Goal: Task Accomplishment & Management: Use online tool/utility

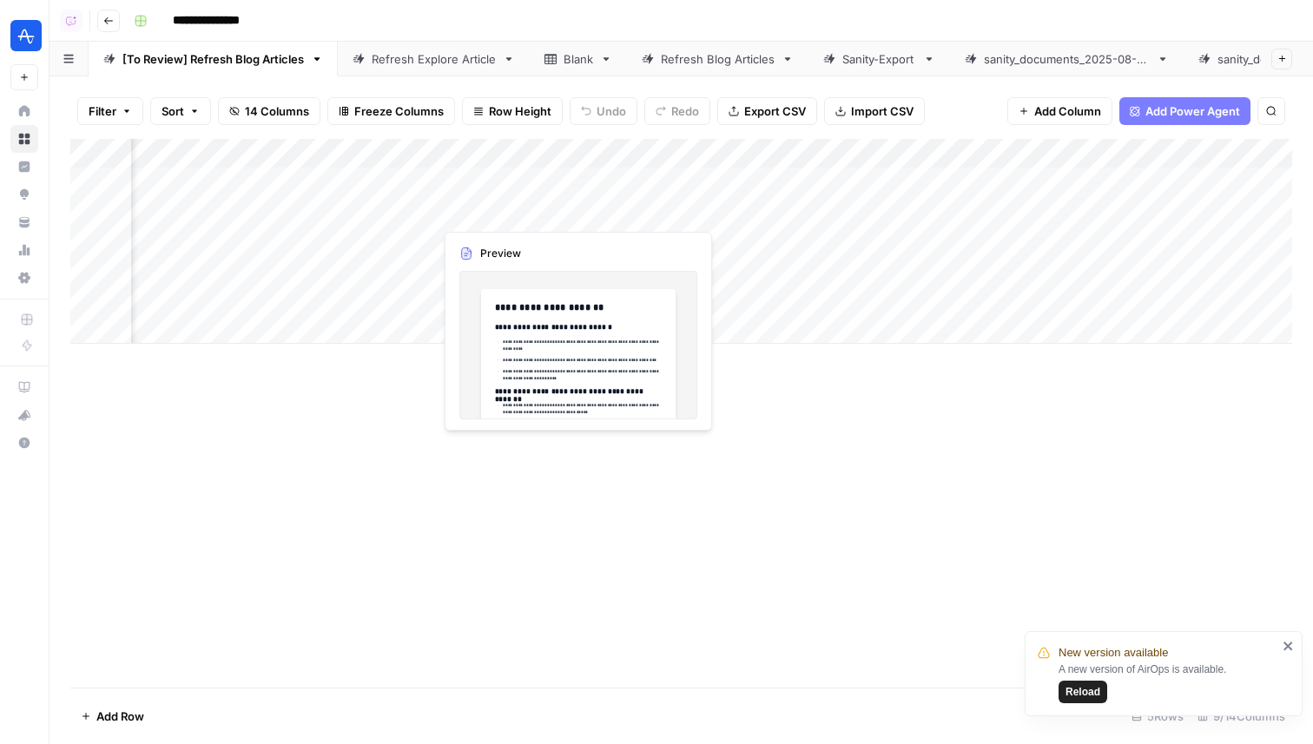
scroll to position [0, 322]
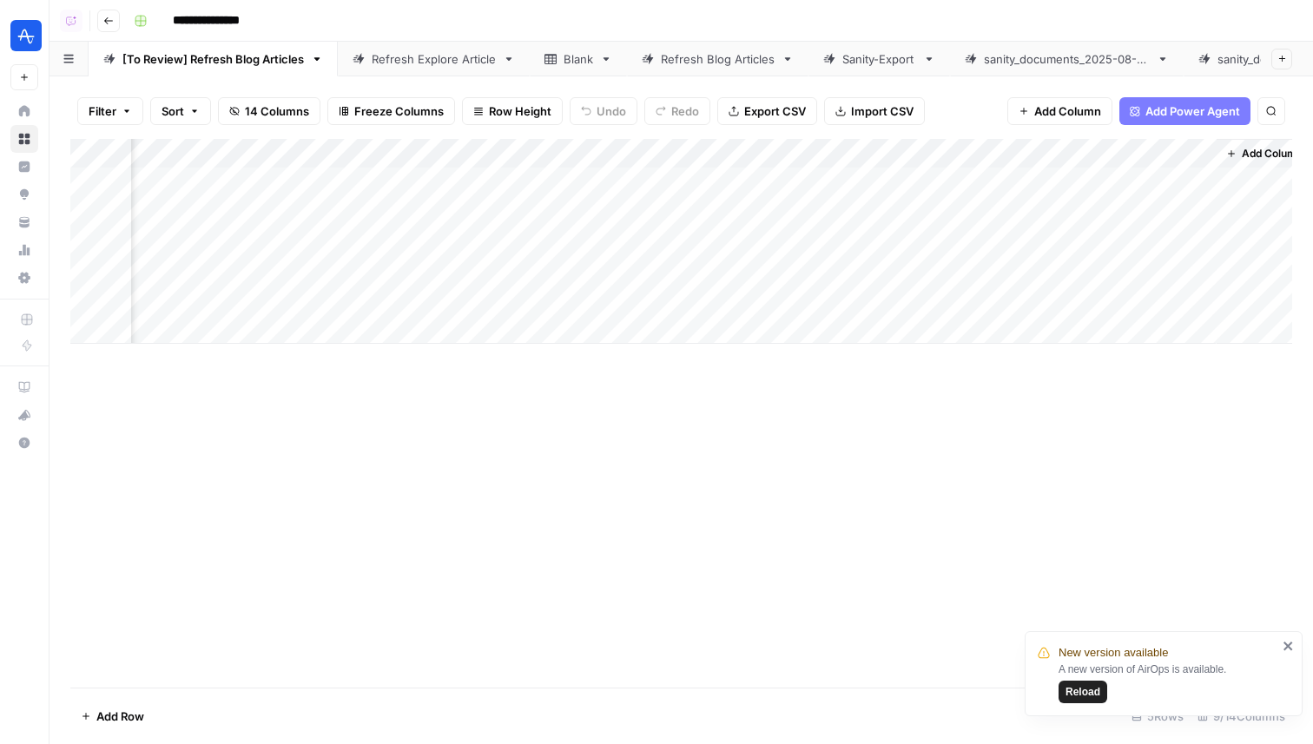
click at [1279, 63] on button "Add Sheet" at bounding box center [1281, 59] width 21 height 21
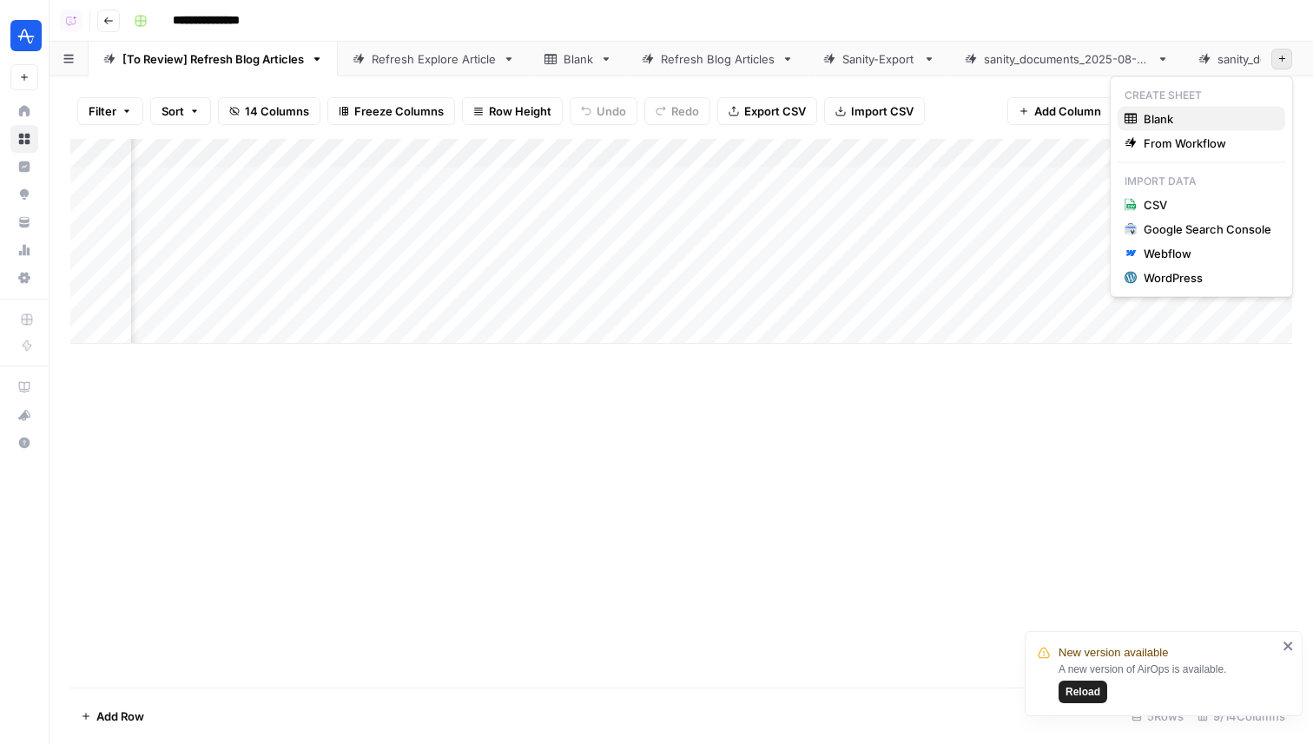
click at [1169, 117] on span "Blank" at bounding box center [1207, 118] width 128 height 17
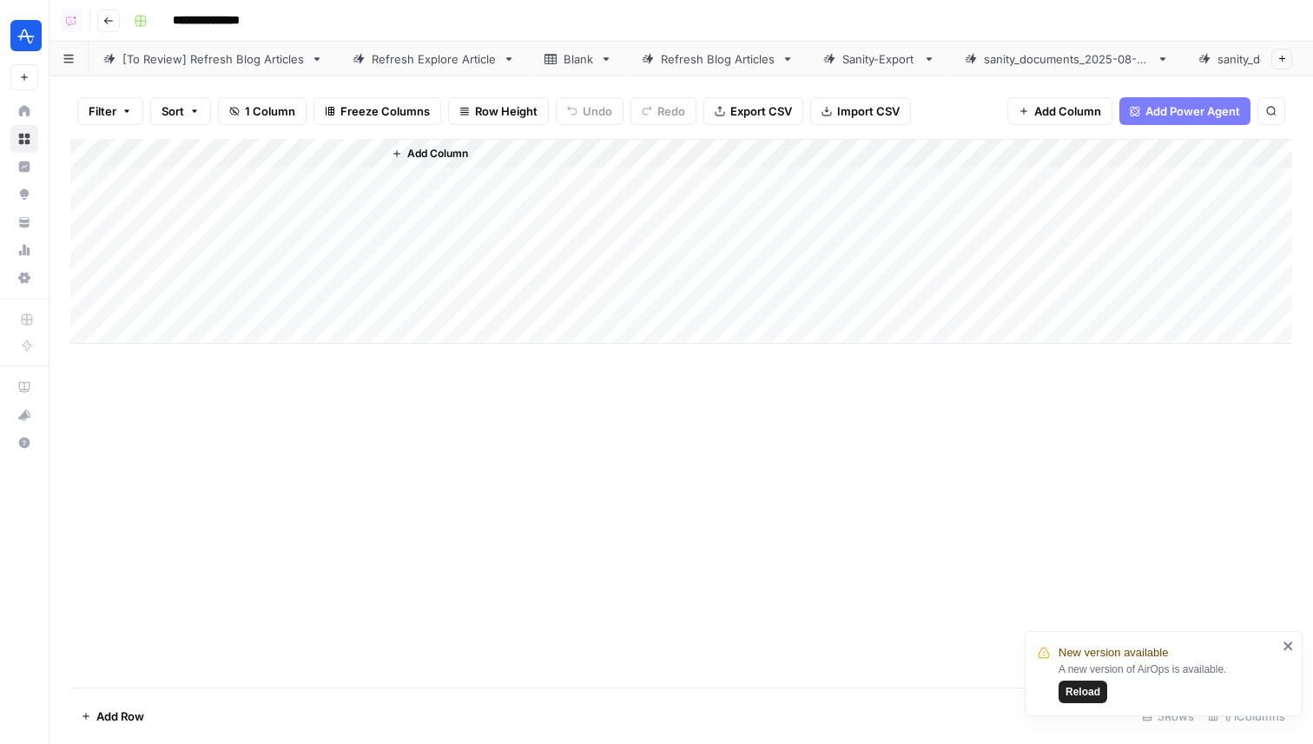
click at [230, 63] on div "[To Review] Refresh Blog Articles" at bounding box center [212, 58] width 181 height 17
drag, startPoint x: 196, startPoint y: 180, endPoint x: 454, endPoint y: 247, distance: 266.4
click at [454, 247] on div "Add Column" at bounding box center [681, 241] width 1222 height 205
click at [1210, 60] on icon at bounding box center [1204, 59] width 12 height 12
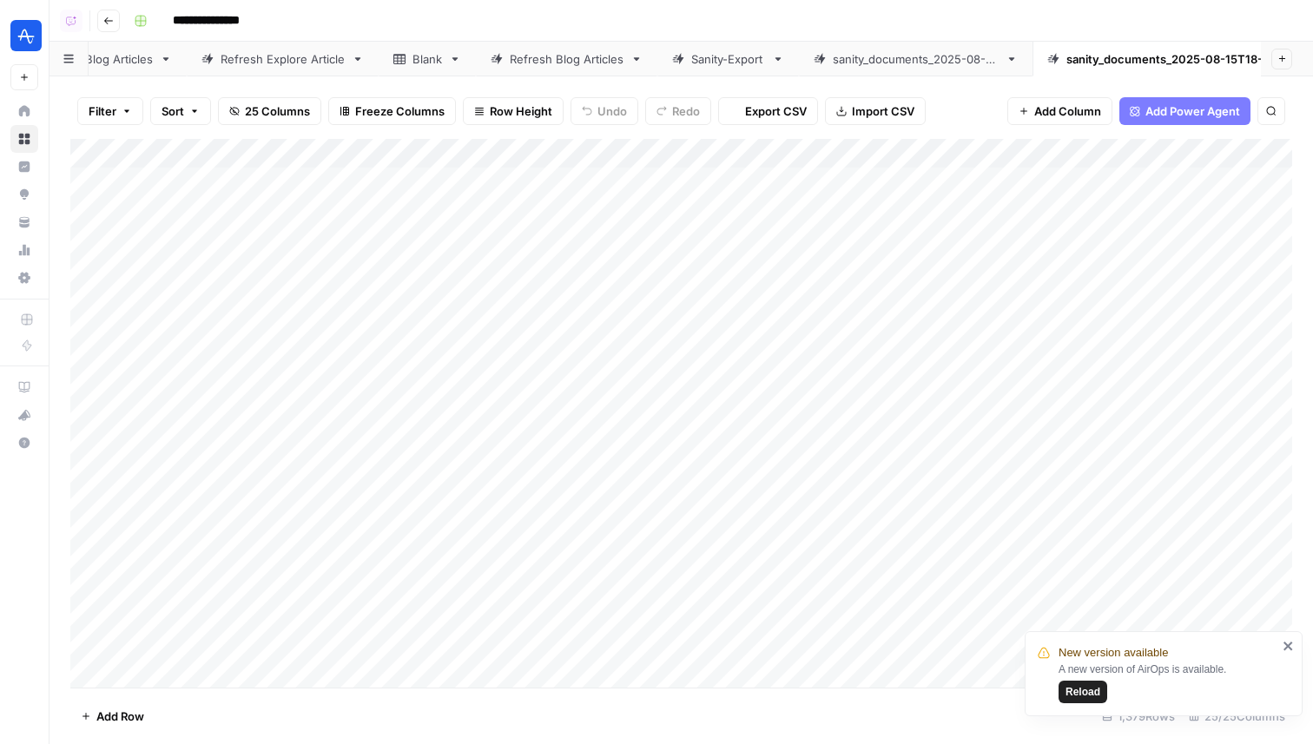
scroll to position [0, 399]
click at [1181, 58] on icon at bounding box center [1184, 59] width 12 height 10
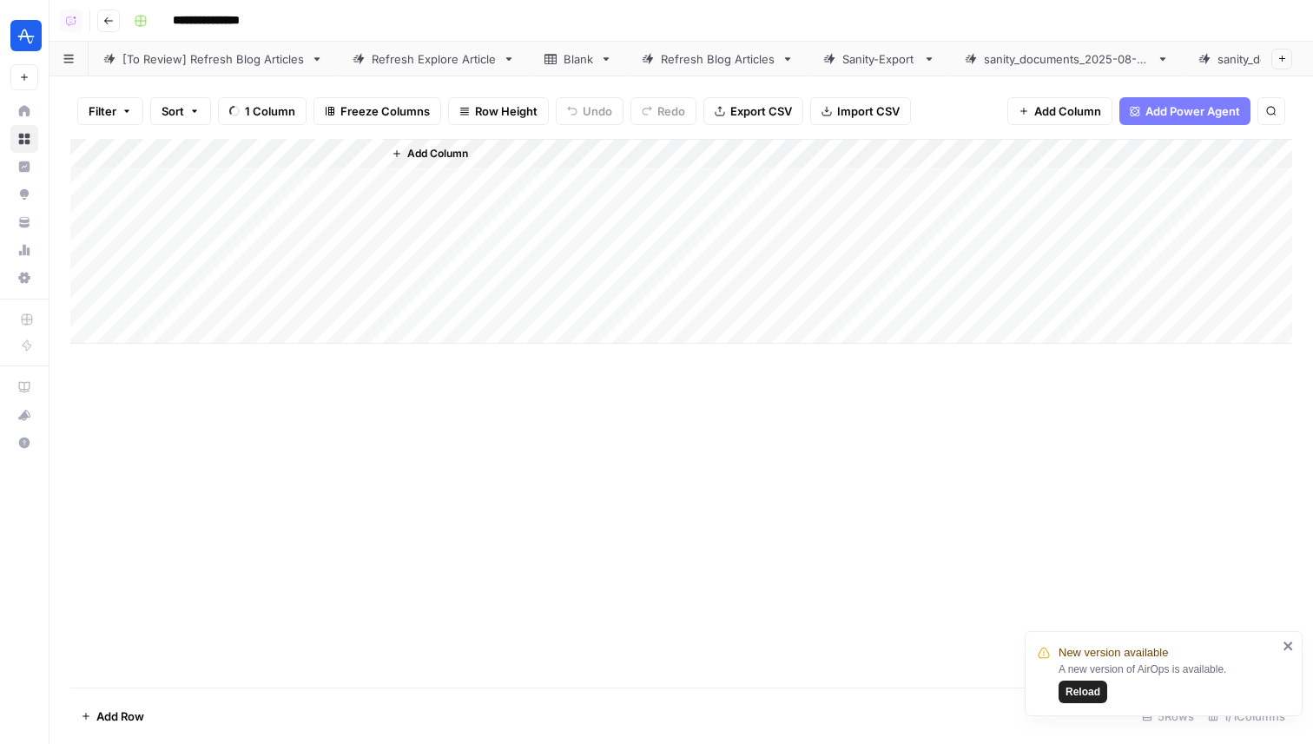
click at [163, 190] on div "Add Column" at bounding box center [681, 241] width 1222 height 205
type textarea "**********"
click at [325, 204] on div "Add Column" at bounding box center [681, 241] width 1222 height 205
click at [306, 188] on div "Add Column" at bounding box center [681, 241] width 1222 height 205
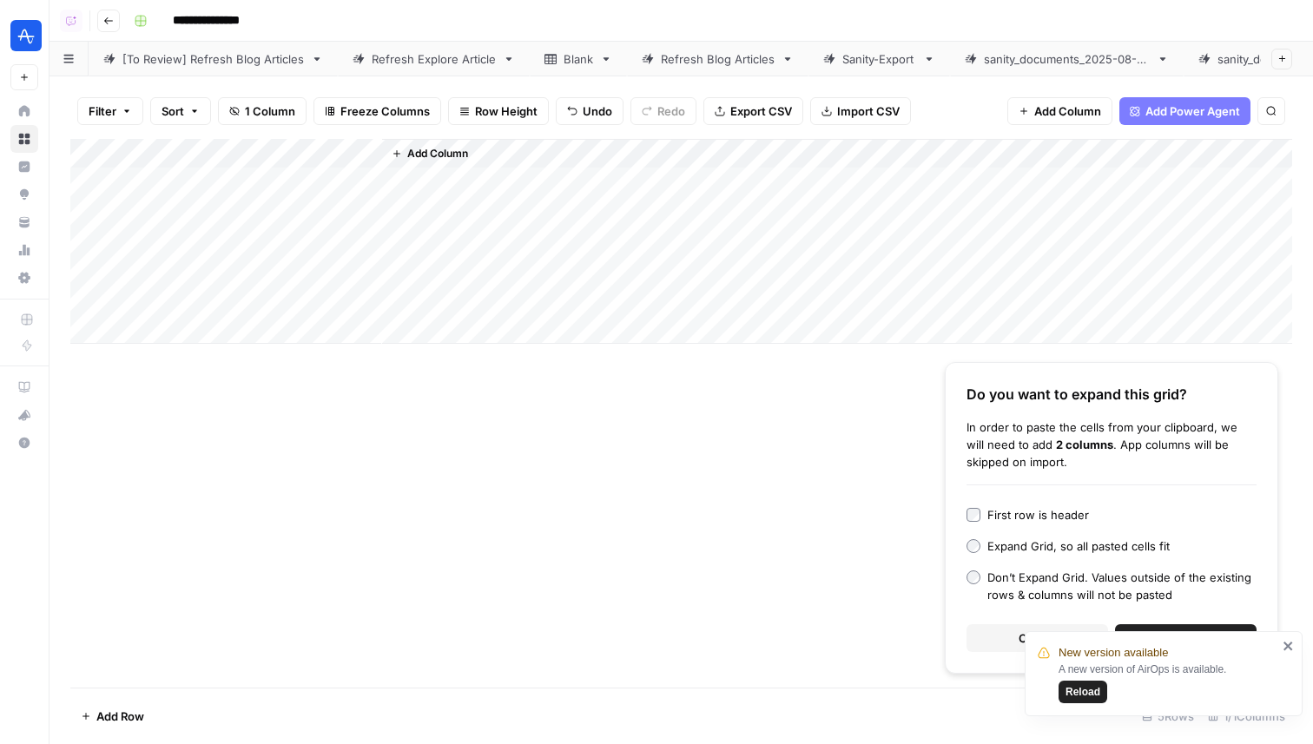
click at [1290, 649] on icon "close" at bounding box center [1287, 646] width 9 height 9
click at [1192, 629] on button "Continue" at bounding box center [1186, 638] width 142 height 28
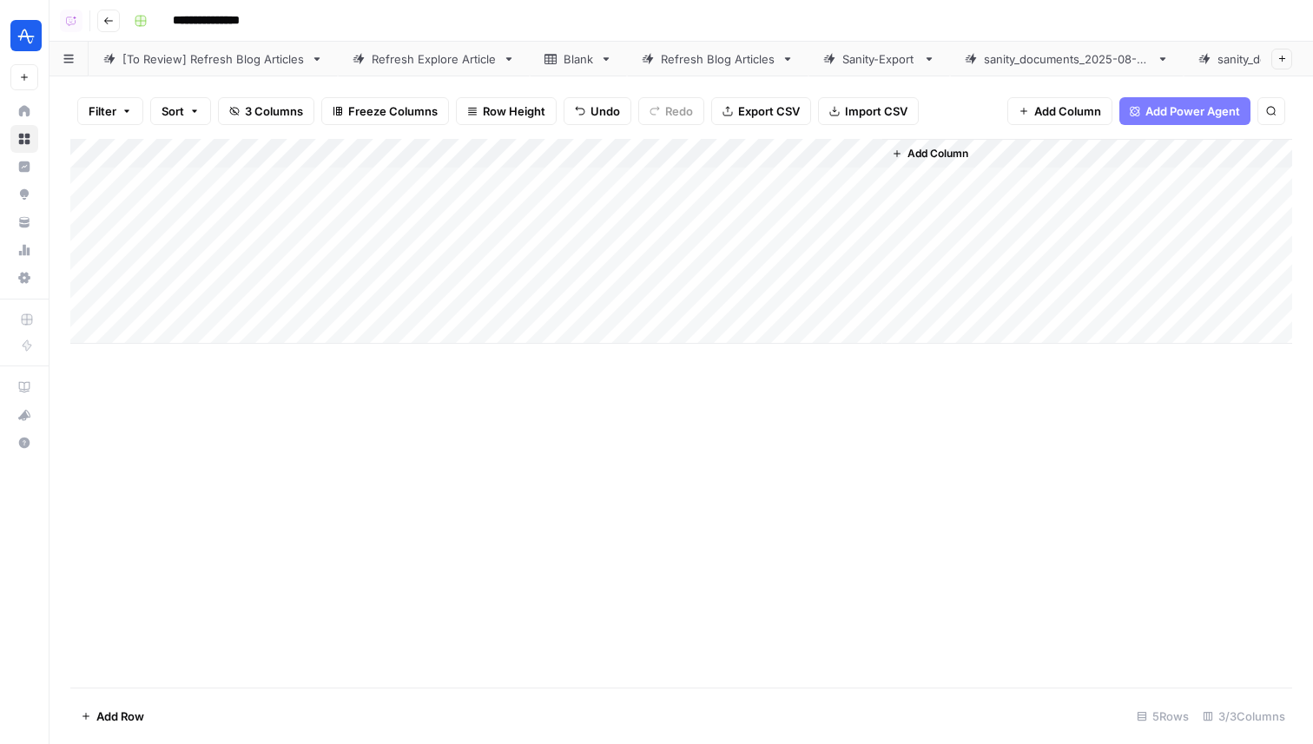
click at [912, 141] on div "Add Column" at bounding box center [1087, 241] width 410 height 205
click at [920, 157] on span "Add Column" at bounding box center [937, 154] width 61 height 16
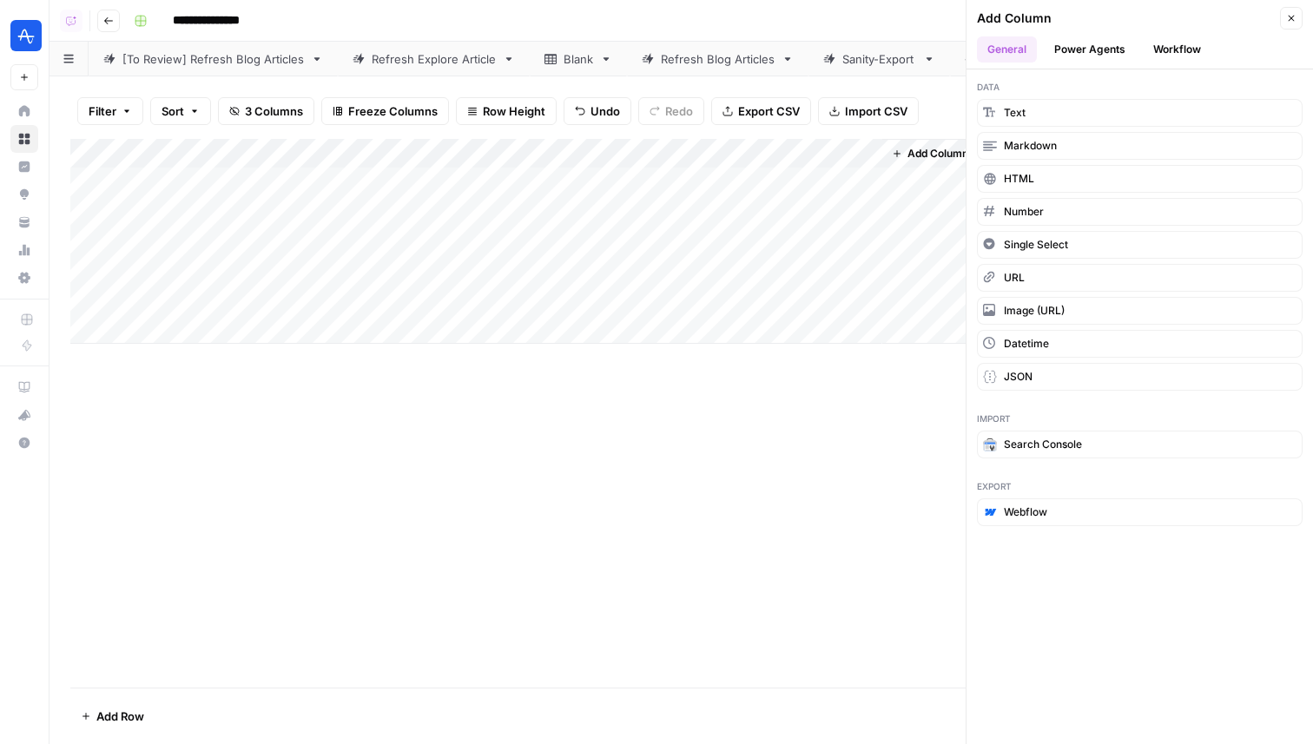
click at [1182, 60] on button "Workflow" at bounding box center [1177, 49] width 69 height 26
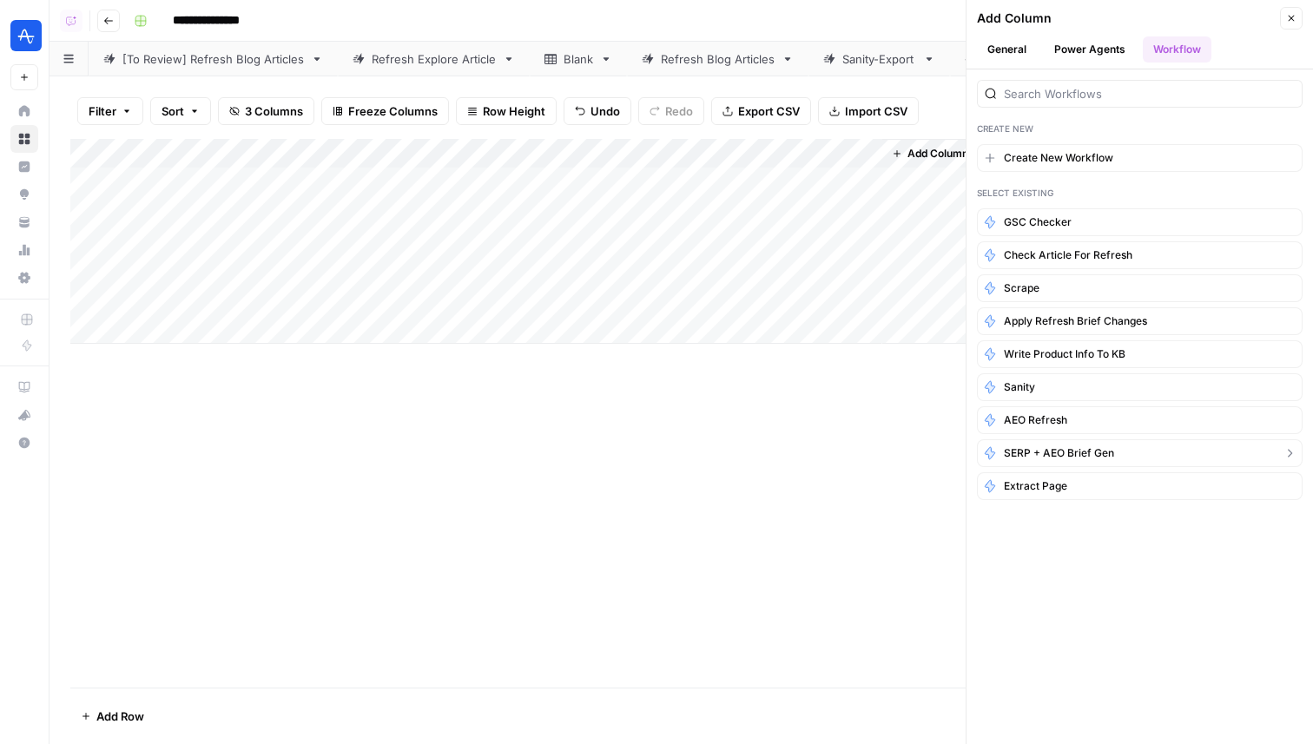
click at [1077, 453] on span "SERP + AEO Brief Gen" at bounding box center [1059, 453] width 110 height 16
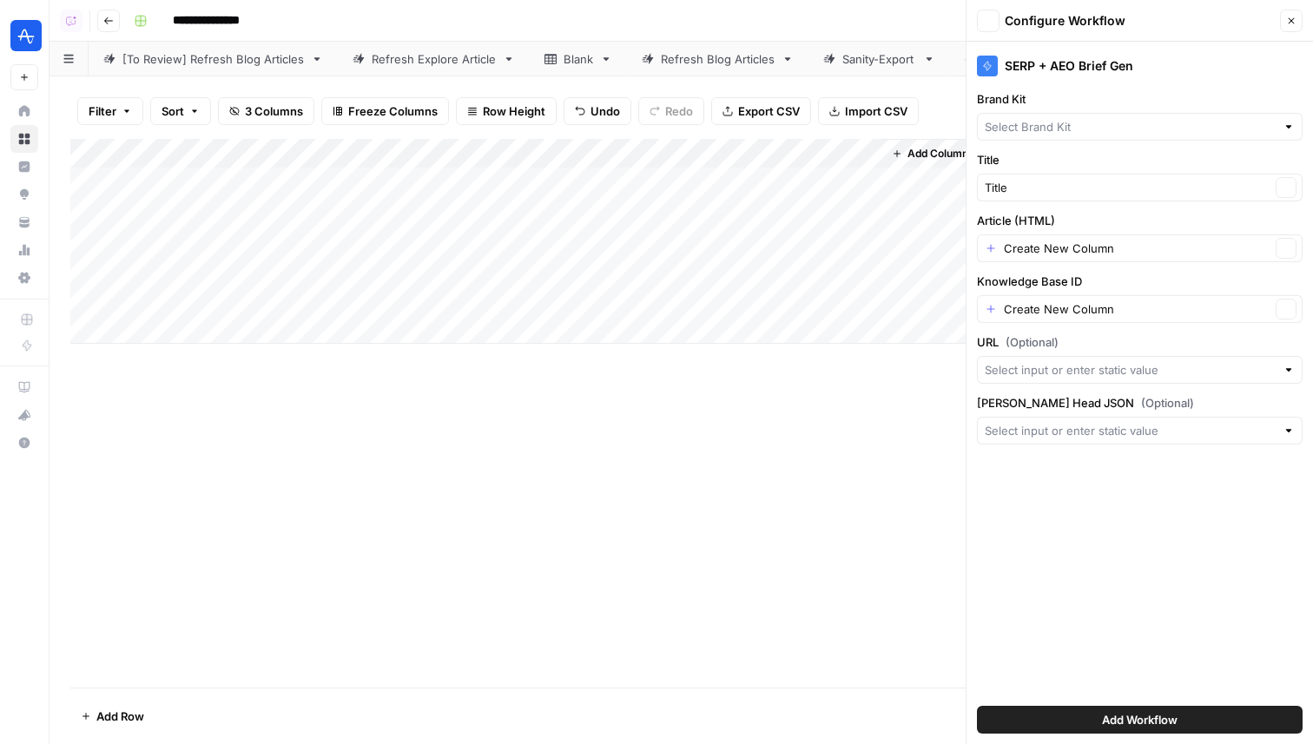
type input "Amplitude"
click at [1289, 18] on icon "button" at bounding box center [1291, 21] width 10 height 10
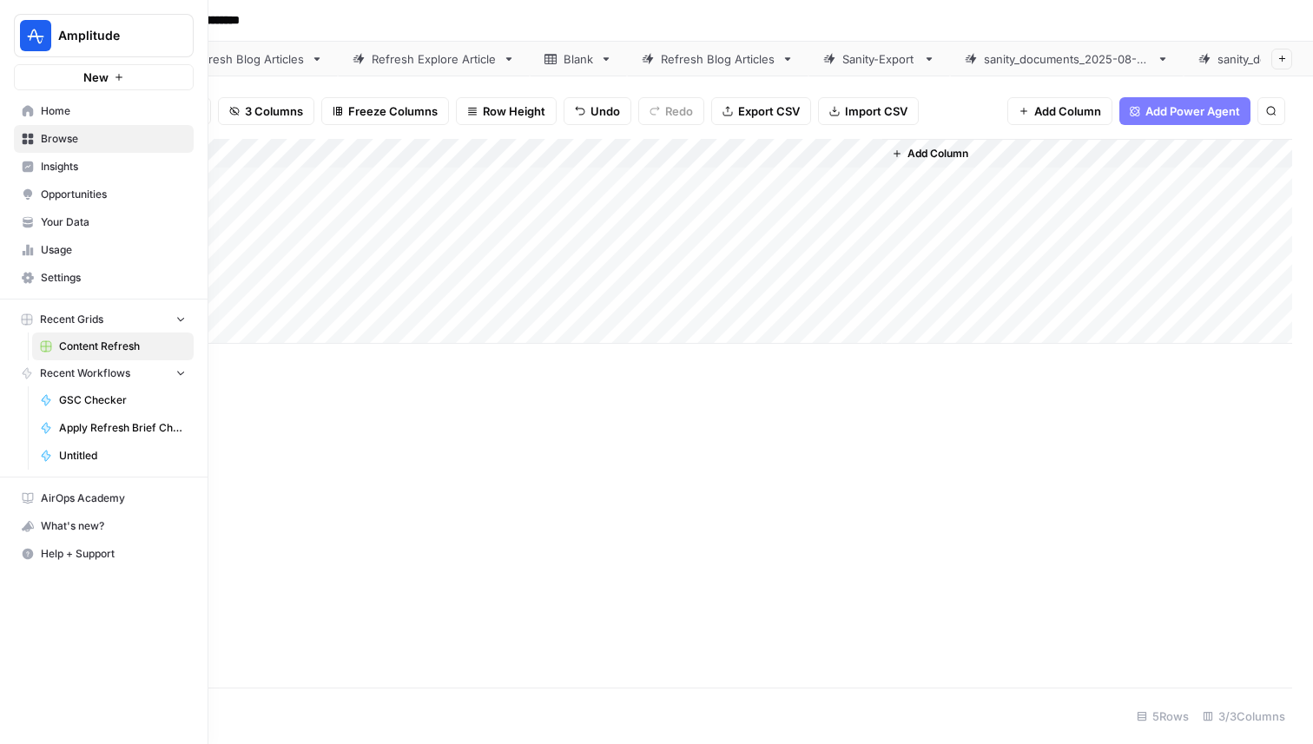
click at [31, 121] on link "Home" at bounding box center [104, 111] width 180 height 28
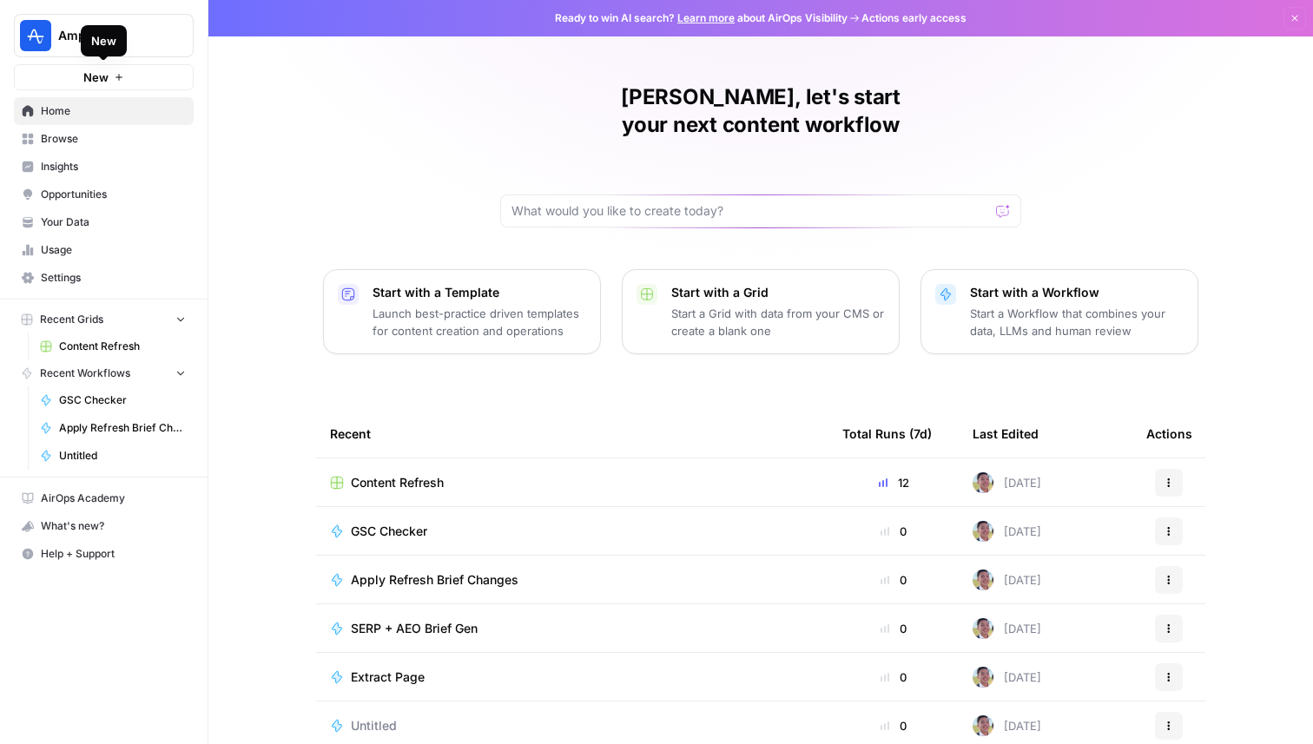
click at [139, 82] on button "New" at bounding box center [104, 77] width 180 height 26
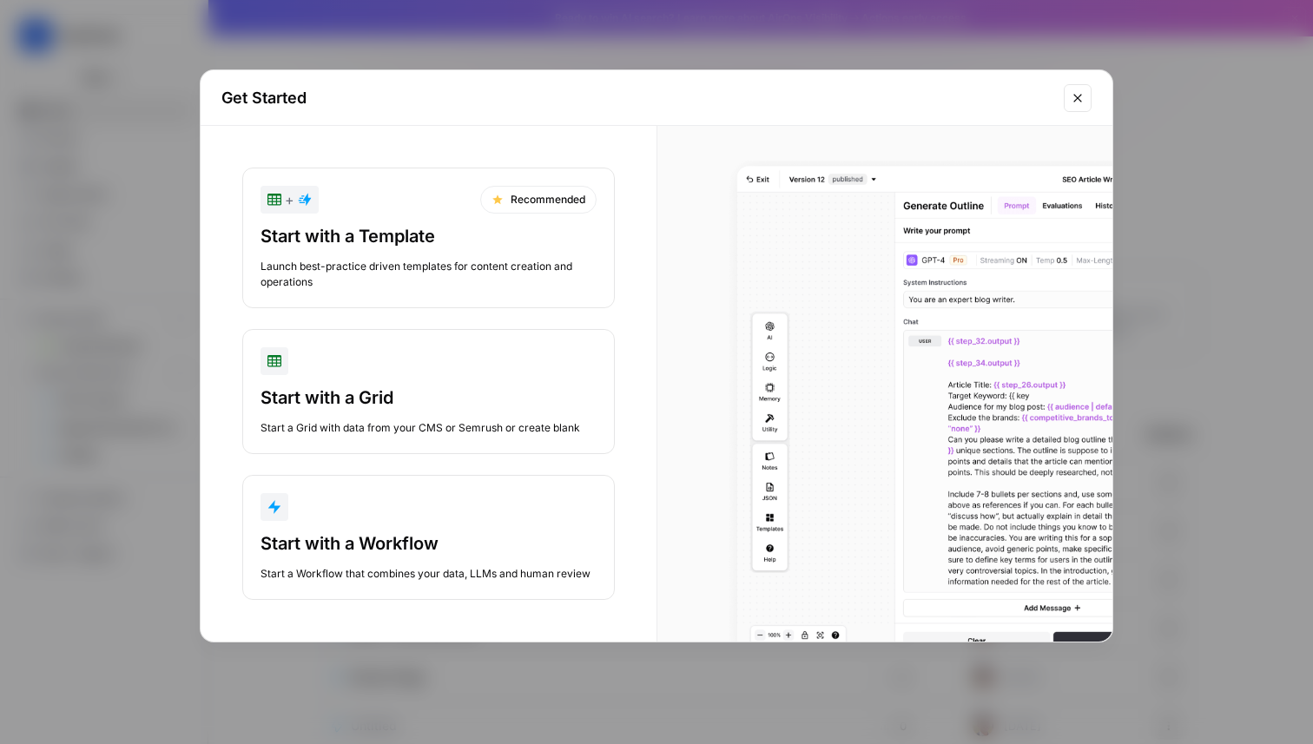
click at [437, 519] on div "button" at bounding box center [428, 507] width 336 height 28
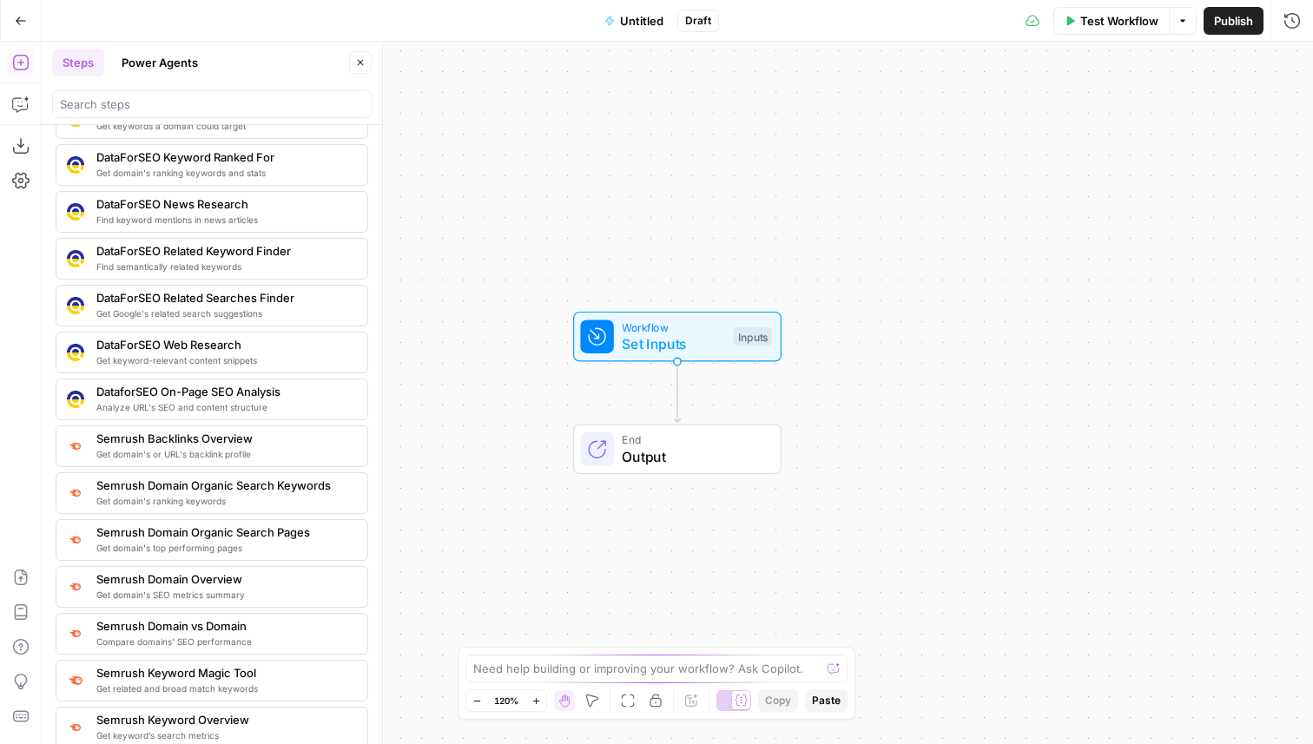
scroll to position [1691, 0]
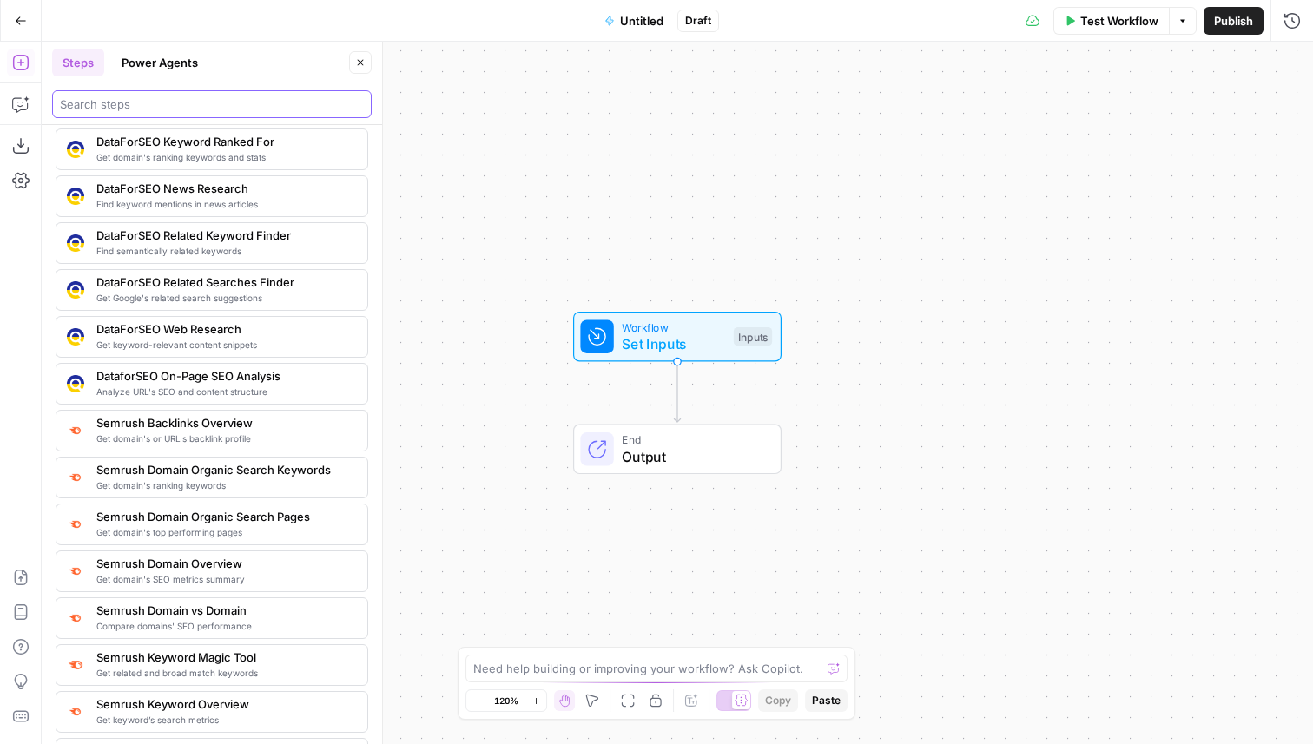
click at [177, 103] on input "search" at bounding box center [212, 103] width 304 height 17
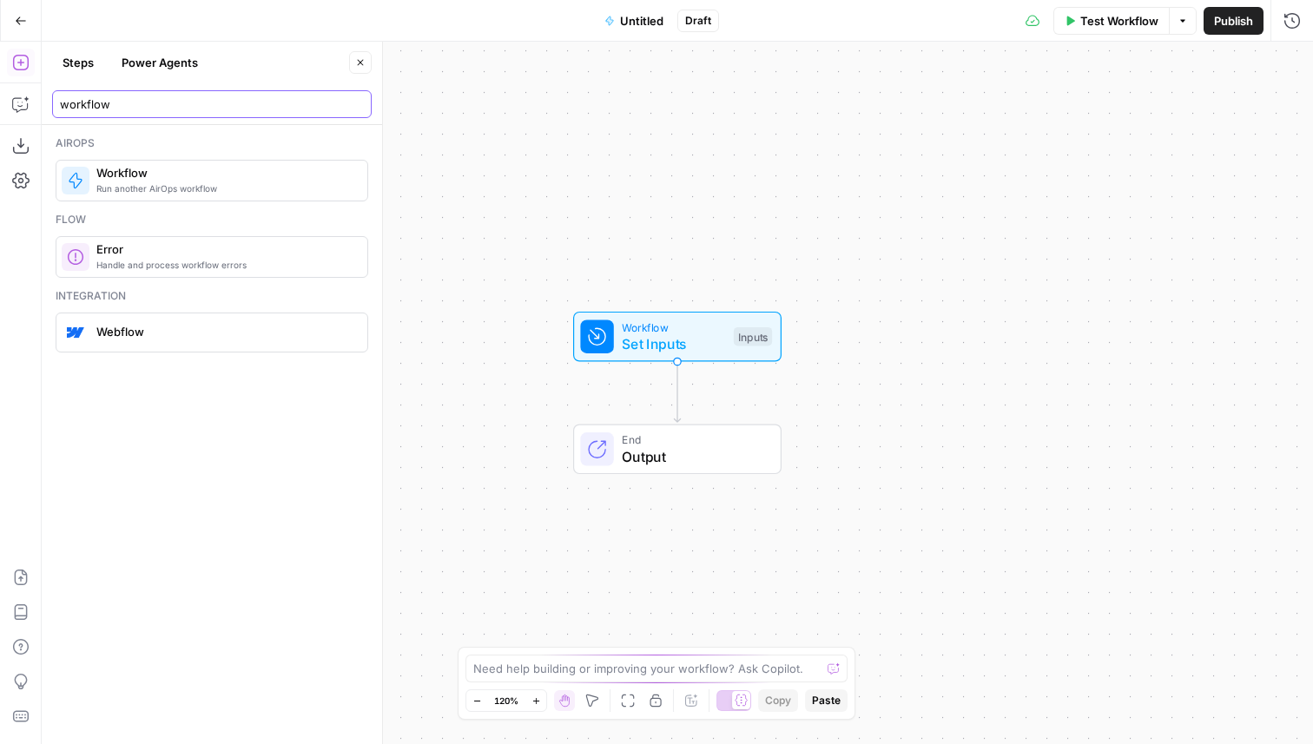
type input "workflow"
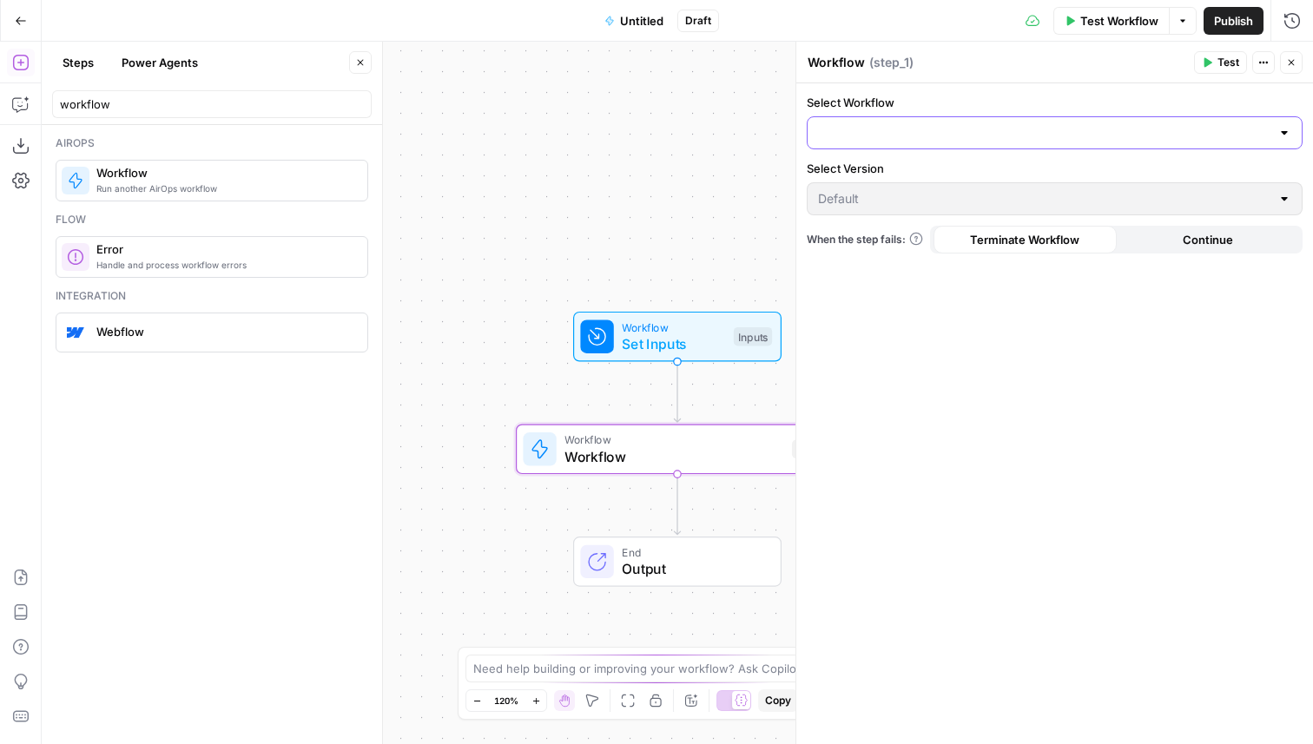
click at [941, 138] on input "Select Workflow" at bounding box center [1044, 132] width 452 height 17
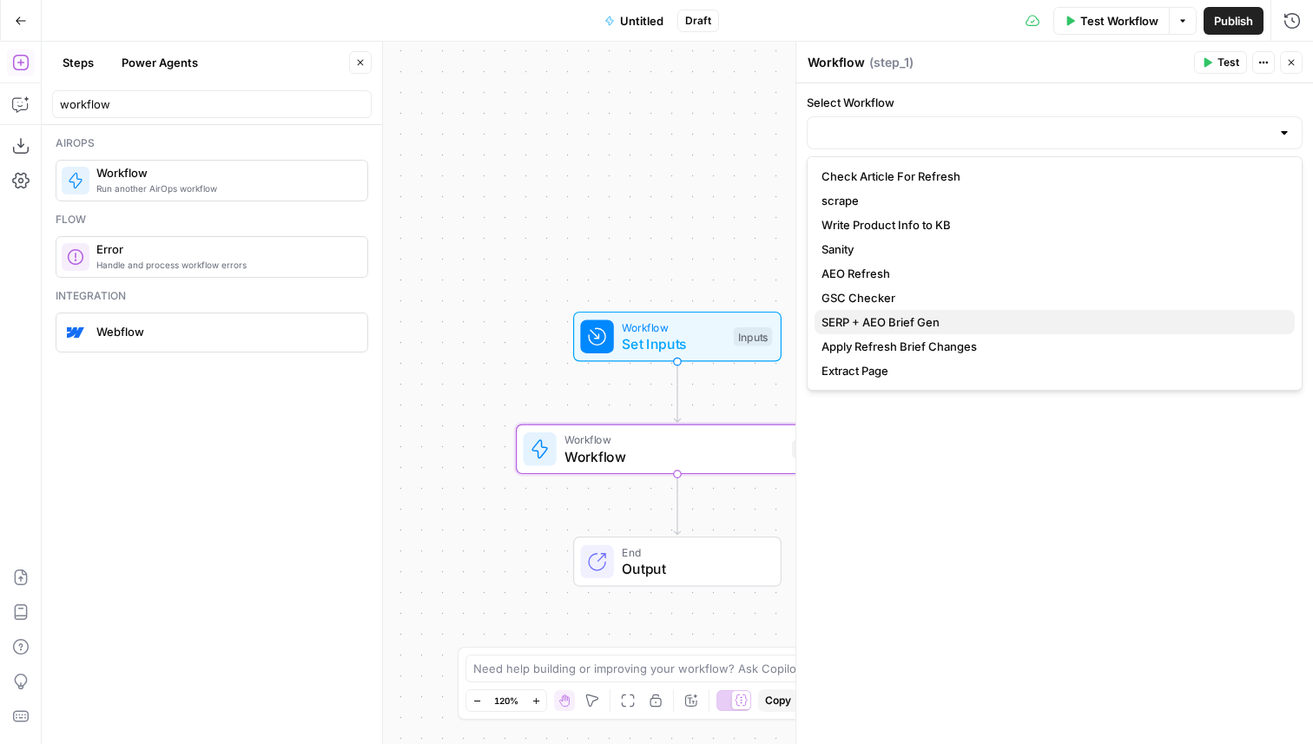
click at [932, 320] on span "SERP + AEO Brief Gen" at bounding box center [1050, 321] width 459 height 17
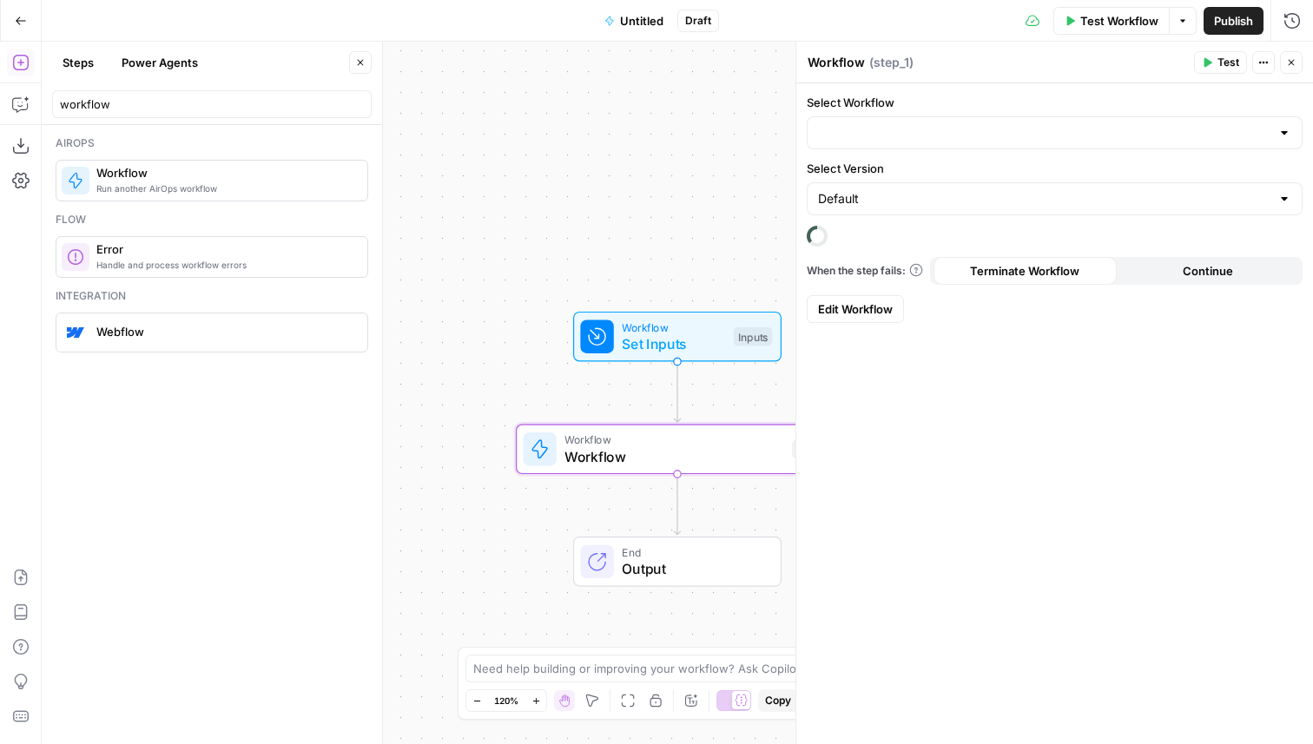
type input "SERP + AEO Brief Gen"
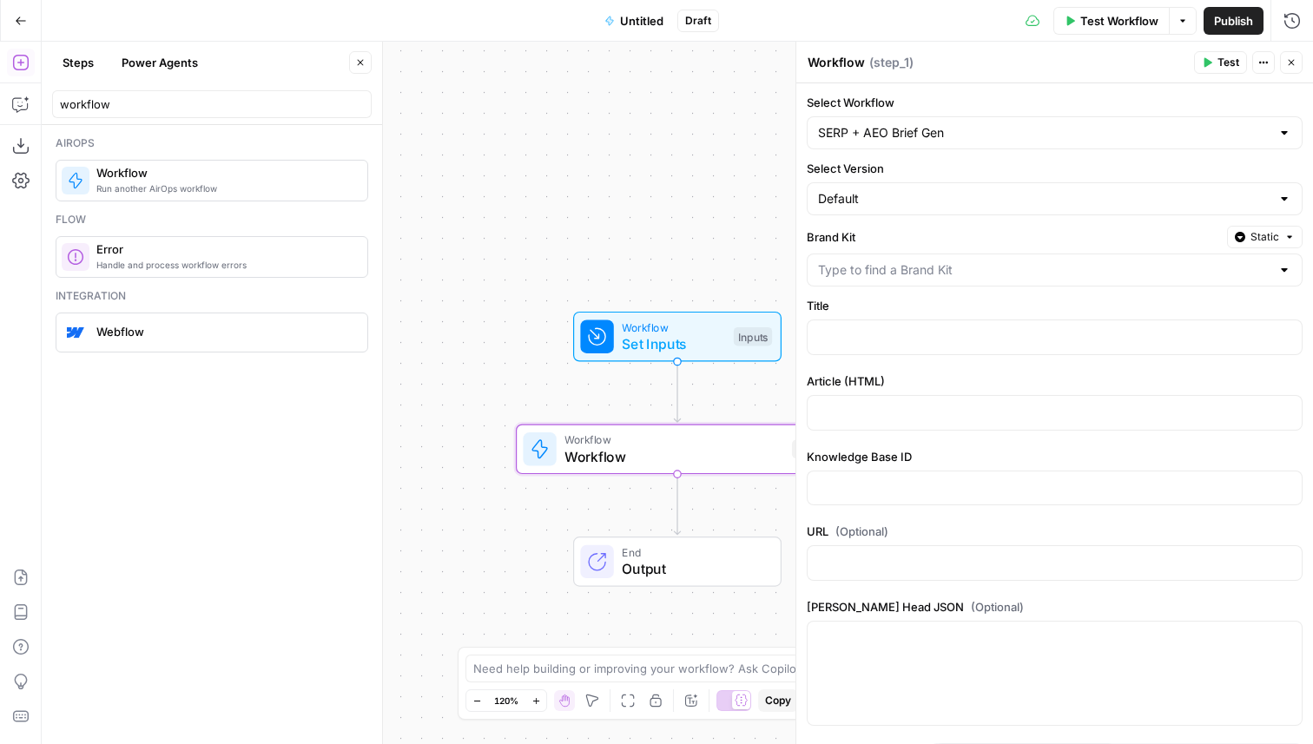
click at [921, 260] on div at bounding box center [1055, 270] width 496 height 33
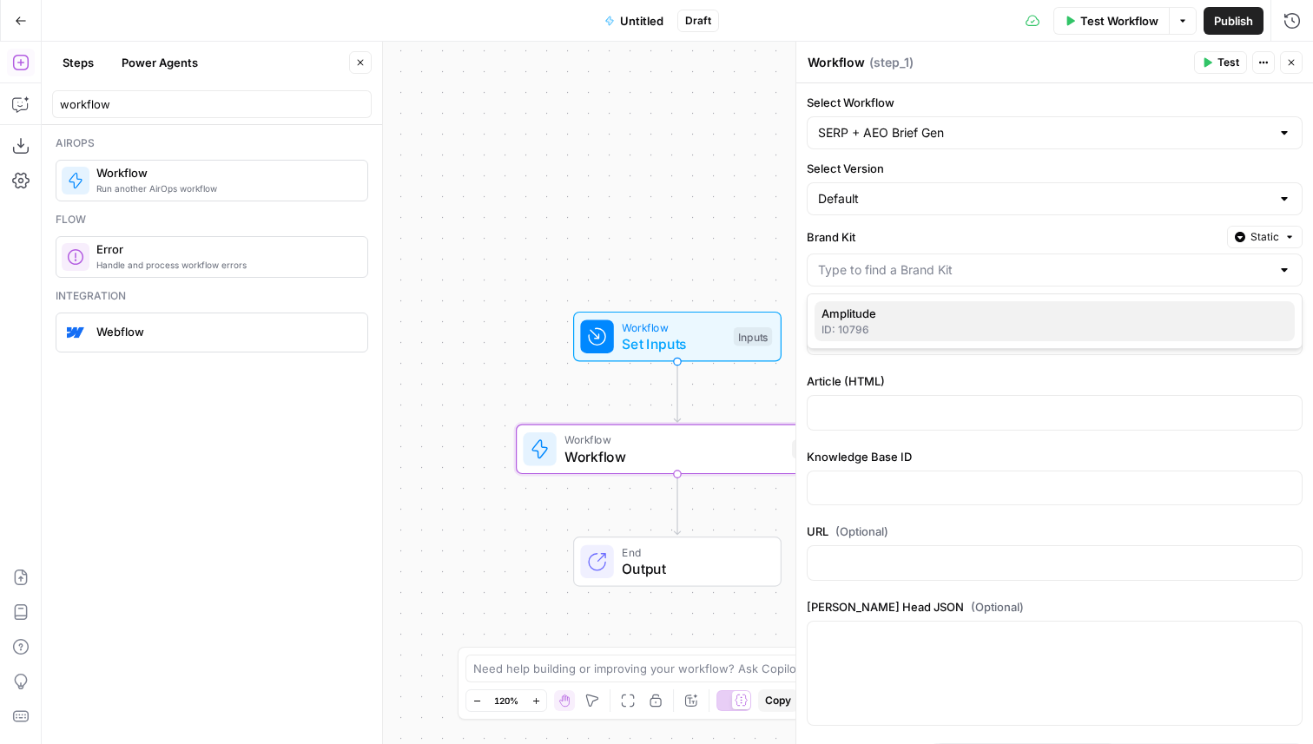
click at [889, 313] on span "Amplitude" at bounding box center [1050, 313] width 459 height 17
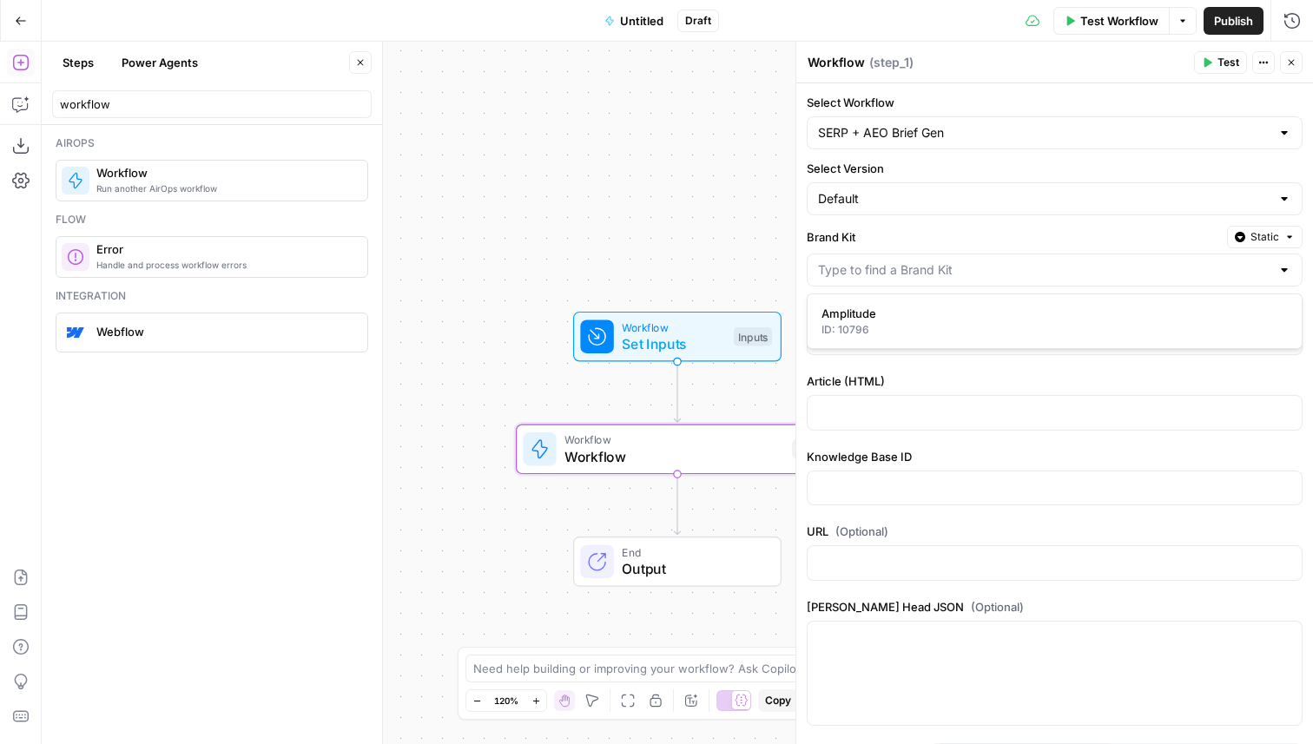
type input "Amplitude"
click at [886, 329] on p at bounding box center [1054, 335] width 473 height 17
click at [645, 326] on span "Workflow" at bounding box center [673, 327] width 103 height 16
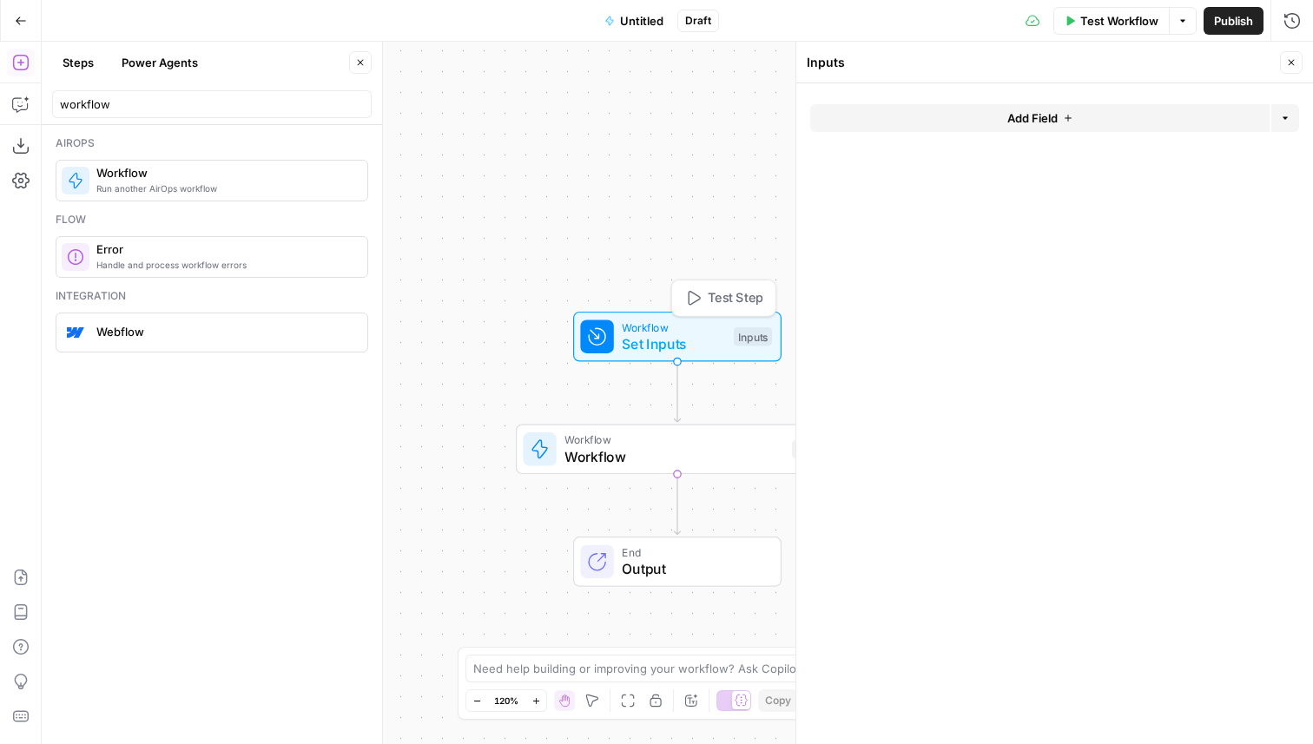
click at [958, 122] on button "Add Field" at bounding box center [1039, 118] width 459 height 28
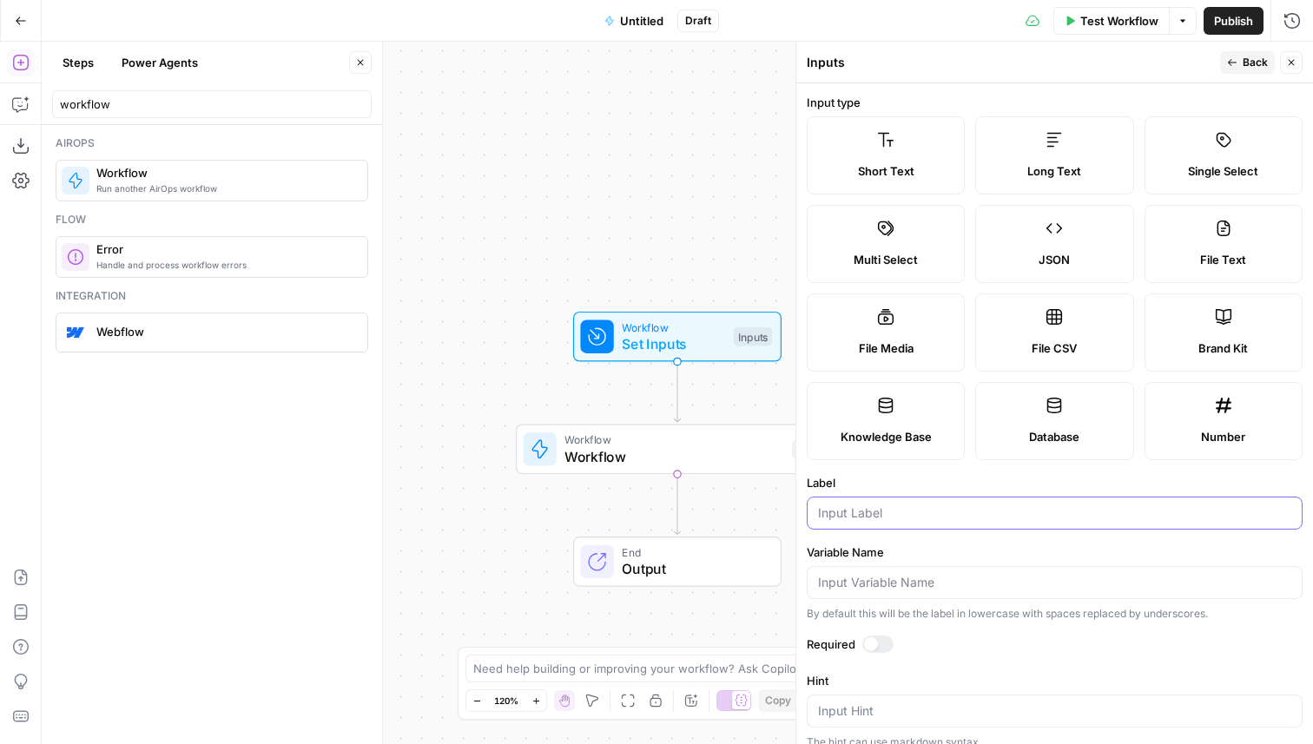
click at [848, 514] on input "Label" at bounding box center [1054, 512] width 473 height 17
type input "Title"
click at [1247, 62] on span "Back" at bounding box center [1254, 63] width 25 height 16
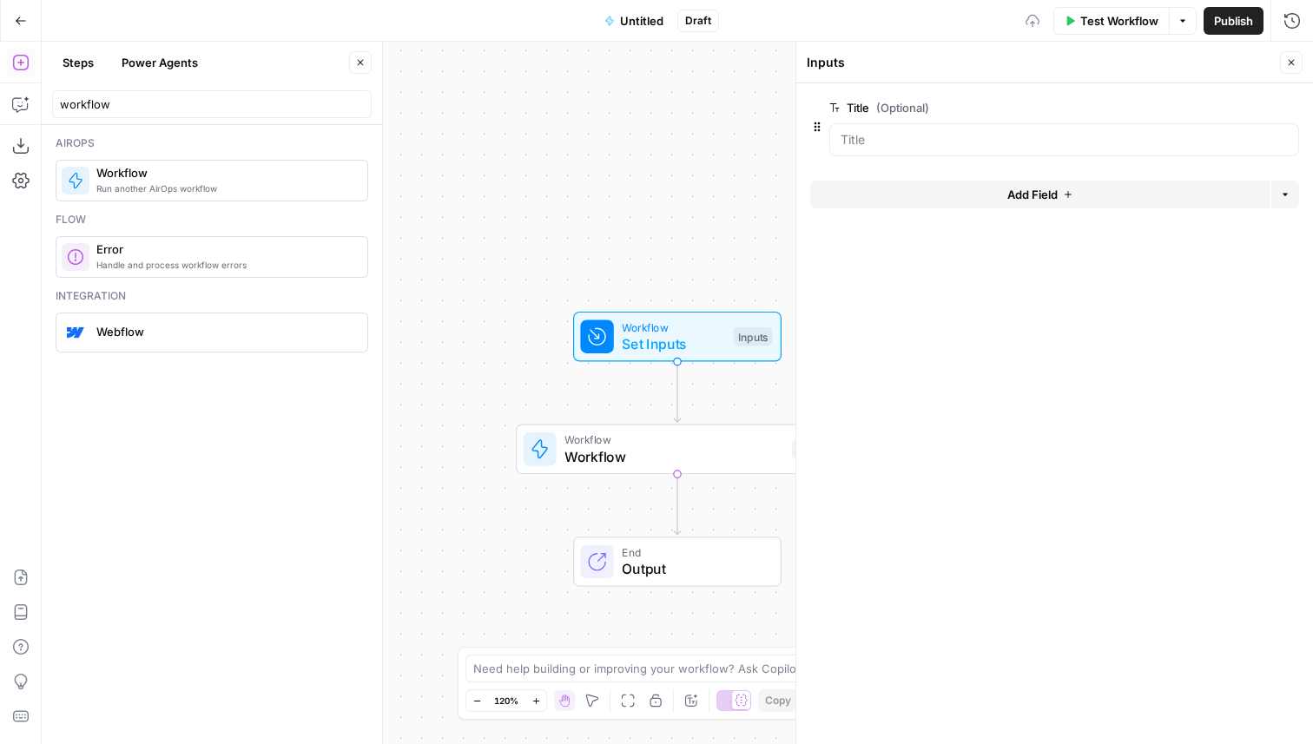
click at [649, 469] on div "Workflow Workflow Step 1 Copy step Delete step Add Note Test" at bounding box center [677, 450] width 323 height 50
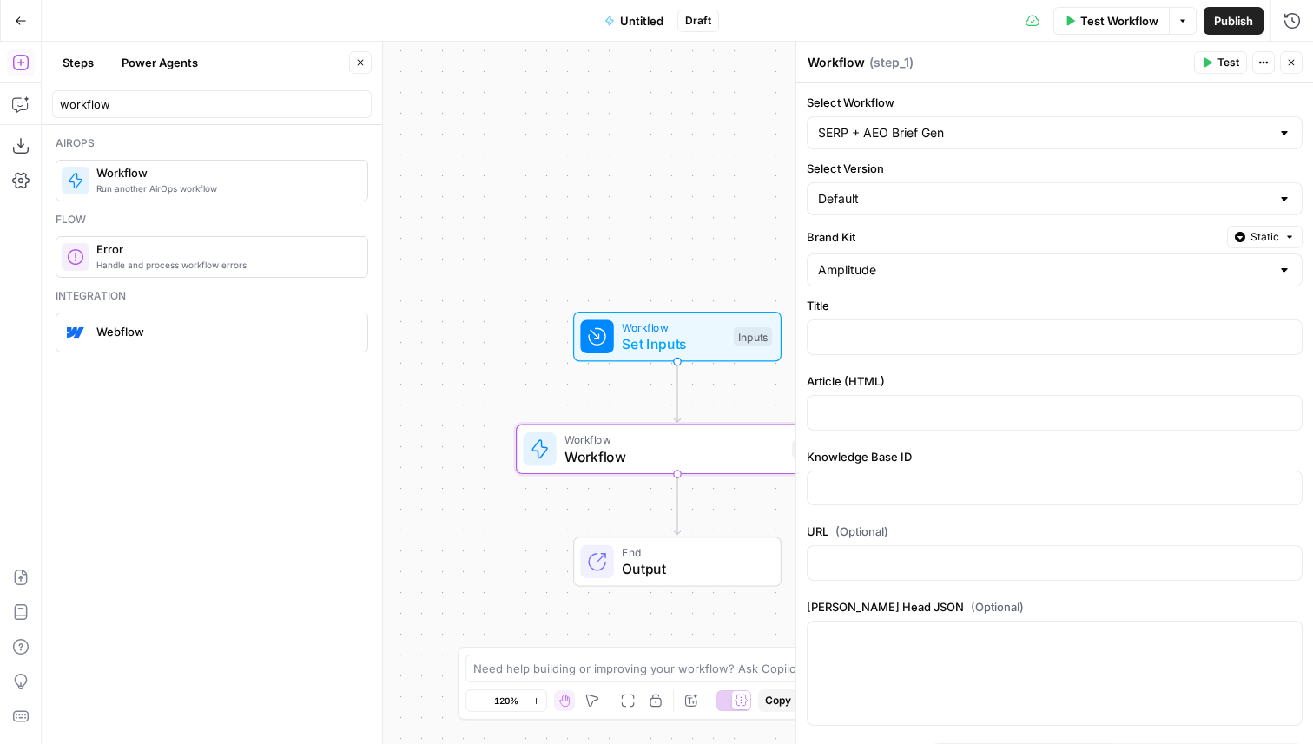
click at [662, 348] on span "Set Inputs" at bounding box center [673, 343] width 103 height 21
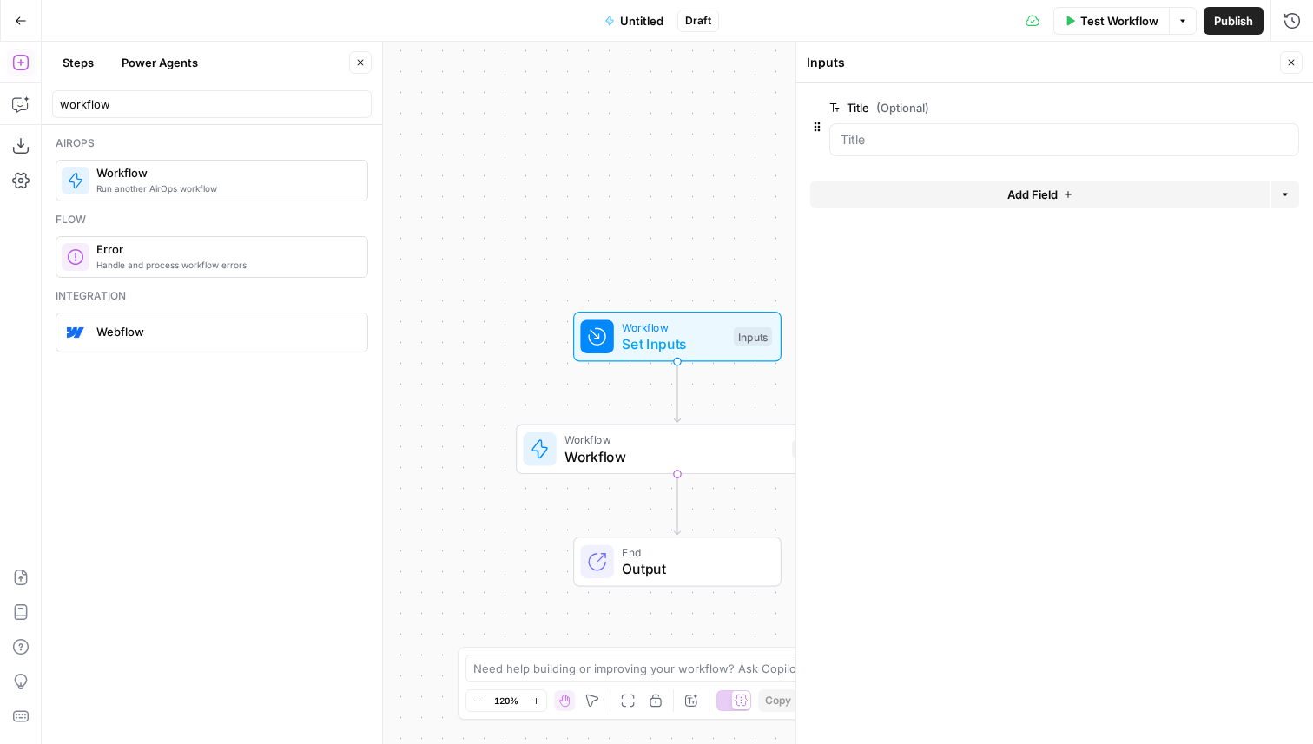
click at [955, 196] on button "Add Field" at bounding box center [1039, 195] width 459 height 28
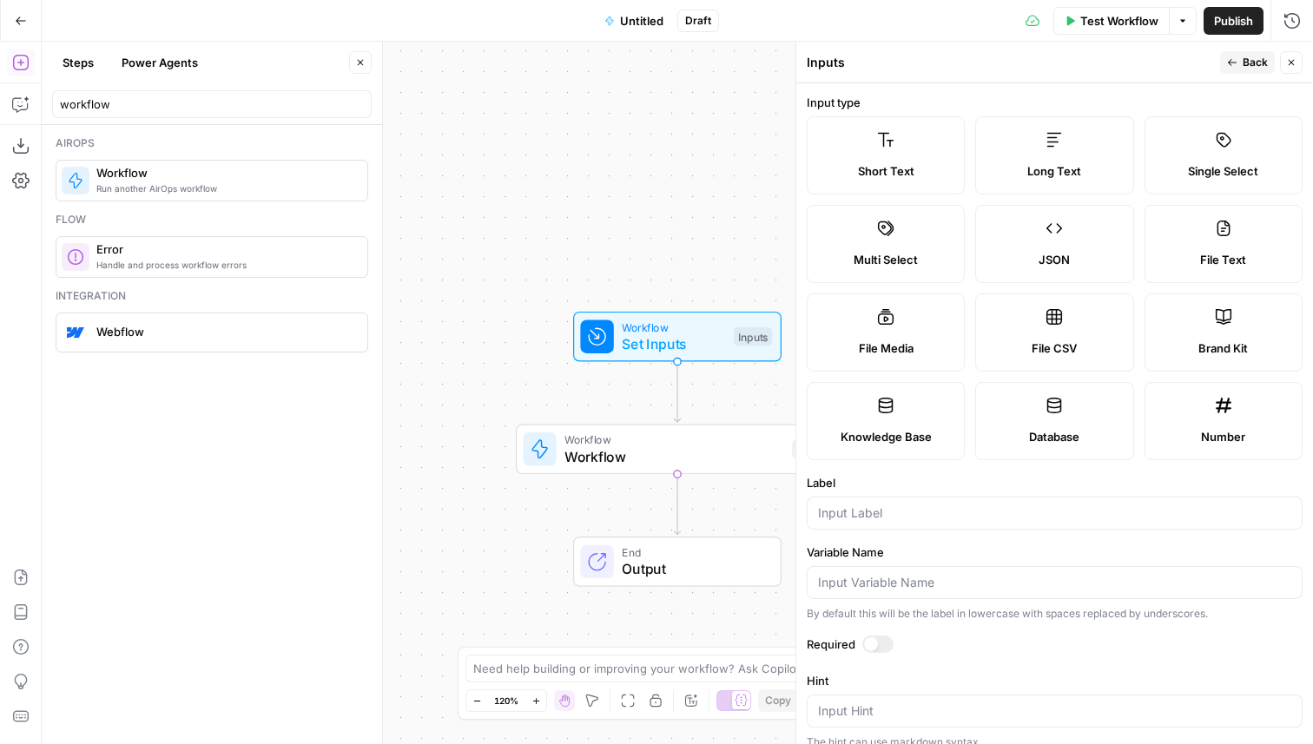
click at [900, 495] on div "Label" at bounding box center [1055, 502] width 496 height 56
click at [893, 499] on div at bounding box center [1055, 513] width 496 height 33
type input "Article (HTML)"
click at [620, 457] on span "Workflow" at bounding box center [673, 456] width 219 height 21
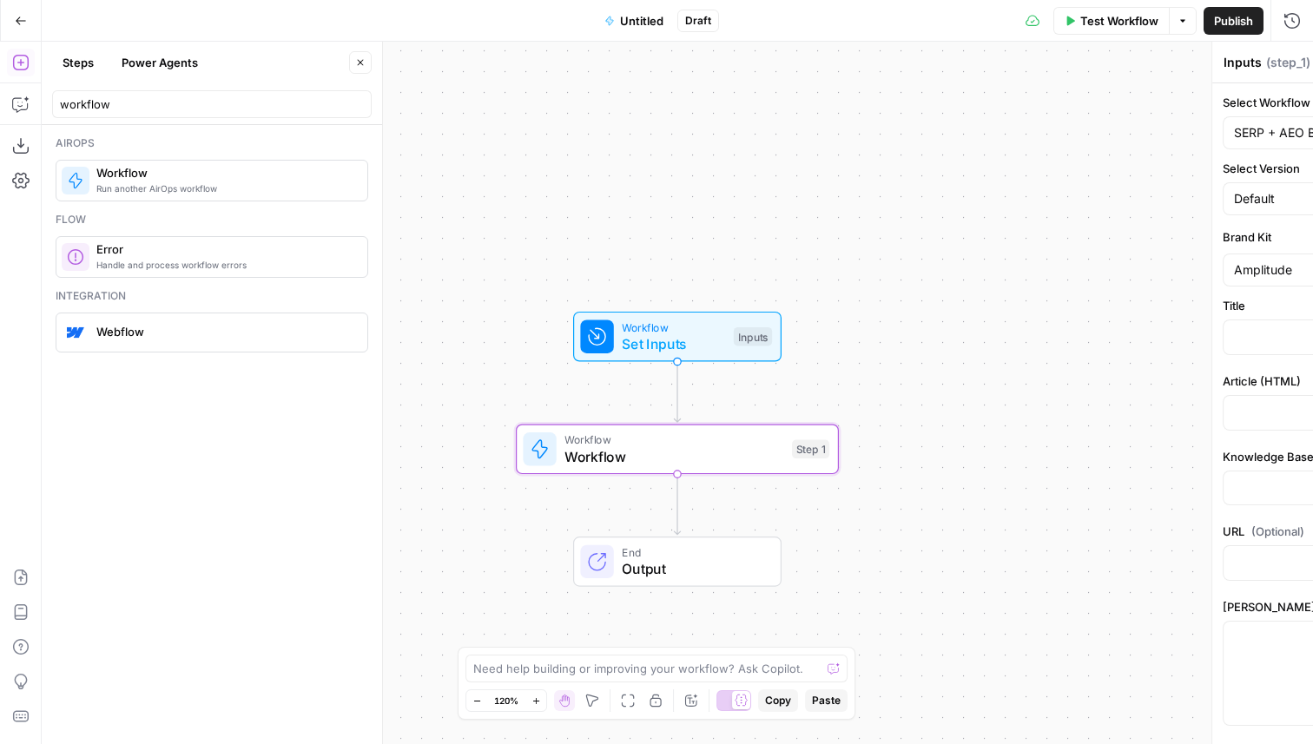
type textarea "Workflow"
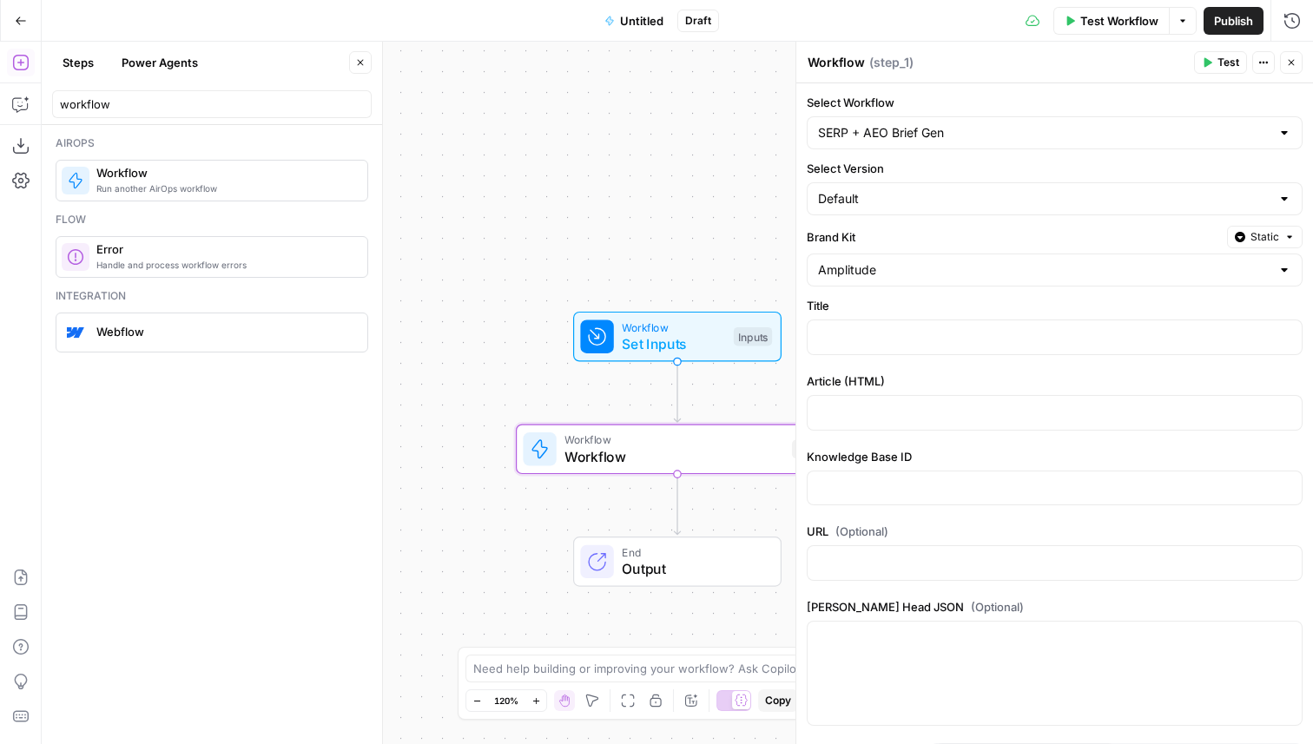
click at [629, 343] on span "Set Inputs" at bounding box center [673, 343] width 103 height 21
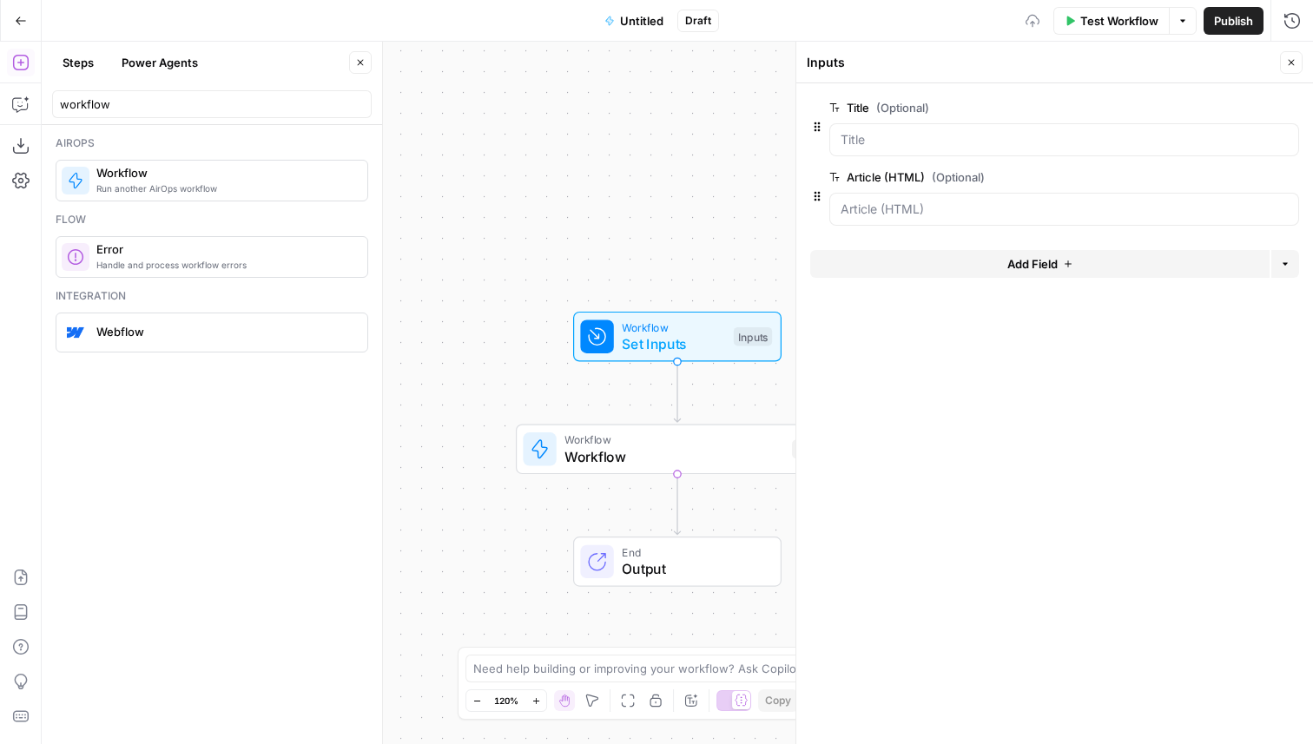
click at [926, 261] on button "Add Field" at bounding box center [1039, 264] width 459 height 28
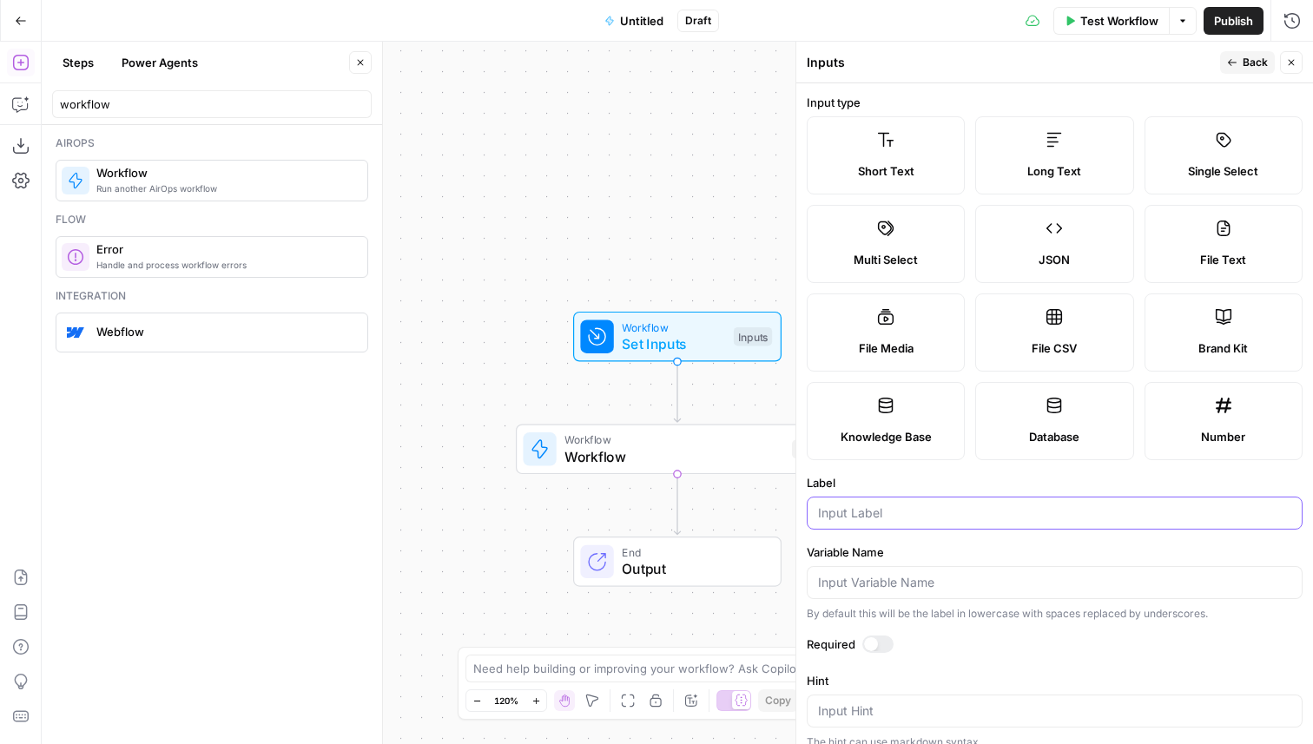
click at [845, 517] on input "Label" at bounding box center [1054, 512] width 473 height 17
type input "Knowledge Base"
click at [857, 406] on label "Knowledge Base" at bounding box center [886, 421] width 158 height 78
click at [656, 476] on div "Workflow Set Inputs Inputs Workflow Workflow Step 1 End Output" at bounding box center [677, 393] width 1271 height 702
click at [649, 465] on span "Workflow" at bounding box center [673, 456] width 219 height 21
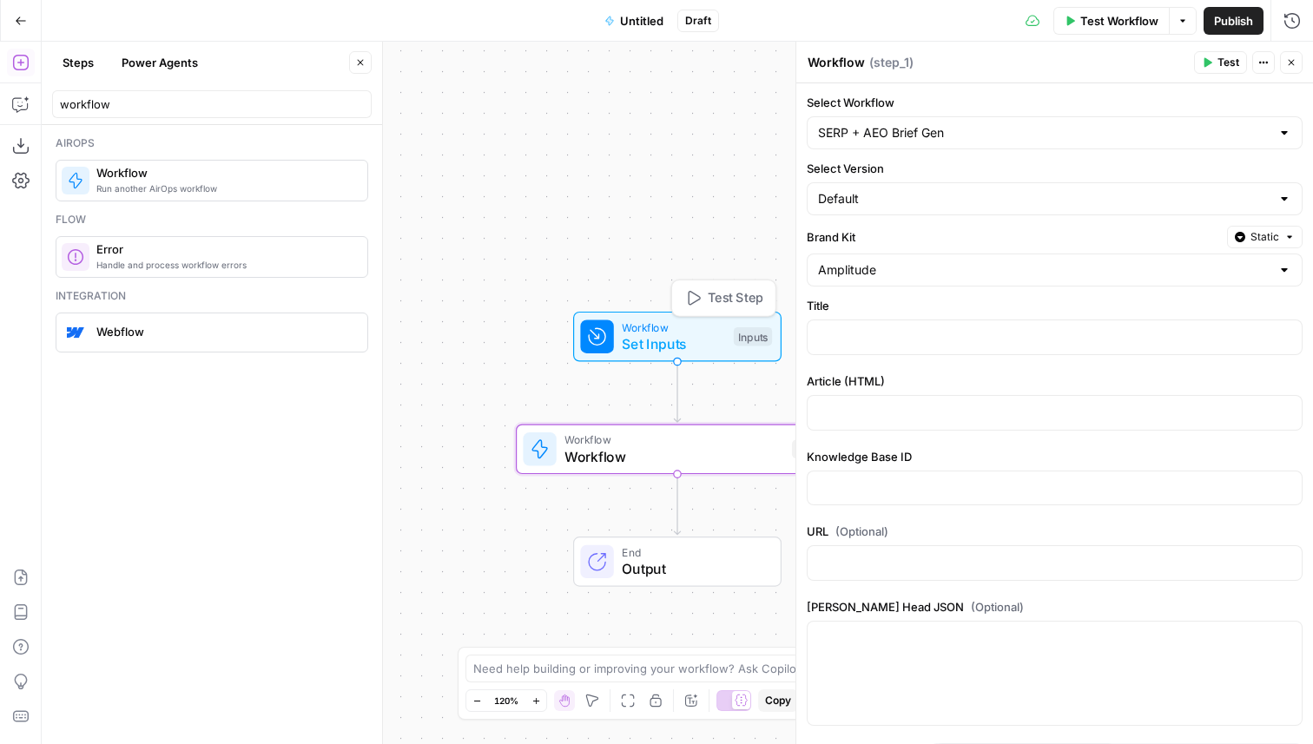
click at [624, 341] on span "Set Inputs" at bounding box center [673, 343] width 103 height 21
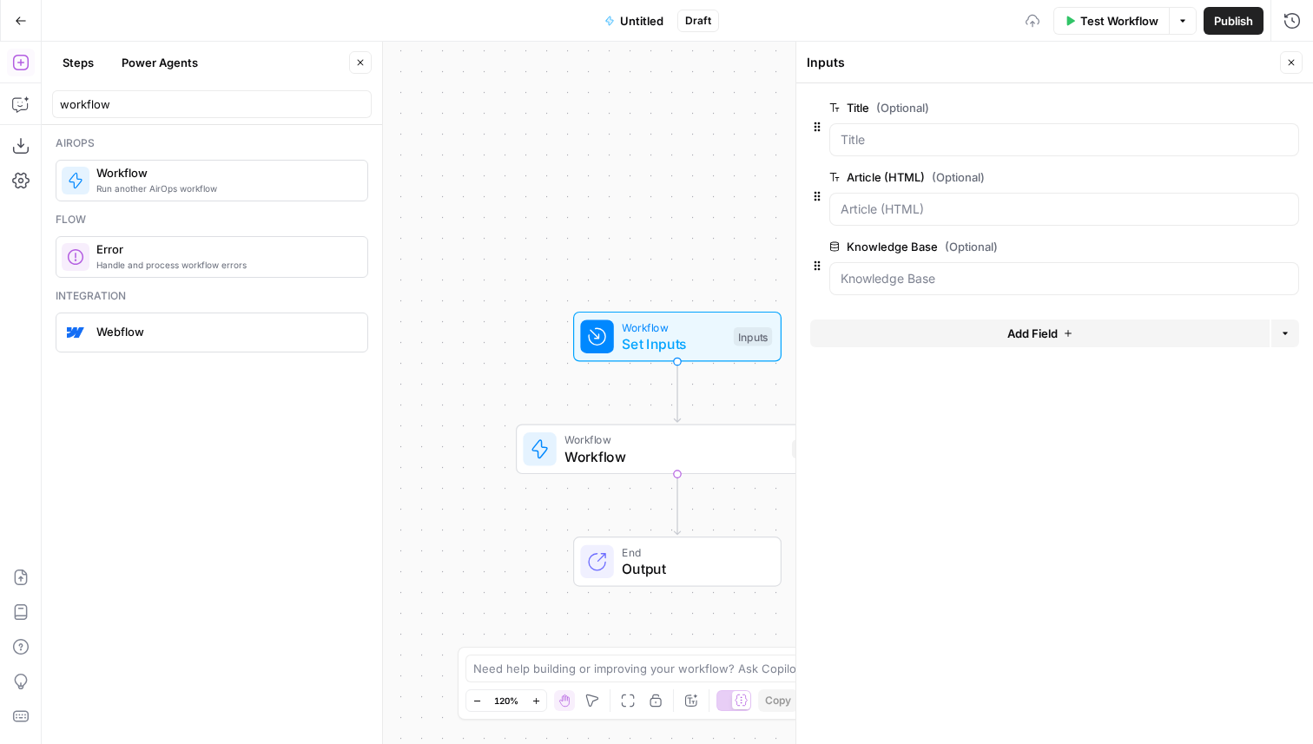
click at [918, 326] on button "Add Field" at bounding box center [1039, 333] width 459 height 28
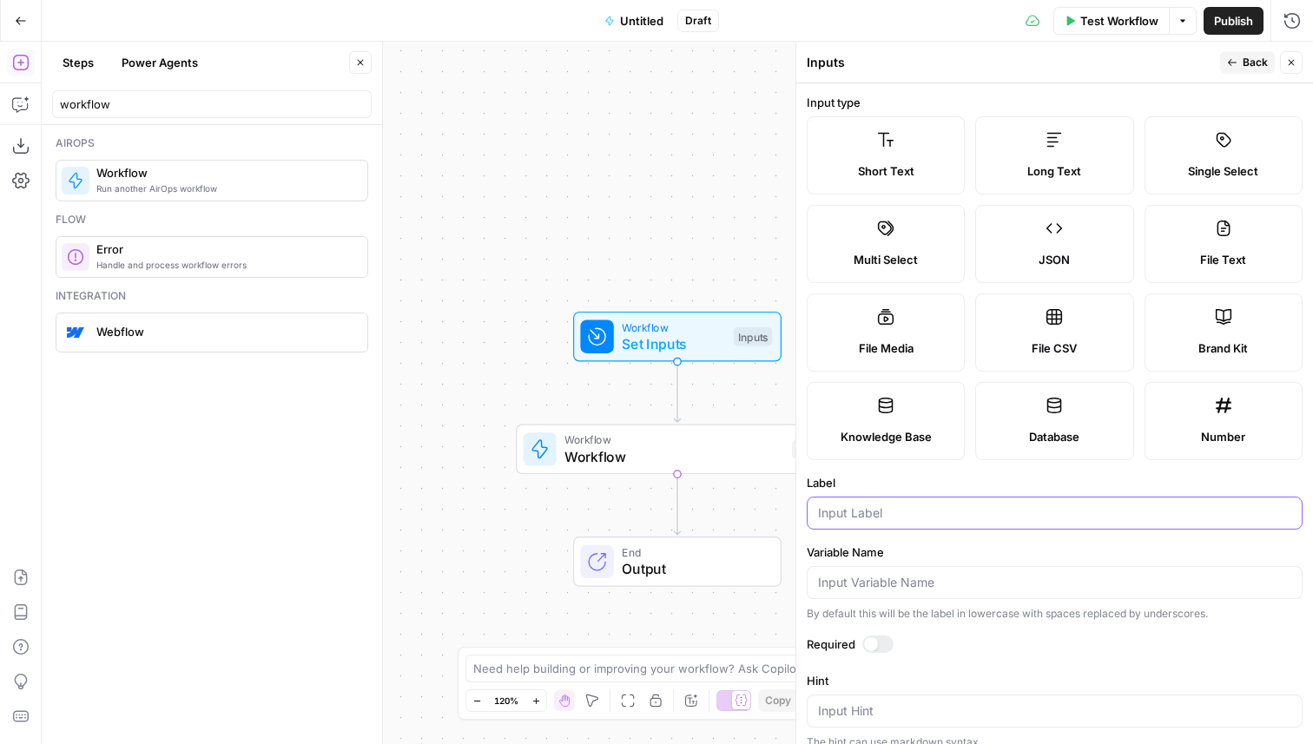
click at [893, 513] on input "Label" at bounding box center [1054, 512] width 473 height 17
type input "url"
click at [1246, 67] on span "Back" at bounding box center [1254, 63] width 25 height 16
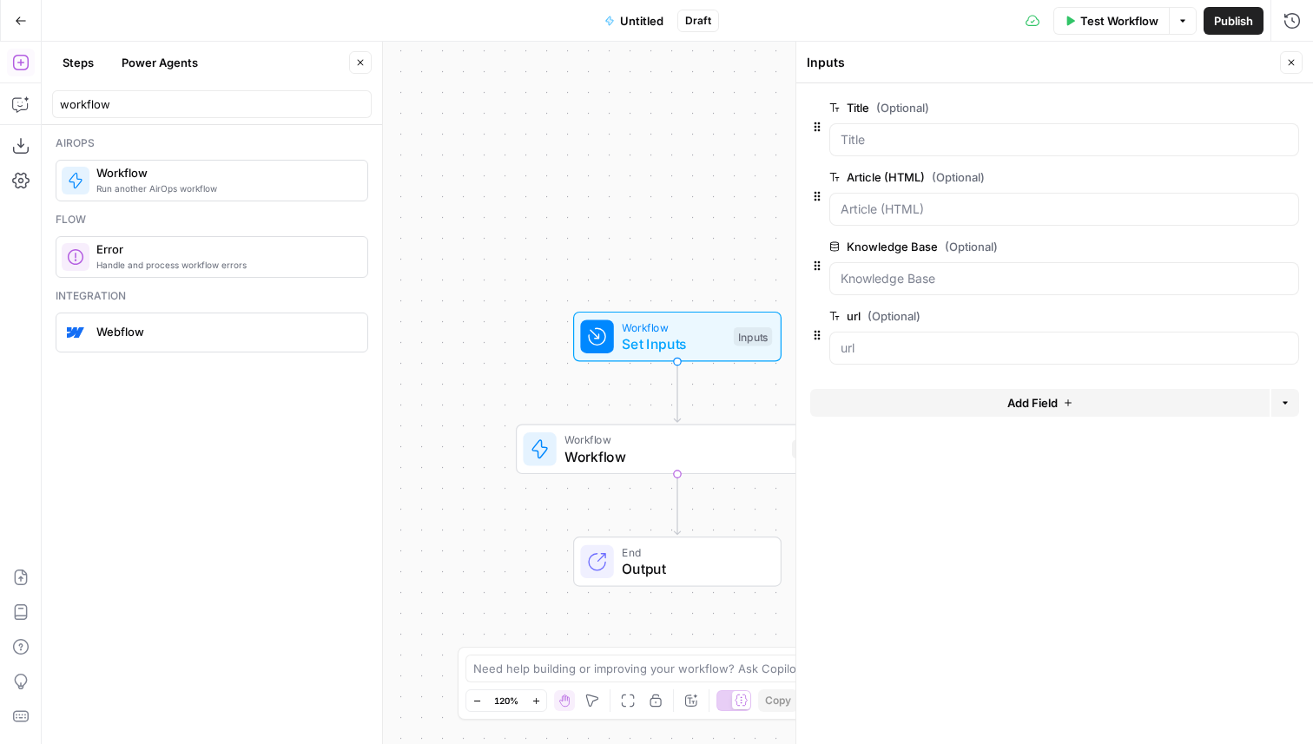
click at [689, 452] on span "Workflow" at bounding box center [673, 456] width 219 height 21
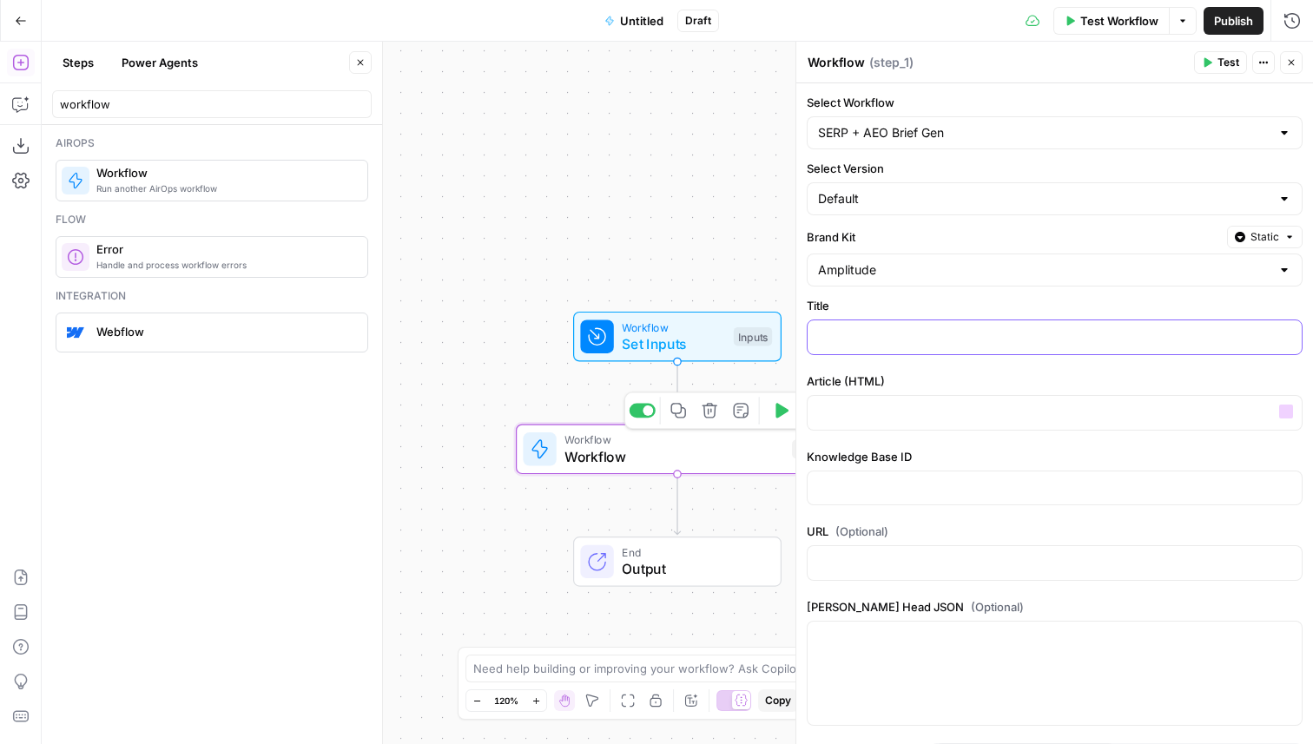
click at [888, 331] on p at bounding box center [1054, 335] width 473 height 17
click at [1283, 336] on icon "button" at bounding box center [1285, 337] width 9 height 8
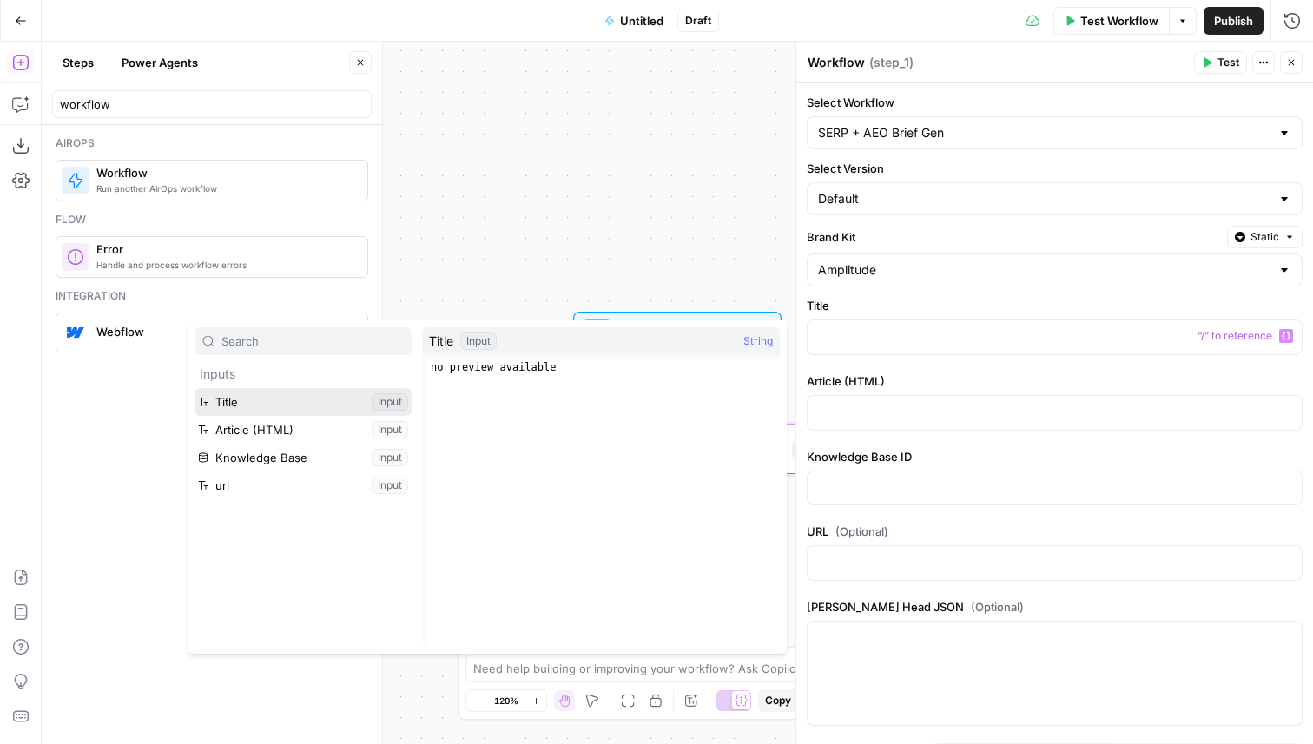
click at [330, 401] on button "Select variable Title" at bounding box center [302, 402] width 217 height 28
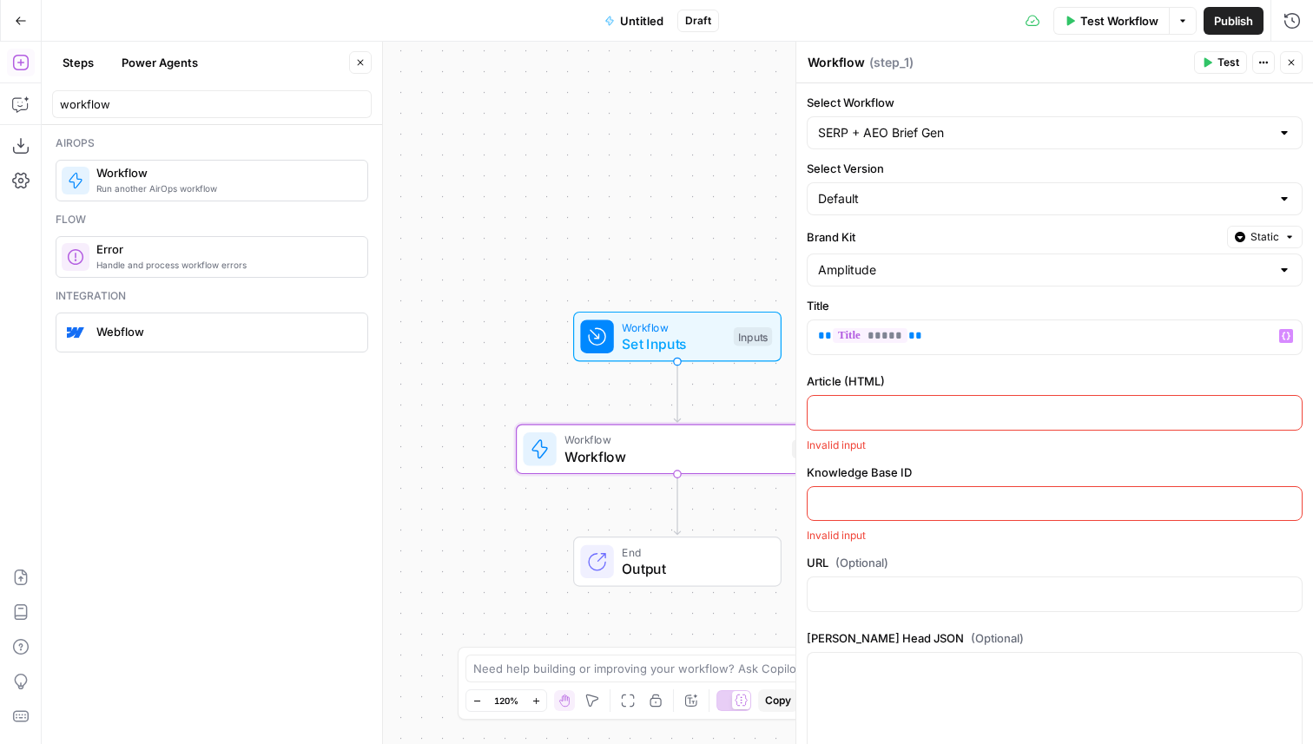
click at [919, 419] on p at bounding box center [1054, 411] width 473 height 17
click at [1284, 411] on icon "button" at bounding box center [1285, 411] width 9 height 9
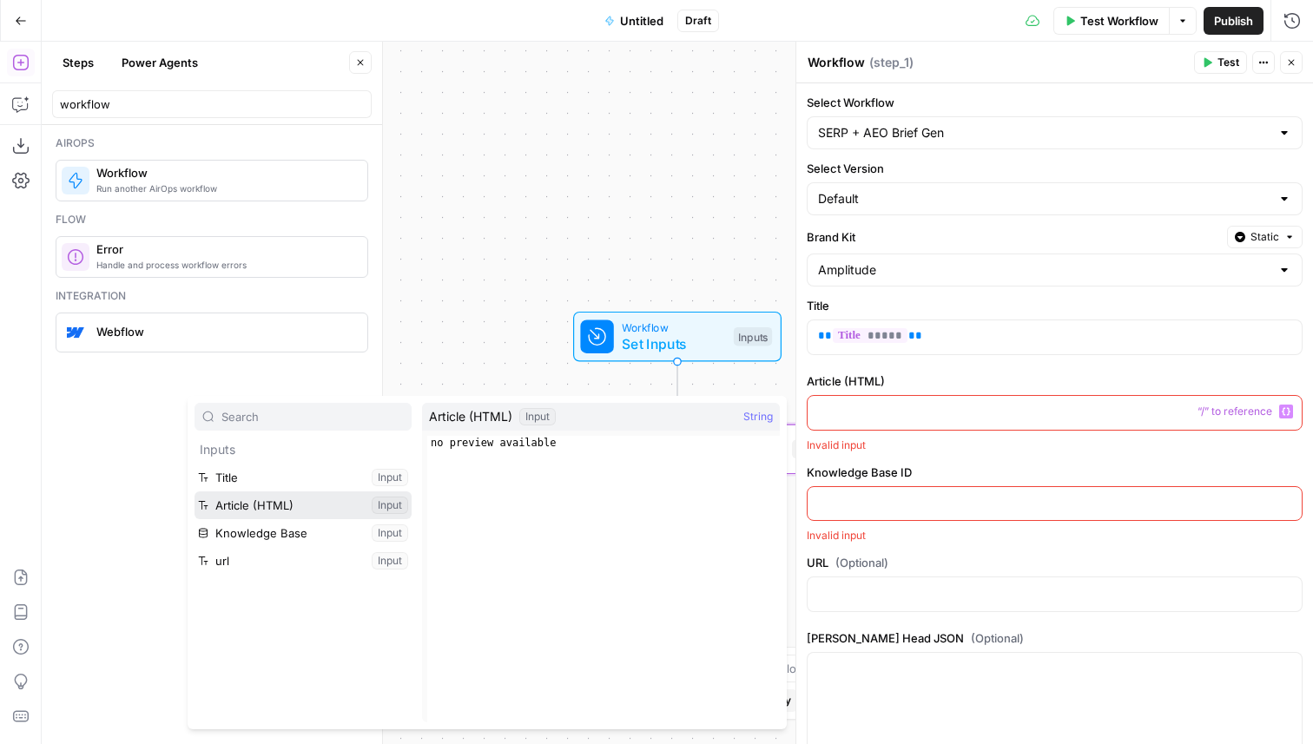
click at [227, 496] on button "Select variable Article (HTML)" at bounding box center [302, 505] width 217 height 28
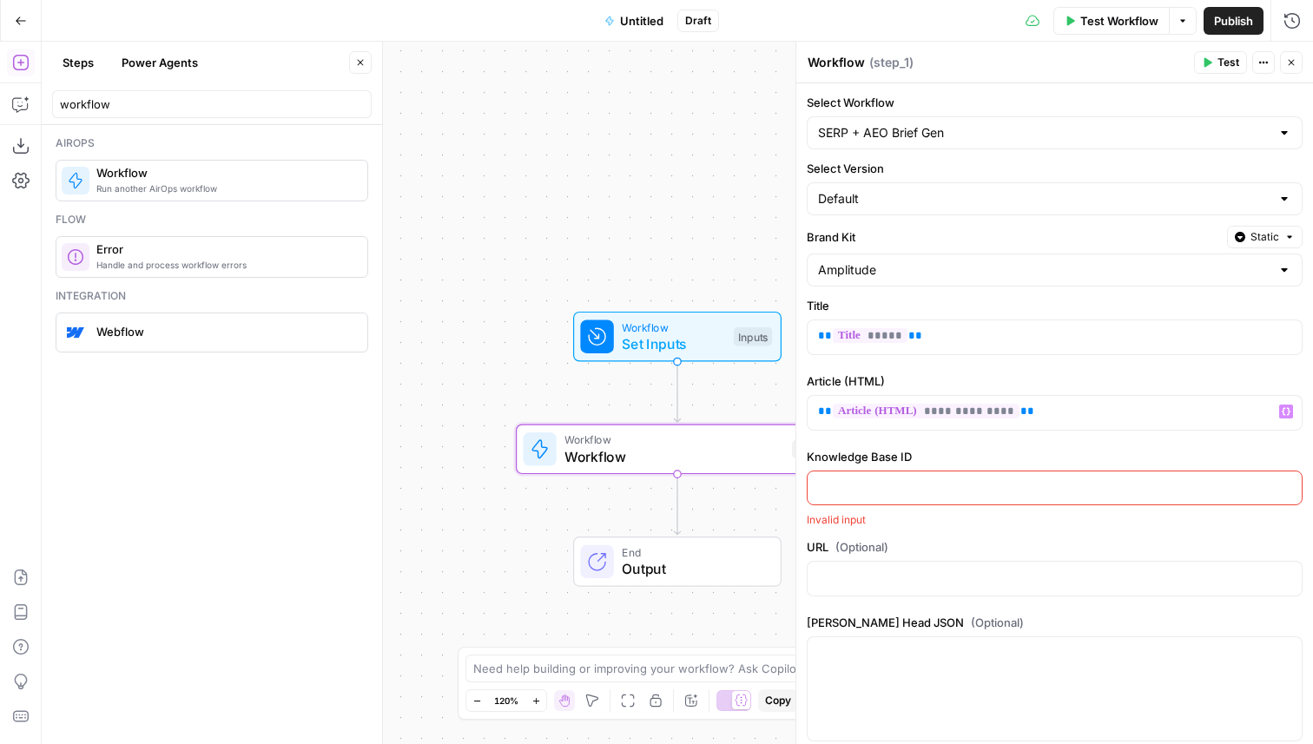
click at [989, 488] on p at bounding box center [1054, 486] width 473 height 17
click at [1294, 483] on div at bounding box center [1054, 488] width 494 height 34
click at [1286, 483] on icon "button" at bounding box center [1285, 487] width 9 height 9
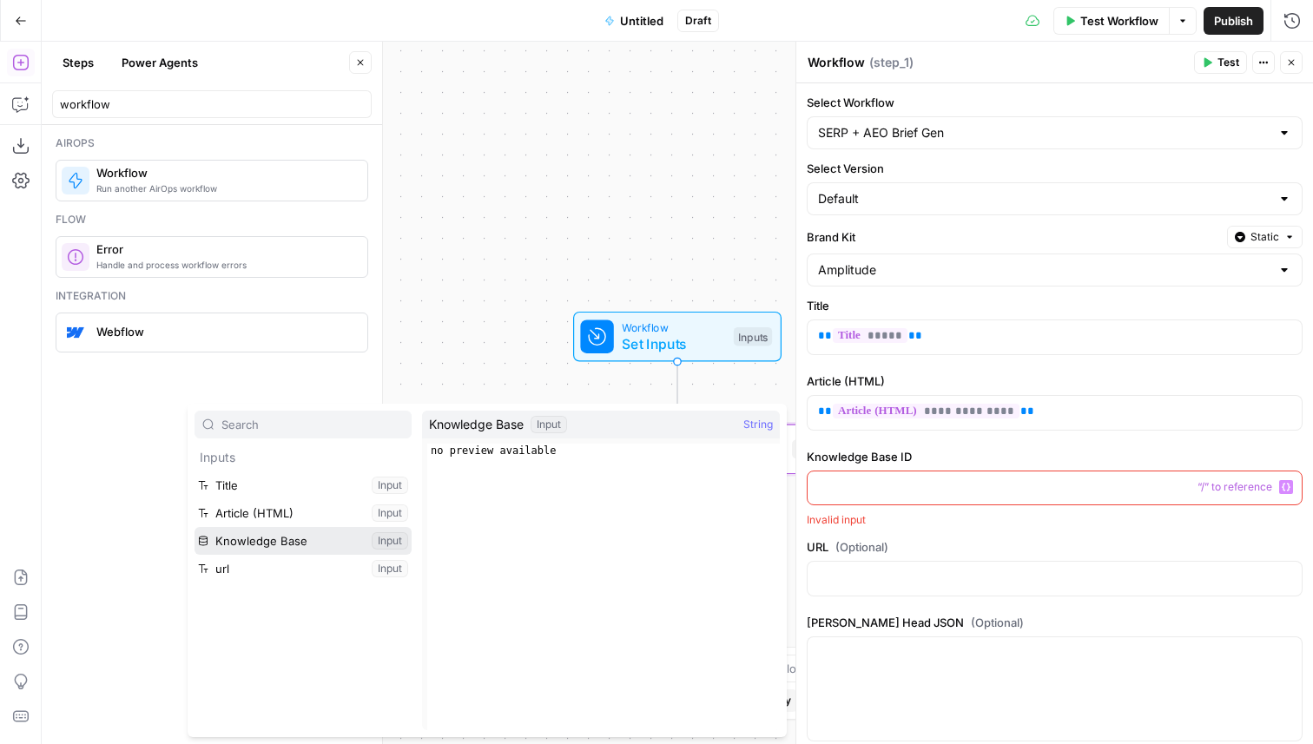
click at [313, 537] on button "Select variable Knowledge Base" at bounding box center [302, 541] width 217 height 28
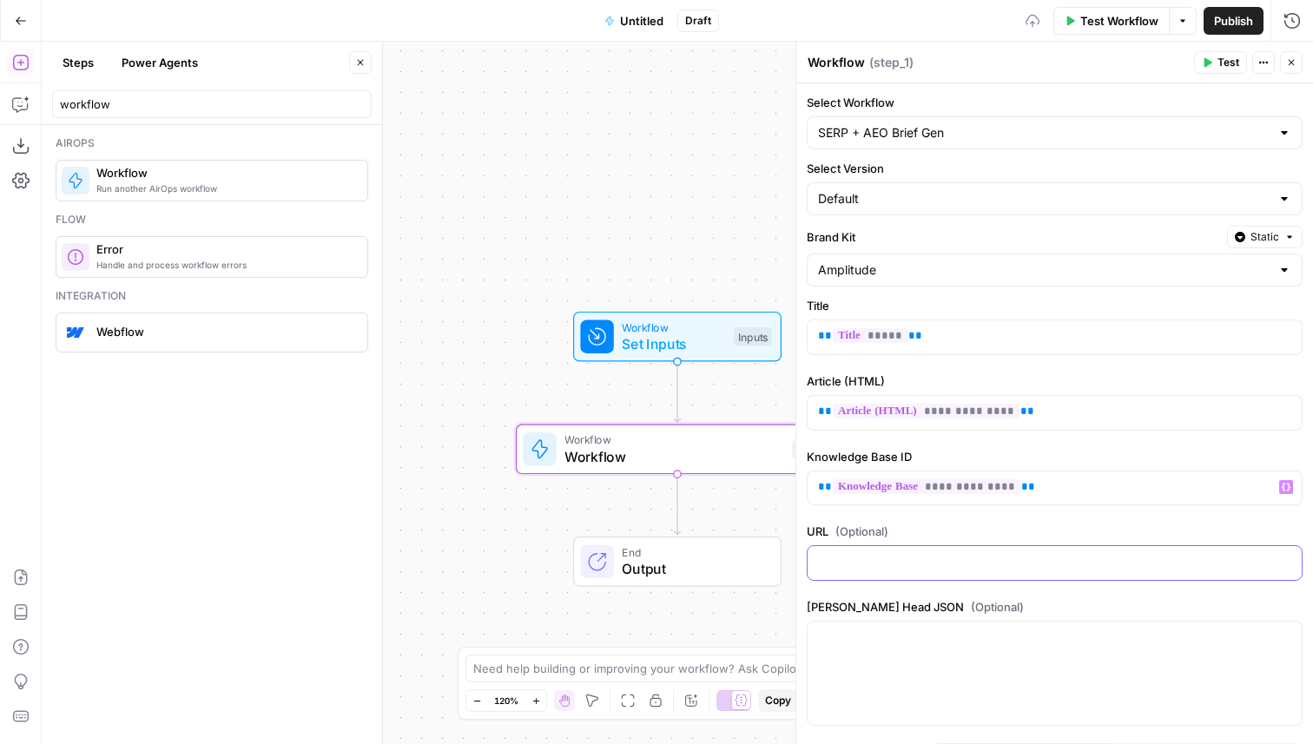
click at [1110, 554] on p at bounding box center [1054, 561] width 473 height 17
click at [1281, 561] on icon "button" at bounding box center [1285, 561] width 9 height 9
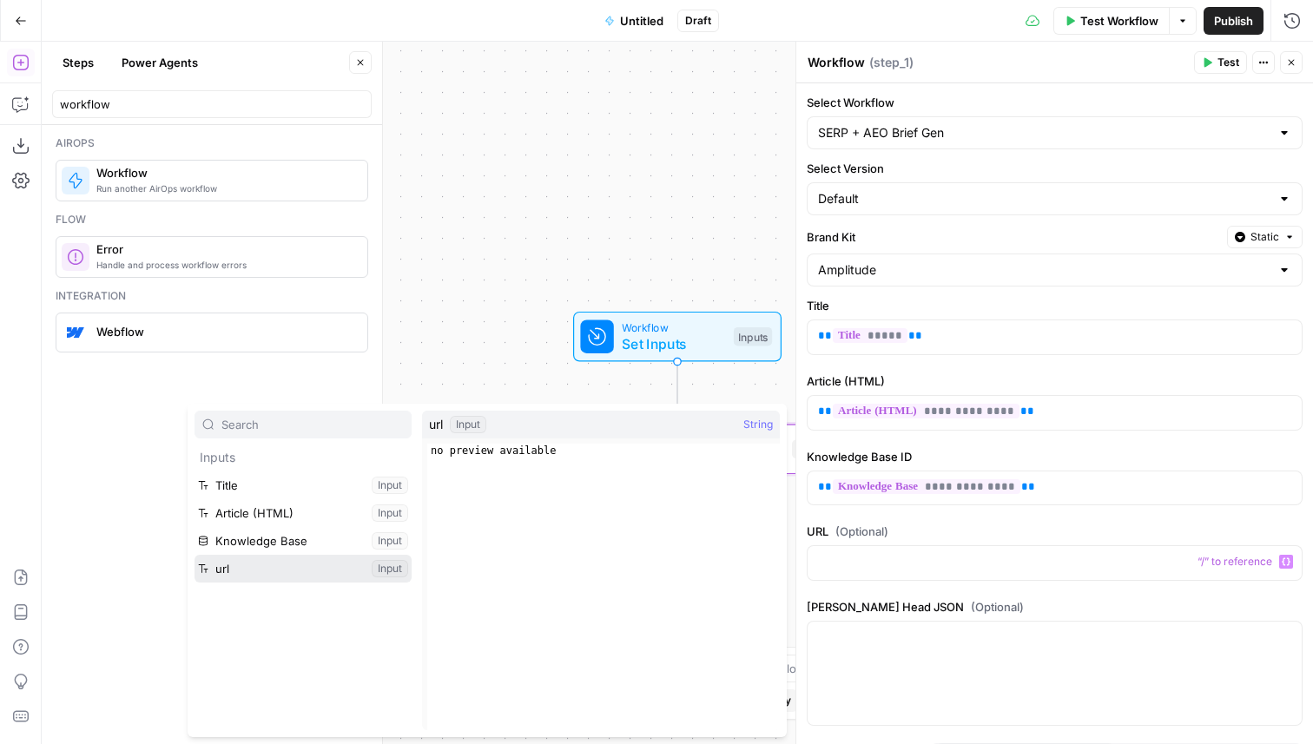
click at [271, 564] on button "Select variable url" at bounding box center [302, 569] width 217 height 28
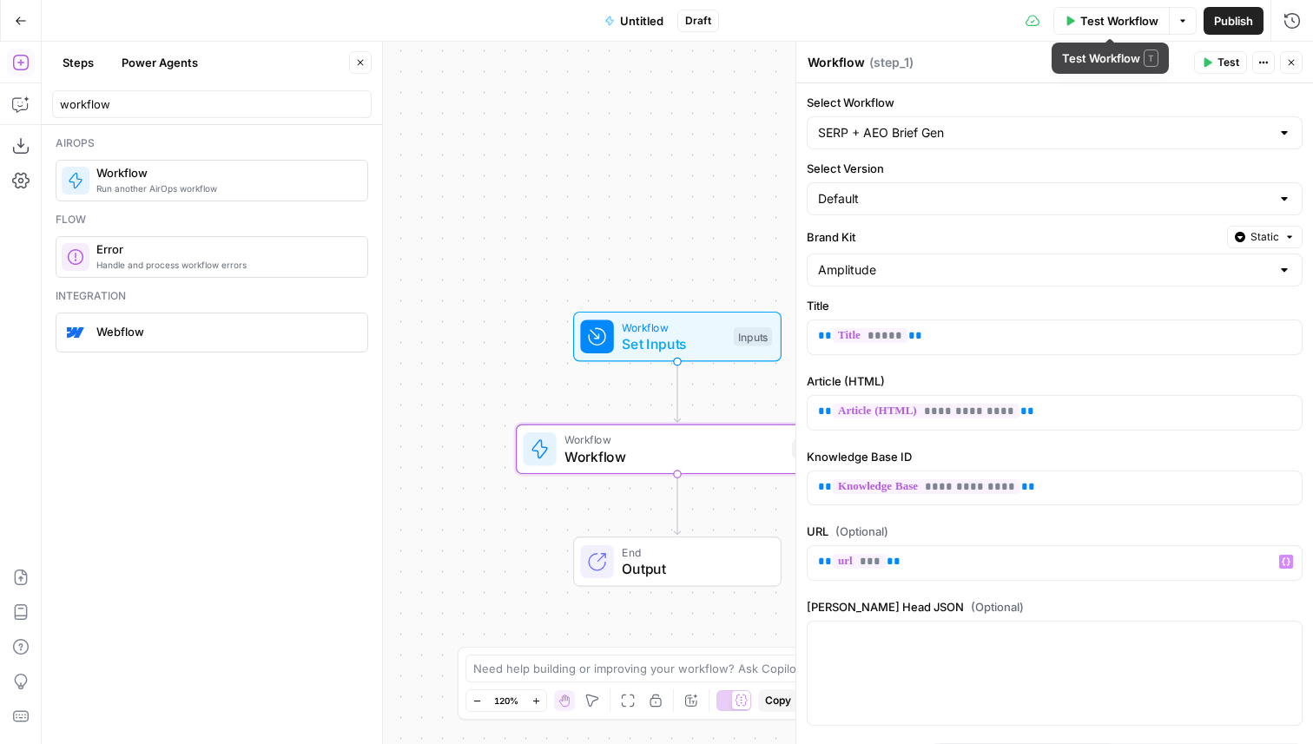
click at [1081, 18] on span "Test Workflow" at bounding box center [1119, 20] width 78 height 17
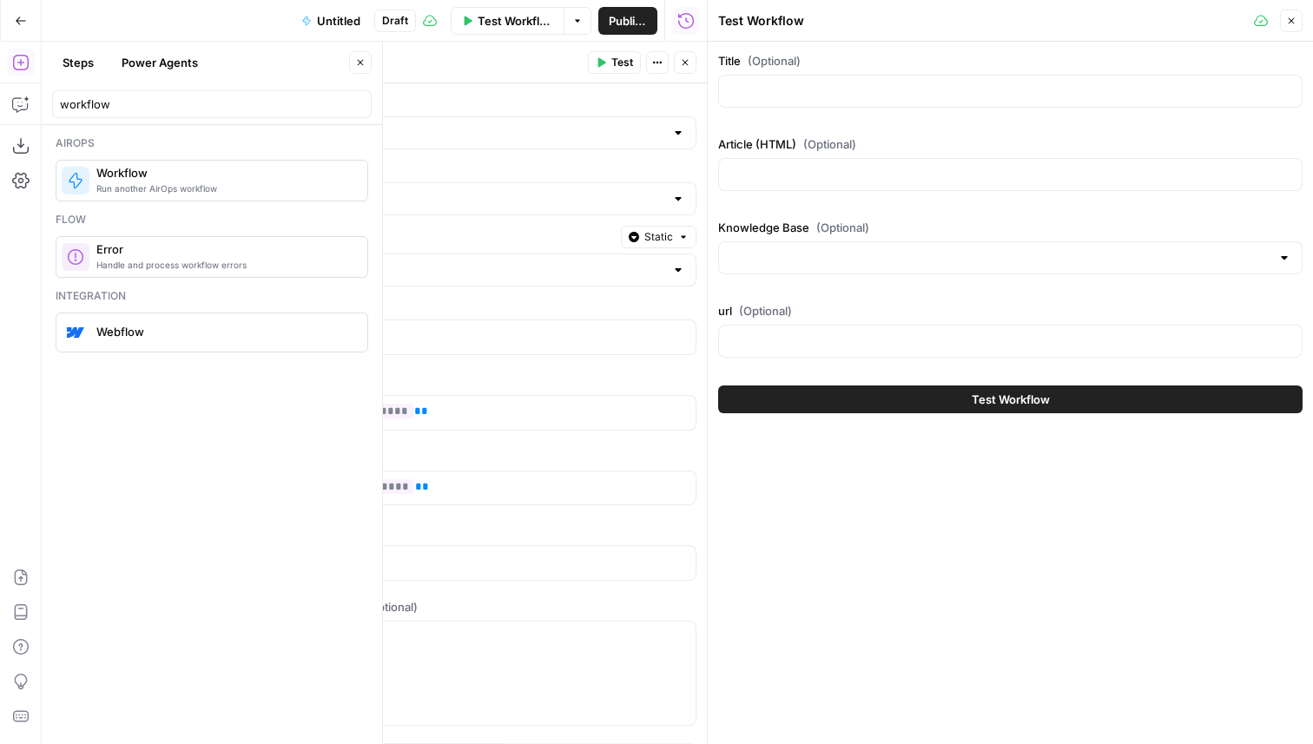
click at [810, 81] on div at bounding box center [1010, 91] width 584 height 33
paste input "https://amplitude.com/blog/data-types"
type input "https://amplitude.com/blog/data-types"
click at [770, 336] on input "url (Optional)" at bounding box center [1010, 341] width 562 height 17
paste input "https://amplitude.com/blog/data-types"
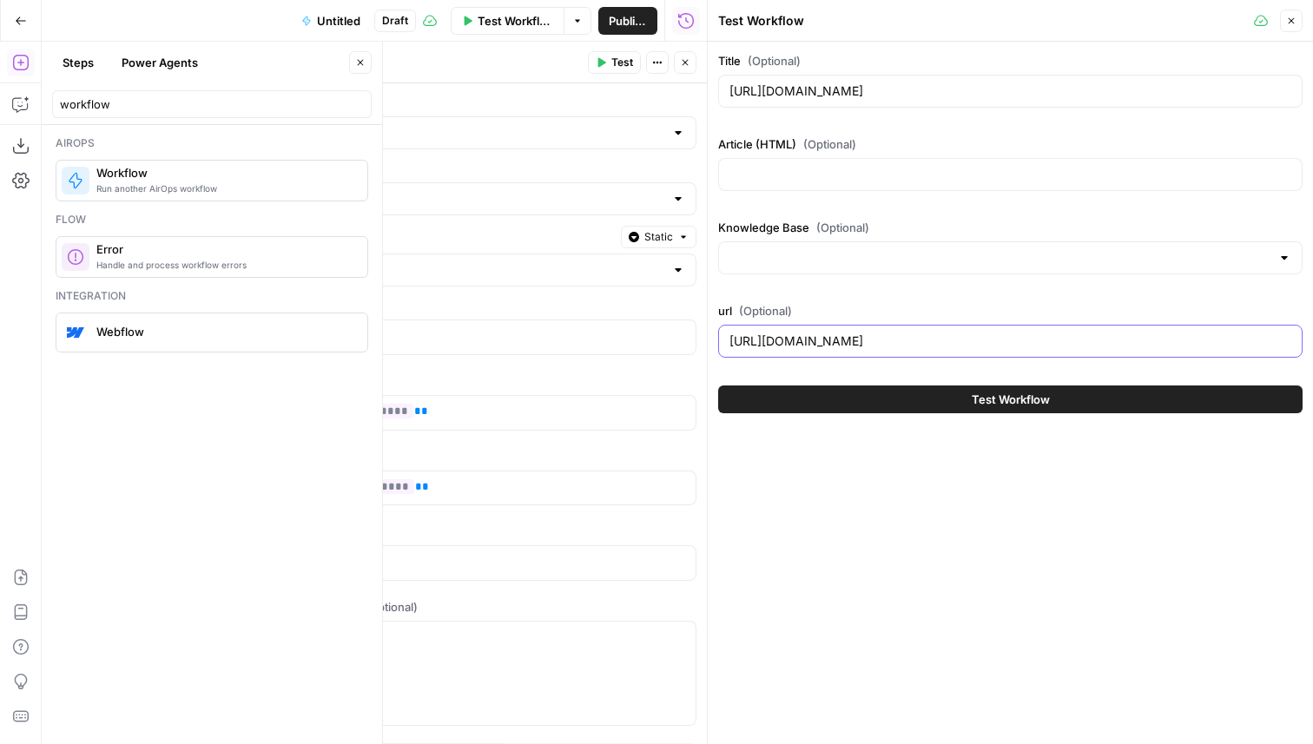
type input "https://amplitude.com/blog/data-types"
click at [802, 78] on div "https://amplitude.com/blog/data-types" at bounding box center [1010, 91] width 584 height 33
paste input "What Are Data Types and Why Are They Important?"
type input "What Are Data Types and Why Are They Important?"
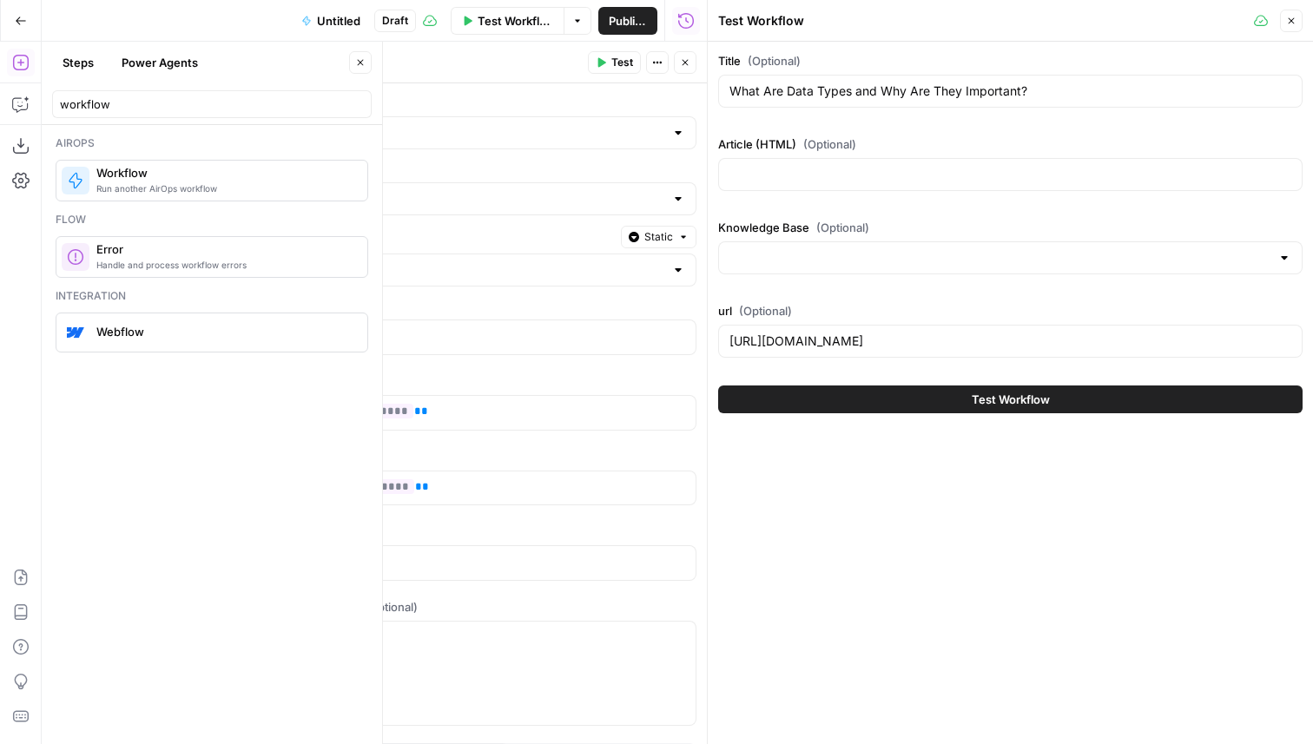
click at [837, 183] on div at bounding box center [1010, 174] width 584 height 33
paste input "<p>Learn about common data types—booleans, integers, strings, and more—and thei…"
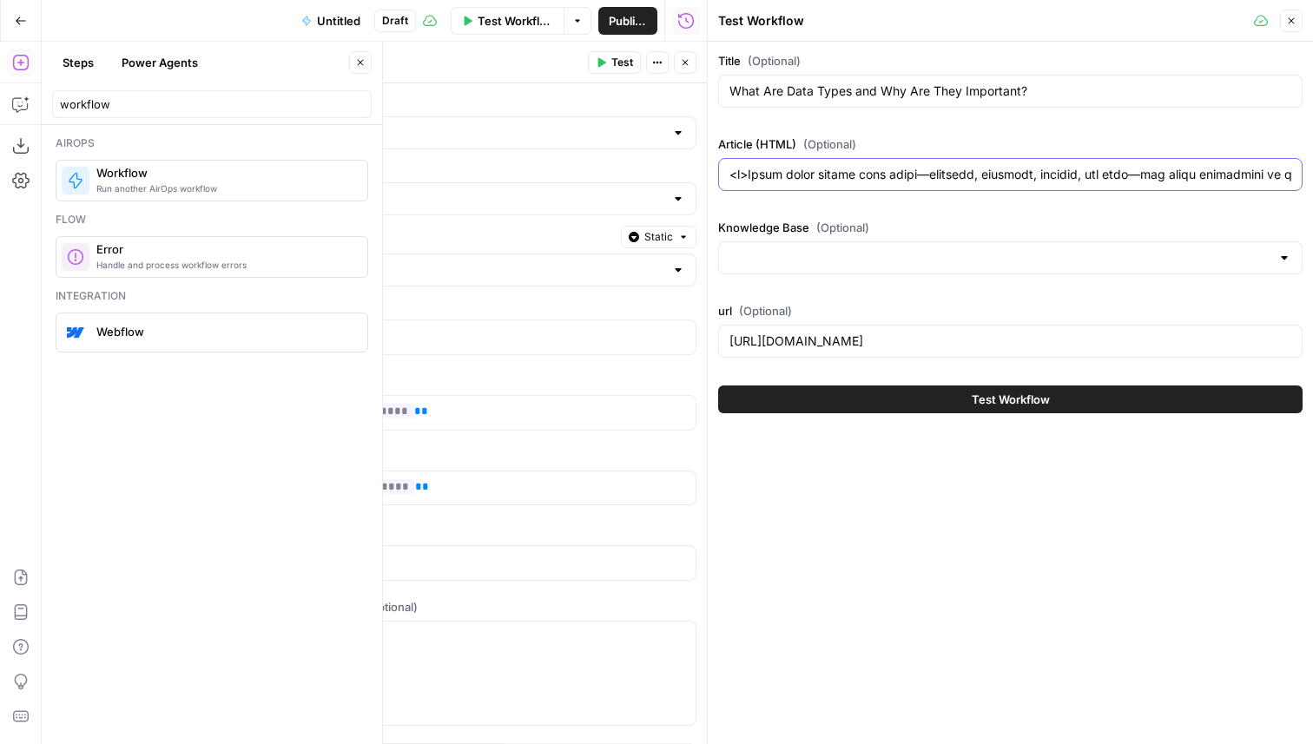
scroll to position [0, 70768]
type input "<p>Learn about common data types—booleans, integers, strings, and more—and thei…"
click at [845, 267] on div at bounding box center [1010, 257] width 584 height 33
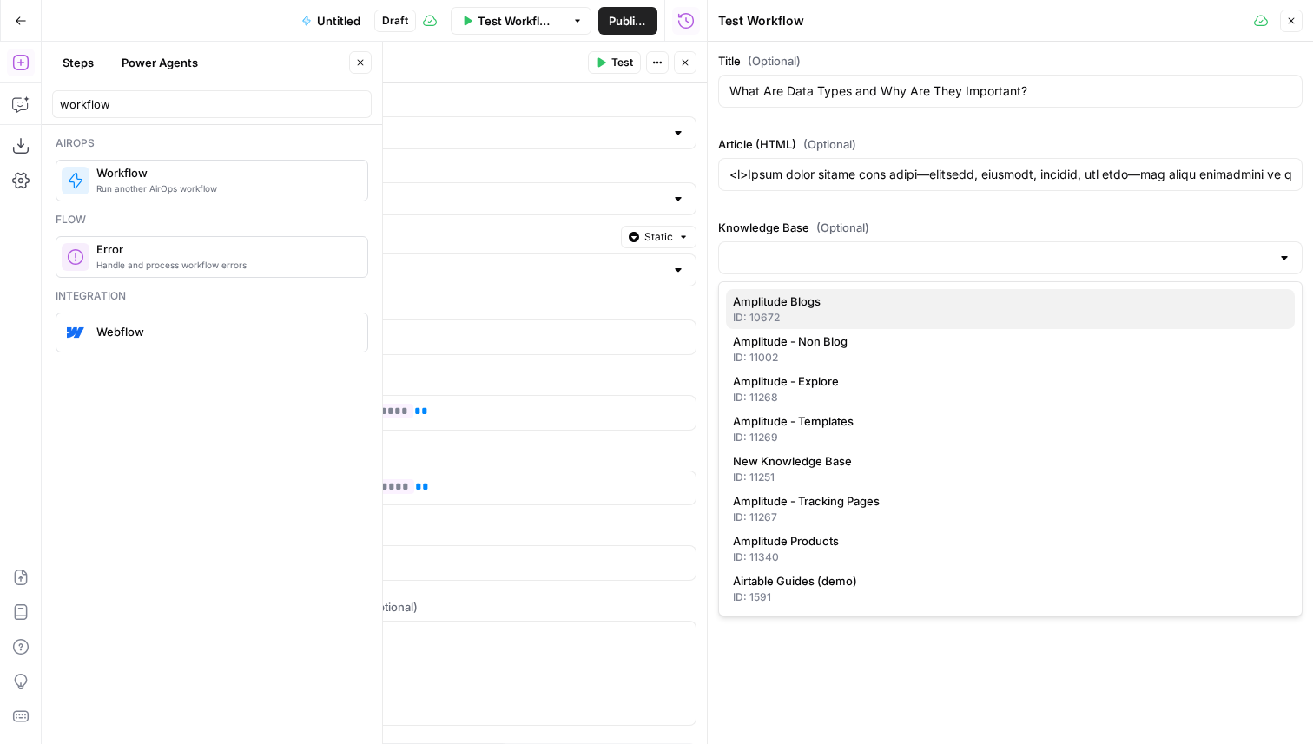
click at [840, 324] on div "ID: 10672" at bounding box center [1010, 318] width 555 height 16
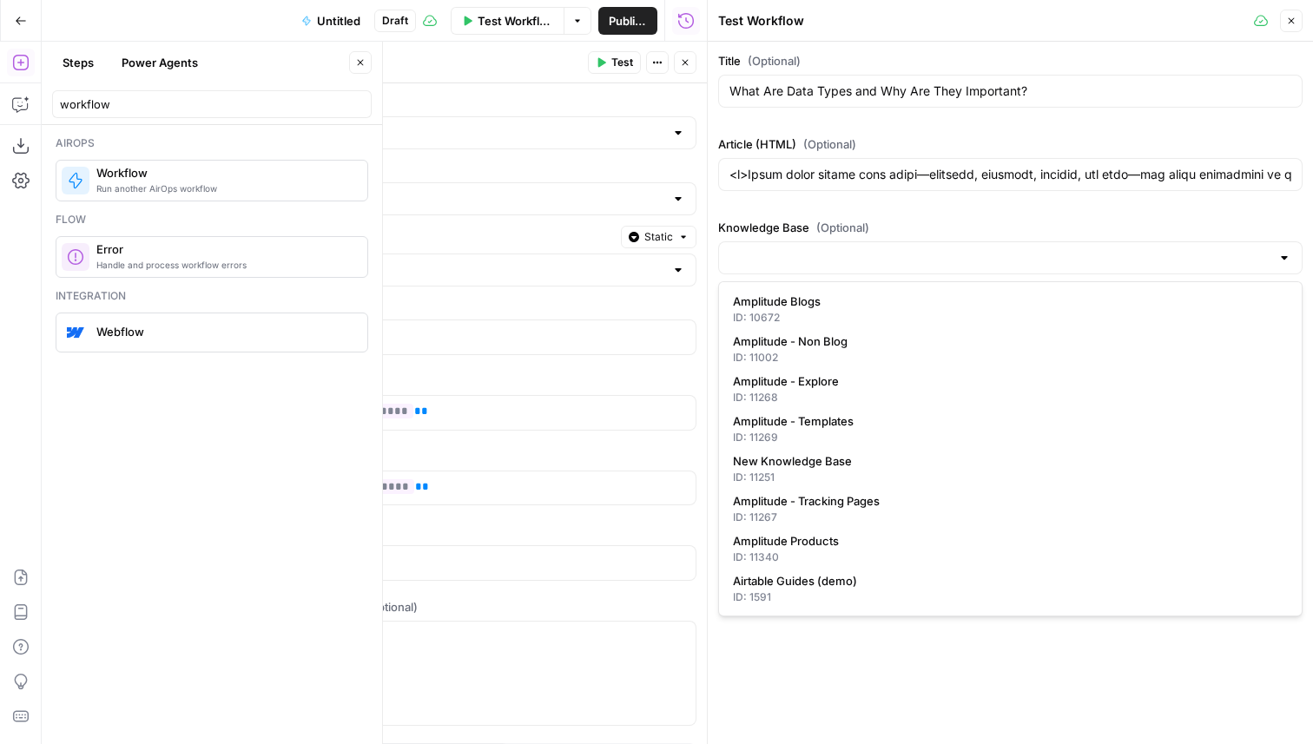
type input "Amplitude Blogs"
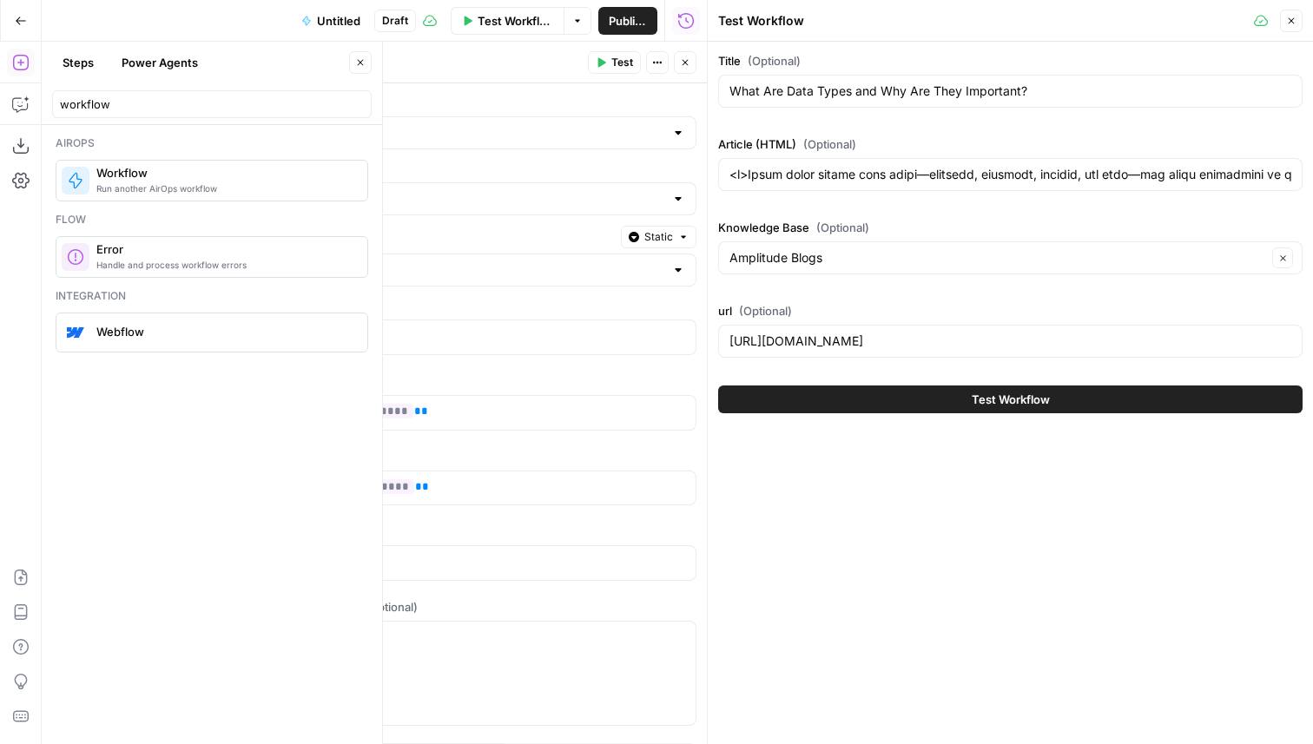
click at [866, 401] on button "Test Workflow" at bounding box center [1010, 399] width 584 height 28
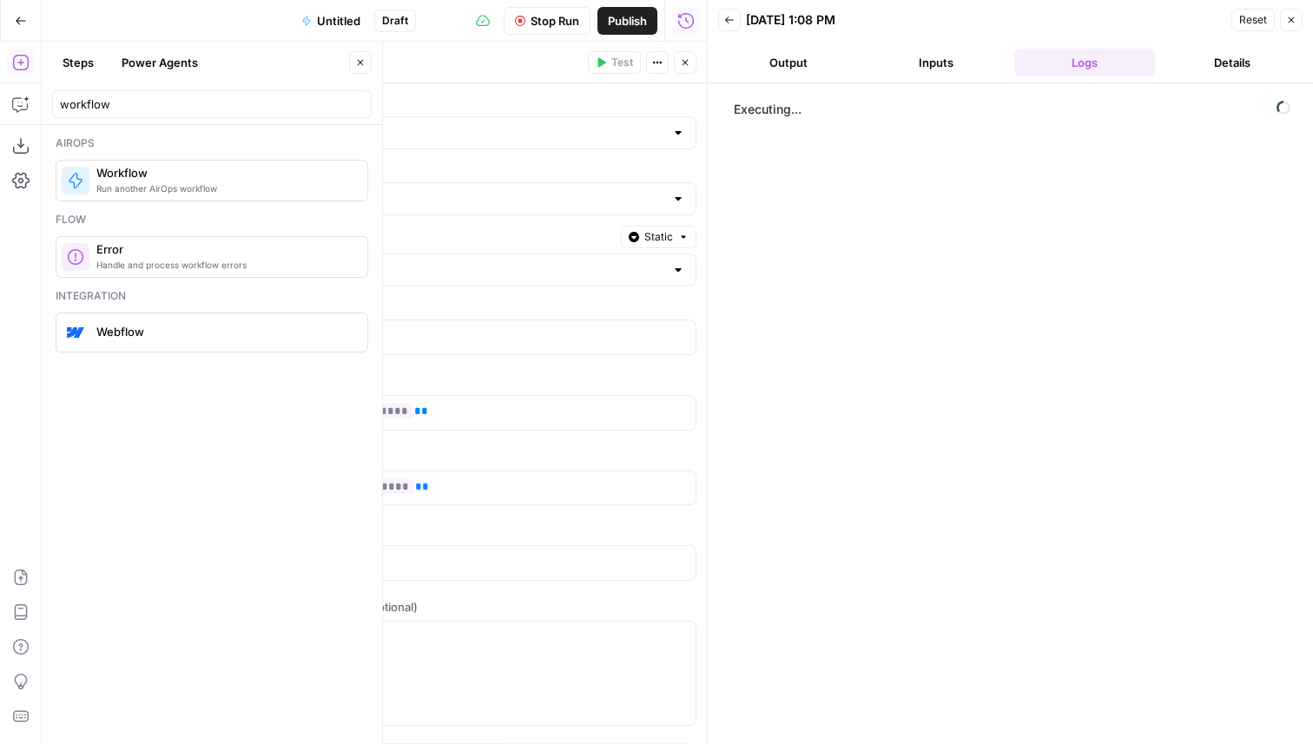
click at [536, 8] on button "Stop Run" at bounding box center [547, 21] width 87 height 28
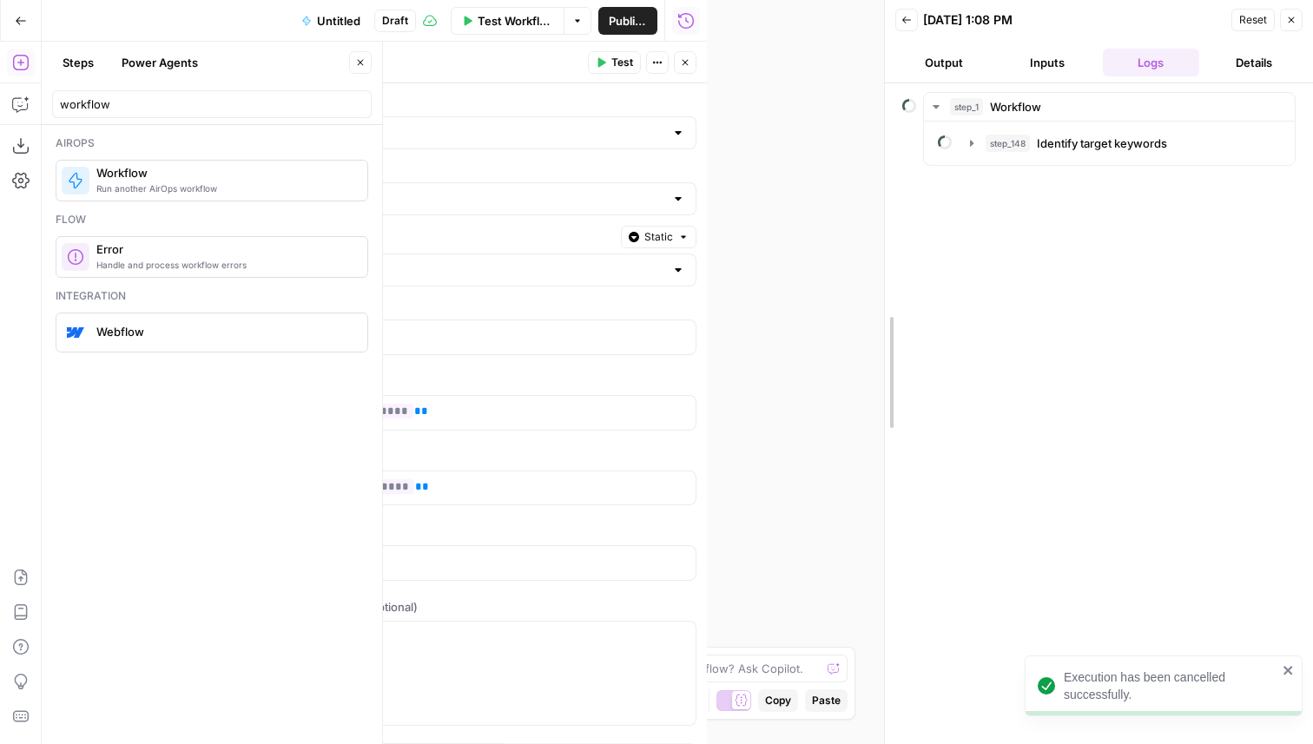
drag, startPoint x: 709, startPoint y: 106, endPoint x: 978, endPoint y: 129, distance: 270.2
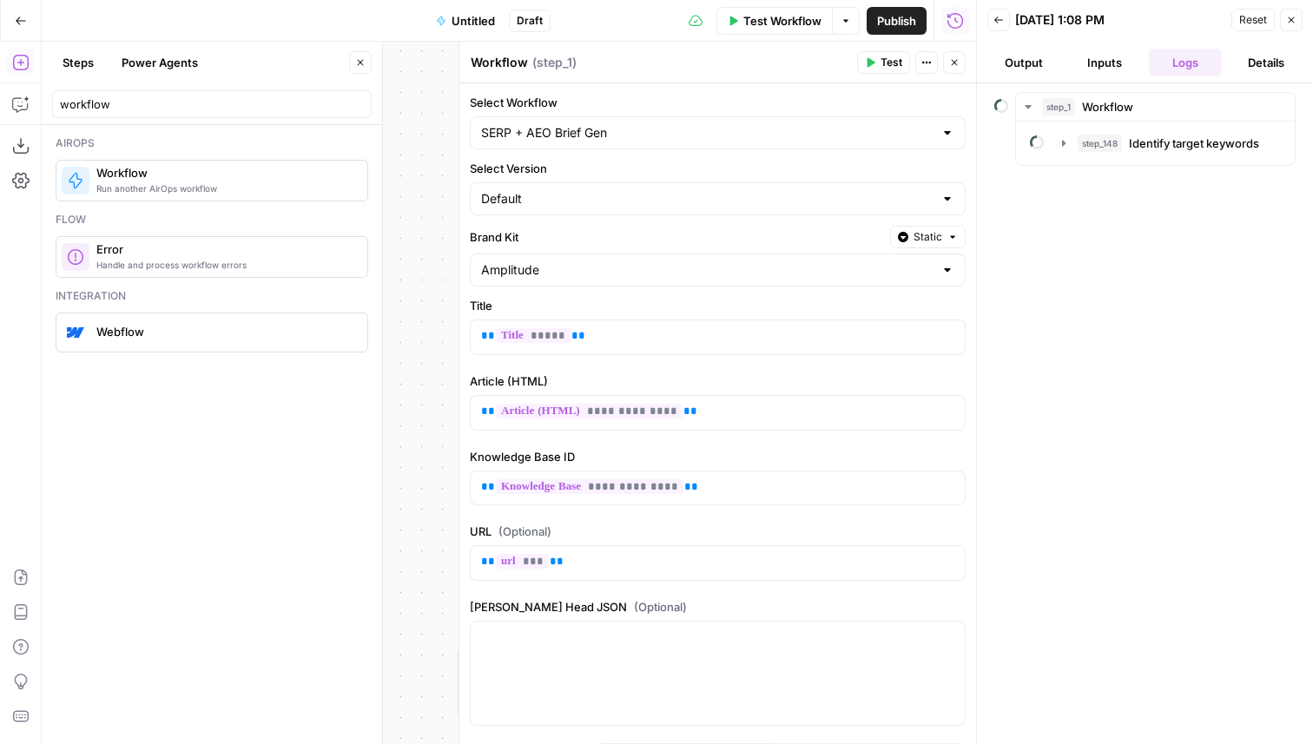
click at [1003, 23] on button "Back" at bounding box center [998, 20] width 23 height 23
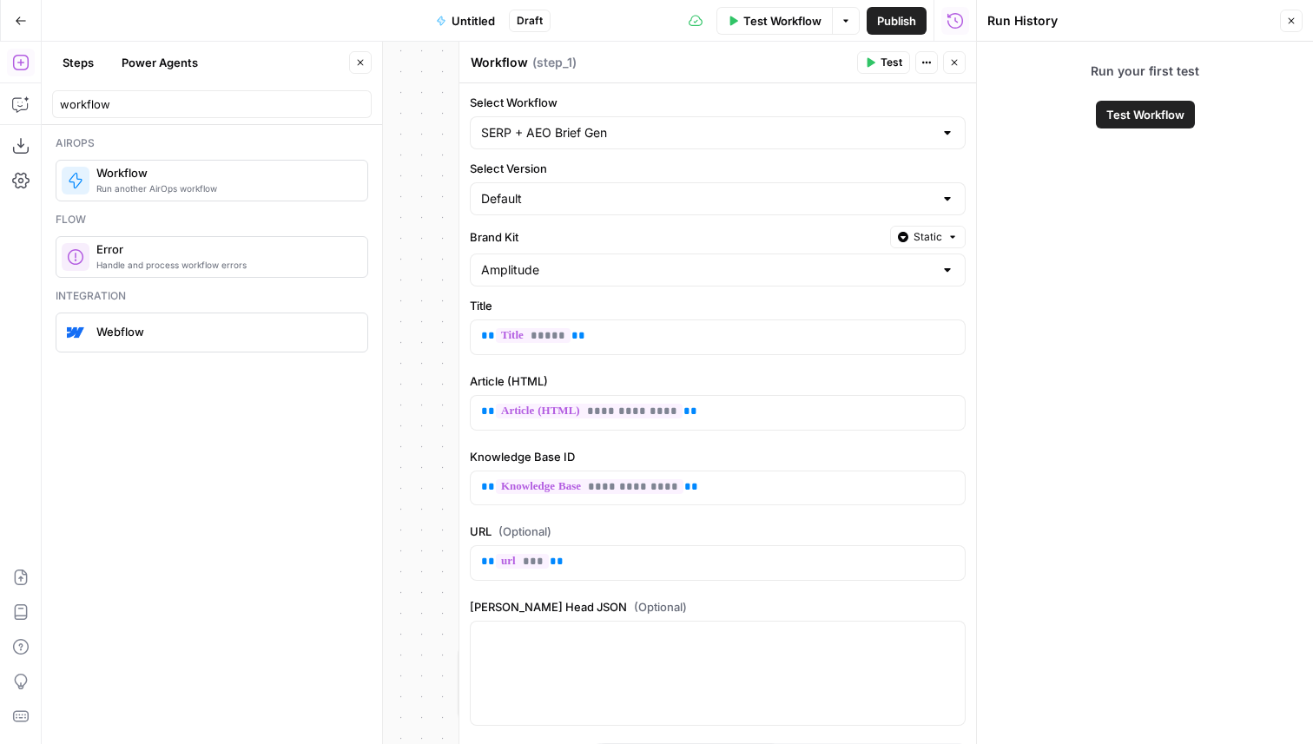
click at [886, 65] on span "Test" at bounding box center [891, 63] width 22 height 16
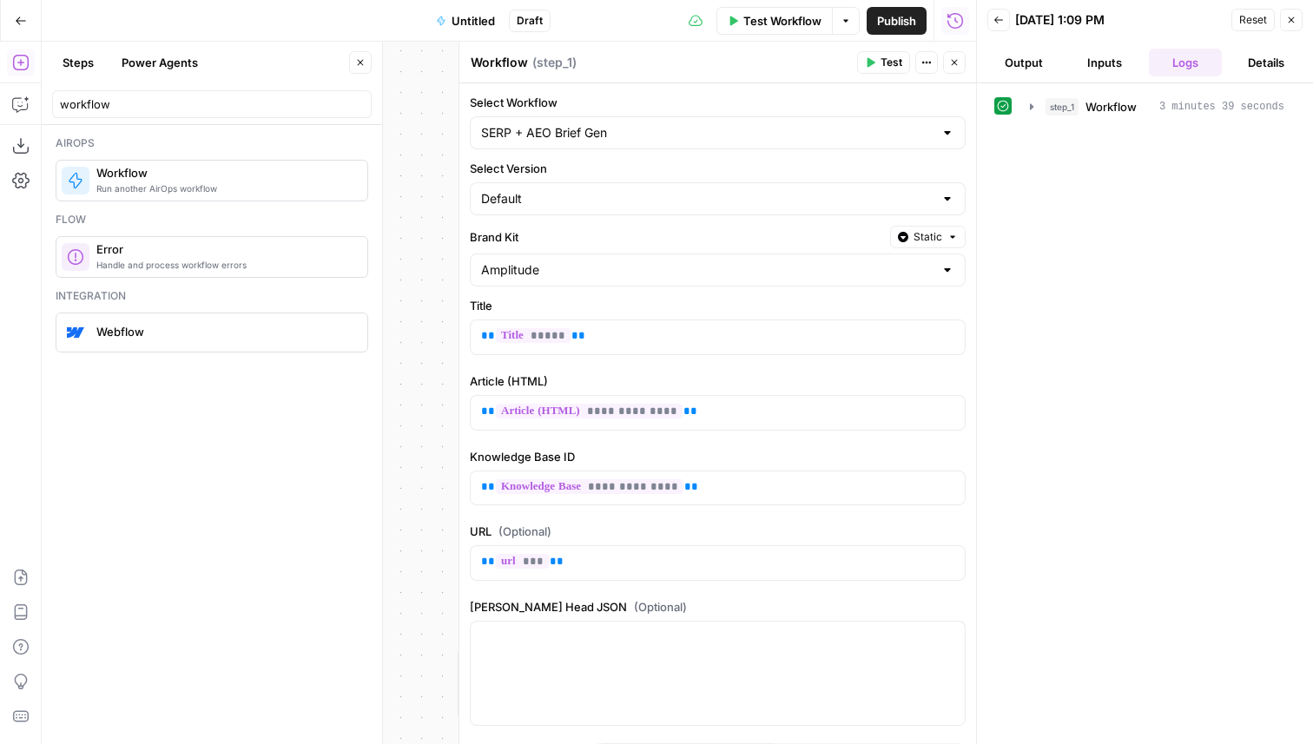
click at [1120, 115] on button "step_1 Workflow 3 minutes 39 seconds" at bounding box center [1156, 107] width 275 height 28
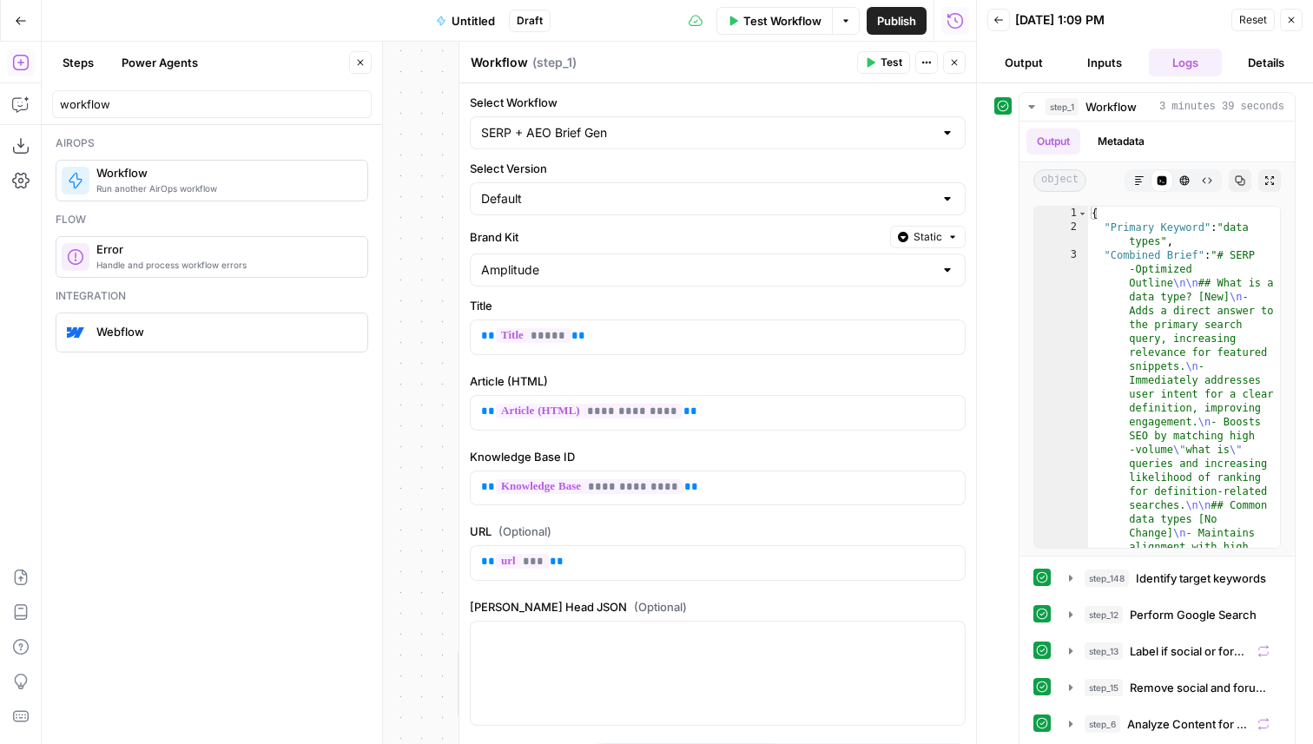
click at [963, 59] on button "Close" at bounding box center [954, 62] width 23 height 23
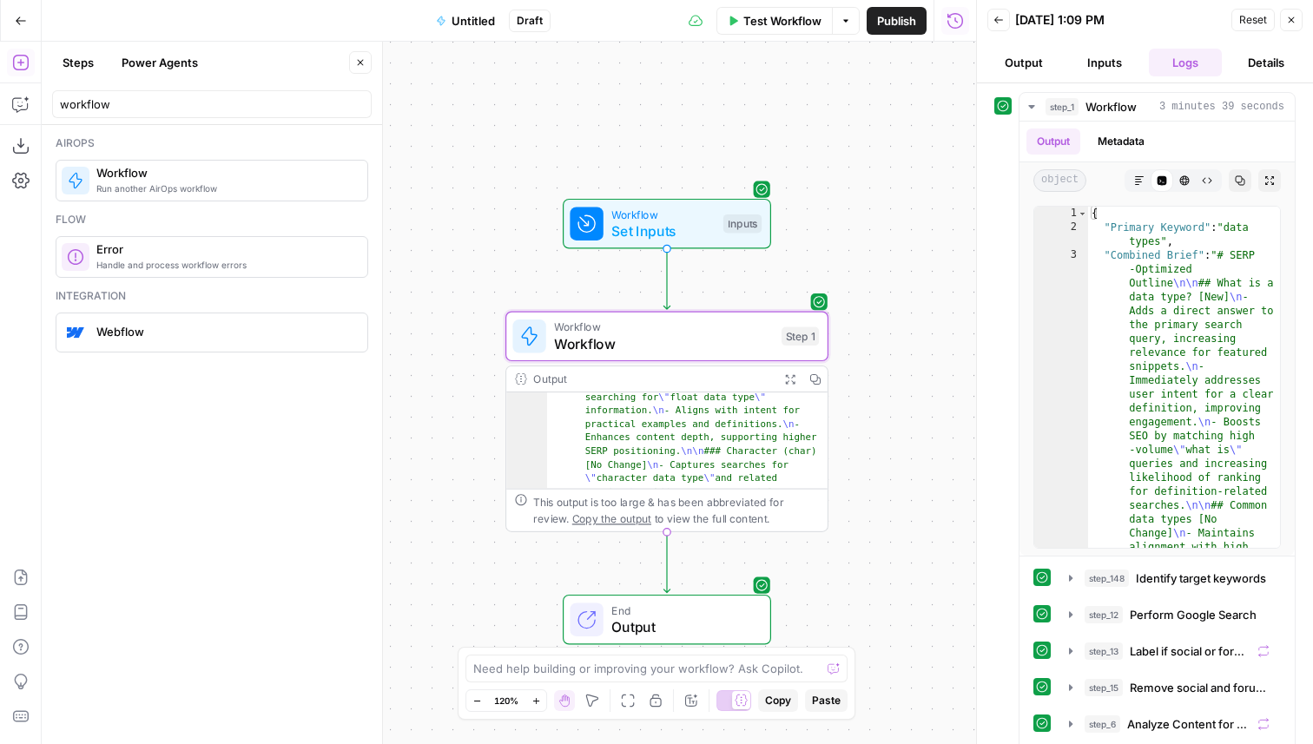
scroll to position [328, 0]
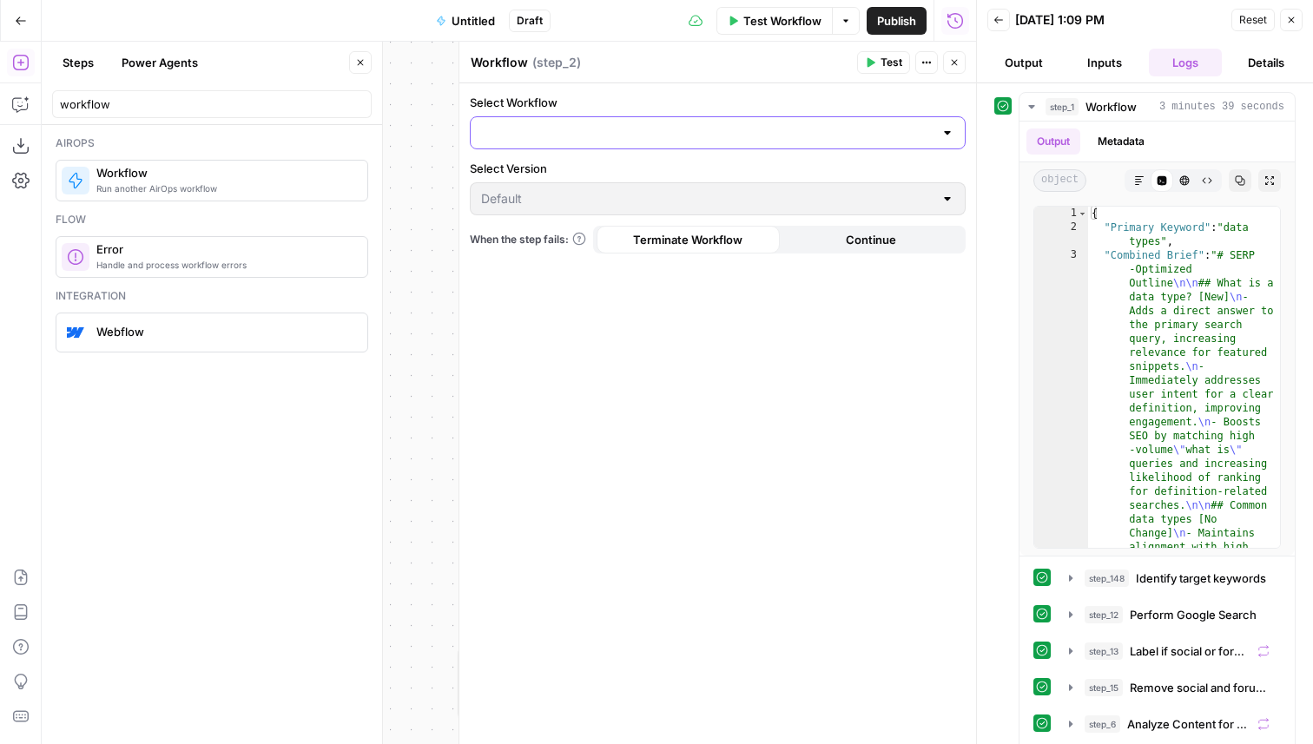
click at [635, 135] on input "Select Workflow" at bounding box center [707, 132] width 452 height 17
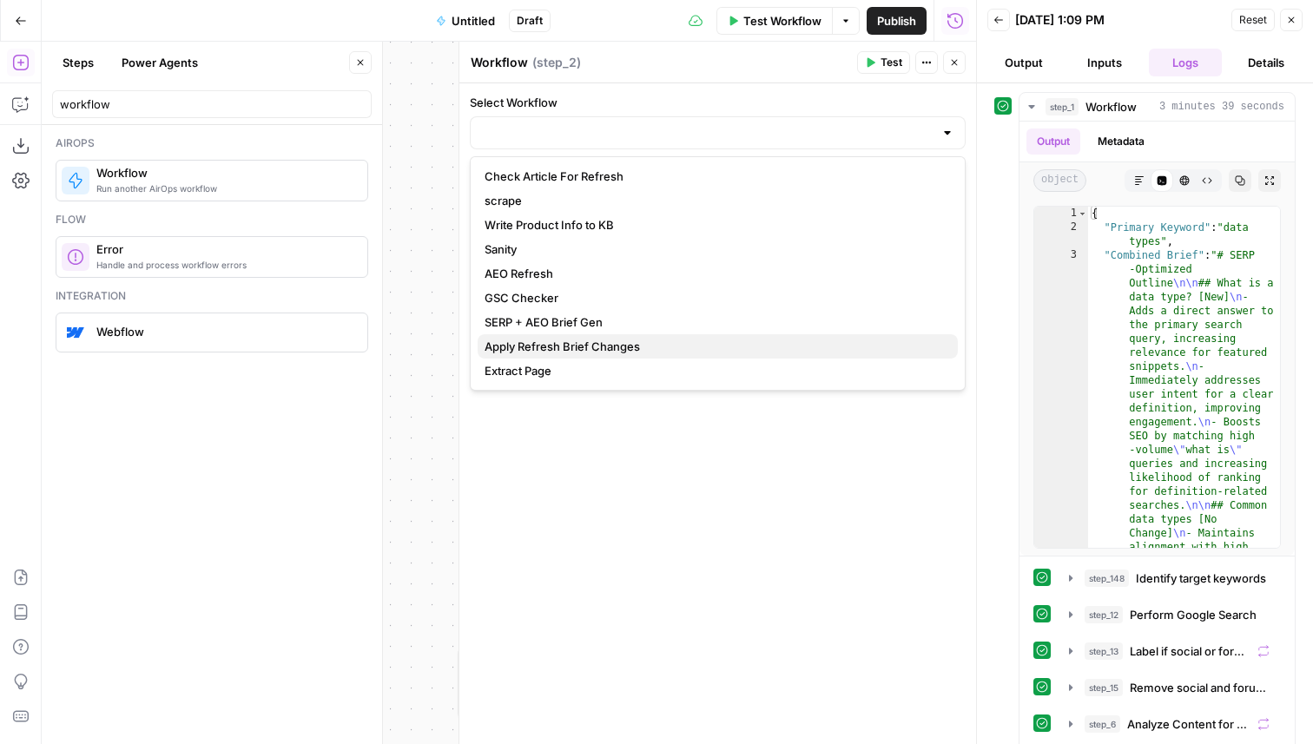
click at [603, 353] on span "Apply Refresh Brief Changes" at bounding box center [713, 346] width 459 height 17
type input "Apply Refresh Brief Changes"
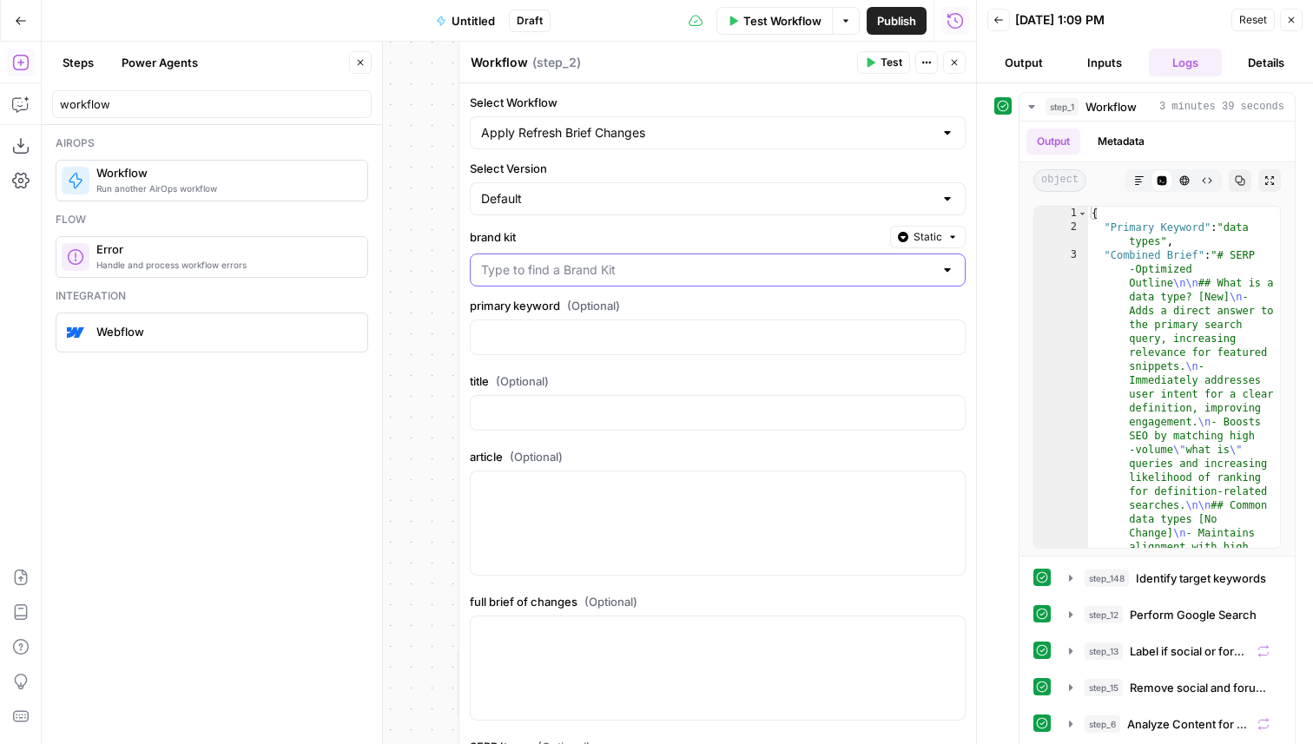
click at [629, 277] on input "brand kit" at bounding box center [707, 269] width 452 height 17
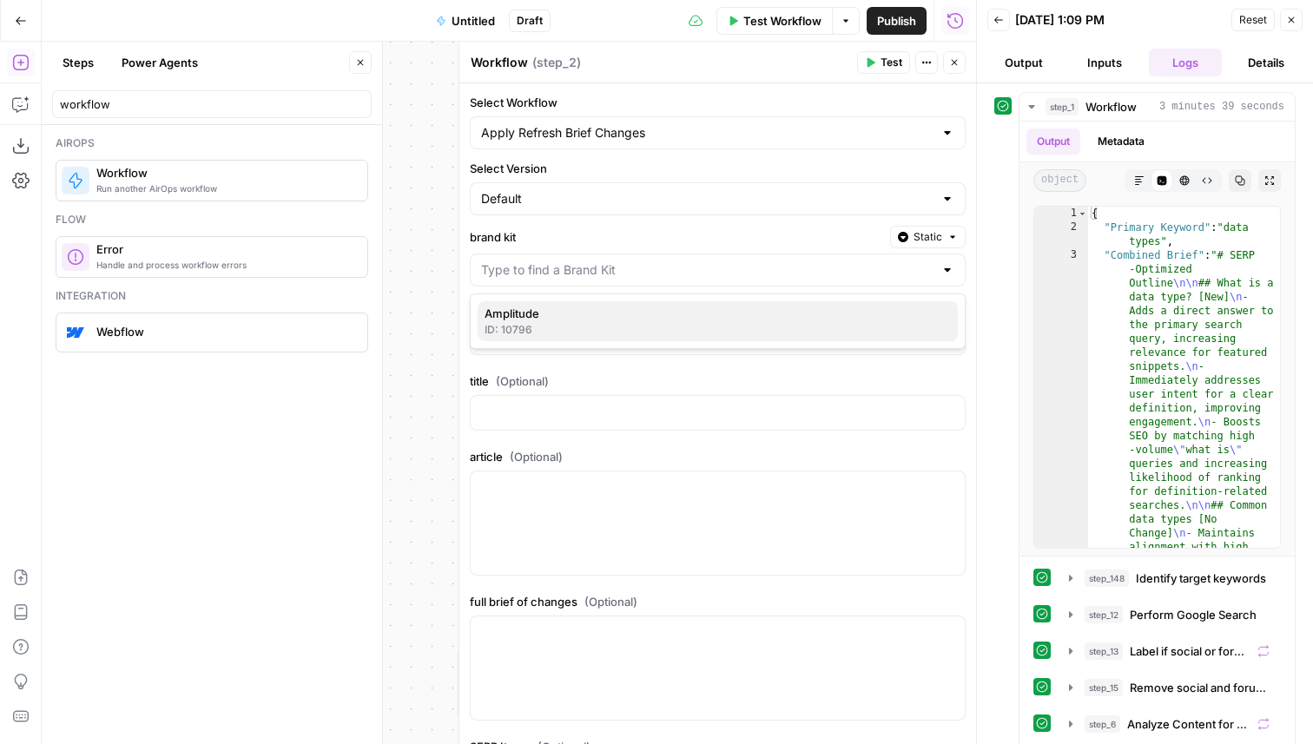
click at [620, 315] on span "Amplitude" at bounding box center [713, 313] width 459 height 17
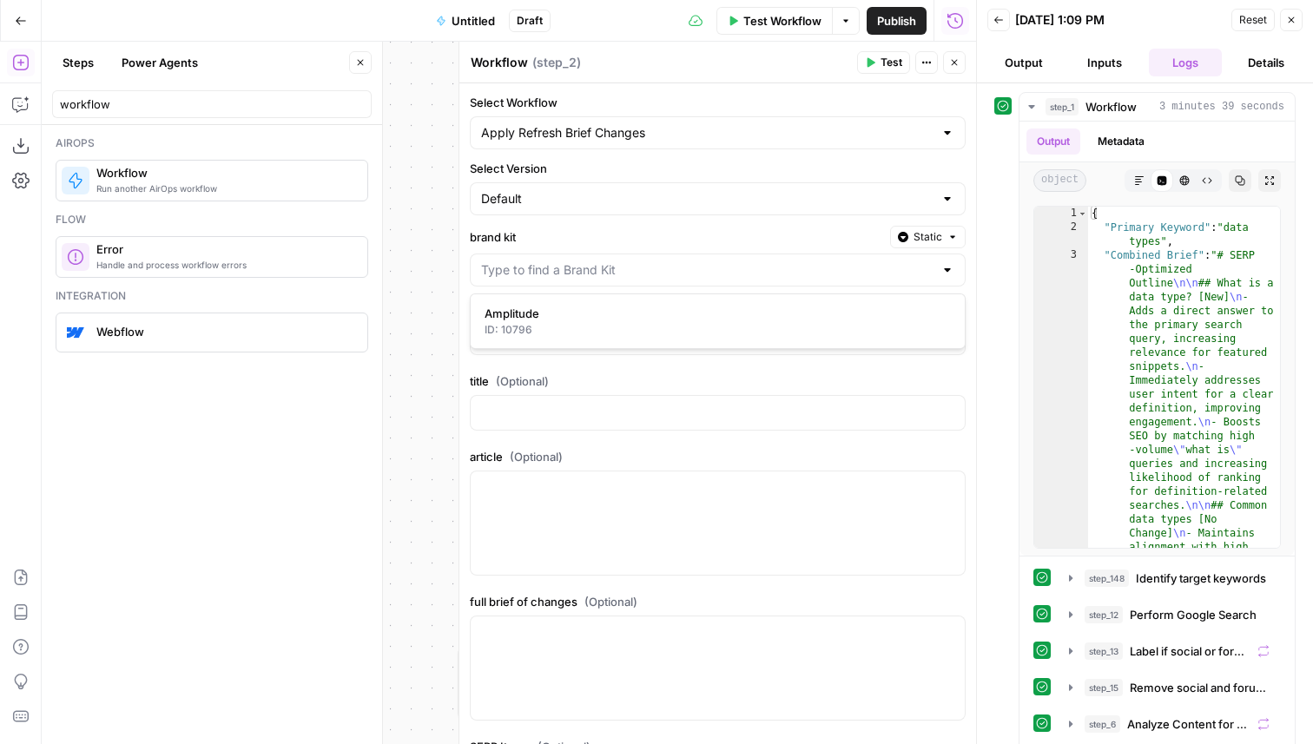
type input "Amplitude"
click at [601, 339] on p at bounding box center [717, 335] width 473 height 17
click at [949, 335] on icon "button" at bounding box center [949, 336] width 9 height 9
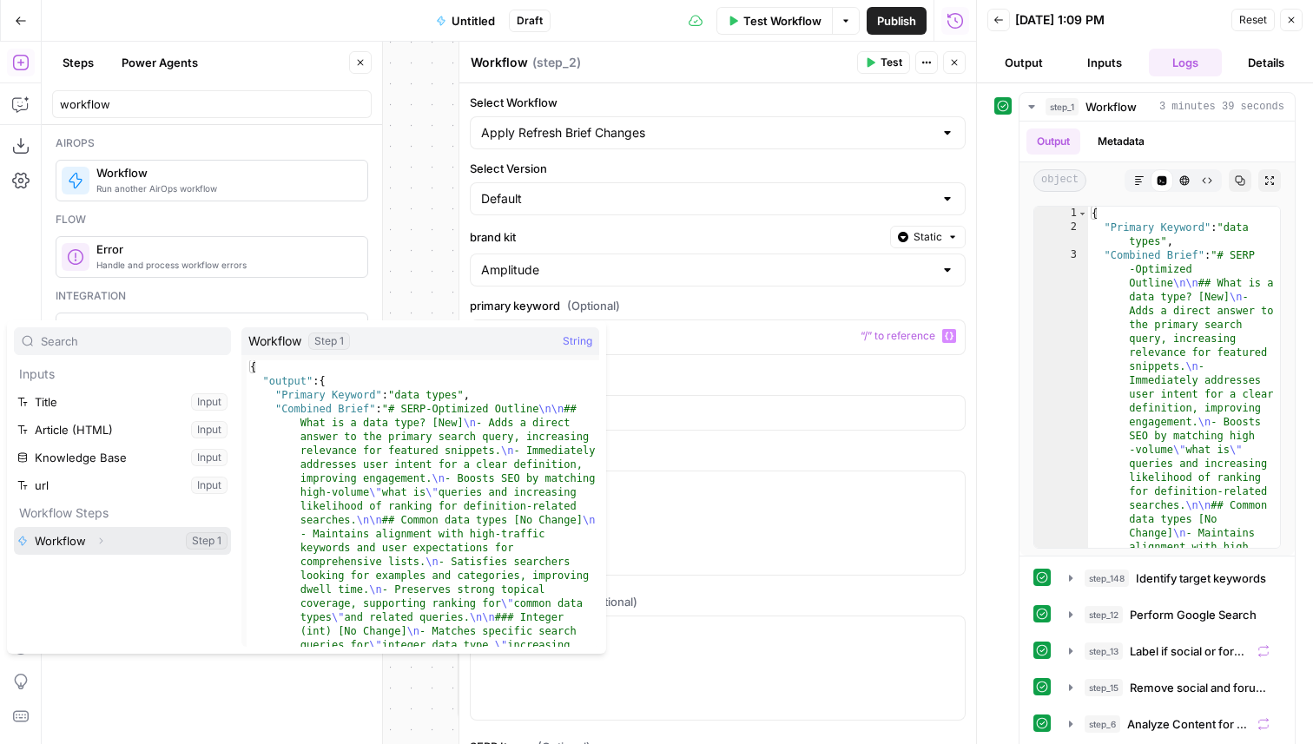
click at [106, 543] on button "Expand" at bounding box center [100, 541] width 23 height 23
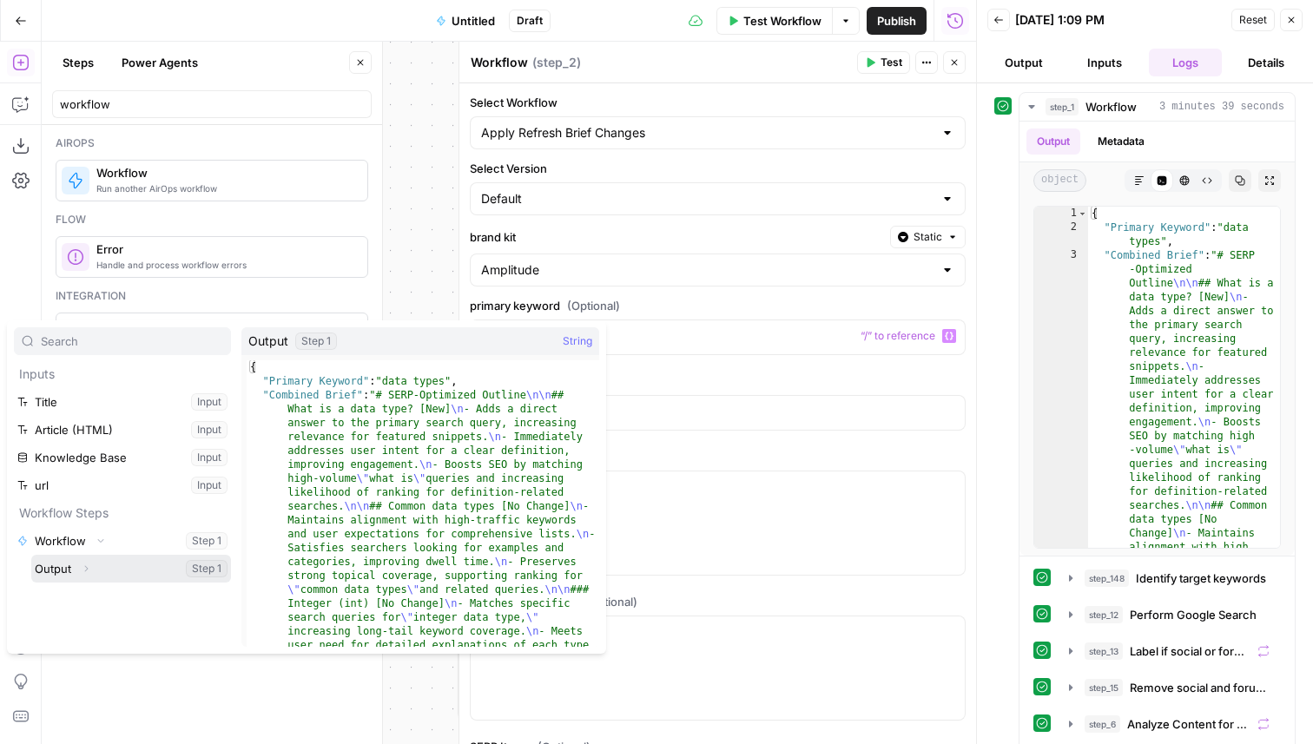
click at [85, 578] on button "Expand" at bounding box center [86, 568] width 23 height 23
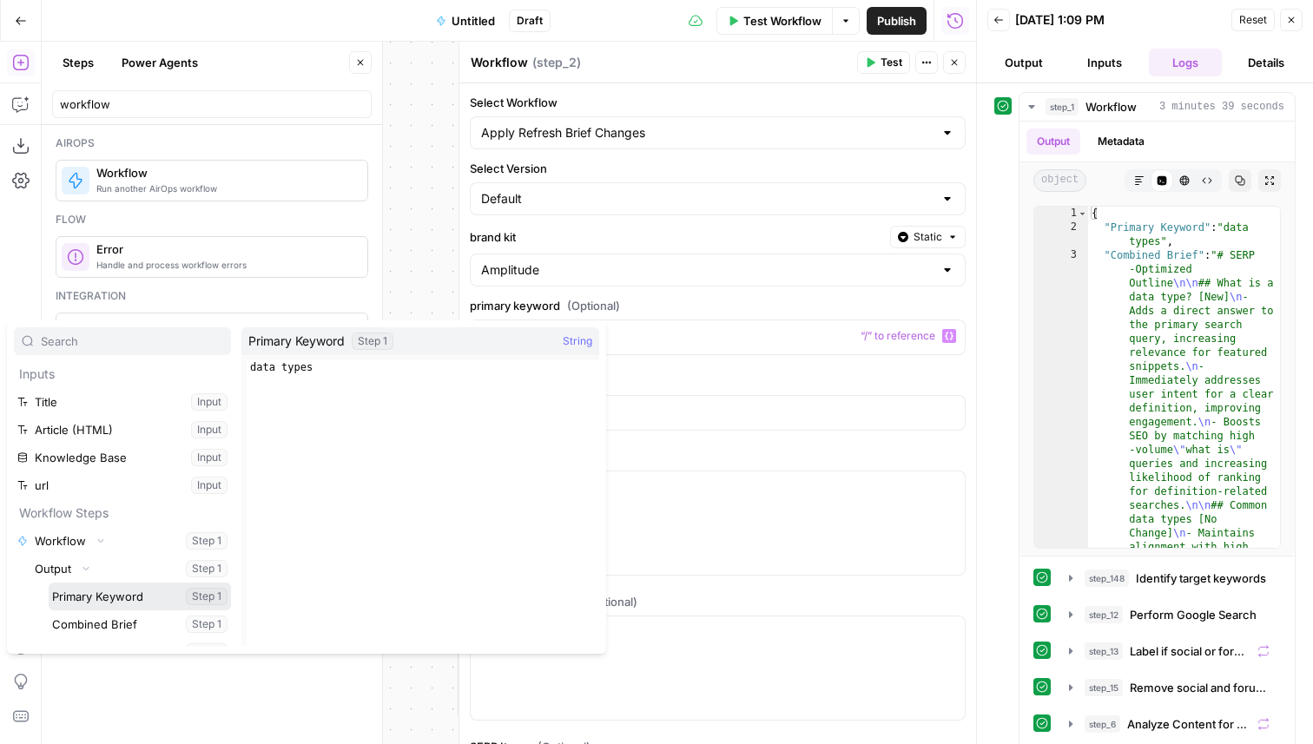
click at [123, 603] on button "Select variable Primary Keyword" at bounding box center [140, 597] width 182 height 28
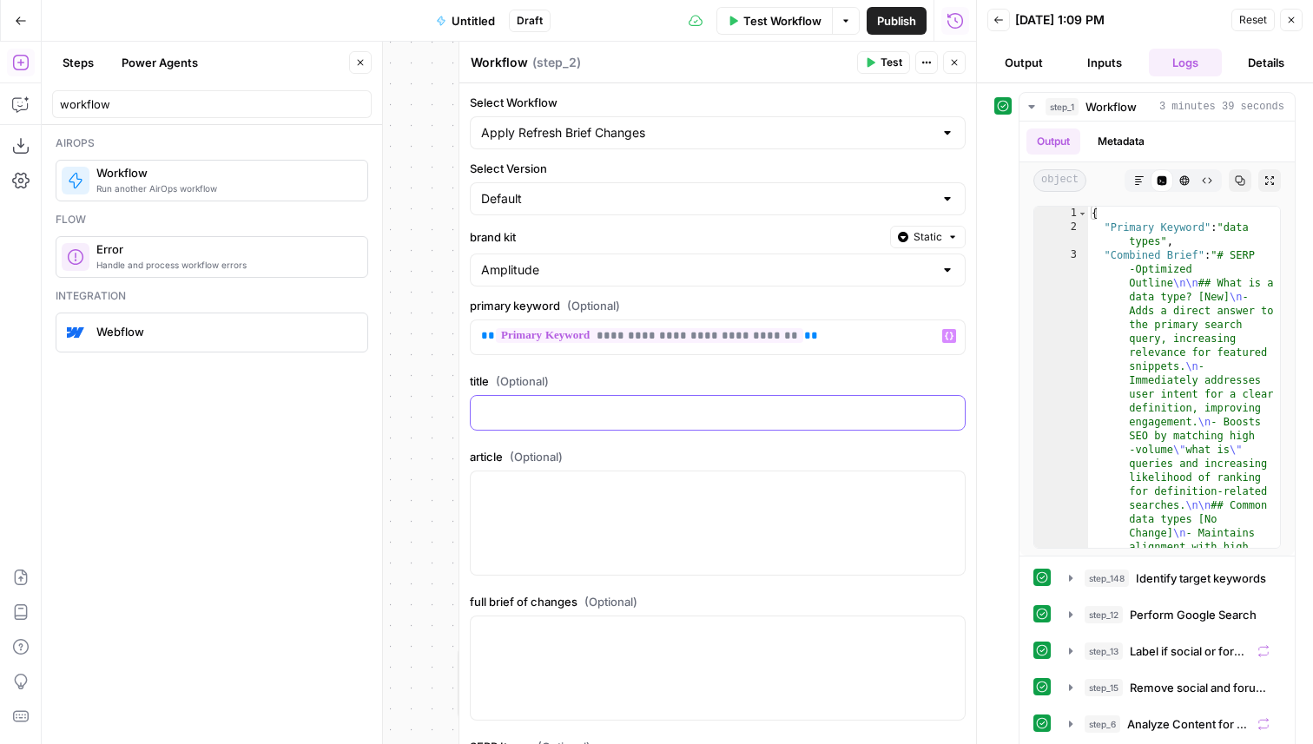
click at [690, 423] on div at bounding box center [718, 413] width 494 height 34
click at [958, 409] on div at bounding box center [718, 413] width 494 height 34
click at [949, 411] on icon "button" at bounding box center [949, 411] width 9 height 9
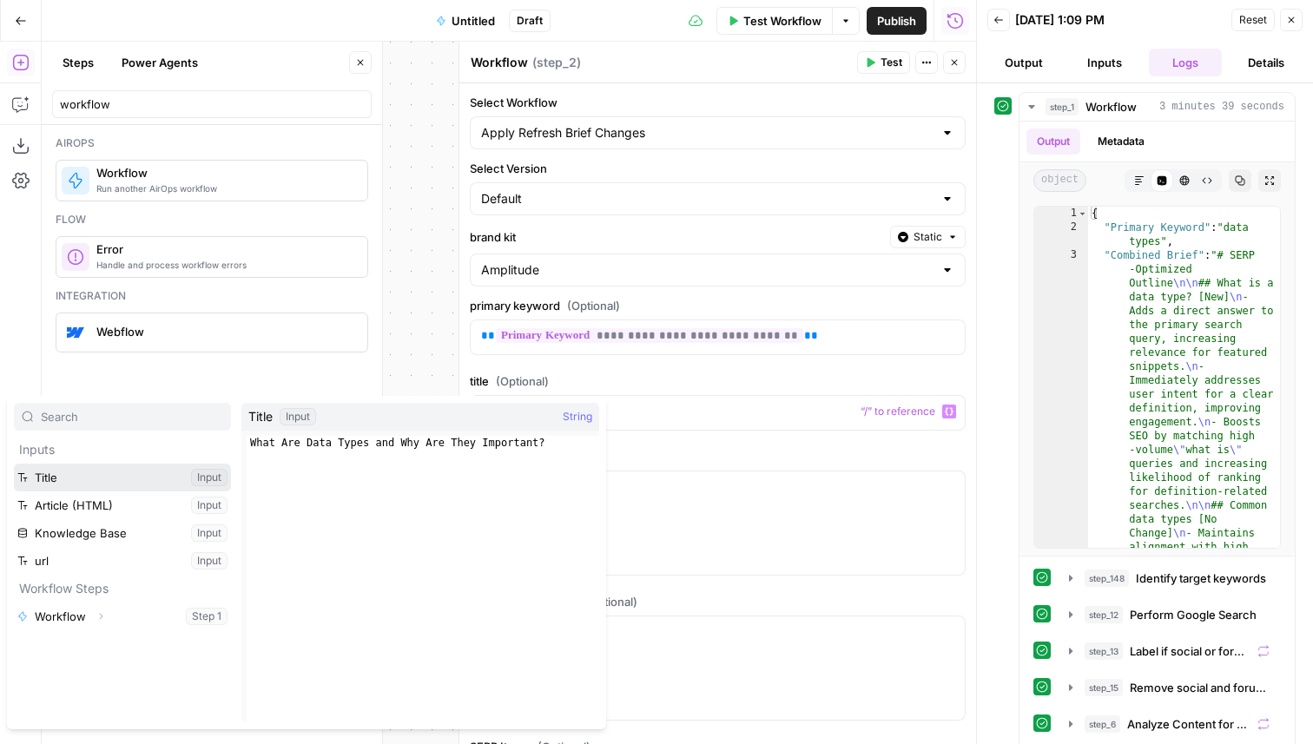
click at [80, 484] on button "Select variable Title" at bounding box center [122, 478] width 217 height 28
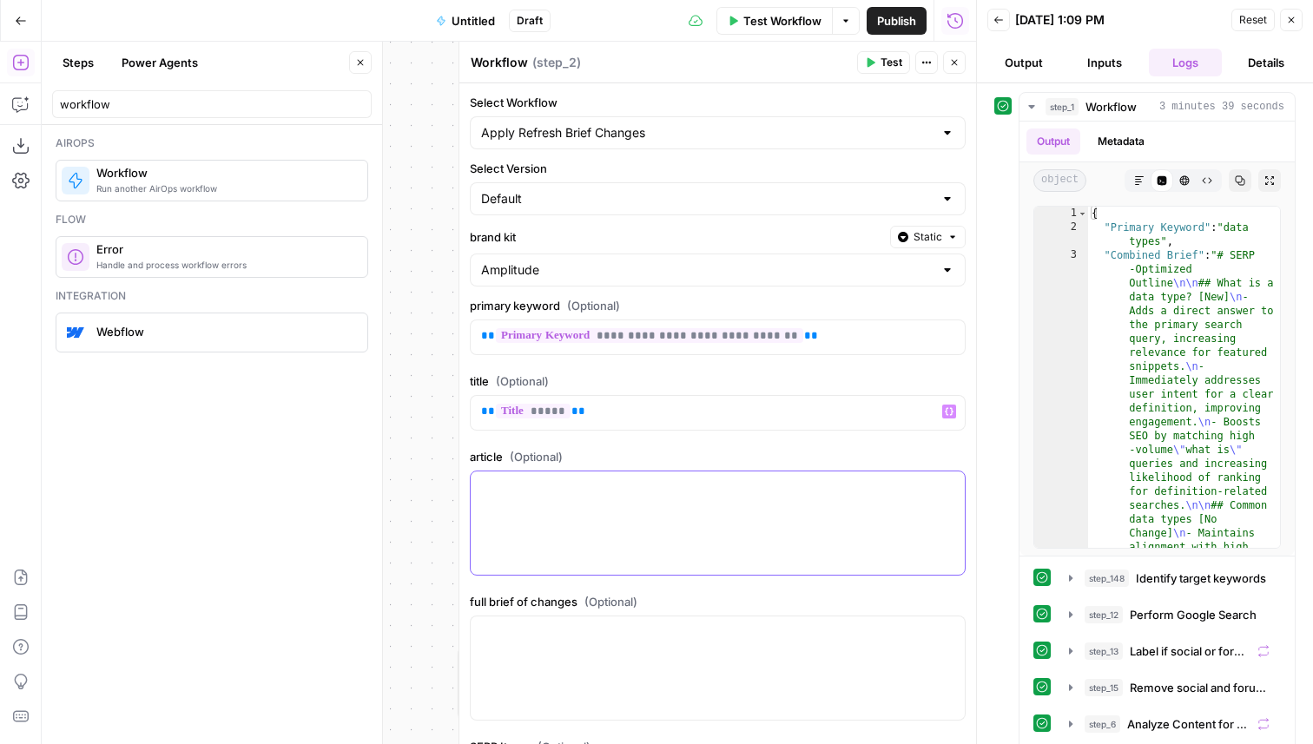
click at [651, 508] on div at bounding box center [718, 522] width 494 height 103
click at [945, 487] on icon "button" at bounding box center [949, 487] width 9 height 9
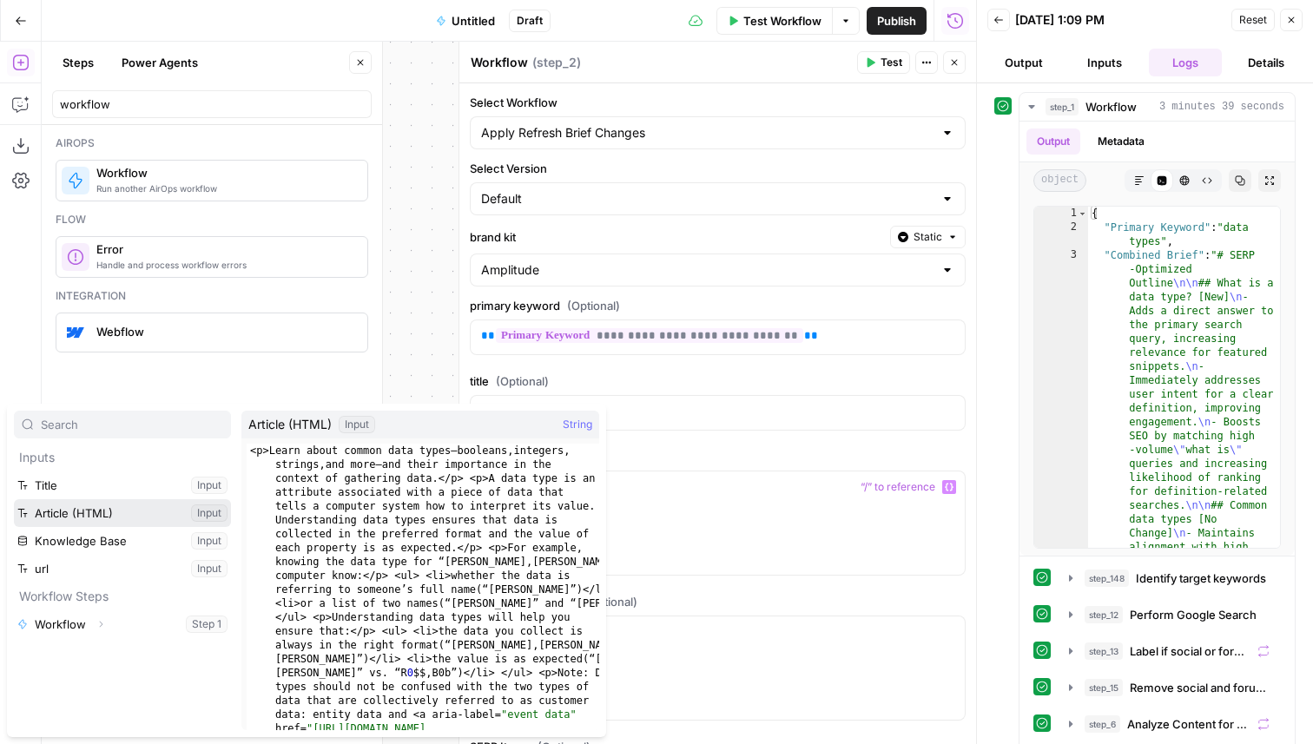
click at [122, 508] on button "Select variable Article (HTML)" at bounding box center [122, 513] width 217 height 28
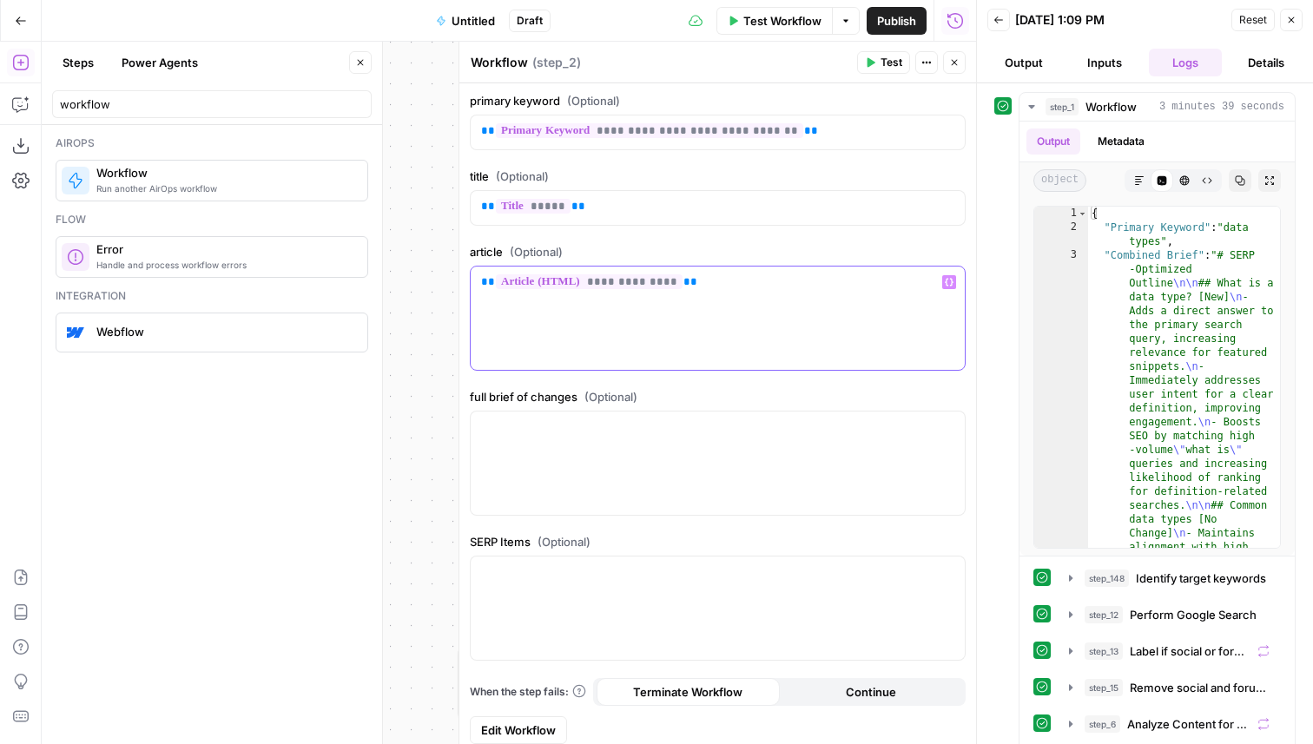
scroll to position [214, 0]
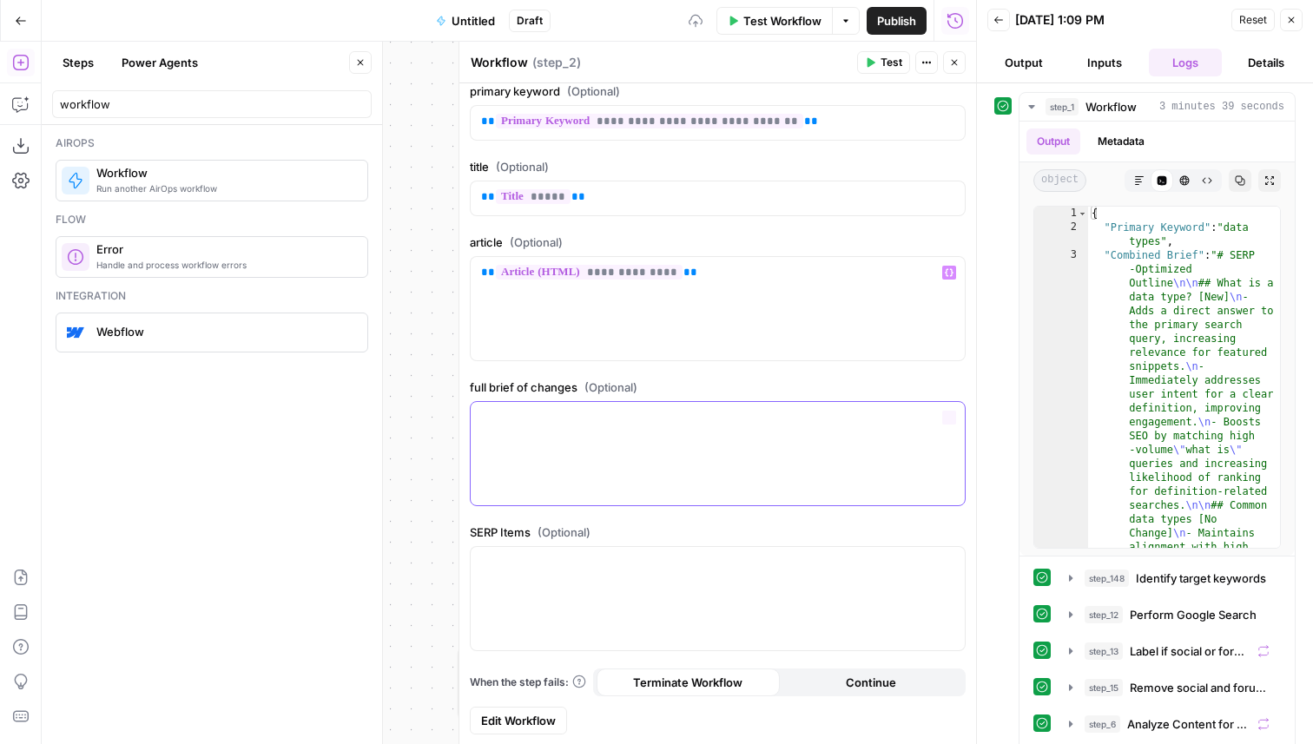
click at [863, 469] on div at bounding box center [718, 453] width 494 height 103
click at [948, 419] on icon "button" at bounding box center [949, 417] width 9 height 9
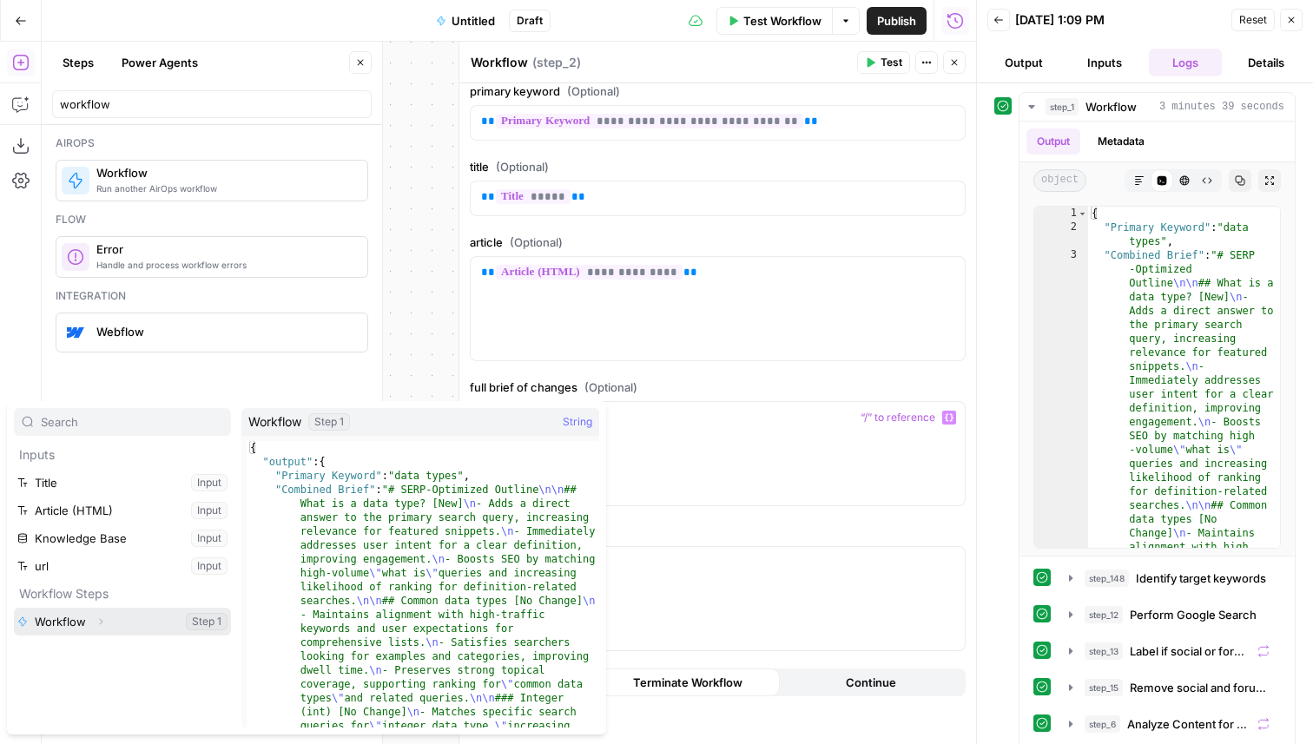
click at [103, 618] on icon "button" at bounding box center [100, 621] width 10 height 10
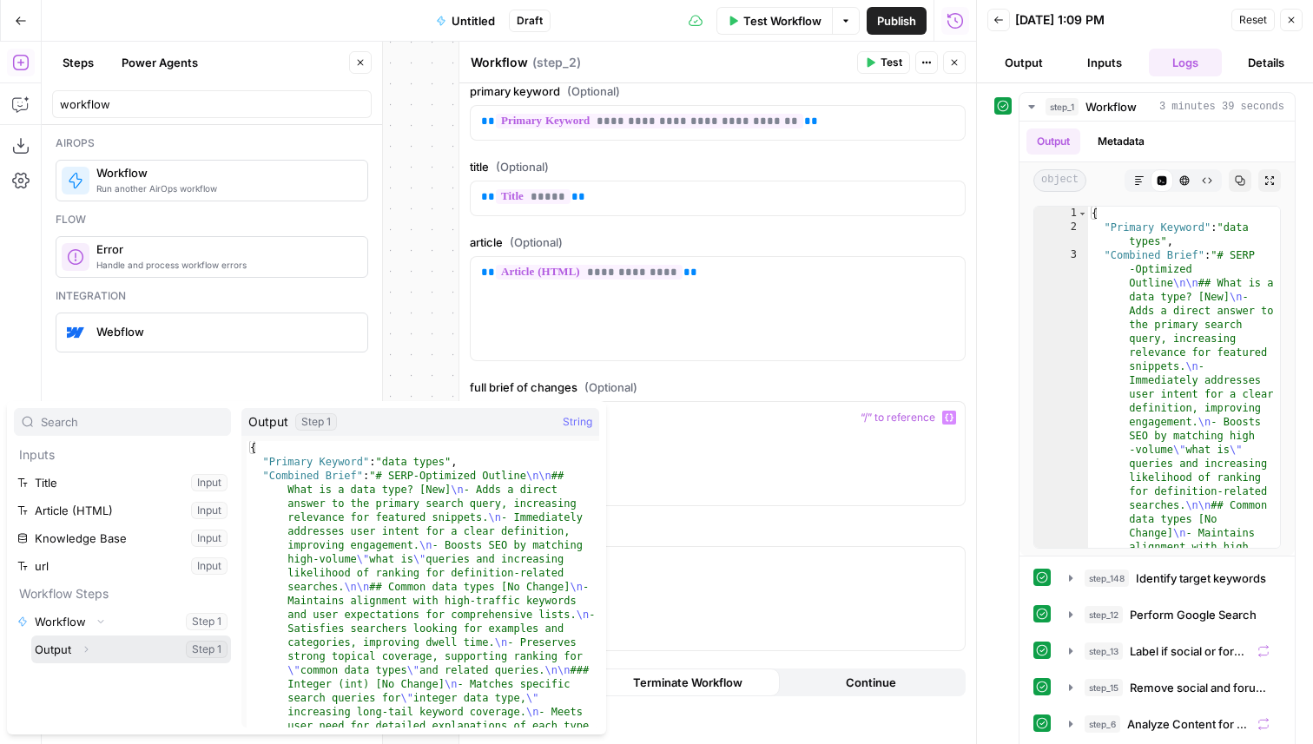
click at [83, 642] on button "Expand" at bounding box center [86, 649] width 23 height 23
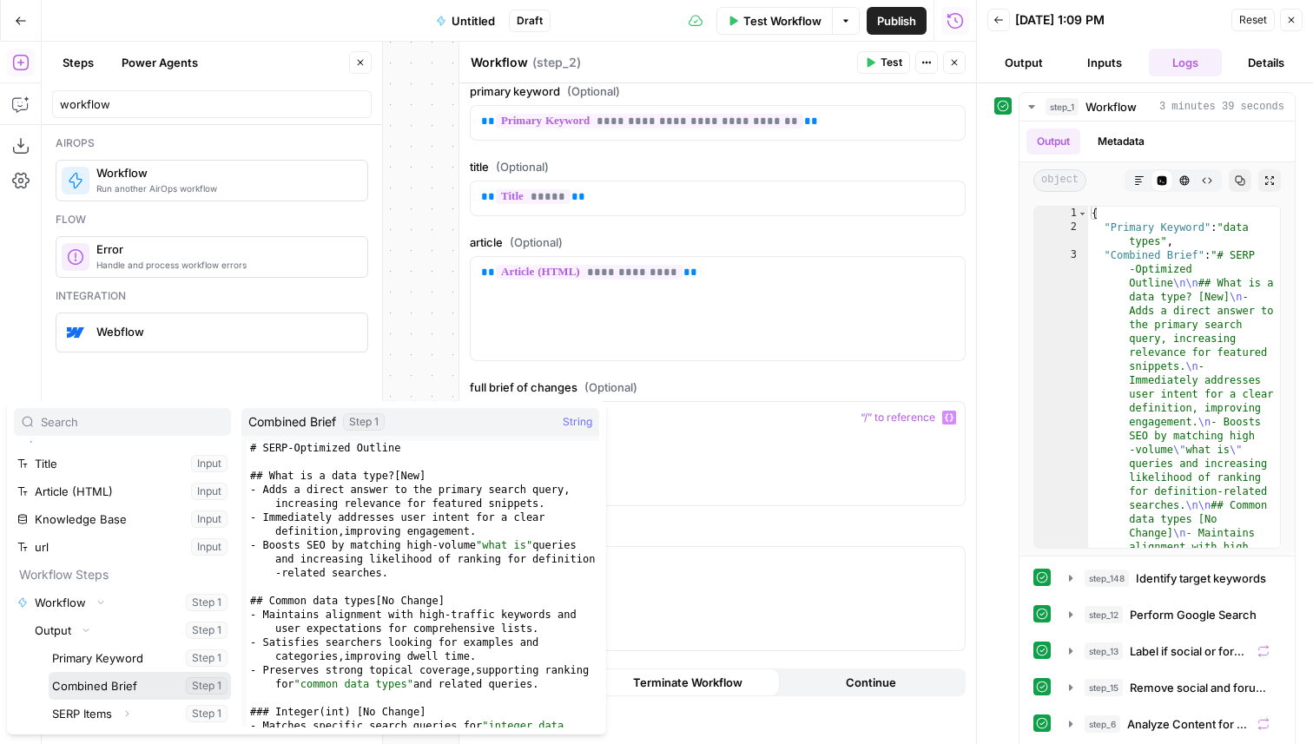
click at [142, 688] on button "Select variable Combined Brief" at bounding box center [140, 686] width 182 height 28
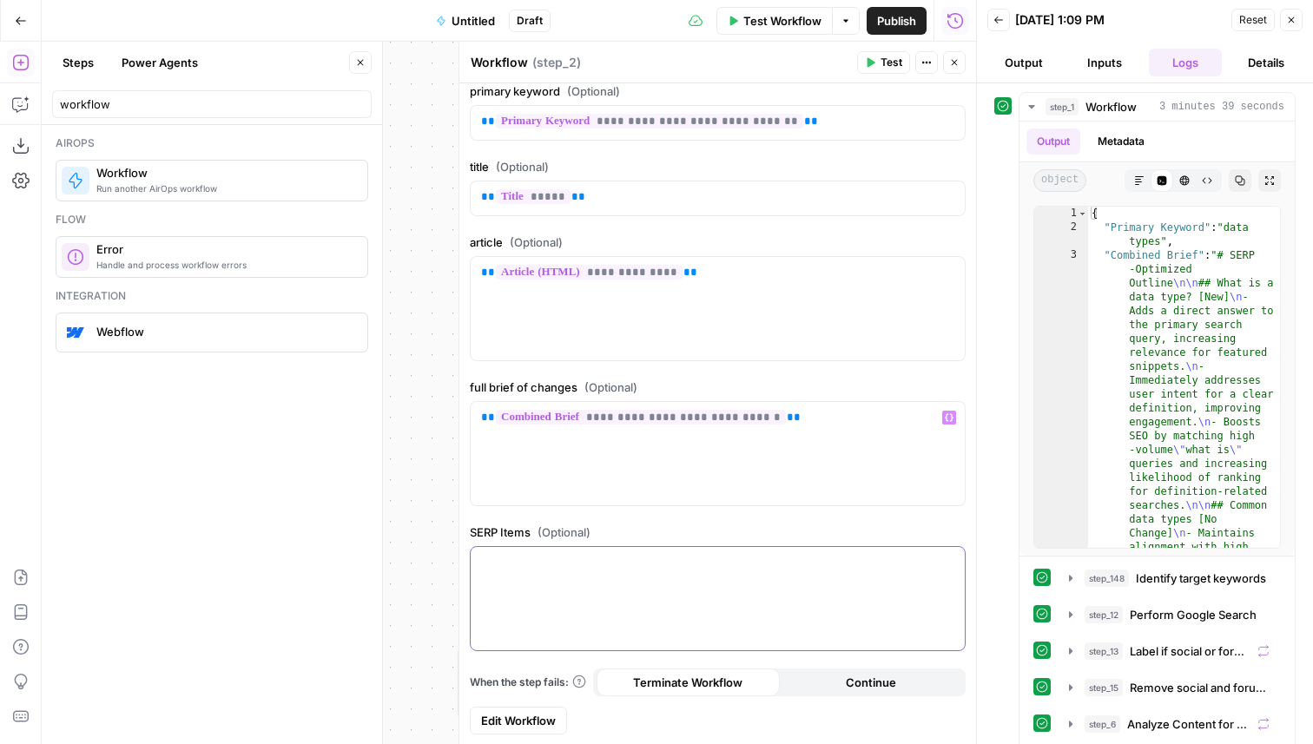
click at [815, 558] on p at bounding box center [717, 562] width 473 height 17
click at [954, 562] on button "Variables Menu" at bounding box center [949, 563] width 14 height 14
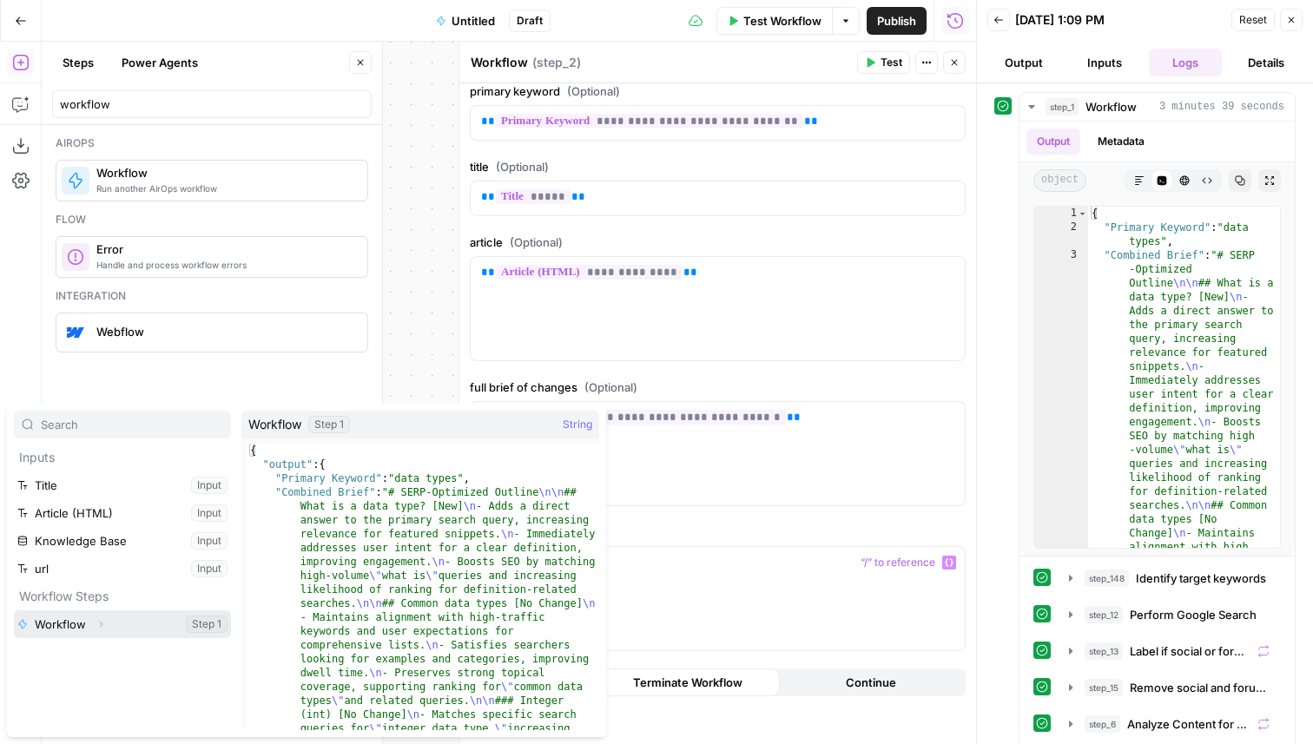
click at [97, 620] on icon "button" at bounding box center [100, 624] width 10 height 10
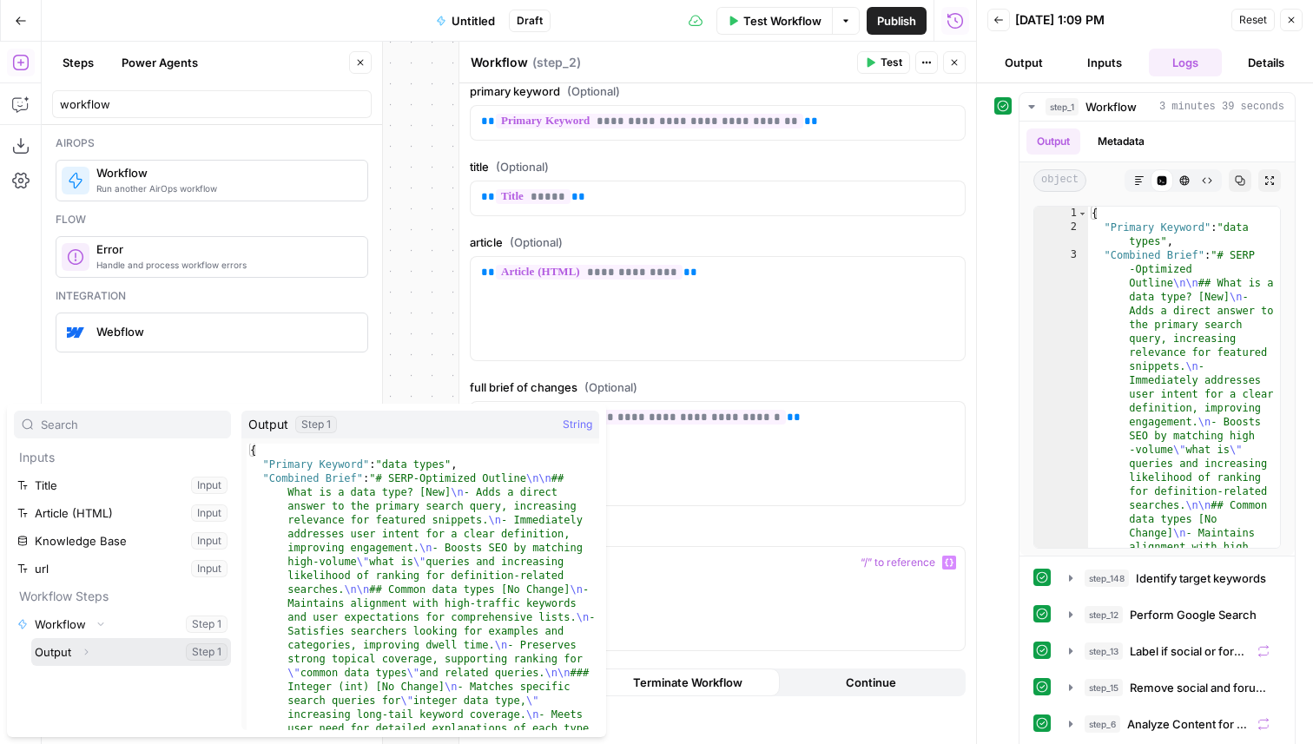
click at [86, 652] on icon "button" at bounding box center [86, 652] width 10 height 10
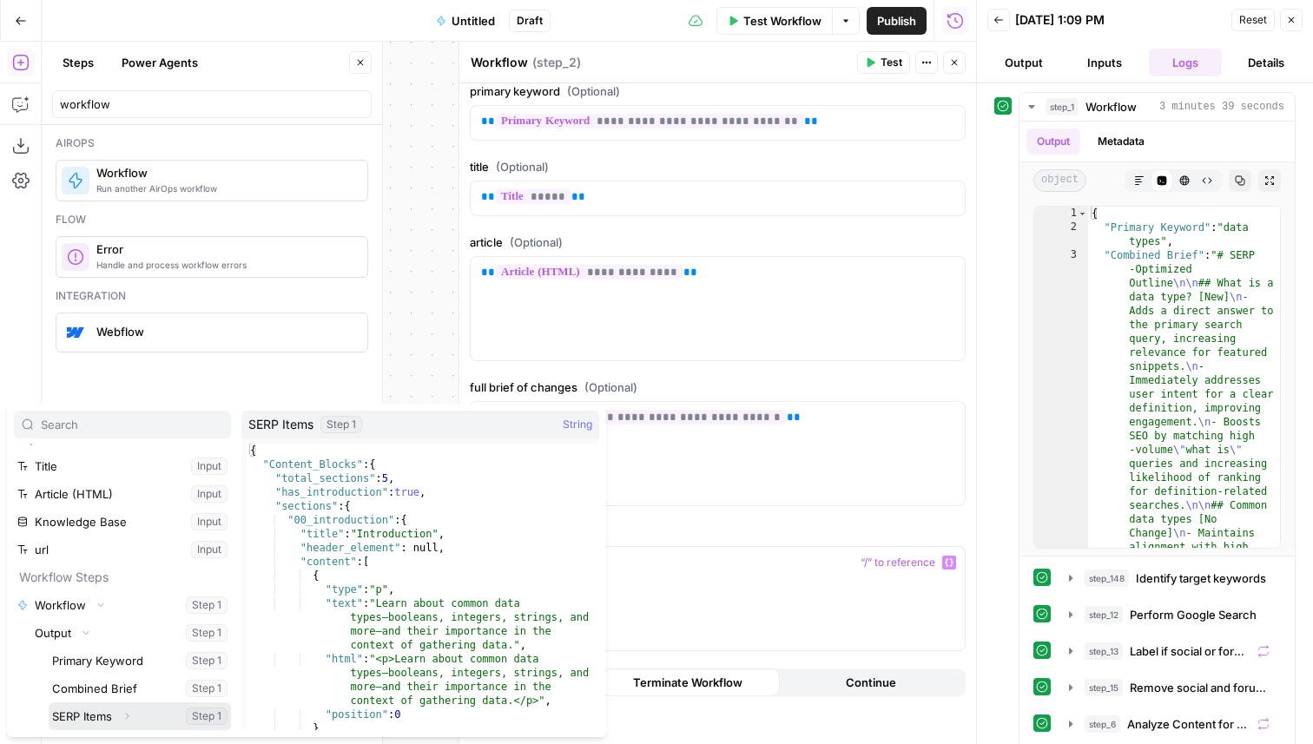
click at [97, 719] on button "Select variable SERP Items" at bounding box center [140, 716] width 182 height 28
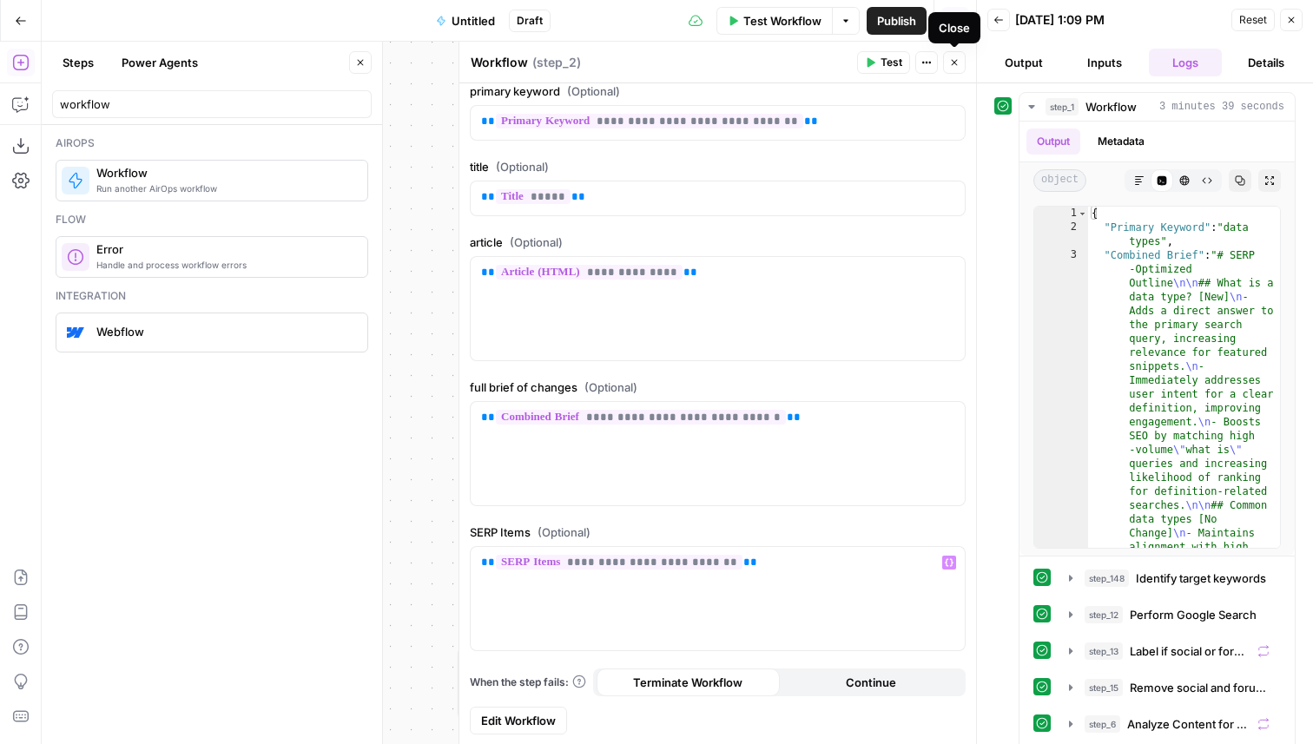
click at [956, 64] on icon "button" at bounding box center [955, 63] width 6 height 6
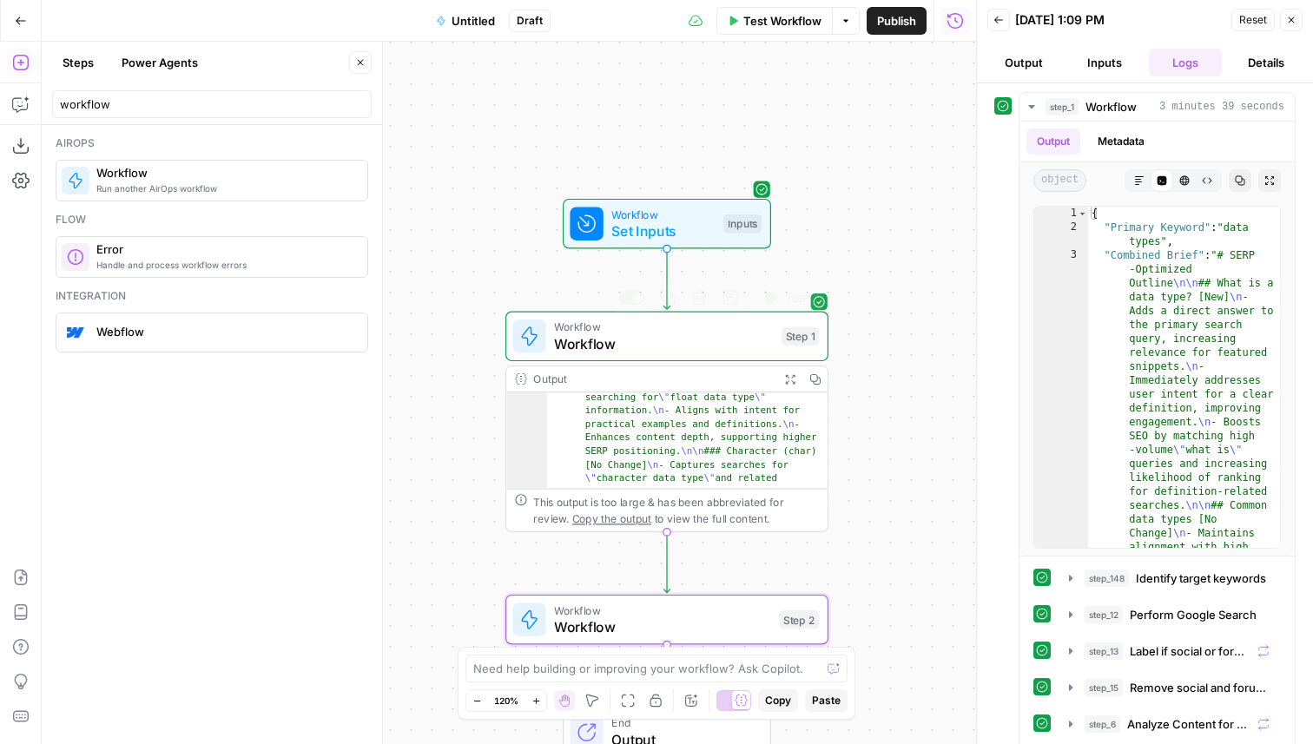
click at [607, 336] on span "Workflow" at bounding box center [663, 343] width 219 height 21
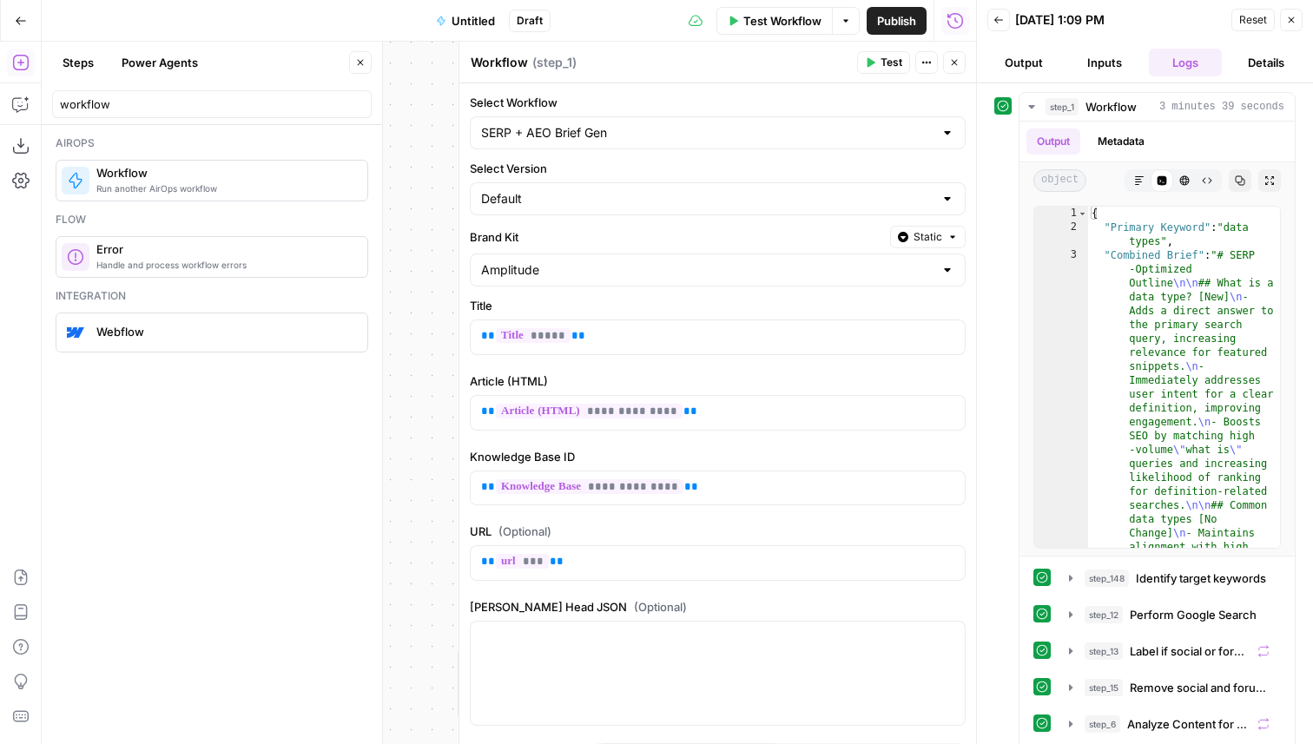
click at [508, 67] on textarea "Workflow" at bounding box center [499, 62] width 57 height 17
type textarea "SERP + AEO Brief Gen"
click at [952, 62] on icon "button" at bounding box center [954, 62] width 10 height 10
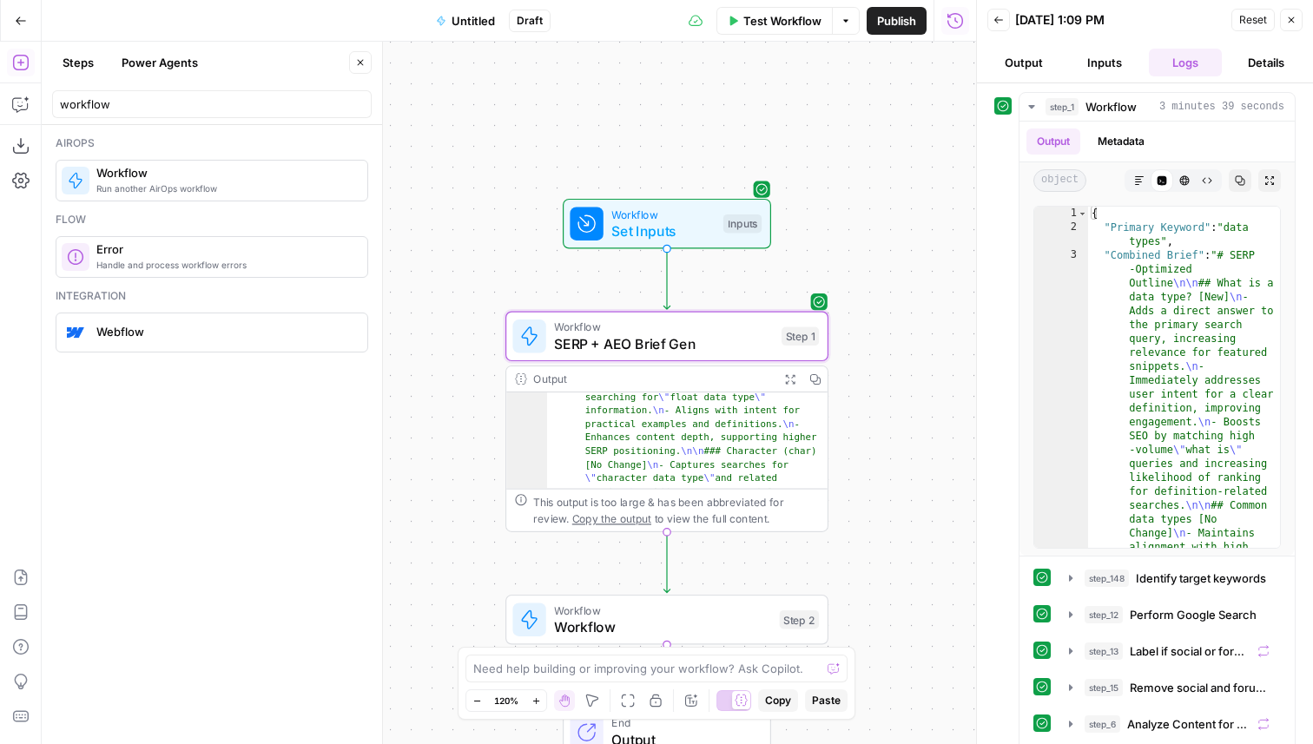
click at [694, 612] on span "Workflow" at bounding box center [662, 610] width 217 height 16
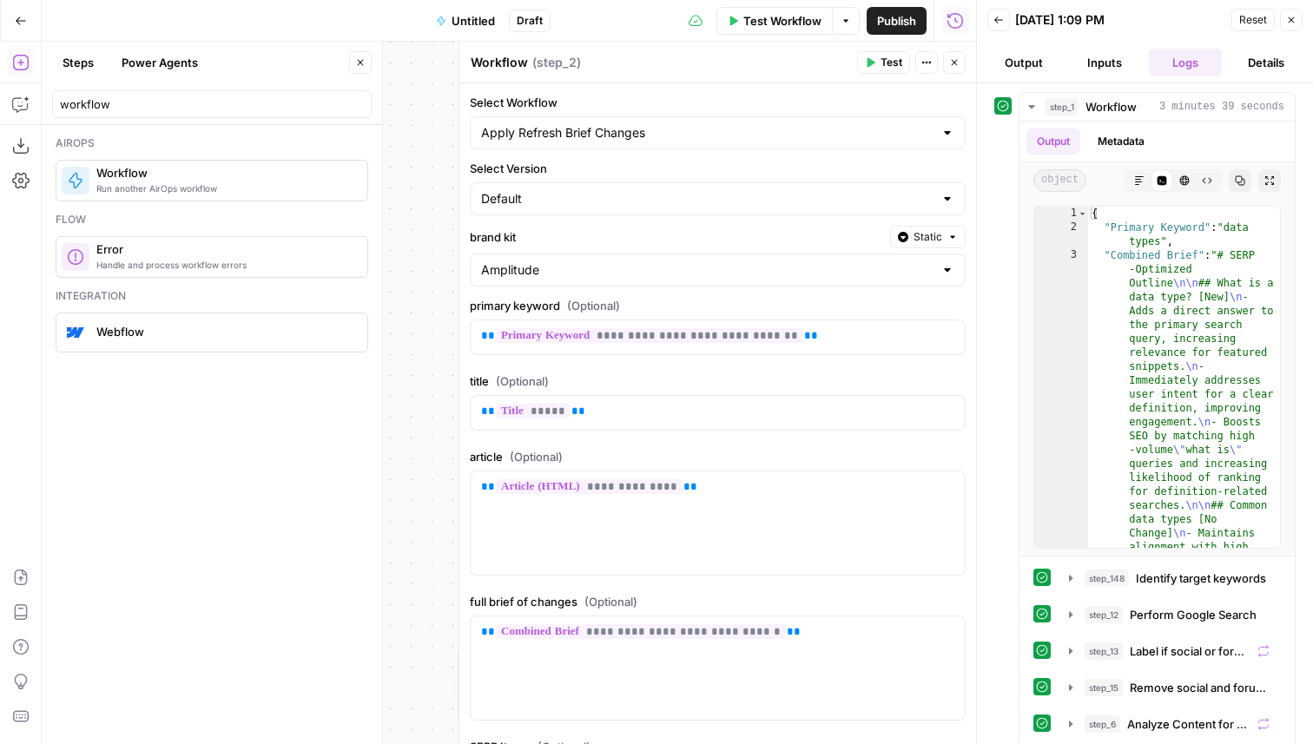
click at [510, 56] on textarea "Workflow" at bounding box center [499, 62] width 57 height 17
type textarea "Apply Changes"
click at [960, 59] on button "Close" at bounding box center [954, 62] width 23 height 23
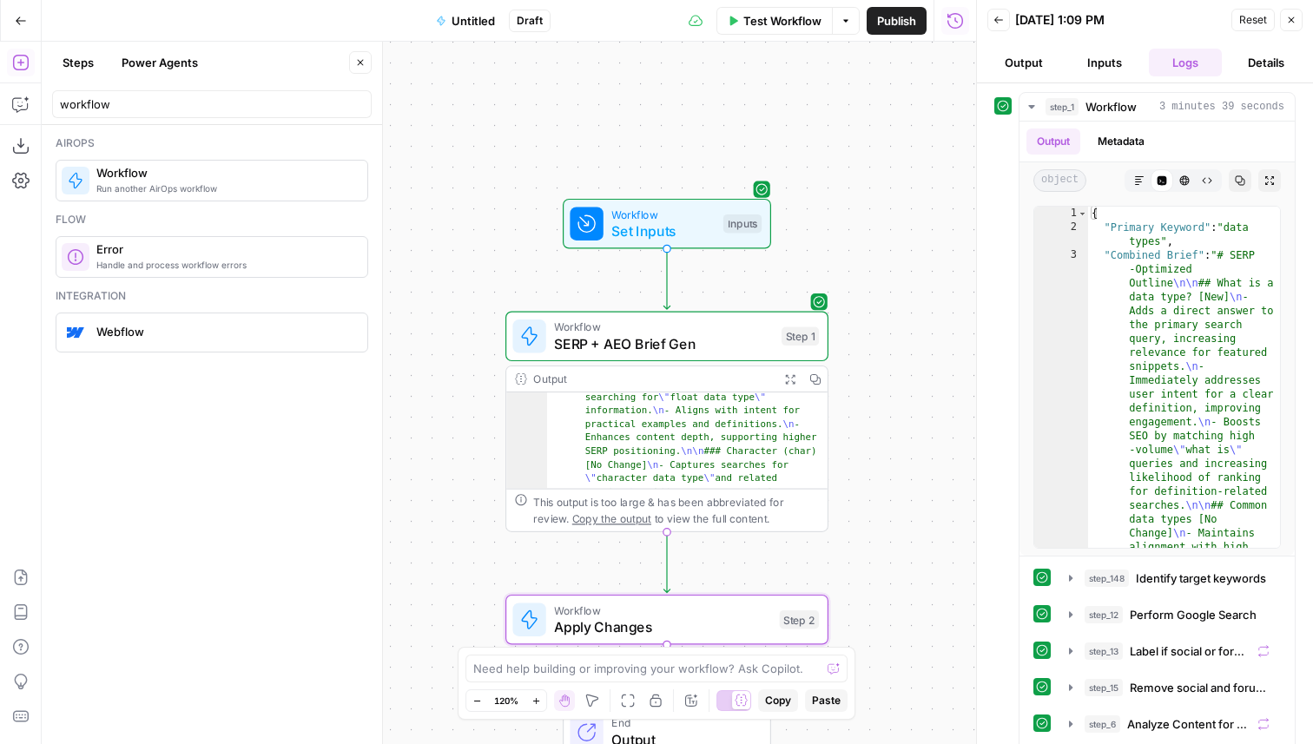
click at [620, 624] on span "Apply Changes" at bounding box center [662, 626] width 217 height 21
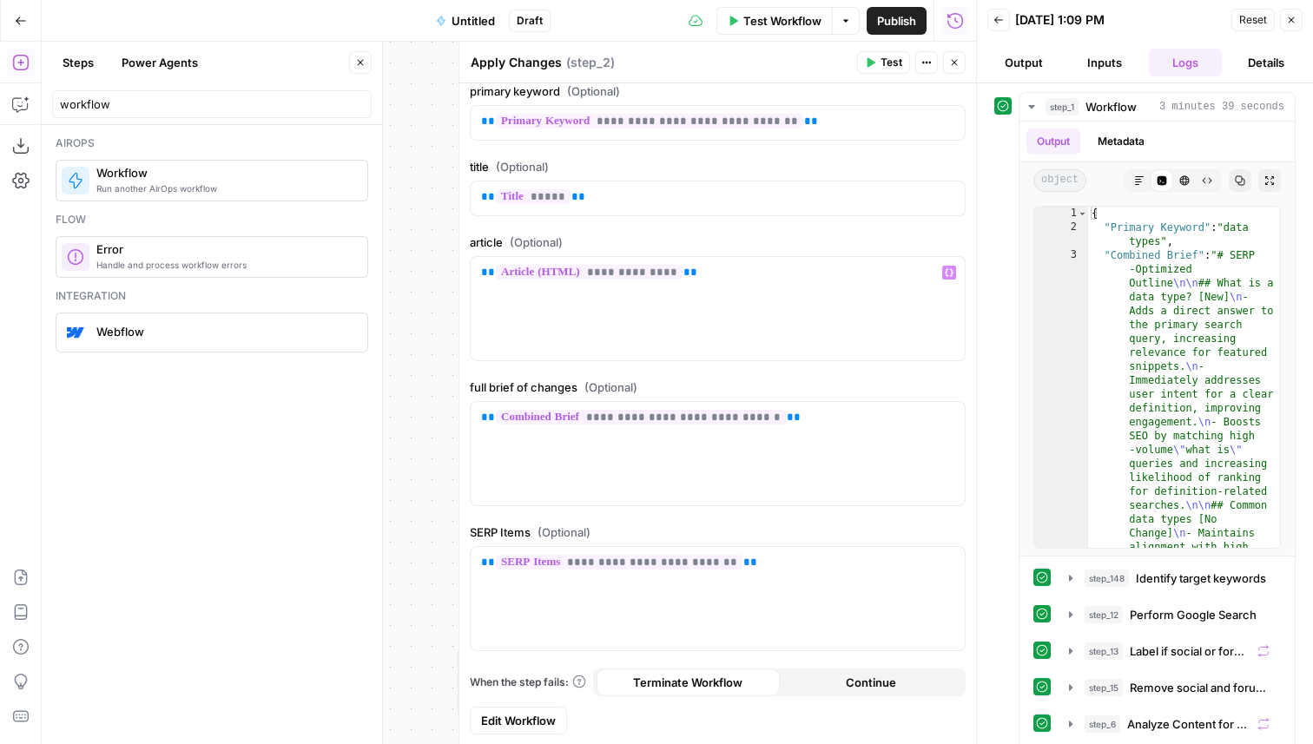
scroll to position [0, 0]
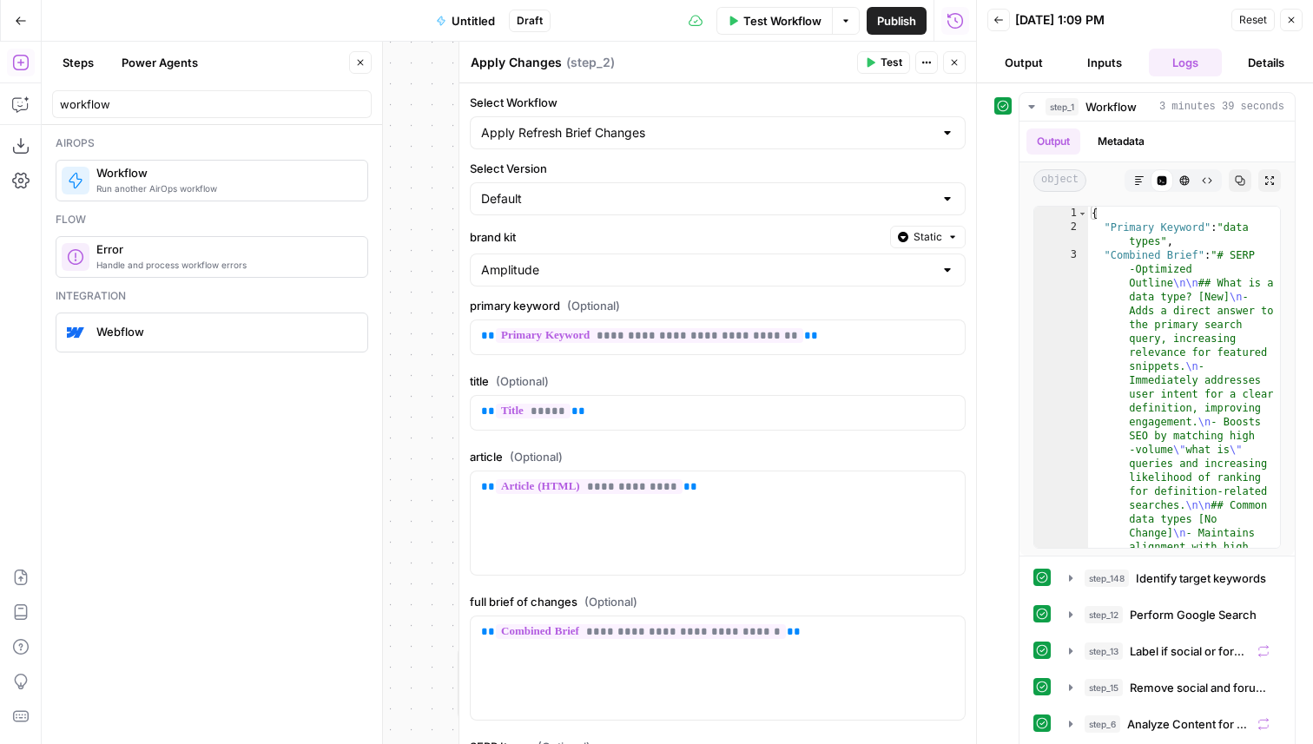
click at [958, 64] on icon "button" at bounding box center [954, 62] width 10 height 10
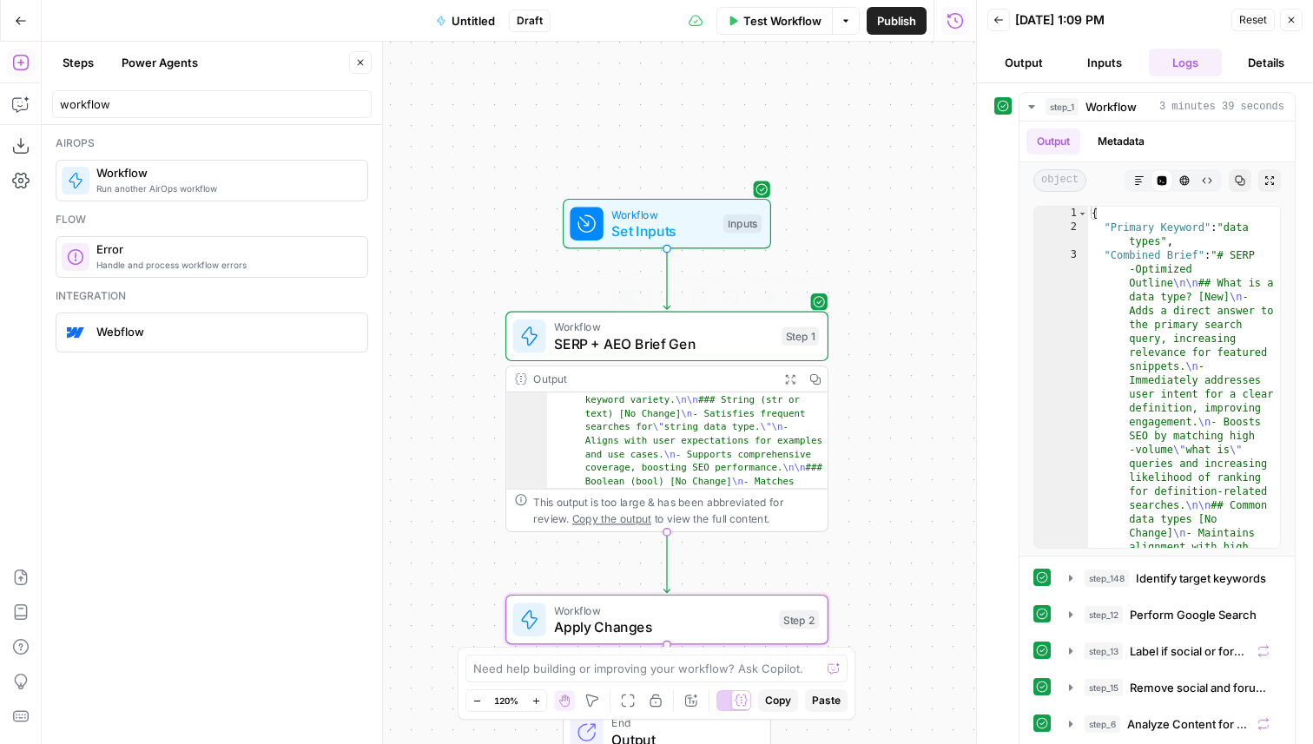
scroll to position [745, 0]
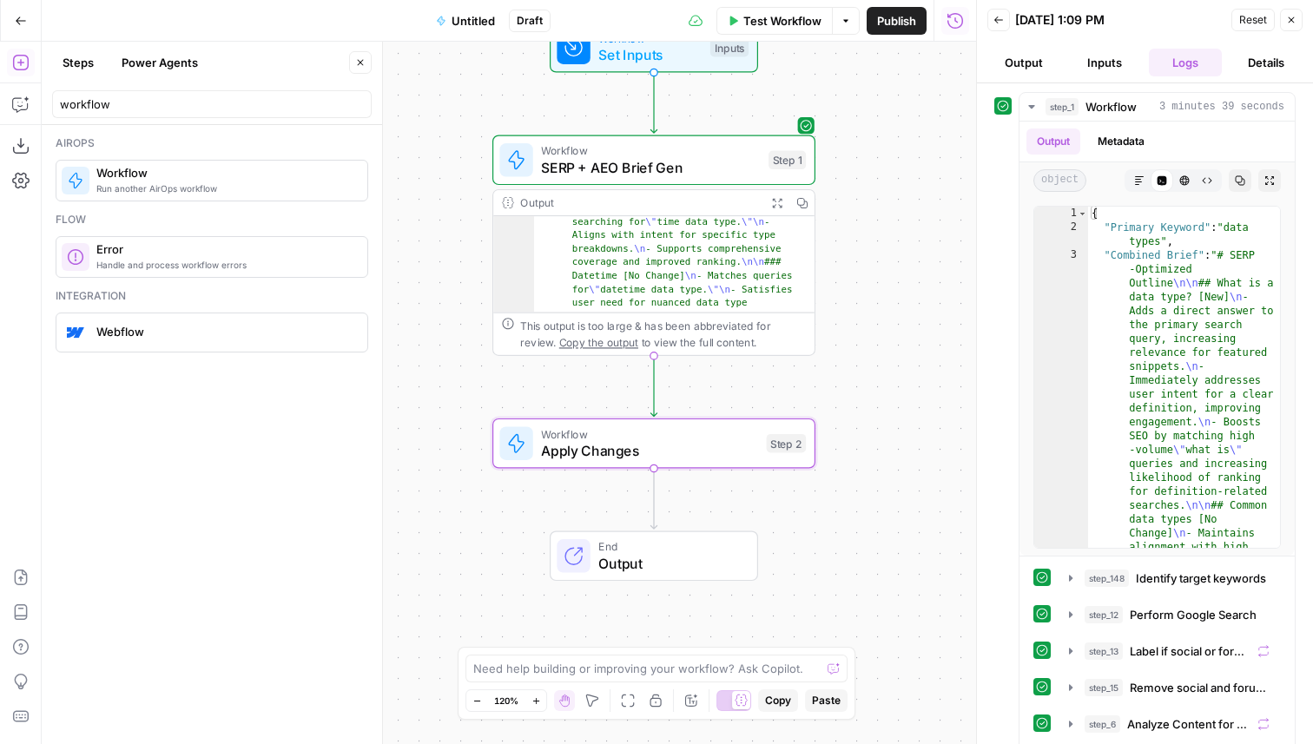
click at [721, 481] on div "Workflow Set Inputs Inputs Workflow SERP + AEO Brief Gen Step 1 Output Expand O…" at bounding box center [509, 393] width 934 height 702
click at [723, 450] on span "Apply Changes" at bounding box center [649, 450] width 217 height 21
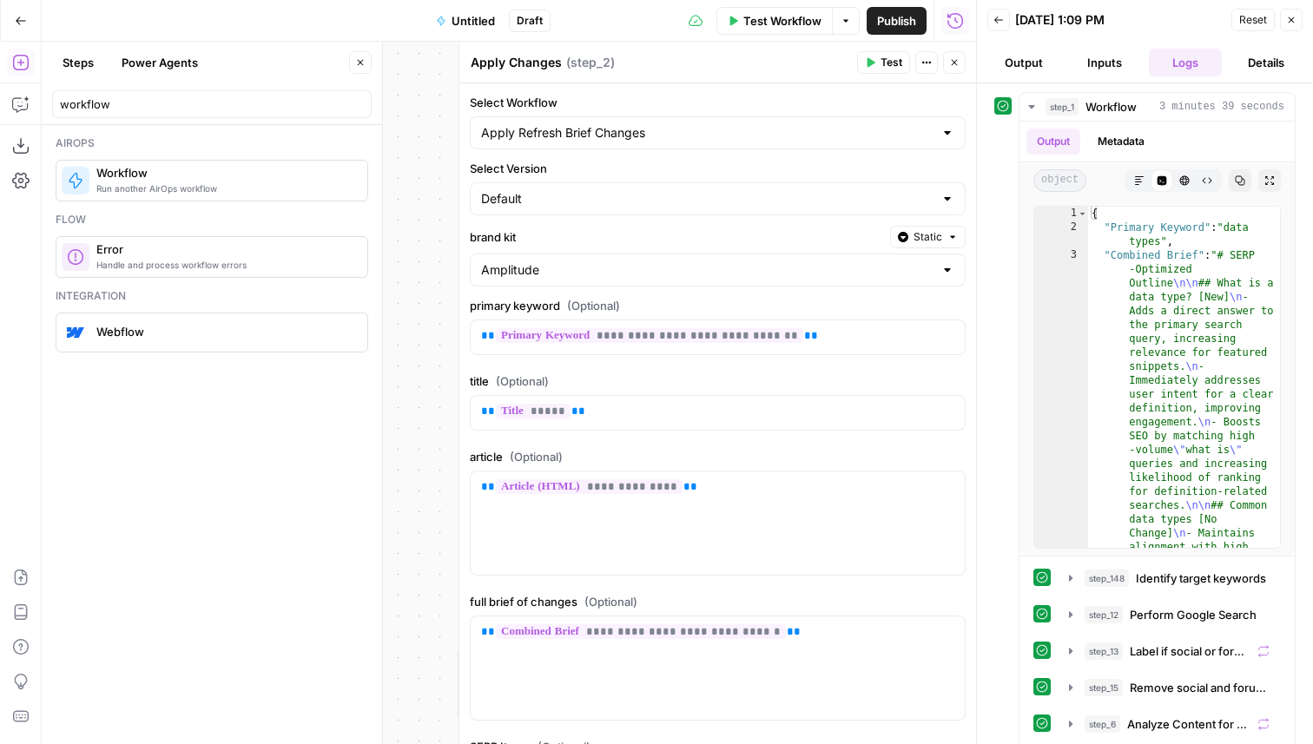
scroll to position [214, 0]
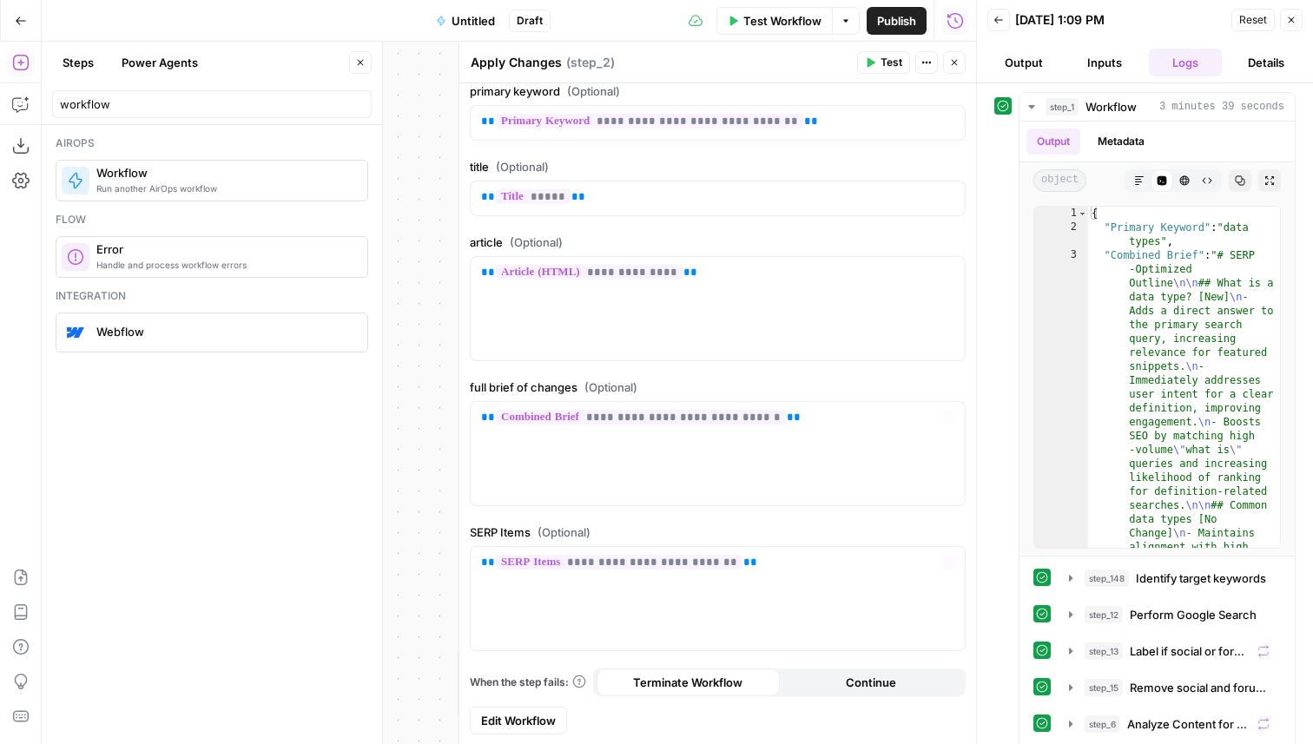
click at [498, 725] on span "Edit Workflow" at bounding box center [518, 720] width 75 height 17
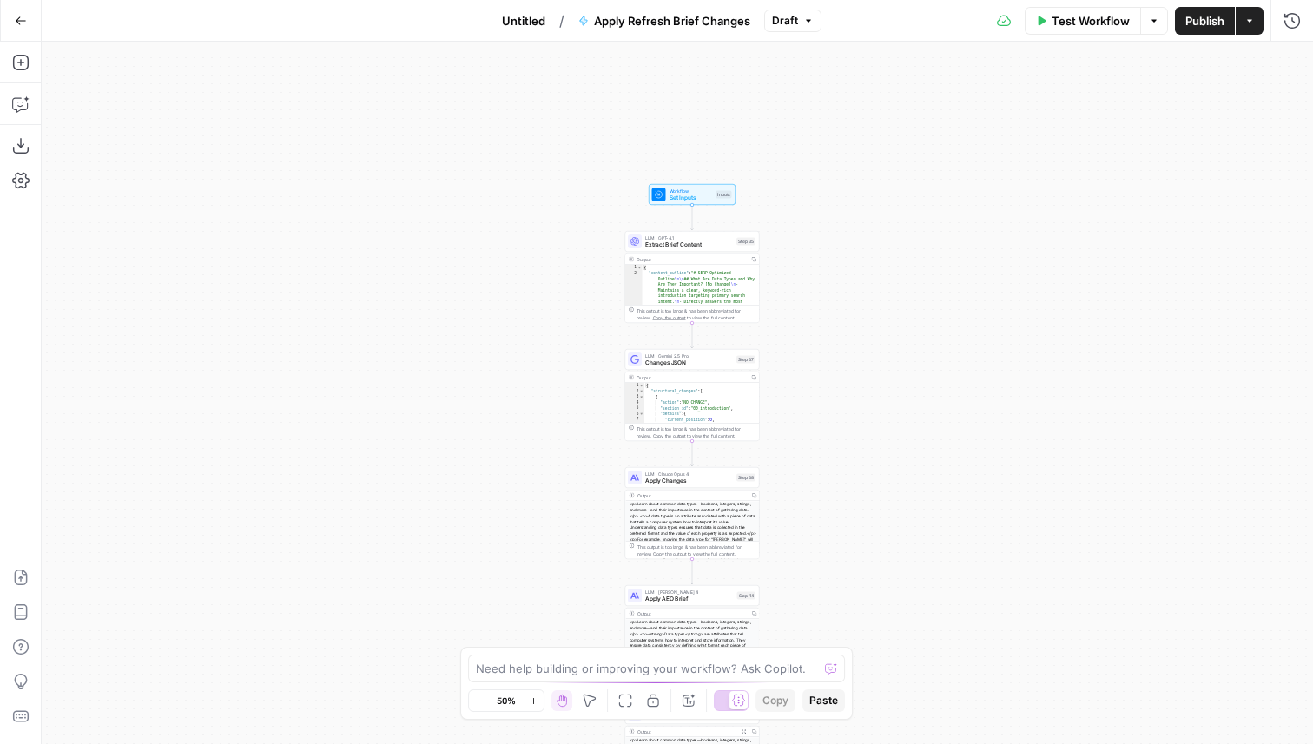
click at [799, 18] on button "Draft" at bounding box center [792, 21] width 57 height 23
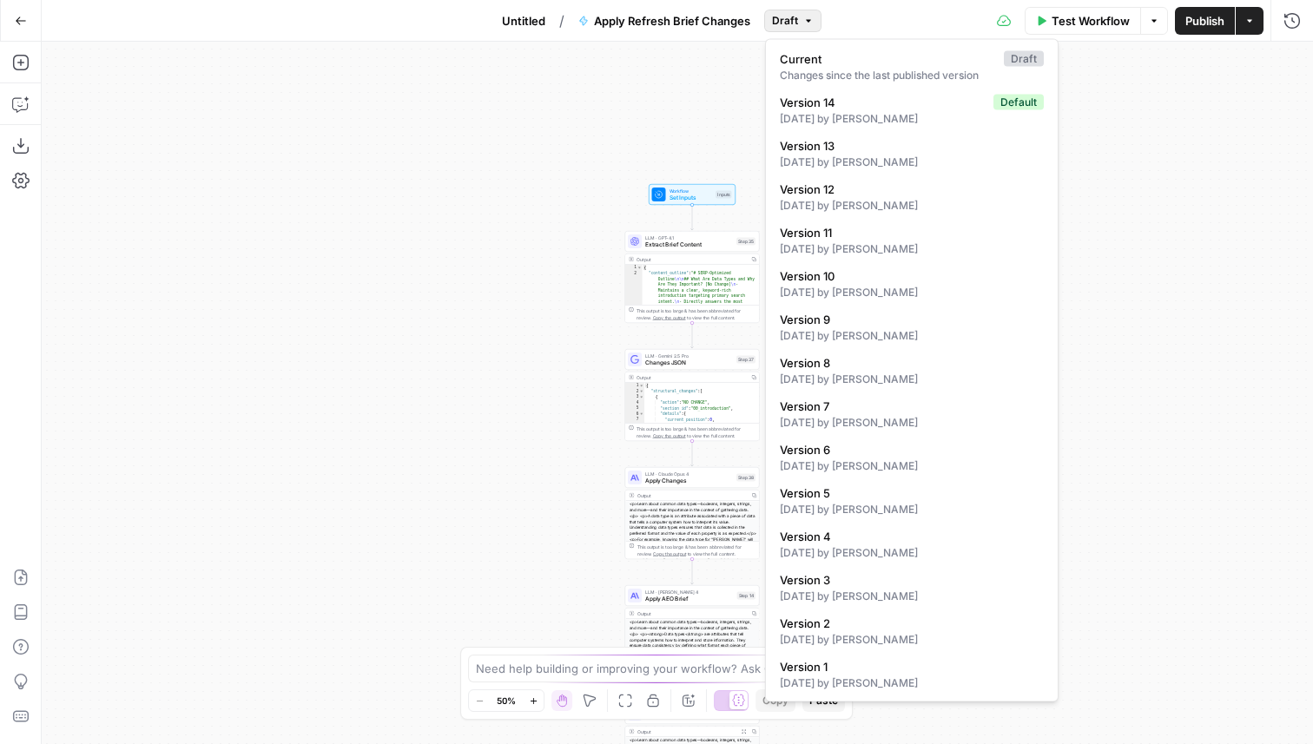
click at [799, 18] on button "Draft" at bounding box center [792, 21] width 57 height 23
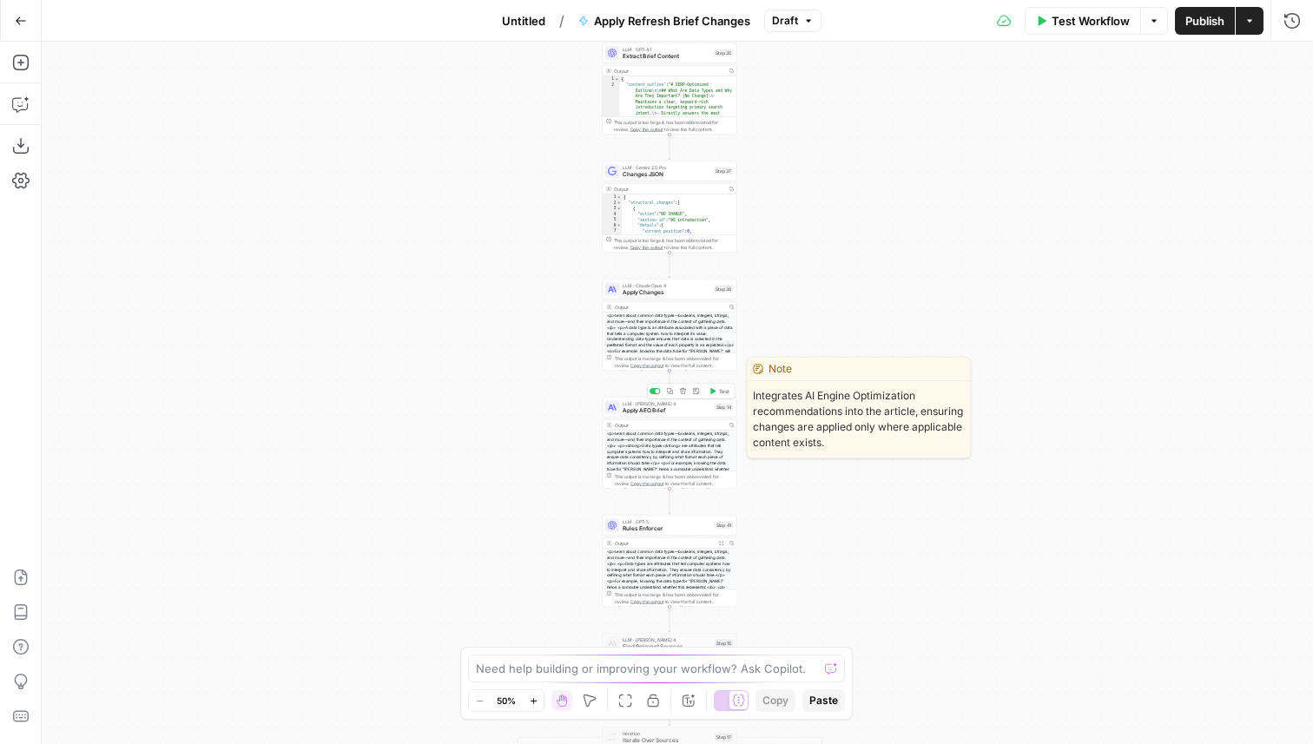
click at [654, 393] on div at bounding box center [654, 391] width 11 height 6
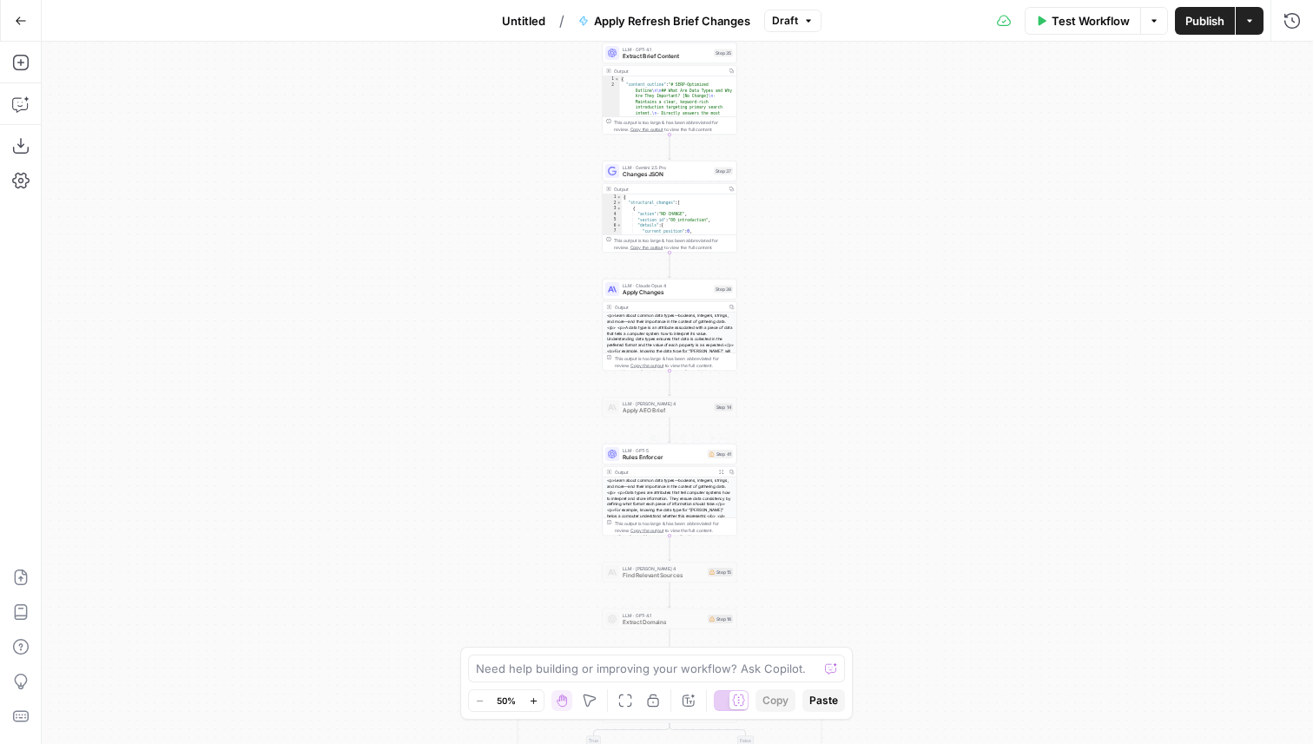
click at [667, 458] on span "Rules Enforcer" at bounding box center [663, 457] width 82 height 9
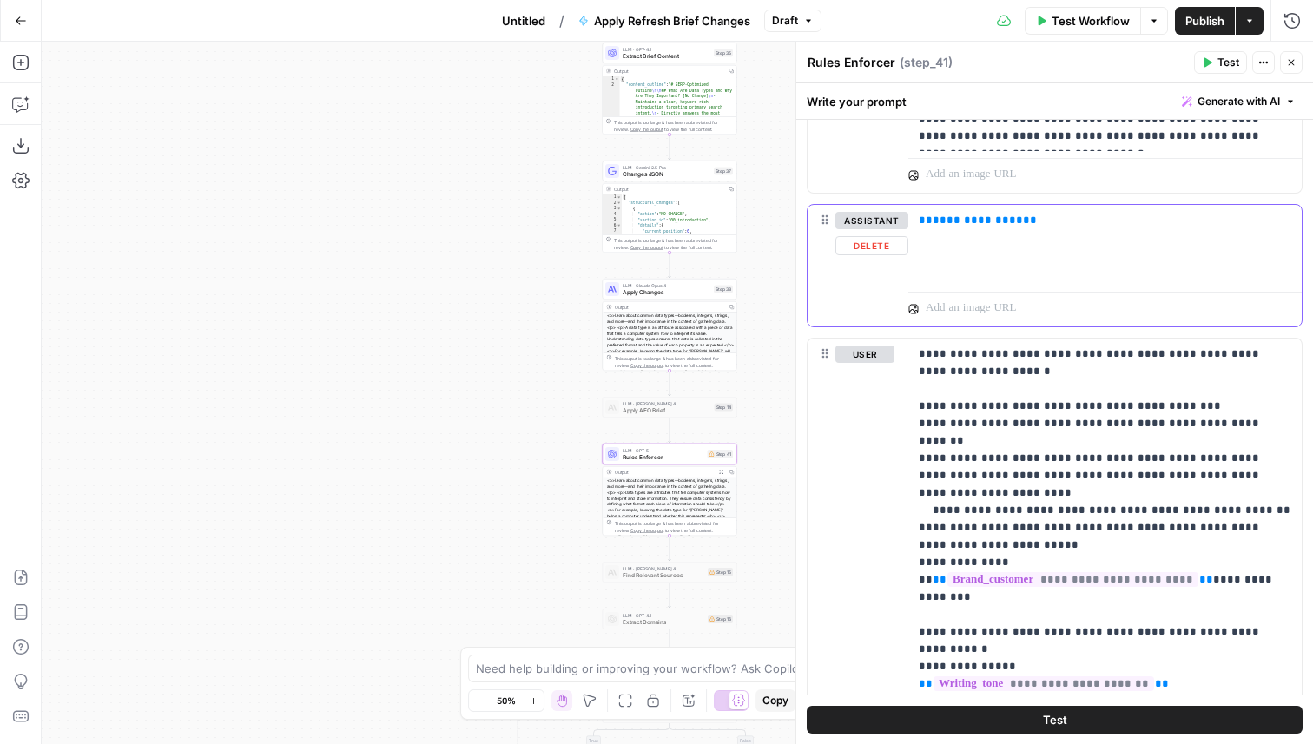
click at [874, 242] on button "Delete" at bounding box center [871, 245] width 73 height 19
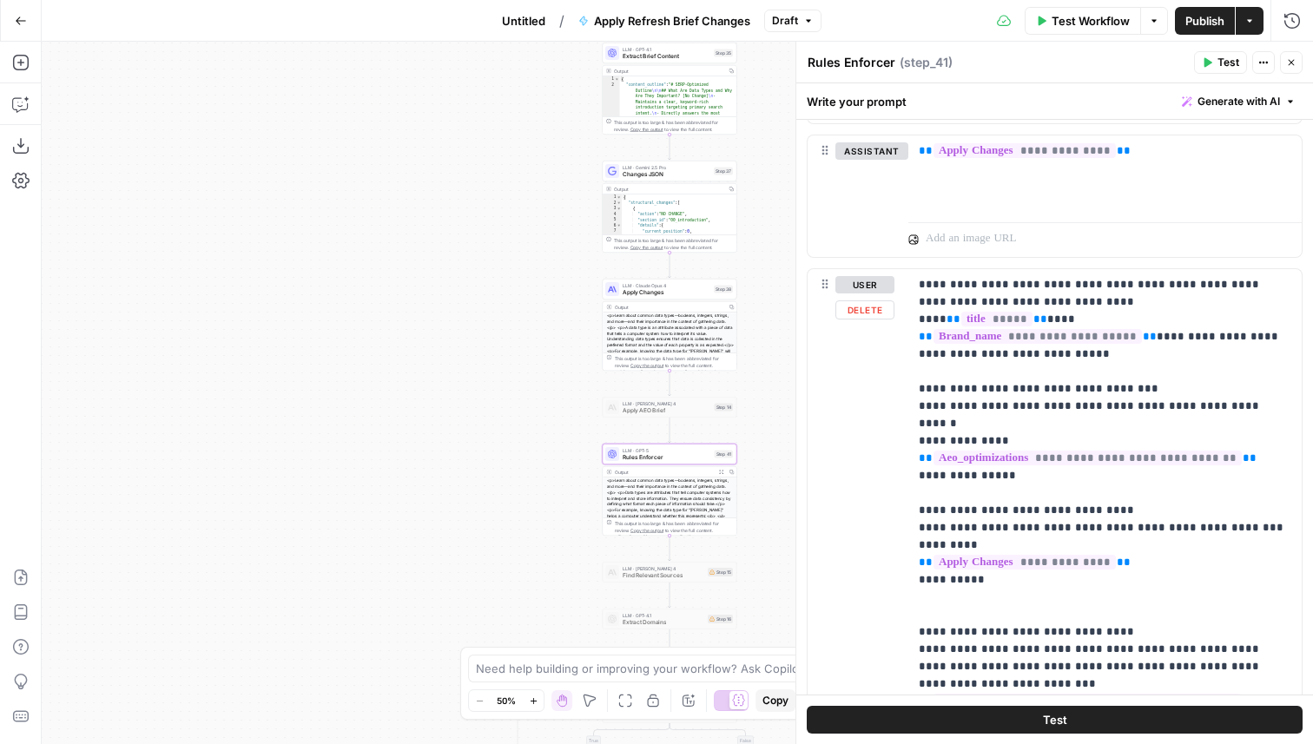
scroll to position [2467, 0]
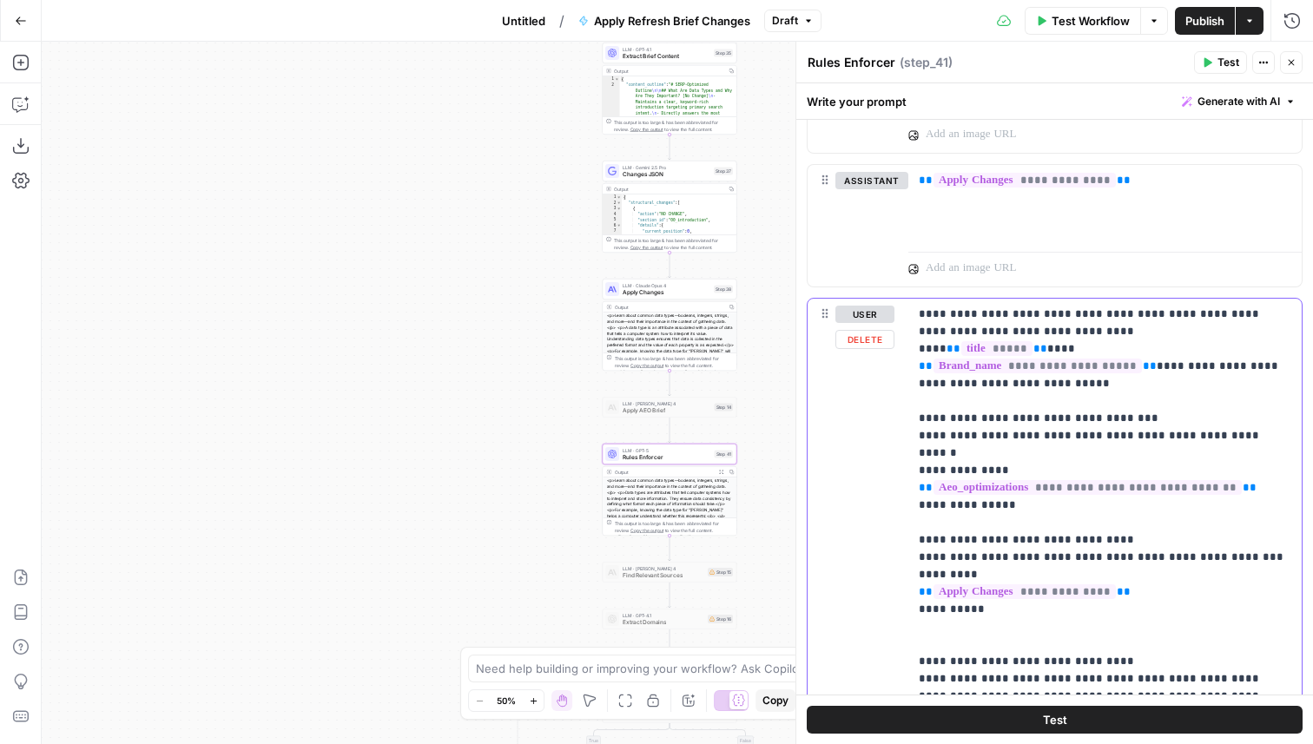
click at [877, 339] on button "Delete" at bounding box center [864, 339] width 59 height 19
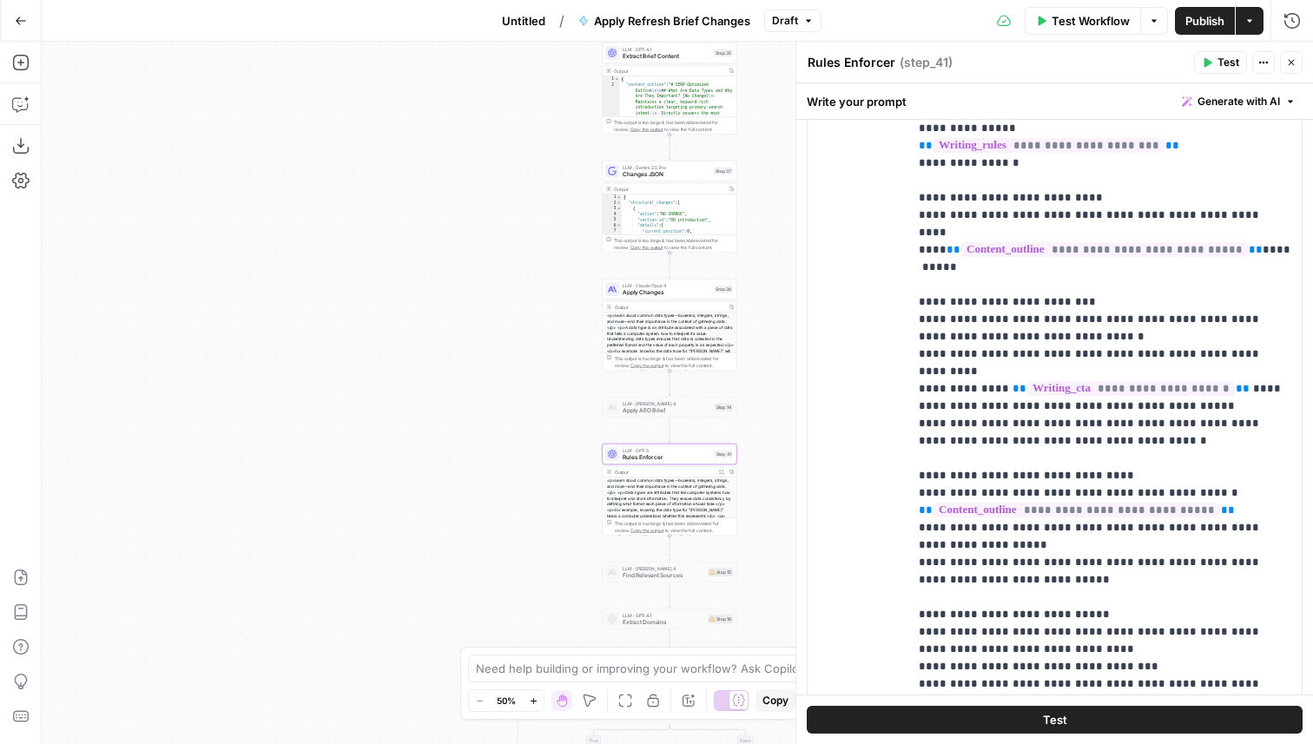
scroll to position [2871, 0]
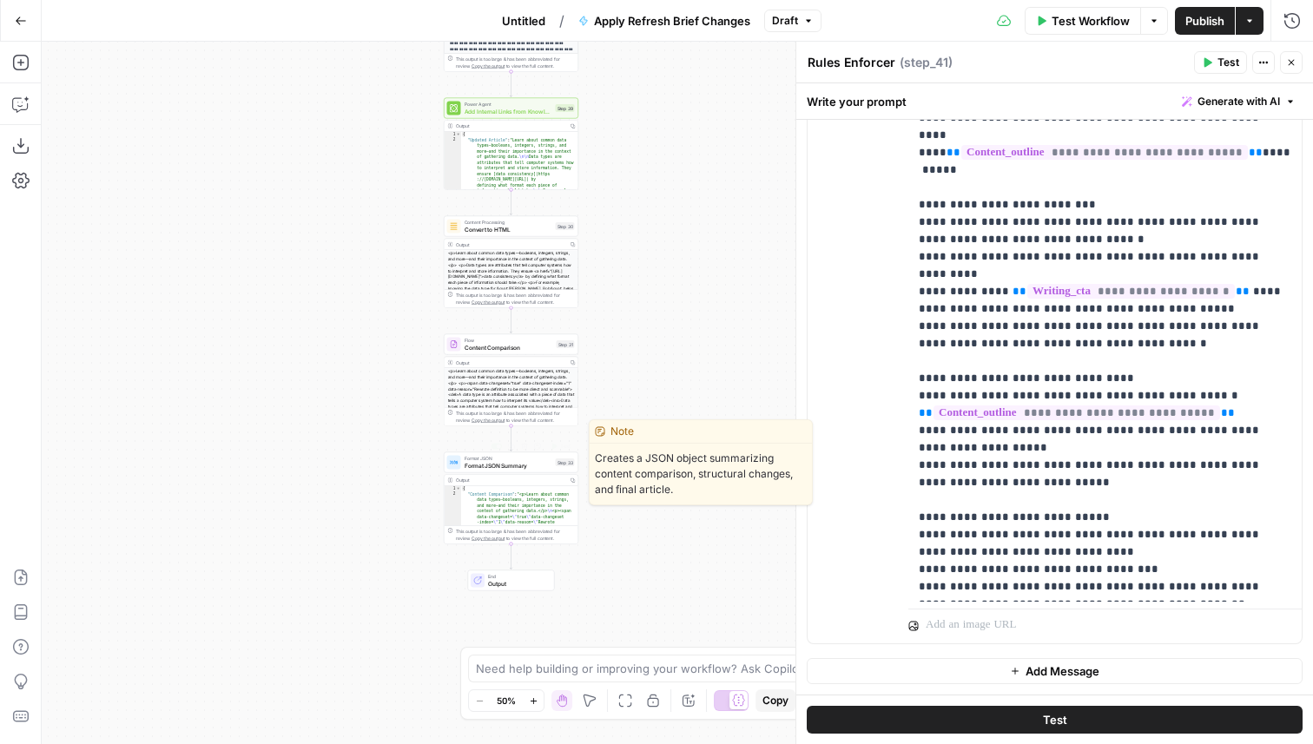
click at [539, 467] on span "Format JSON Summary" at bounding box center [508, 465] width 88 height 9
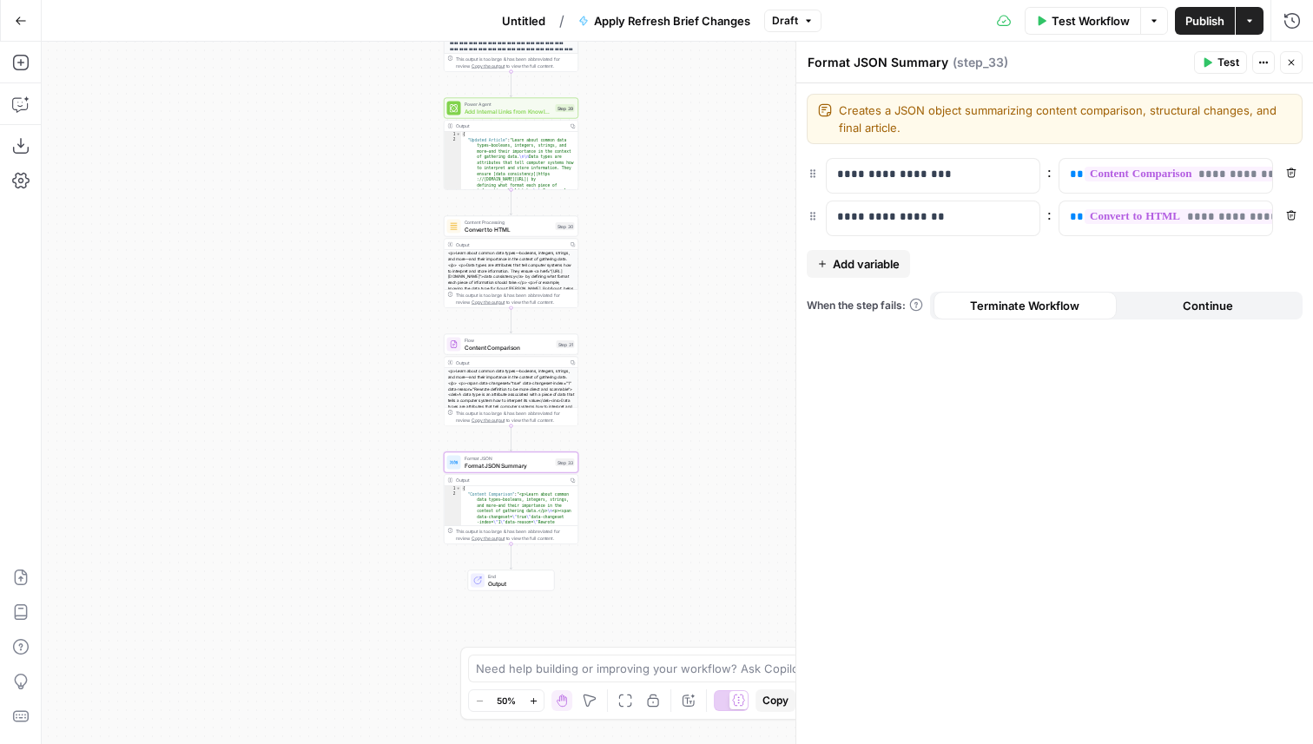
click at [1202, 22] on span "Publish" at bounding box center [1204, 20] width 39 height 17
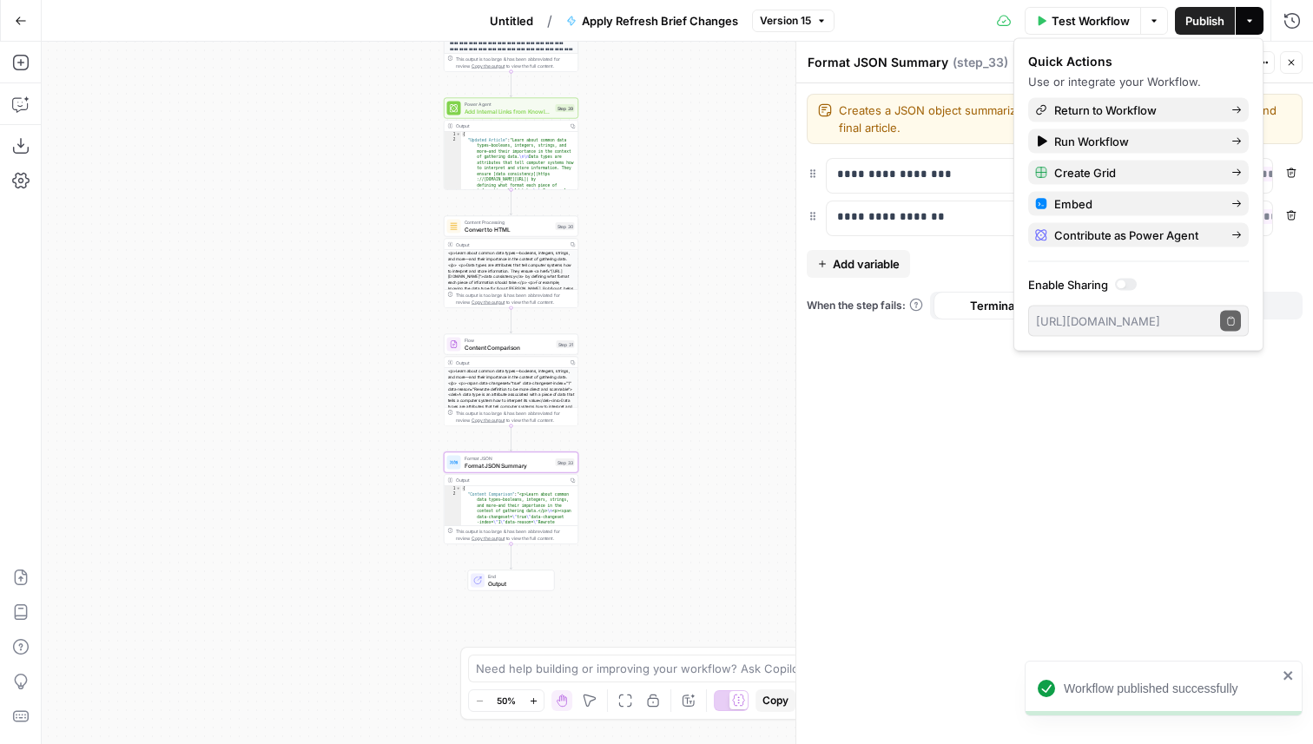
click at [518, 21] on span "Untitled" at bounding box center [511, 20] width 43 height 17
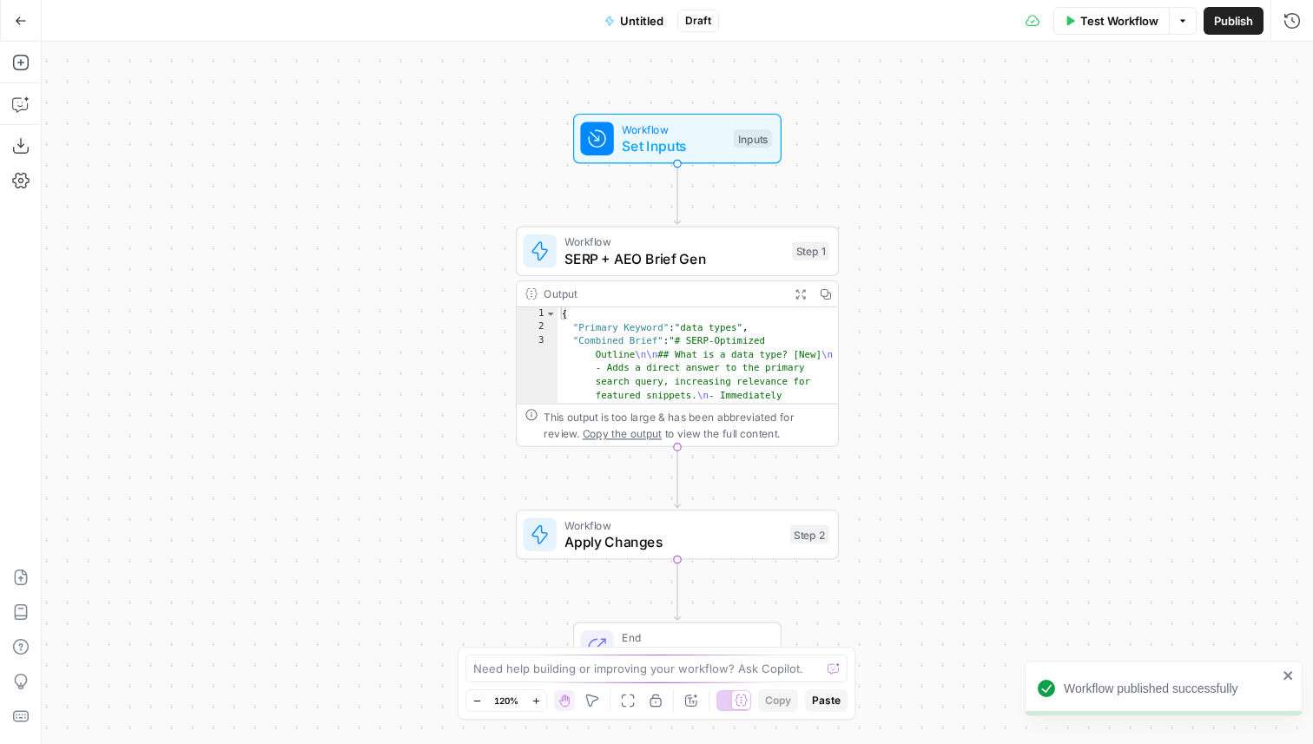
click at [705, 539] on span "Apply Changes" at bounding box center [672, 541] width 217 height 21
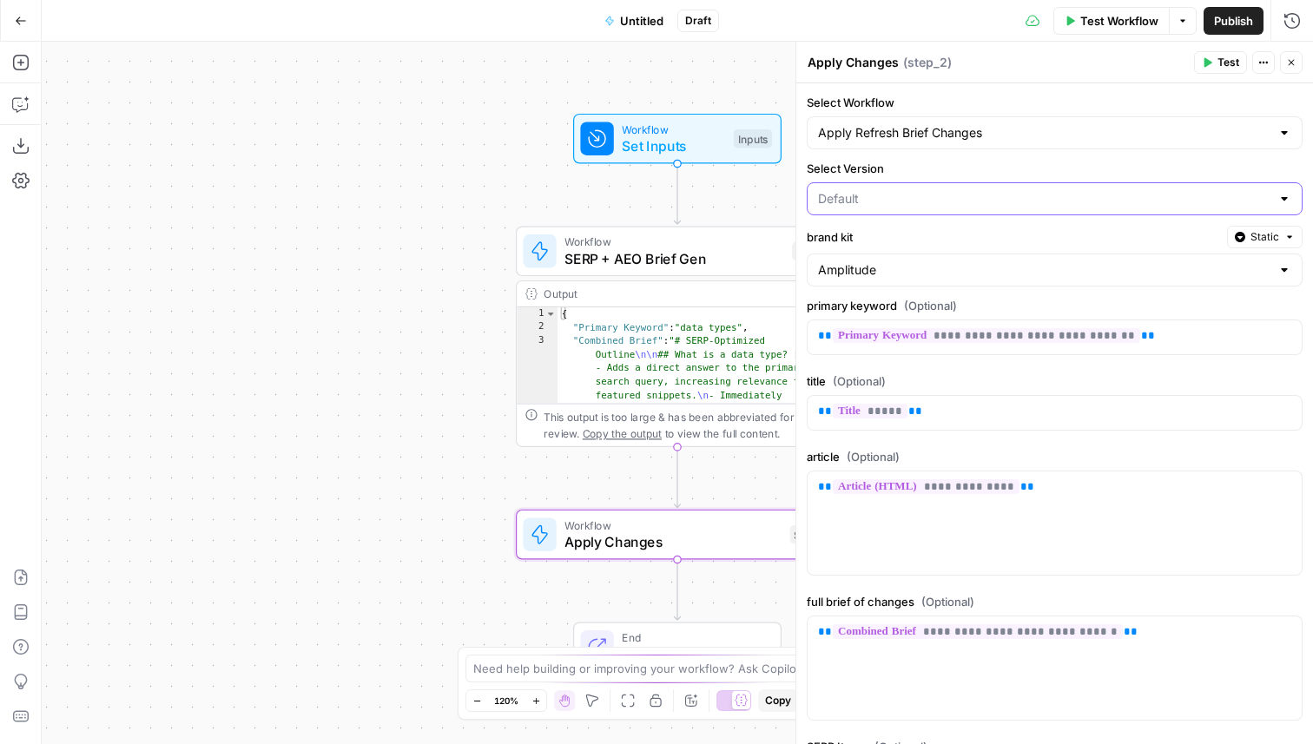
click at [951, 201] on input "Select Version" at bounding box center [1044, 198] width 452 height 17
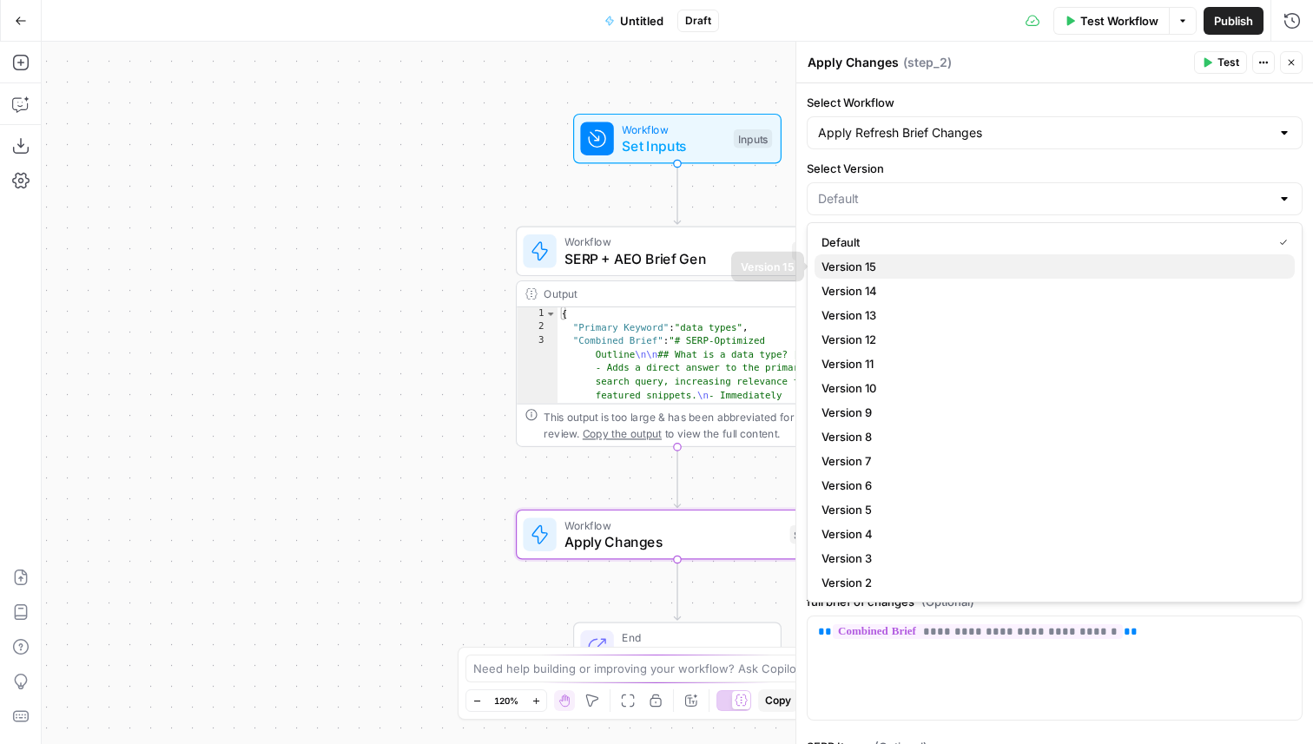
click at [934, 261] on span "Version 15" at bounding box center [1050, 266] width 459 height 17
type input "Version 15"
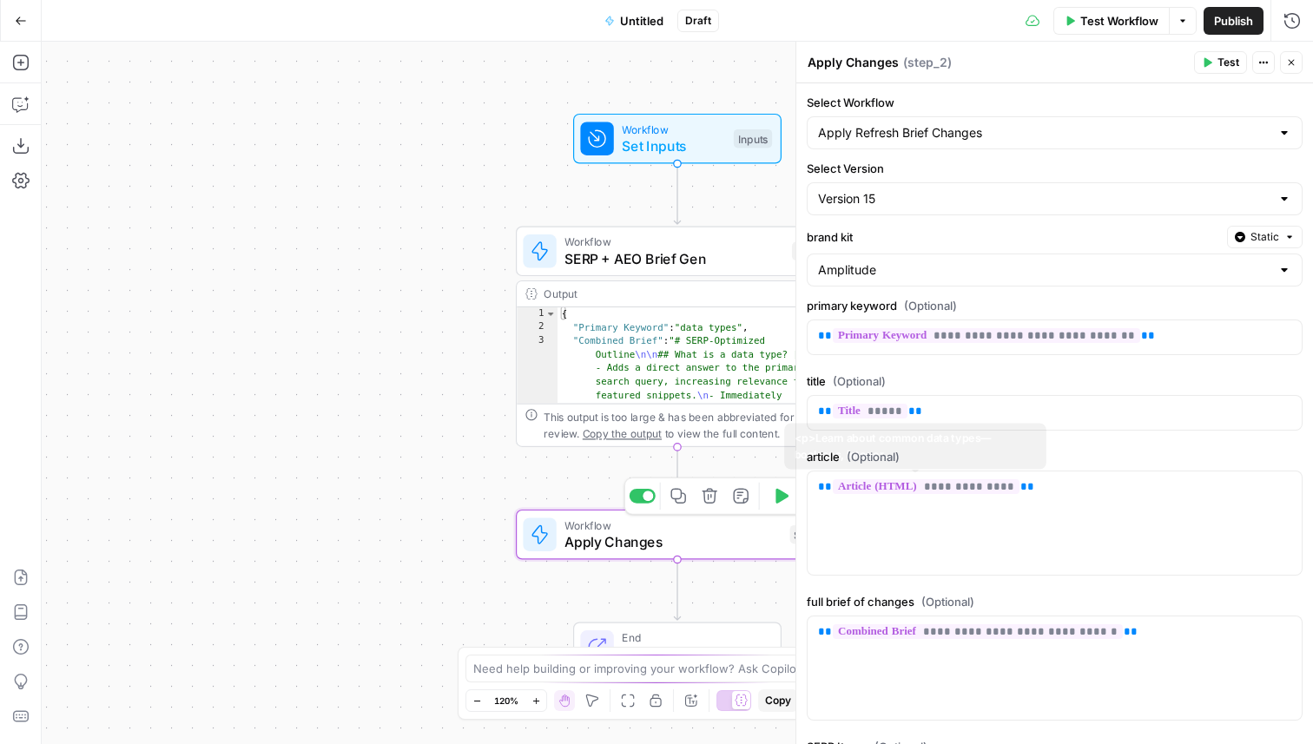
scroll to position [214, 0]
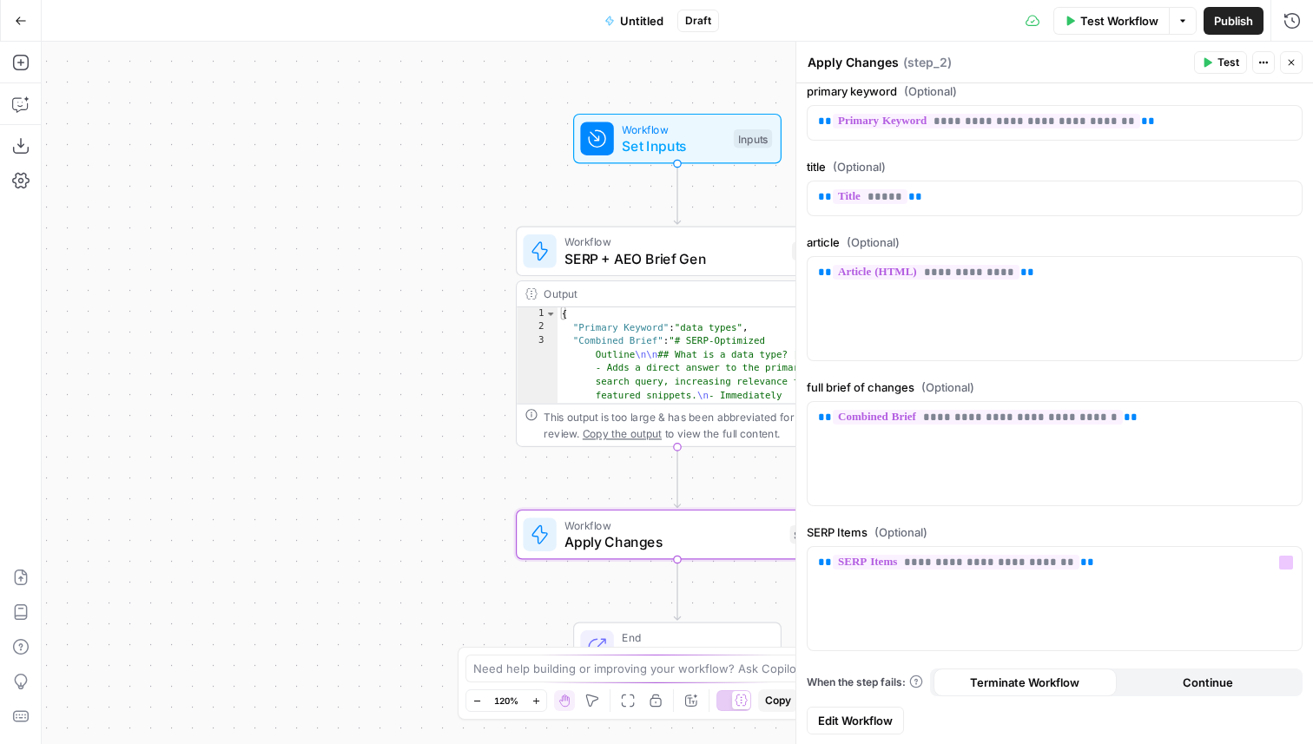
click at [867, 721] on span "Edit Workflow" at bounding box center [855, 720] width 75 height 17
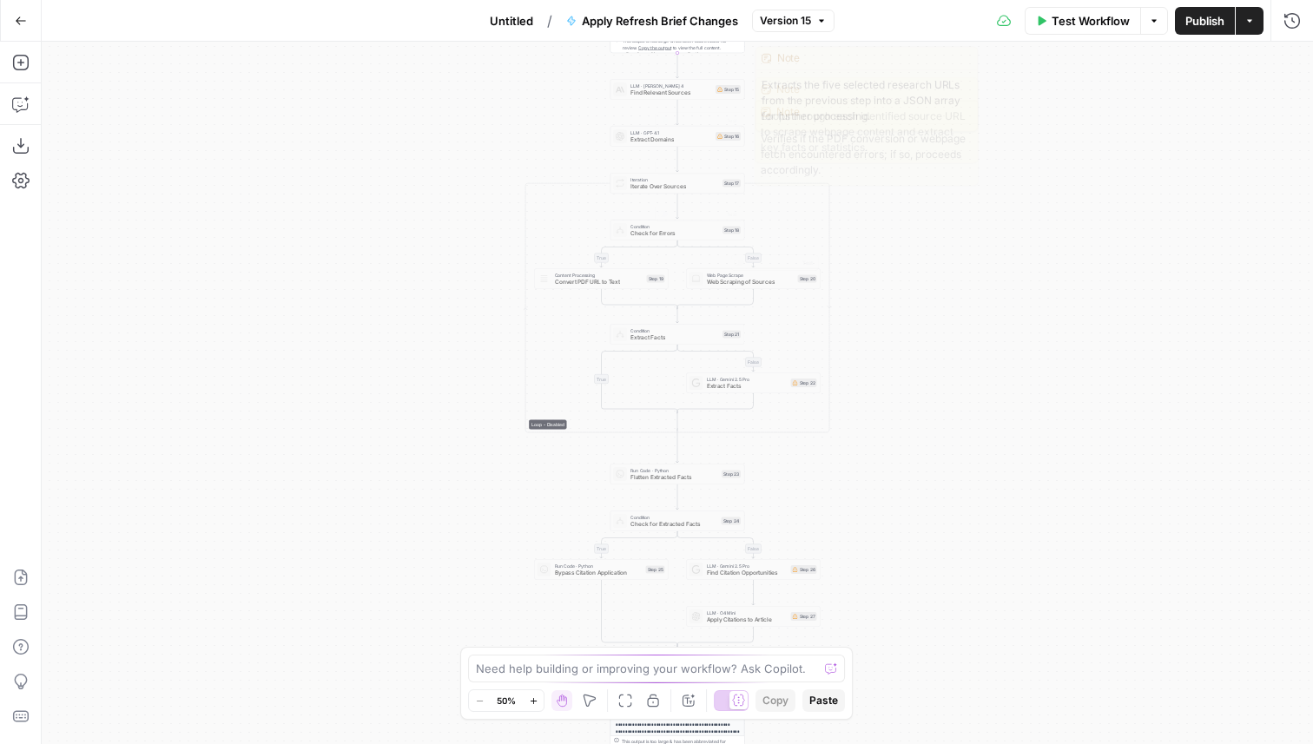
click at [786, 16] on span "Version 15" at bounding box center [785, 21] width 51 height 16
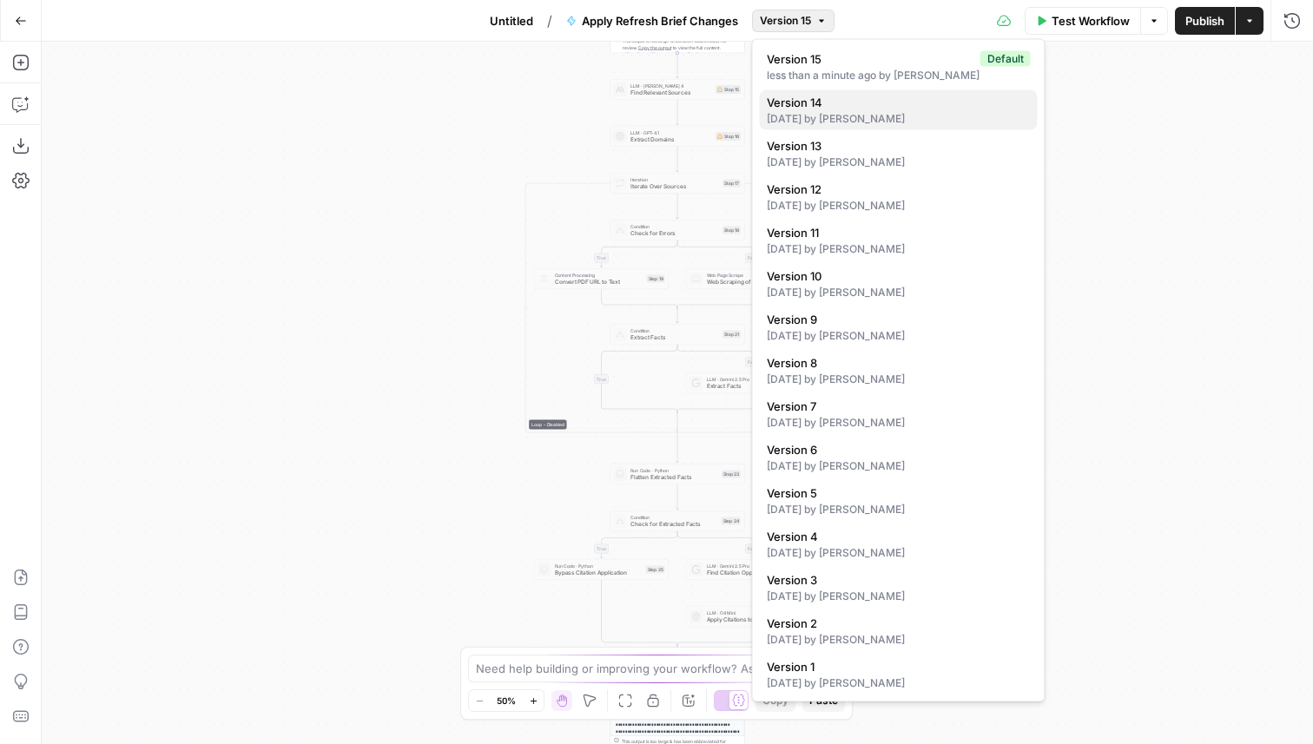
click at [801, 101] on span "Version 14" at bounding box center [895, 102] width 257 height 17
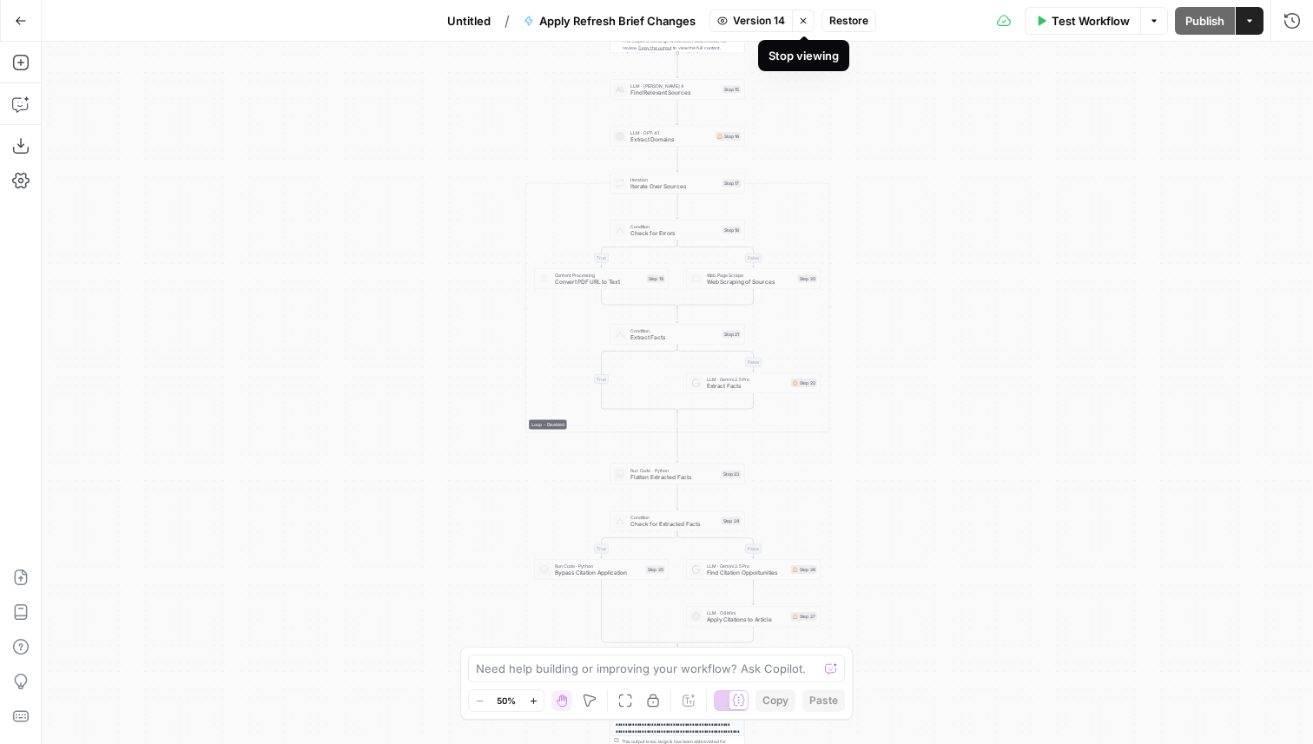
click at [807, 26] on button "Stop viewing" at bounding box center [803, 21] width 23 height 23
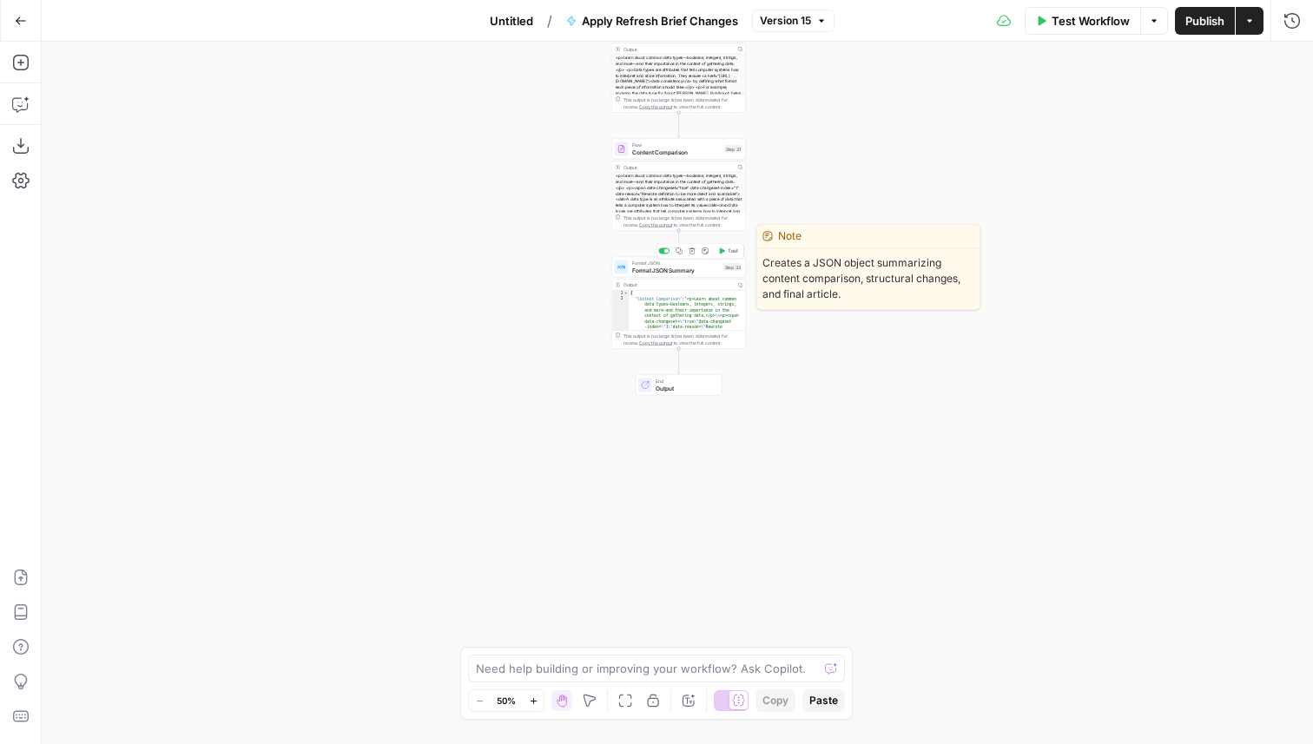
click at [675, 272] on span "Format JSON Summary" at bounding box center [676, 270] width 88 height 9
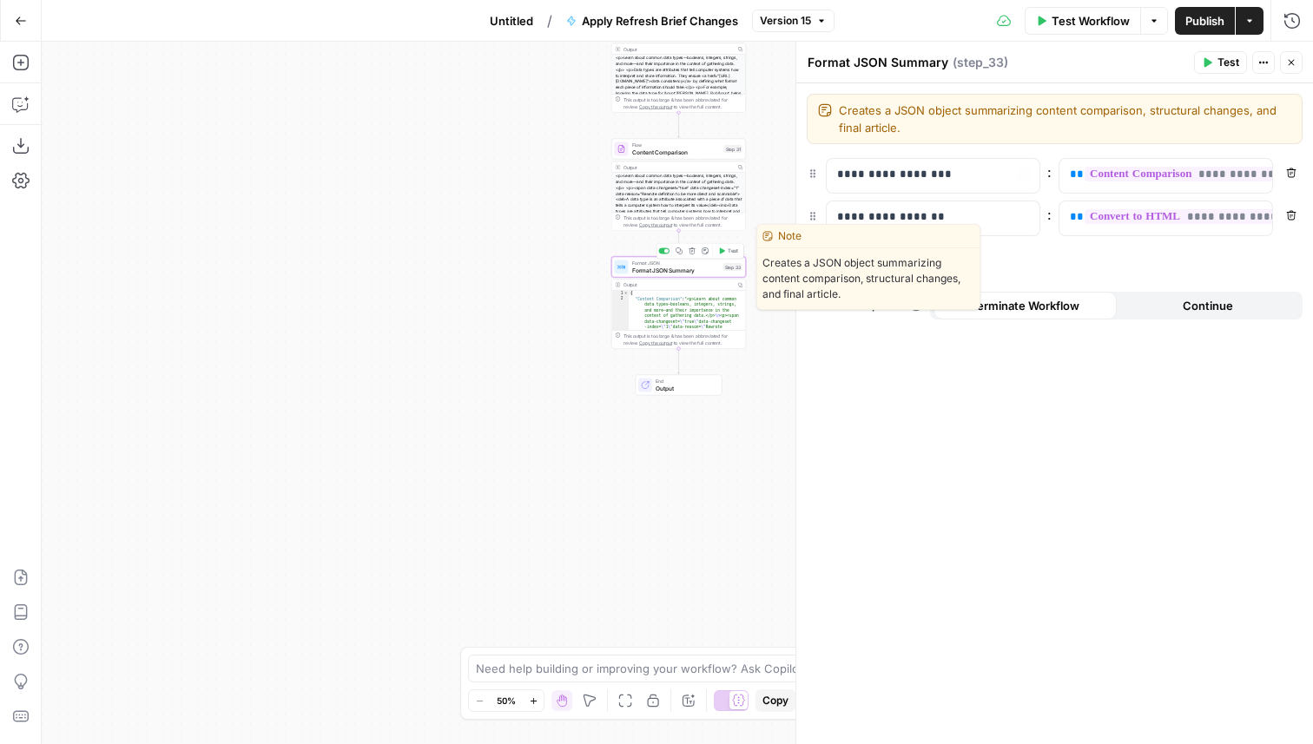
click at [795, 31] on div "Untitled / Apply Refresh Brief Changes Version 15" at bounding box center [656, 21] width 355 height 28
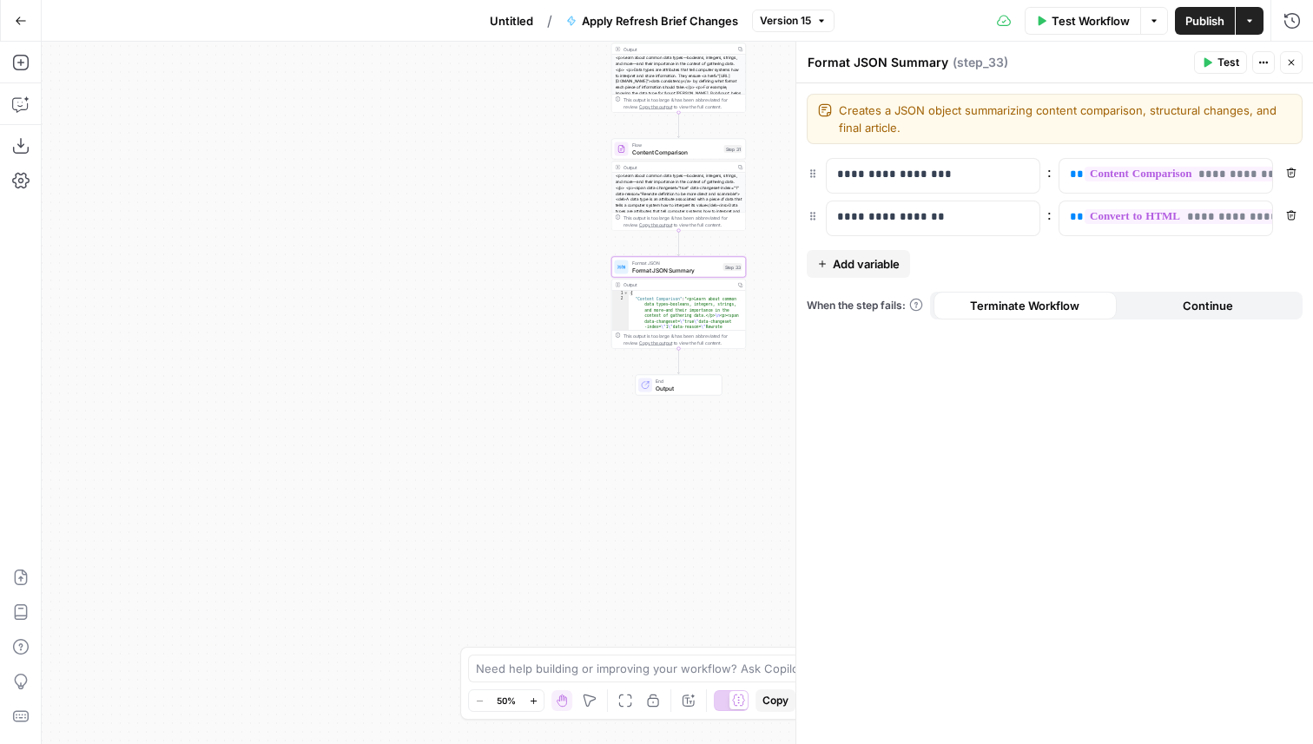
click at [793, 24] on span "Version 15" at bounding box center [785, 21] width 51 height 16
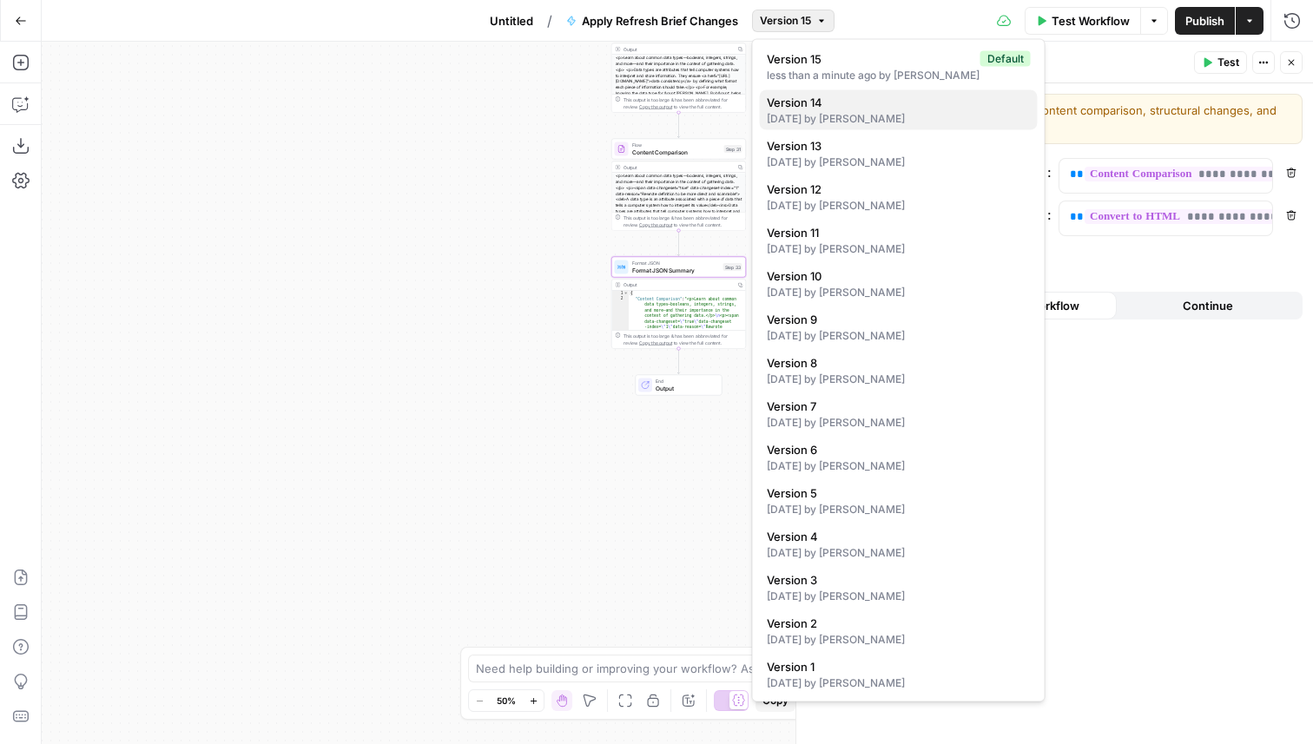
click at [794, 97] on span "Version 14" at bounding box center [895, 102] width 257 height 17
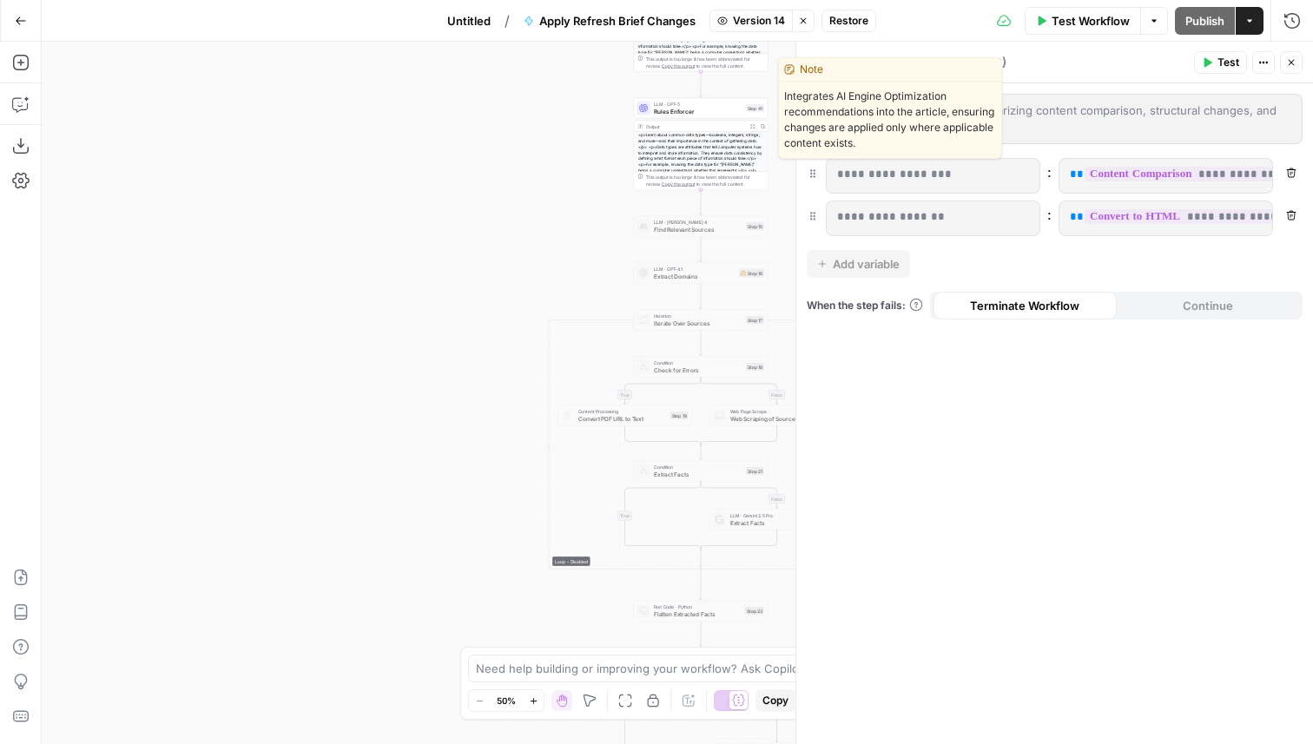
click at [716, 99] on div "LLM · GPT-5 Rules Enforcer Step 41" at bounding box center [701, 108] width 135 height 21
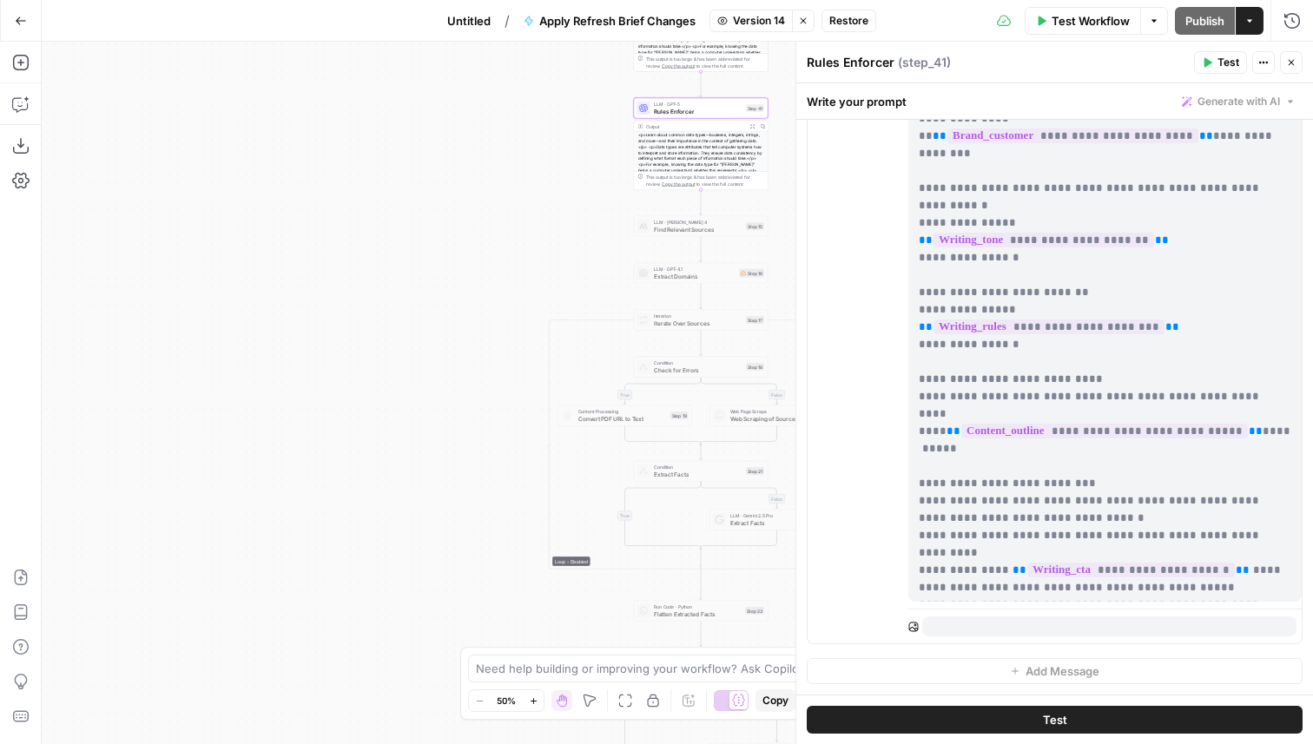
scroll to position [157, 0]
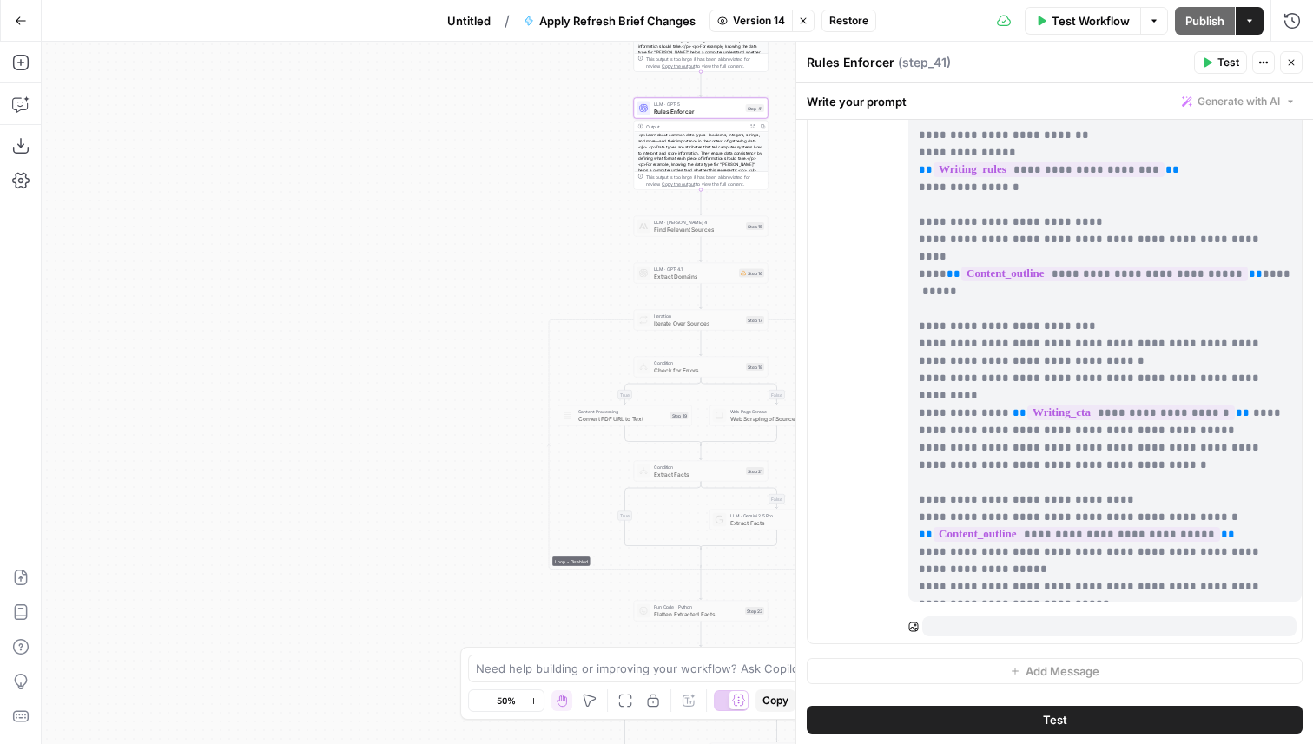
click at [1296, 69] on button "Close" at bounding box center [1291, 62] width 23 height 23
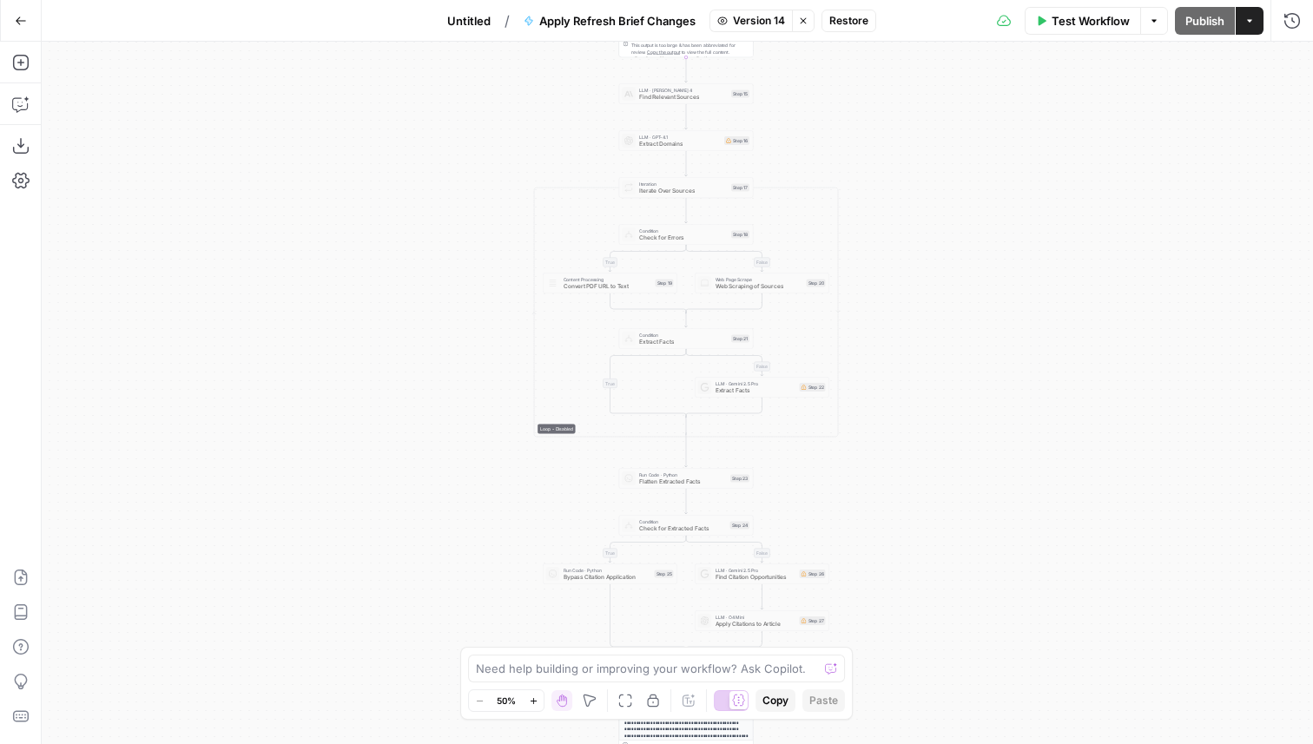
scroll to position [254, 0]
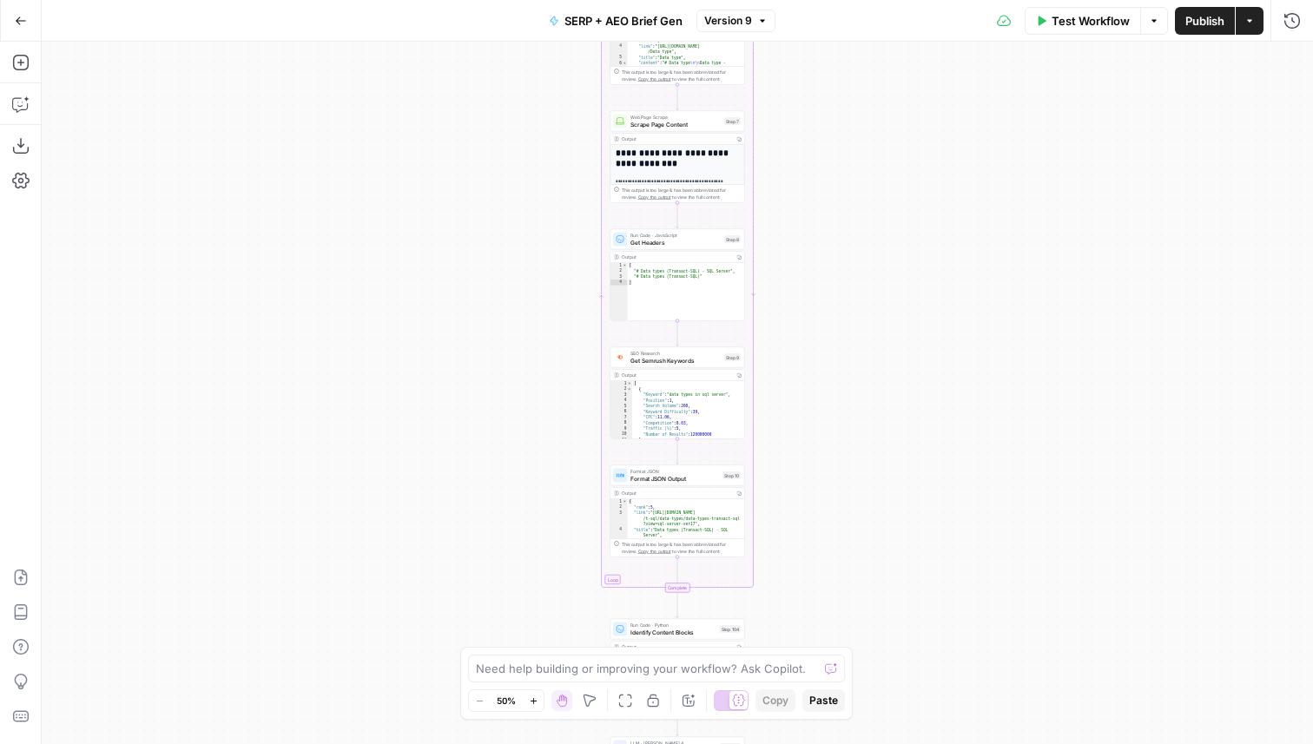
click at [22, 27] on button "Go Back" at bounding box center [20, 20] width 31 height 31
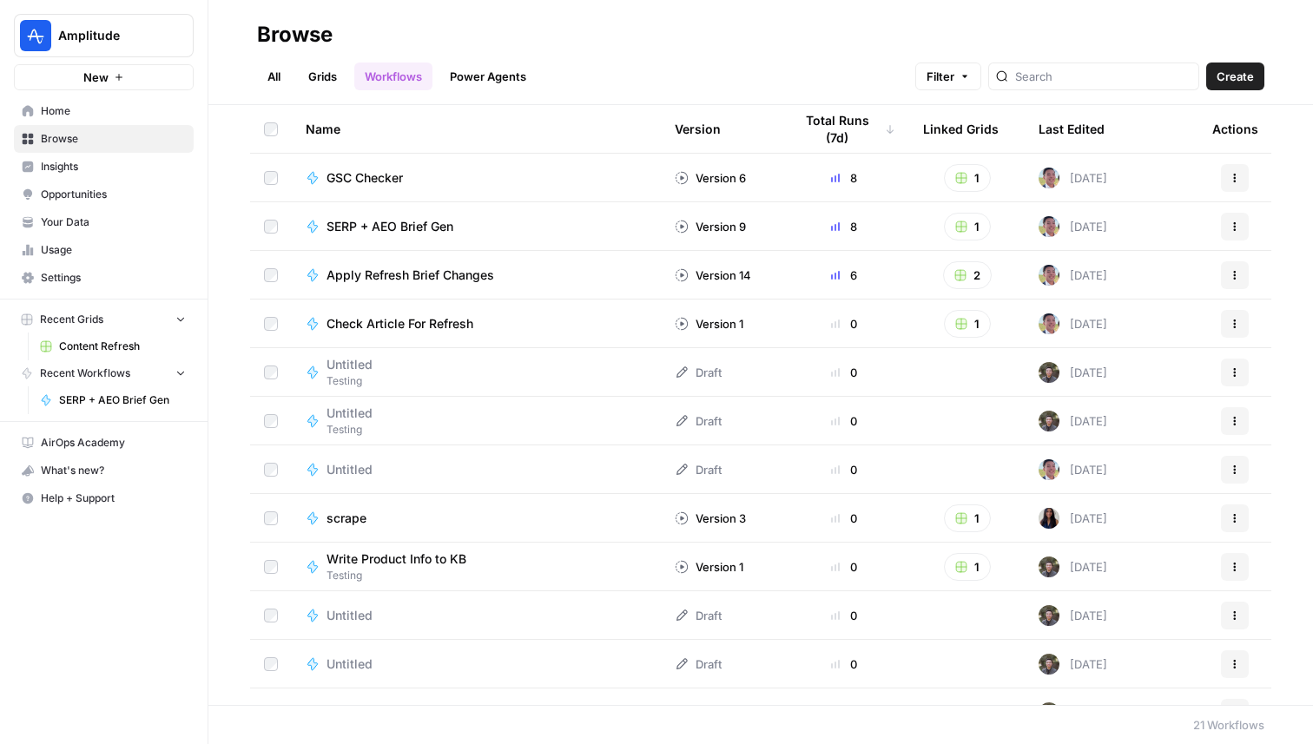
click at [329, 63] on link "Grids" at bounding box center [322, 77] width 49 height 28
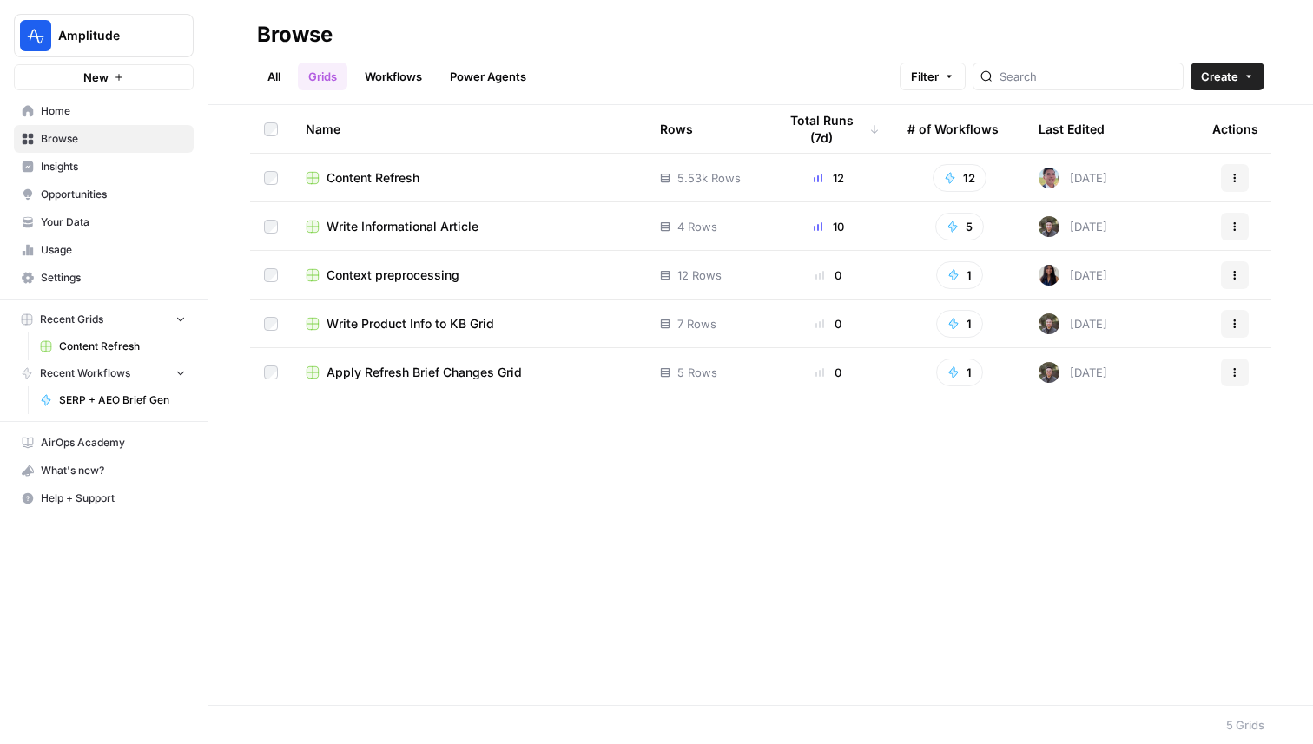
click at [408, 179] on span "Content Refresh" at bounding box center [372, 177] width 93 height 17
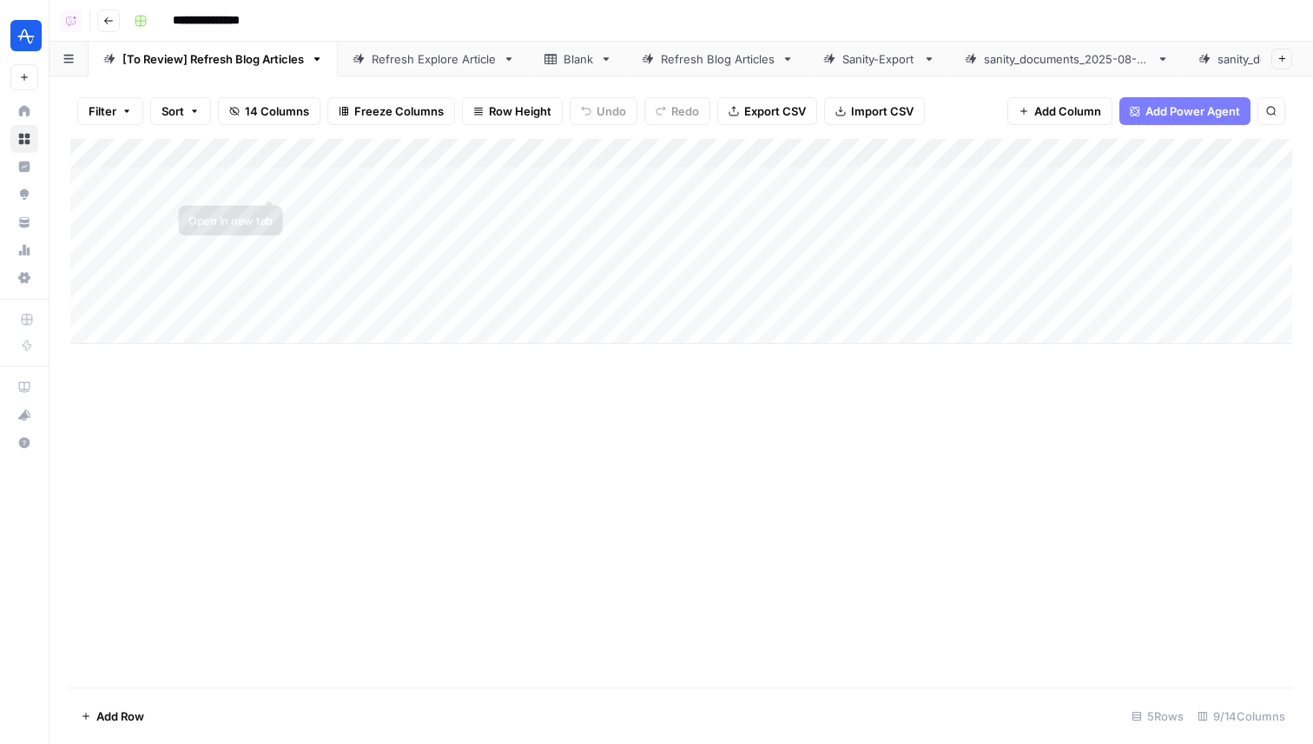
click at [216, 181] on div "Add Column" at bounding box center [681, 241] width 1222 height 205
click at [497, 194] on div "Add Column" at bounding box center [681, 241] width 1222 height 205
click at [392, 194] on div "Add Column" at bounding box center [681, 241] width 1222 height 205
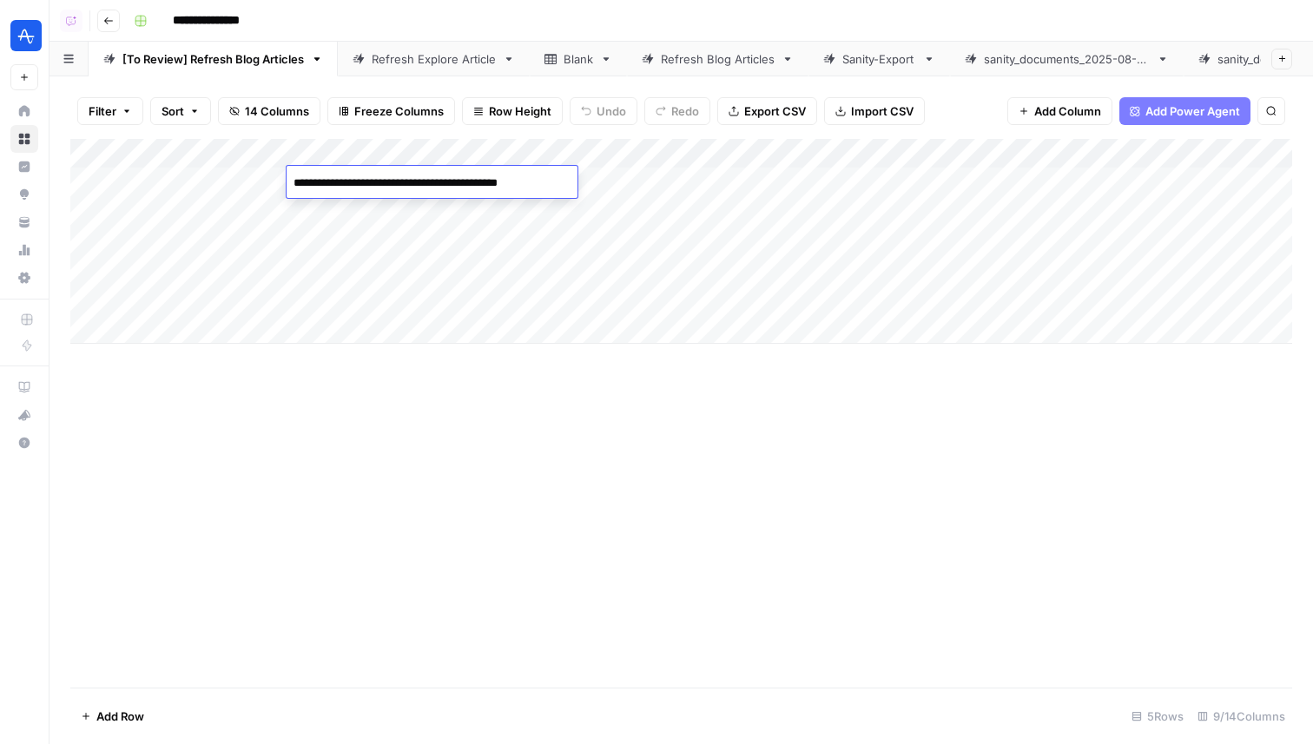
click at [540, 235] on div "Add Column" at bounding box center [681, 241] width 1222 height 205
click at [530, 168] on div "Add Column" at bounding box center [681, 241] width 1222 height 205
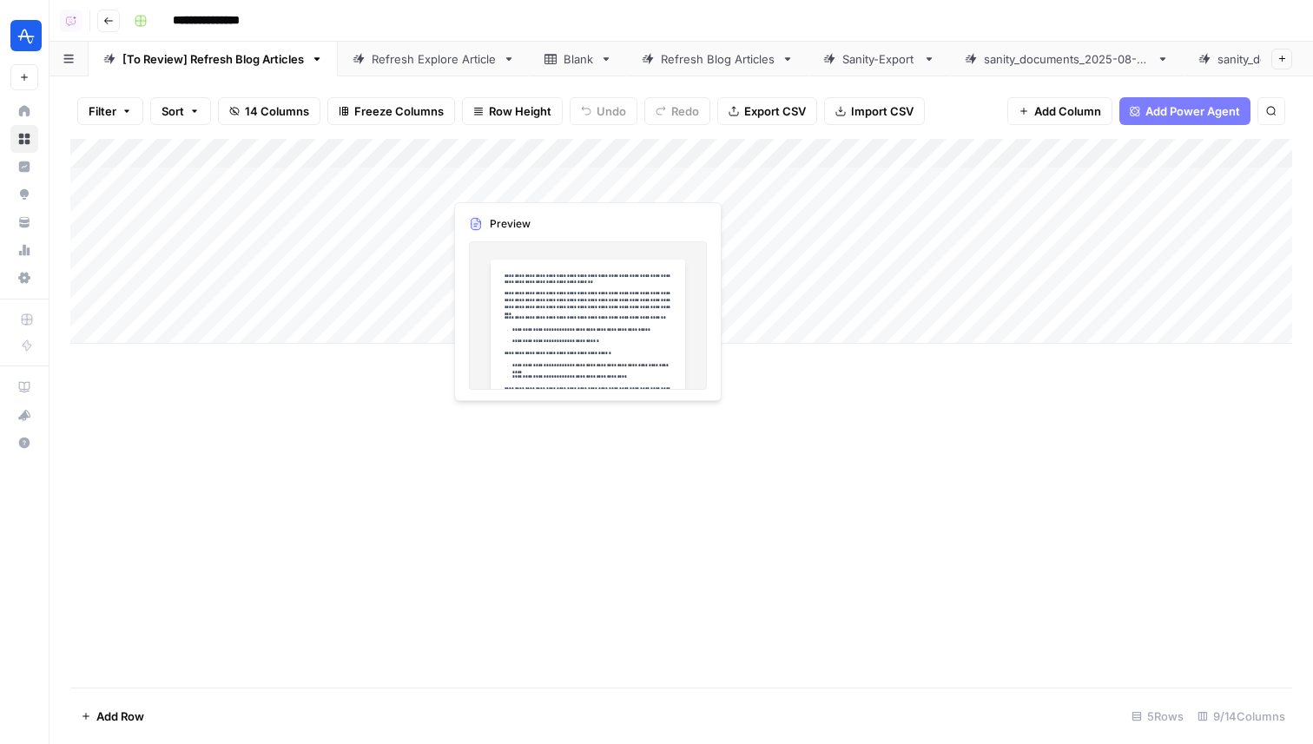
click at [530, 168] on div "Add Column" at bounding box center [681, 241] width 1222 height 205
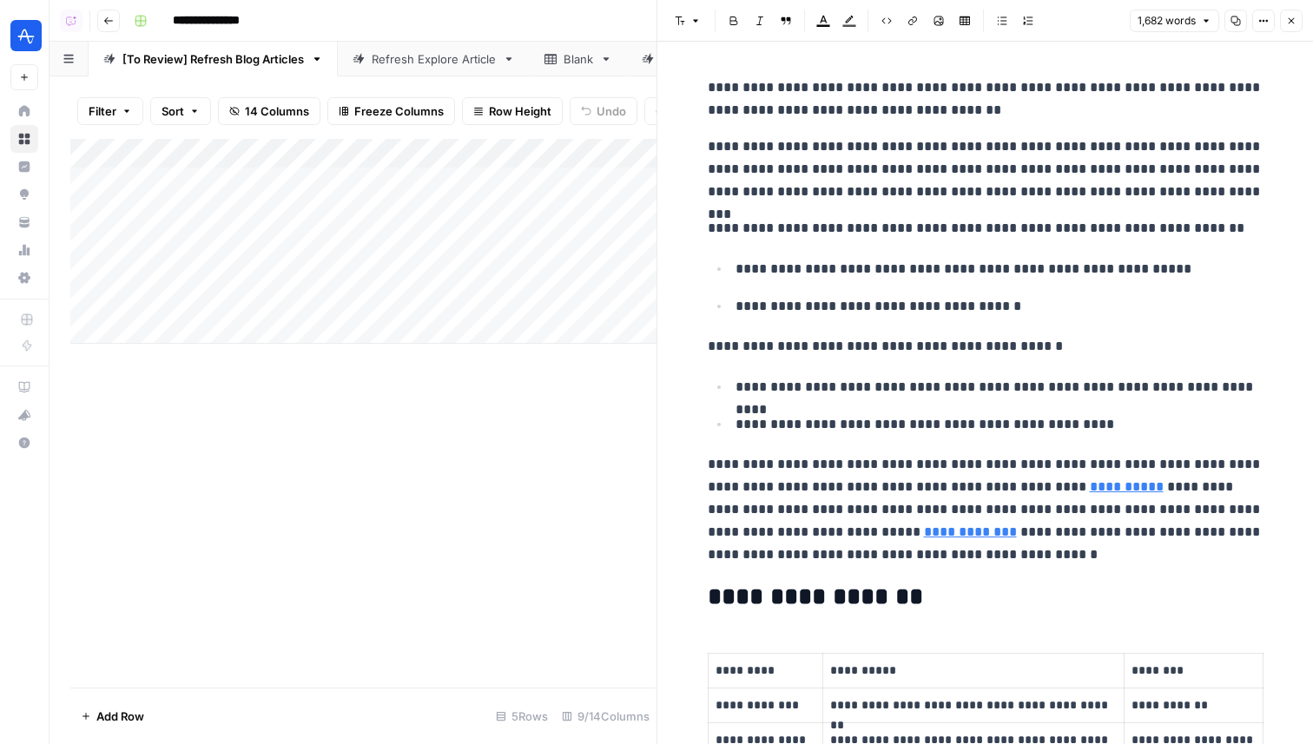
click at [1268, 23] on icon "button" at bounding box center [1263, 21] width 10 height 10
click at [1190, 187] on span "Code" at bounding box center [1210, 183] width 83 height 17
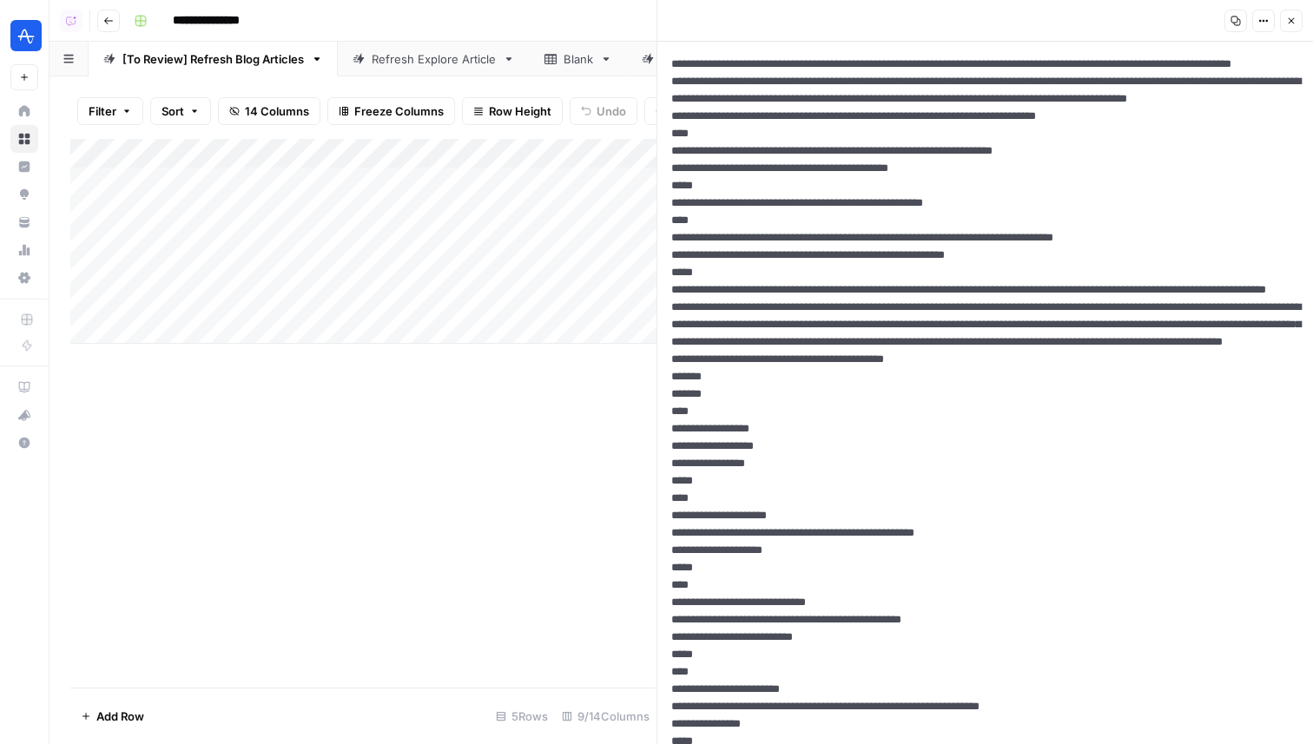
click at [432, 156] on div "Add Column" at bounding box center [363, 241] width 586 height 205
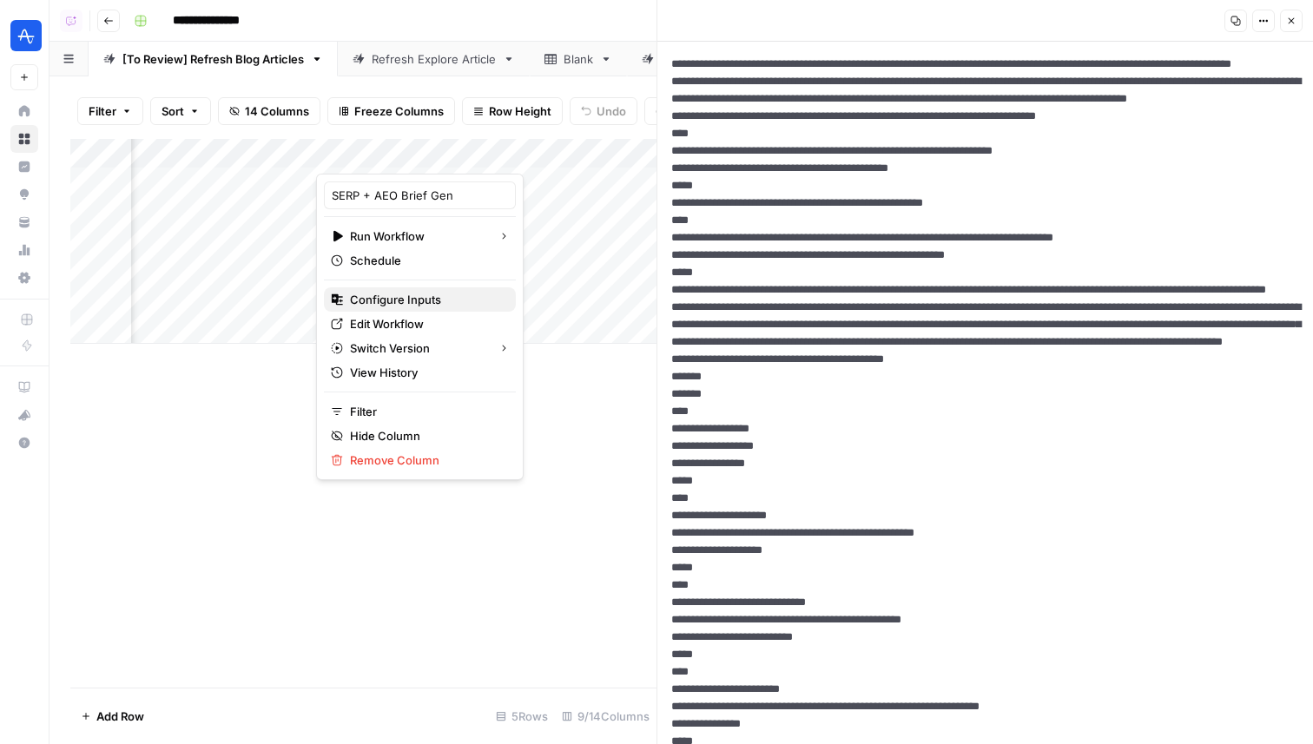
click at [418, 300] on span "Configure Inputs" at bounding box center [426, 299] width 152 height 17
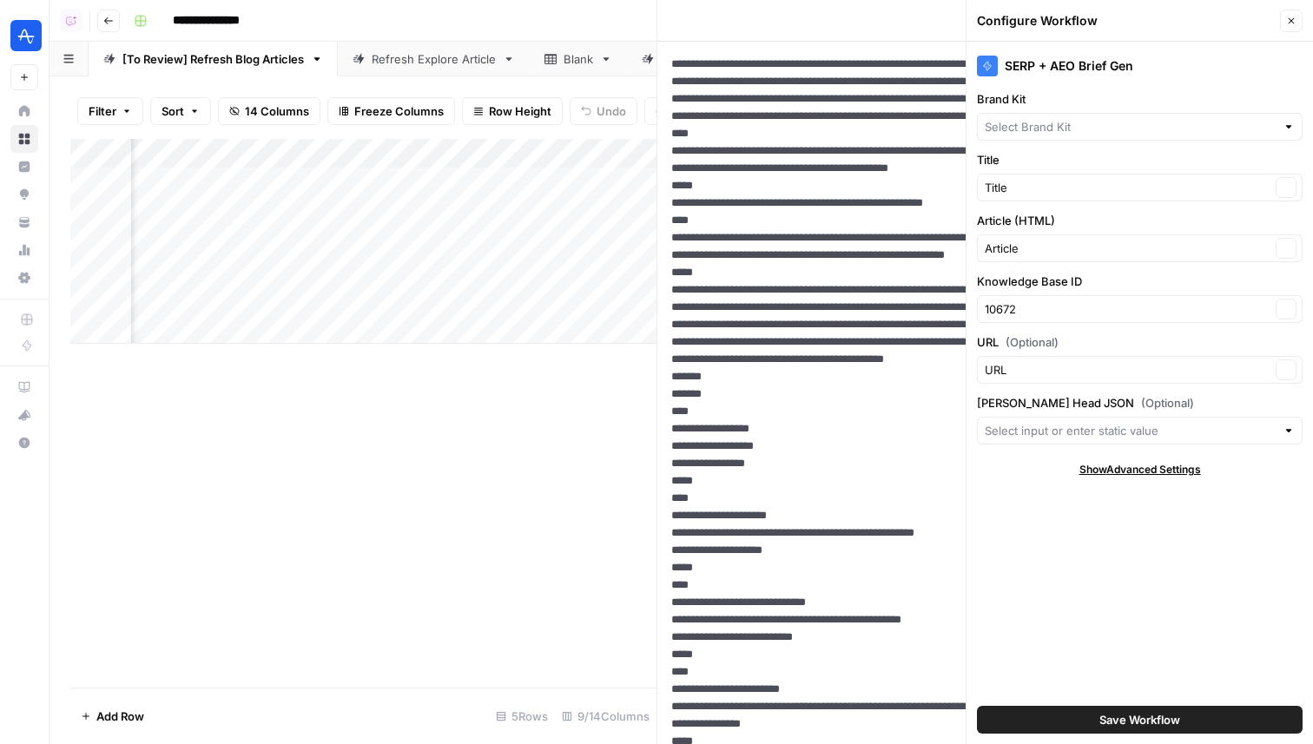
type input "Amplitude"
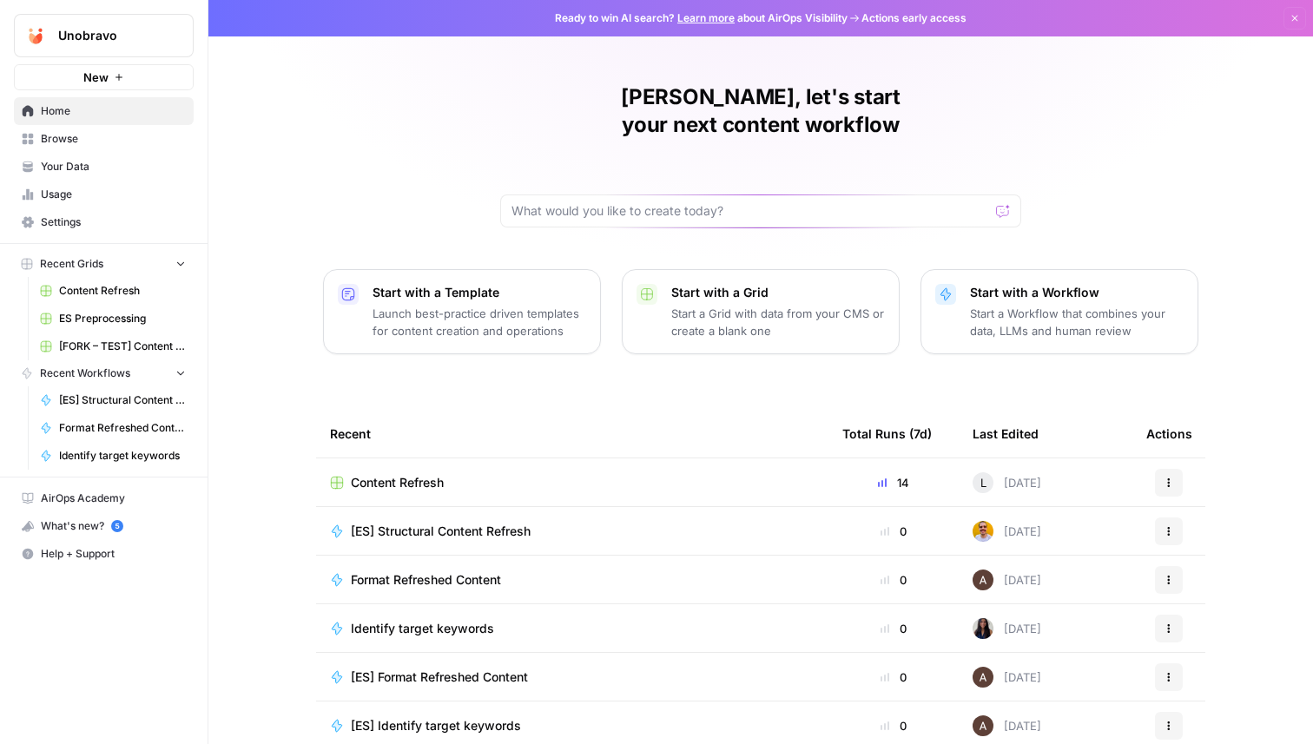
scroll to position [55, 0]
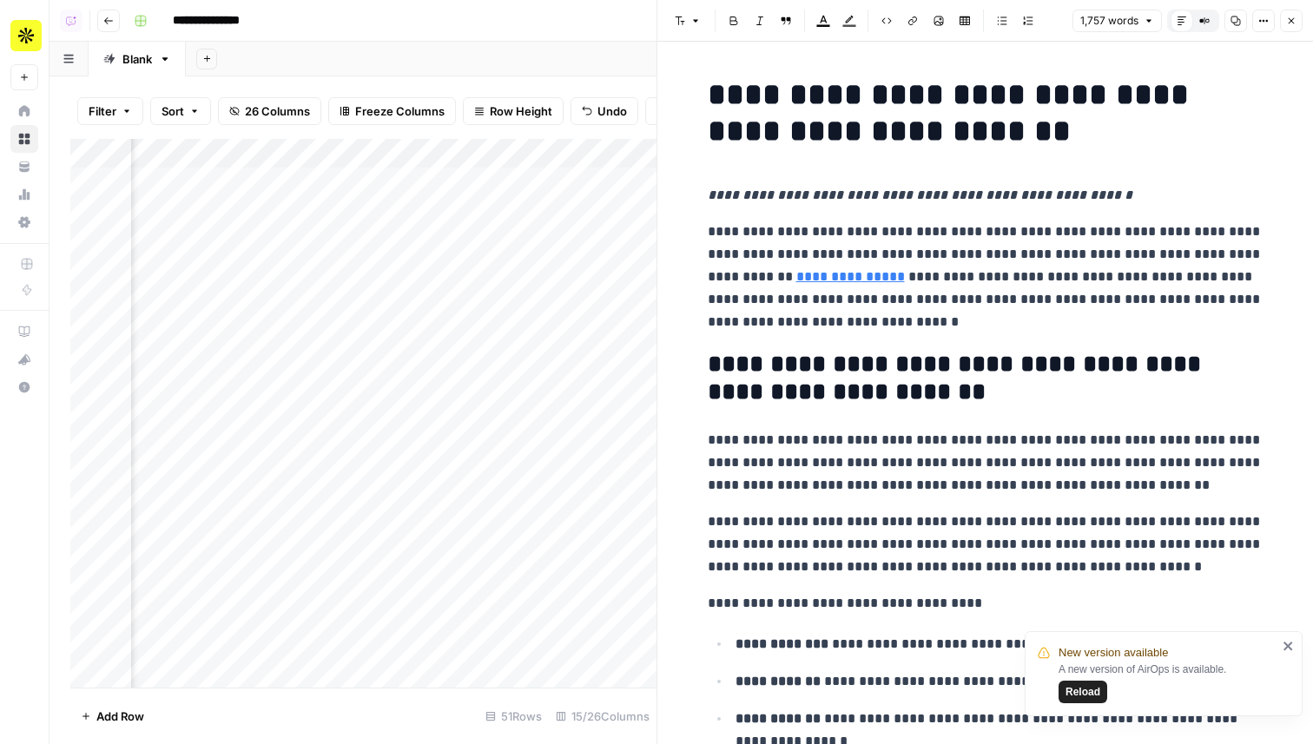
click at [1293, 12] on button "Close" at bounding box center [1291, 21] width 23 height 23
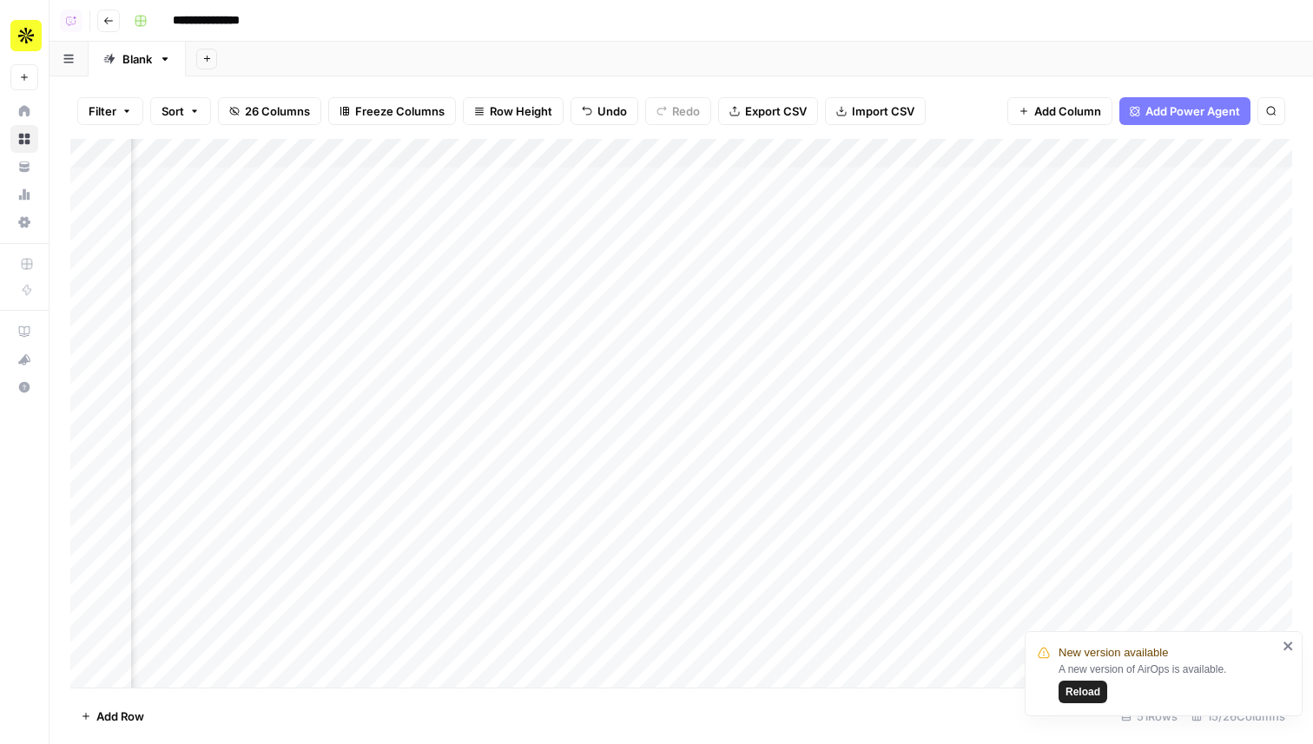
click at [802, 236] on div "Add Column" at bounding box center [681, 413] width 1222 height 549
click at [787, 310] on button "To Review" at bounding box center [785, 308] width 69 height 21
click at [788, 273] on div "Add Column" at bounding box center [681, 413] width 1222 height 549
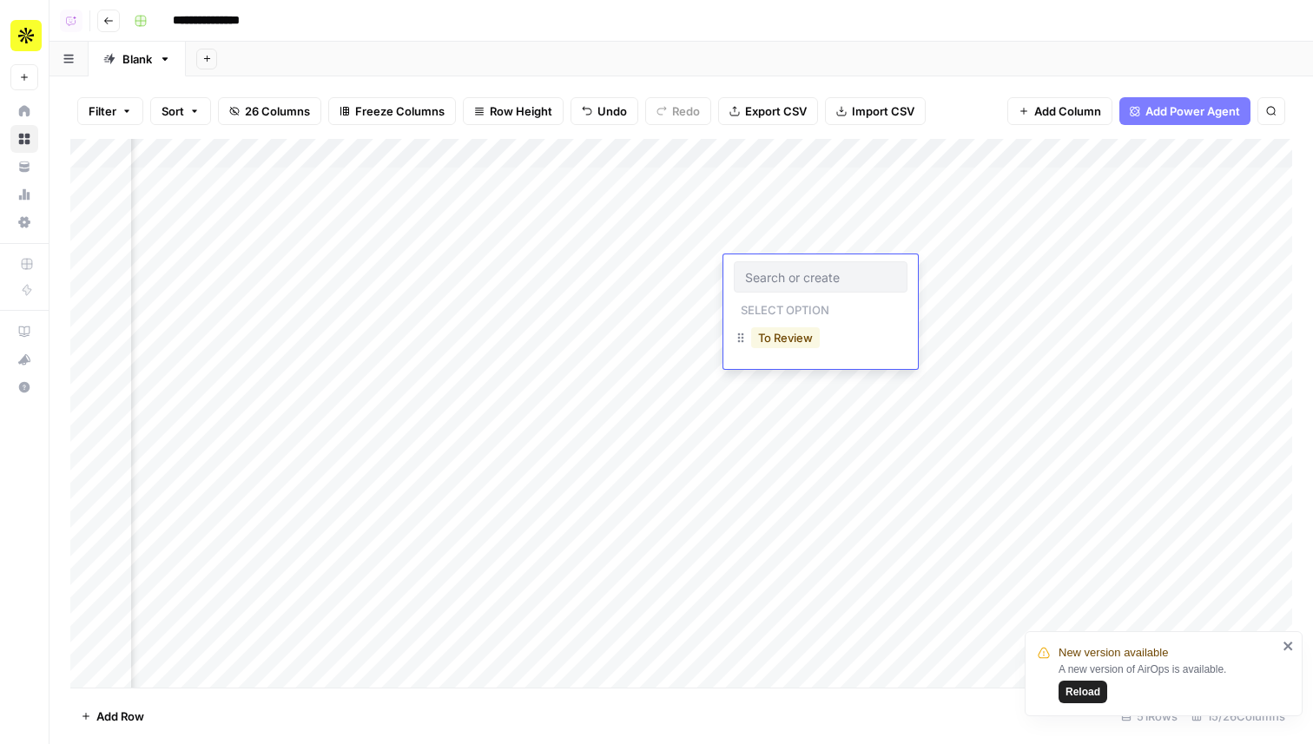
click at [783, 344] on button "To Review" at bounding box center [785, 337] width 69 height 21
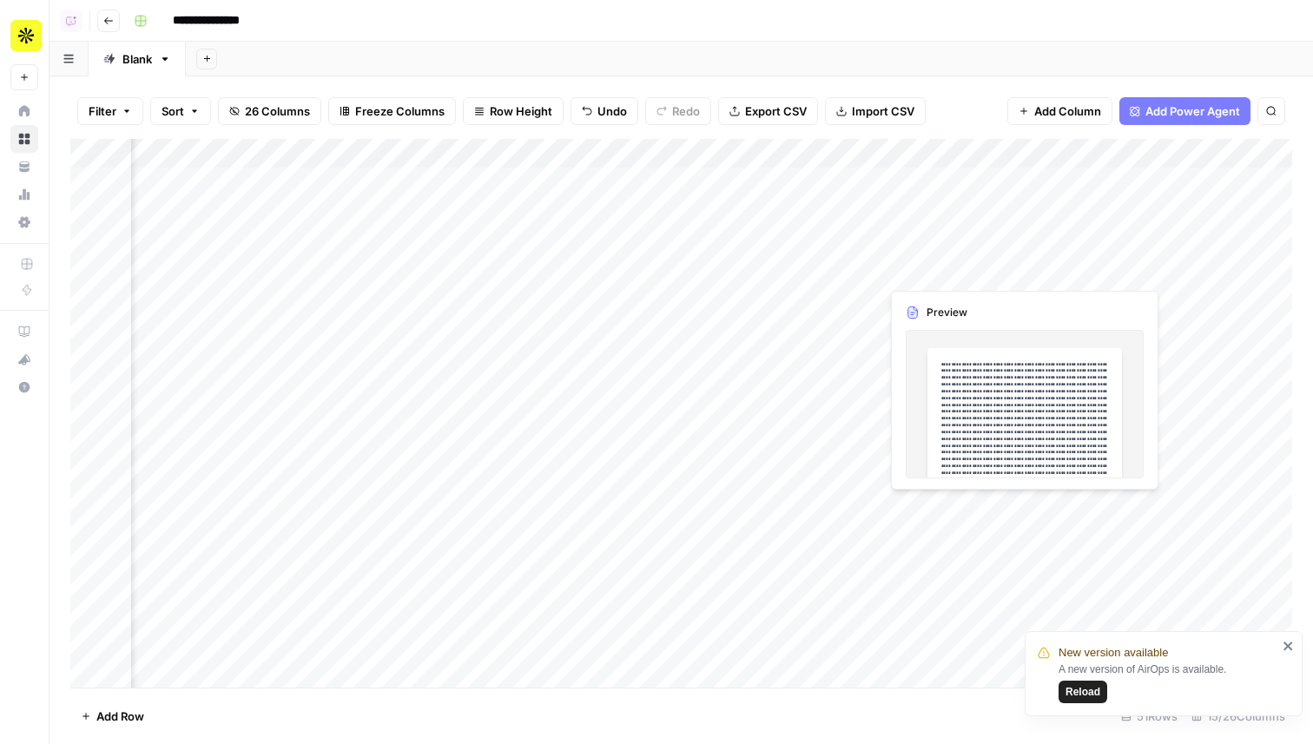
click at [907, 266] on div "Add Column" at bounding box center [681, 413] width 1222 height 549
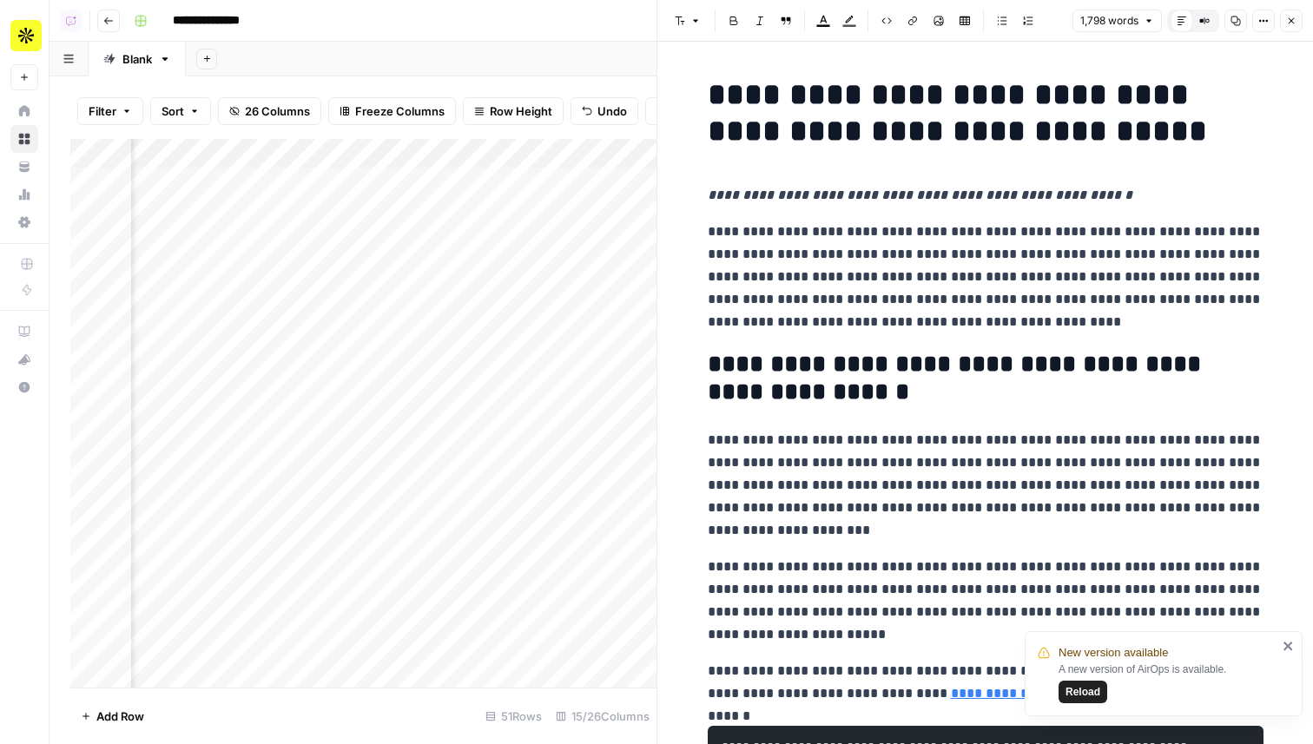
click at [1294, 27] on button "Close" at bounding box center [1291, 21] width 23 height 23
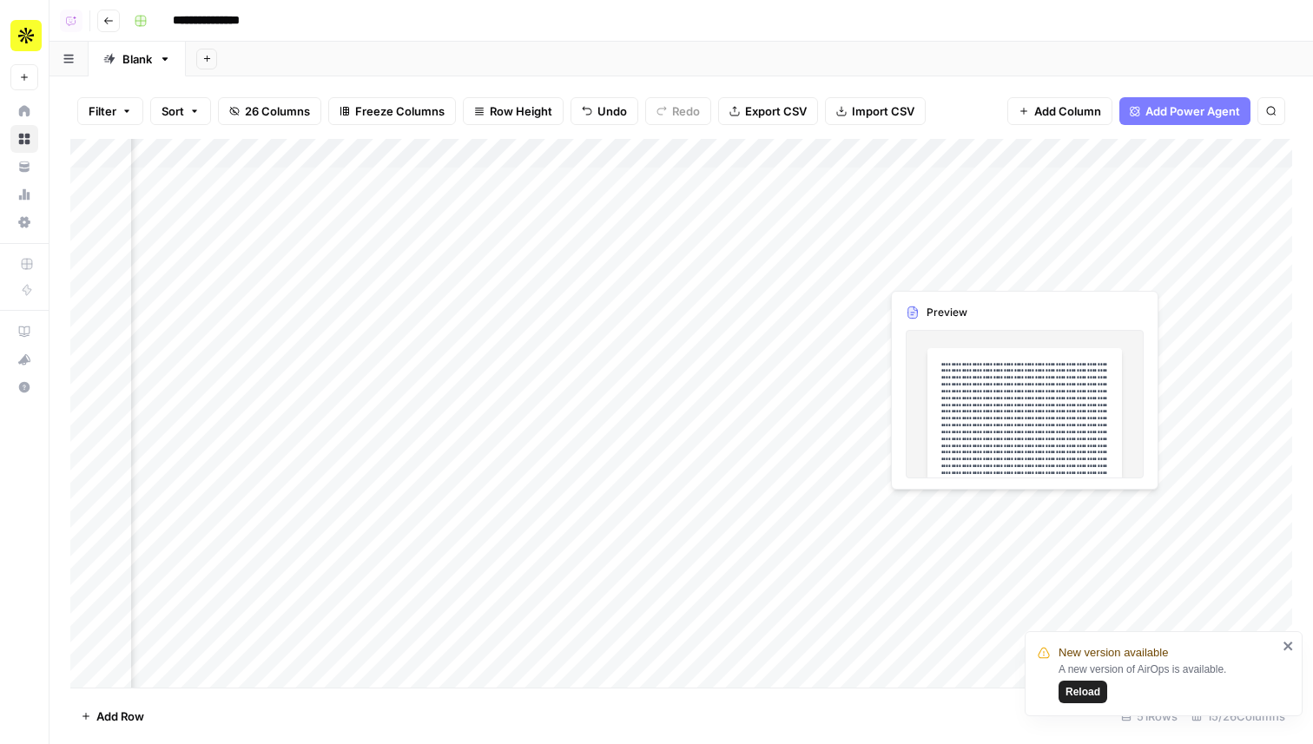
click at [930, 270] on div "Add Column" at bounding box center [681, 413] width 1222 height 549
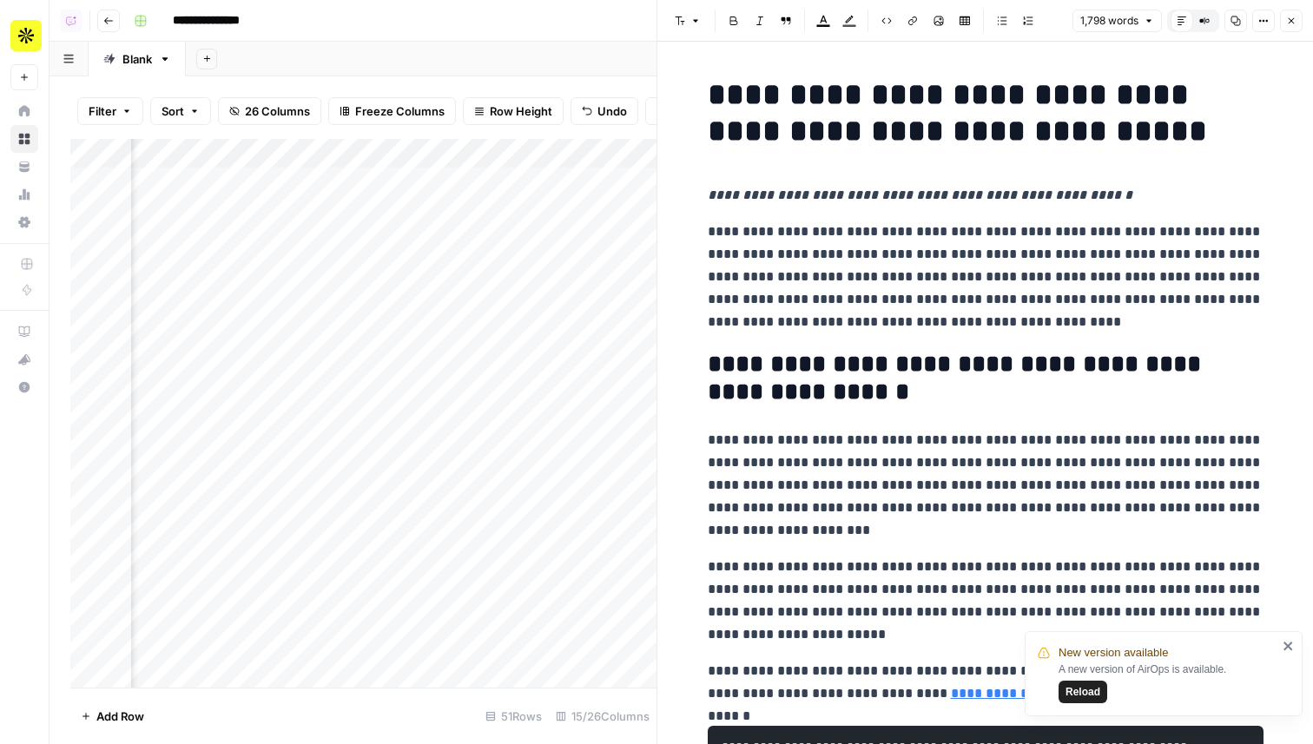
click at [1286, 24] on icon "button" at bounding box center [1291, 21] width 10 height 10
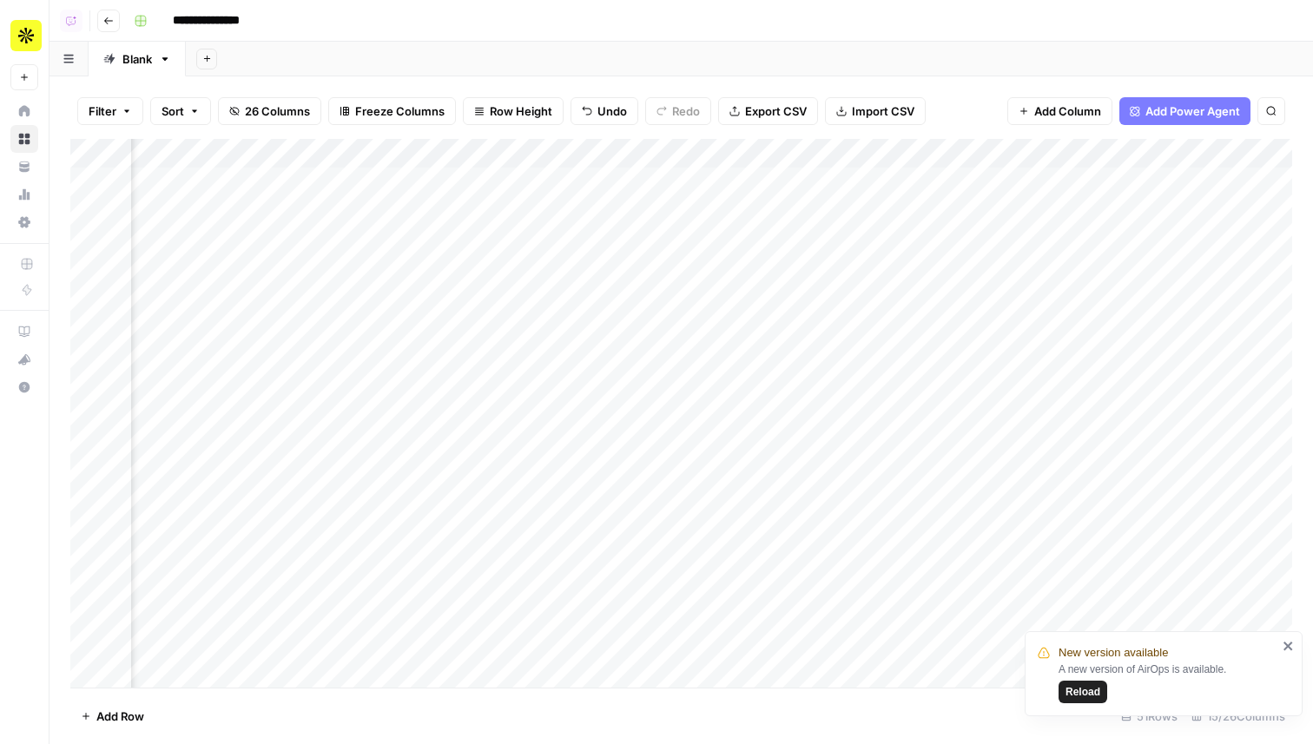
click at [1016, 153] on div "Add Column" at bounding box center [681, 413] width 1222 height 549
click at [1016, 153] on div at bounding box center [958, 156] width 157 height 35
click at [950, 87] on div "Filter Sort 26 Columns Freeze Columns Row Height Undo Redo Export CSV Import CS…" at bounding box center [681, 111] width 1222 height 56
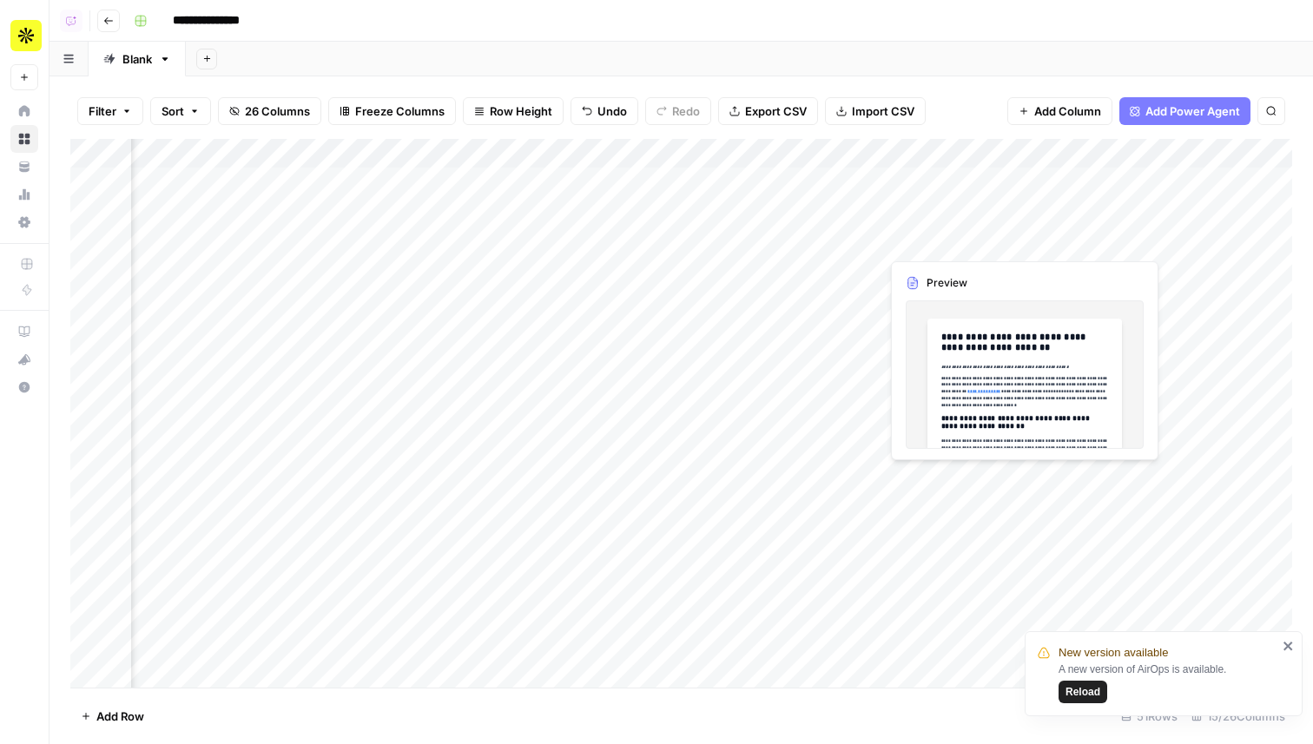
click at [919, 227] on div "Add Column" at bounding box center [681, 413] width 1222 height 549
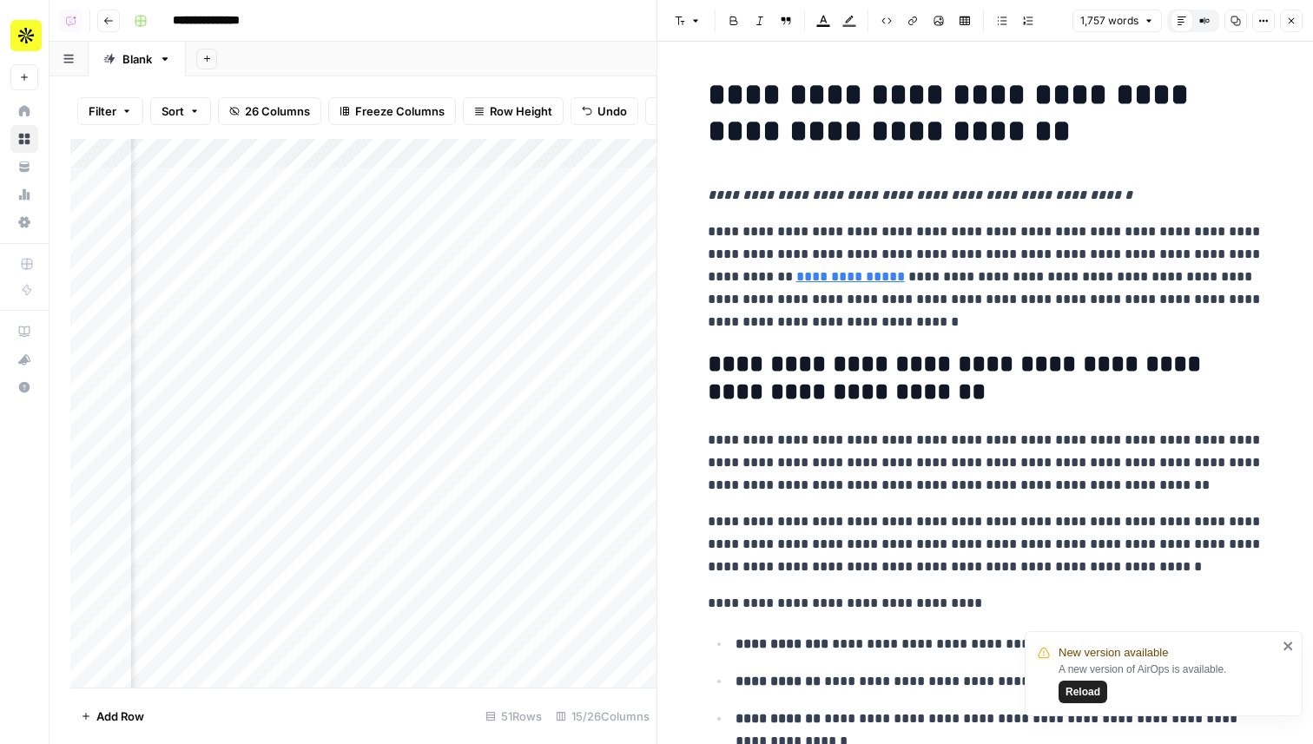
click at [1282, 23] on button "Close" at bounding box center [1291, 21] width 23 height 23
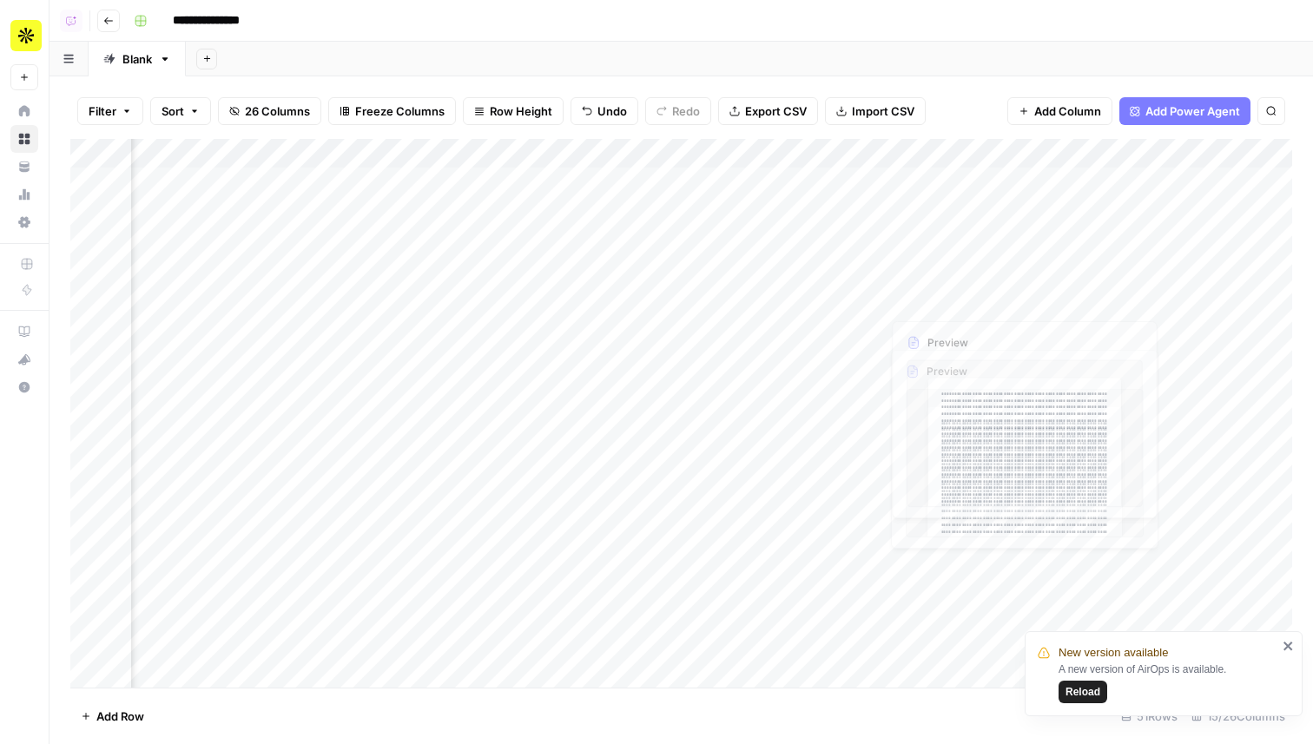
click at [911, 273] on div "Add Column" at bounding box center [681, 413] width 1222 height 549
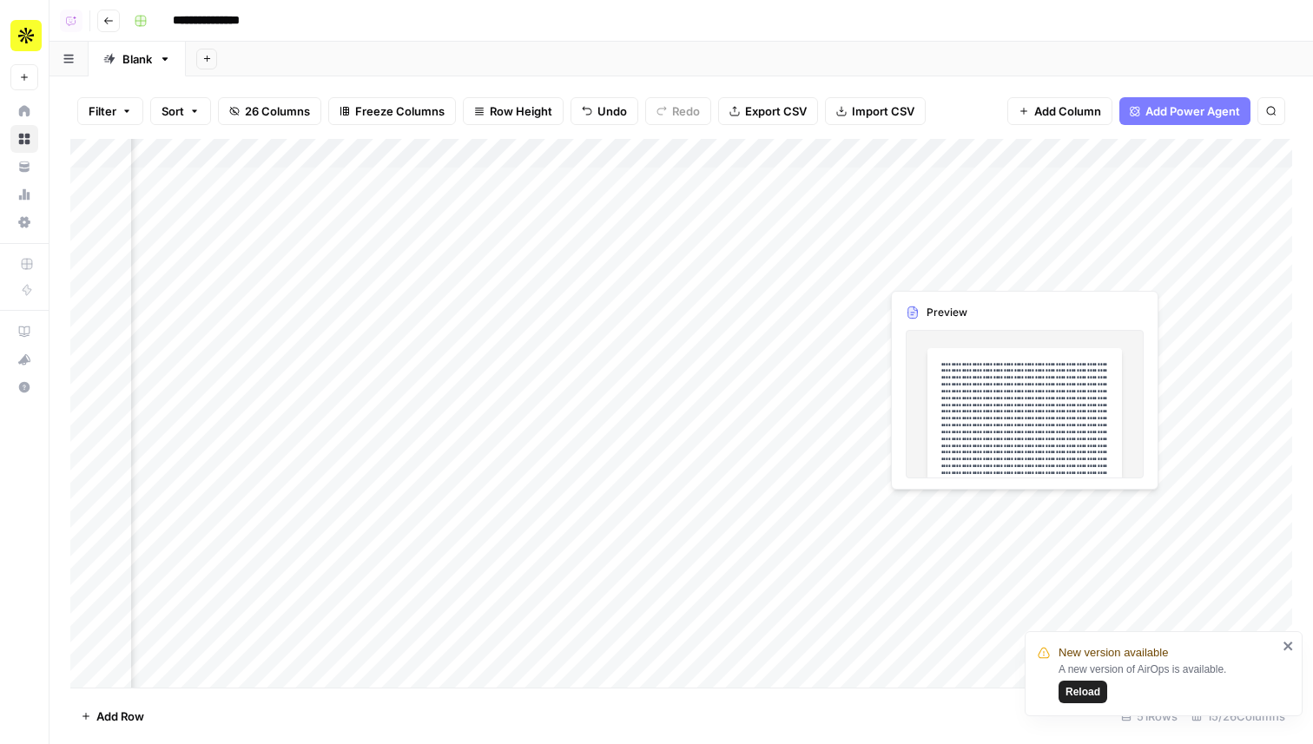
click at [911, 273] on div "Add Column" at bounding box center [681, 413] width 1222 height 549
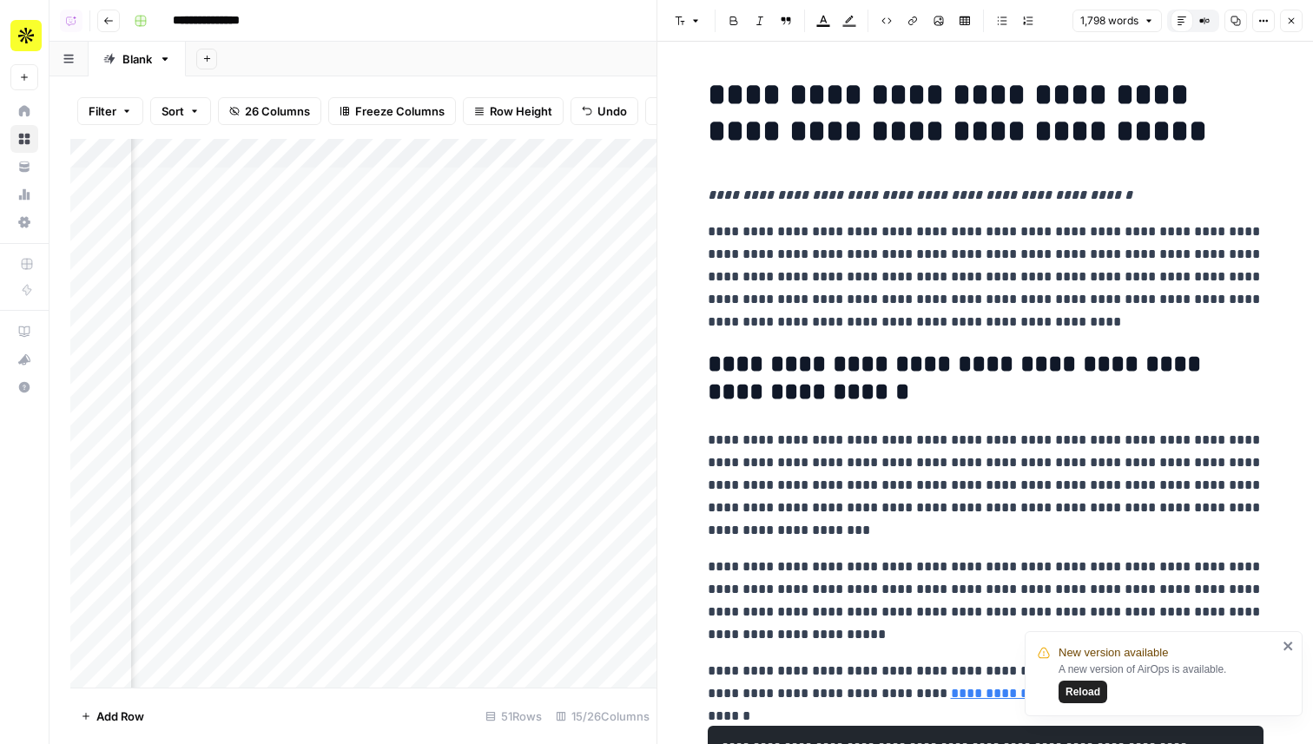
click at [1254, 30] on button "Options" at bounding box center [1263, 21] width 23 height 23
click at [1212, 180] on span "Code" at bounding box center [1210, 183] width 83 height 17
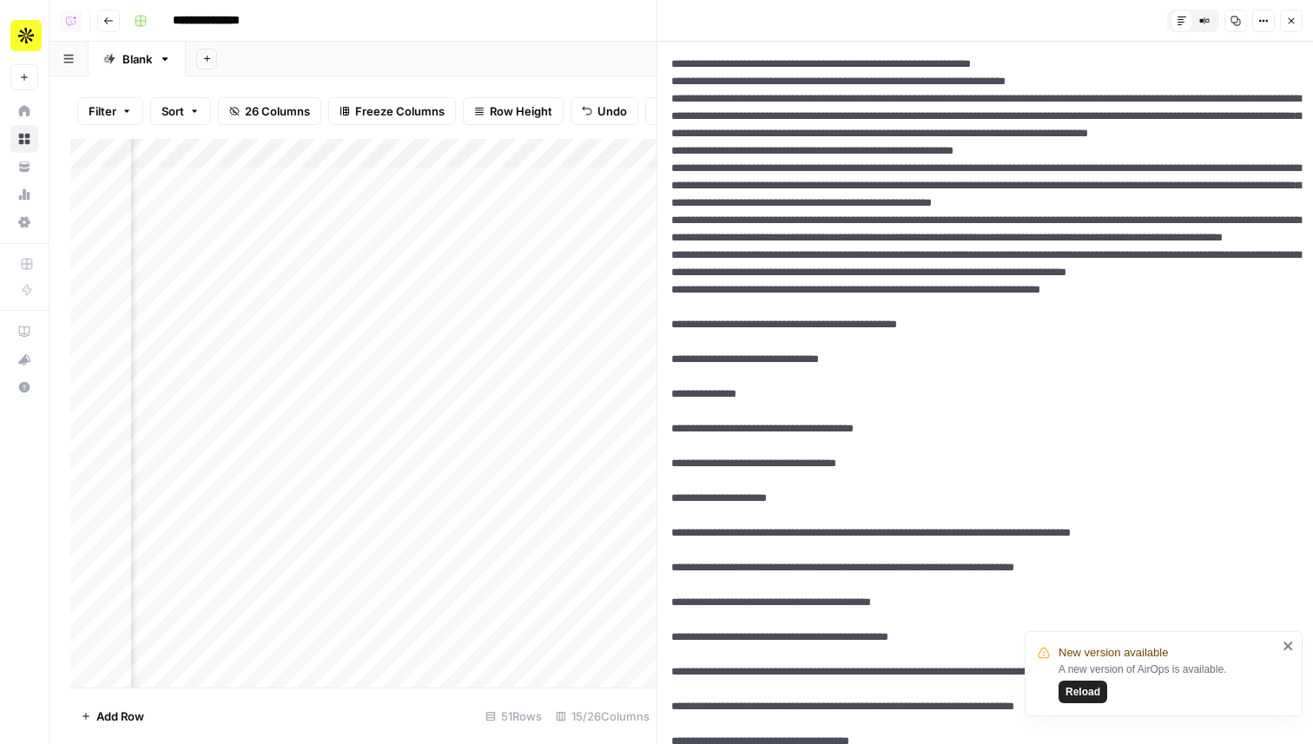
click at [1286, 23] on icon "button" at bounding box center [1291, 21] width 10 height 10
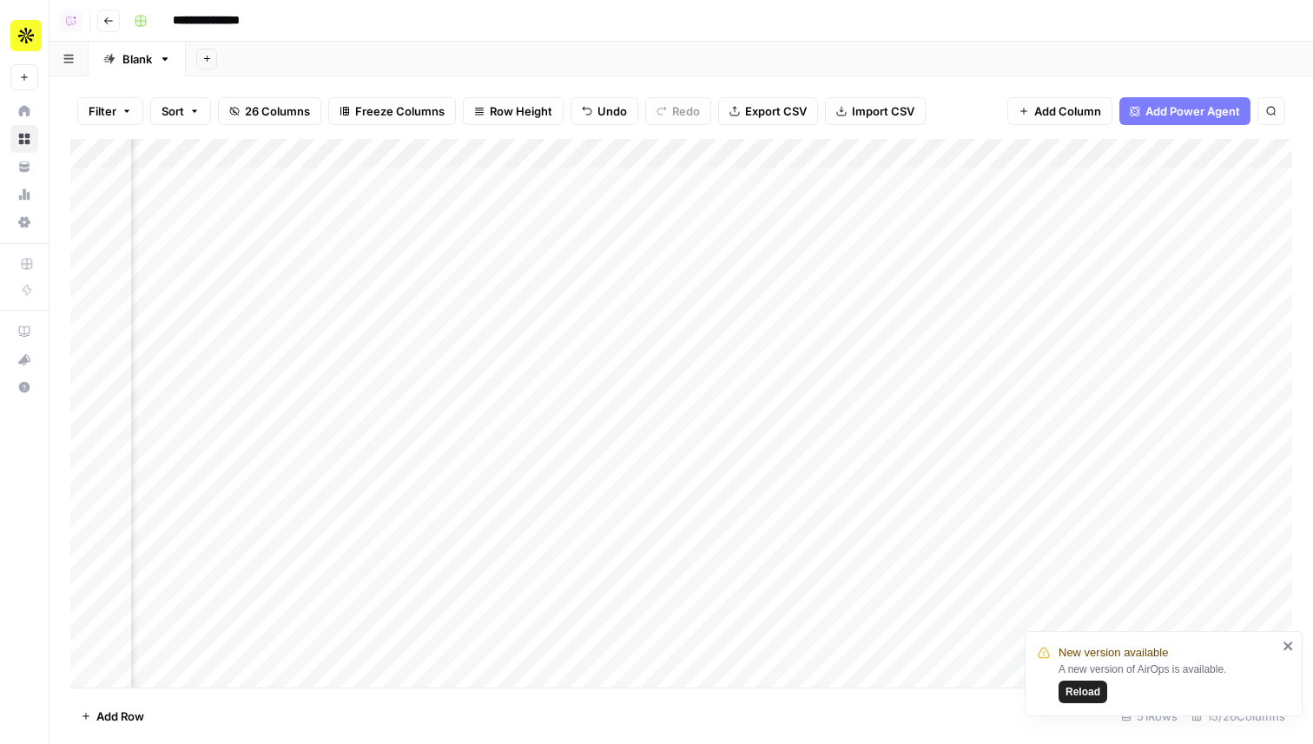
click at [684, 268] on div "Add Column" at bounding box center [681, 413] width 1222 height 549
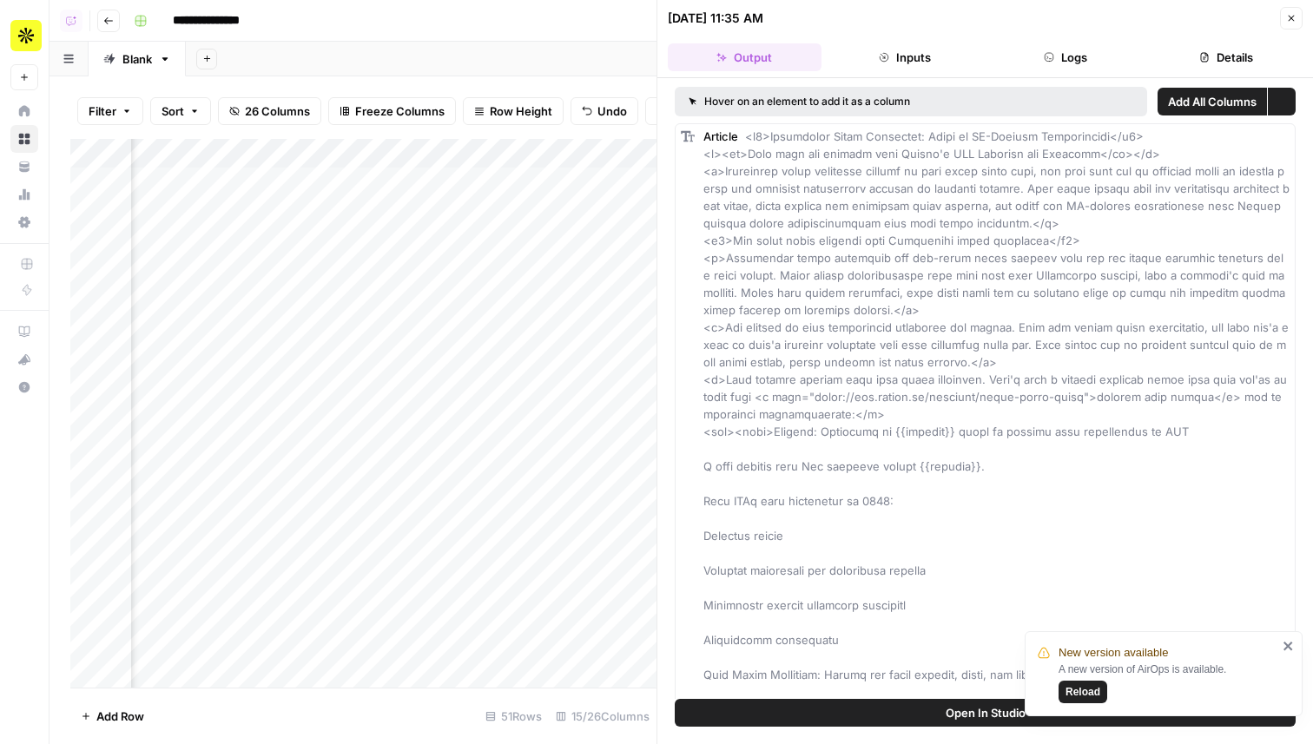
click at [1088, 59] on button "Logs" at bounding box center [1066, 57] width 154 height 28
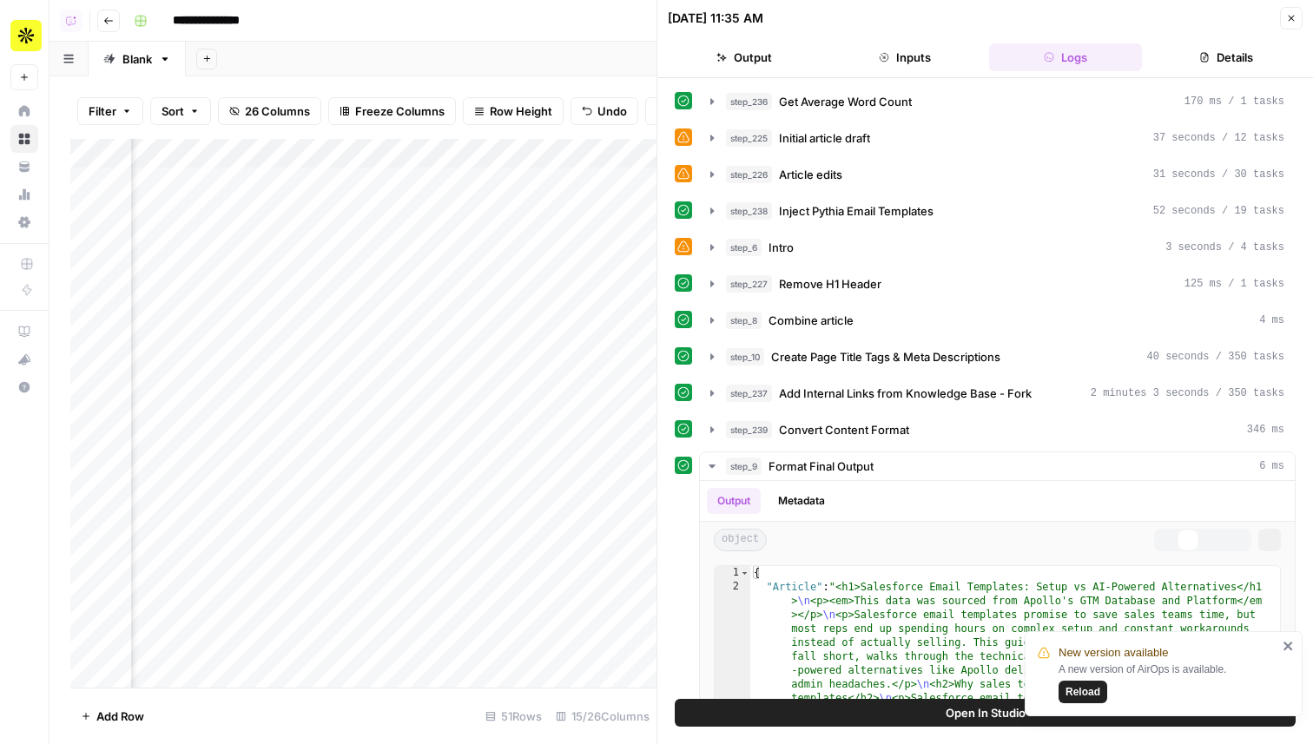
click at [1207, 52] on icon "button" at bounding box center [1204, 57] width 10 height 10
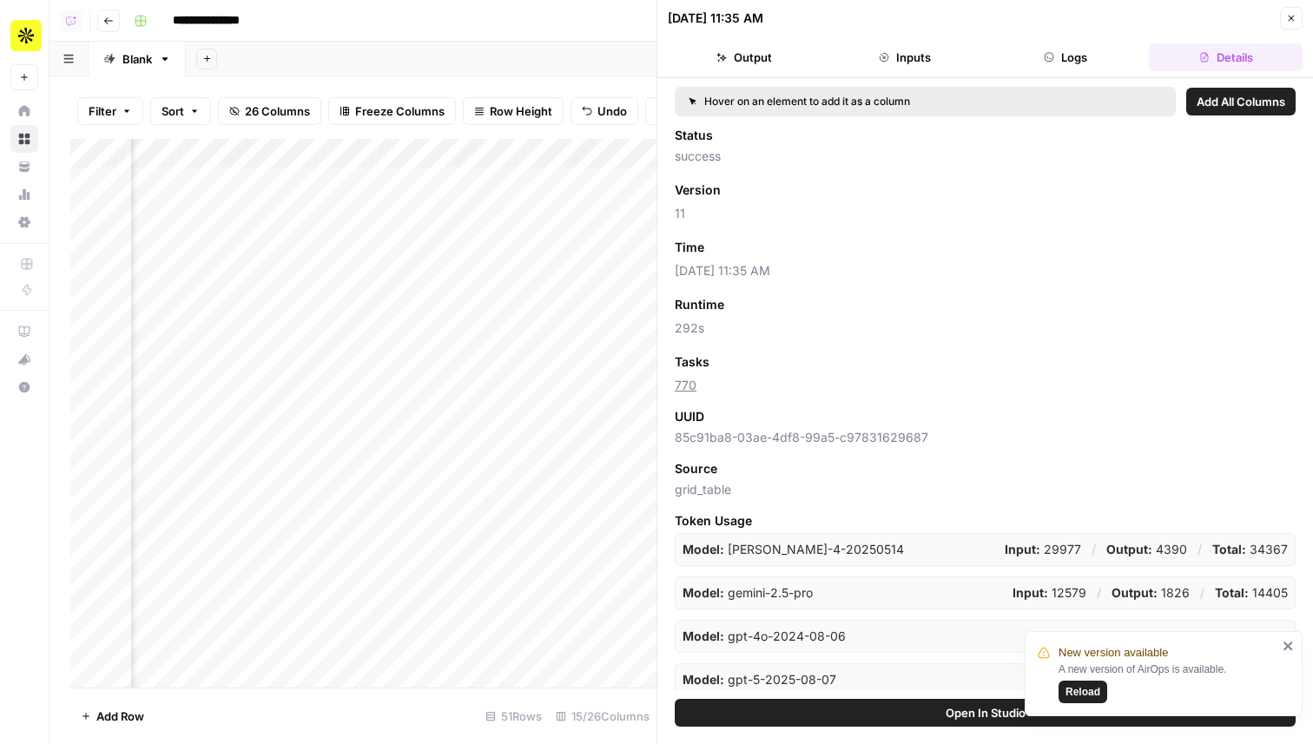
click at [1284, 21] on button "Close" at bounding box center [1291, 18] width 23 height 23
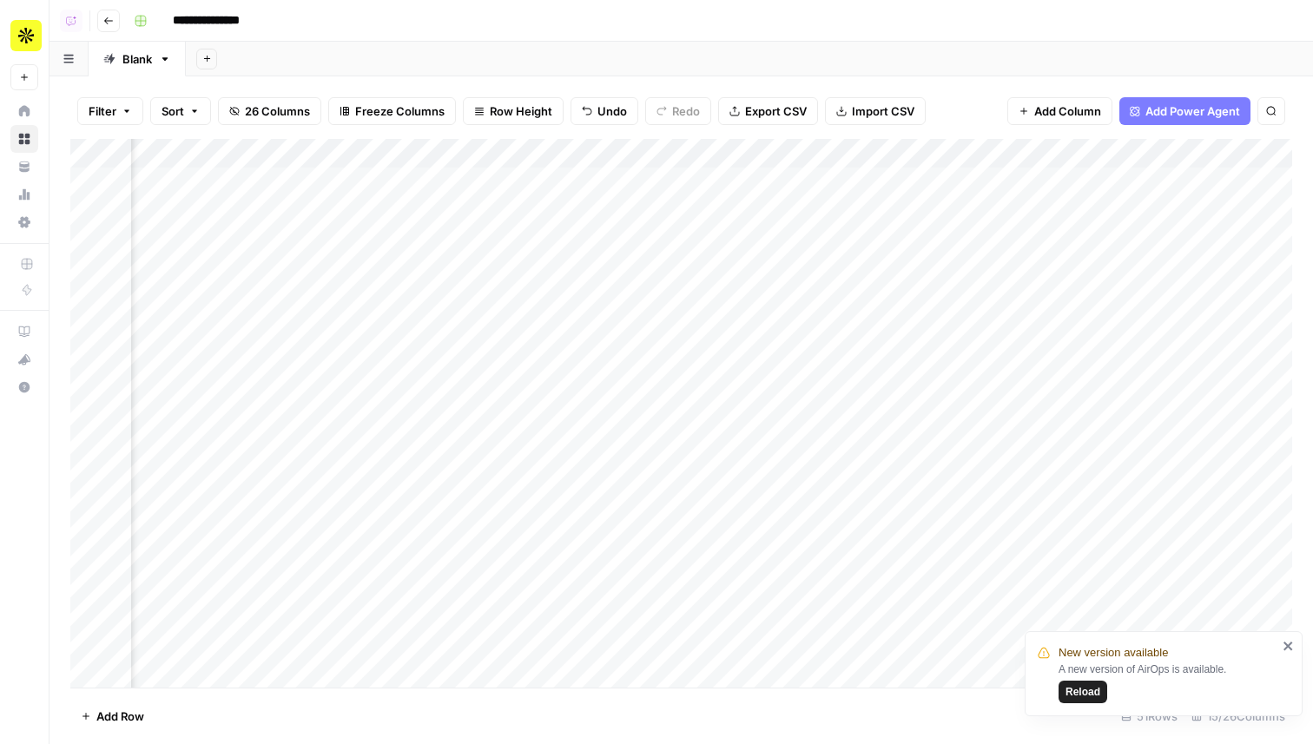
click at [683, 149] on div "Add Column" at bounding box center [681, 413] width 1222 height 549
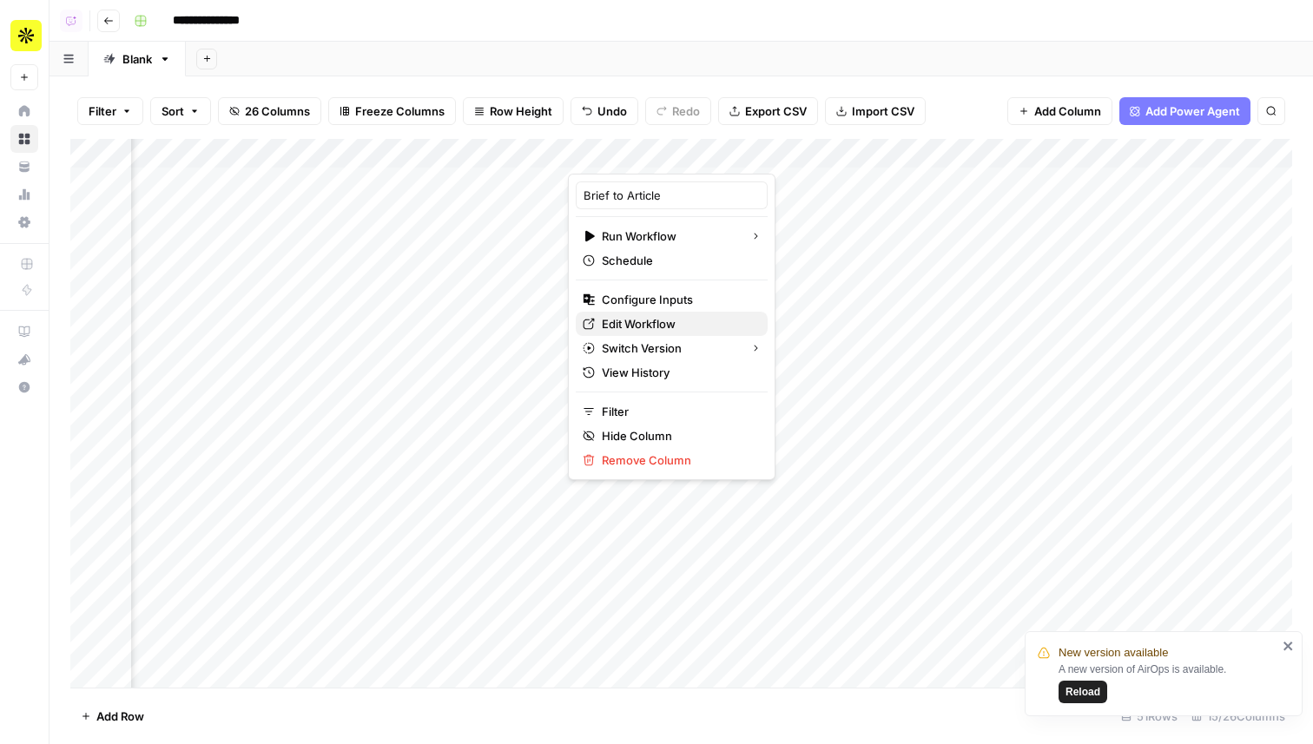
click at [663, 325] on span "Edit Workflow" at bounding box center [678, 323] width 152 height 17
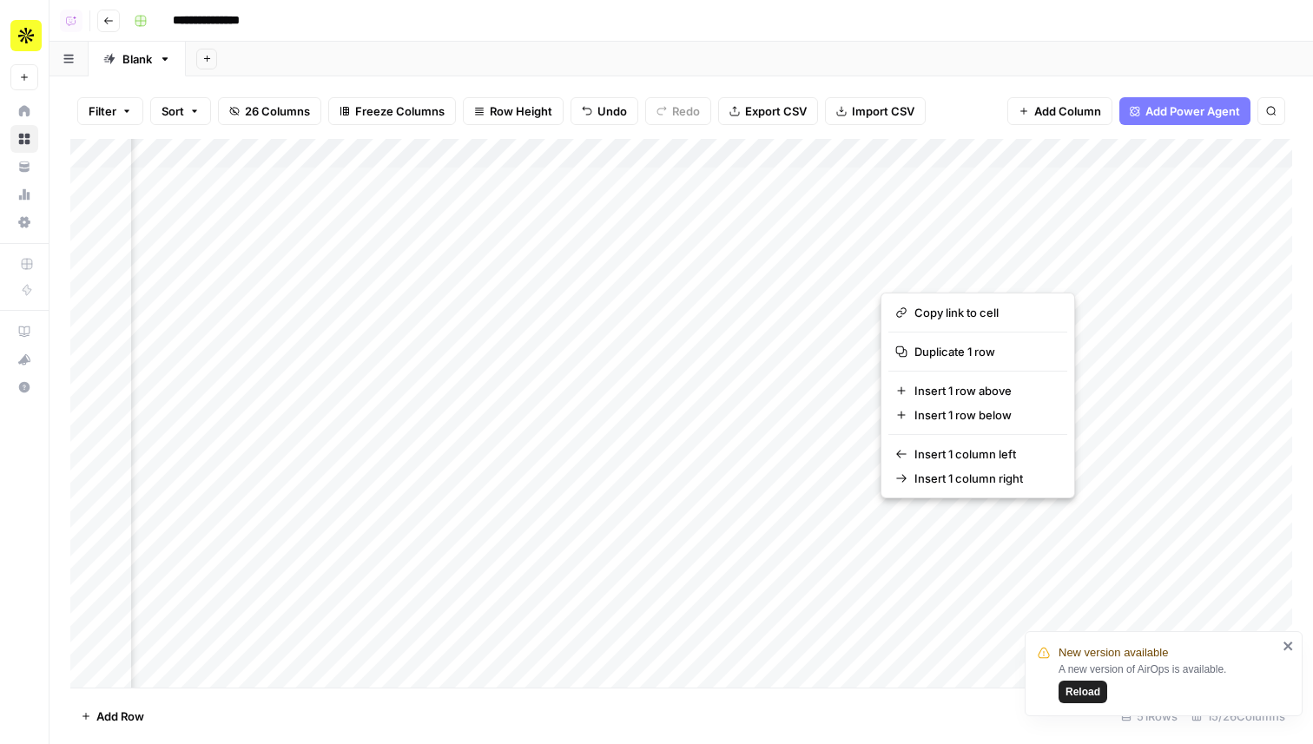
click at [1024, 267] on button "button" at bounding box center [958, 270] width 157 height 30
click at [925, 273] on button "button" at bounding box center [958, 270] width 157 height 30
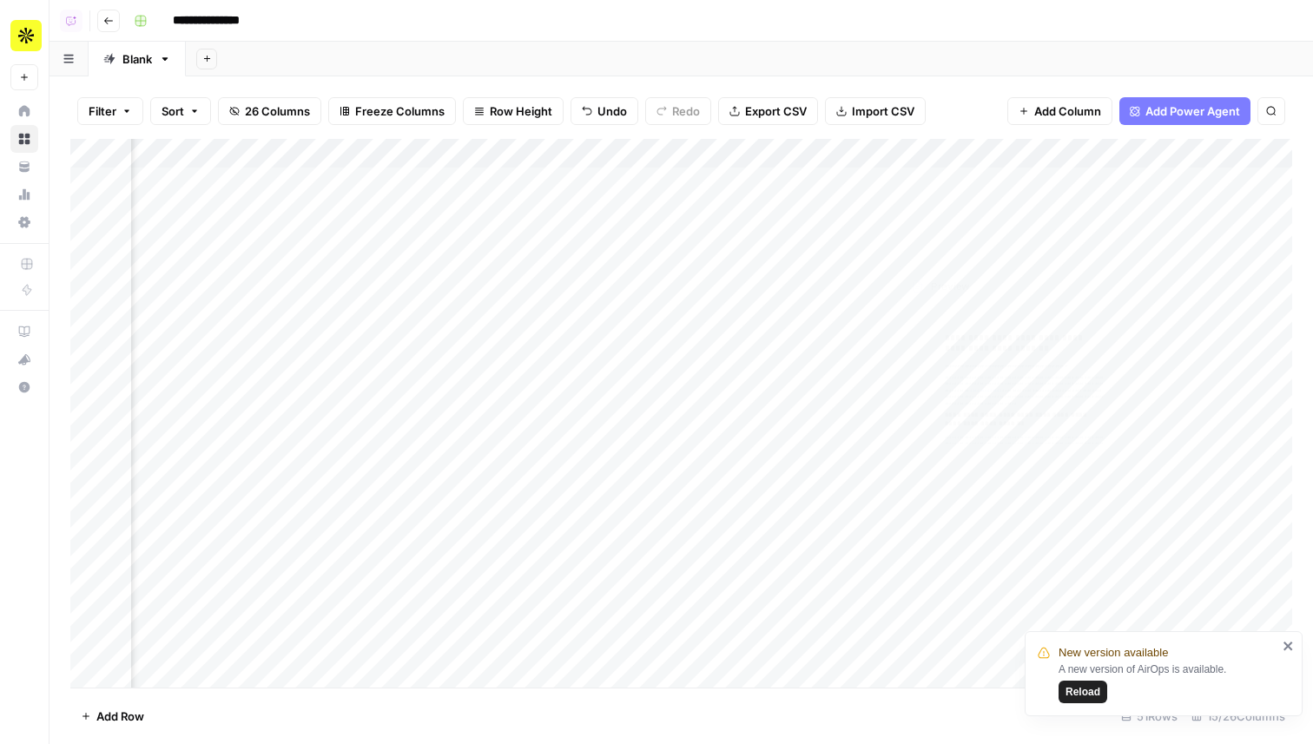
click at [895, 213] on div "Add Column" at bounding box center [681, 413] width 1222 height 549
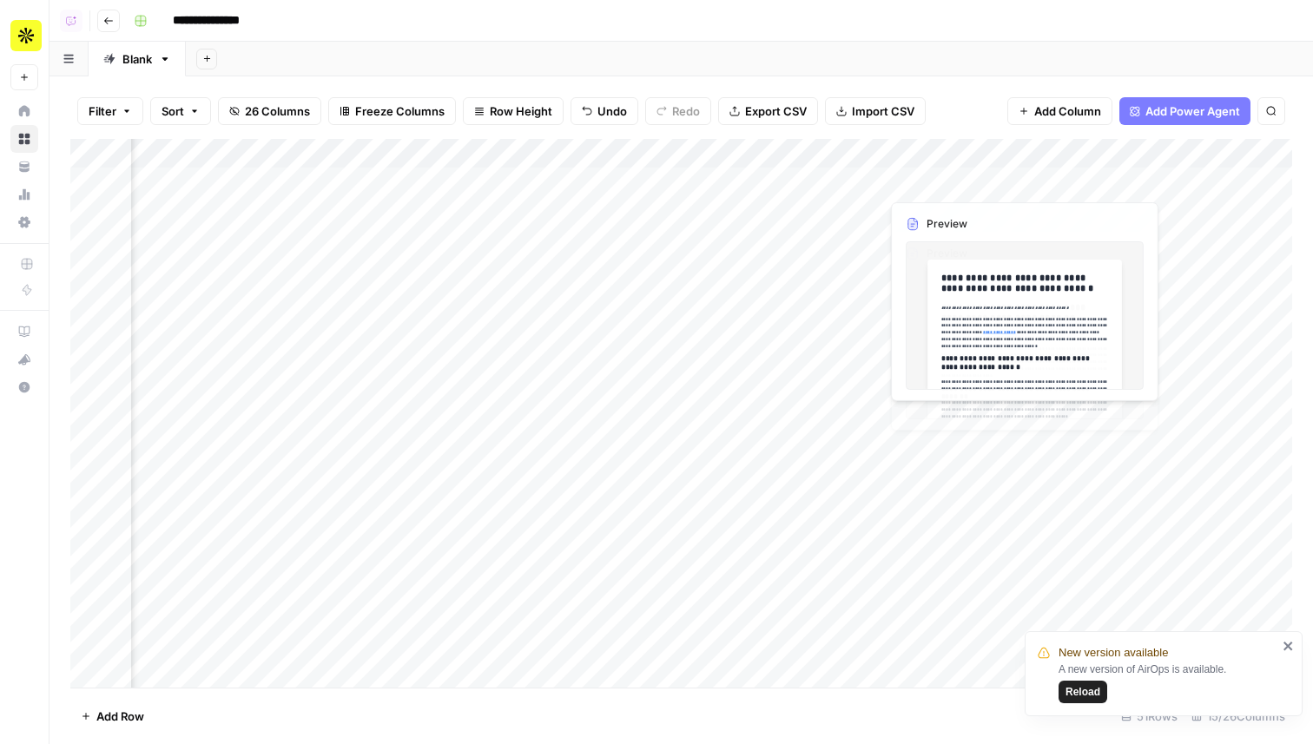
click at [962, 167] on div "Add Column" at bounding box center [681, 413] width 1222 height 549
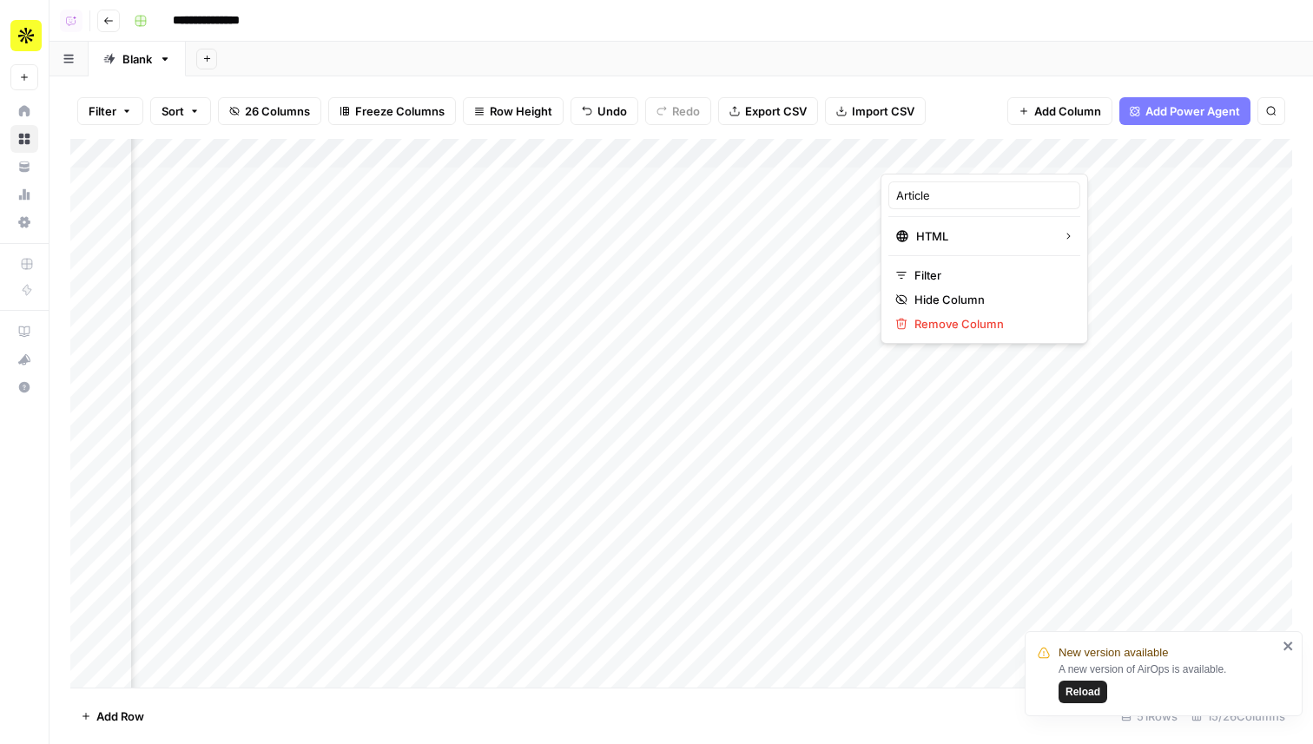
click at [1145, 359] on div "Add Column" at bounding box center [681, 413] width 1222 height 549
click at [1020, 269] on div "Add Column" at bounding box center [681, 413] width 1222 height 549
click at [1019, 242] on div "Add Column" at bounding box center [681, 413] width 1222 height 549
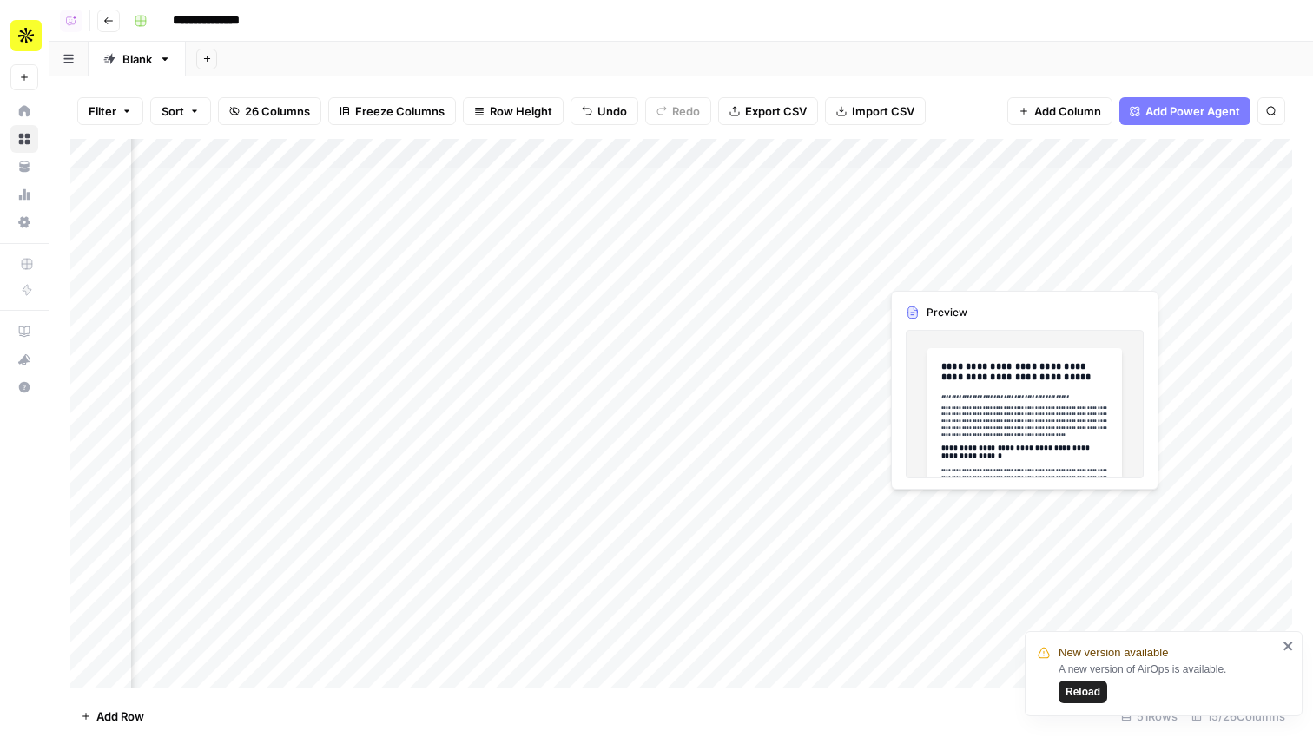
click at [950, 270] on div "Add Column" at bounding box center [681, 413] width 1222 height 549
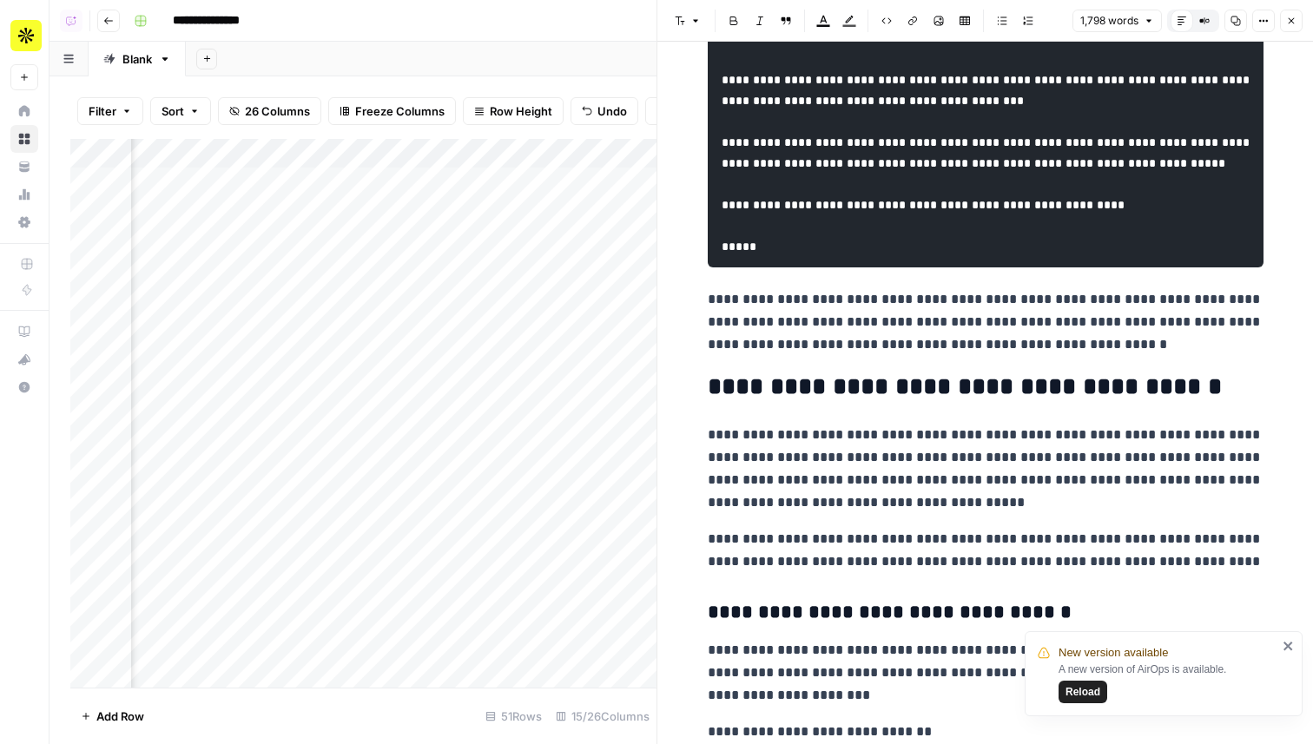
scroll to position [4927, 0]
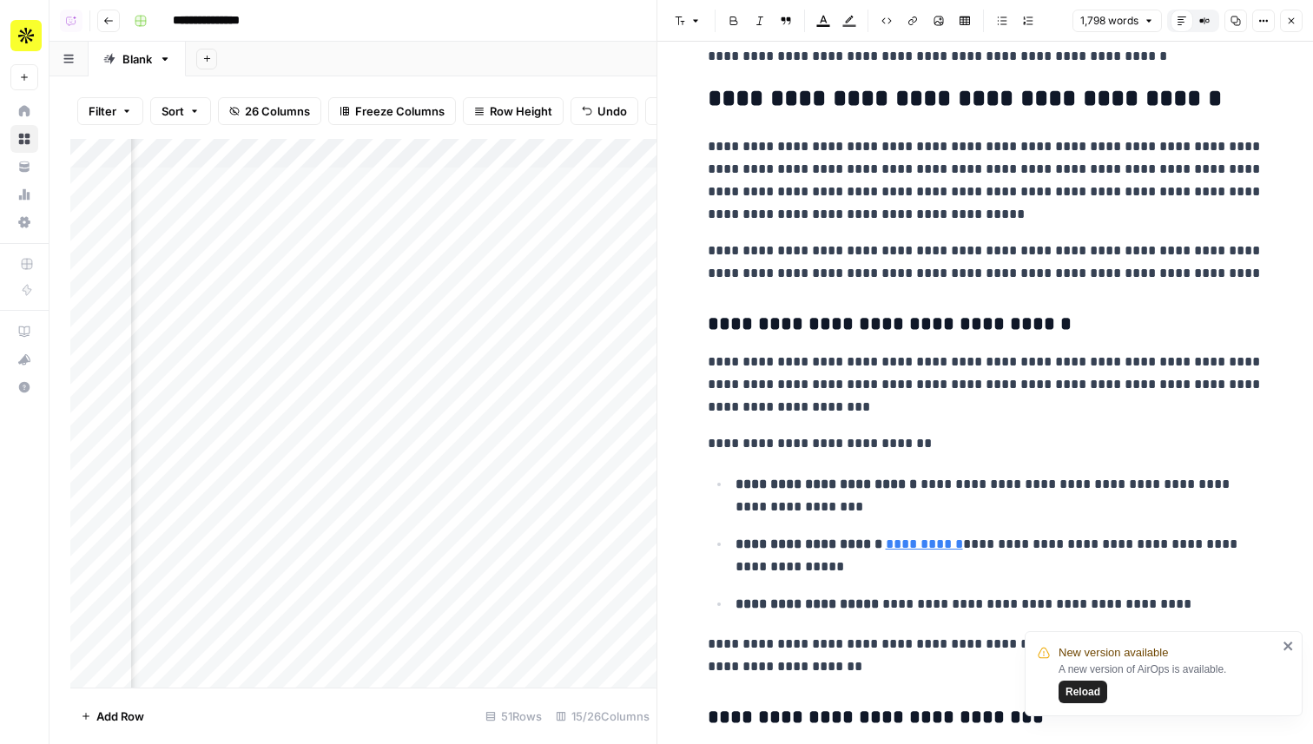
click at [1287, 21] on icon "button" at bounding box center [1291, 21] width 10 height 10
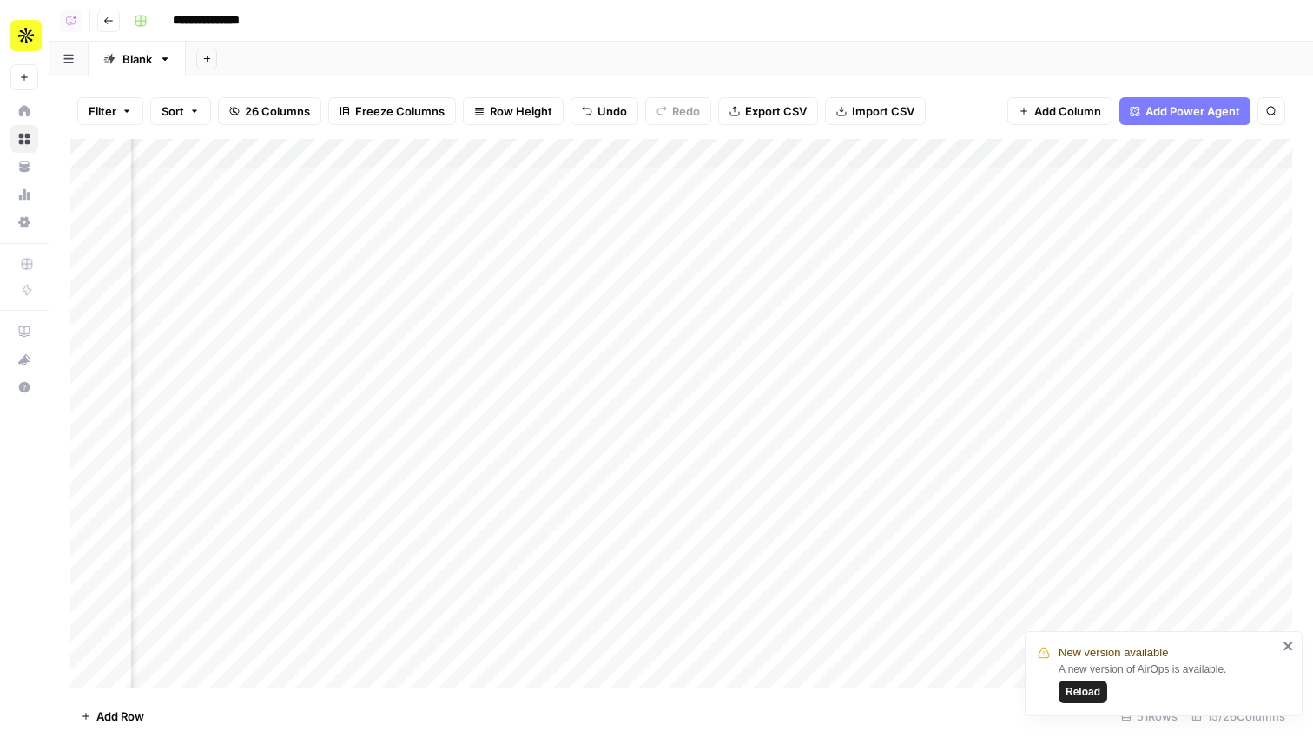
click at [924, 229] on div "Add Column" at bounding box center [681, 413] width 1222 height 549
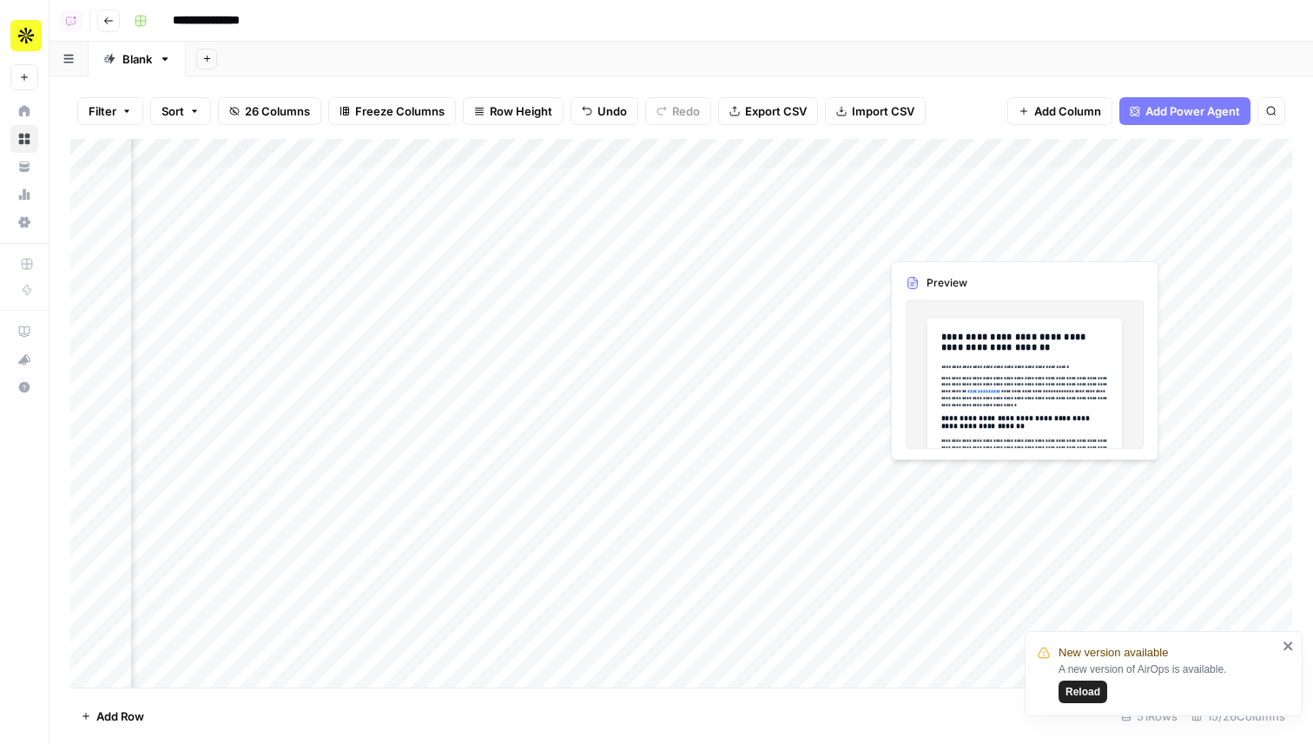
click at [924, 229] on div "Add Column" at bounding box center [681, 413] width 1222 height 549
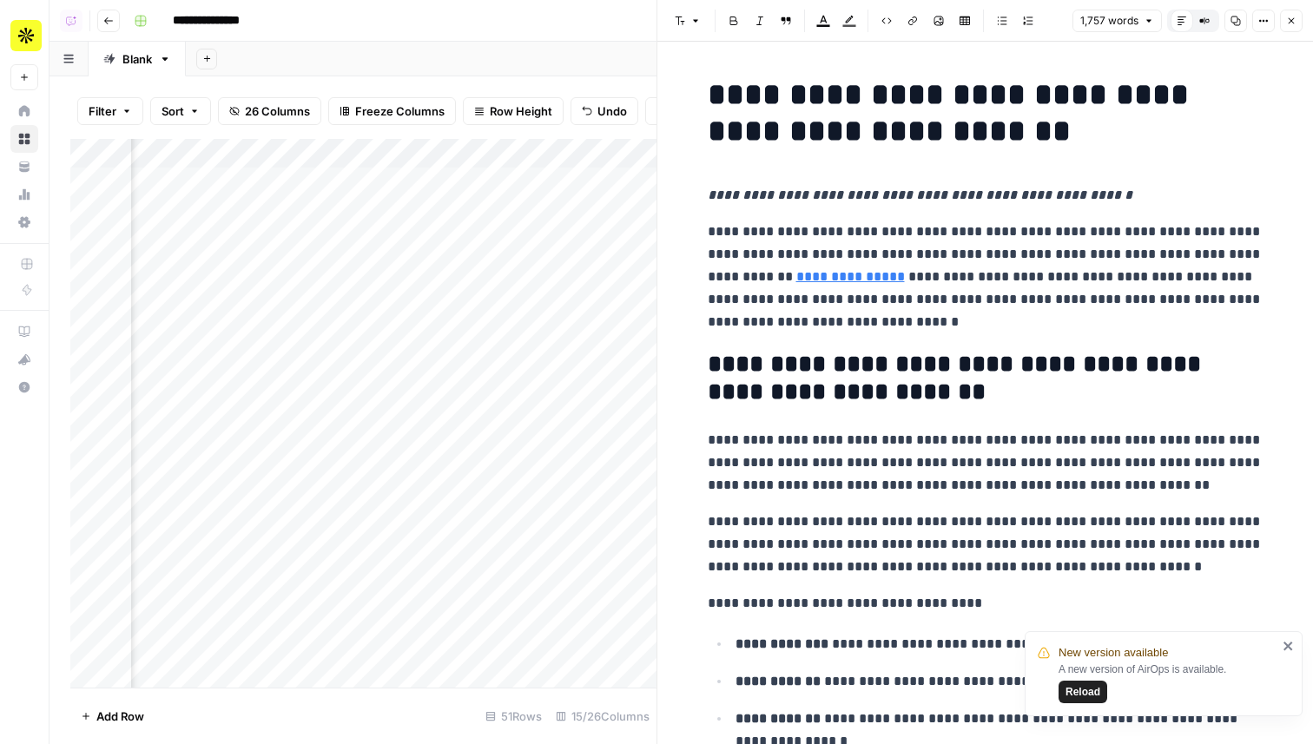
click at [1293, 23] on icon "button" at bounding box center [1291, 21] width 6 height 6
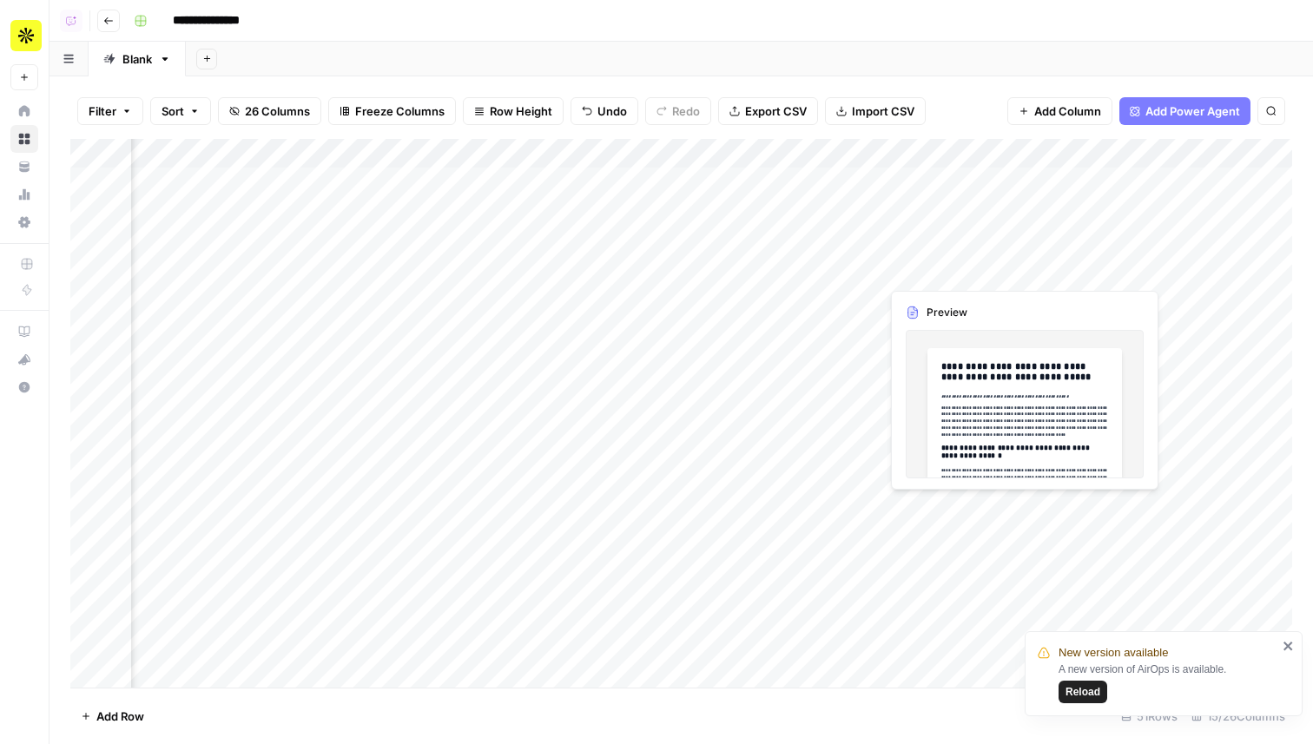
click at [927, 269] on div "Add Column" at bounding box center [681, 413] width 1222 height 549
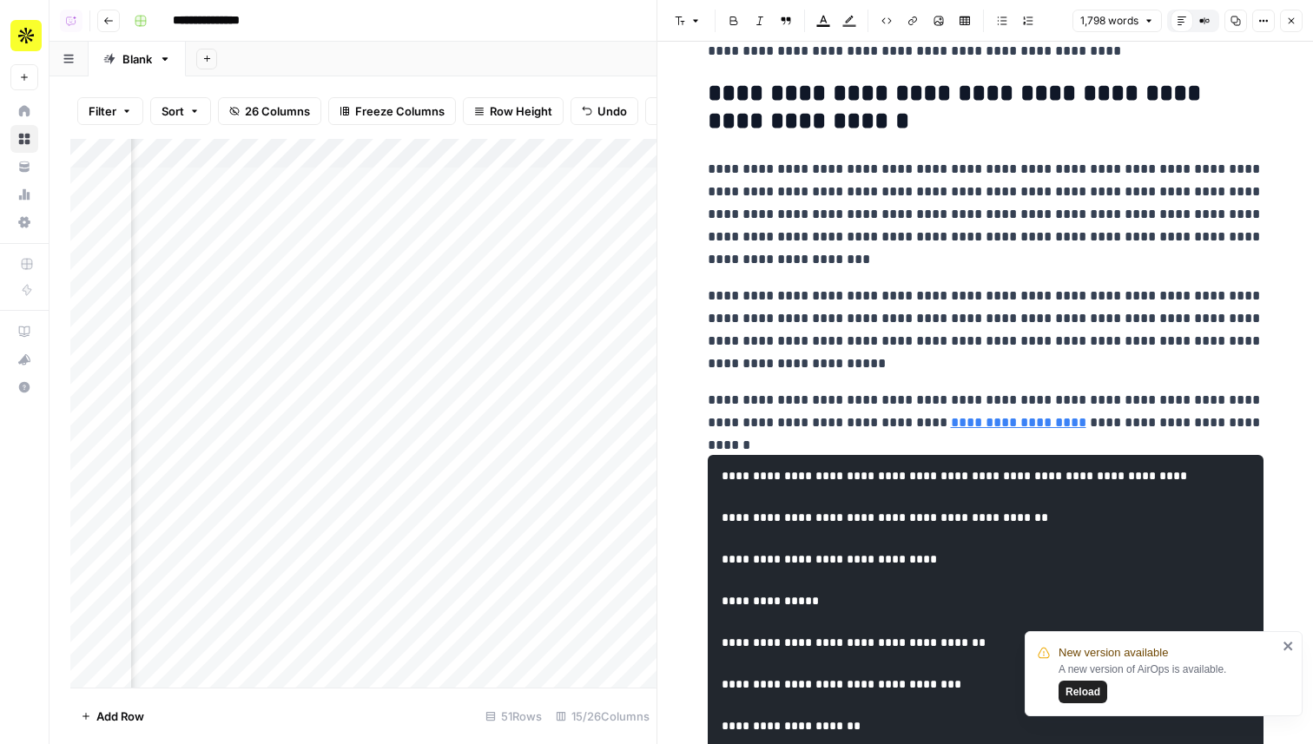
scroll to position [282, 0]
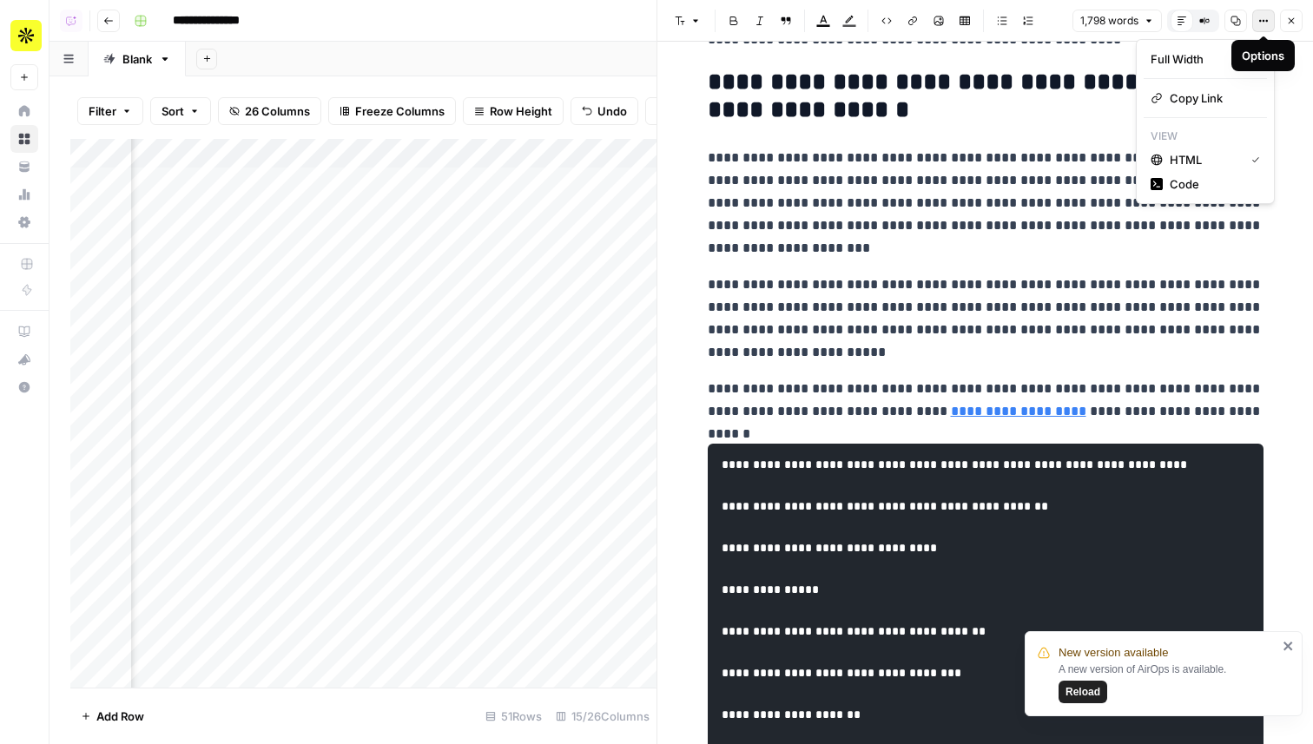
click at [1259, 25] on icon "button" at bounding box center [1263, 21] width 10 height 10
click at [1184, 184] on span "Code" at bounding box center [1210, 183] width 83 height 17
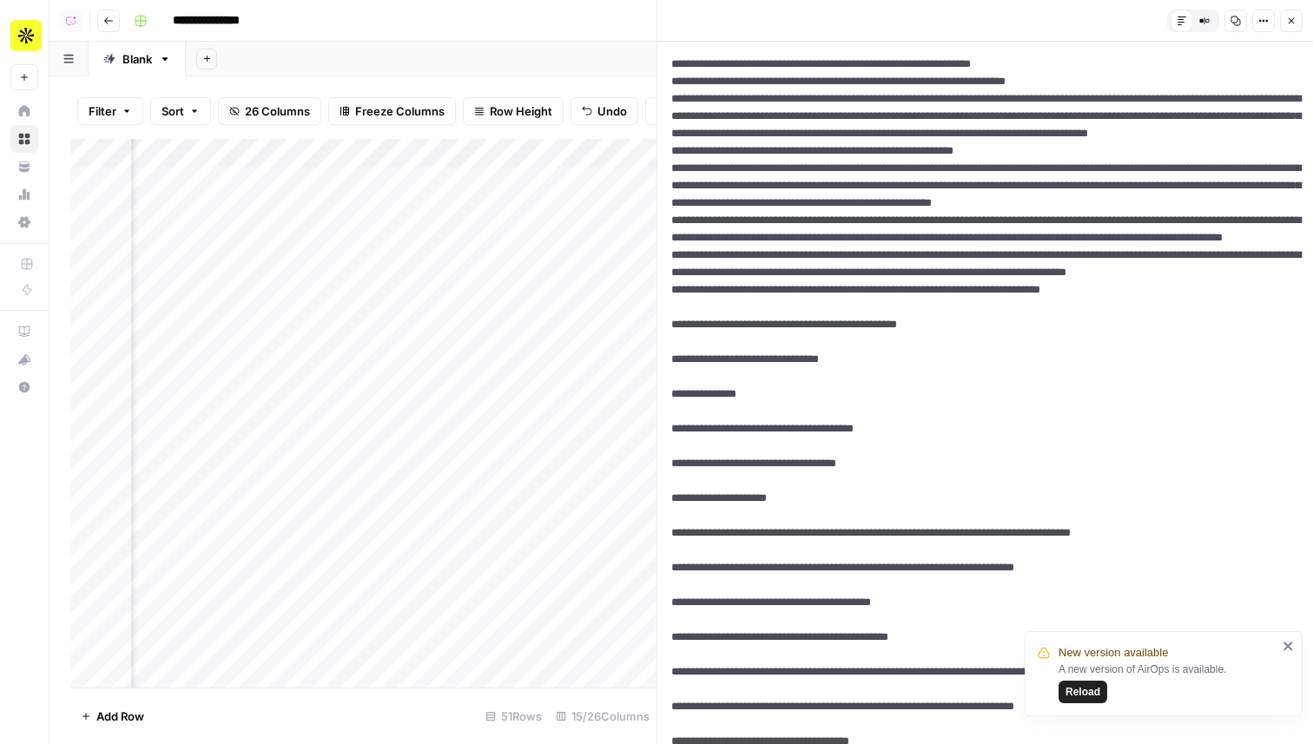
click at [103, 11] on button "Go back" at bounding box center [108, 21] width 23 height 23
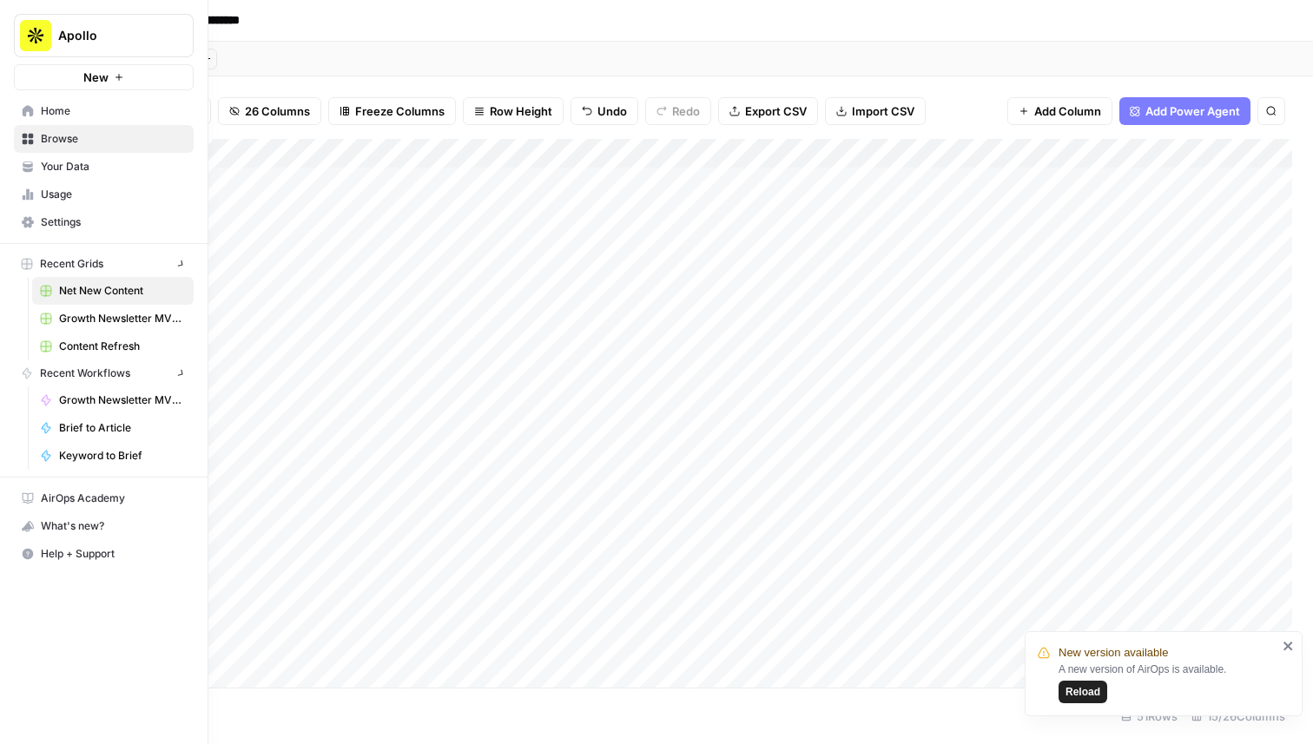
click at [23, 109] on icon at bounding box center [28, 110] width 11 height 11
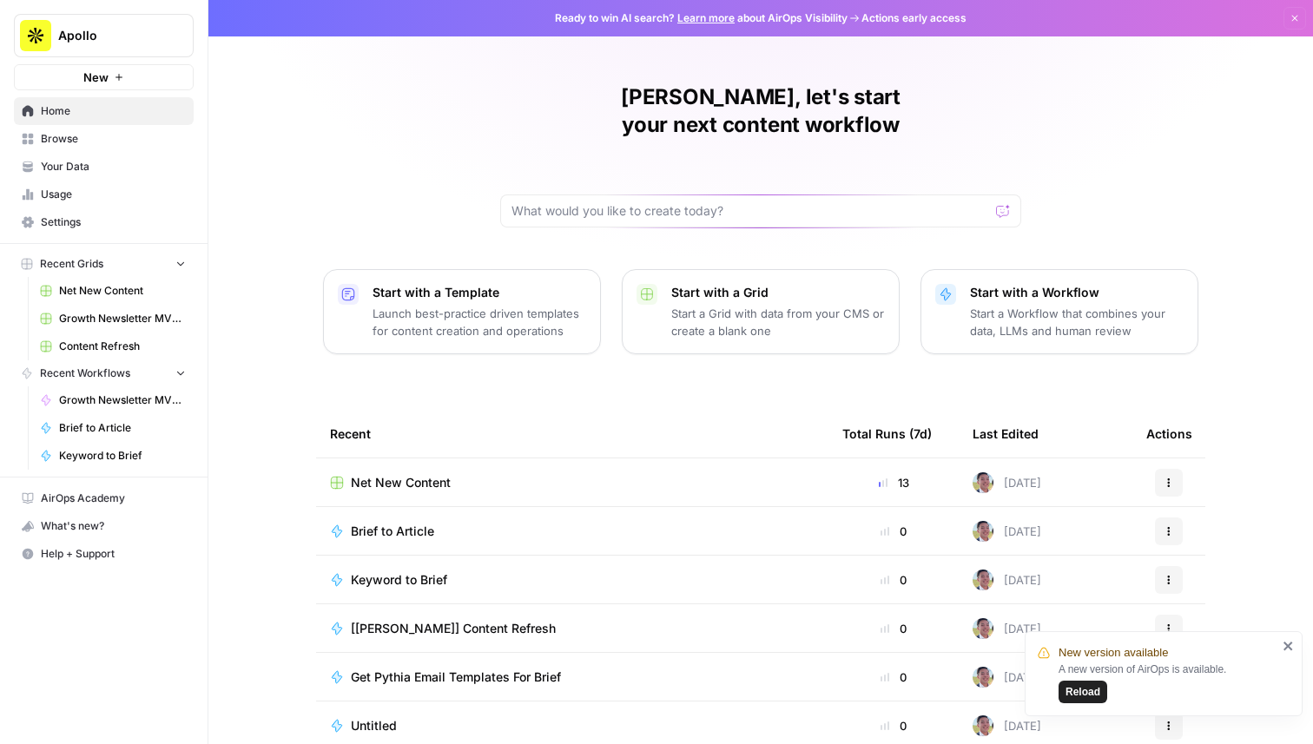
click at [78, 171] on span "Your Data" at bounding box center [113, 167] width 145 height 16
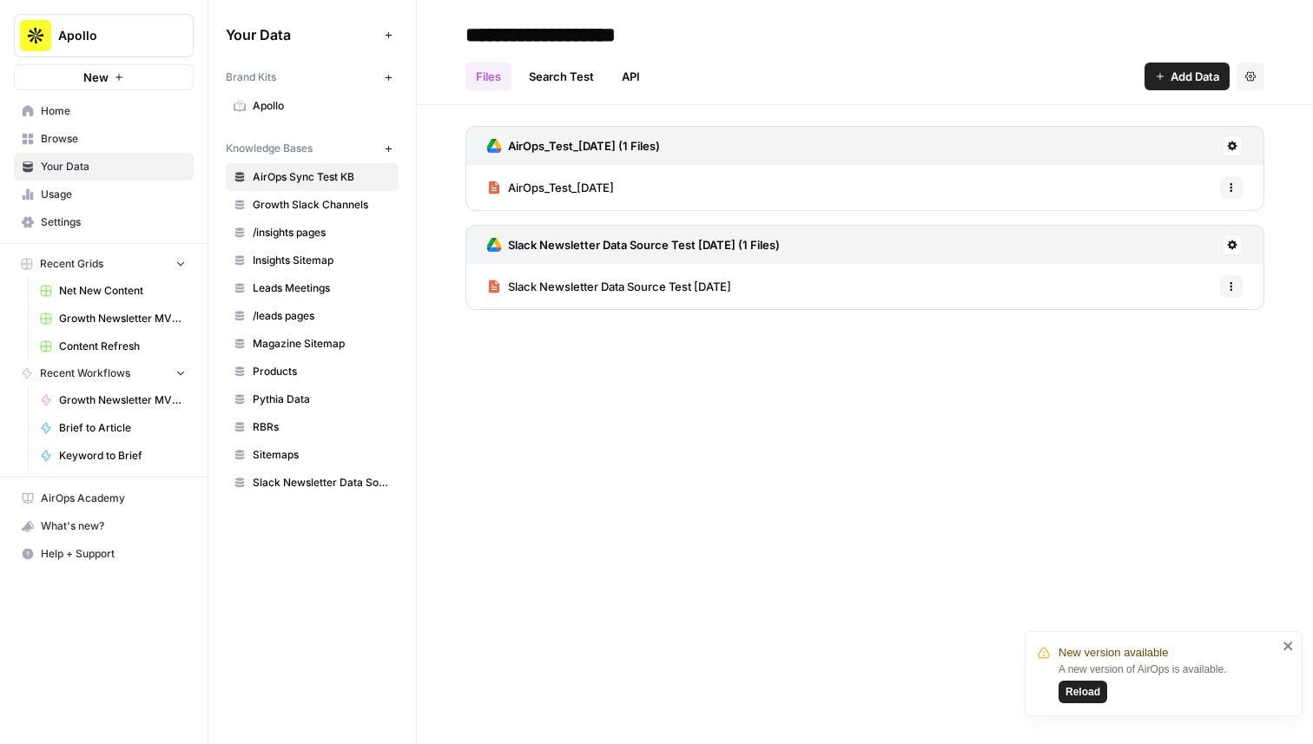
click at [285, 102] on span "Apollo" at bounding box center [322, 106] width 138 height 16
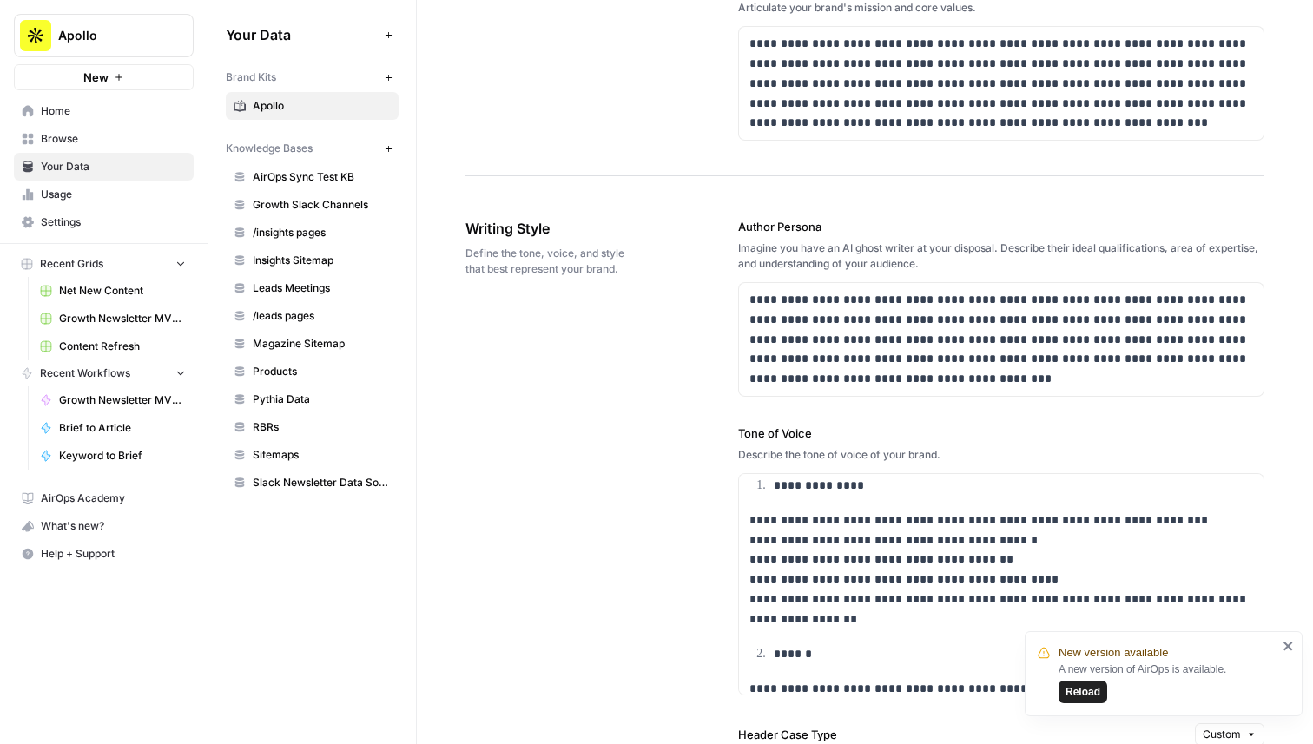
scroll to position [110, 0]
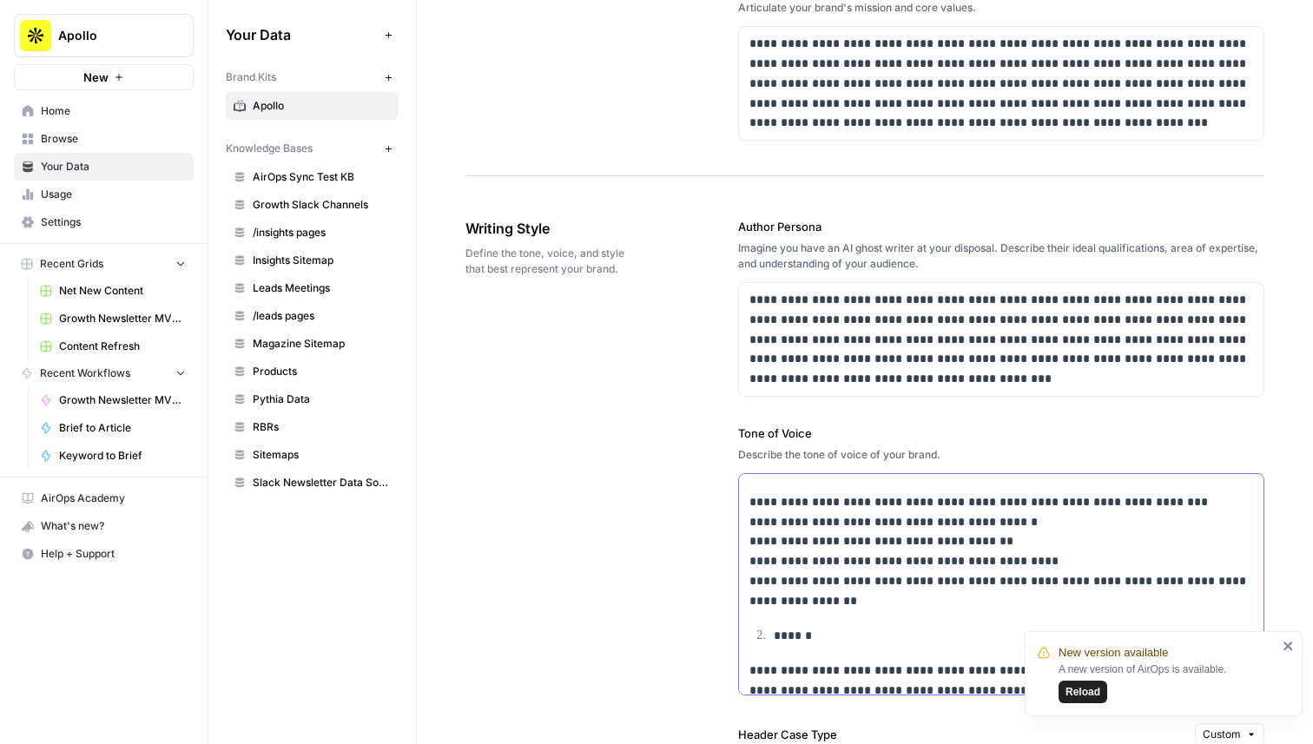
click at [807, 517] on p "**********" at bounding box center [1001, 551] width 504 height 119
copy div "**********"
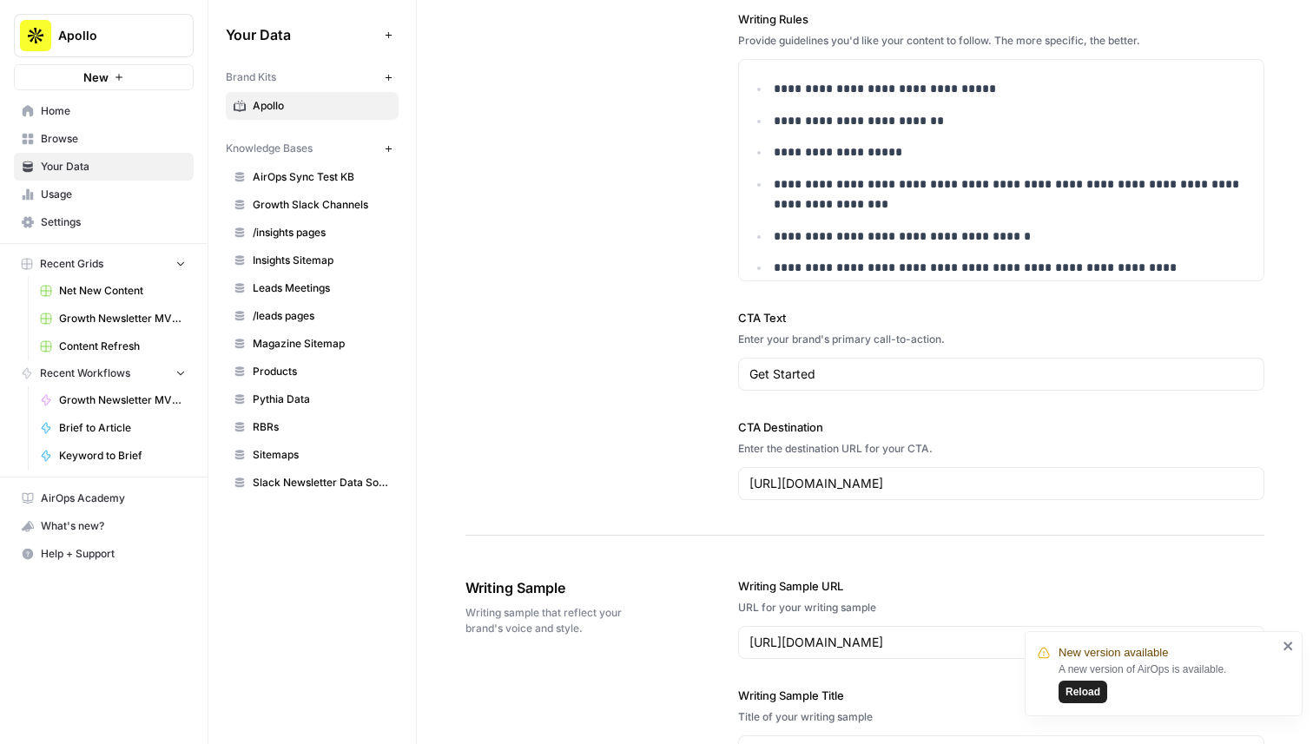
scroll to position [1826, 0]
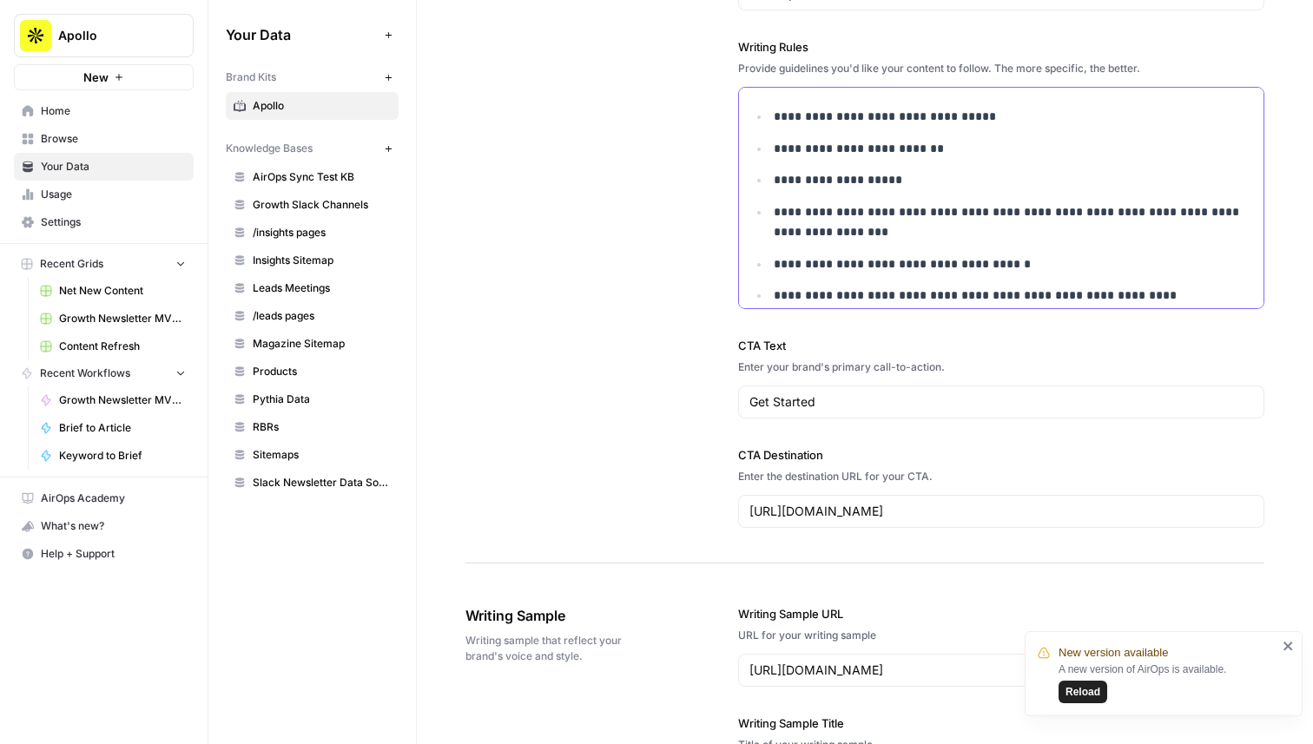
click at [893, 175] on p "**********" at bounding box center [1013, 180] width 479 height 20
click at [122, 292] on span "Net New Content" at bounding box center [122, 291] width 127 height 16
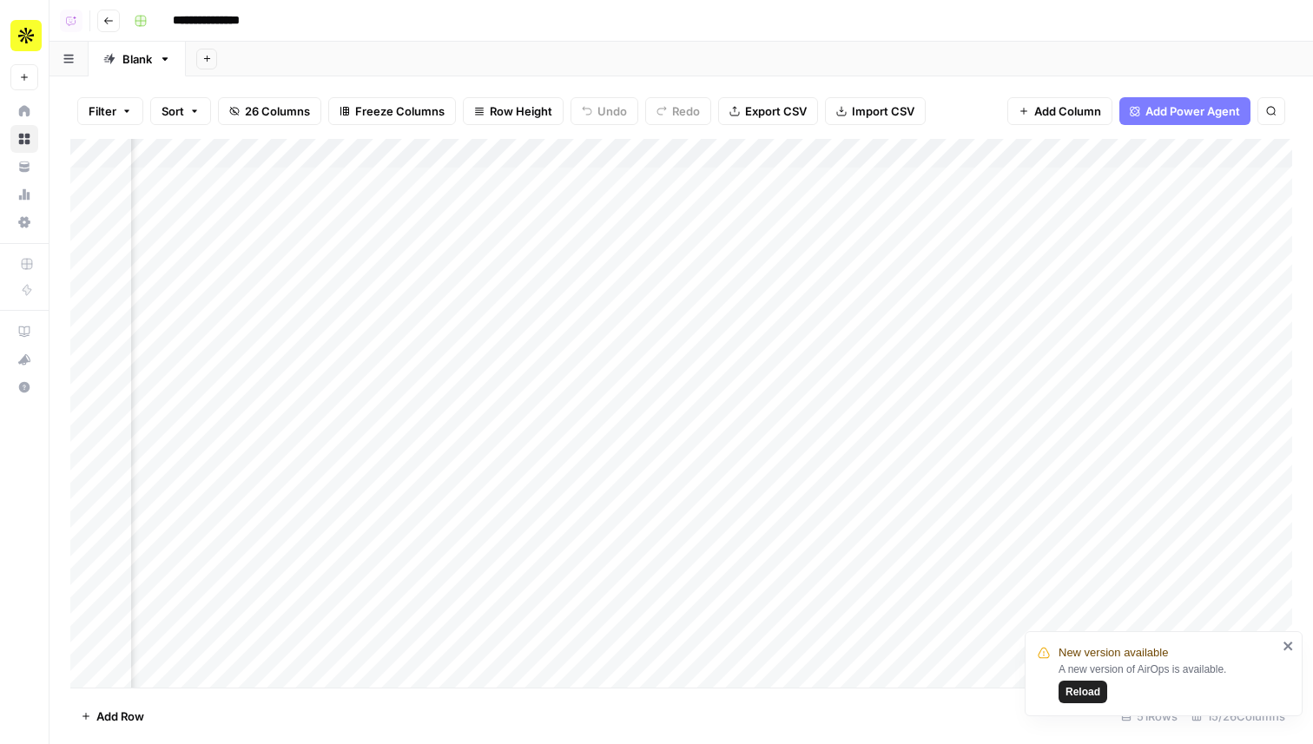
scroll to position [0, 1281]
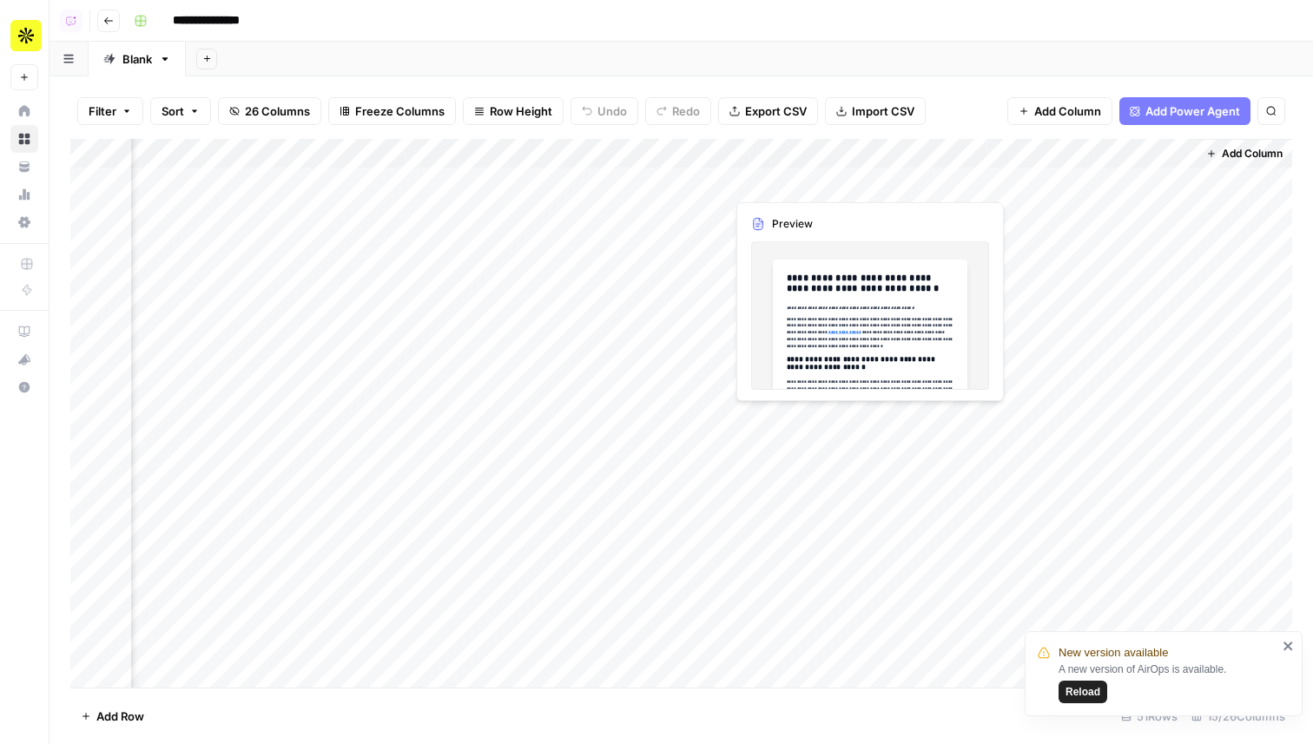
click at [777, 181] on div "Add Column" at bounding box center [681, 413] width 1222 height 549
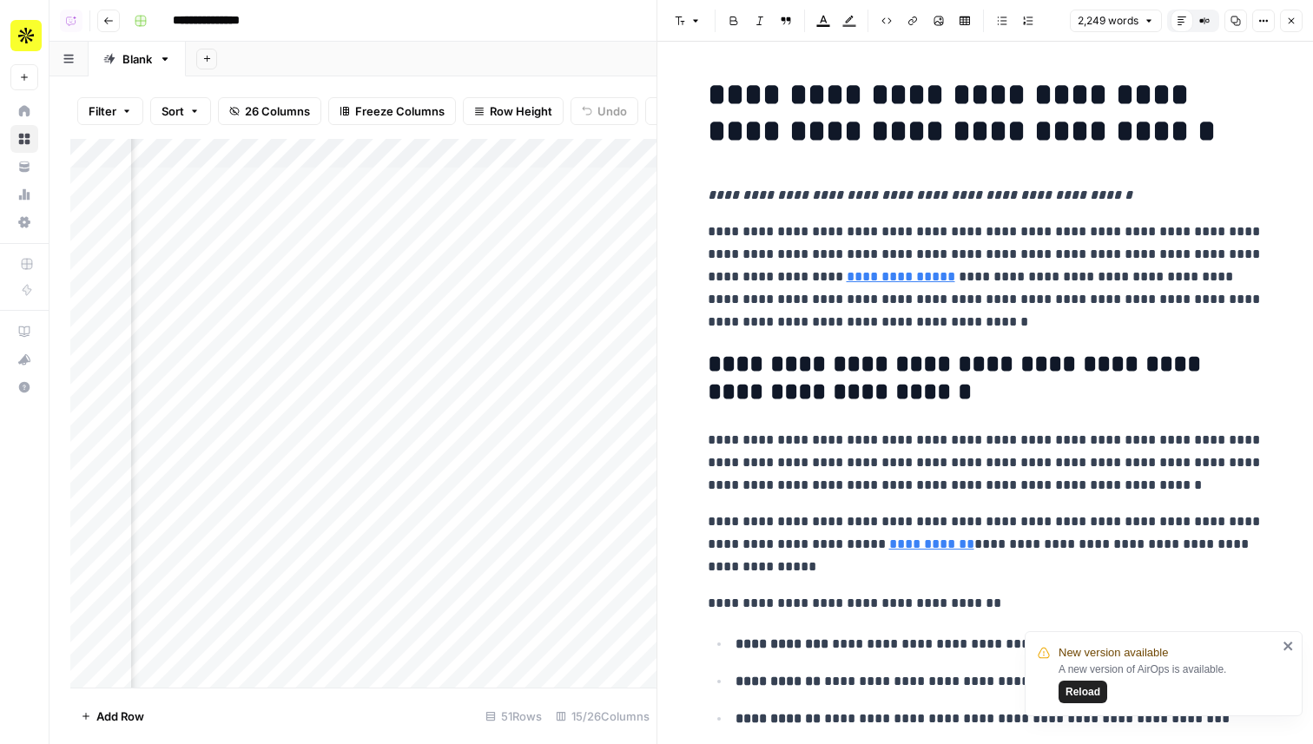
click at [1268, 18] on icon "button" at bounding box center [1263, 21] width 10 height 10
click at [1178, 178] on span "Code" at bounding box center [1210, 183] width 83 height 17
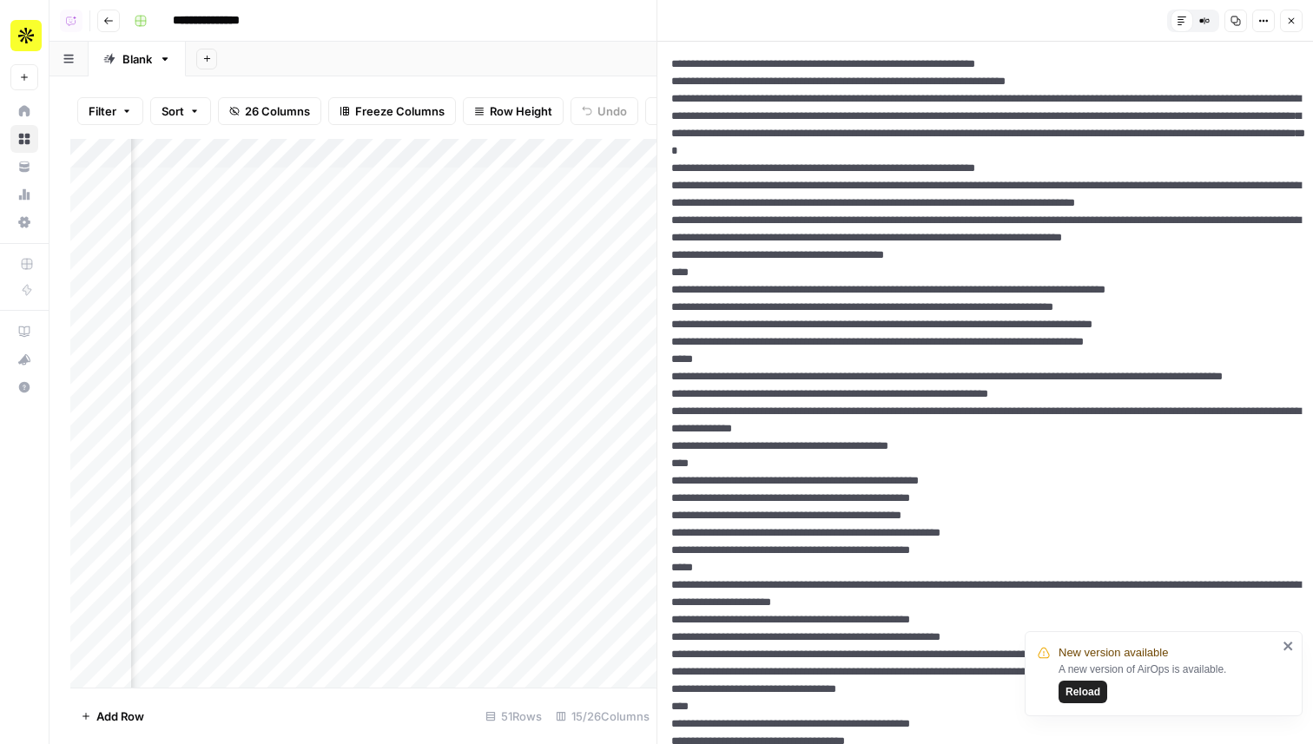
click at [1287, 23] on icon "button" at bounding box center [1291, 21] width 10 height 10
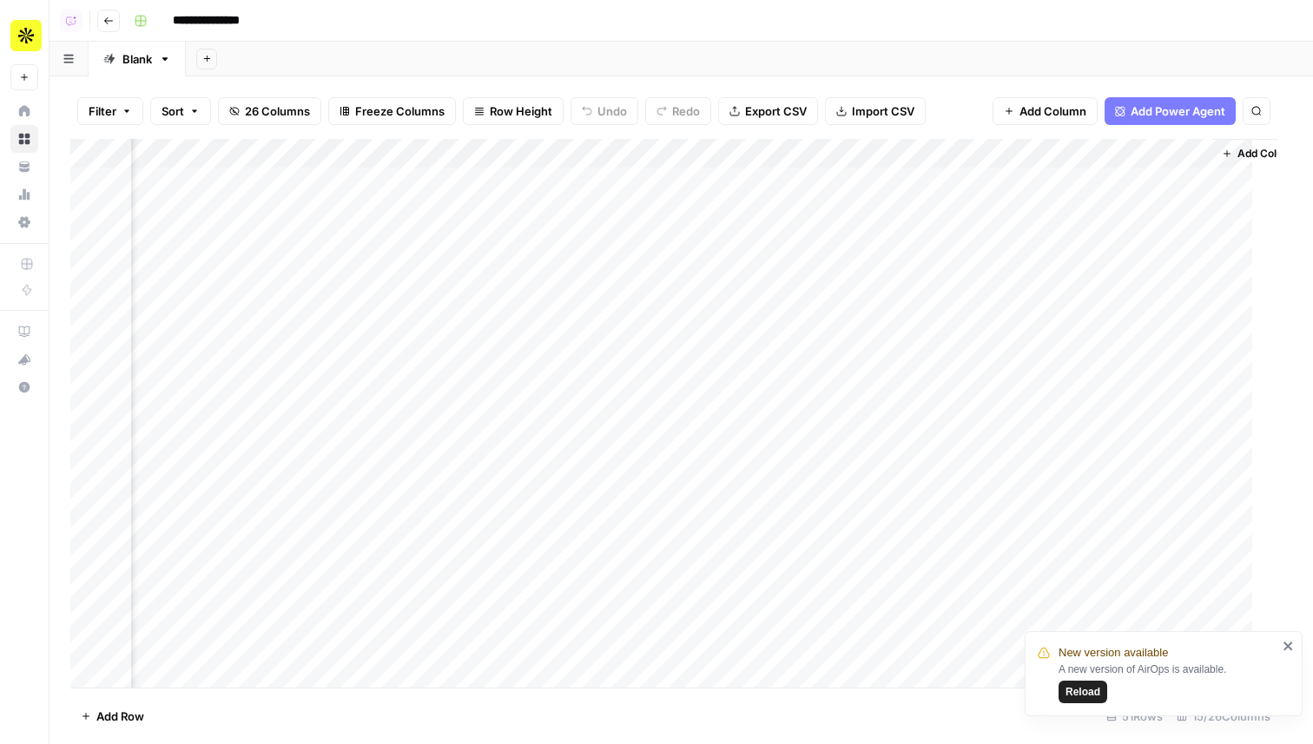
scroll to position [0, 1260]
click at [822, 205] on div "Add Column" at bounding box center [681, 413] width 1222 height 549
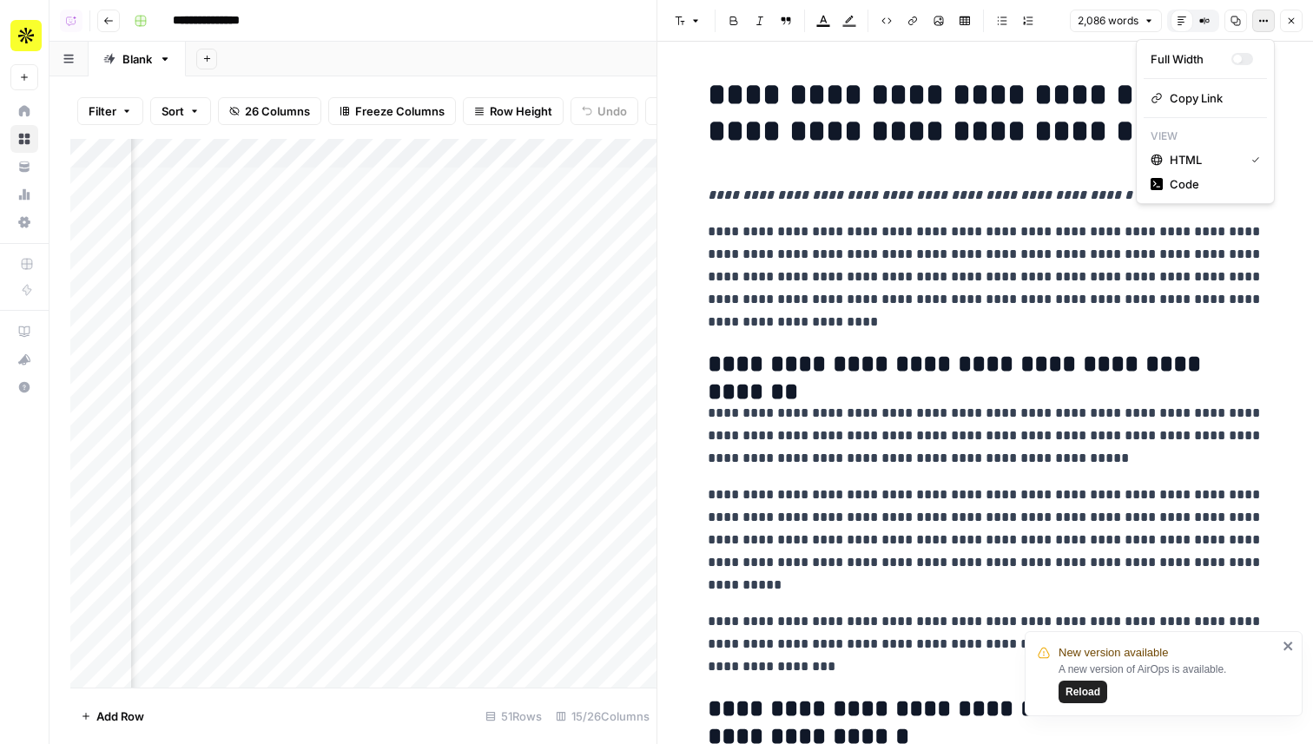
click at [1268, 26] on button "Options" at bounding box center [1263, 21] width 23 height 23
click at [1192, 183] on span "Code" at bounding box center [1210, 183] width 83 height 17
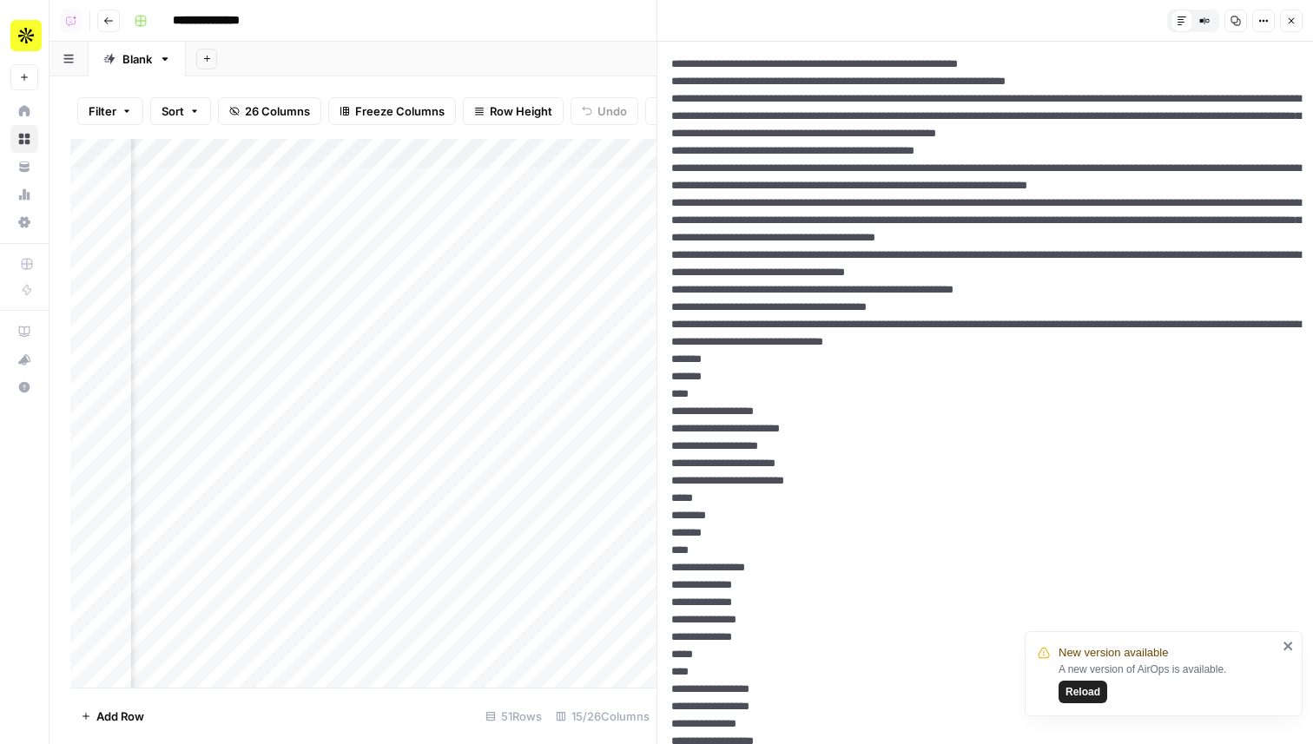
click at [1290, 25] on icon "button" at bounding box center [1291, 21] width 10 height 10
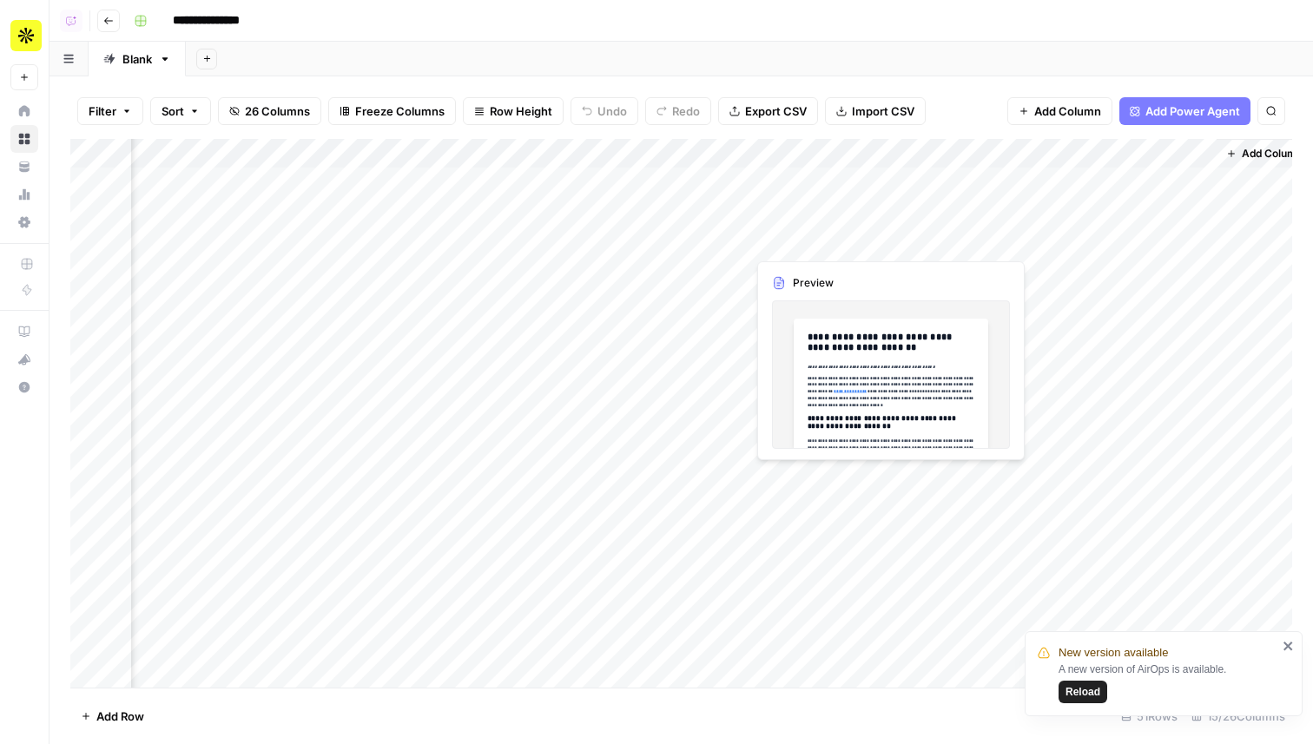
click at [806, 231] on div "Add Column" at bounding box center [681, 413] width 1222 height 549
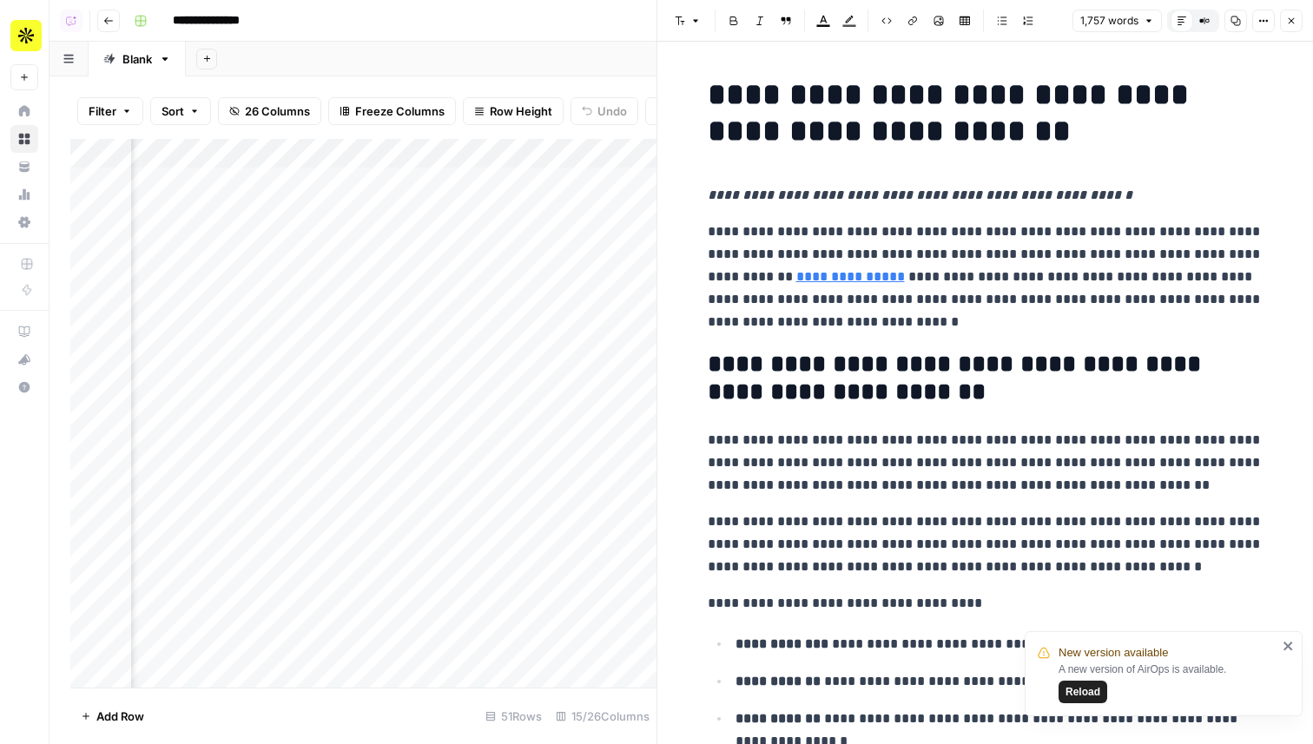
click at [1254, 26] on button "Options" at bounding box center [1263, 21] width 23 height 23
click at [1177, 181] on span "Code" at bounding box center [1210, 183] width 83 height 17
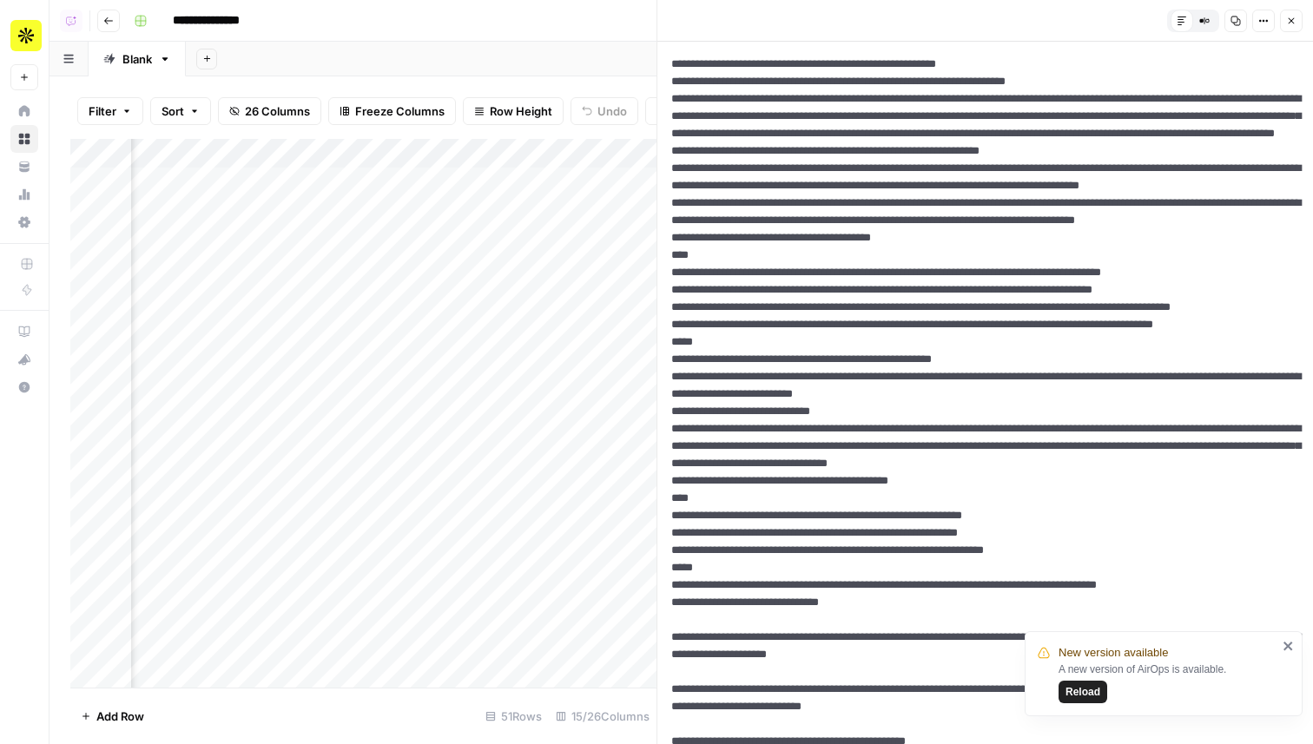
click at [1301, 23] on button "Close" at bounding box center [1291, 21] width 23 height 23
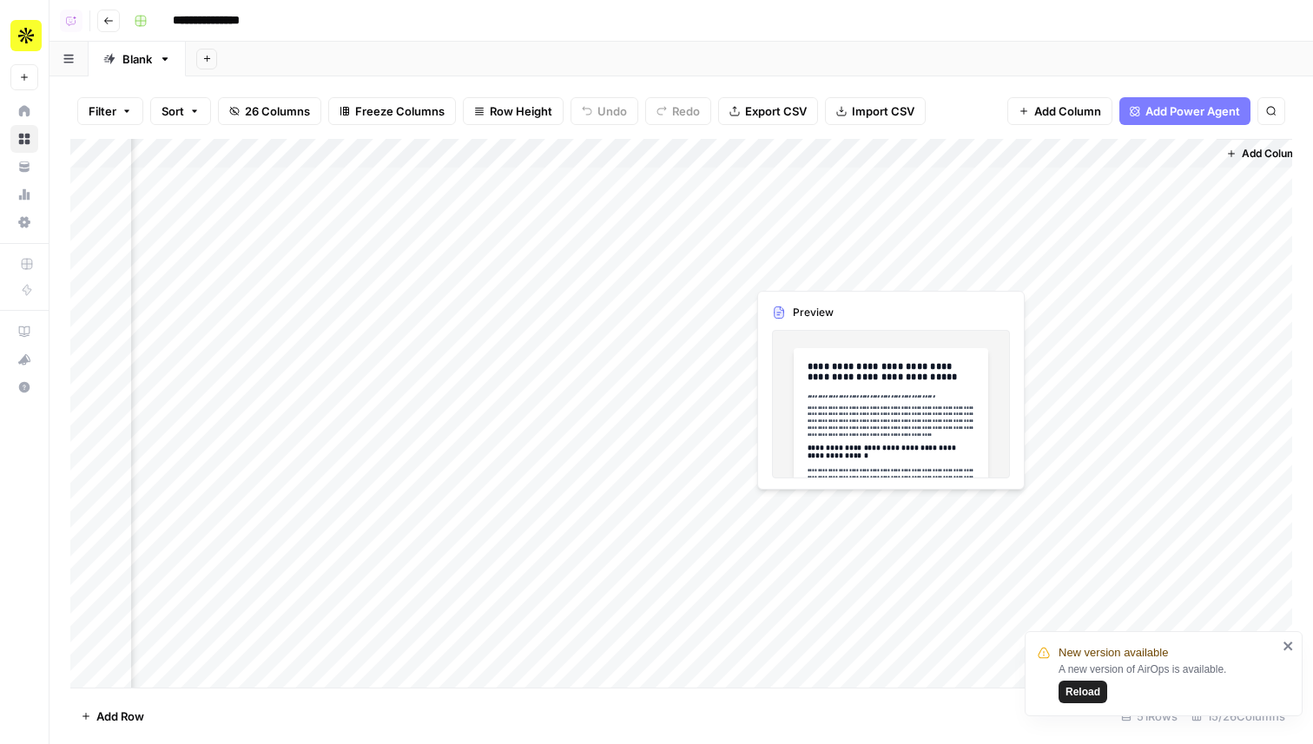
click at [825, 272] on div "Add Column" at bounding box center [681, 413] width 1222 height 549
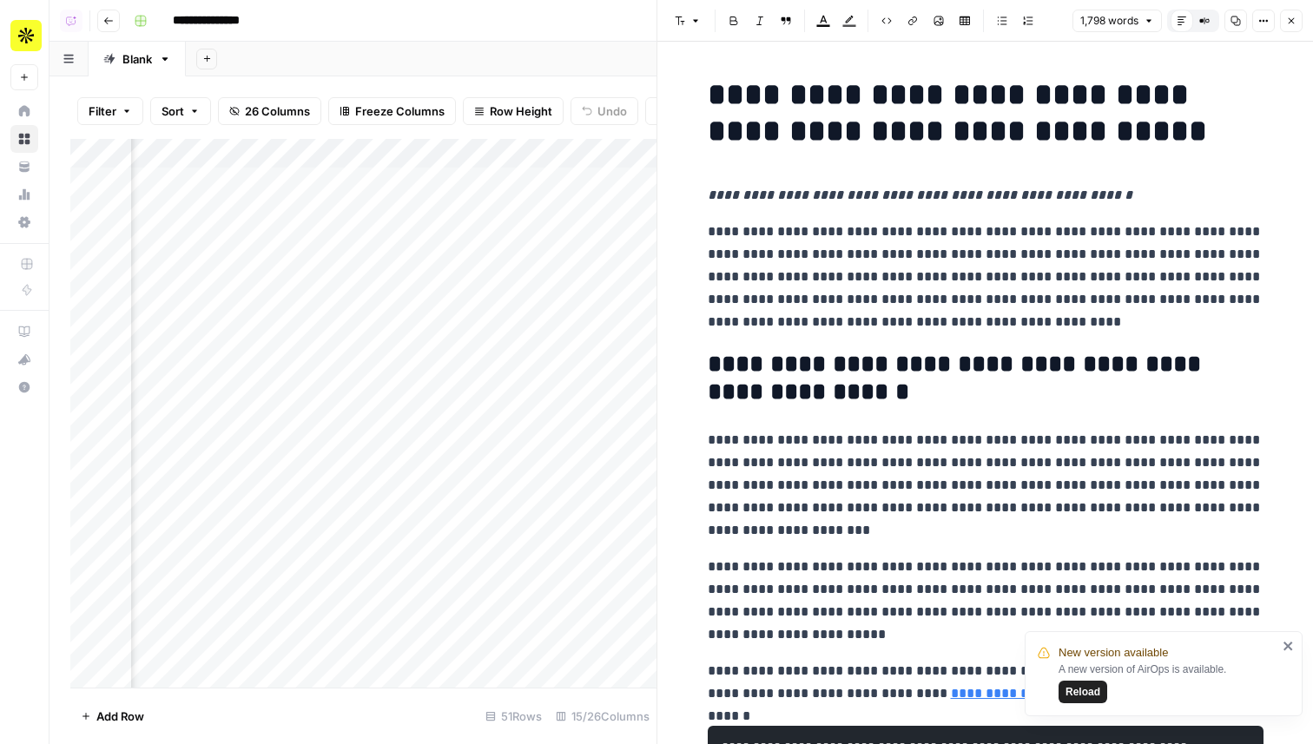
click at [1259, 16] on icon "button" at bounding box center [1263, 21] width 10 height 10
click at [1181, 193] on button "Code" at bounding box center [1204, 184] width 123 height 24
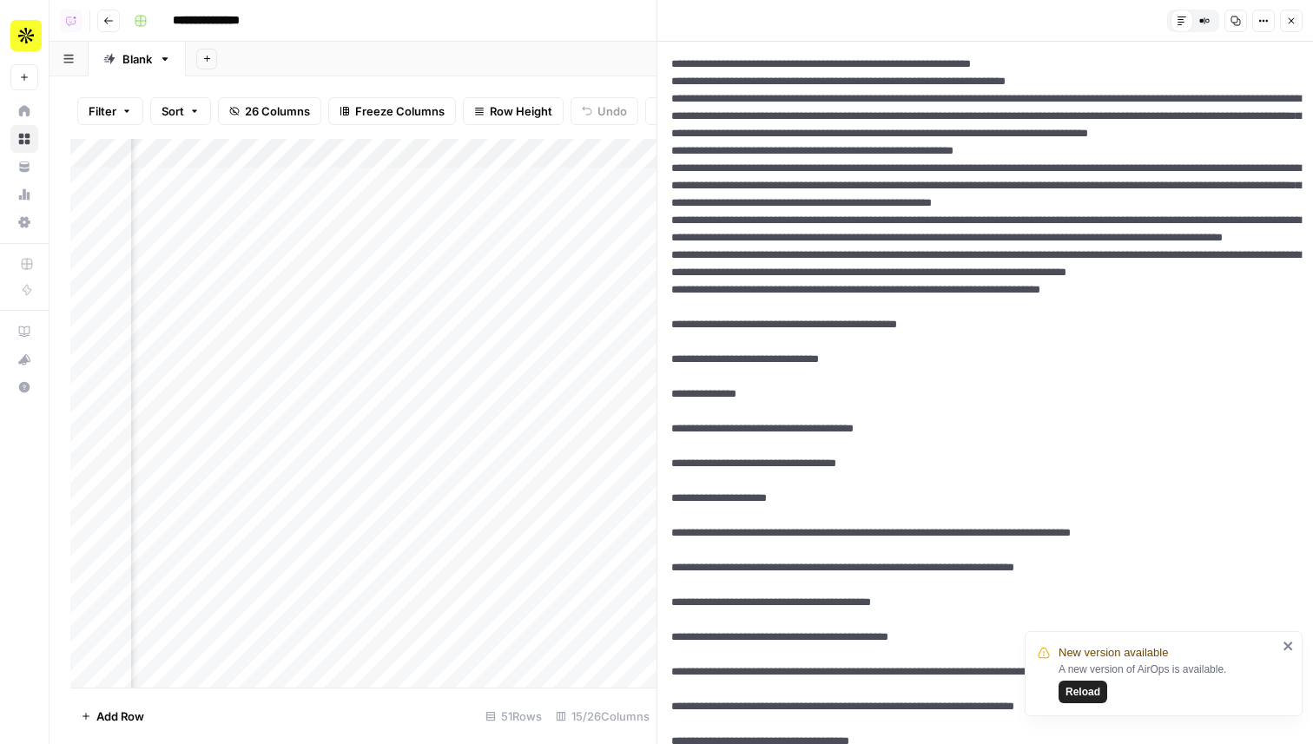
click at [322, 181] on div "Add Column" at bounding box center [363, 413] width 586 height 549
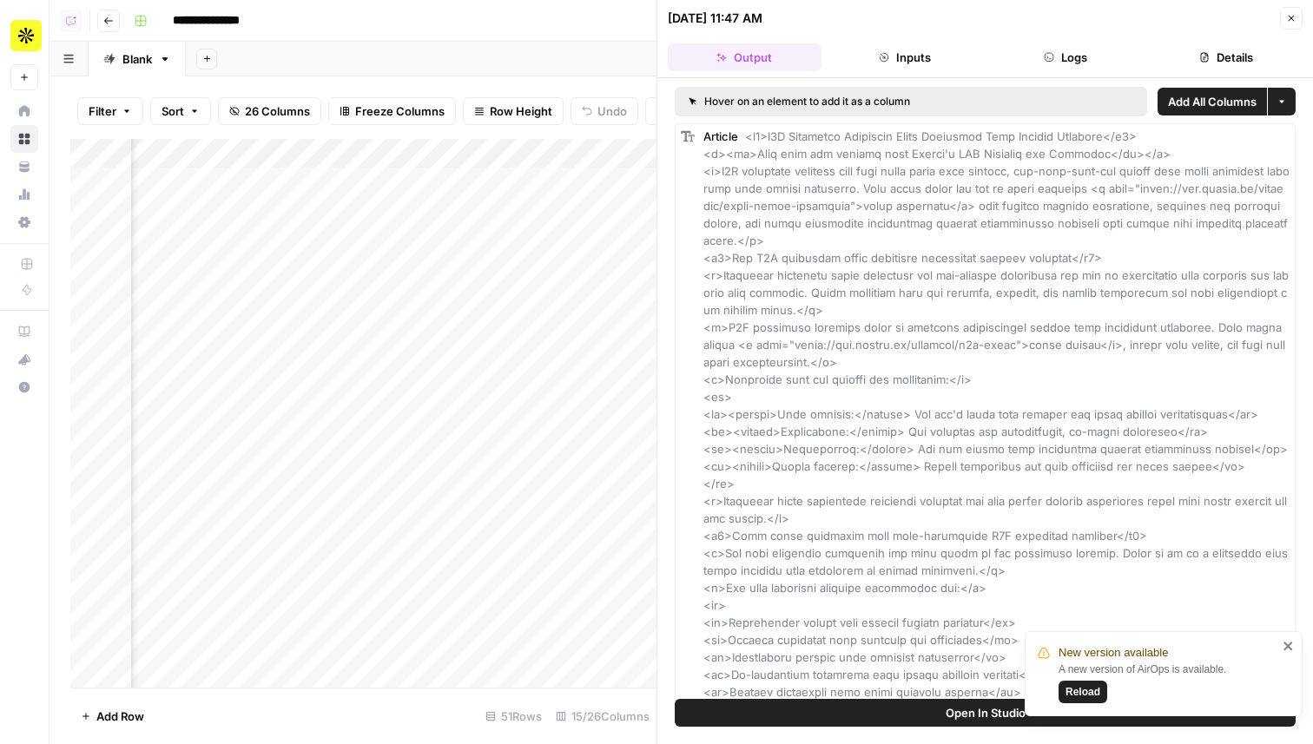
click at [1188, 58] on button "Details" at bounding box center [1226, 57] width 154 height 28
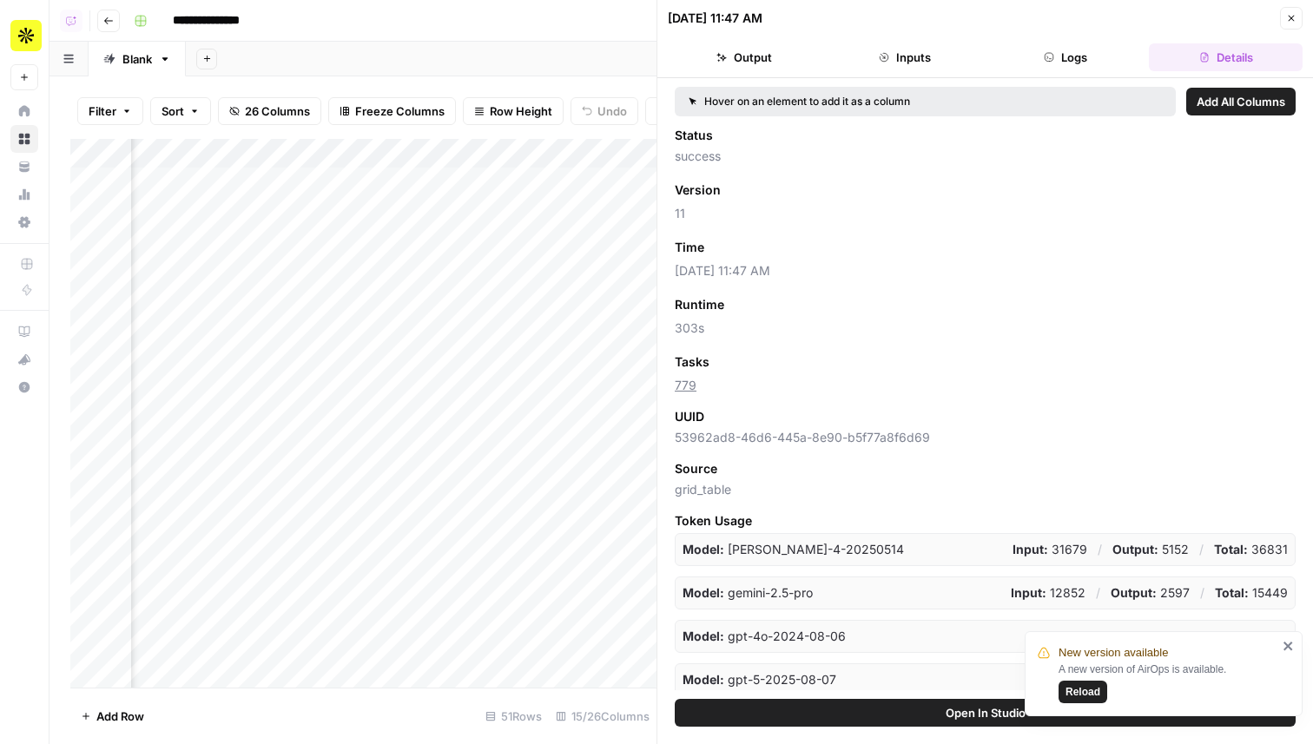
click at [1292, 25] on button "Close" at bounding box center [1291, 18] width 23 height 23
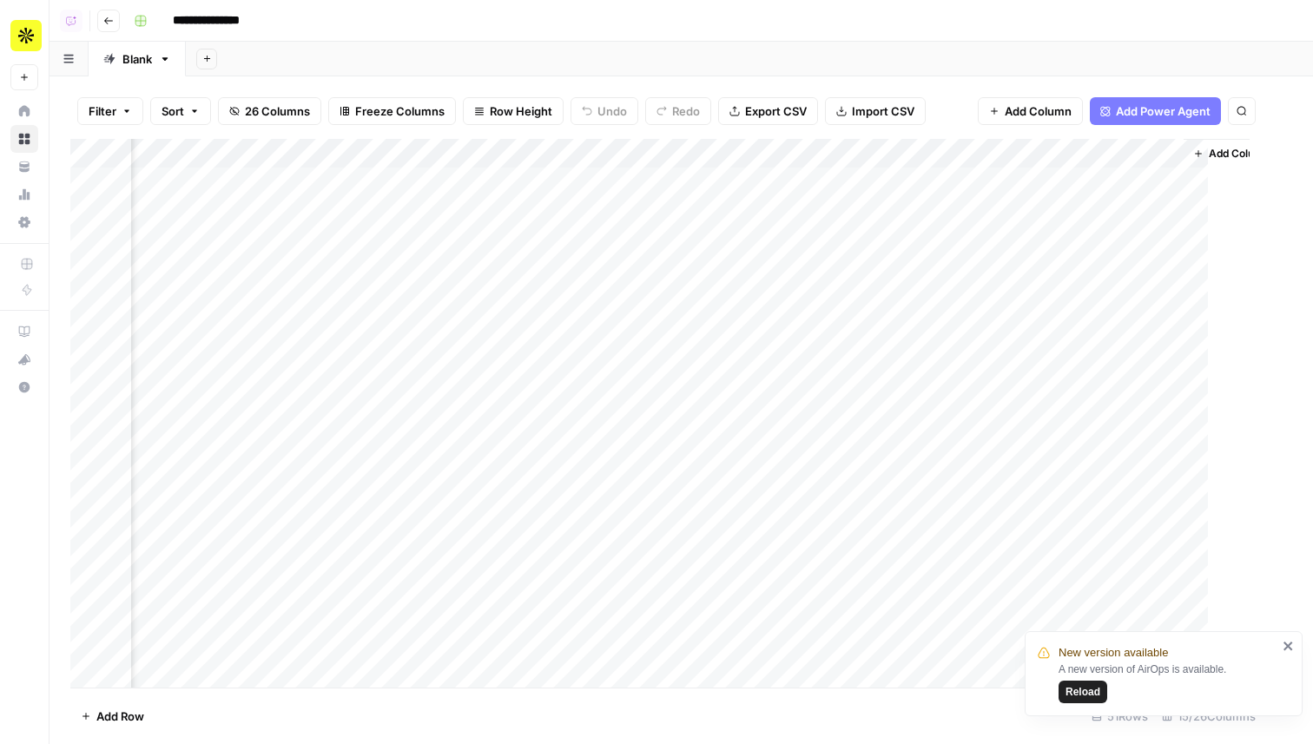
scroll to position [0, 1260]
click at [547, 153] on div "Add Column" at bounding box center [681, 413] width 1222 height 549
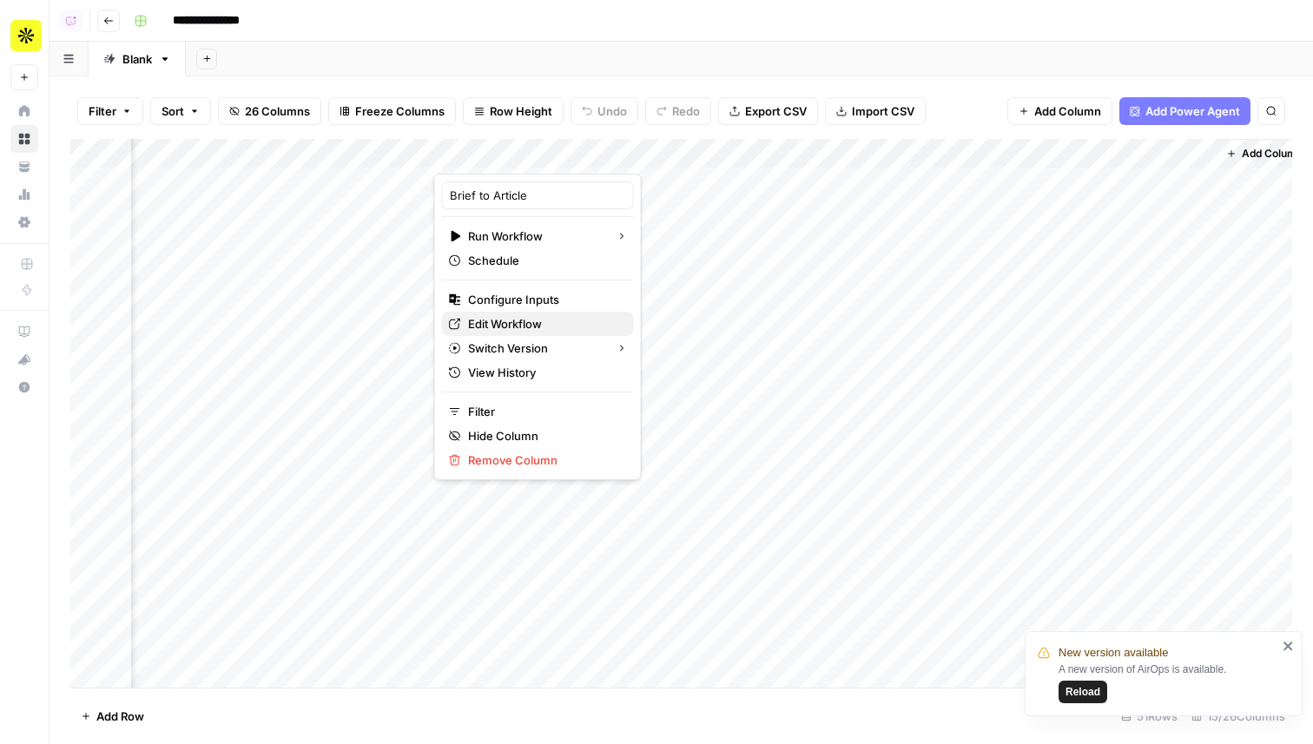
click at [517, 328] on span "Edit Workflow" at bounding box center [544, 323] width 152 height 17
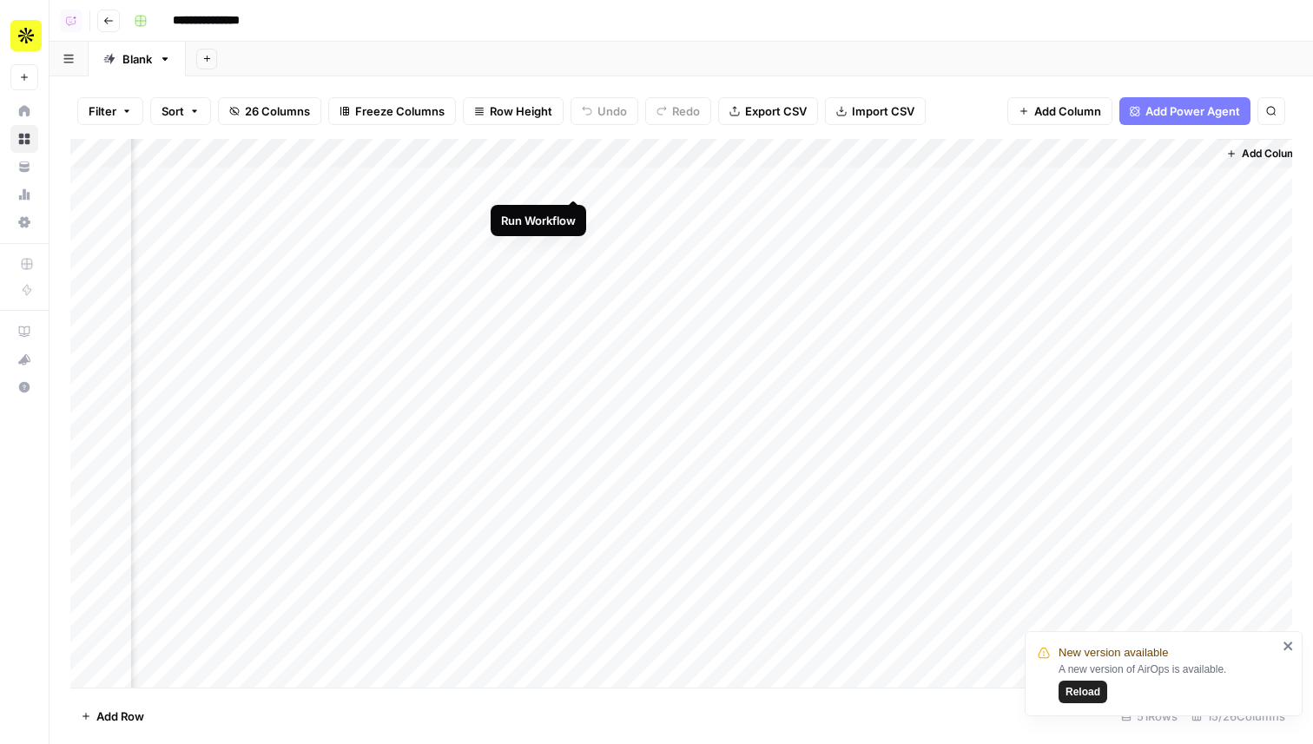
click at [575, 180] on div "Add Column" at bounding box center [681, 413] width 1222 height 549
click at [575, 213] on div "Add Column" at bounding box center [681, 413] width 1222 height 549
click at [574, 244] on div "Add Column" at bounding box center [681, 413] width 1222 height 549
click at [576, 263] on div "Add Column" at bounding box center [681, 413] width 1222 height 549
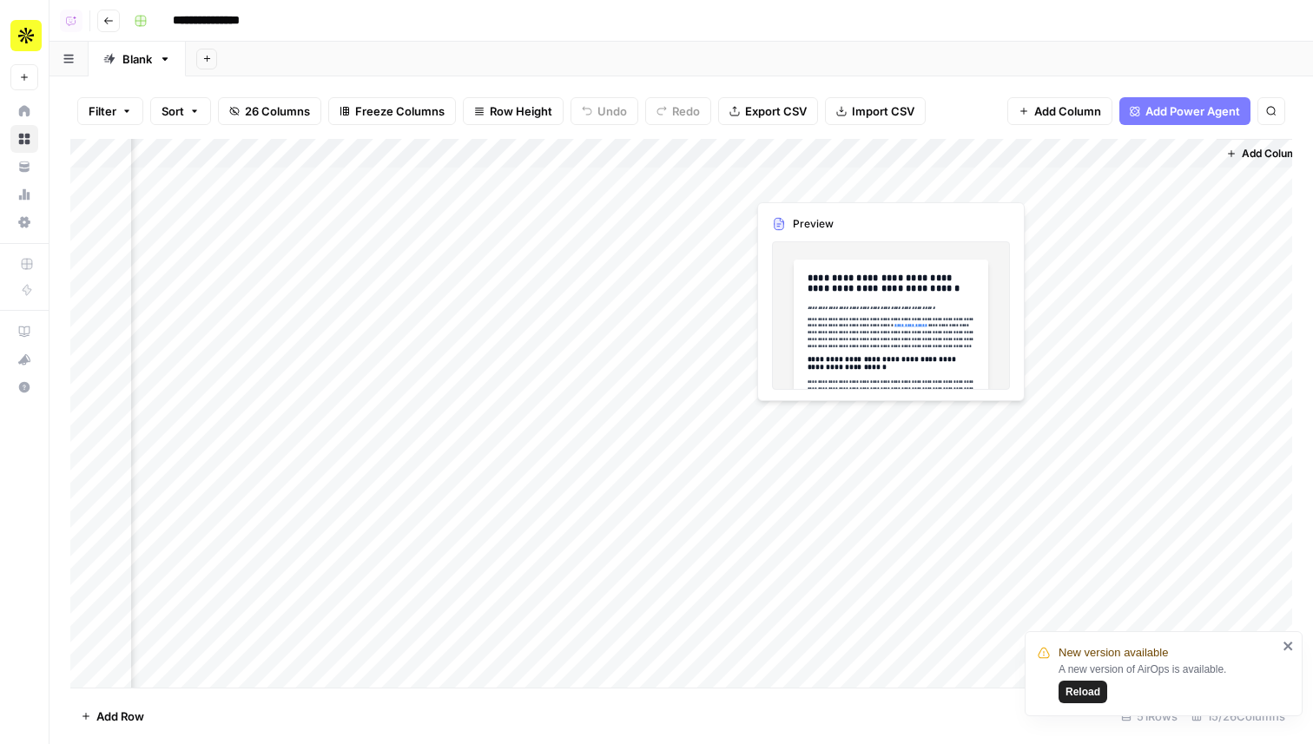
click at [800, 186] on div "Add Column" at bounding box center [681, 413] width 1222 height 549
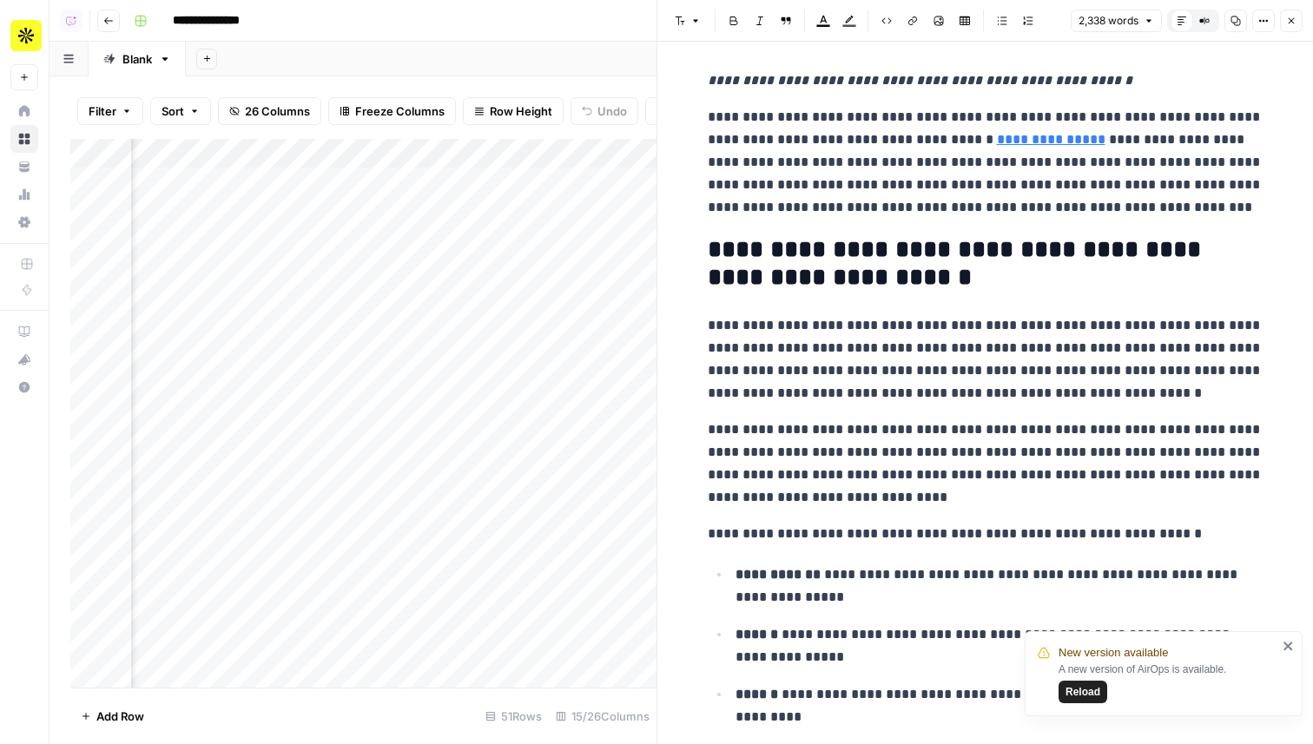
scroll to position [122, 0]
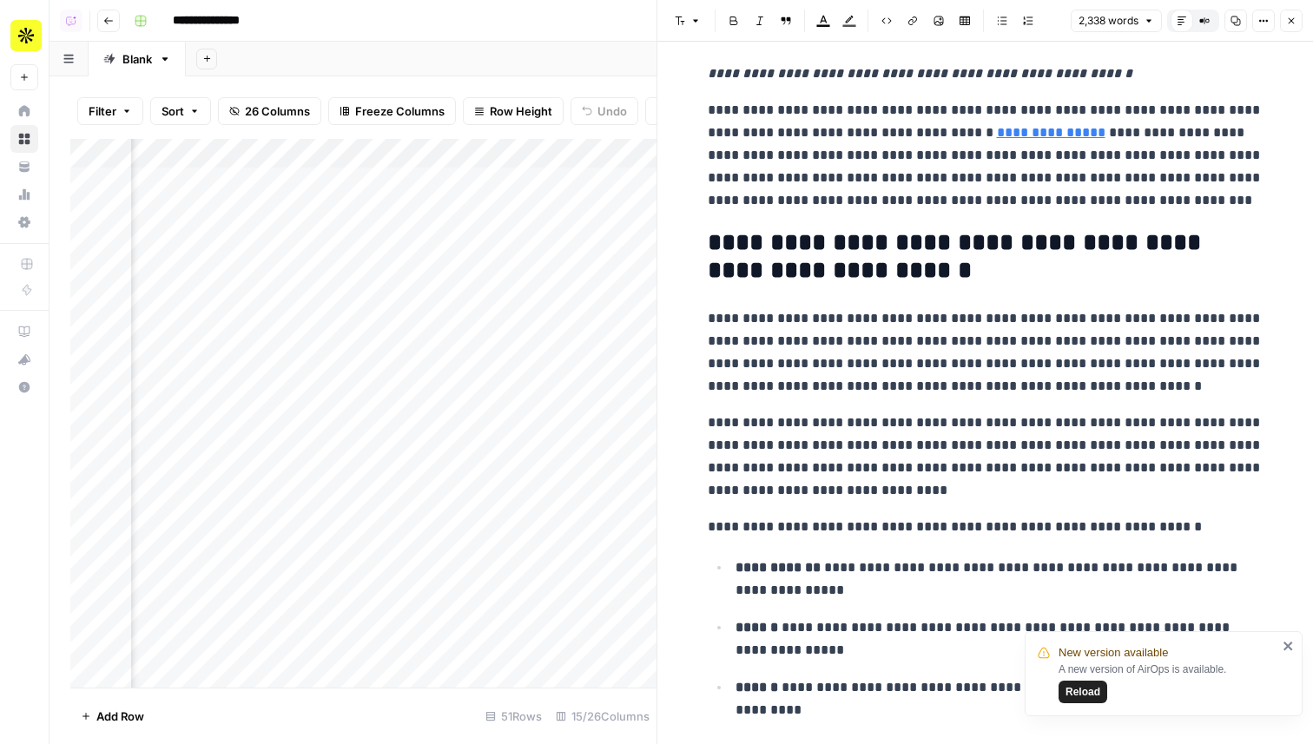
click at [554, 180] on div "Add Column" at bounding box center [363, 413] width 586 height 549
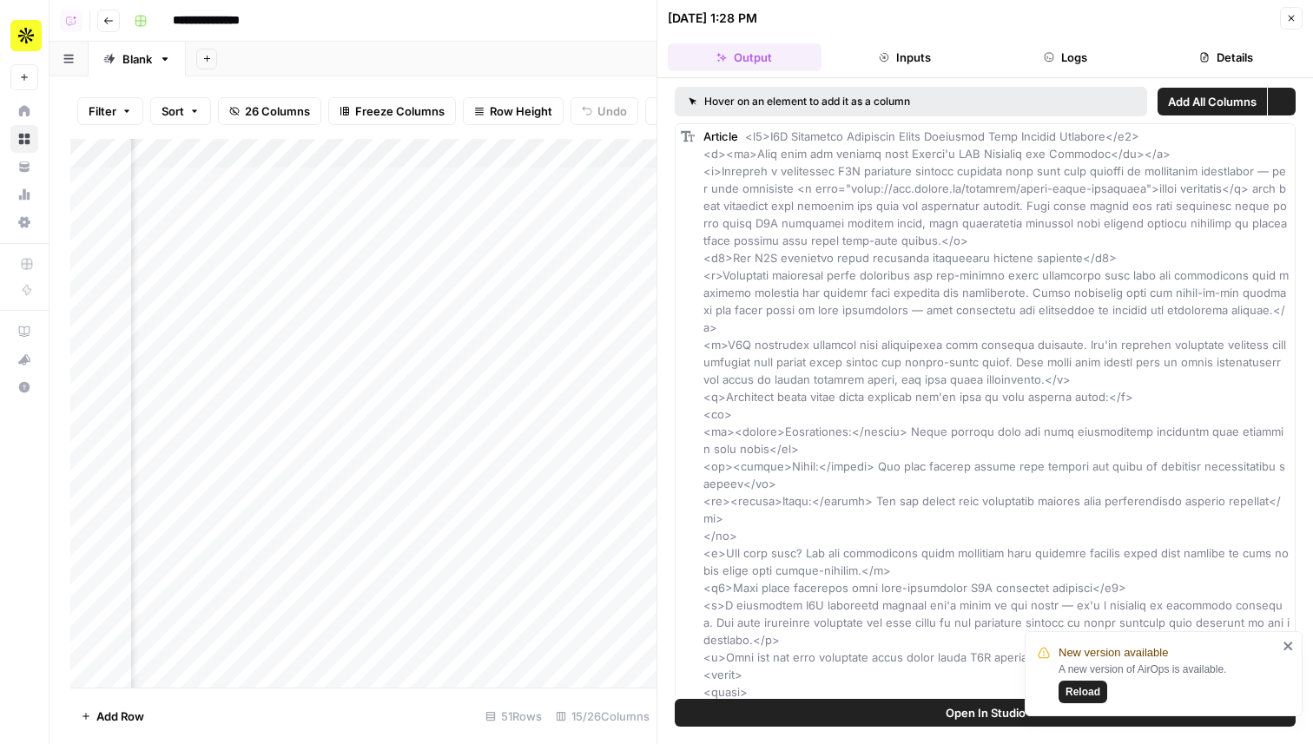
click at [1225, 62] on button "Details" at bounding box center [1226, 57] width 154 height 28
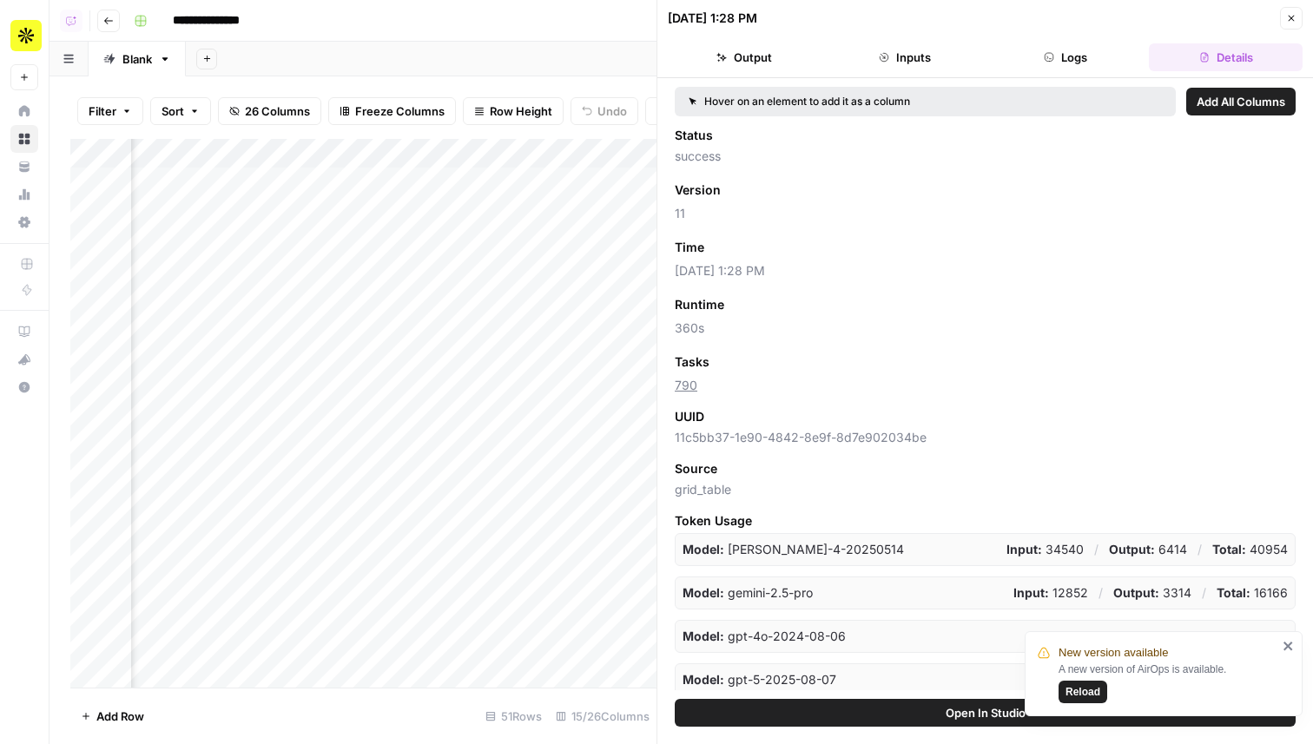
click at [1290, 23] on icon "button" at bounding box center [1291, 18] width 10 height 10
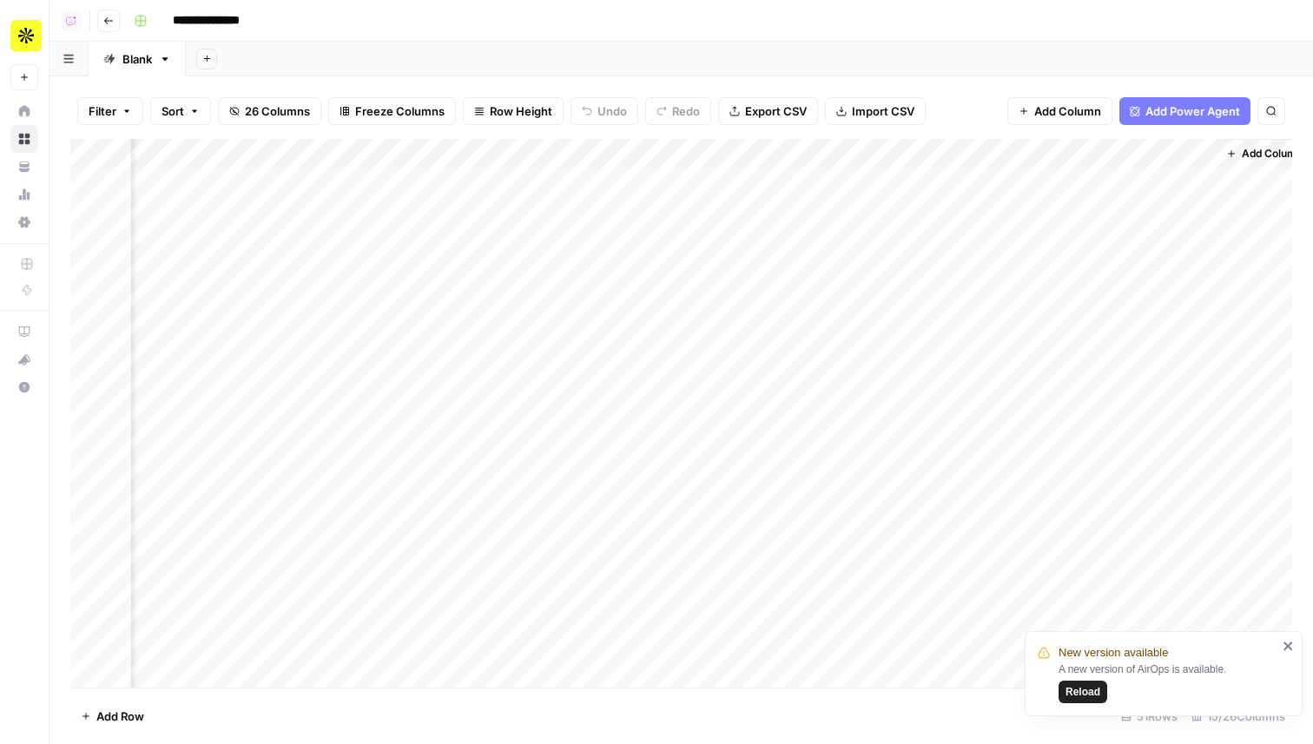
click at [576, 181] on div "Add Column" at bounding box center [681, 413] width 1222 height 549
click at [574, 219] on div "Add Column" at bounding box center [681, 413] width 1222 height 549
click at [573, 234] on div "Add Column" at bounding box center [681, 413] width 1222 height 549
click at [573, 264] on div "Add Column" at bounding box center [681, 413] width 1222 height 549
click at [802, 245] on div "Add Column" at bounding box center [681, 413] width 1222 height 549
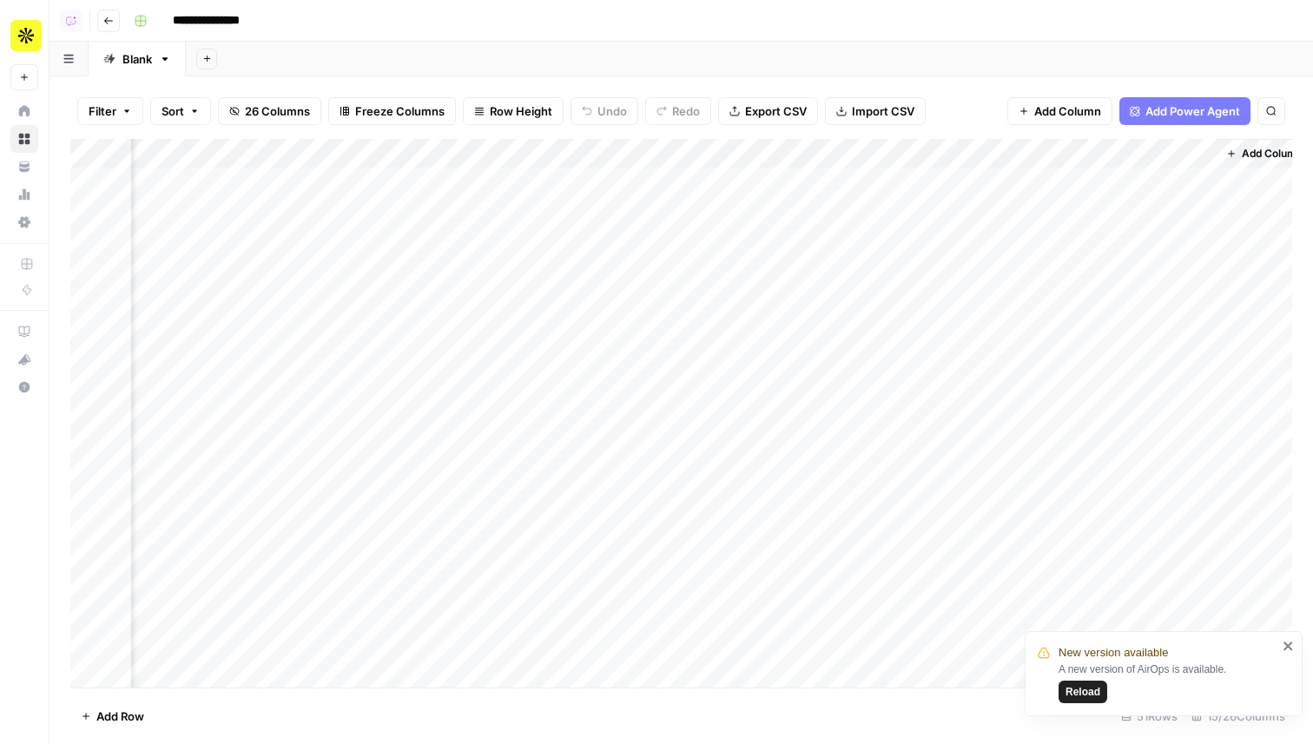
click at [802, 245] on div "Add Column" at bounding box center [681, 413] width 1222 height 549
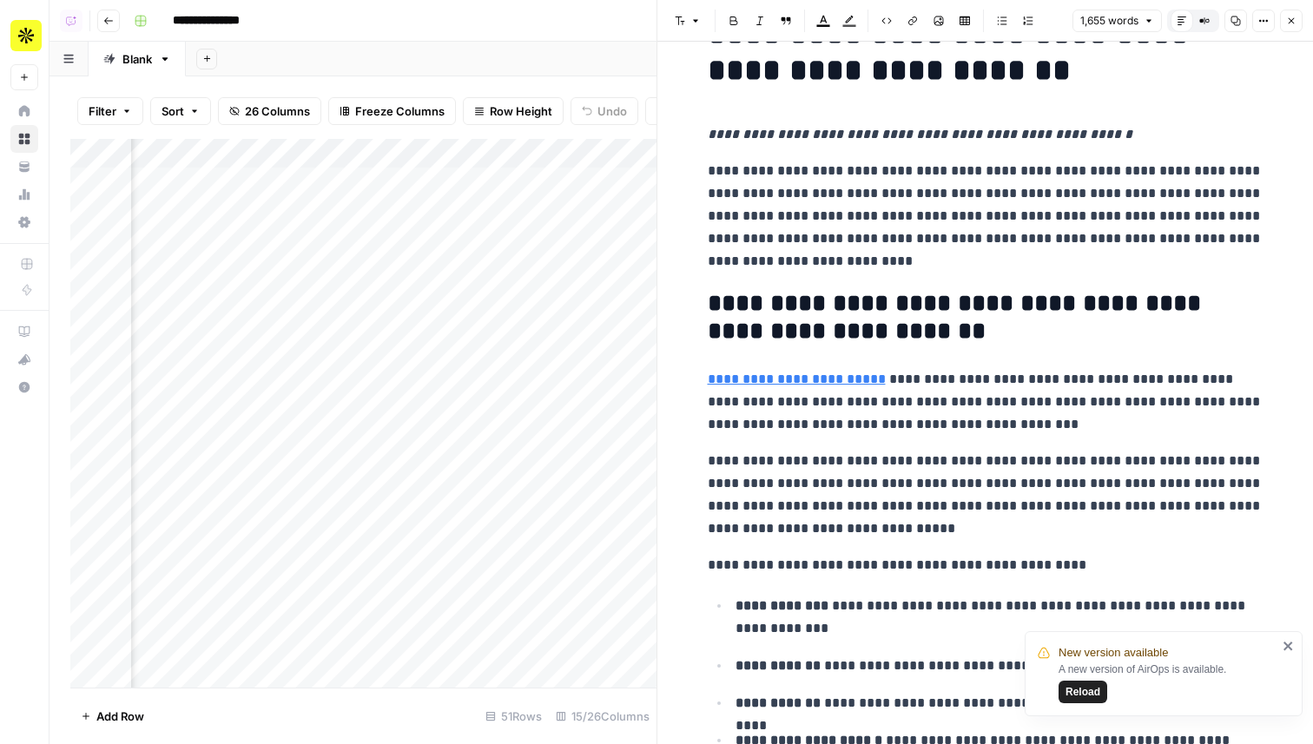
scroll to position [77, 0]
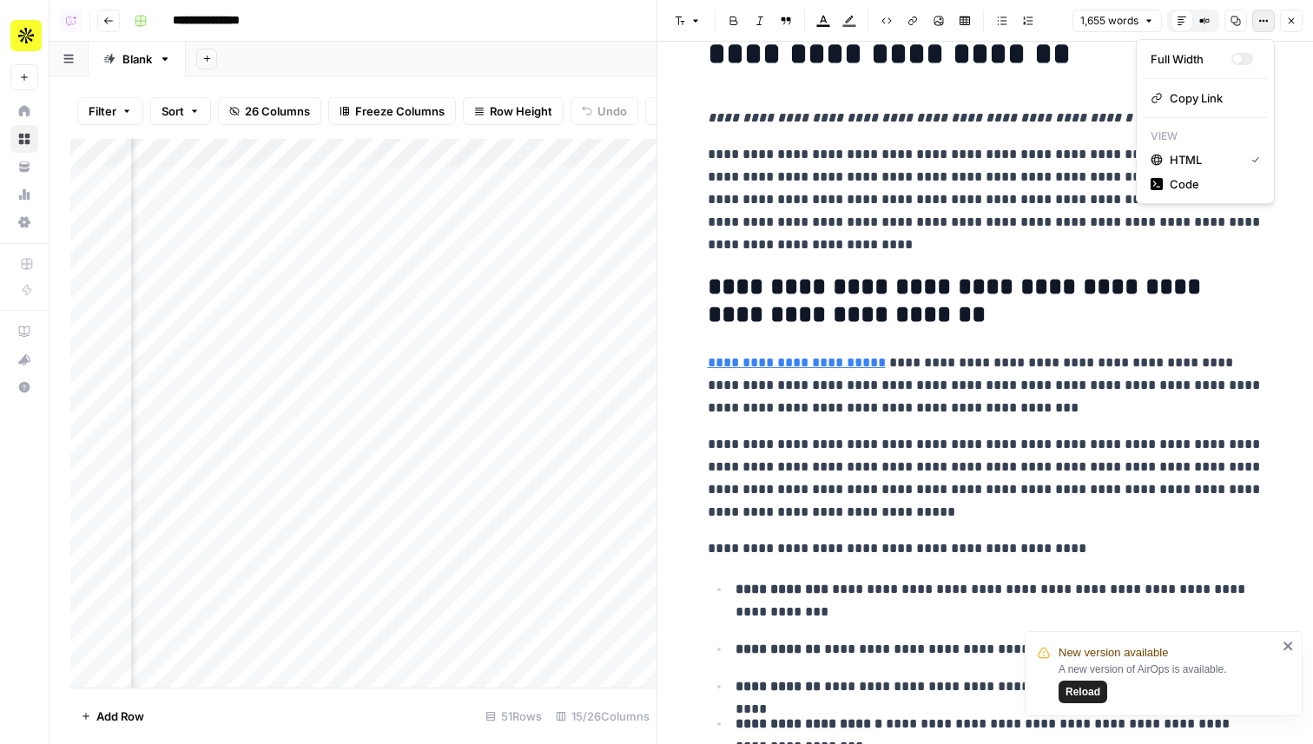
click at [1264, 17] on icon "button" at bounding box center [1263, 21] width 10 height 10
click at [1193, 187] on span "Code" at bounding box center [1210, 183] width 83 height 17
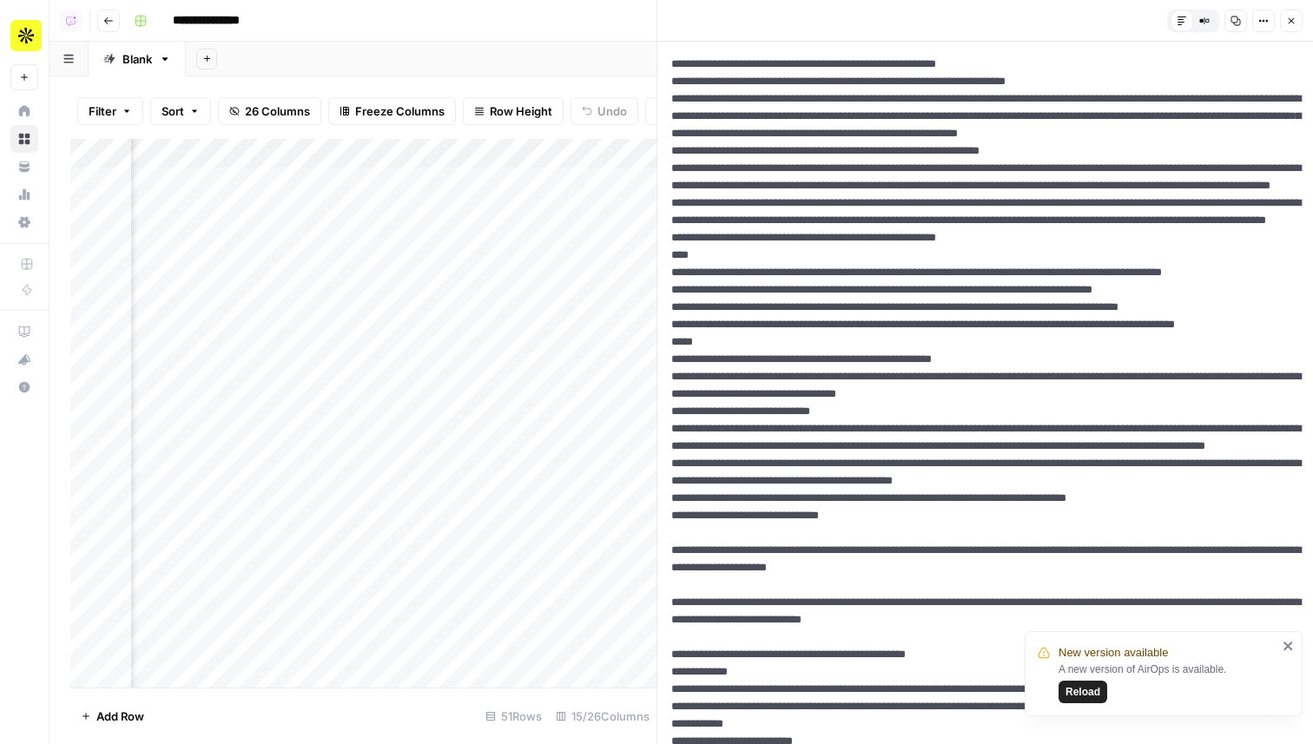
click at [1294, 28] on button "Close" at bounding box center [1291, 21] width 23 height 23
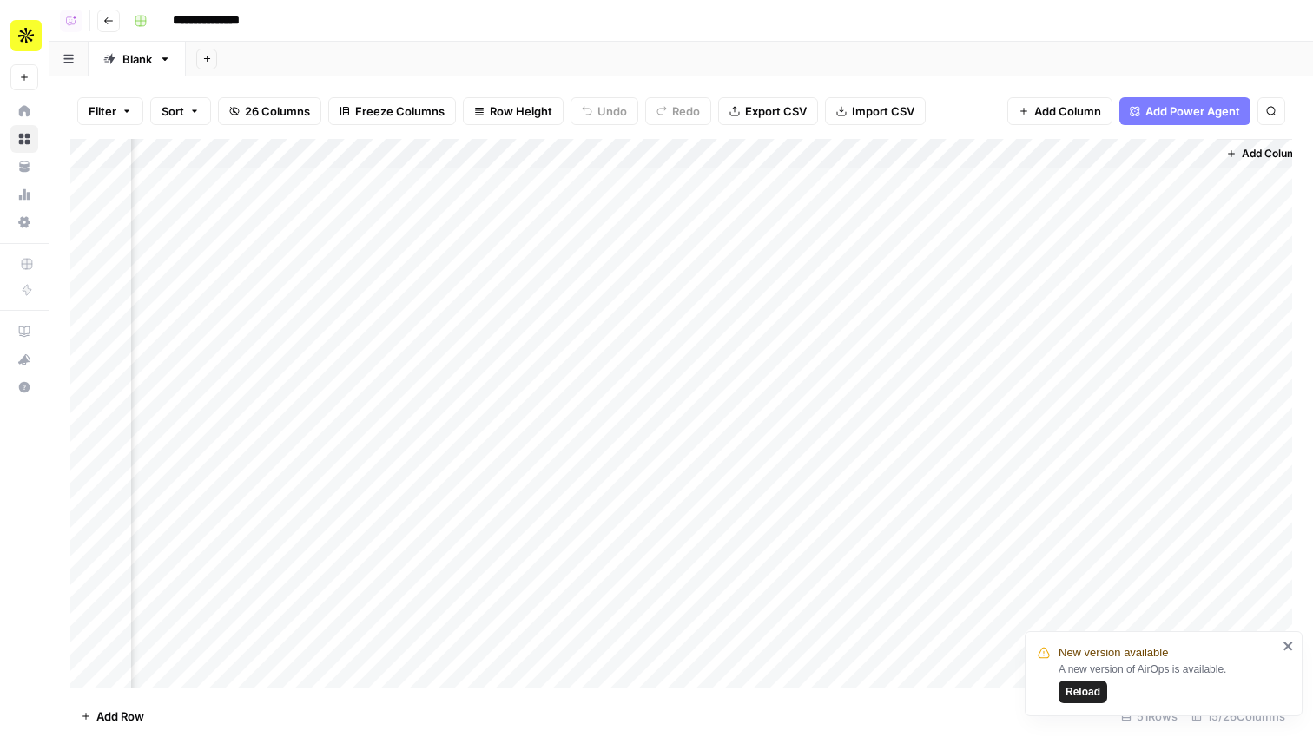
scroll to position [0, 1281]
click at [773, 177] on div "Add Column" at bounding box center [681, 413] width 1222 height 549
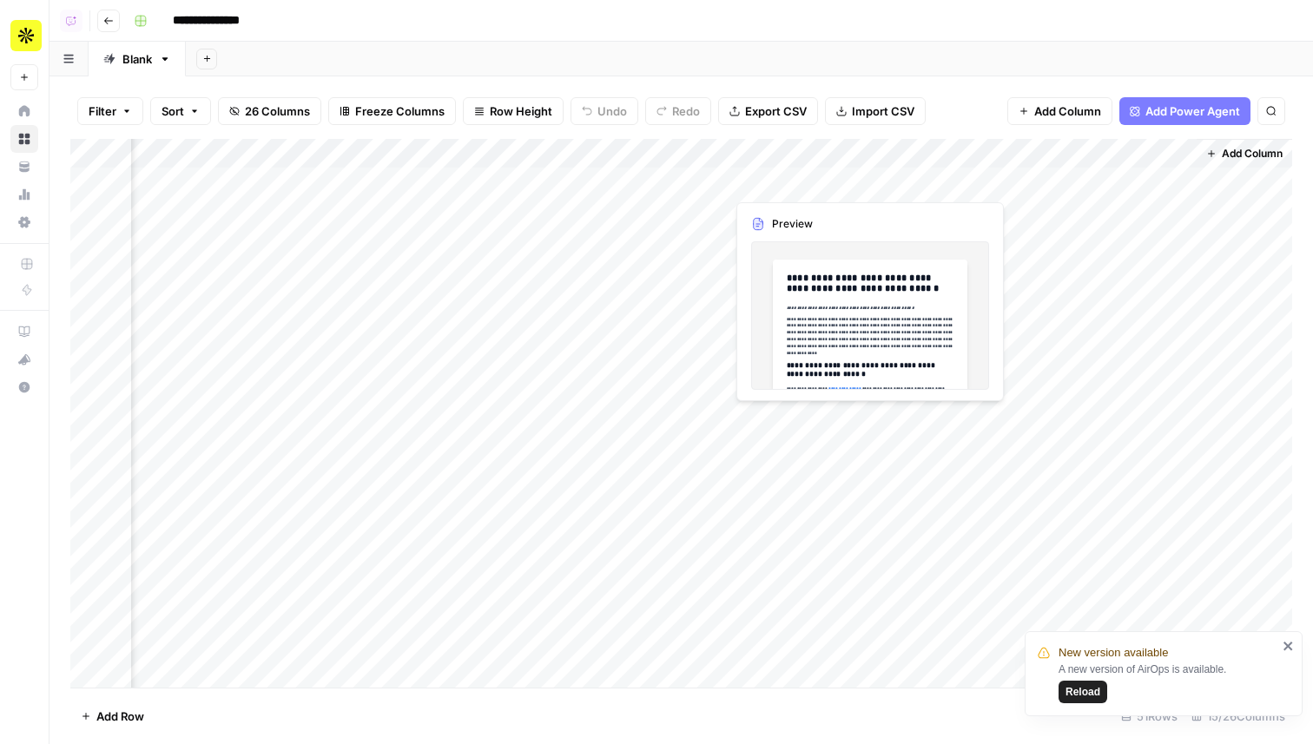
click at [773, 177] on div "Add Column" at bounding box center [681, 413] width 1222 height 549
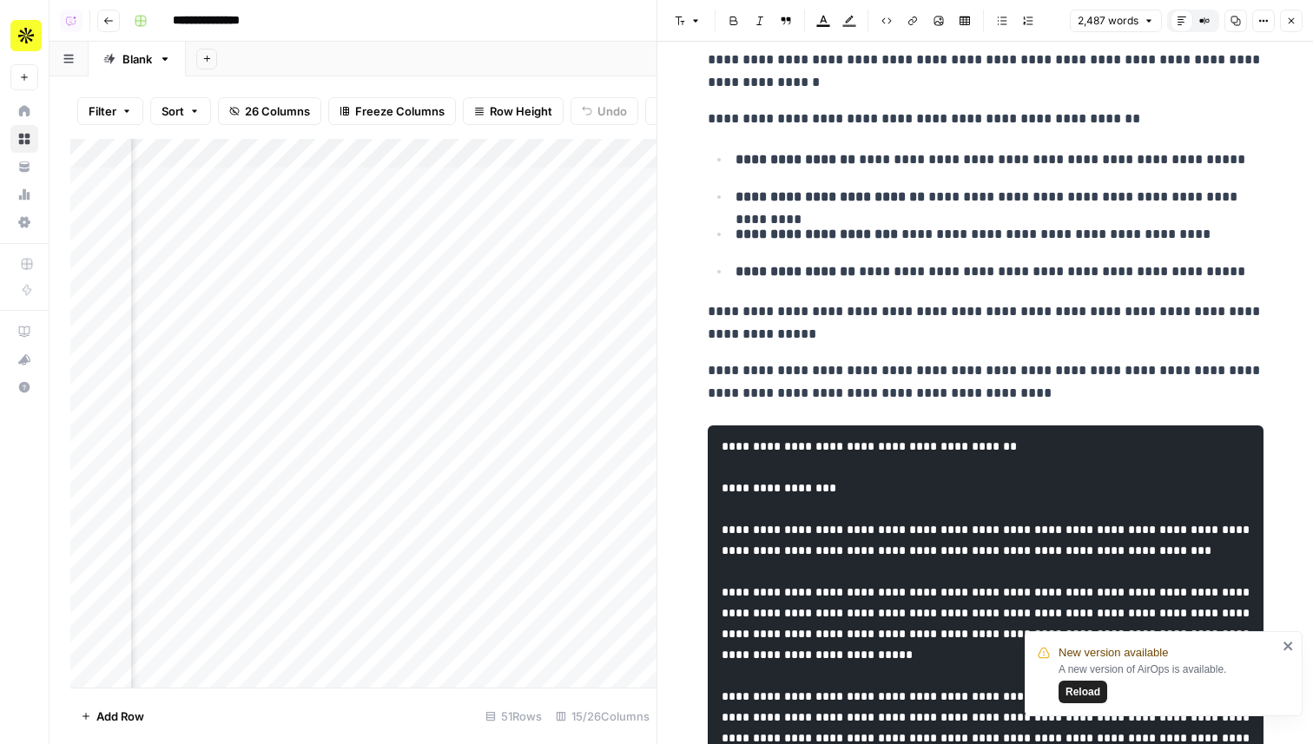
scroll to position [0, 1356]
click at [458, 153] on div "Add Column" at bounding box center [363, 413] width 586 height 549
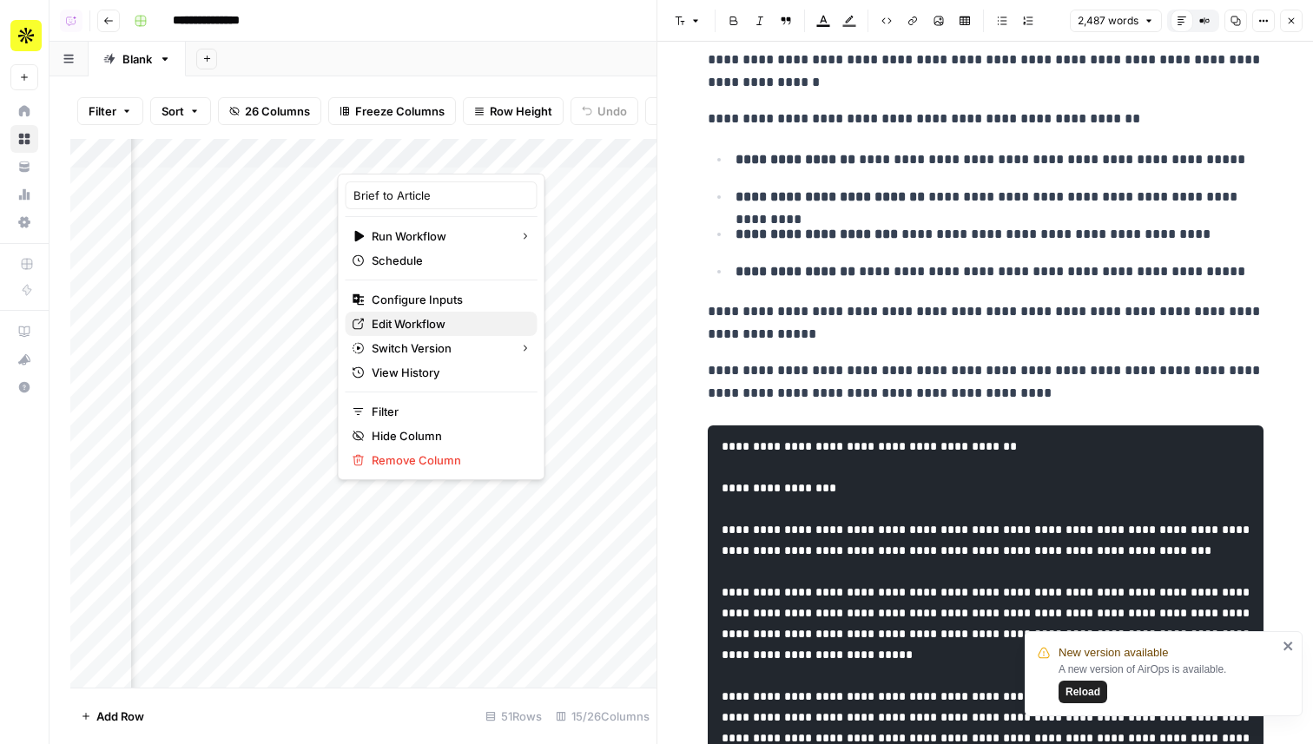
click at [433, 325] on span "Edit Workflow" at bounding box center [448, 323] width 152 height 17
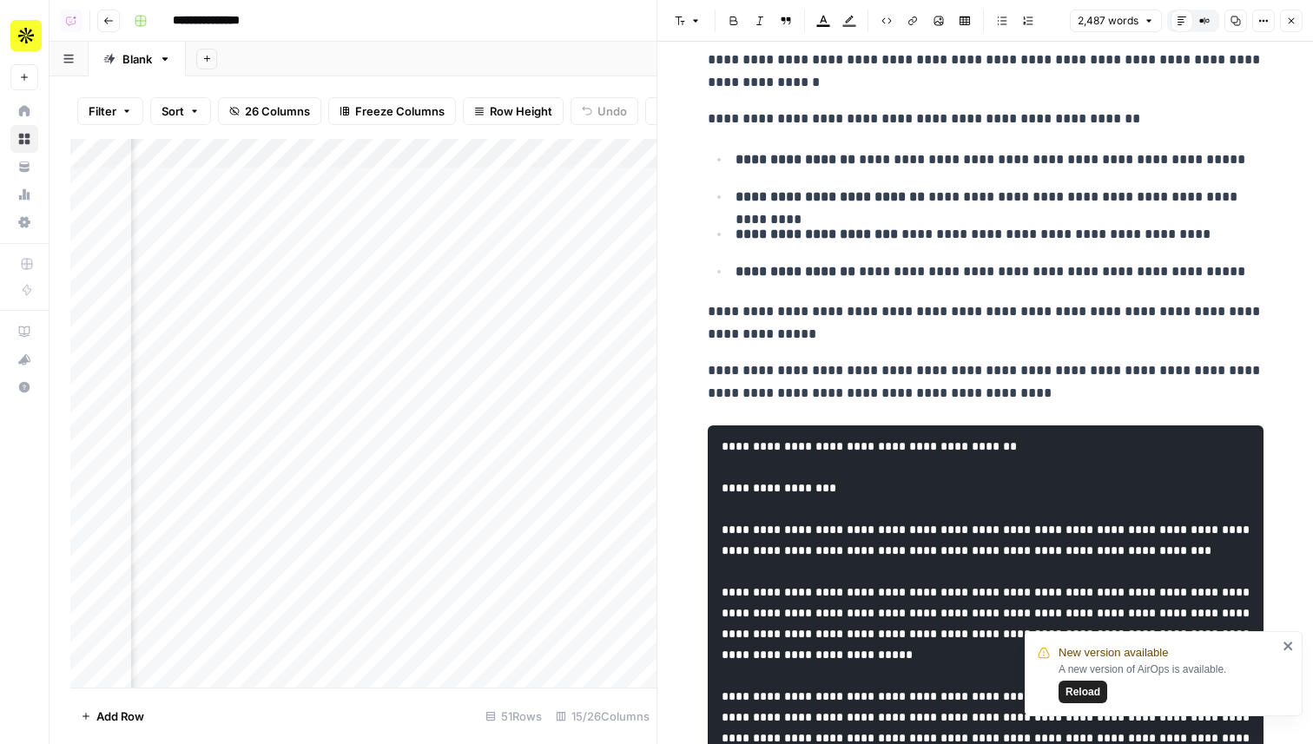
scroll to position [0, 623]
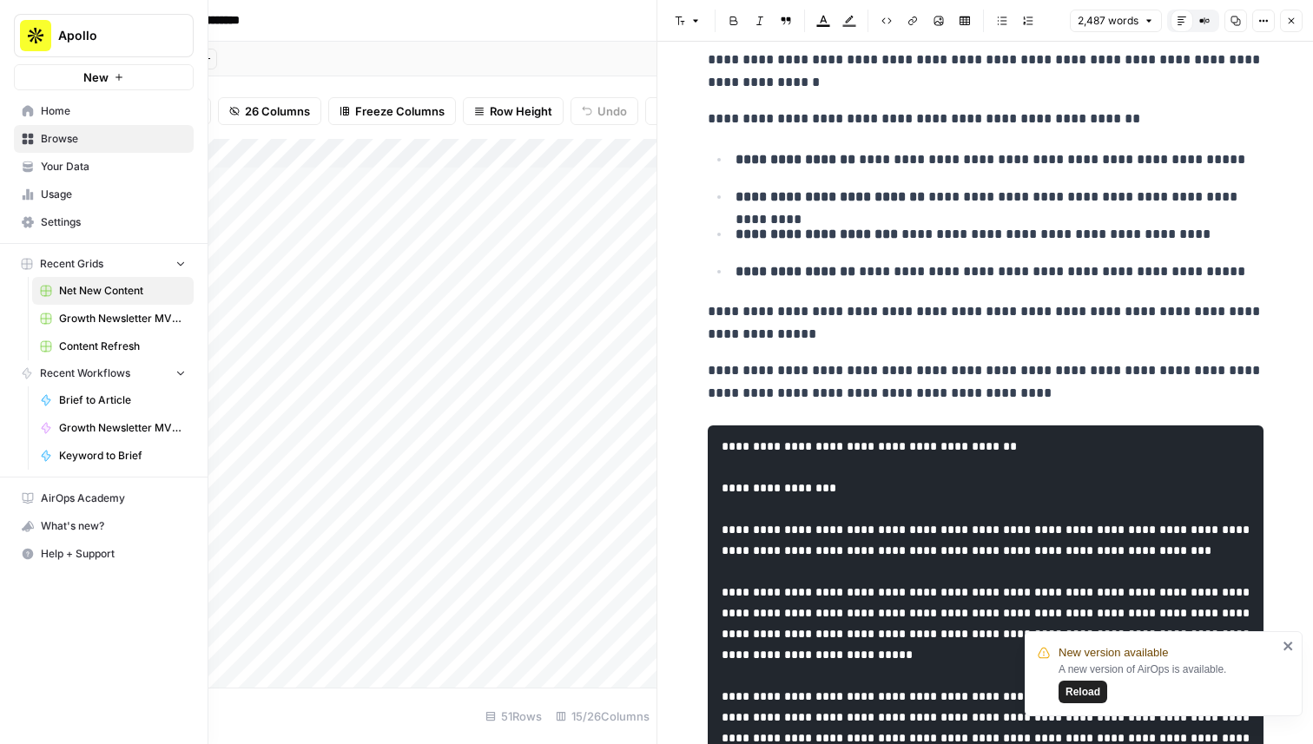
click at [93, 115] on span "Home" at bounding box center [113, 111] width 145 height 16
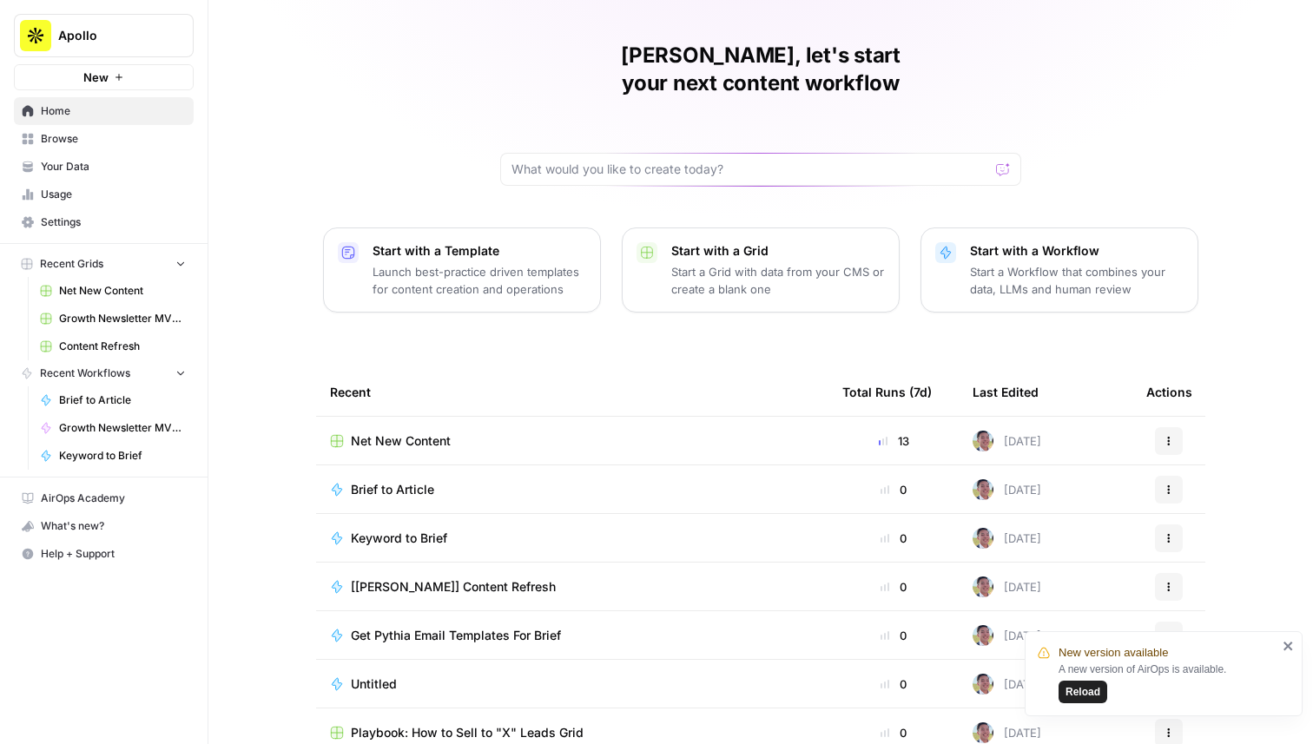
scroll to position [55, 0]
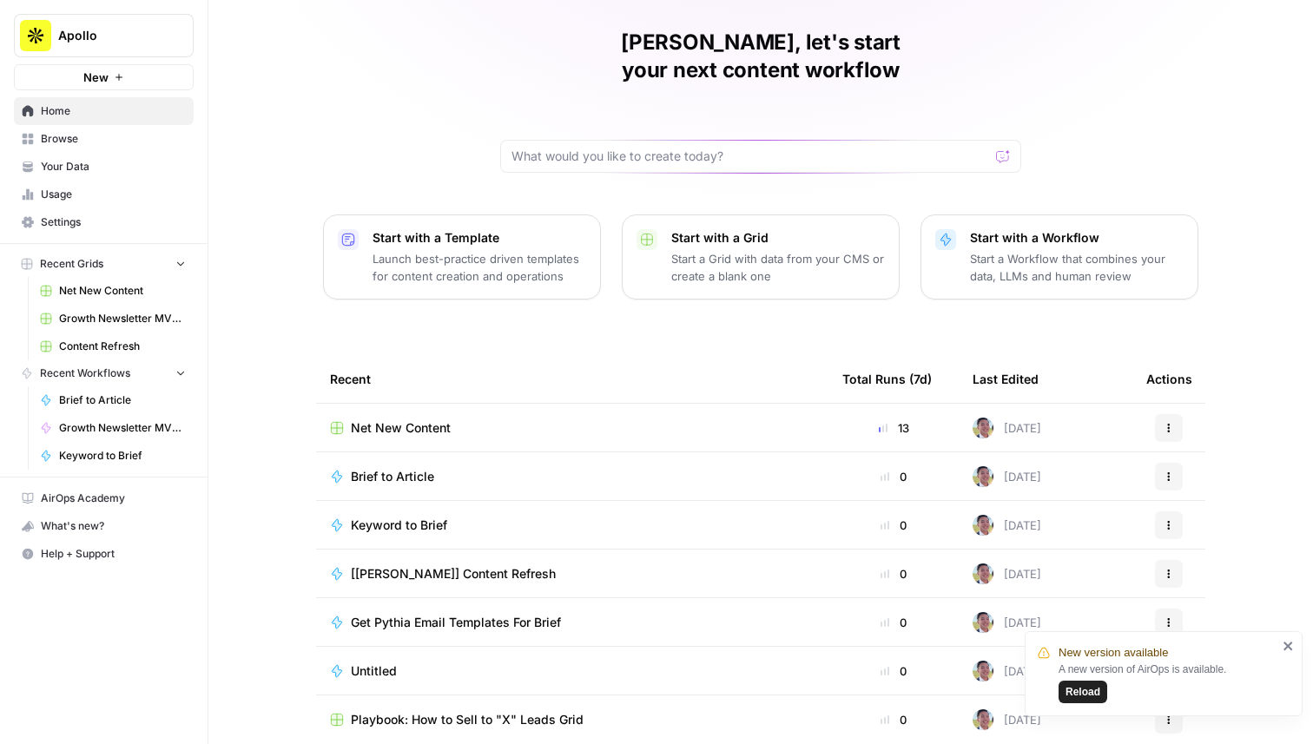
click at [477, 614] on span "Get Pythia Email Templates For Brief" at bounding box center [456, 622] width 210 height 17
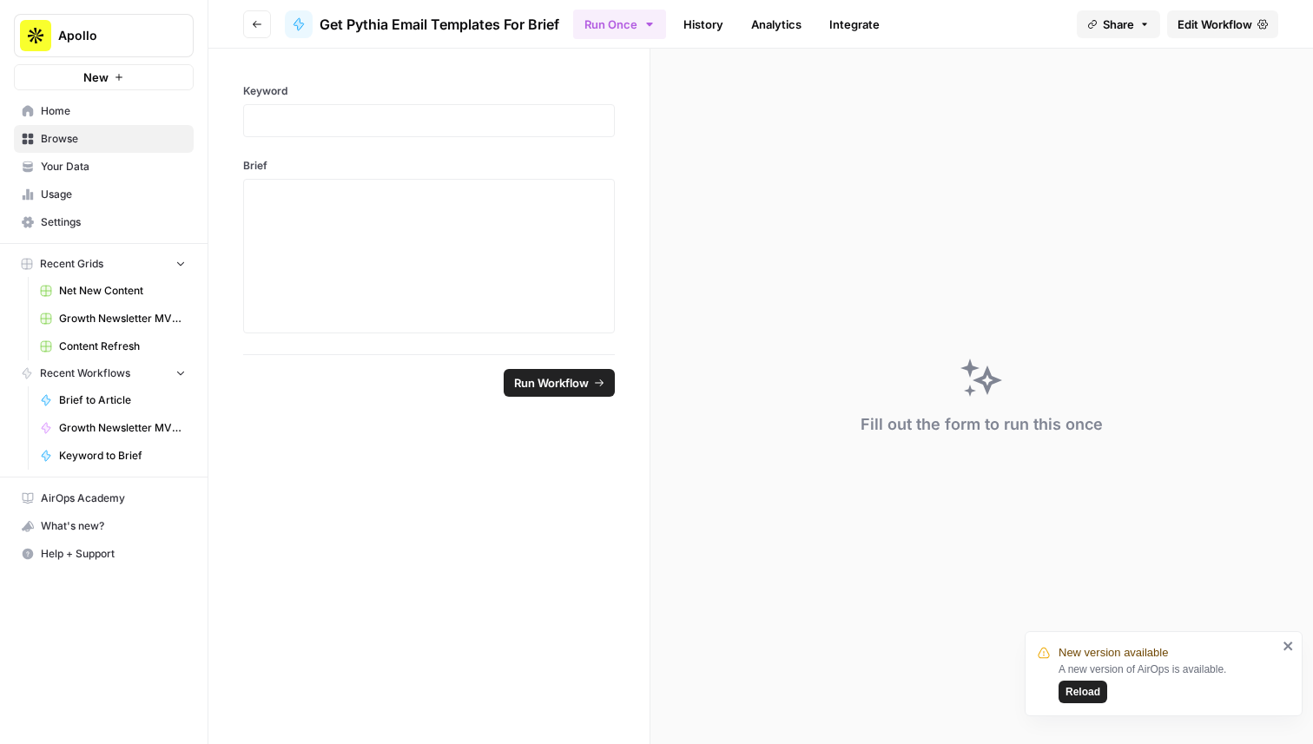
click at [1226, 27] on span "Edit Workflow" at bounding box center [1214, 24] width 75 height 17
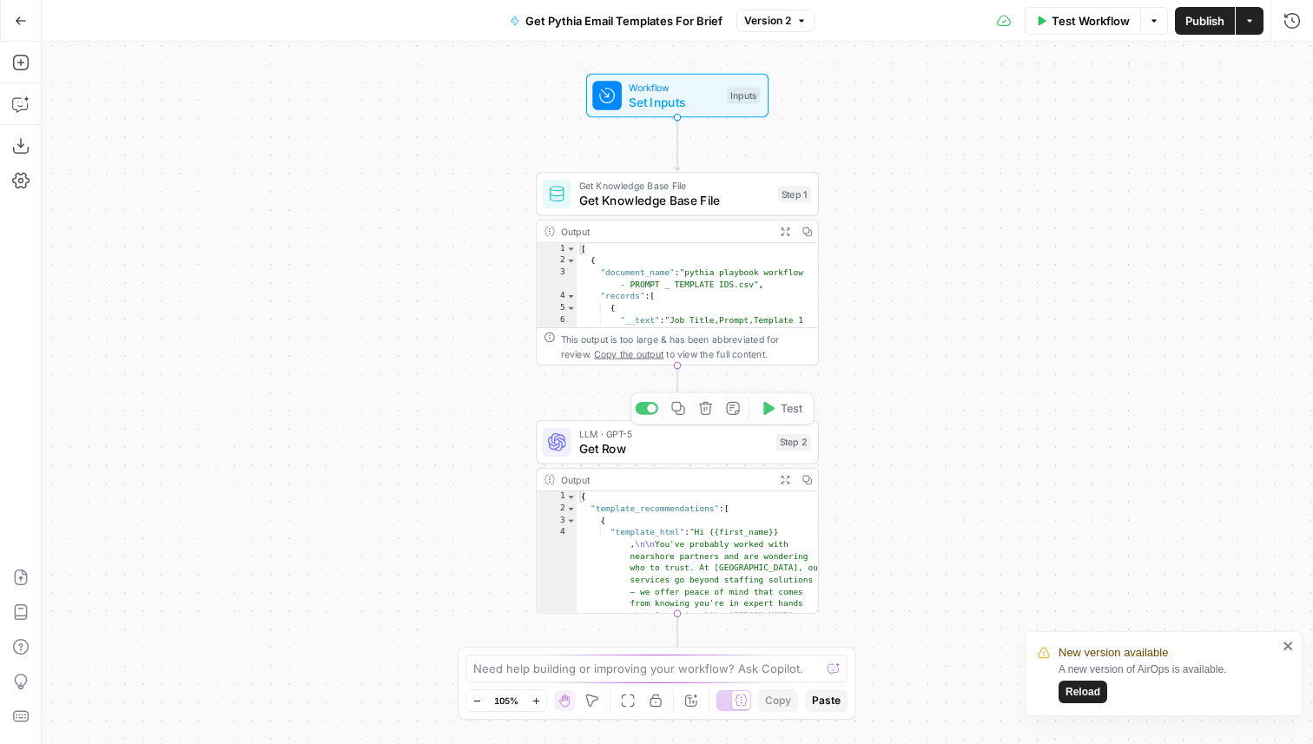
click at [703, 456] on span "Get Row" at bounding box center [674, 448] width 190 height 18
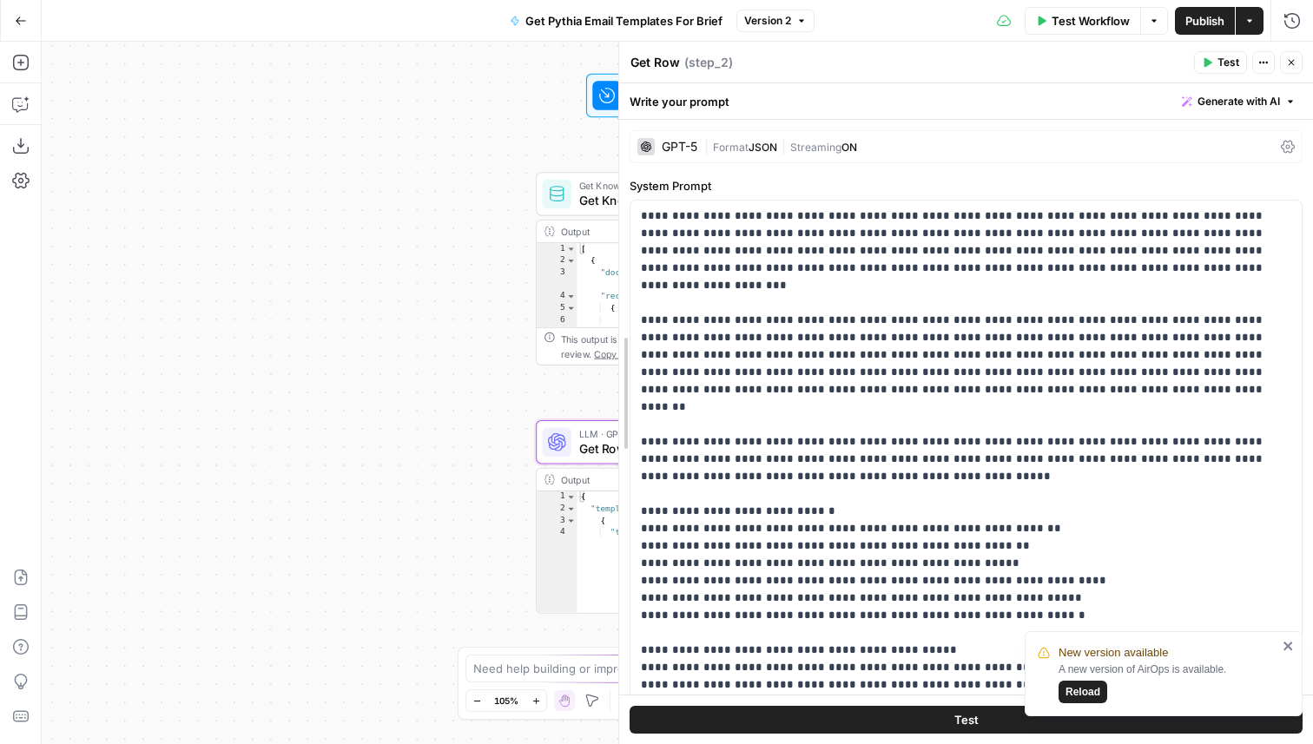
drag, startPoint x: 794, startPoint y: 342, endPoint x: 500, endPoint y: 323, distance: 294.9
click at [500, 323] on body "New version available A new version of AirOps is available. Reload Apollo New H…" at bounding box center [656, 372] width 1313 height 744
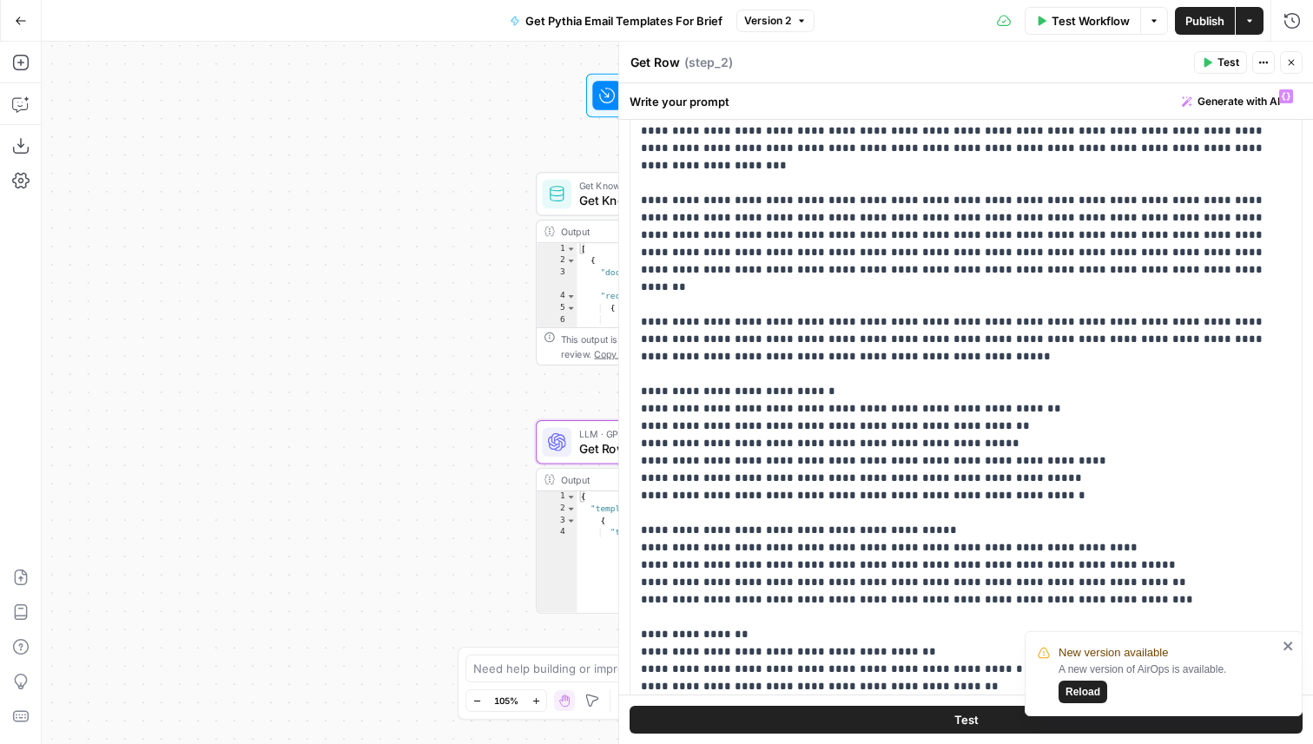
scroll to position [152, 0]
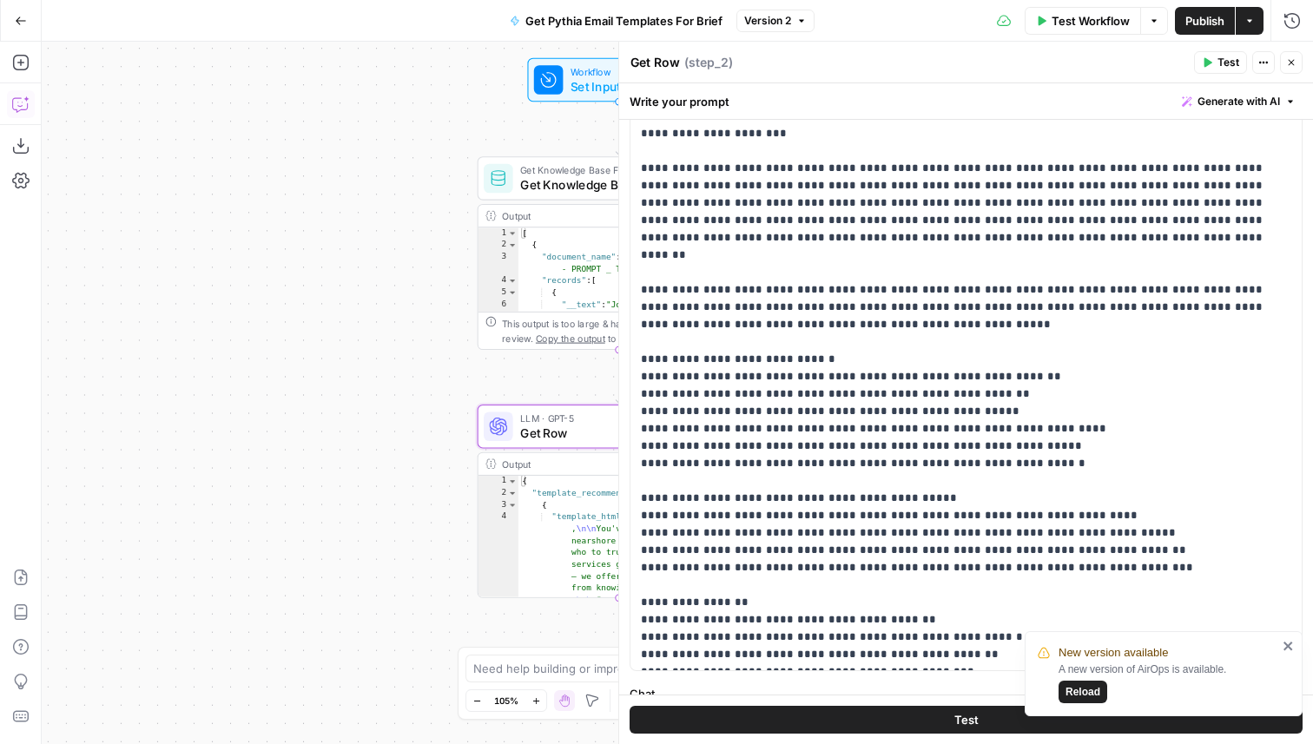
click at [26, 103] on icon "button" at bounding box center [20, 103] width 17 height 17
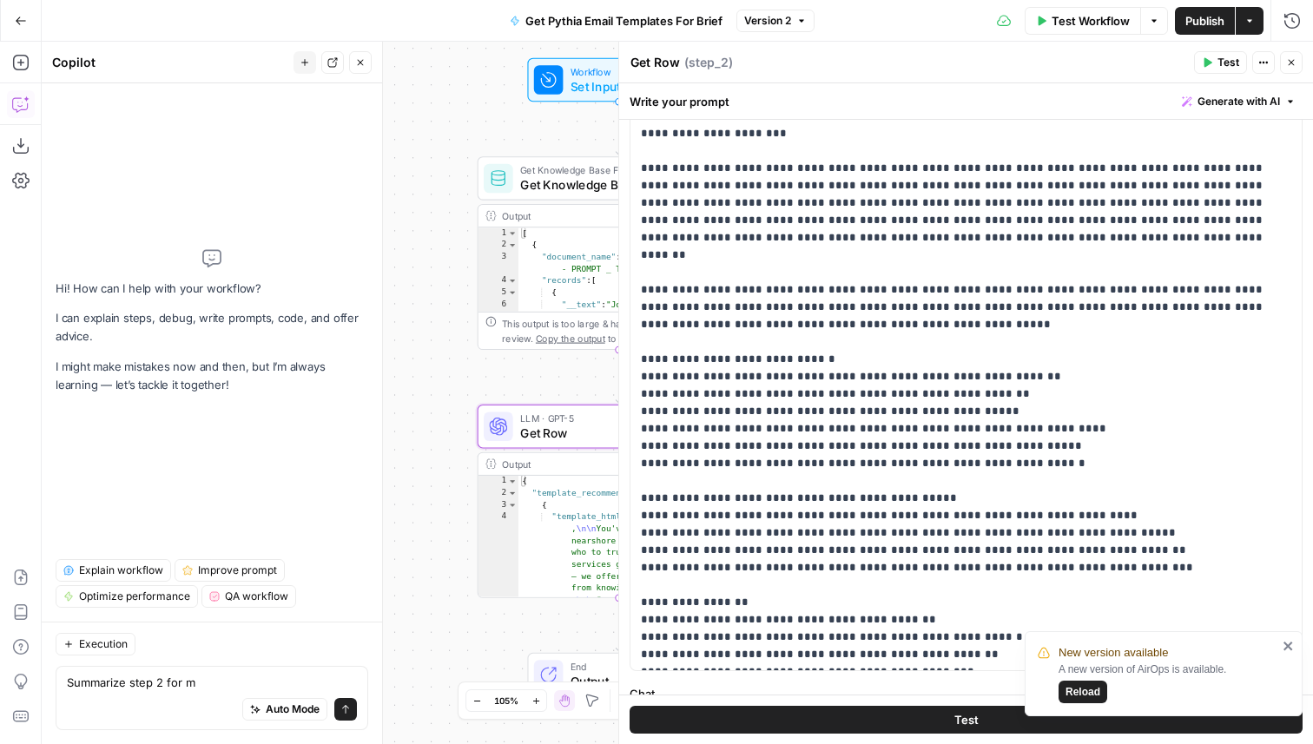
type textarea "Summarize step 2 for me"
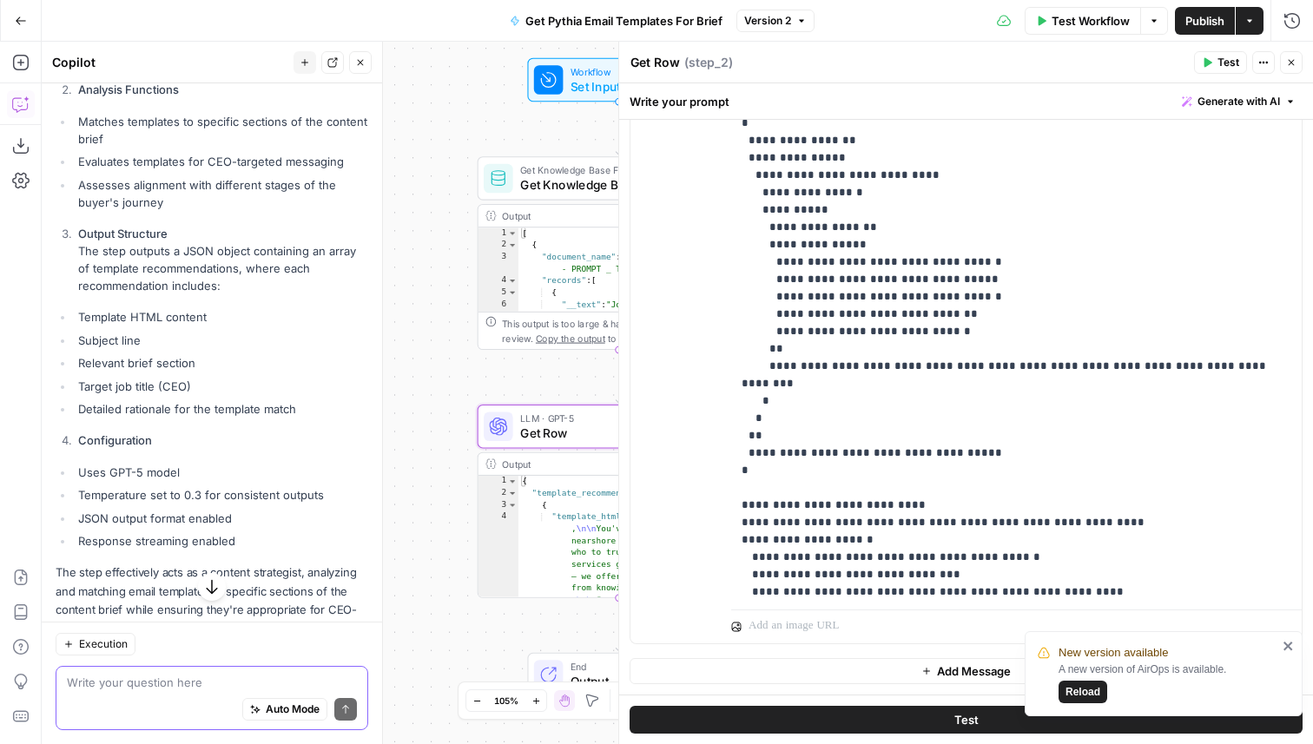
scroll to position [105, 0]
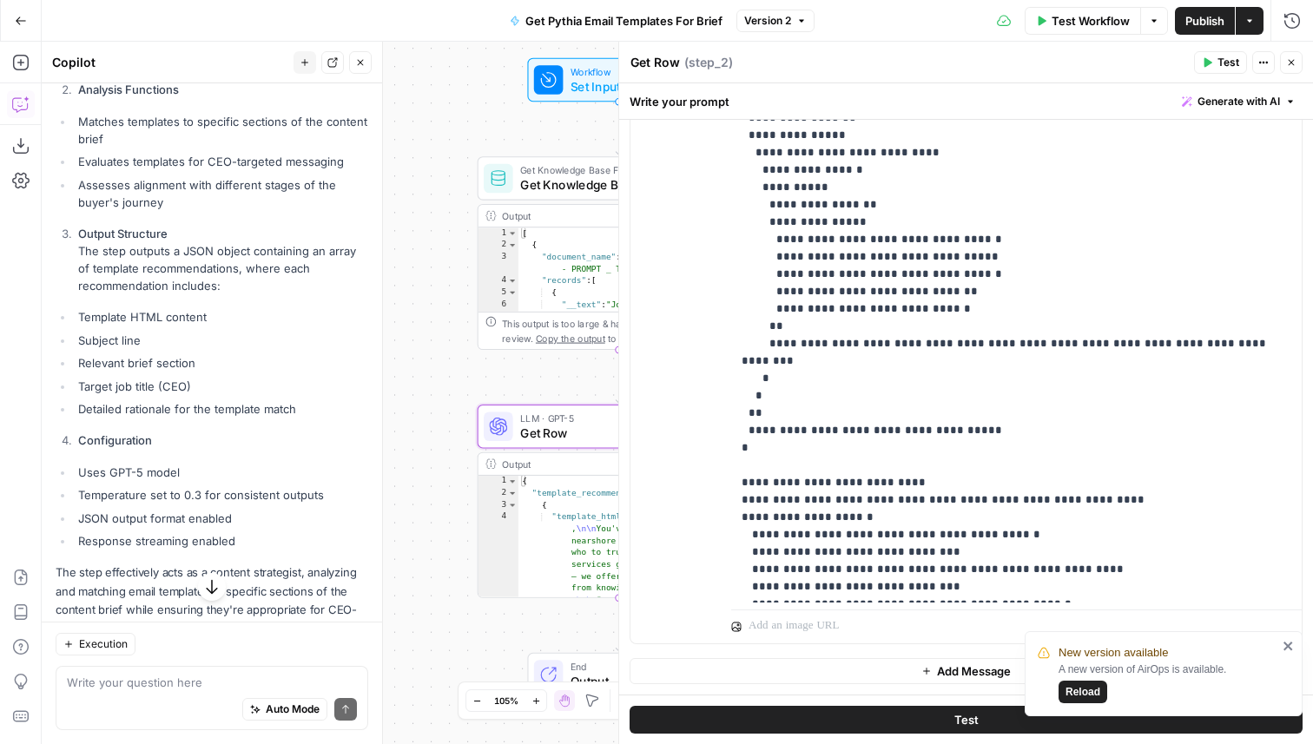
click at [15, 16] on icon "button" at bounding box center [21, 21] width 12 height 12
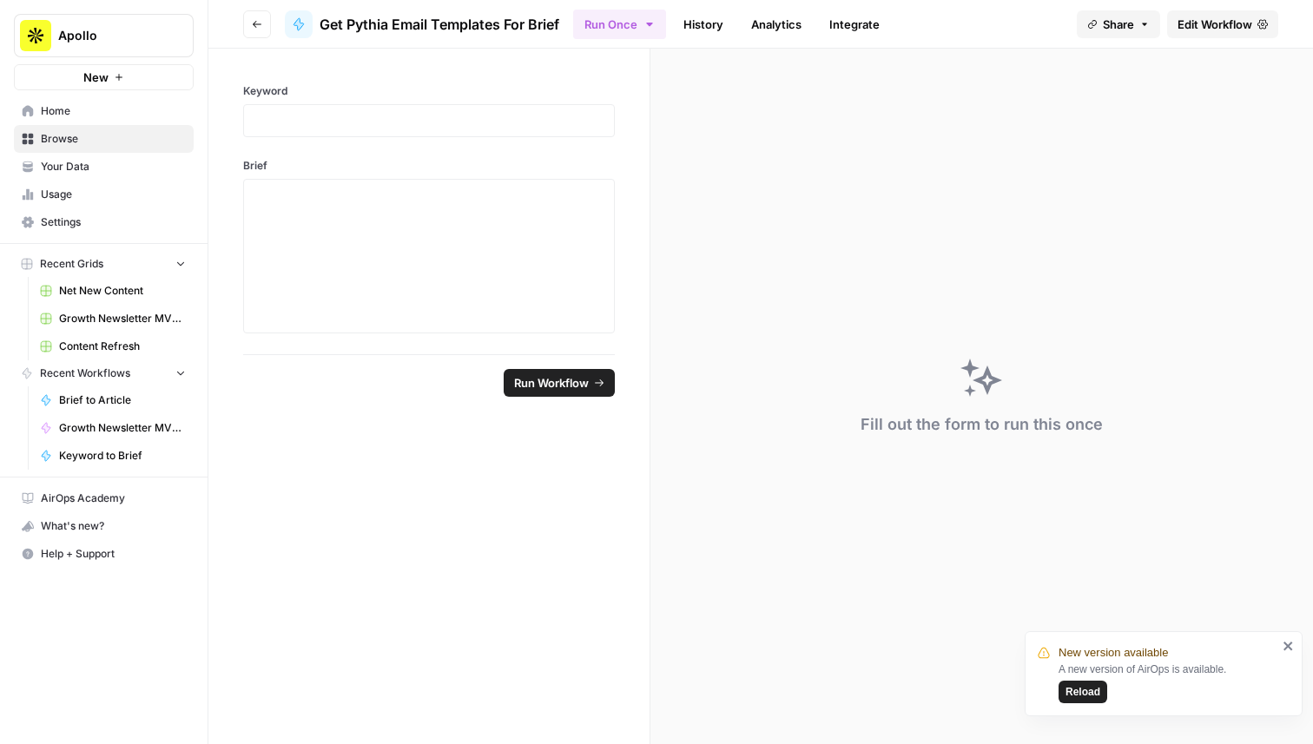
click at [260, 24] on icon "button" at bounding box center [257, 24] width 10 height 10
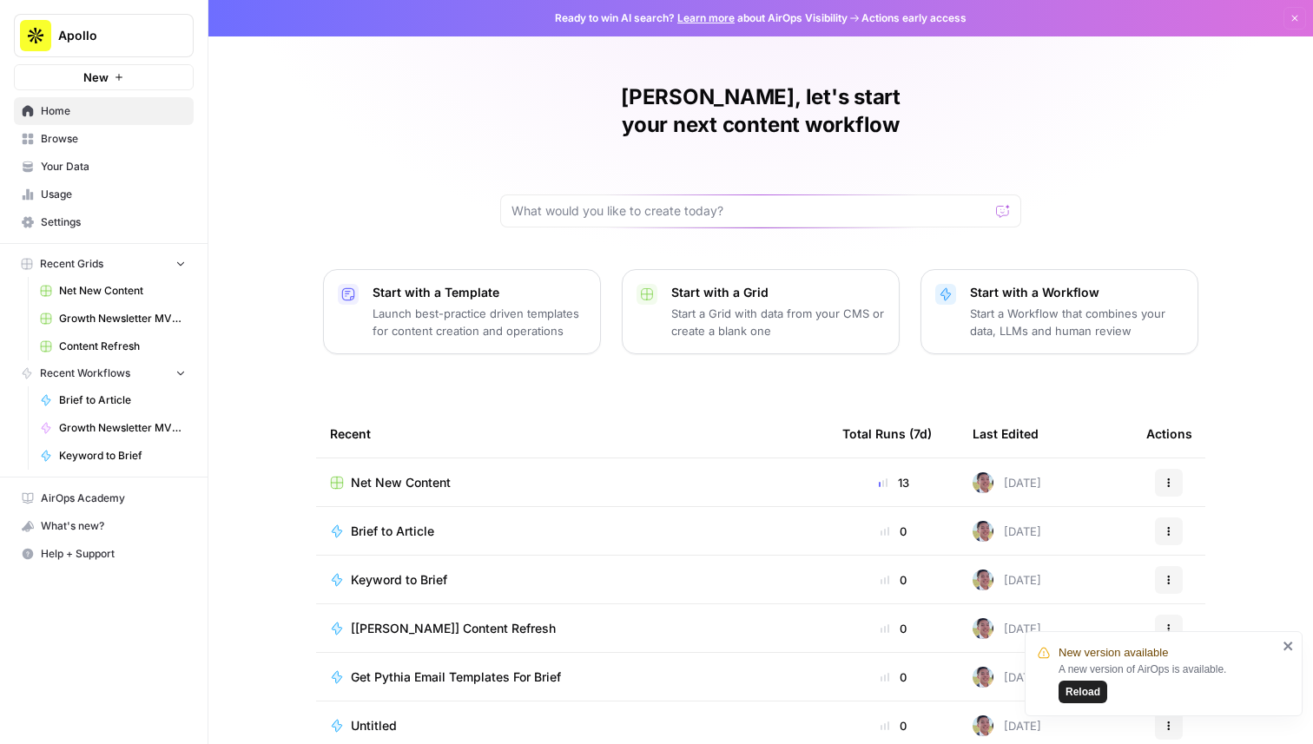
scroll to position [55, 0]
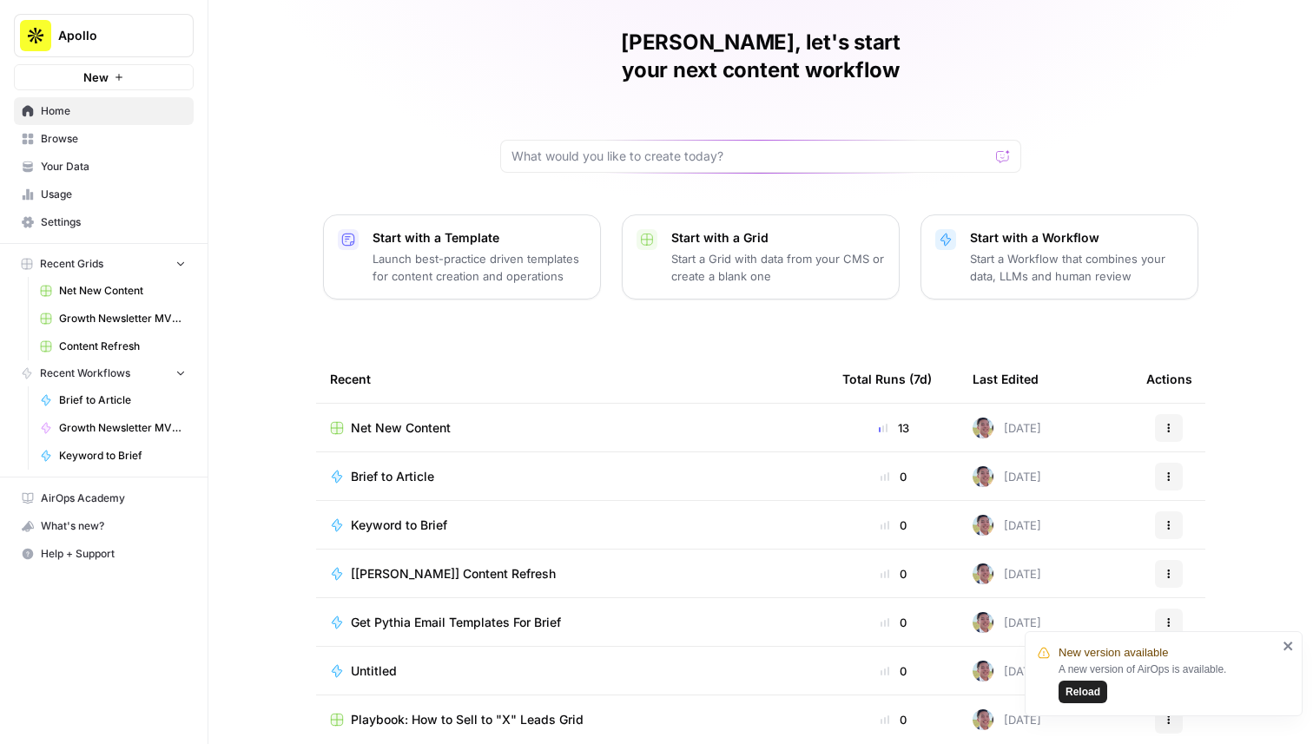
click at [418, 419] on span "Net New Content" at bounding box center [401, 427] width 100 height 17
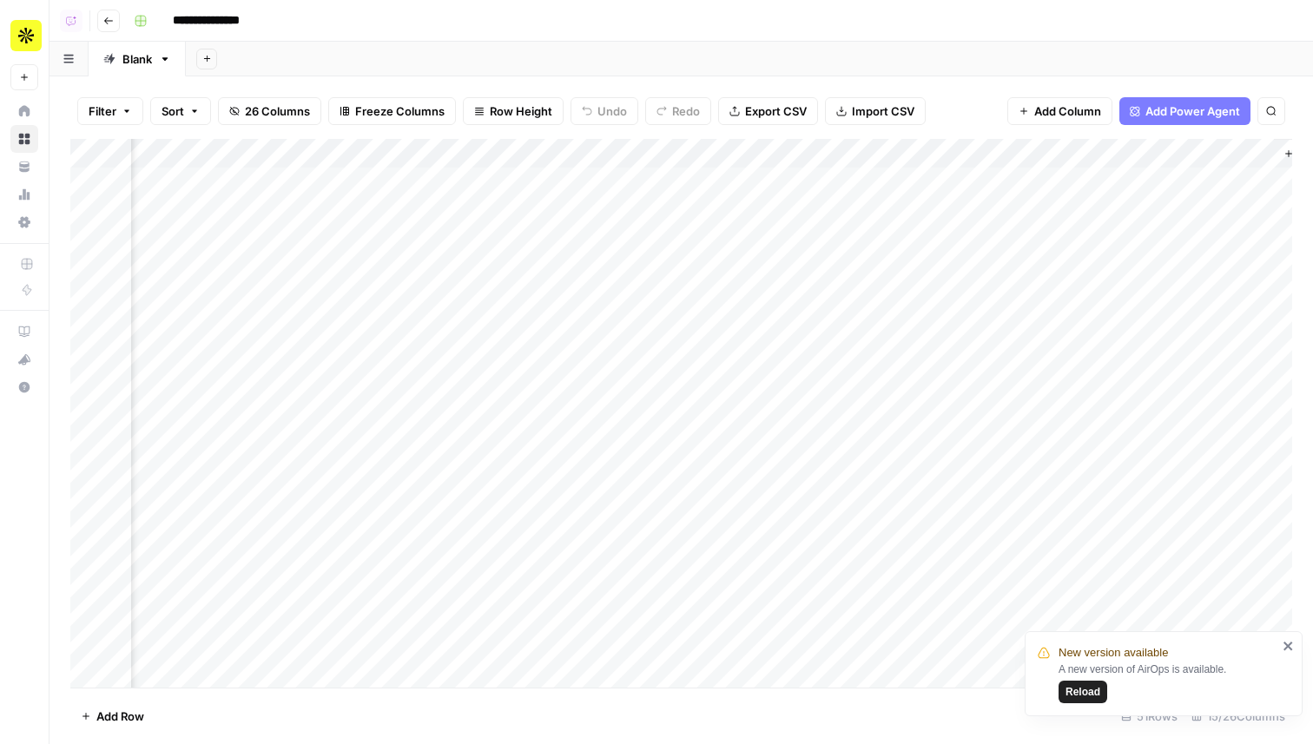
scroll to position [0, 1281]
click at [537, 159] on div "Add Column" at bounding box center [681, 413] width 1222 height 549
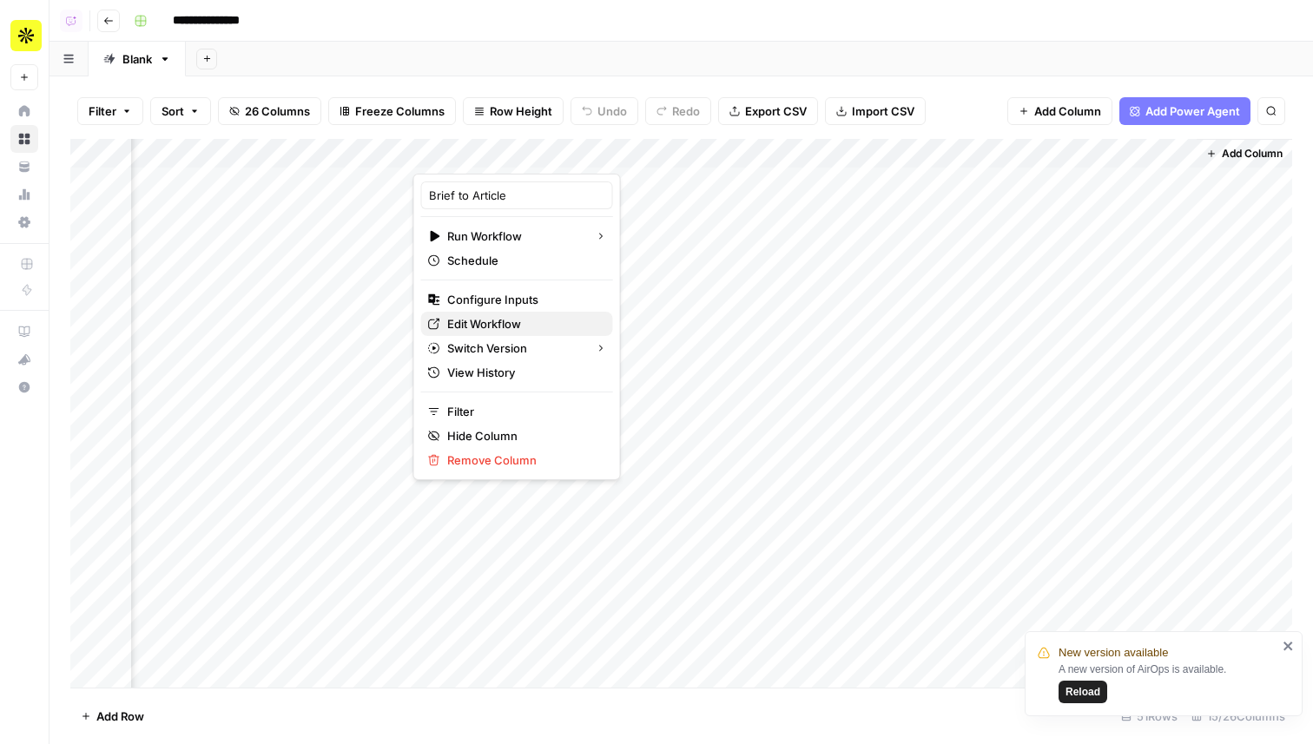
click at [511, 318] on span "Edit Workflow" at bounding box center [523, 323] width 152 height 17
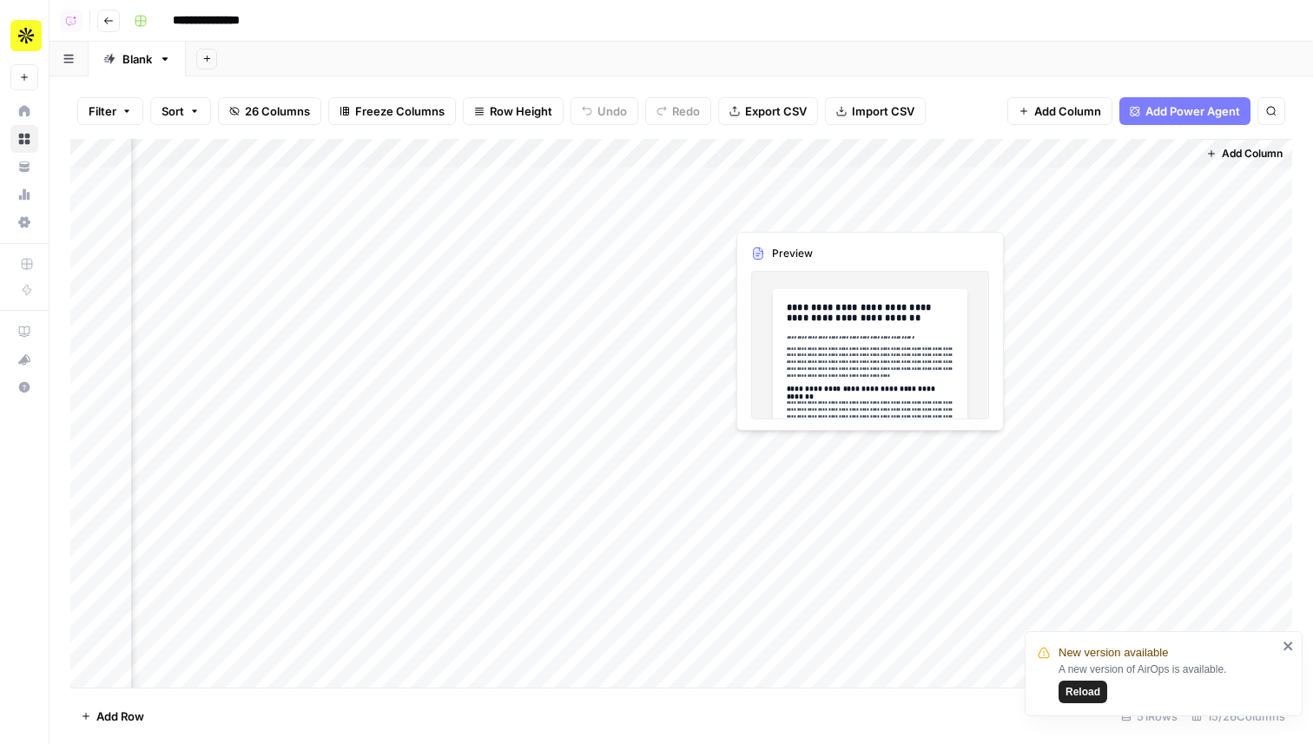
click at [800, 207] on div "Add Column" at bounding box center [681, 413] width 1222 height 549
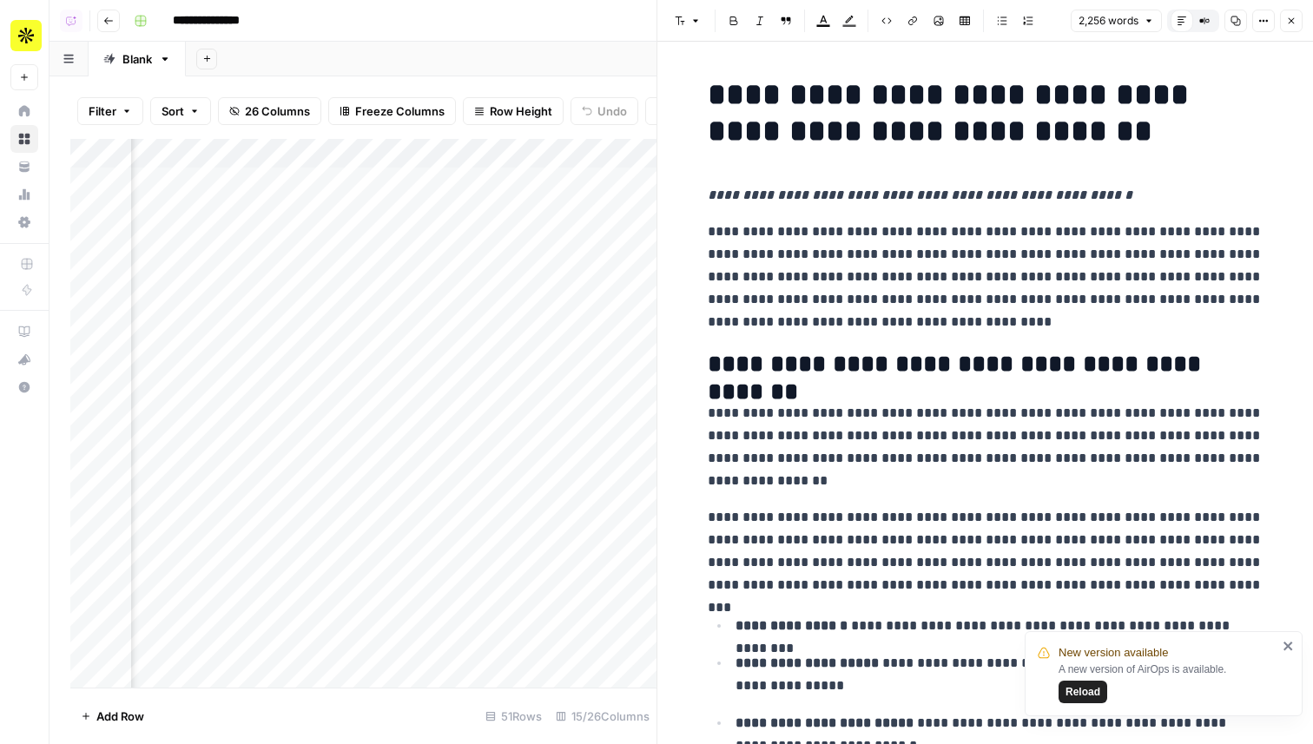
click at [1263, 30] on button "Options" at bounding box center [1263, 21] width 23 height 23
click at [1191, 190] on span "Code" at bounding box center [1210, 183] width 83 height 17
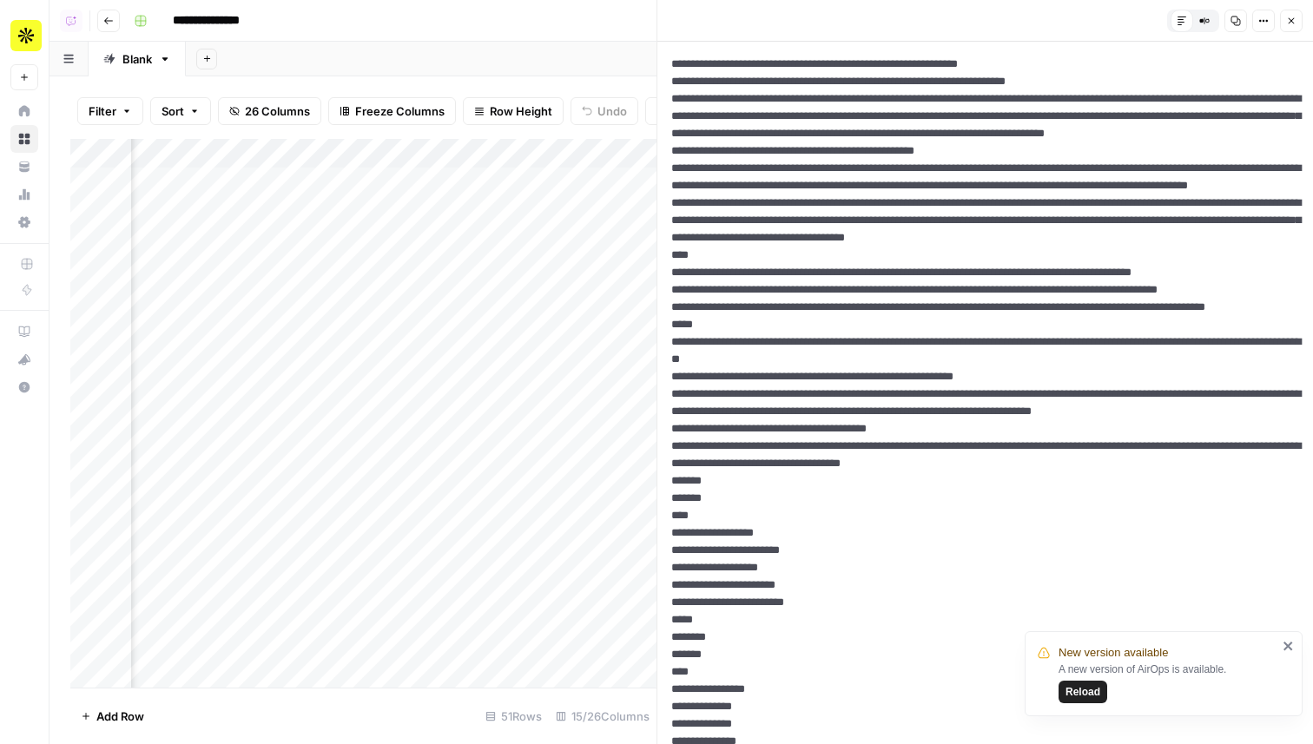
click at [1297, 29] on button "Close" at bounding box center [1291, 21] width 23 height 23
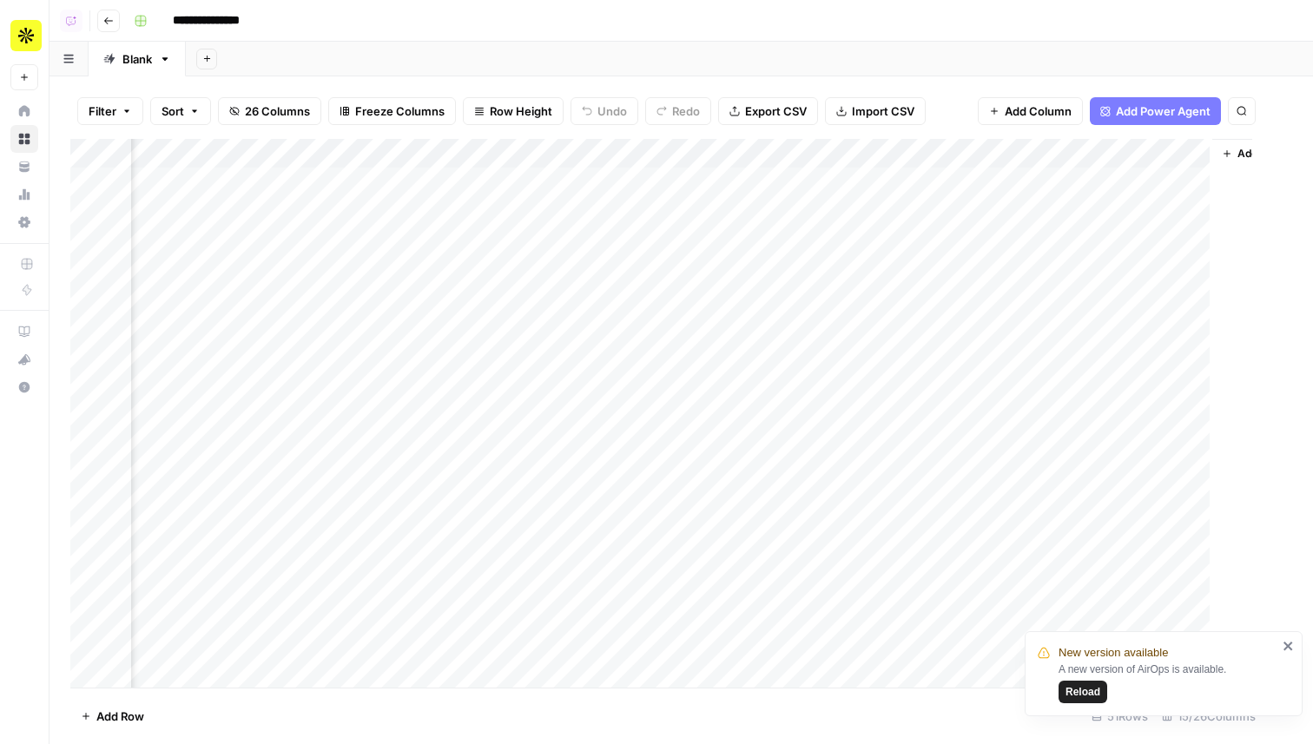
scroll to position [0, 1260]
click at [806, 245] on div "Add Column" at bounding box center [681, 413] width 1222 height 549
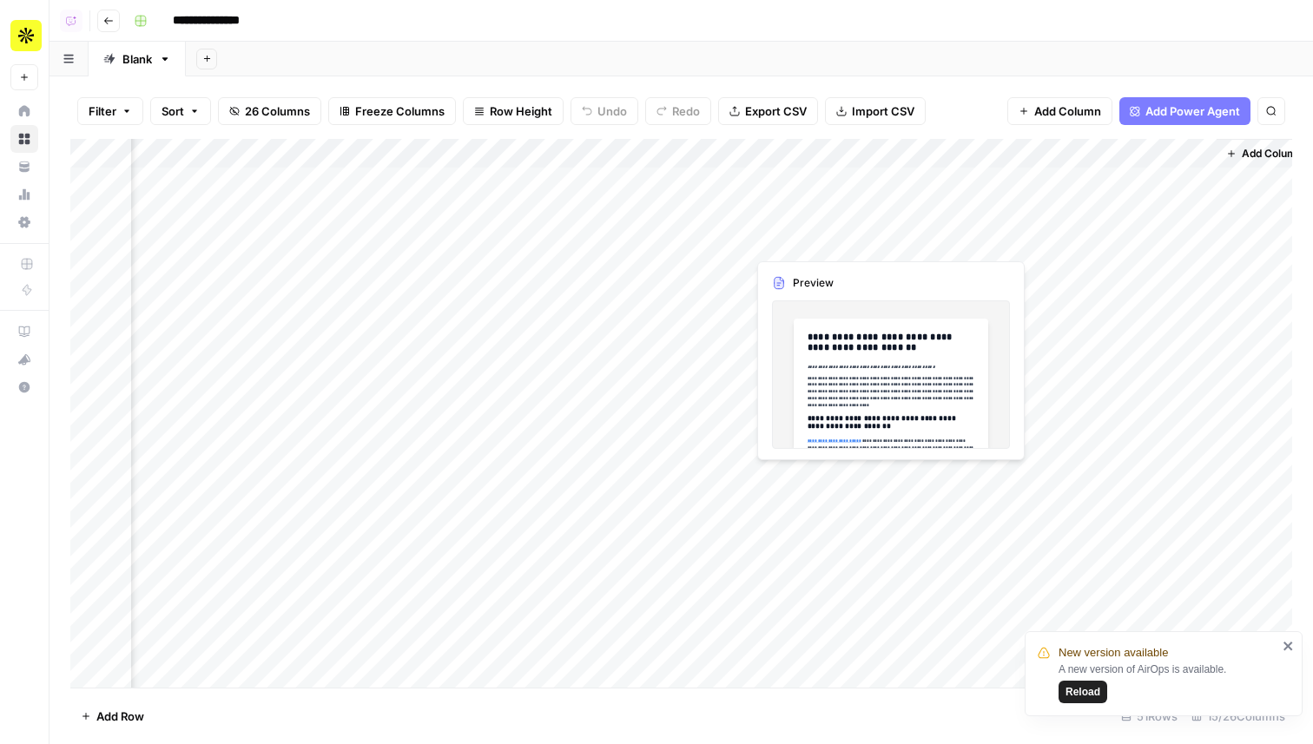
click at [806, 245] on div "Add Column" at bounding box center [681, 413] width 1222 height 549
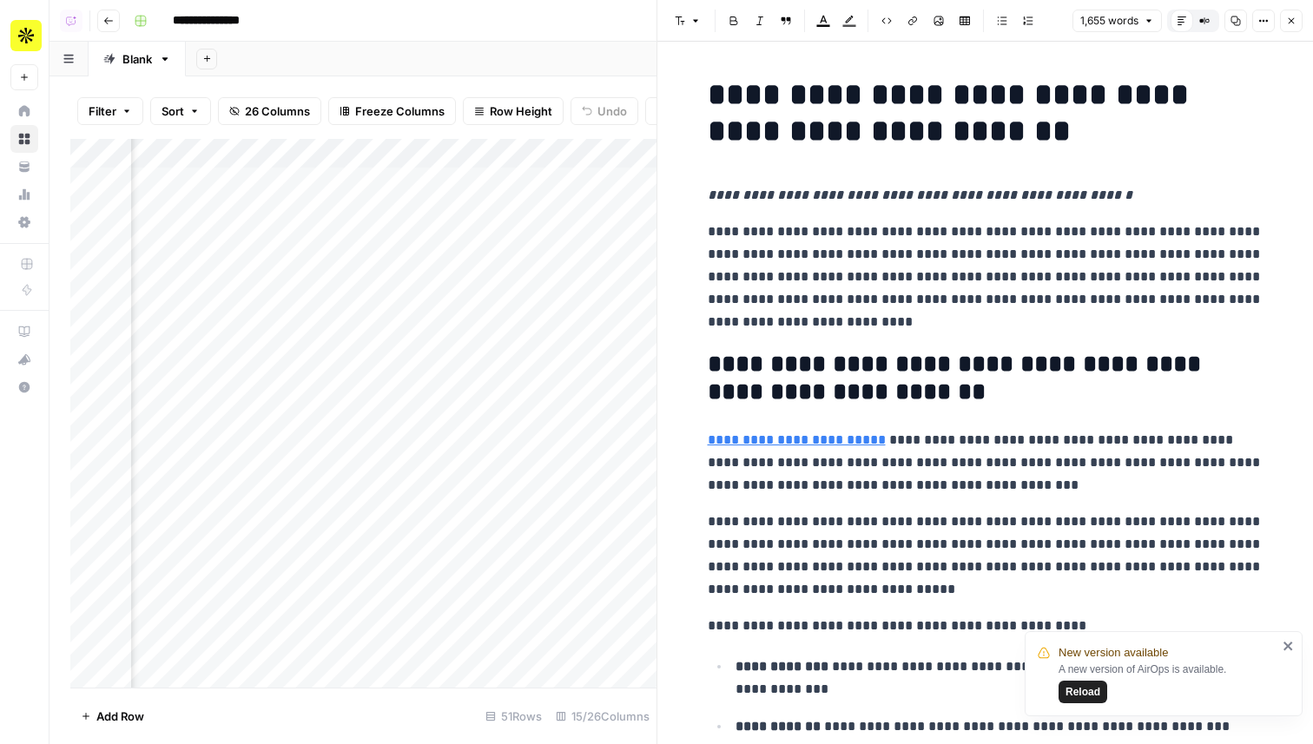
click at [1259, 20] on icon "button" at bounding box center [1260, 21] width 3 height 3
click at [1199, 185] on span "Code" at bounding box center [1210, 183] width 83 height 17
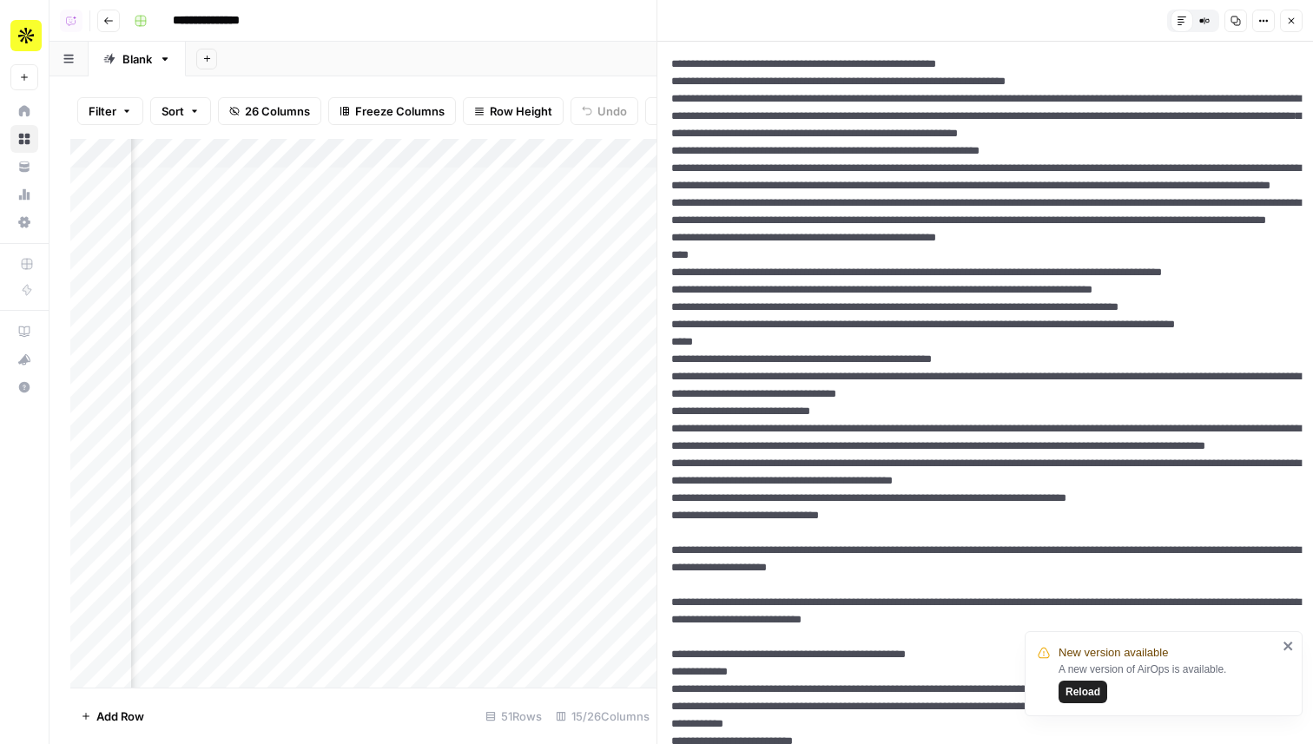
click at [1288, 23] on icon "button" at bounding box center [1291, 21] width 6 height 6
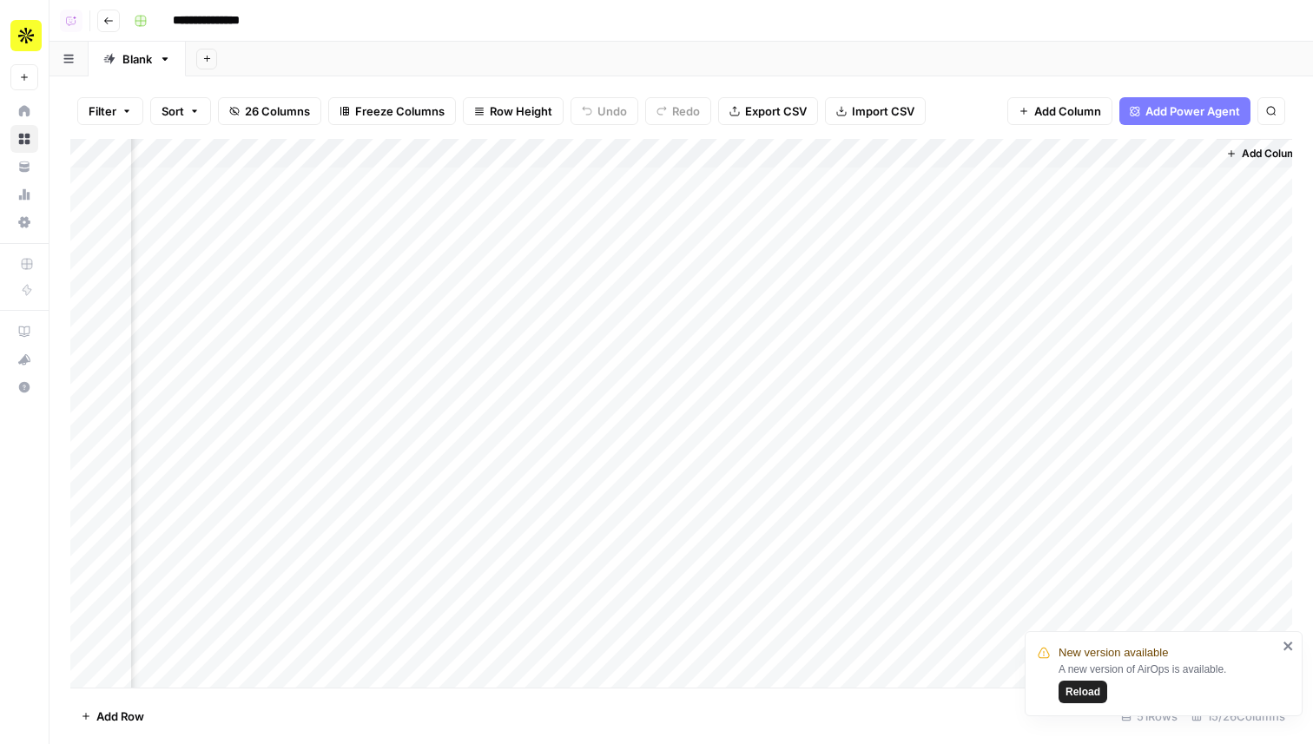
click at [794, 260] on div "Add Column" at bounding box center [681, 413] width 1222 height 549
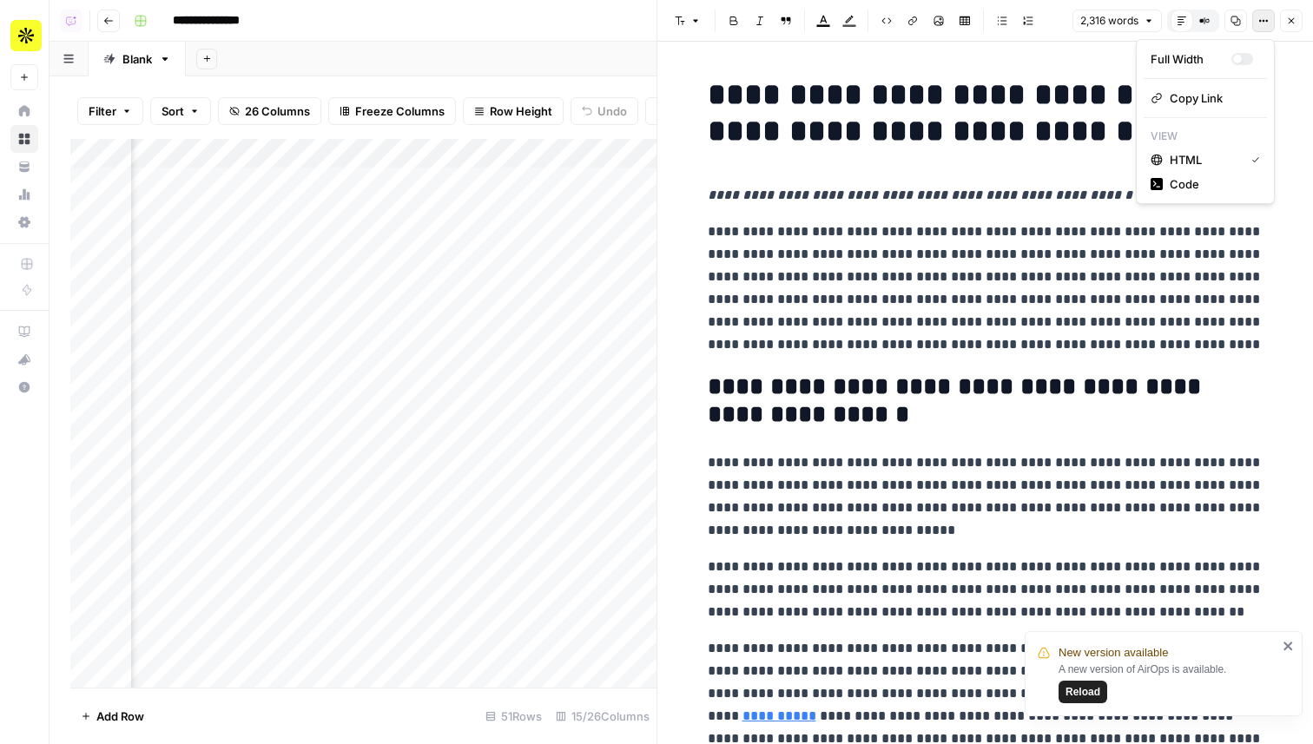
click at [1268, 16] on button "Options" at bounding box center [1263, 21] width 23 height 23
click at [1182, 192] on span "Code" at bounding box center [1210, 183] width 83 height 17
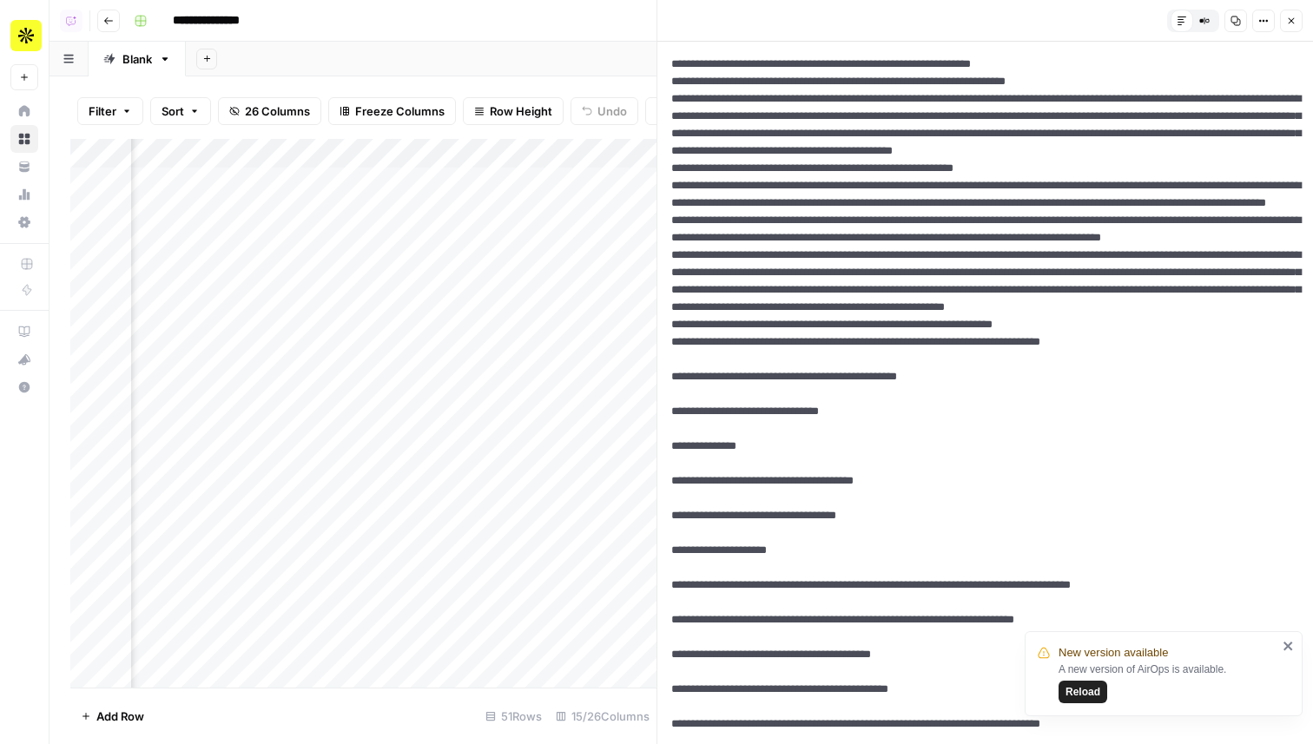
click at [1295, 17] on icon "button" at bounding box center [1291, 21] width 10 height 10
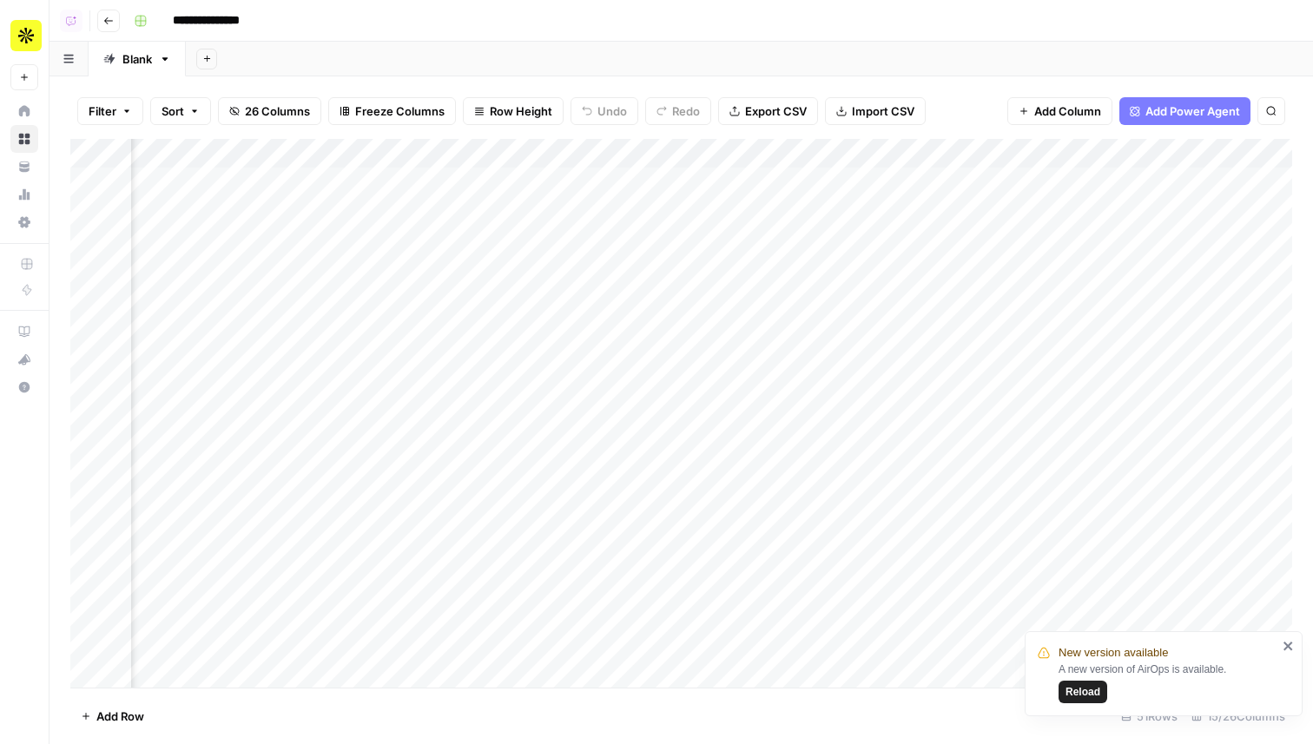
click at [146, 69] on link "Blank" at bounding box center [137, 59] width 97 height 35
click at [141, 60] on div "Blank" at bounding box center [137, 58] width 30 height 17
click at [141, 60] on input "*****" at bounding box center [138, 59] width 32 height 23
type input "**********"
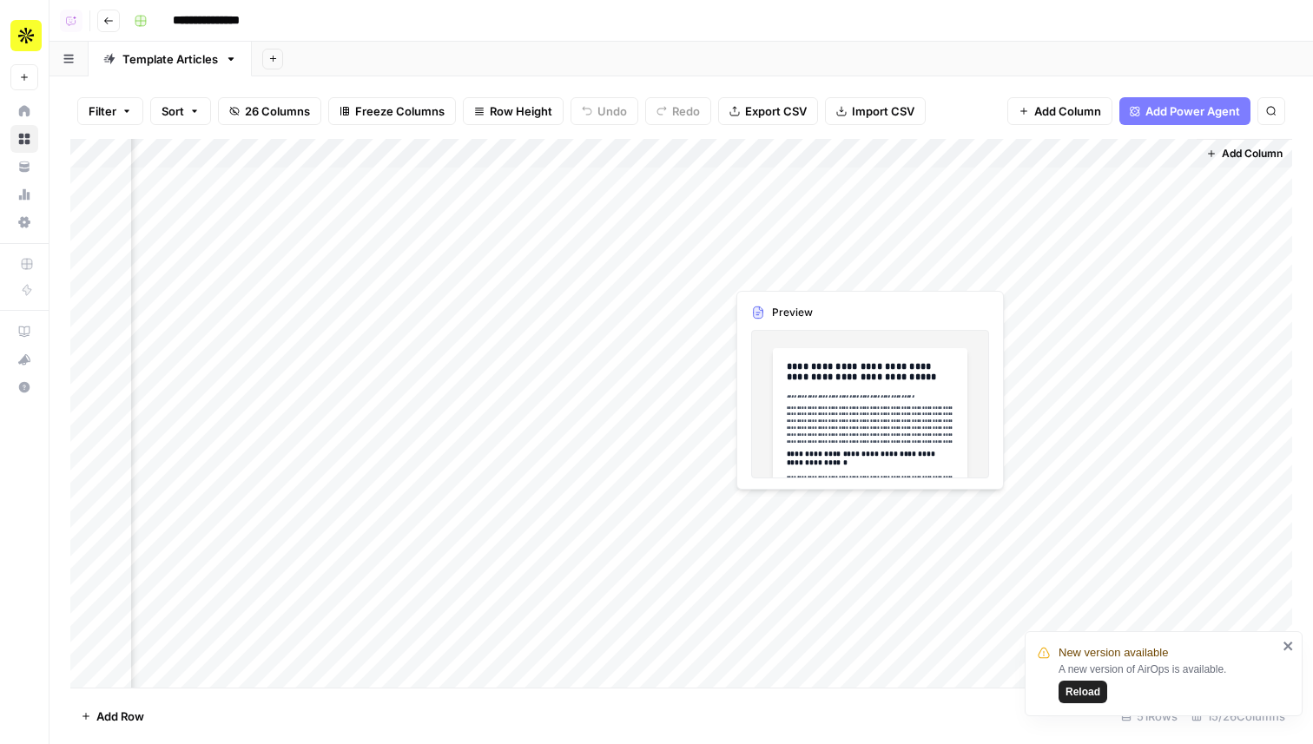
click at [822, 268] on div "Add Column" at bounding box center [681, 413] width 1222 height 549
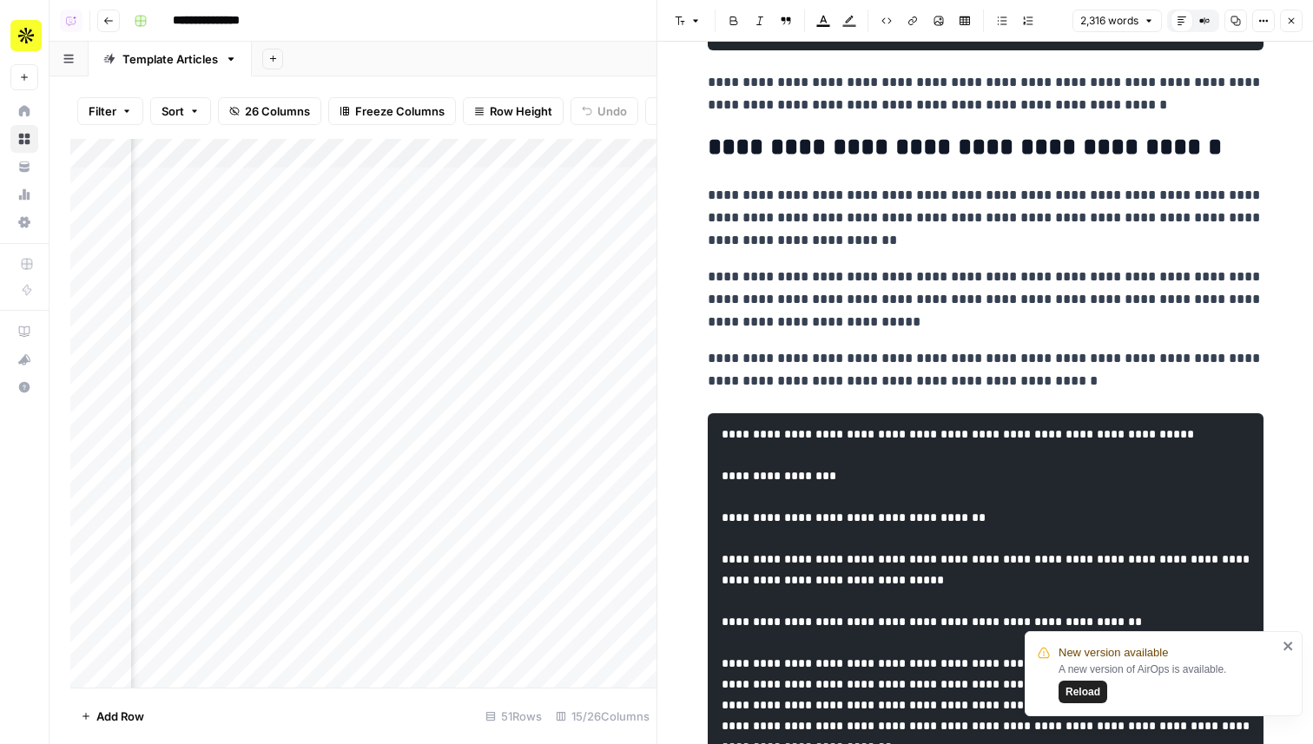
scroll to position [5025, 0]
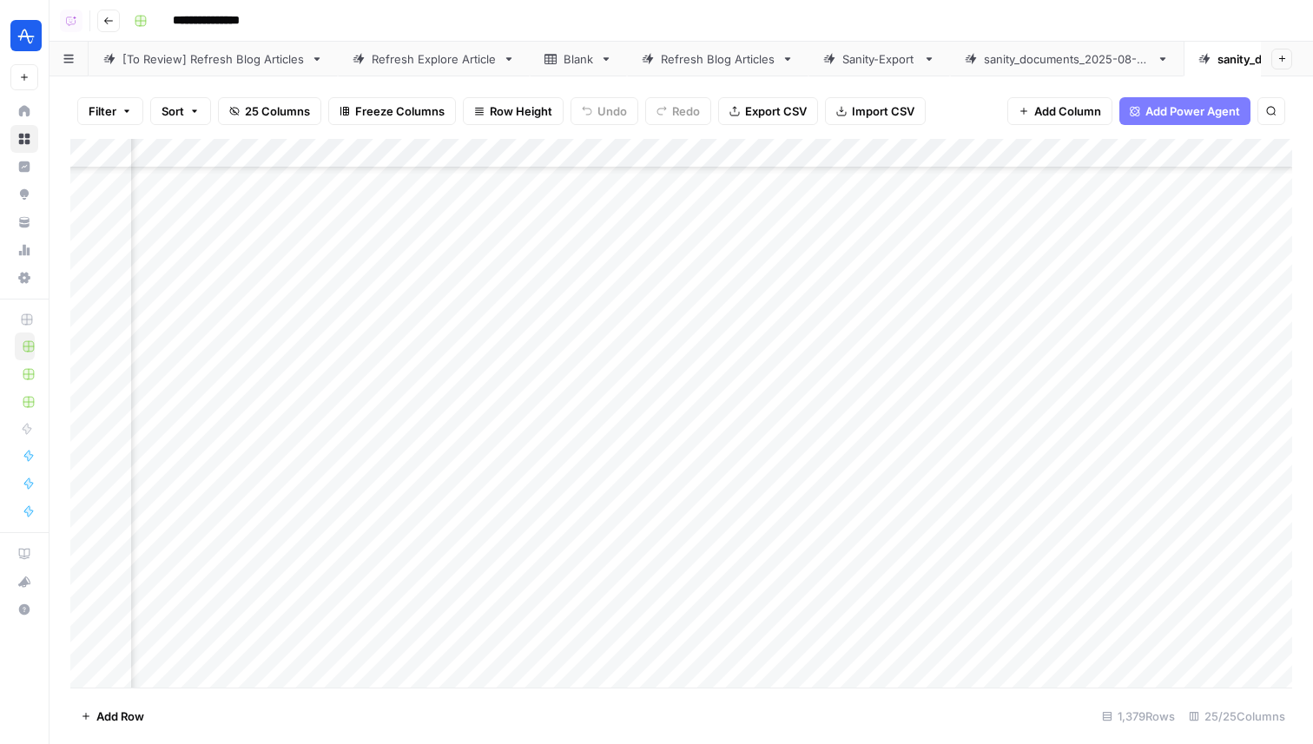
scroll to position [276, 2084]
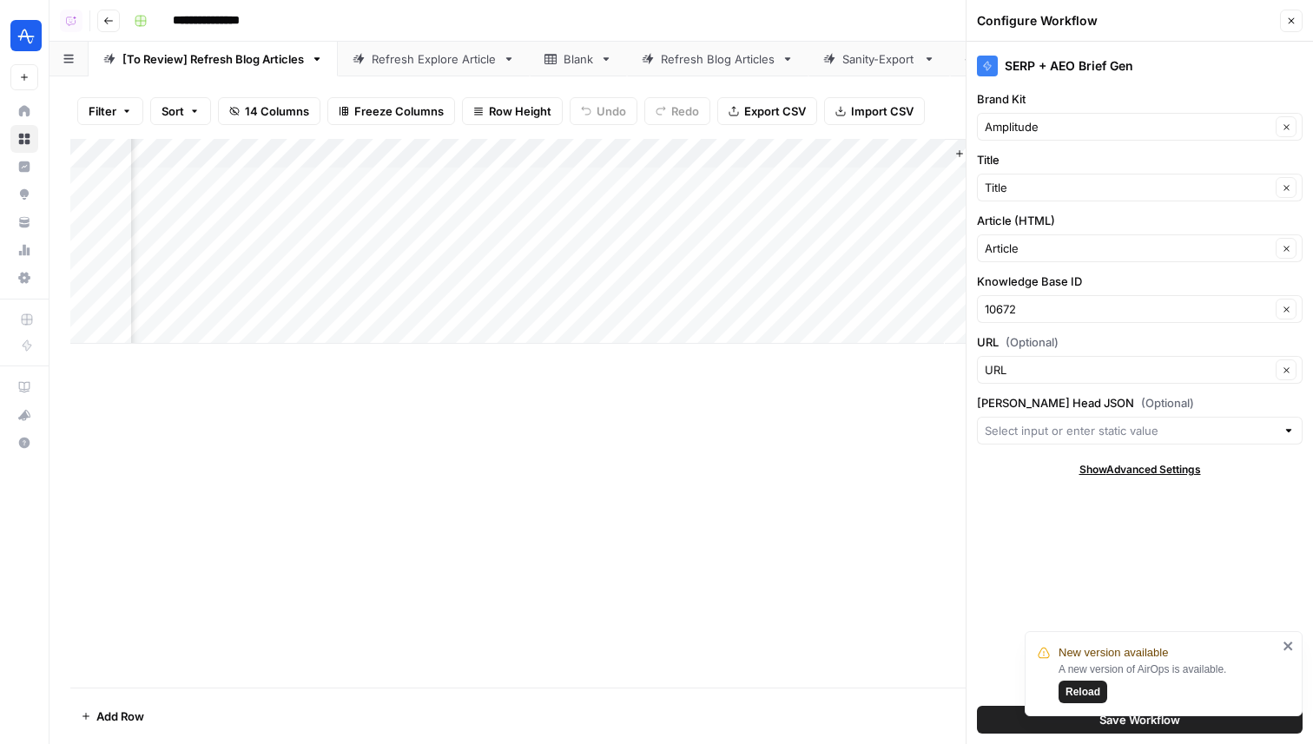
scroll to position [0, 301]
click at [929, 56] on icon at bounding box center [930, 59] width 12 height 12
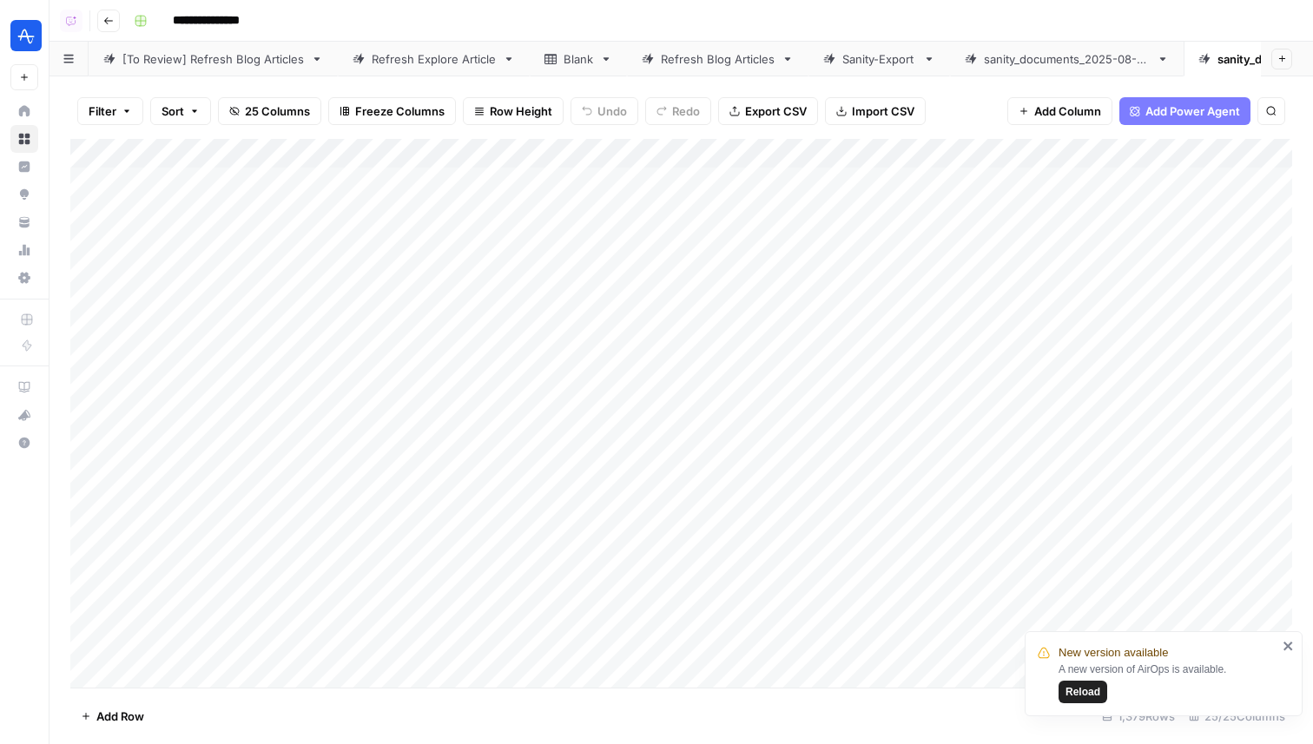
scroll to position [0, 399]
click at [1197, 56] on div "Blank" at bounding box center [1212, 58] width 30 height 17
click at [938, 148] on span "Add Column" at bounding box center [937, 154] width 61 height 16
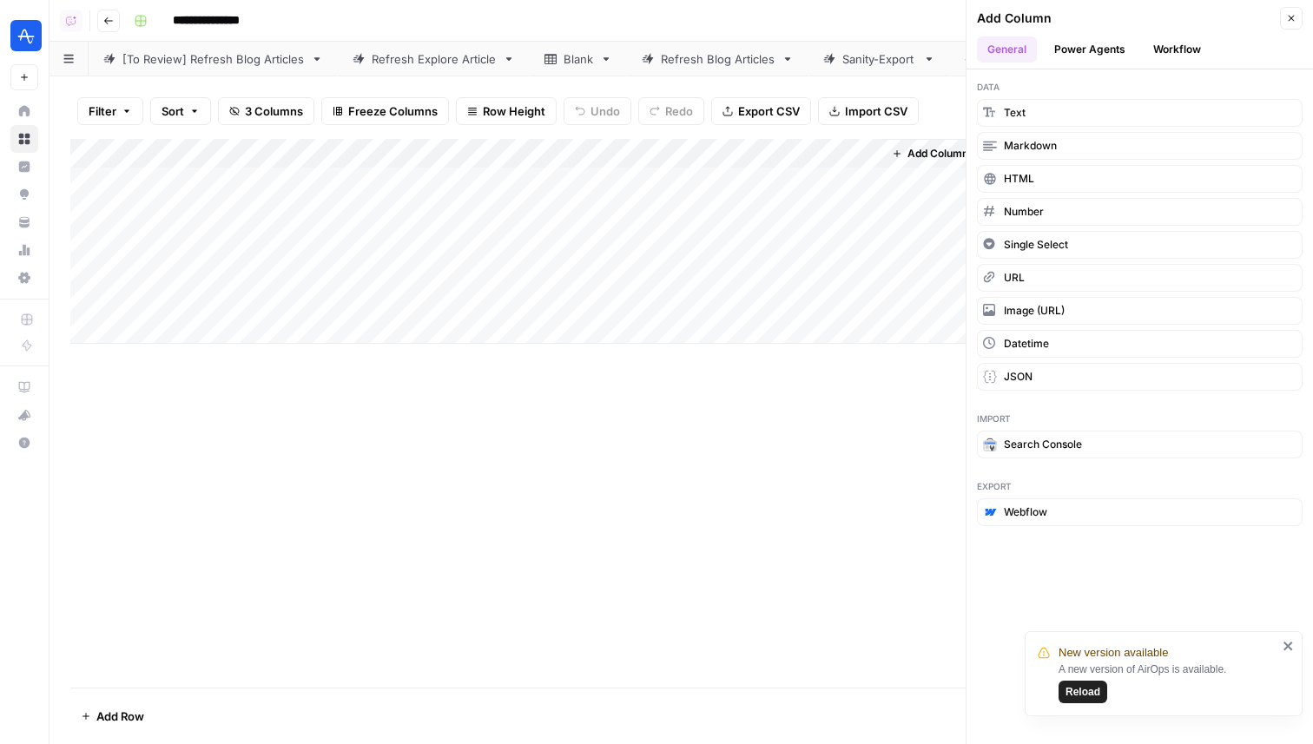
click at [1169, 50] on button "Workflow" at bounding box center [1177, 49] width 69 height 26
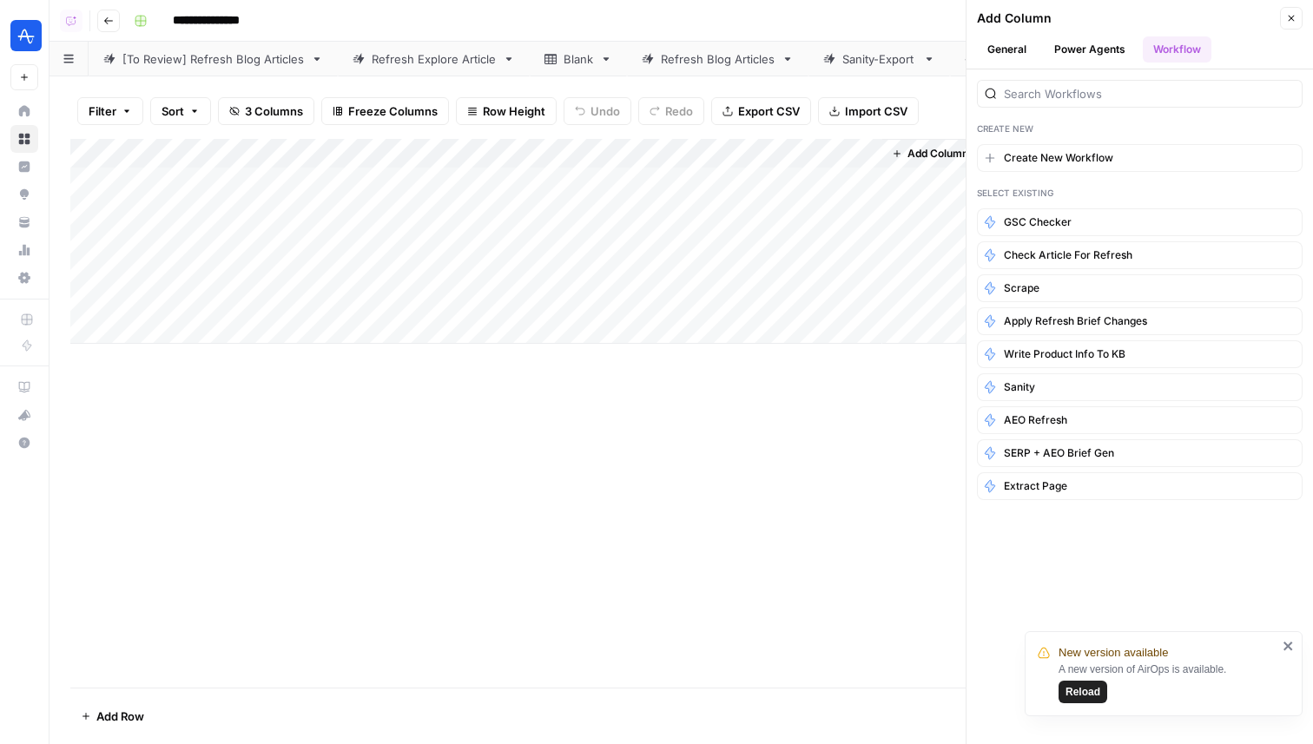
click at [917, 150] on span "Add Column" at bounding box center [937, 154] width 61 height 16
click at [1296, 18] on button "Close" at bounding box center [1291, 18] width 23 height 23
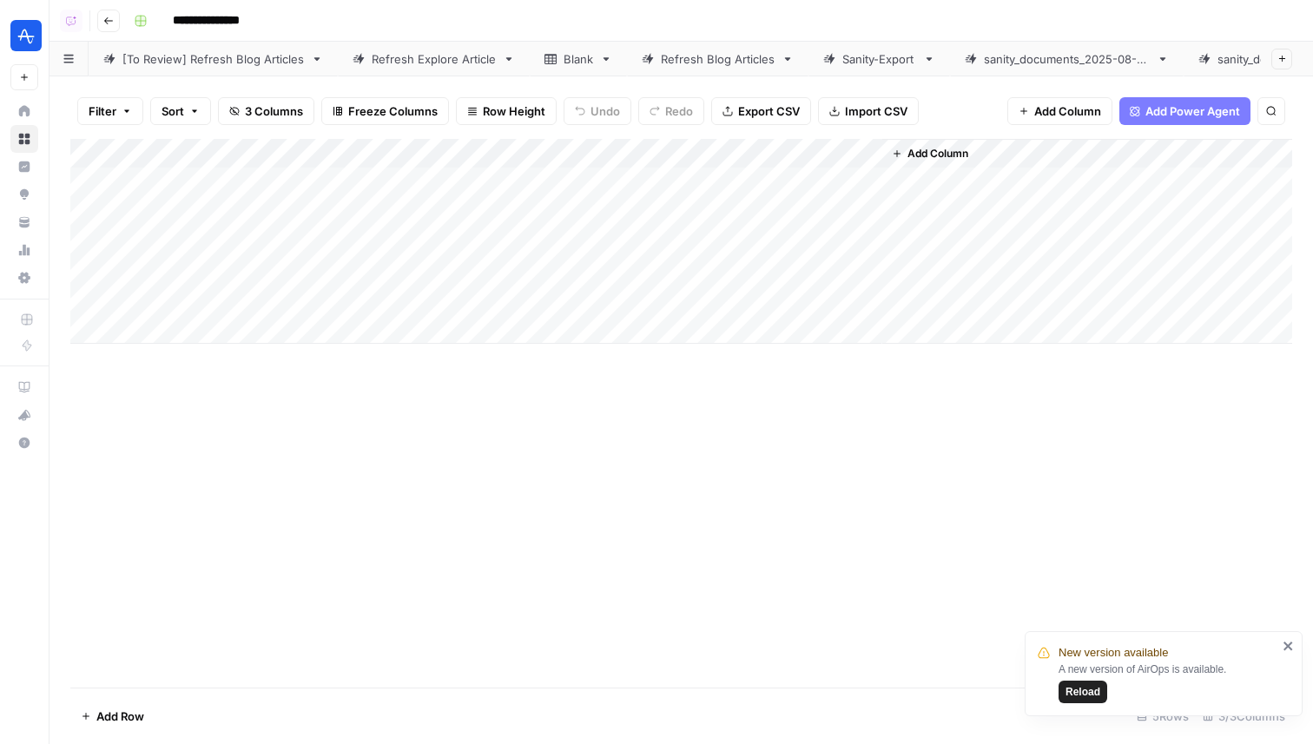
click at [940, 161] on button "Add Column" at bounding box center [930, 153] width 90 height 23
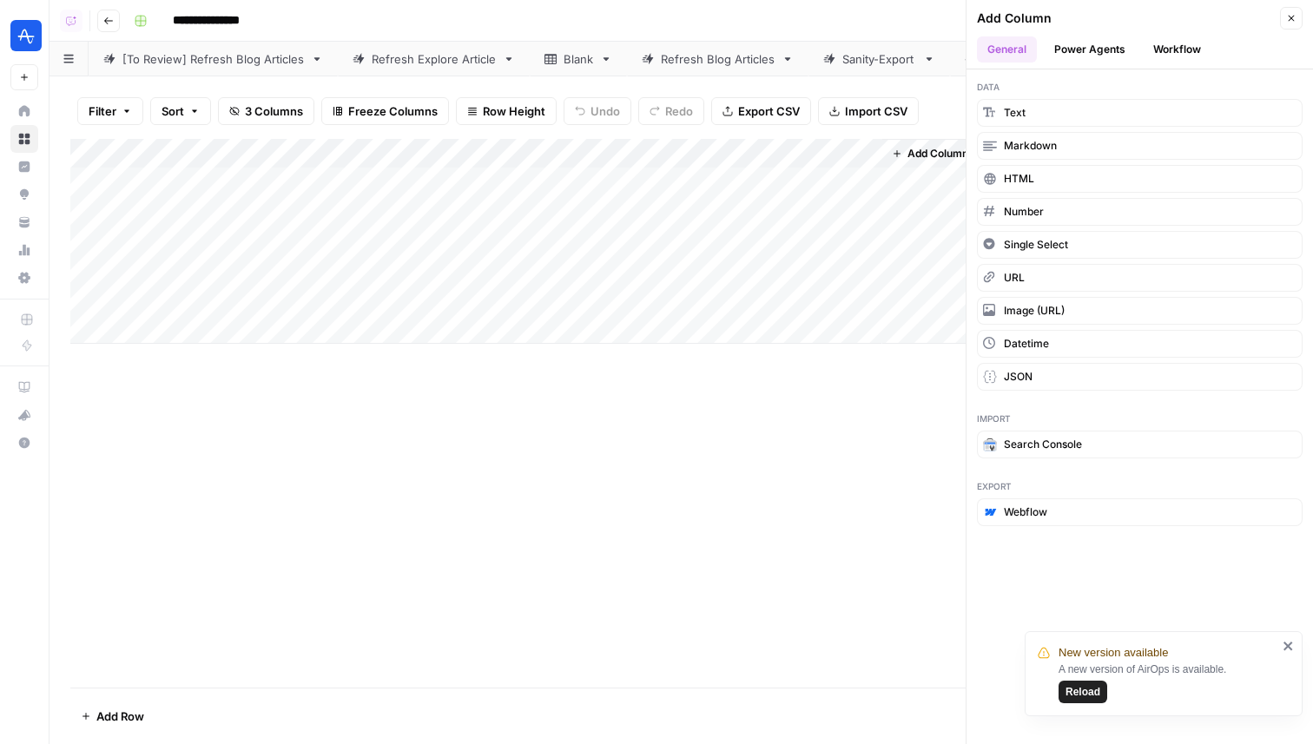
click at [1162, 49] on button "Workflow" at bounding box center [1177, 49] width 69 height 26
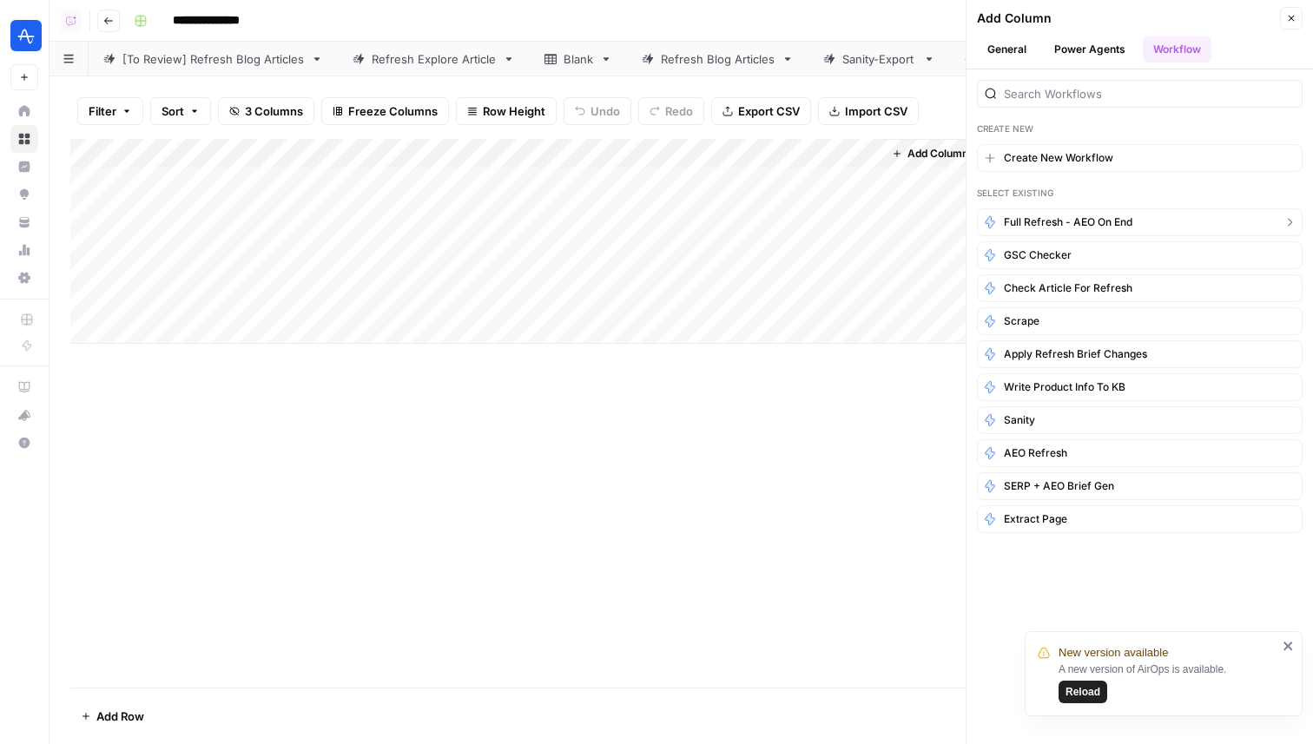
click at [1109, 220] on span "Full Refresh - AEO on End" at bounding box center [1068, 222] width 128 height 16
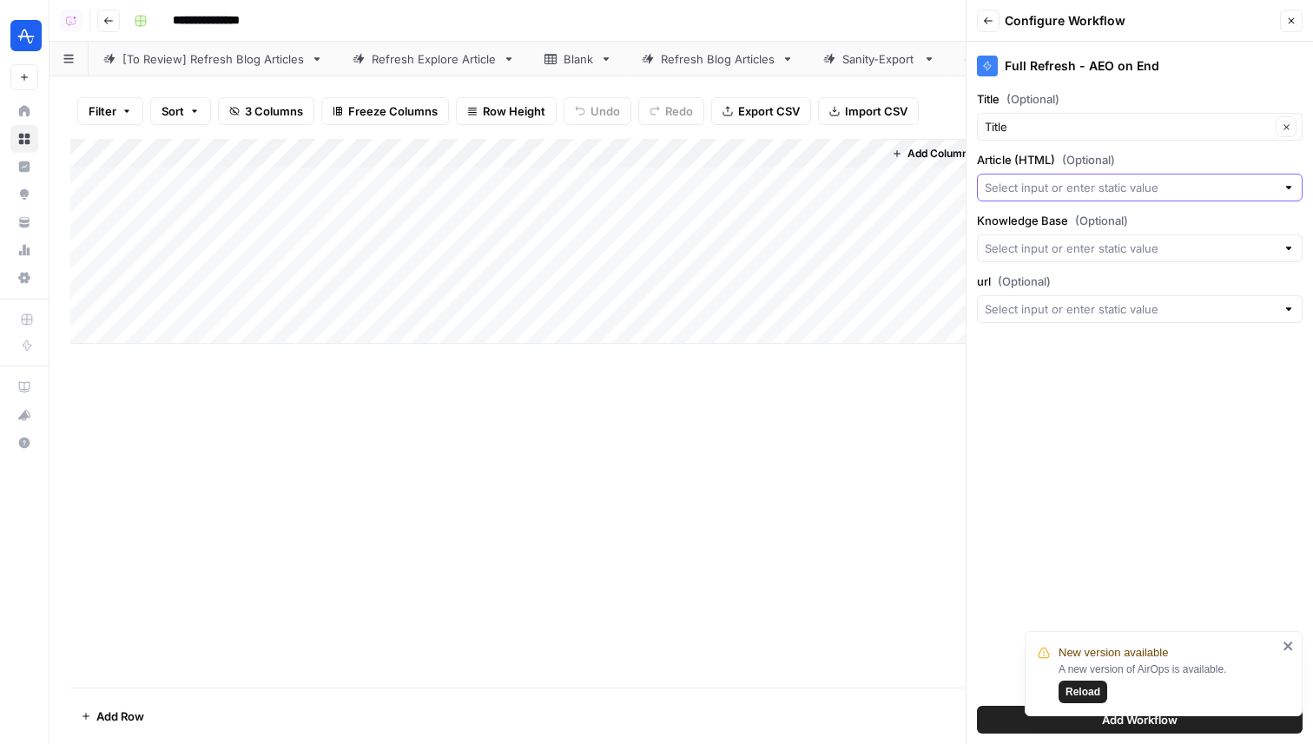
click at [1070, 186] on input "Article (HTML) (Optional)" at bounding box center [1129, 187] width 291 height 17
click at [1043, 307] on span "New Column" at bounding box center [1135, 307] width 289 height 17
type input "New Column"
click at [1058, 251] on input "Knowledge Base (Optional)" at bounding box center [1129, 248] width 291 height 17
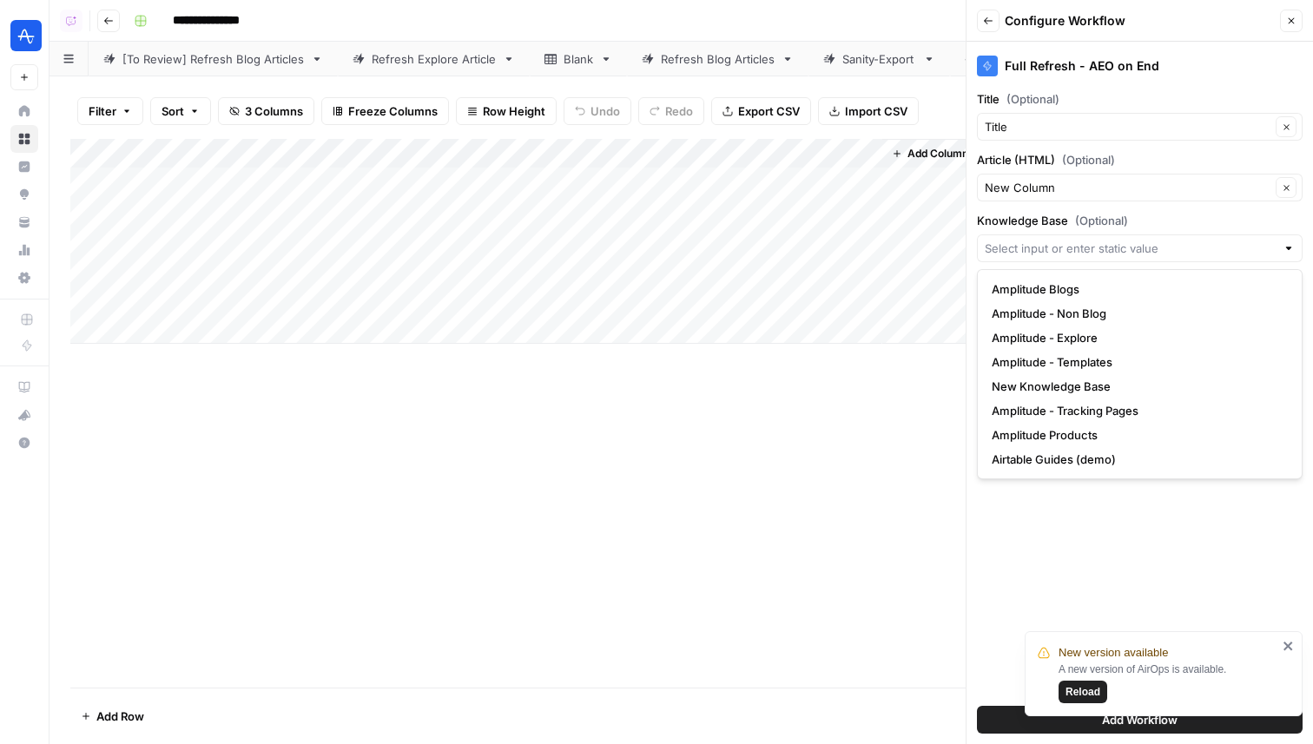
click at [1062, 226] on label "Knowledge Base (Optional)" at bounding box center [1140, 220] width 326 height 17
click at [1062, 240] on input "Knowledge Base (Optional)" at bounding box center [1129, 248] width 291 height 17
click at [1096, 584] on div "Full Refresh - AEO on End Title (Optional) Title Clear Article (HTML) (Optional…" at bounding box center [1139, 393] width 346 height 702
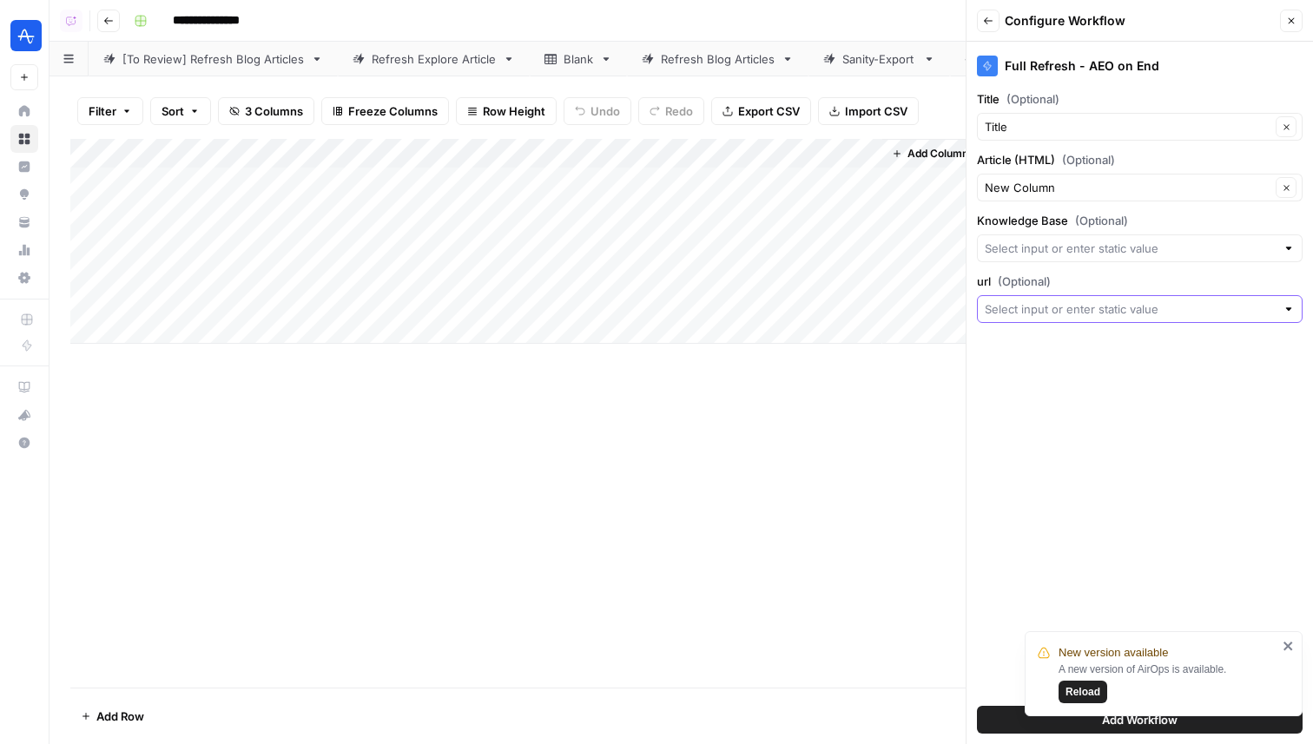
click at [1079, 311] on input "url (Optional)" at bounding box center [1129, 308] width 291 height 17
click at [1024, 415] on button "Title" at bounding box center [1139, 404] width 310 height 24
type input "Title"
click at [509, 187] on div "Add Column" at bounding box center [681, 241] width 1222 height 205
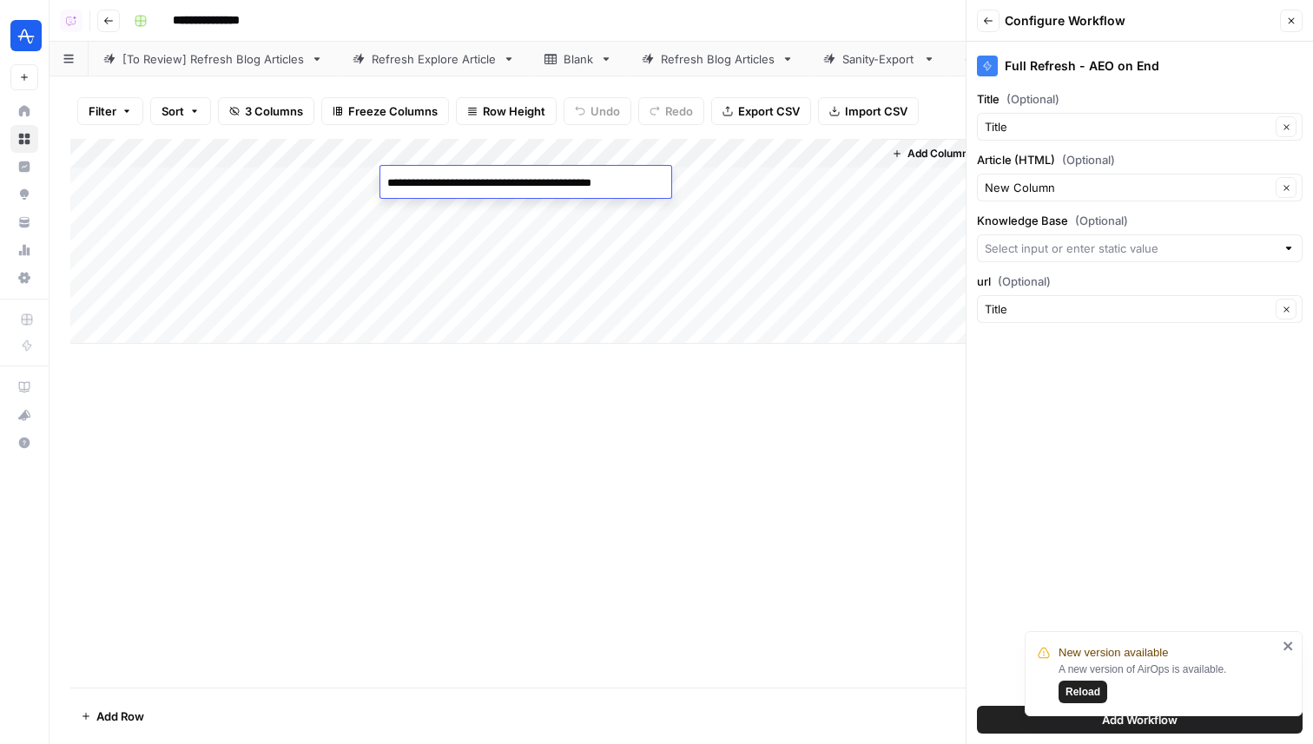
click at [528, 170] on div "**********" at bounding box center [525, 182] width 291 height 32
click at [1031, 184] on input "Article (HTML) (Optional)" at bounding box center [1127, 187] width 286 height 17
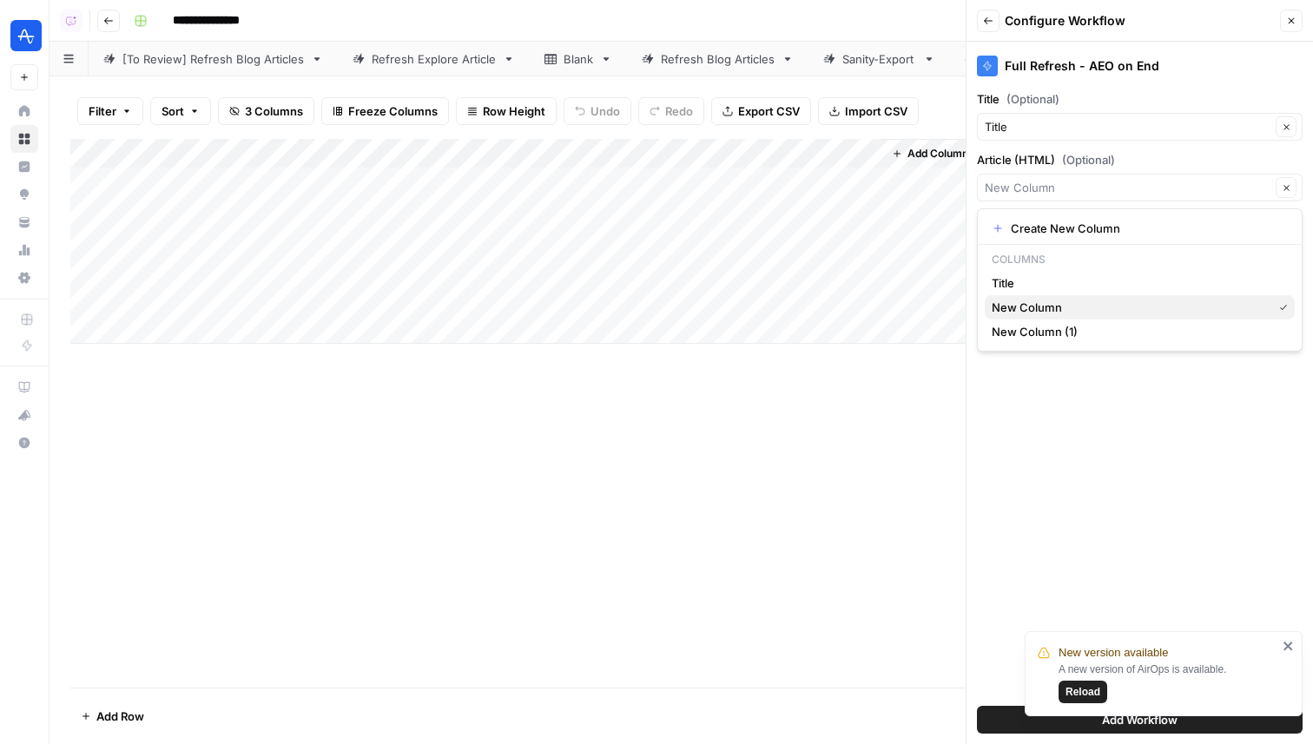
click at [1034, 300] on span "New Column" at bounding box center [1127, 307] width 273 height 17
type input "New Column"
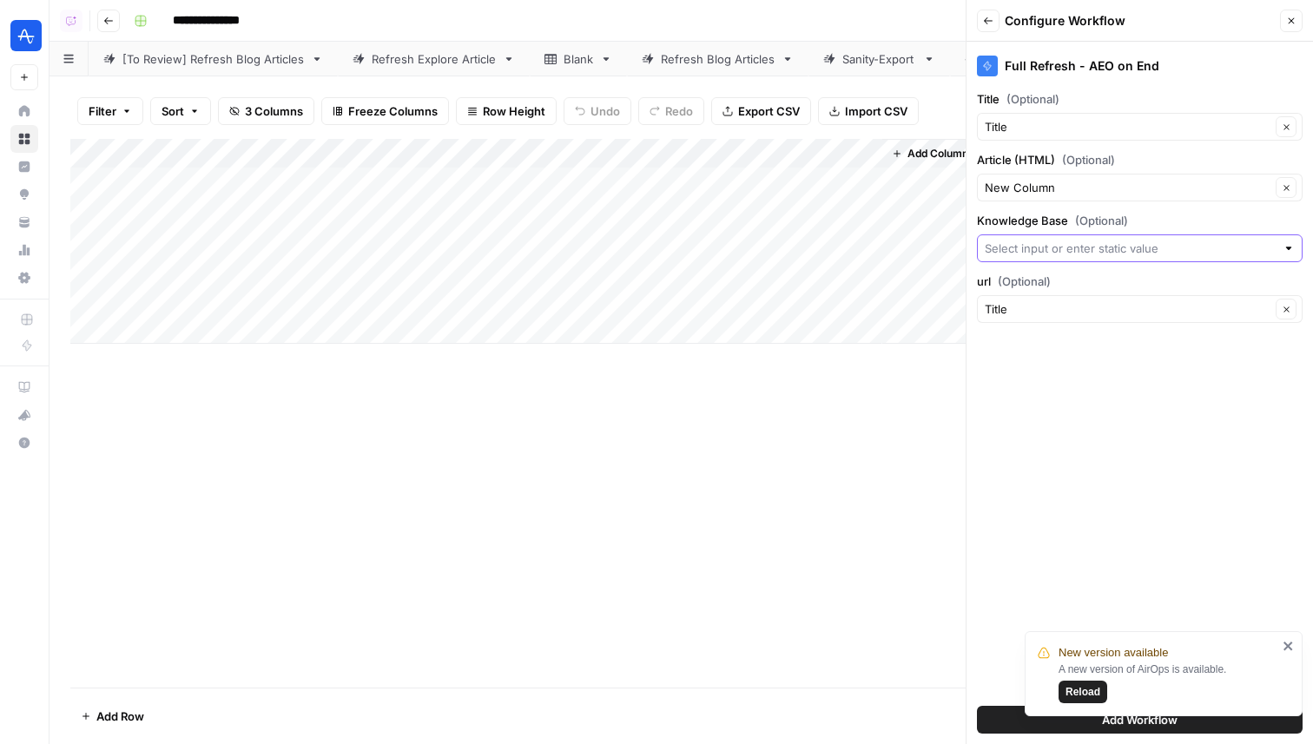
click at [1041, 240] on input "Knowledge Base (Optional)" at bounding box center [1129, 248] width 291 height 17
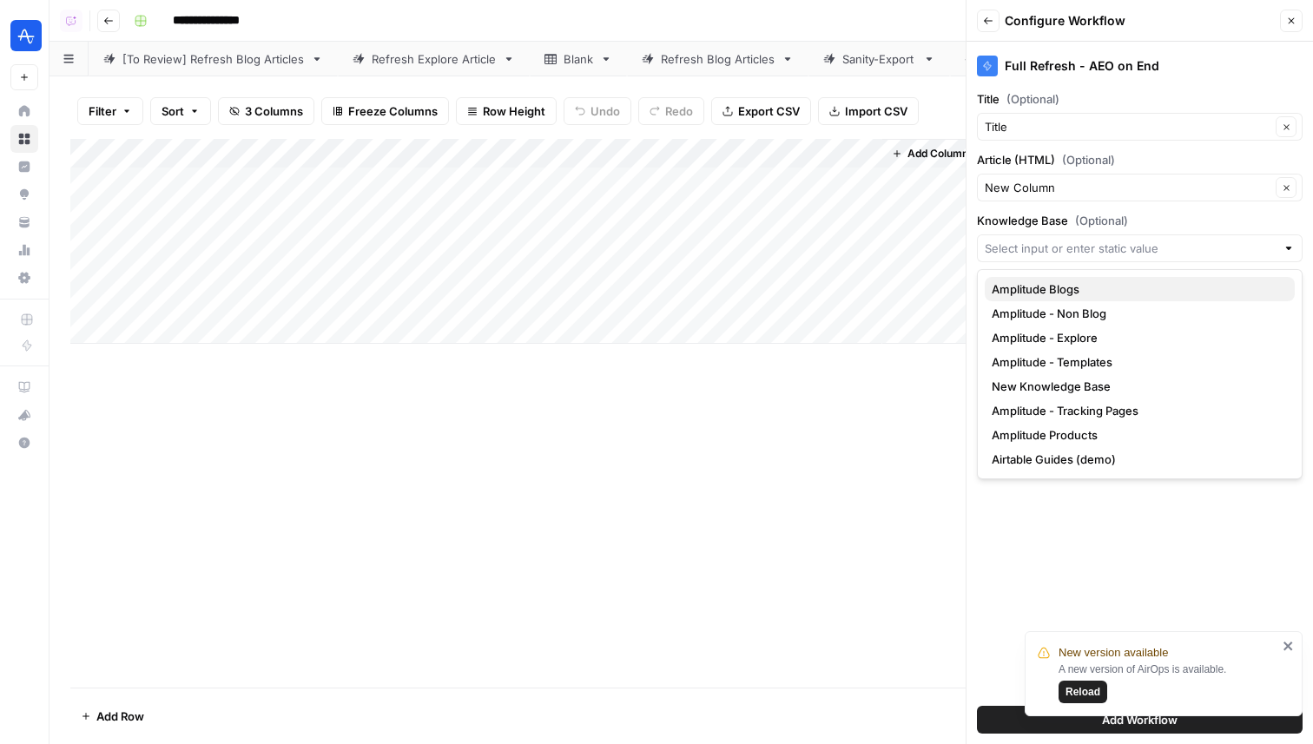
click at [1042, 286] on span "Amplitude Blogs" at bounding box center [1135, 288] width 289 height 17
type input "Amplitude Blogs"
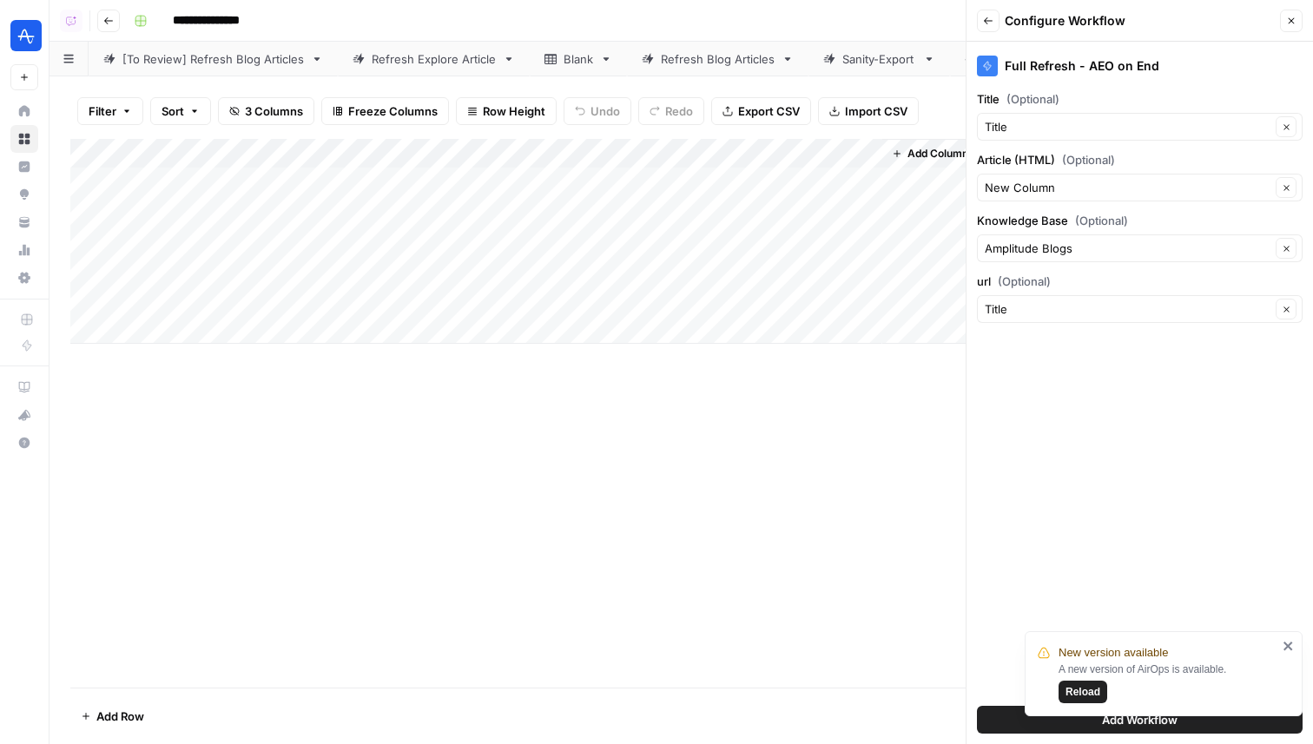
click at [219, 63] on div "[To Review] Refresh Blog Articles" at bounding box center [212, 58] width 181 height 17
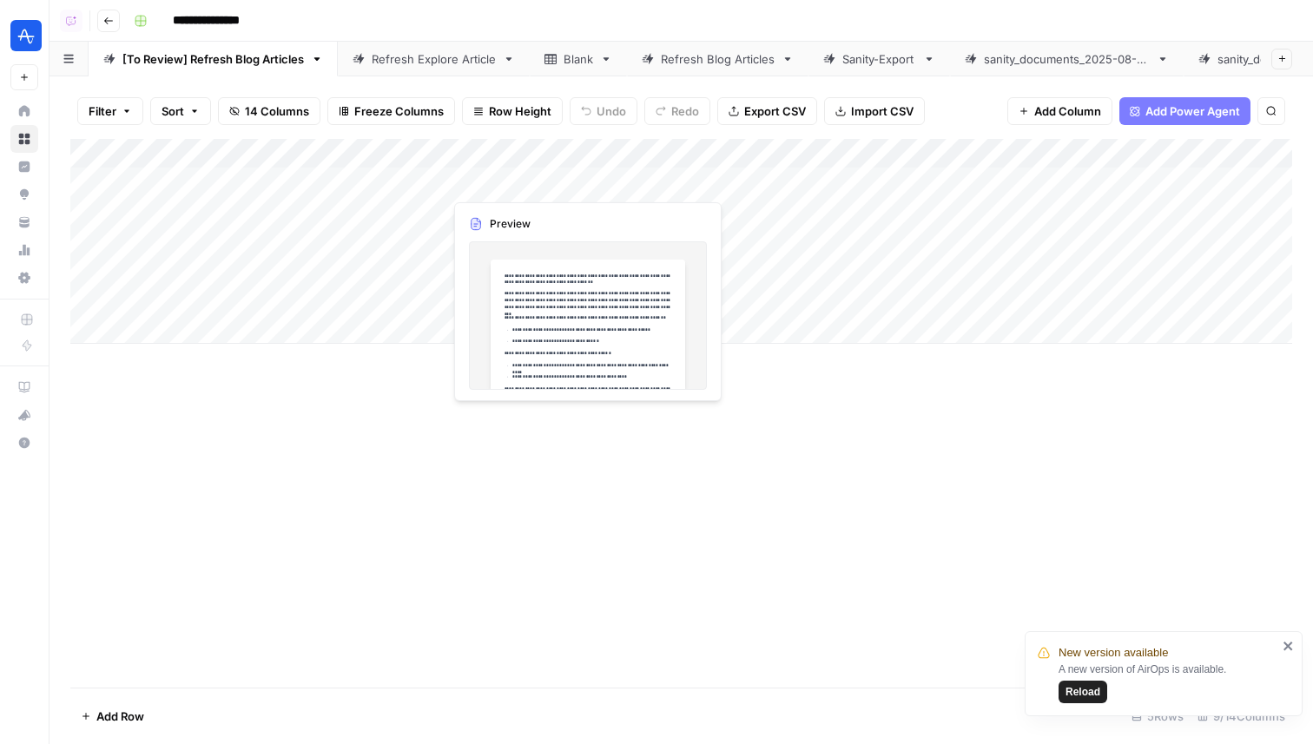
click at [458, 183] on div "Add Column" at bounding box center [681, 241] width 1222 height 205
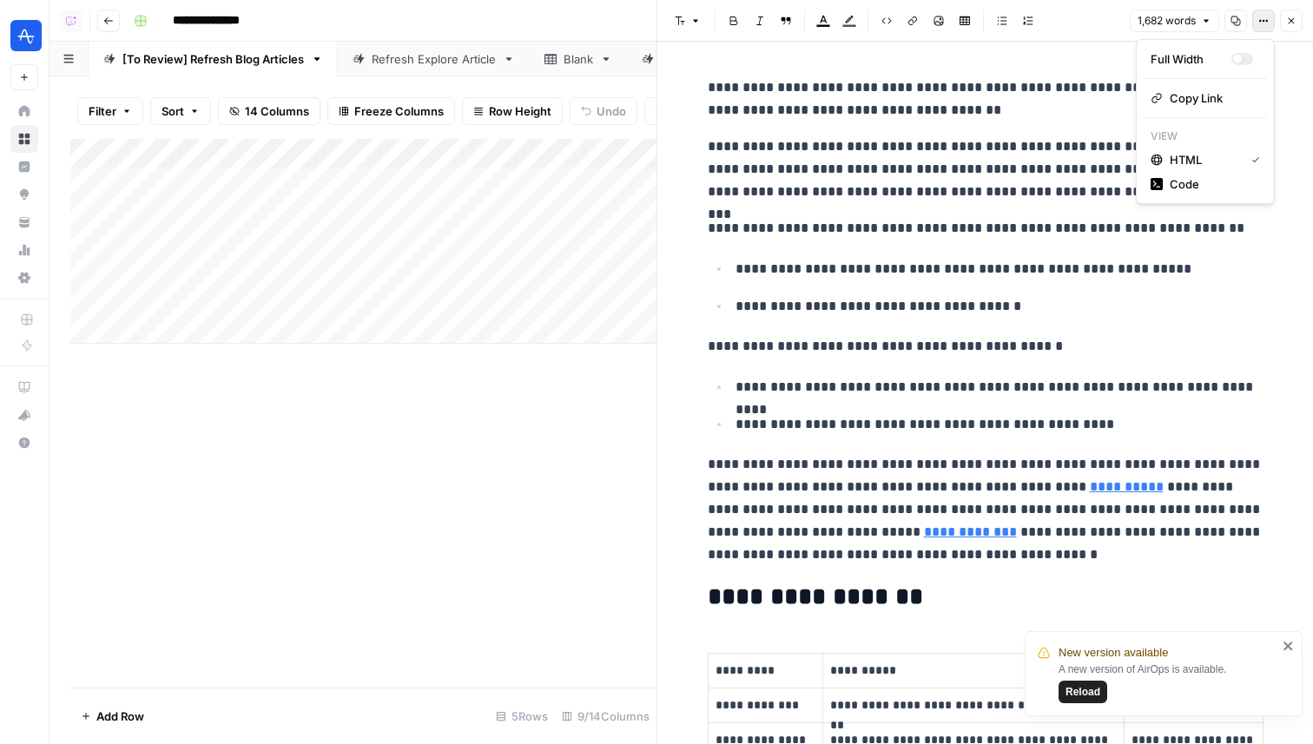
click at [1264, 26] on button "Options" at bounding box center [1263, 21] width 23 height 23
click at [1199, 174] on button "Code" at bounding box center [1204, 184] width 123 height 24
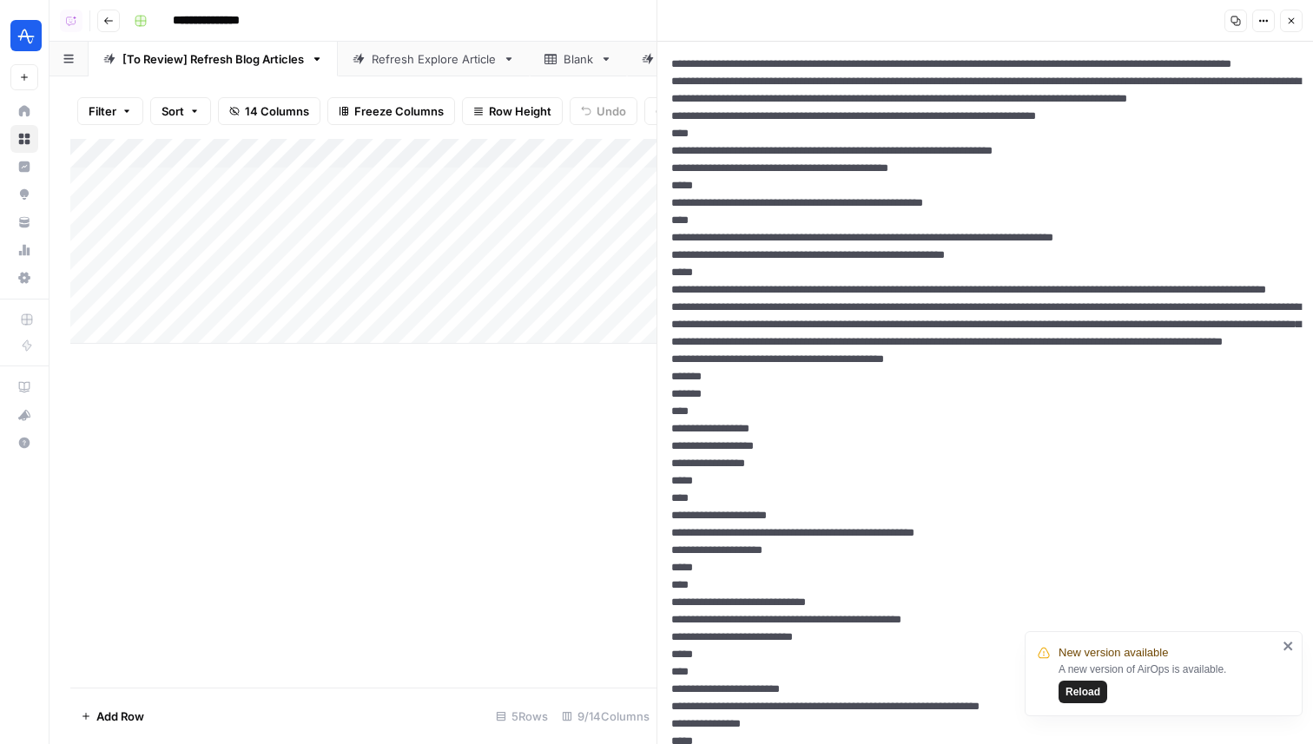
click at [1286, 26] on button "Close" at bounding box center [1291, 21] width 23 height 23
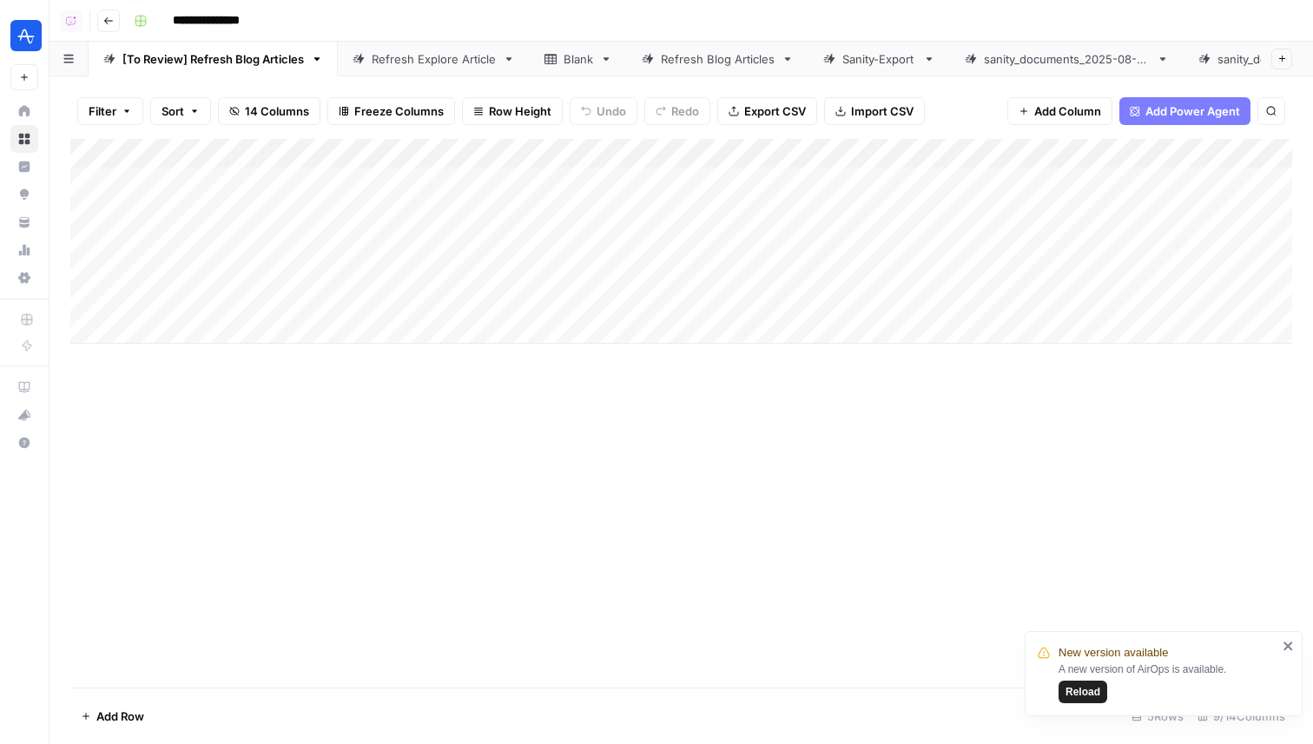
scroll to position [0, 399]
click at [1180, 59] on icon at bounding box center [1184, 59] width 12 height 12
click at [746, 174] on div "Add Column" at bounding box center [681, 241] width 1222 height 205
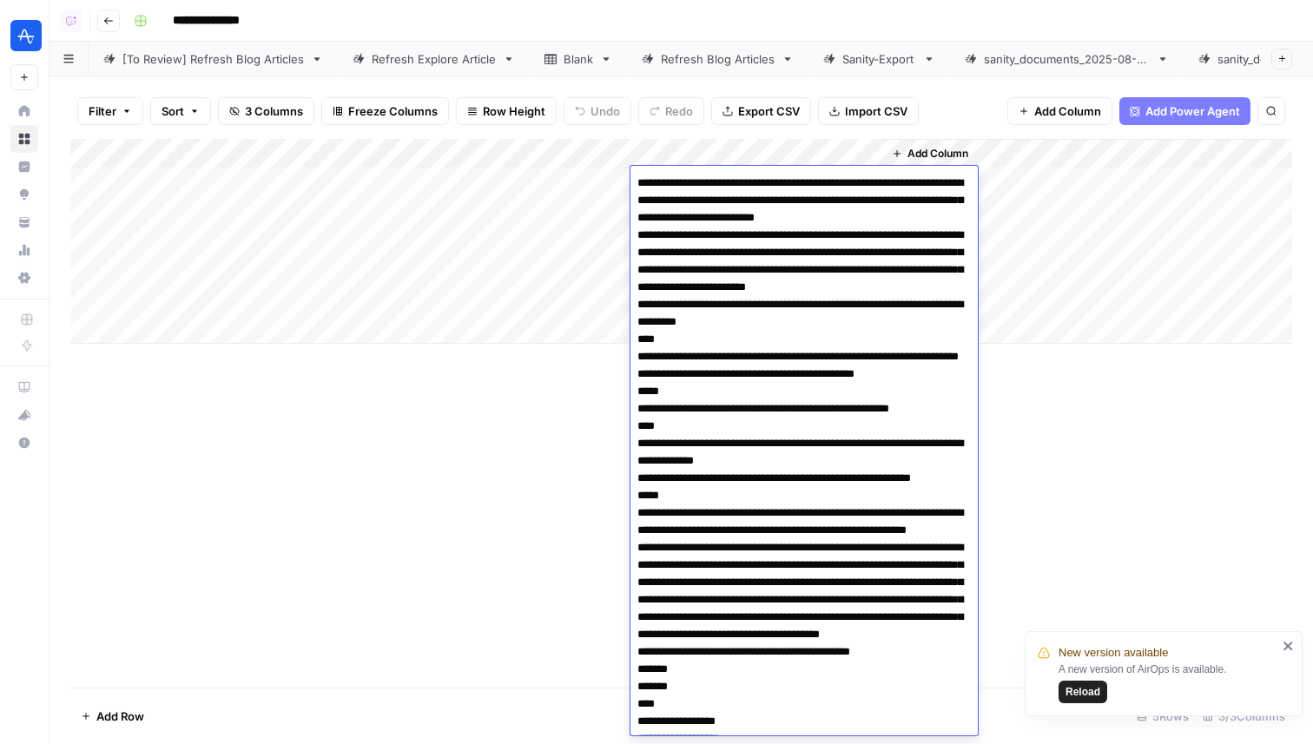
scroll to position [4489, 0]
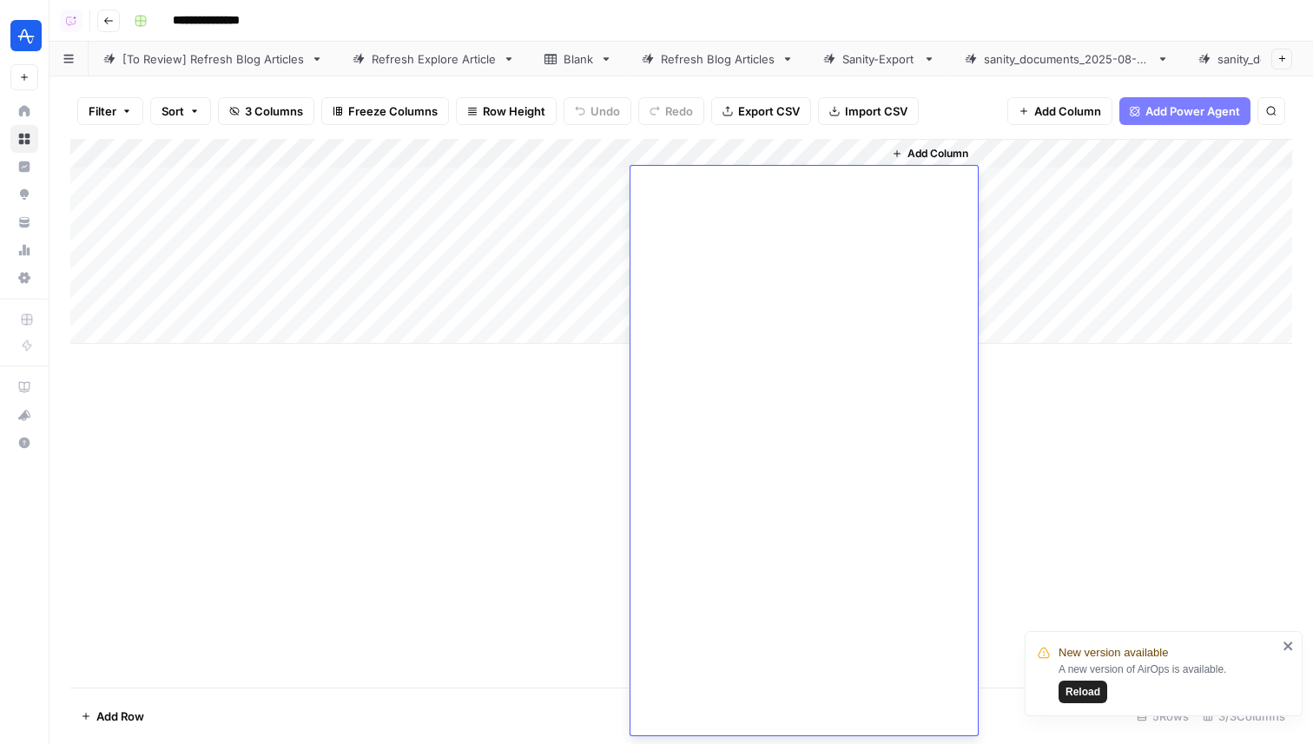
type textarea "**********"
click at [1062, 437] on div "Add Column" at bounding box center [681, 413] width 1222 height 549
click at [918, 159] on span "Add Column" at bounding box center [937, 154] width 61 height 16
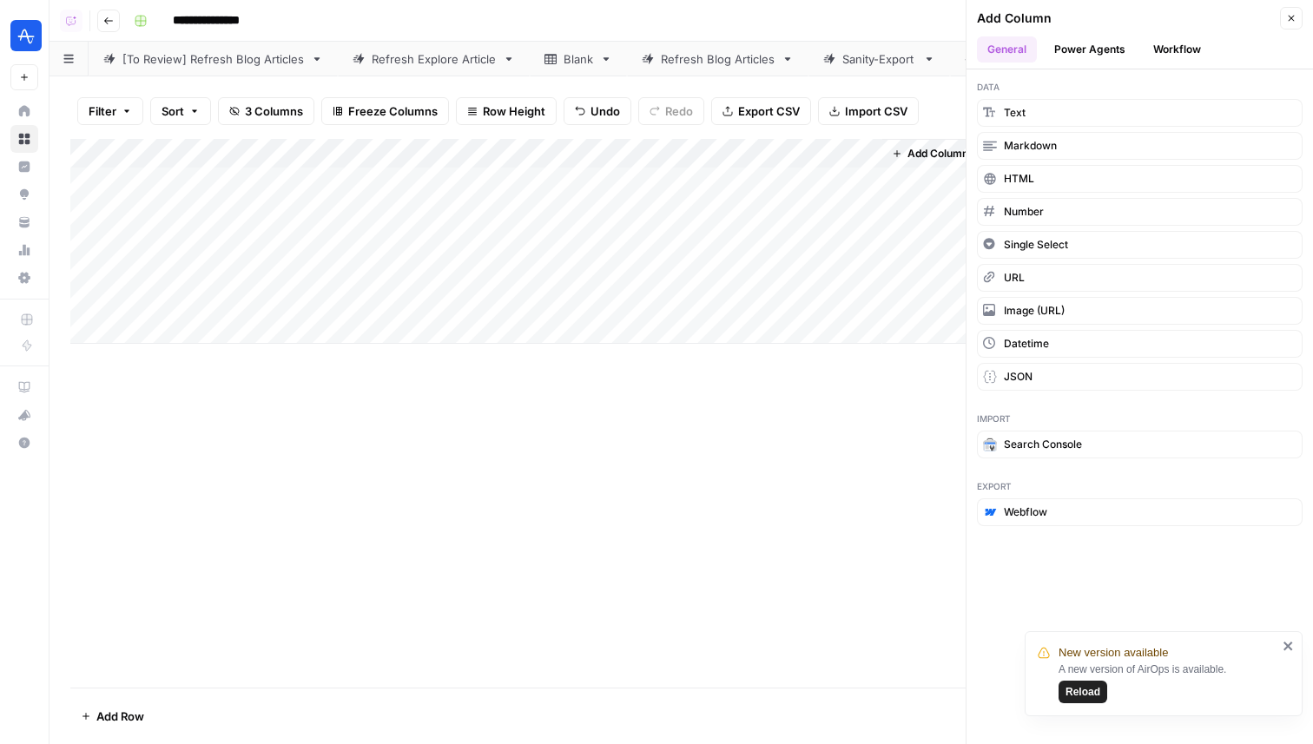
click at [1173, 48] on button "Workflow" at bounding box center [1177, 49] width 69 height 26
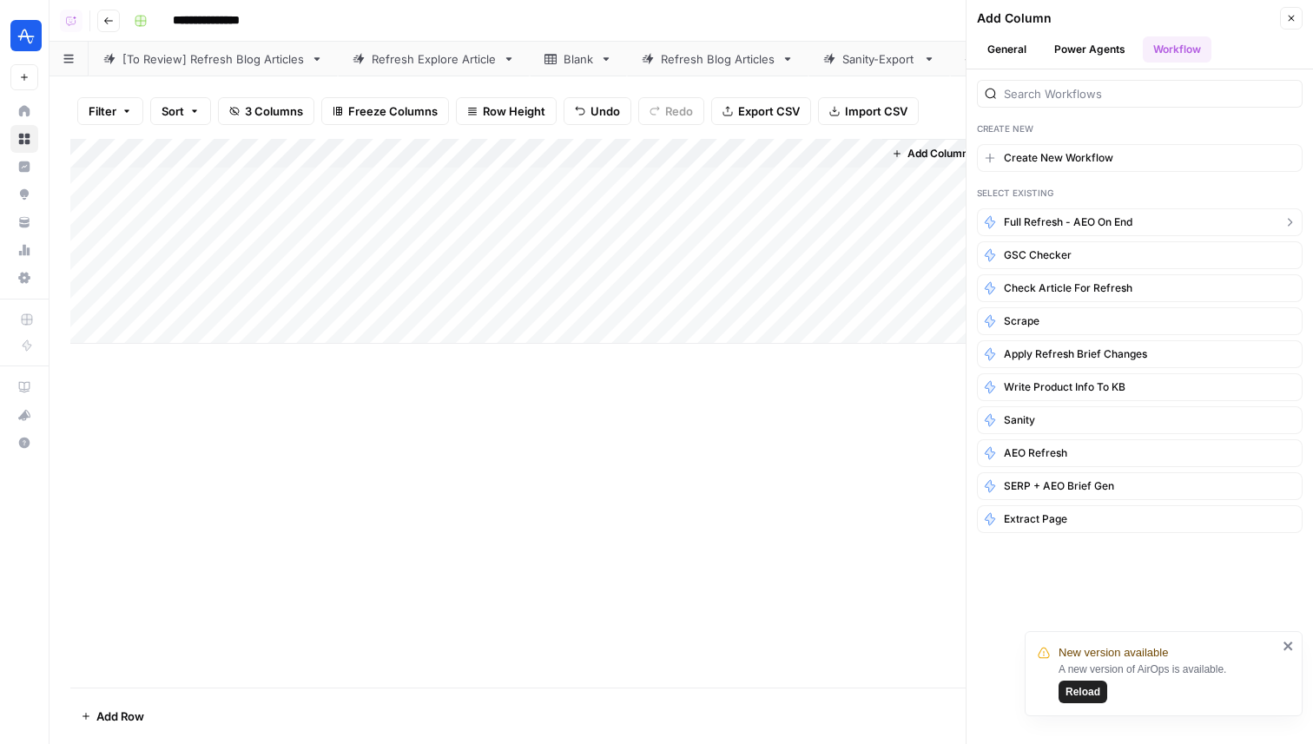
click at [1098, 213] on button "Full Refresh - AEO on End" at bounding box center [1140, 222] width 326 height 28
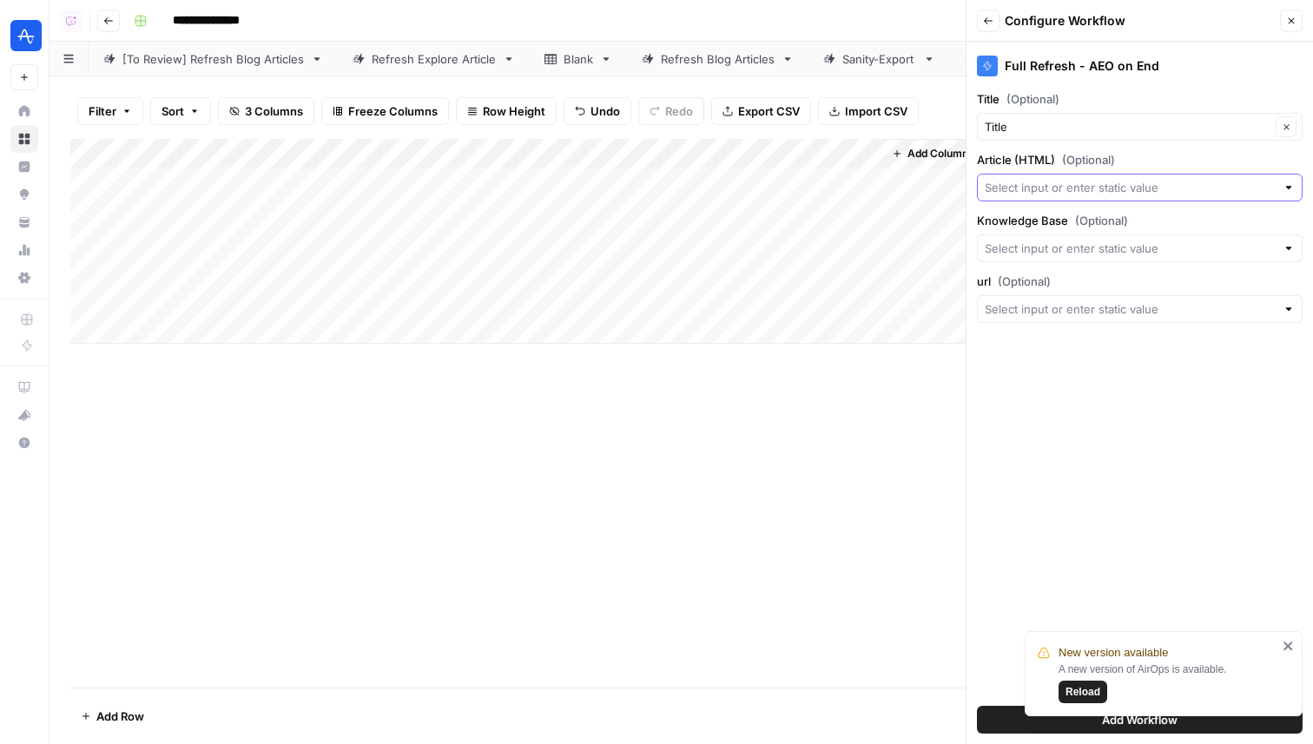
click at [1065, 195] on input "Article (HTML) (Optional)" at bounding box center [1129, 187] width 291 height 17
click at [1066, 125] on input "Title (Optional)" at bounding box center [1127, 126] width 286 height 17
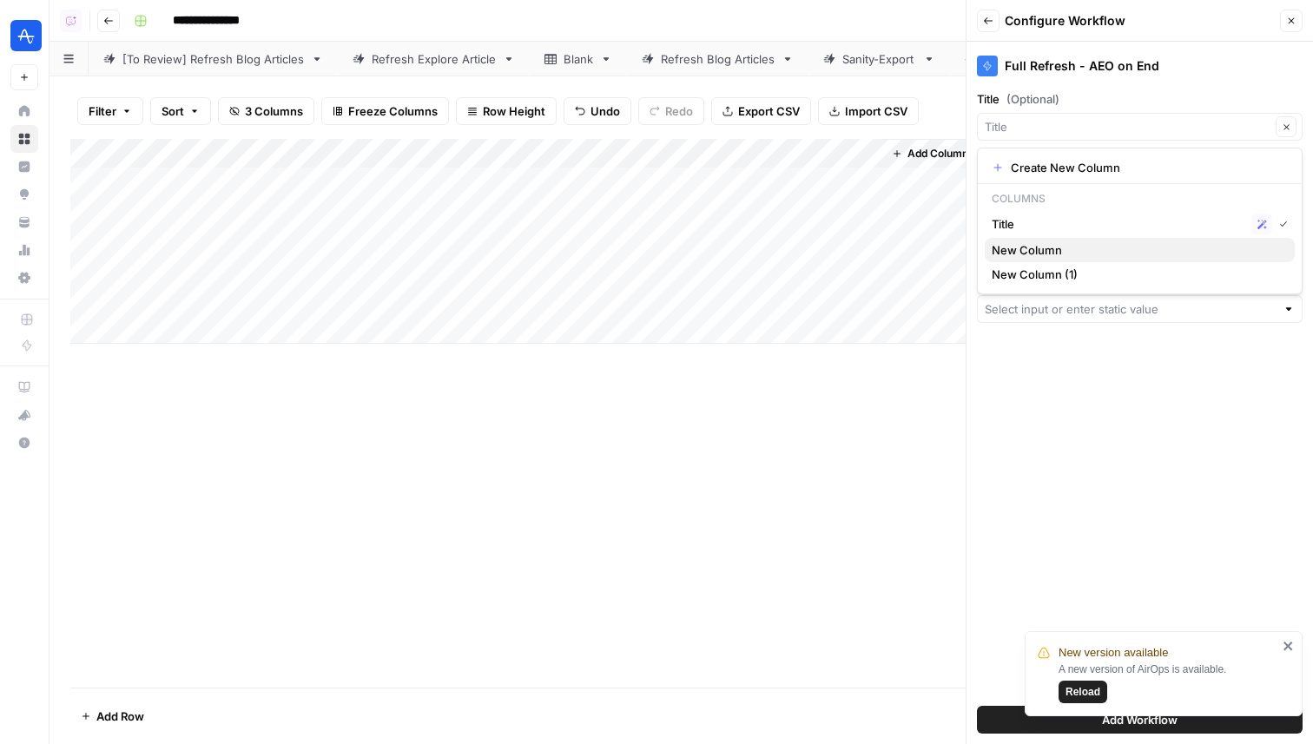
click at [1057, 247] on span "New Column" at bounding box center [1135, 249] width 289 height 17
type input "New Column"
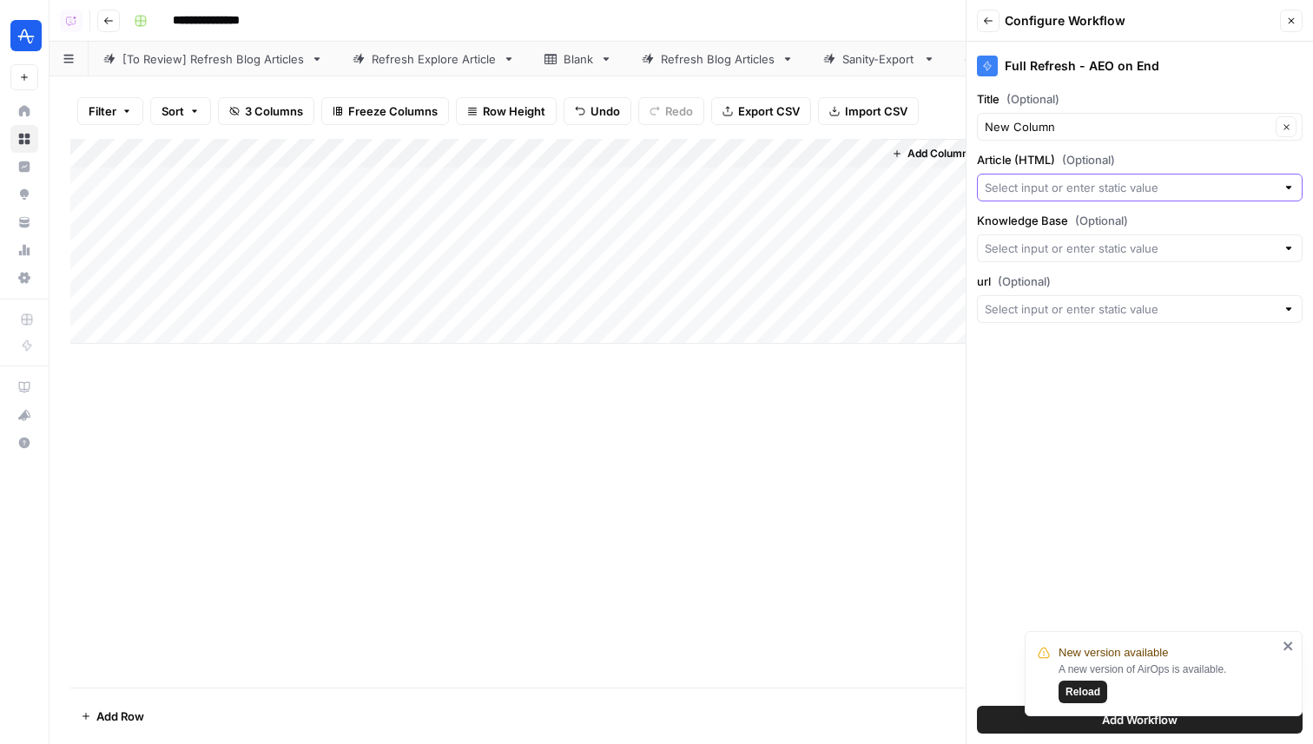
click at [1054, 193] on input "Article (HTML) (Optional)" at bounding box center [1129, 187] width 291 height 17
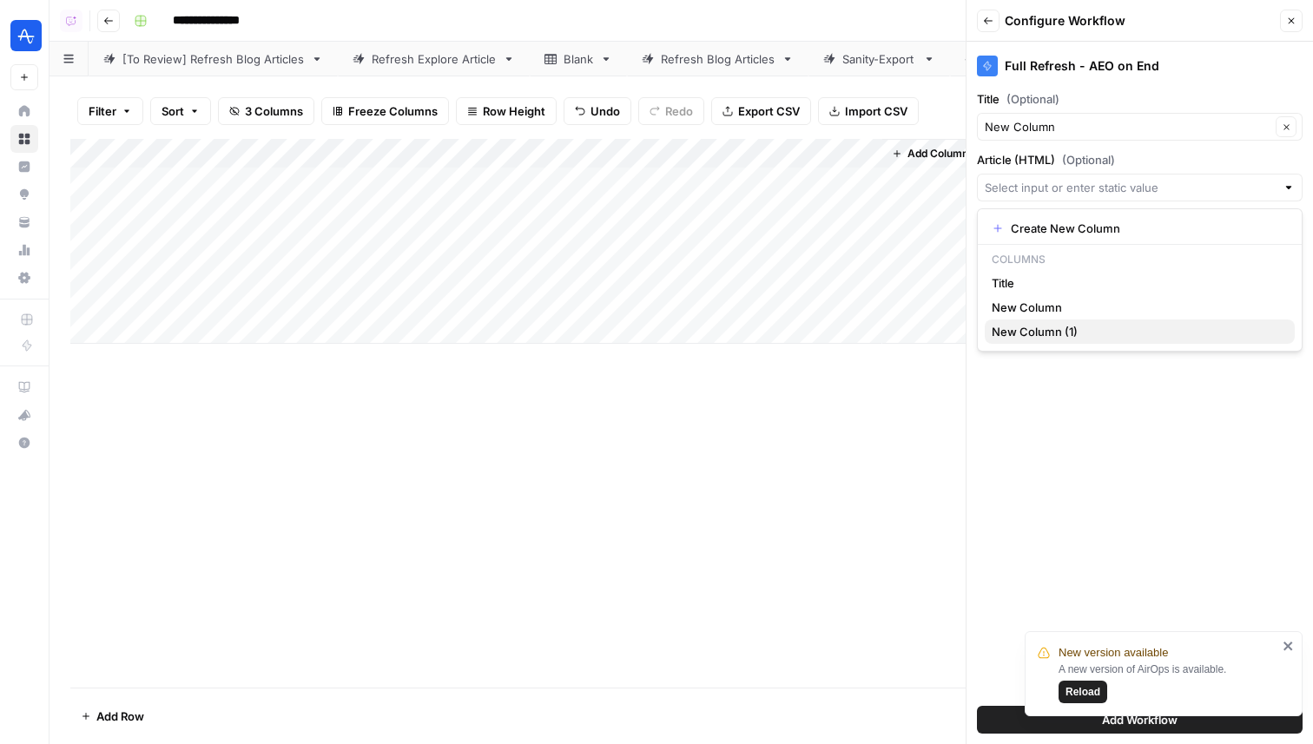
click at [1044, 325] on span "New Column (1)" at bounding box center [1135, 331] width 289 height 17
type input "New Column (1)"
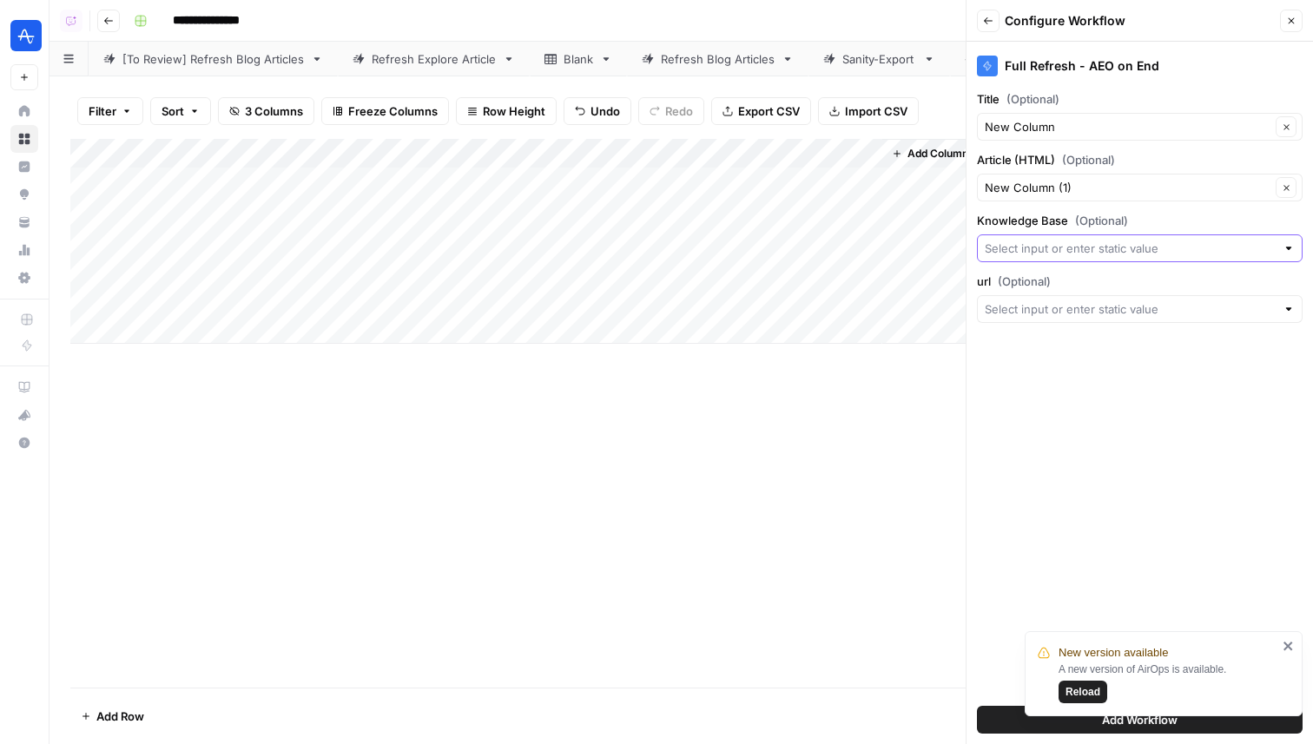
click at [1068, 240] on input "Knowledge Base (Optional)" at bounding box center [1129, 248] width 291 height 17
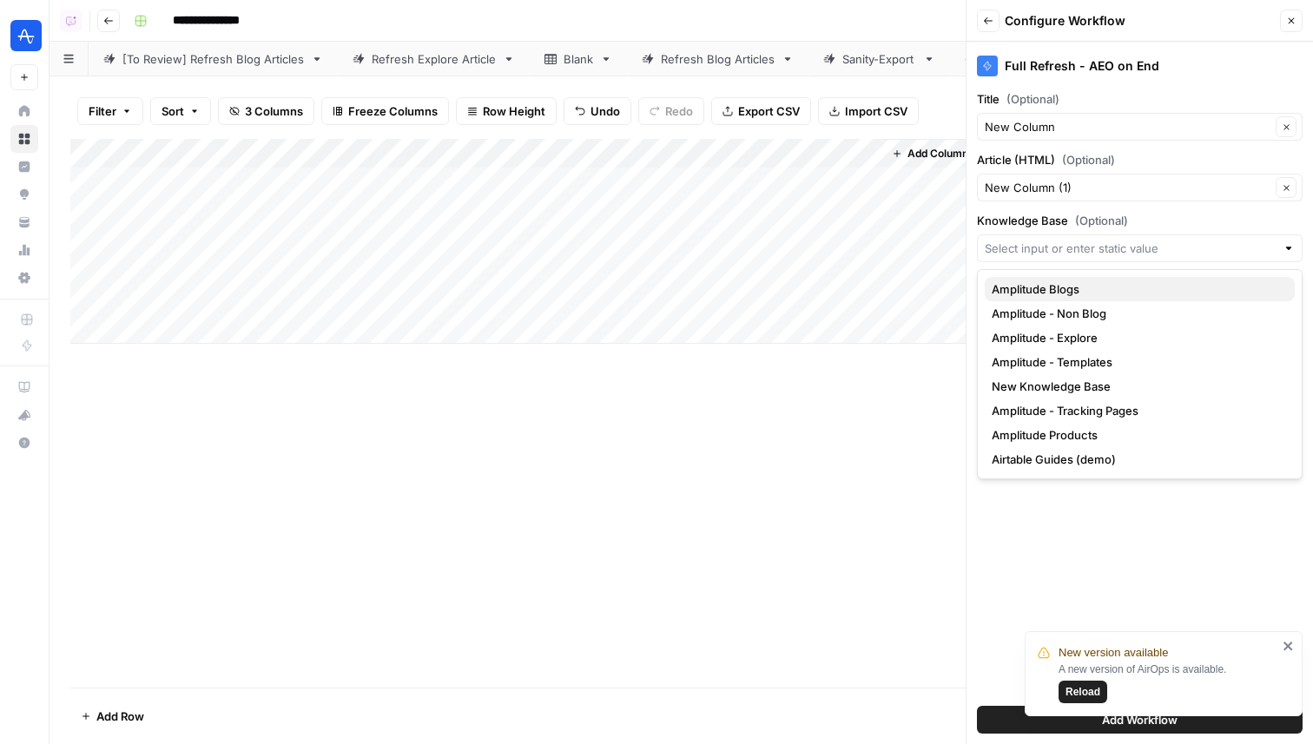
click at [1072, 291] on span "Amplitude Blogs" at bounding box center [1135, 288] width 289 height 17
type input "Amplitude Blogs"
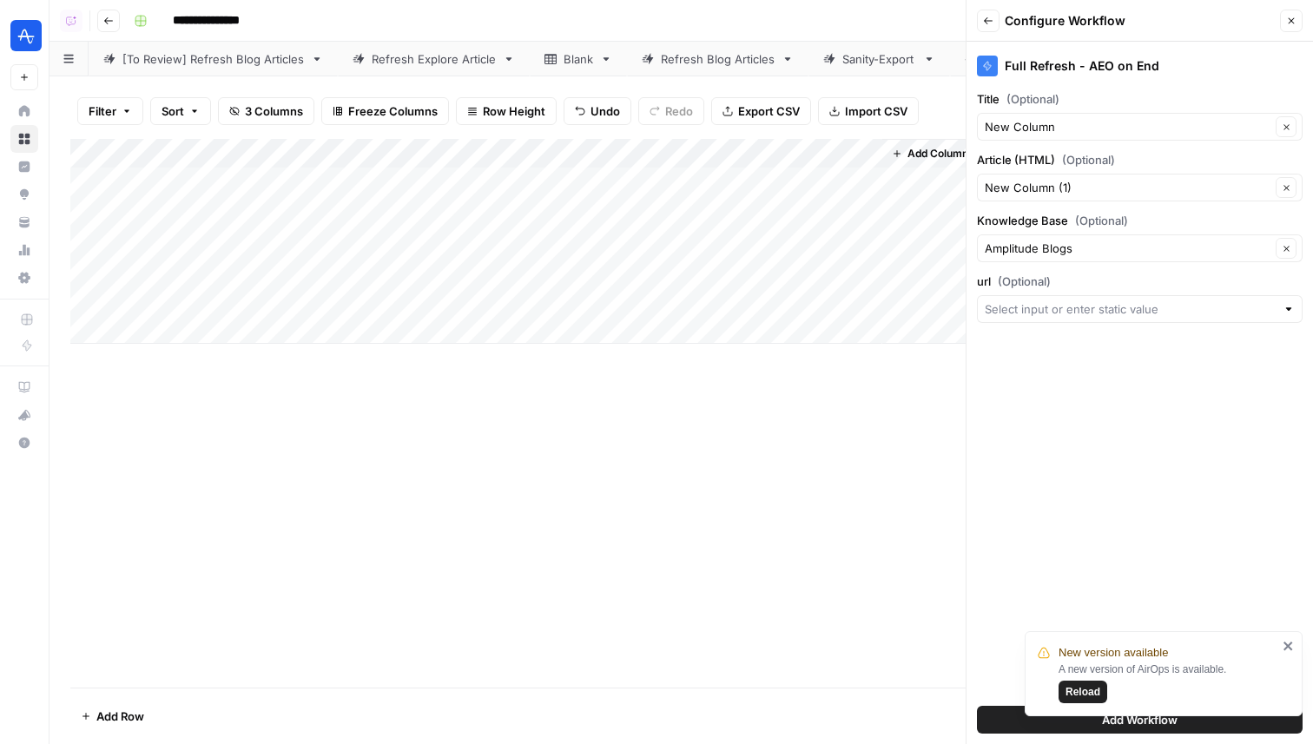
click at [1061, 296] on div at bounding box center [1140, 309] width 326 height 28
click at [1026, 398] on span "Title" at bounding box center [1135, 404] width 289 height 17
type input "Title"
click at [1006, 721] on button "Add Workflow" at bounding box center [1140, 720] width 326 height 28
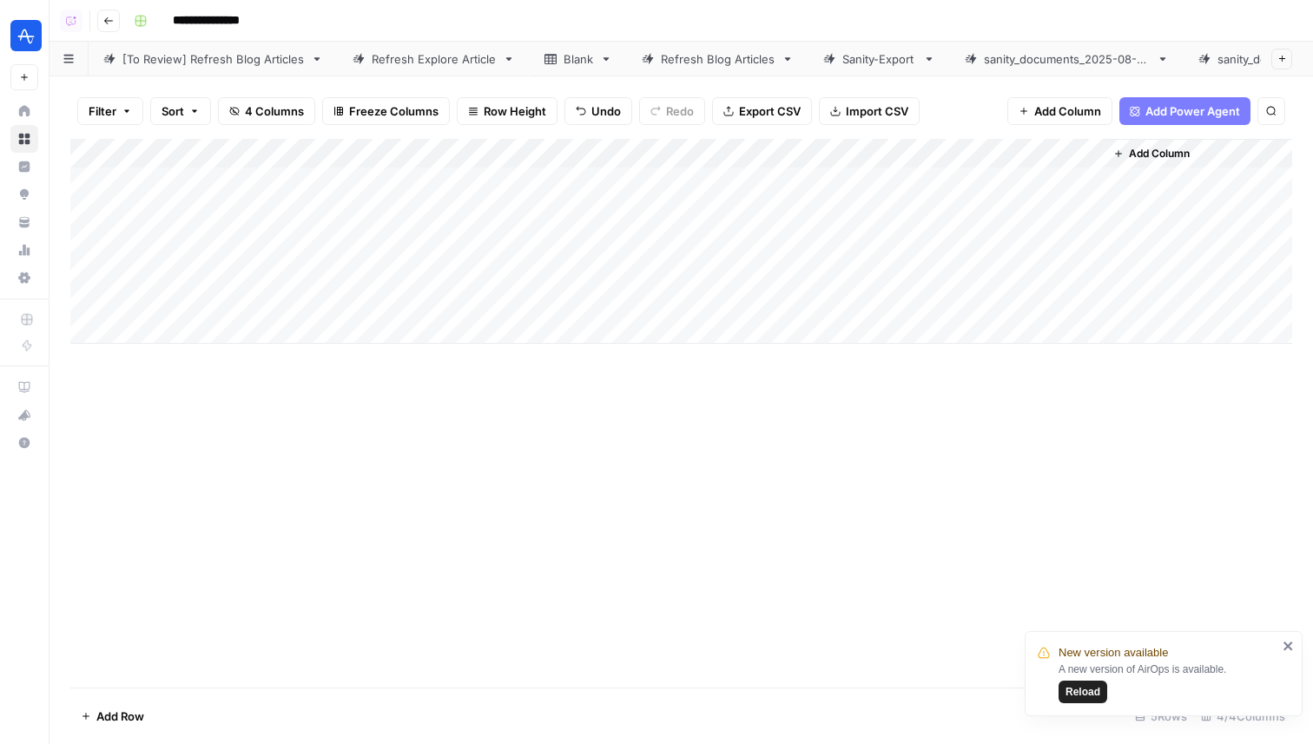
click at [1077, 699] on span "Reload" at bounding box center [1082, 692] width 35 height 16
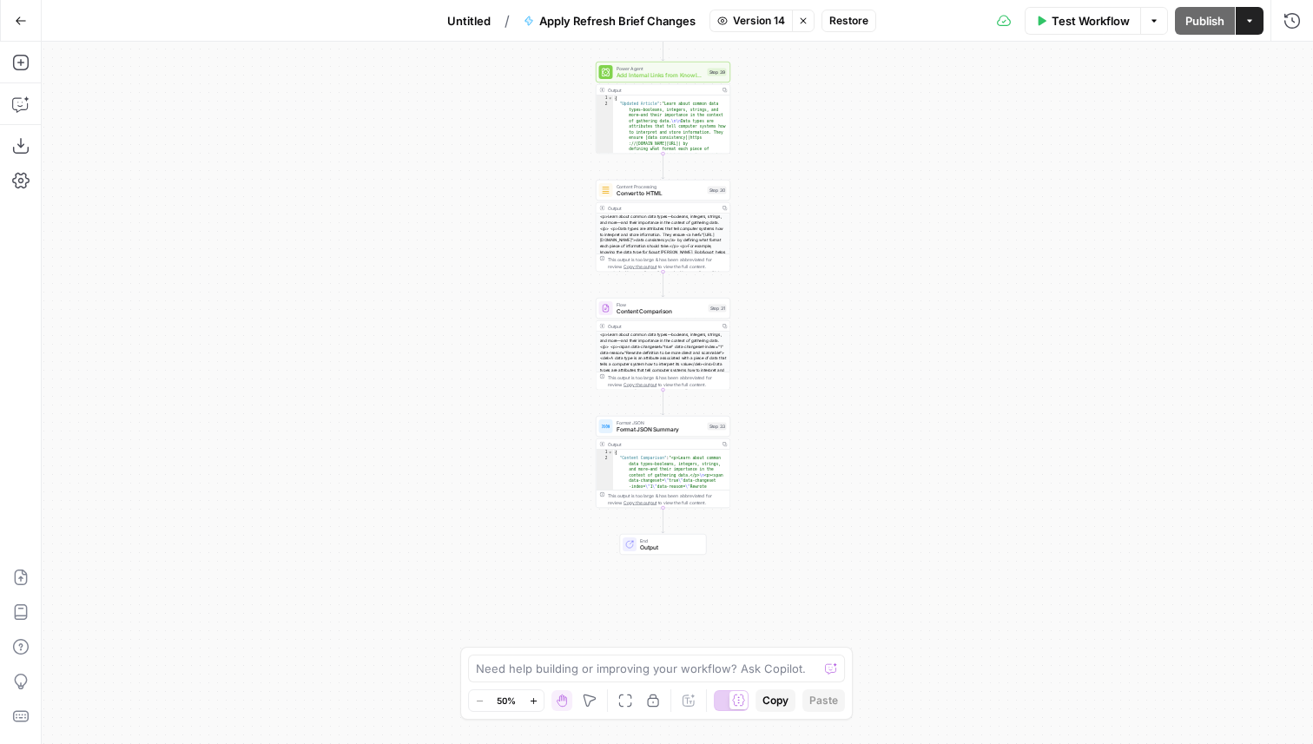
scroll to position [254, 0]
click at [804, 20] on icon "button" at bounding box center [803, 21] width 10 height 10
click at [674, 433] on span "Format JSON Summary" at bounding box center [660, 429] width 88 height 9
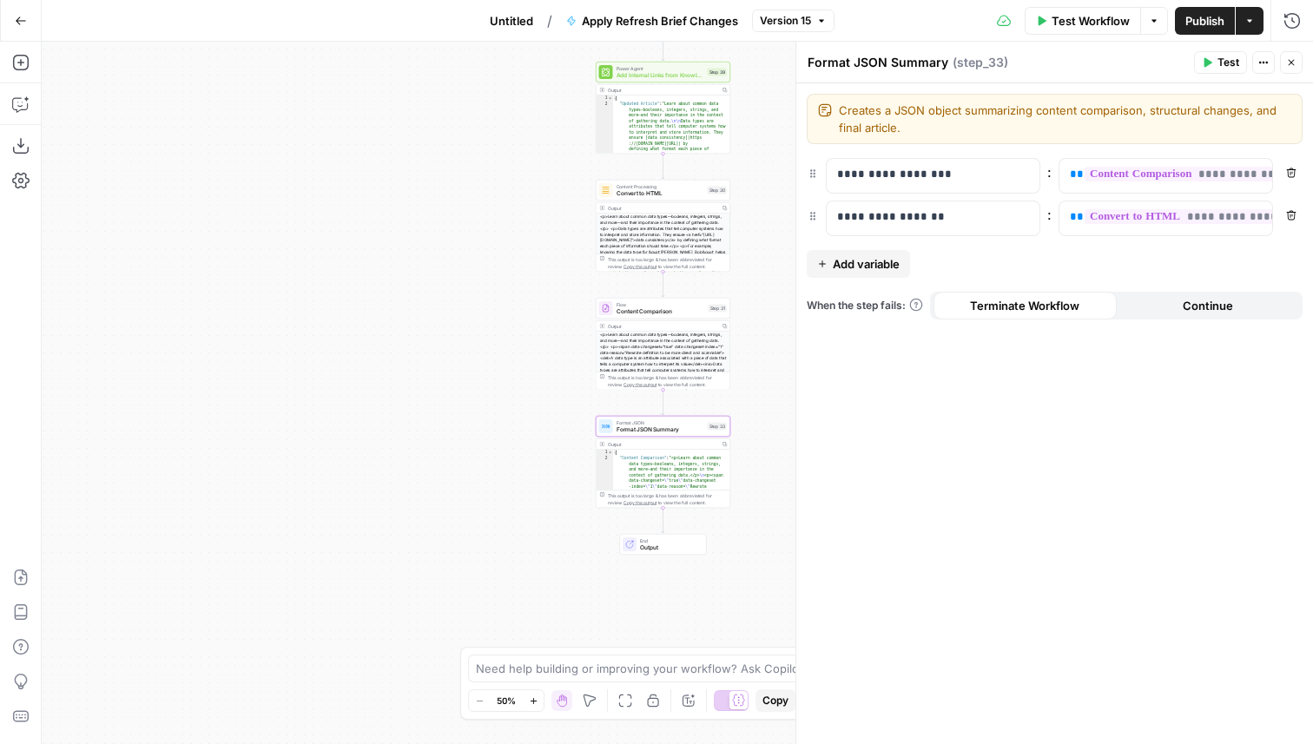
click at [879, 260] on span "Add variable" at bounding box center [866, 263] width 67 height 17
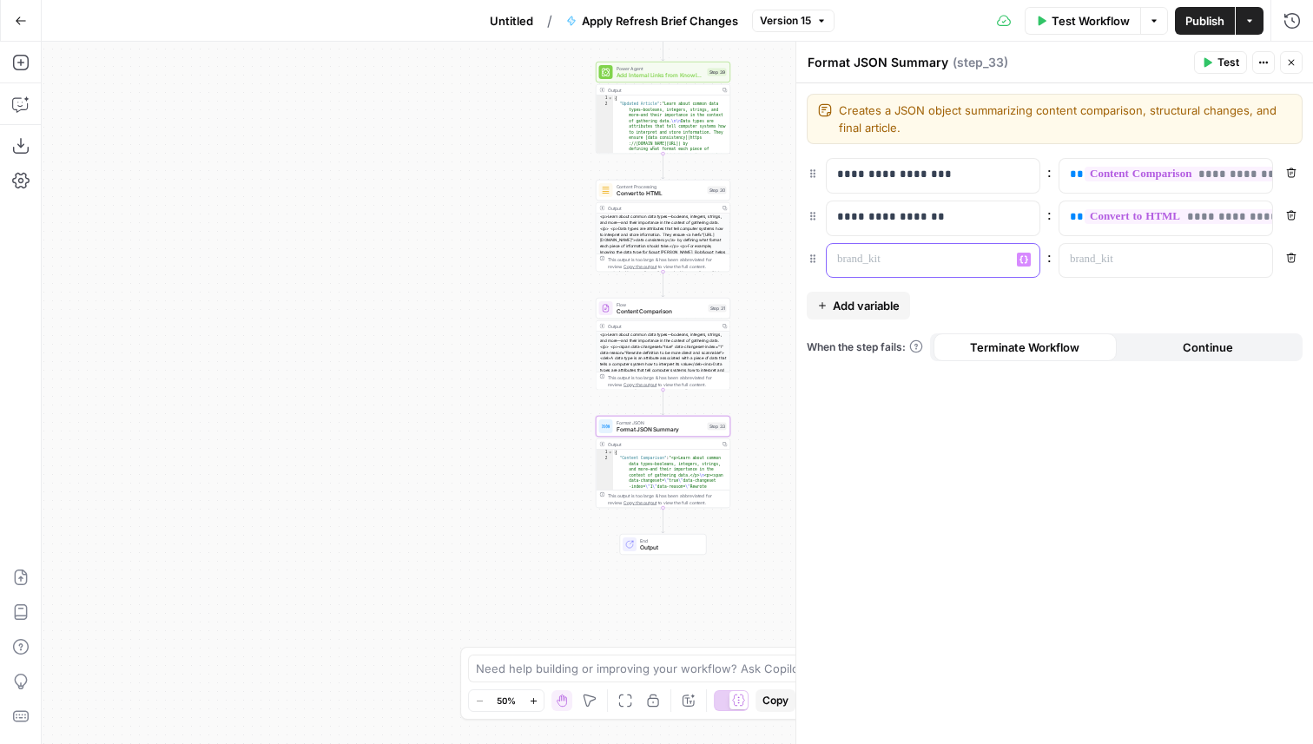
click at [895, 272] on div at bounding box center [918, 261] width 185 height 34
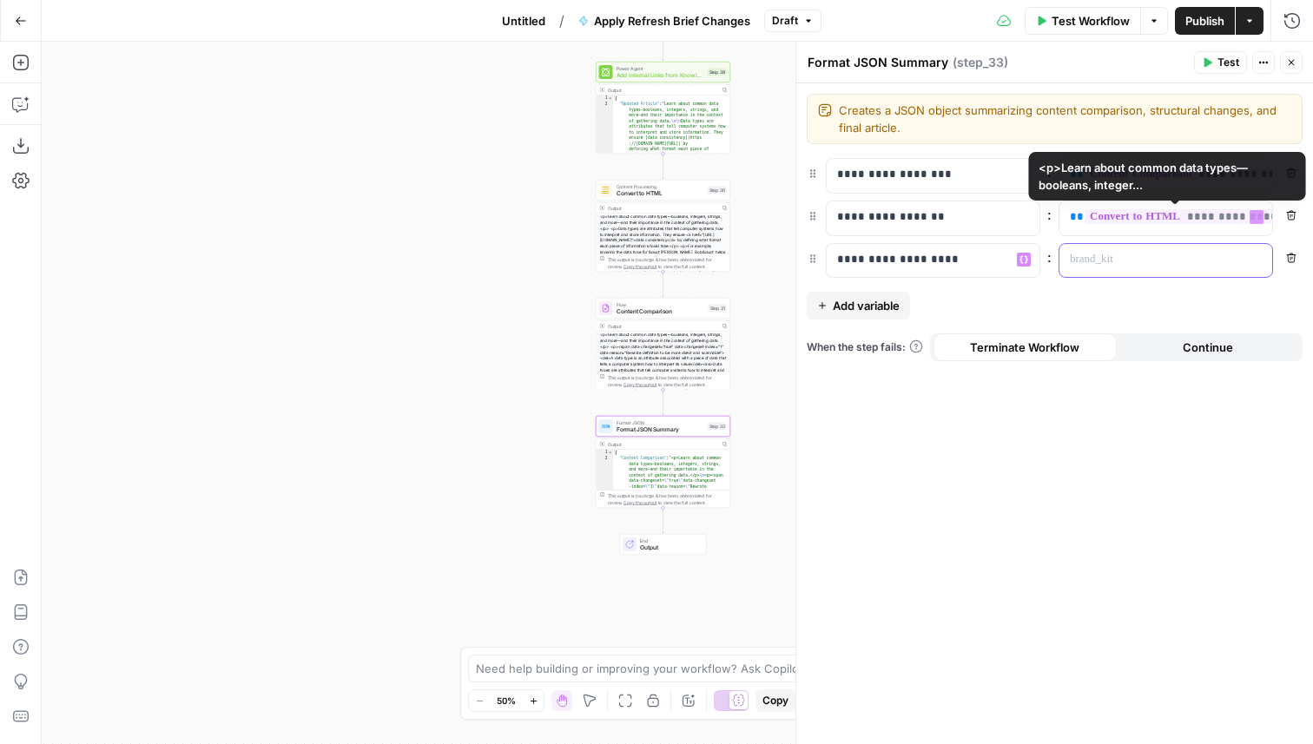
click at [1139, 271] on div at bounding box center [1151, 261] width 185 height 34
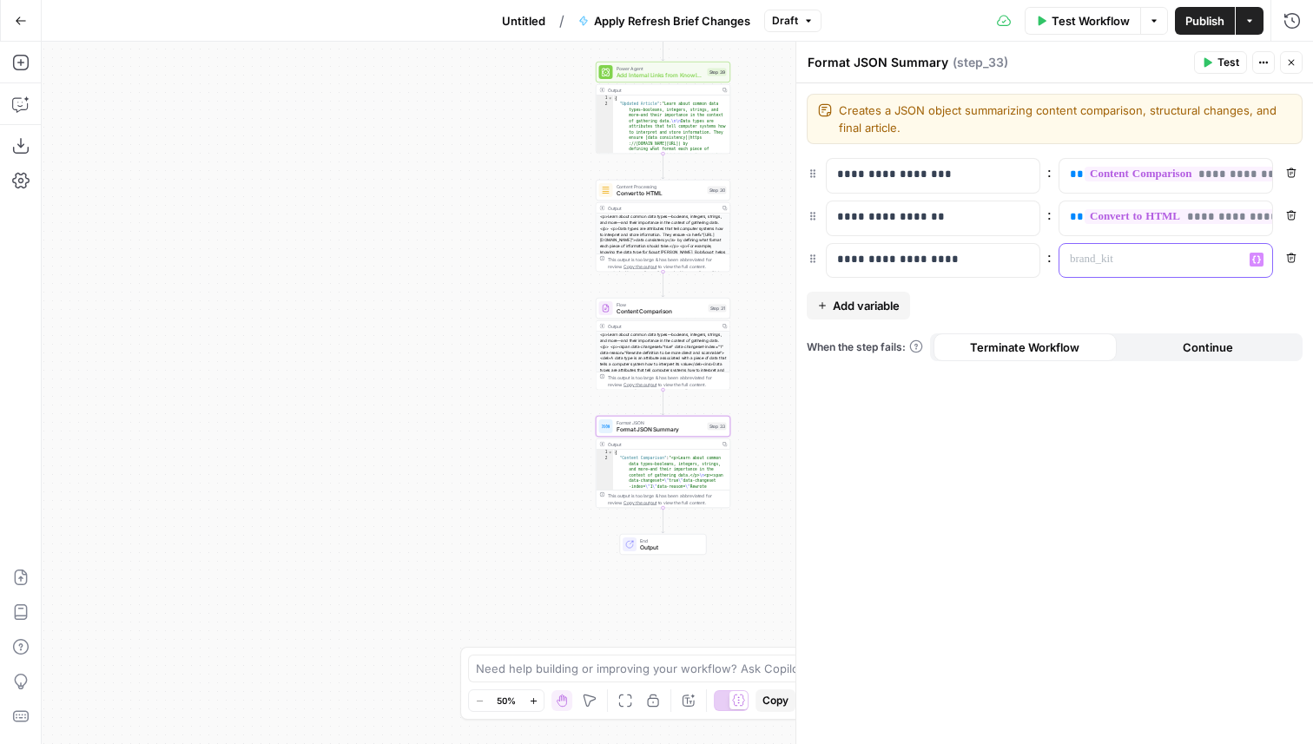
click at [1265, 264] on div "“/” to reference Variables Menu" at bounding box center [1165, 261] width 213 height 34
click at [1260, 264] on button "Variables Menu" at bounding box center [1256, 260] width 14 height 14
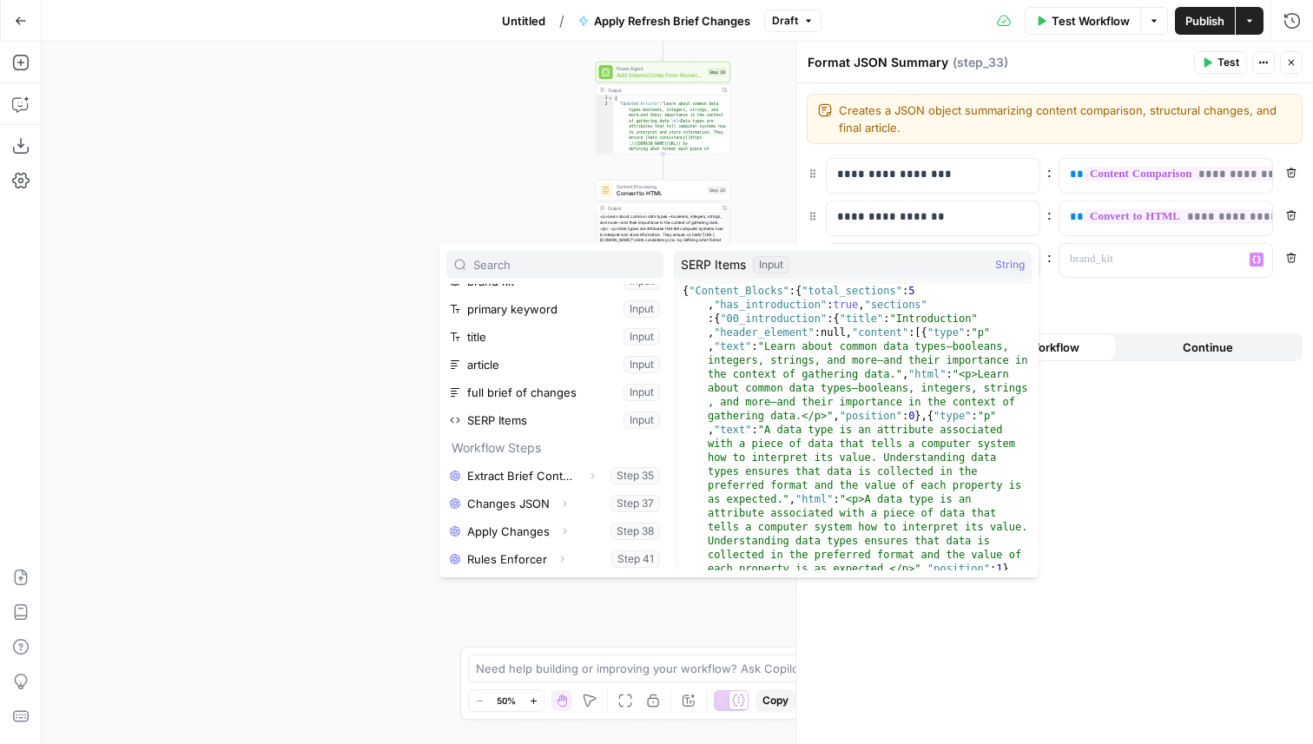
scroll to position [96, 0]
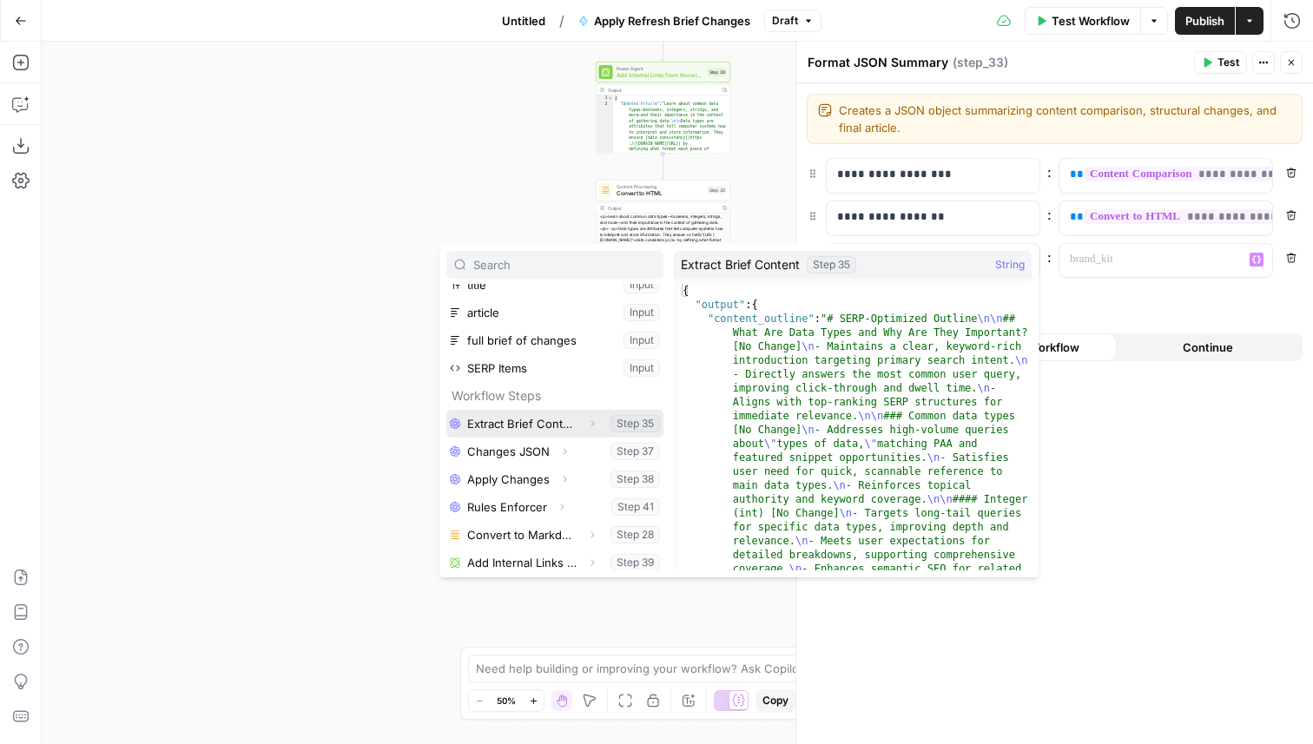
click at [593, 422] on icon "button" at bounding box center [592, 423] width 10 height 10
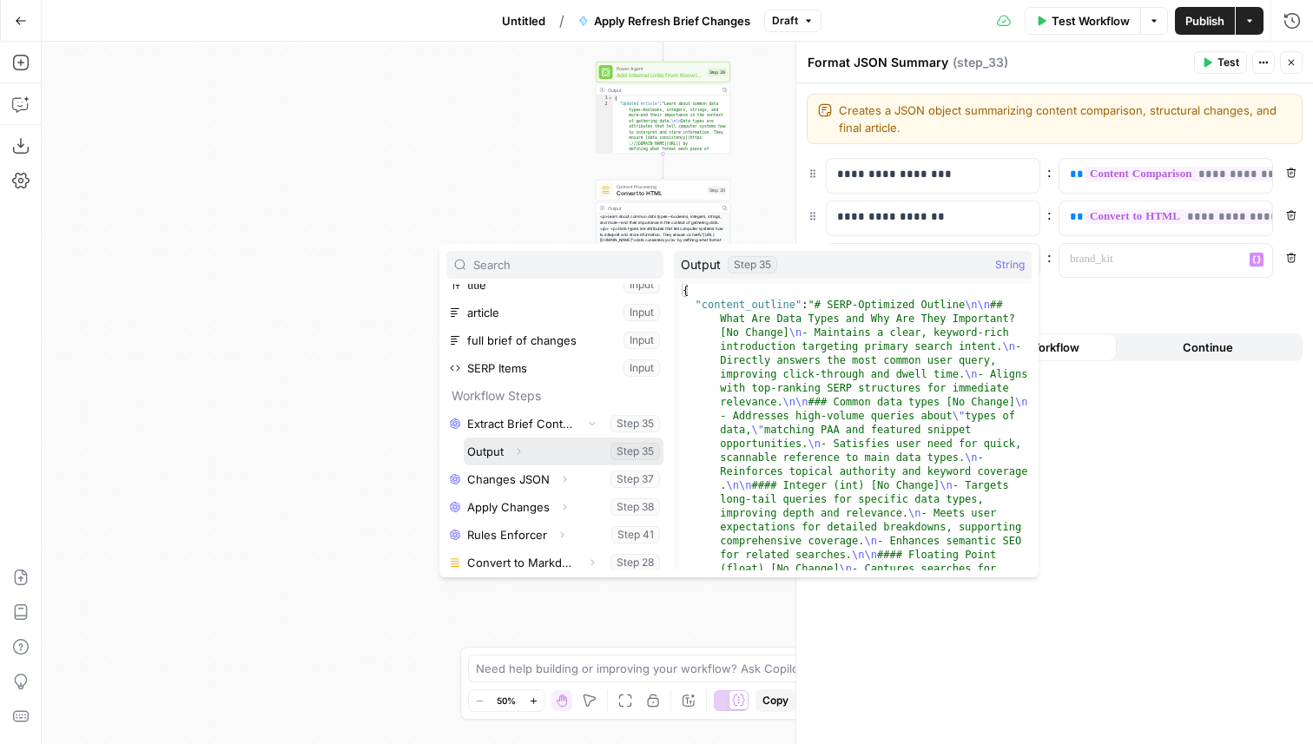
click at [523, 449] on icon "button" at bounding box center [518, 451] width 10 height 10
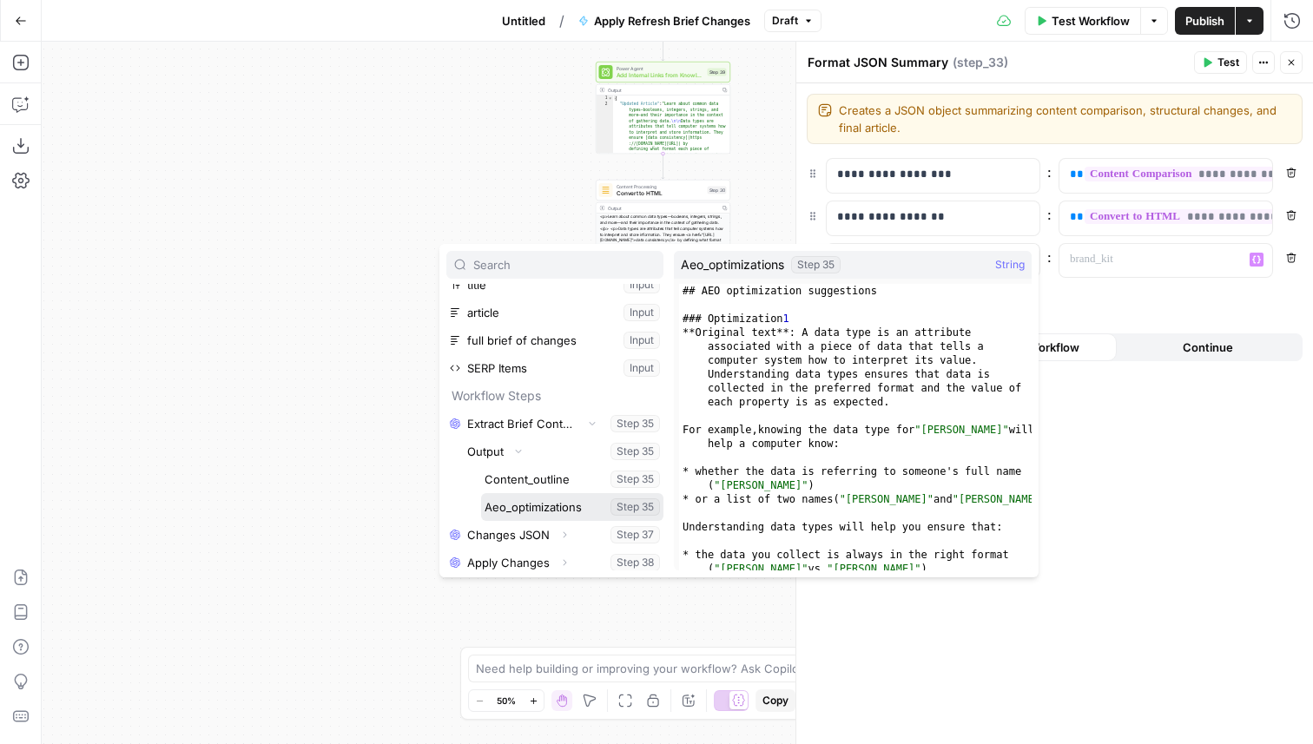
click at [532, 501] on button "Select variable Aeo_optimizations" at bounding box center [572, 507] width 182 height 28
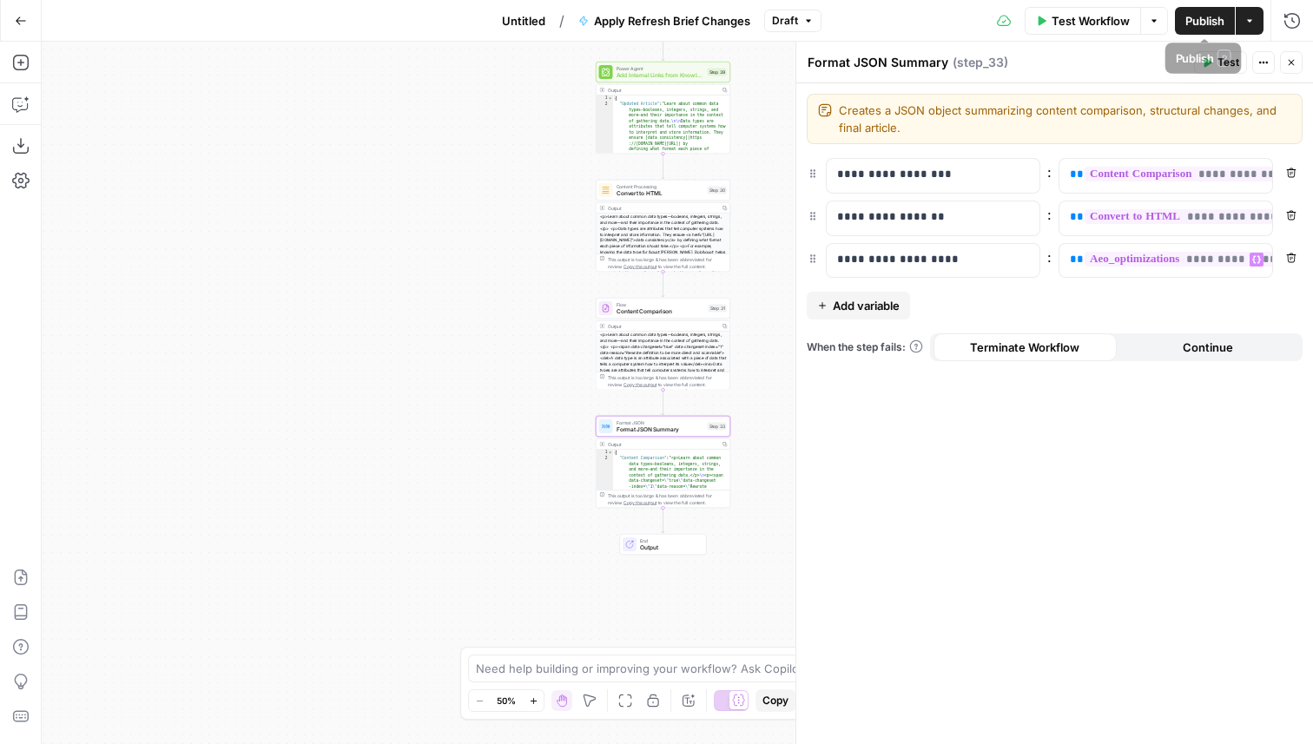
click at [1200, 22] on span "Publish" at bounding box center [1204, 20] width 39 height 17
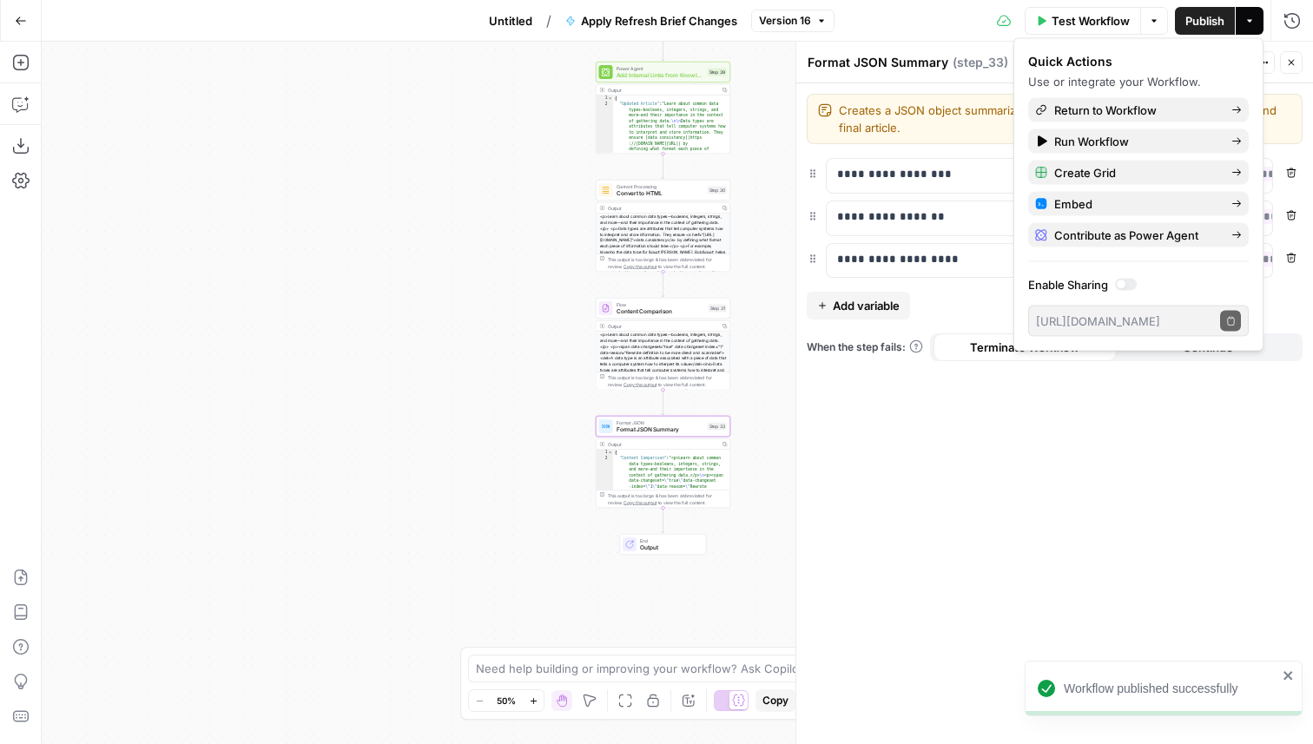
click at [765, 23] on span "Version 16" at bounding box center [785, 21] width 52 height 16
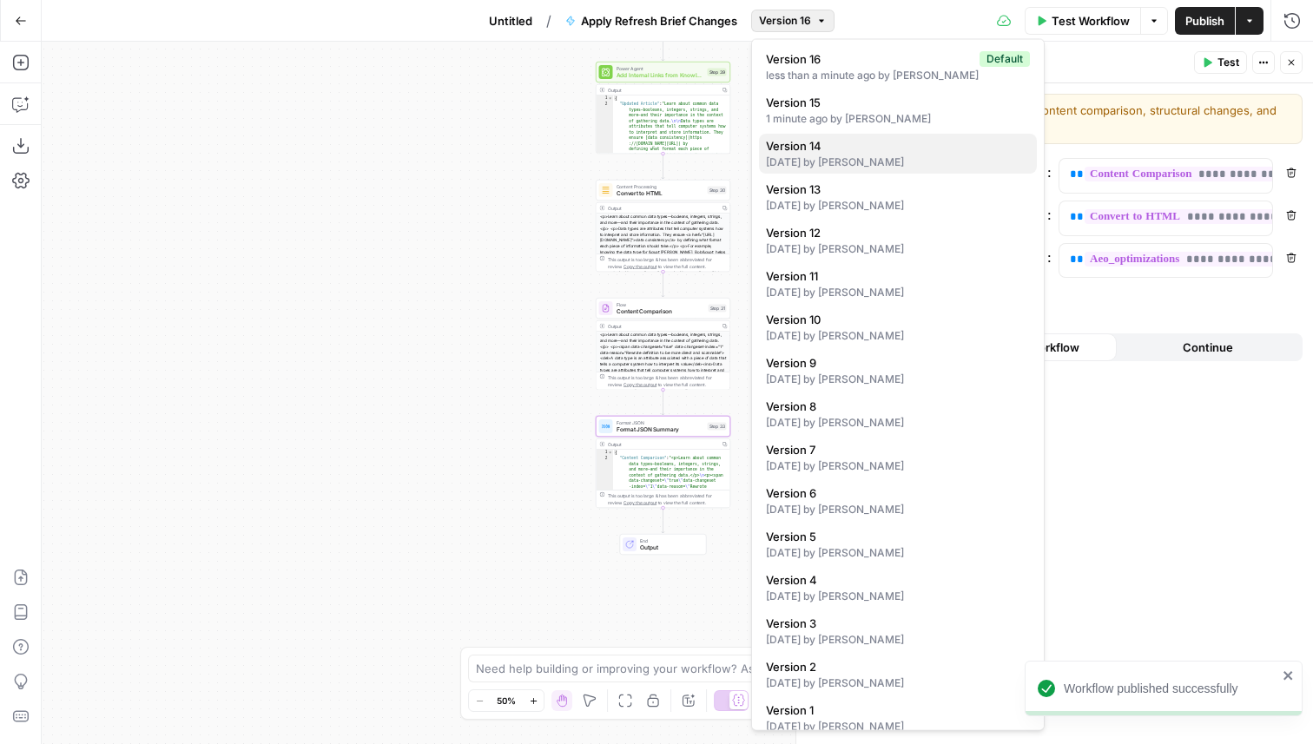
click at [795, 148] on span "Version 14" at bounding box center [894, 145] width 257 height 17
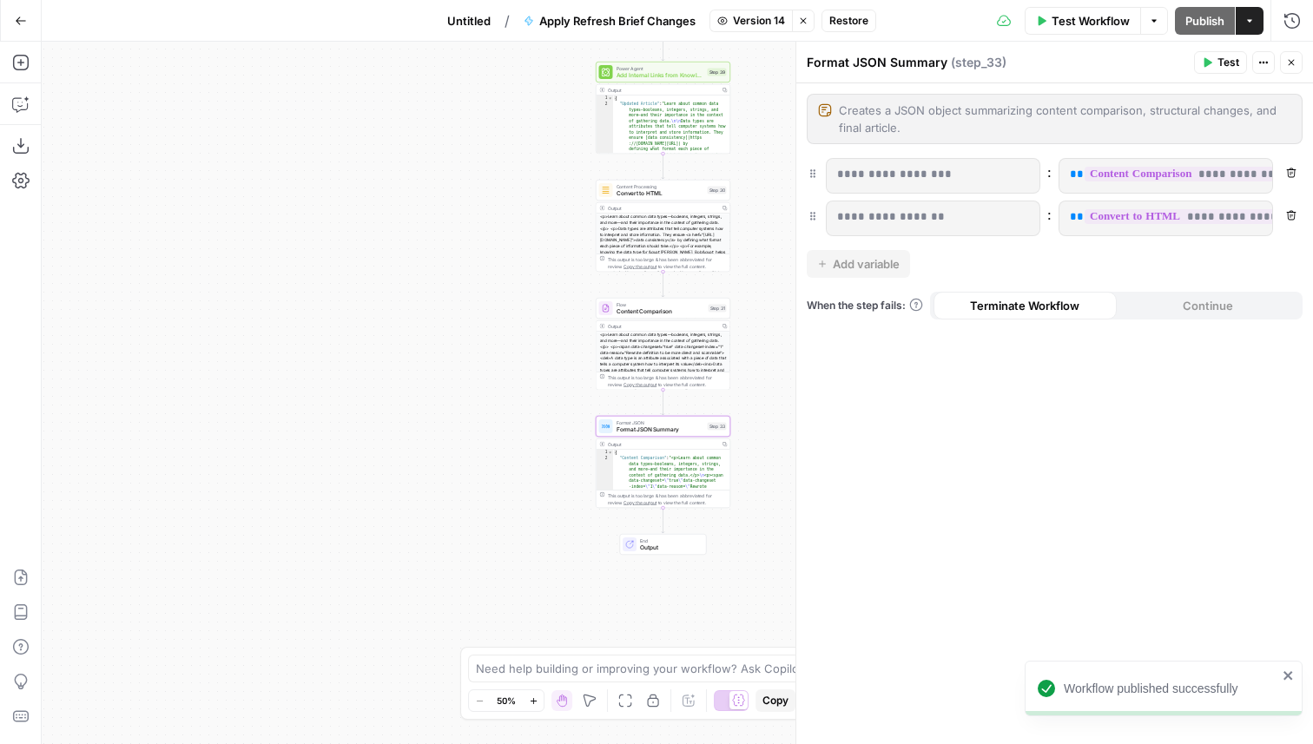
click at [840, 21] on span "Restore" at bounding box center [848, 21] width 39 height 16
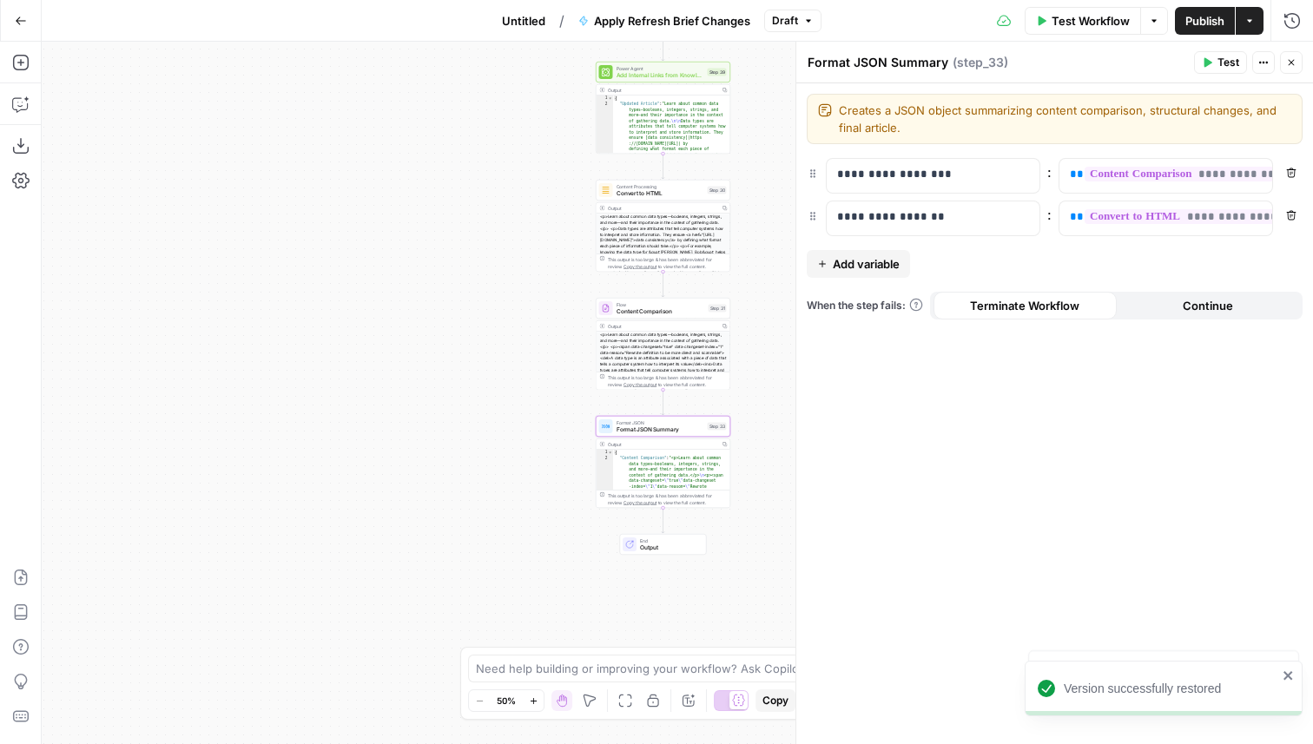
click at [1192, 23] on span "Publish" at bounding box center [1204, 20] width 39 height 17
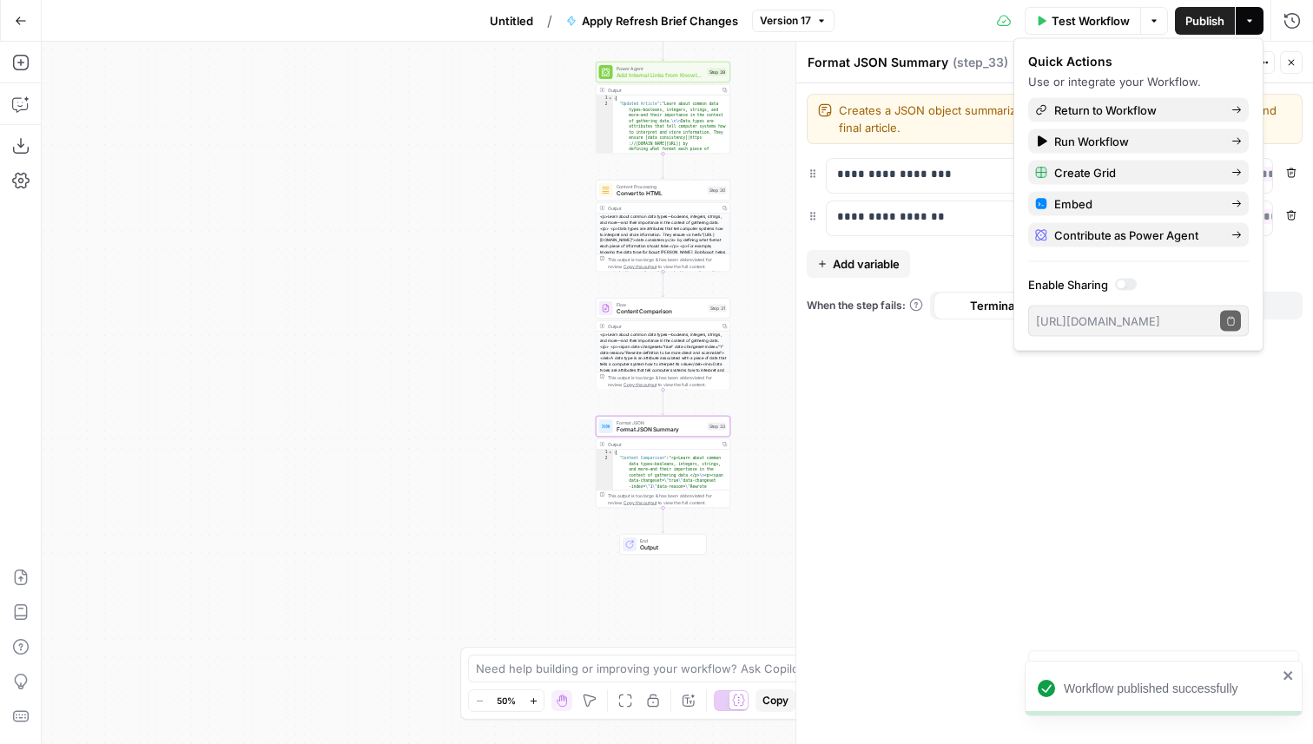
click at [521, 25] on span "Untitled" at bounding box center [511, 20] width 43 height 17
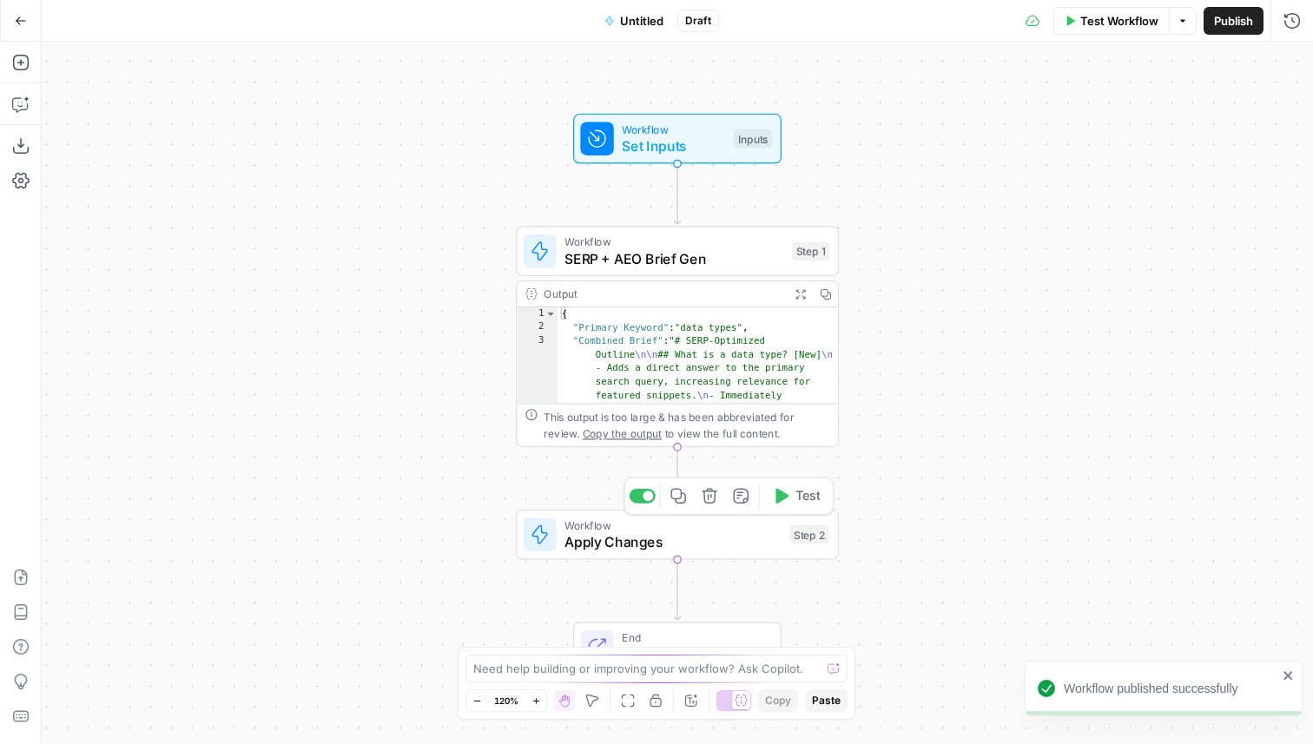
click at [631, 545] on span "Apply Changes" at bounding box center [672, 541] width 217 height 21
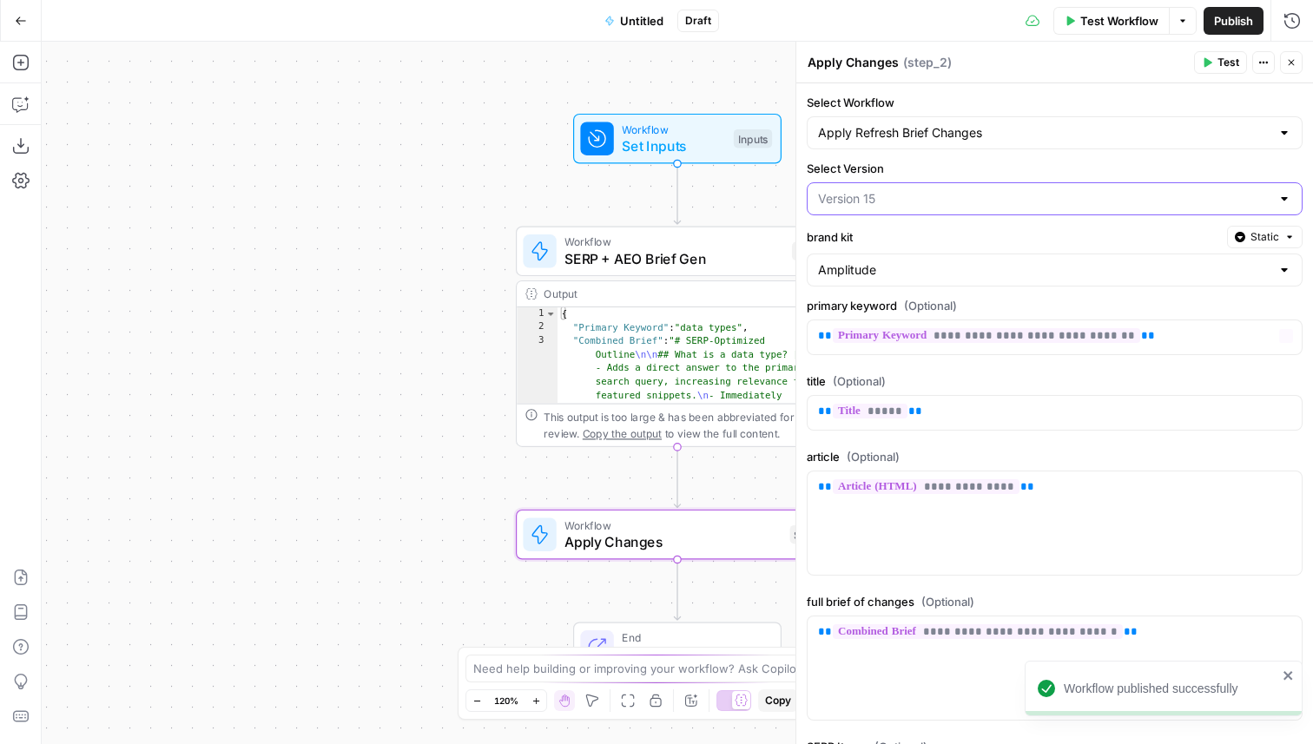
click at [896, 193] on input "Select Version" at bounding box center [1044, 198] width 452 height 17
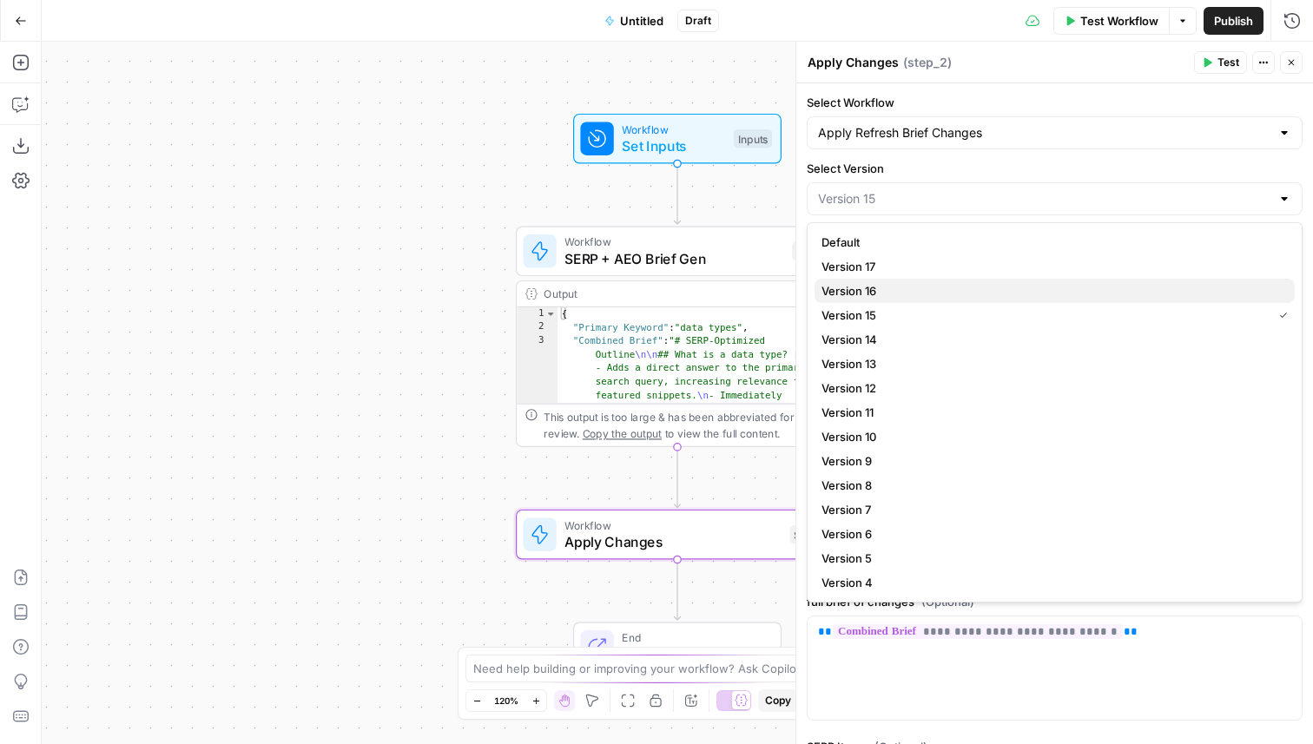
click at [891, 291] on span "Version 16" at bounding box center [1050, 290] width 459 height 17
type input "Version 16"
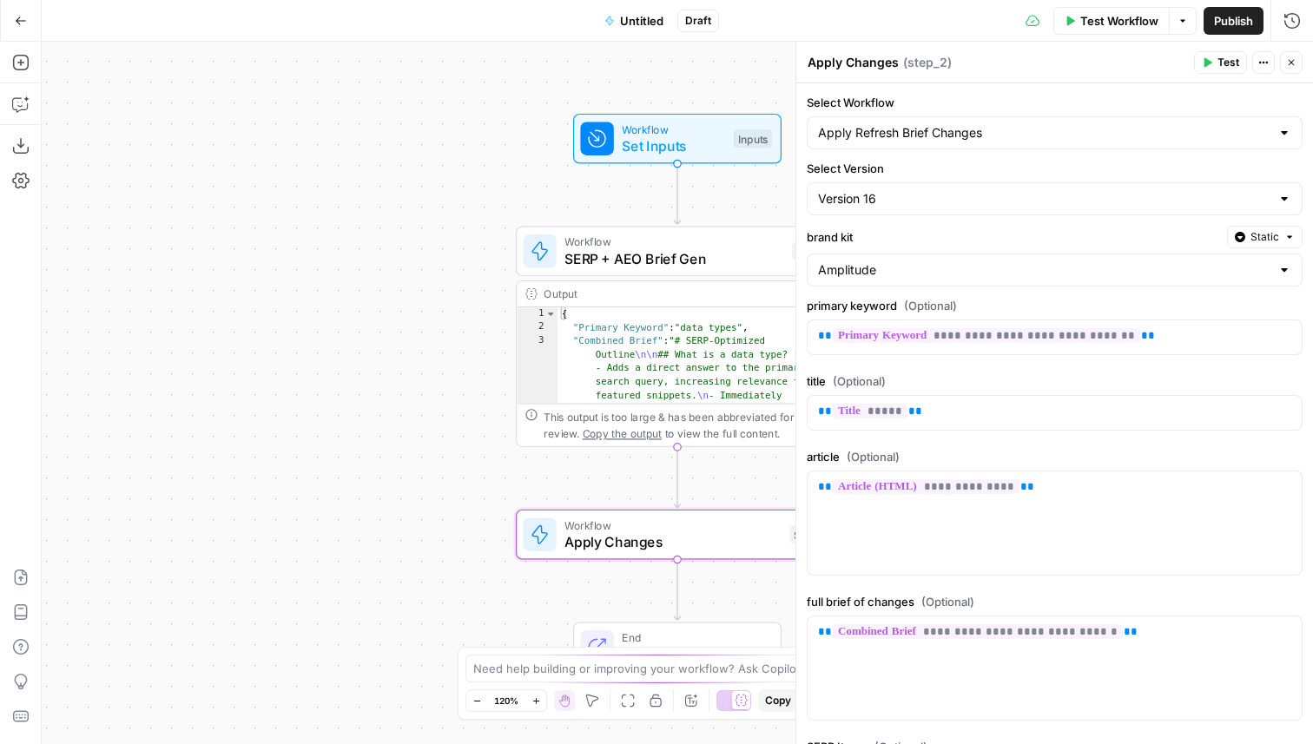
click at [1208, 63] on icon "button" at bounding box center [1208, 63] width 8 height 10
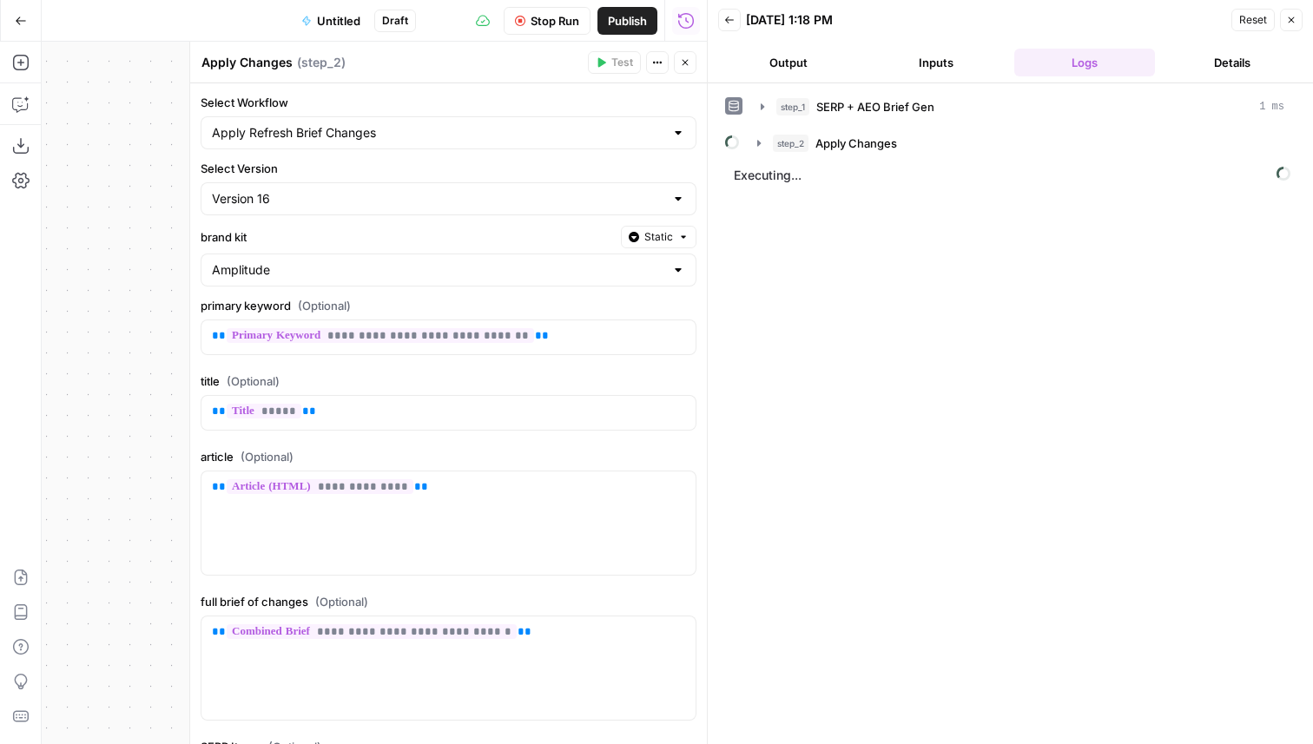
click at [27, 13] on button "Go Back" at bounding box center [20, 20] width 31 height 31
click at [838, 149] on span "Apply Changes" at bounding box center [856, 143] width 82 height 17
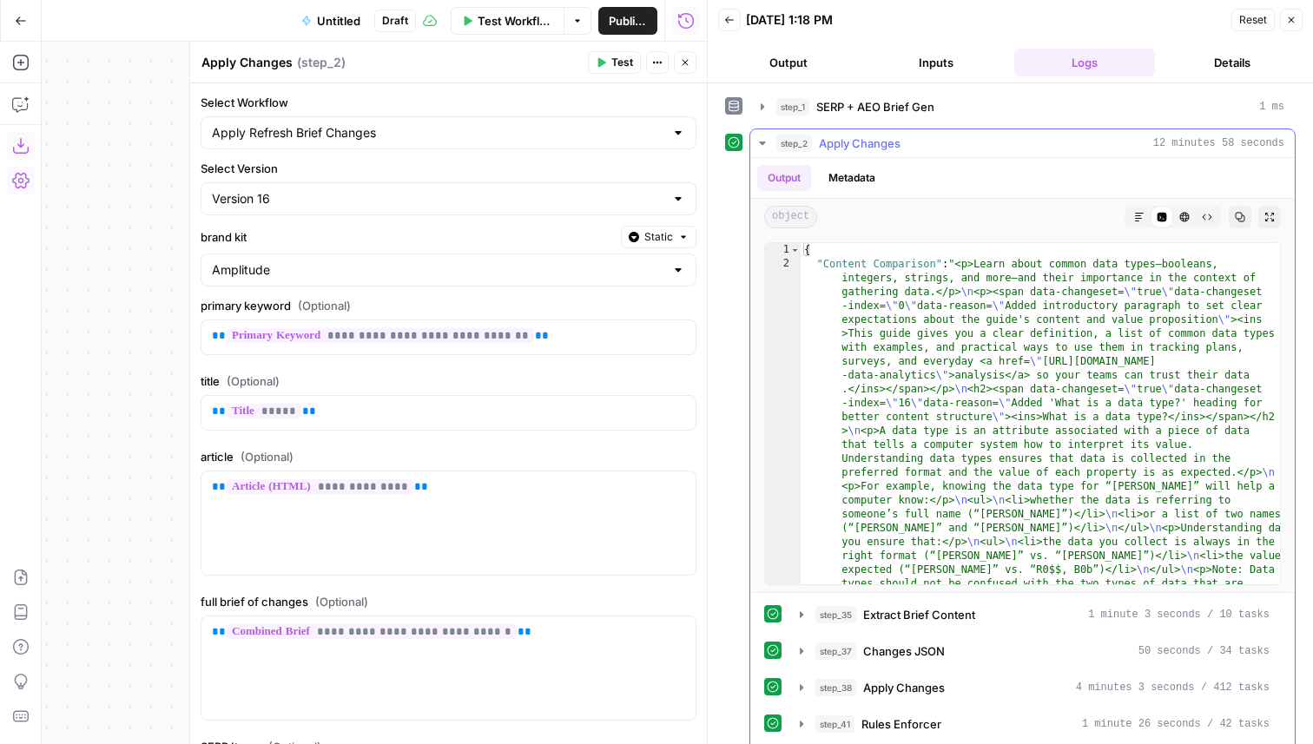
click at [905, 142] on div "step_2 Apply Changes 12 minutes 58 seconds" at bounding box center [1030, 143] width 508 height 17
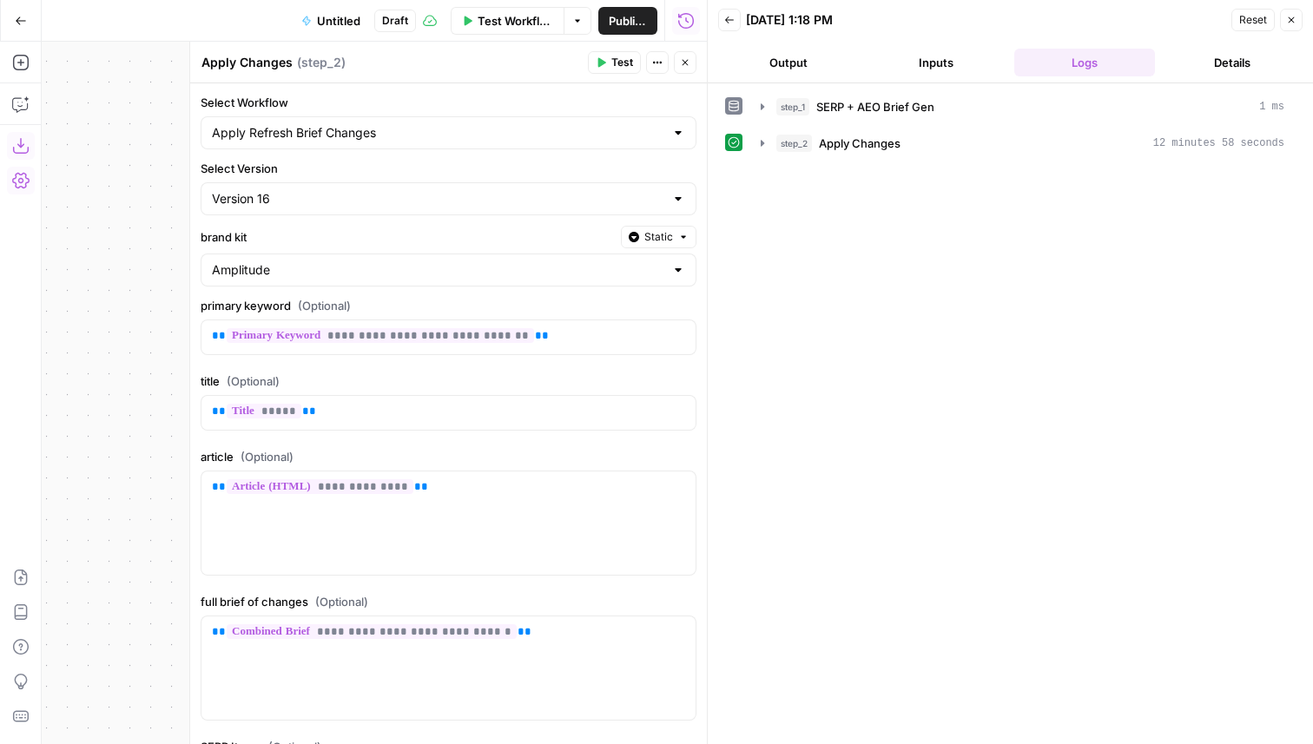
click at [1296, 22] on button "Close" at bounding box center [1291, 20] width 23 height 23
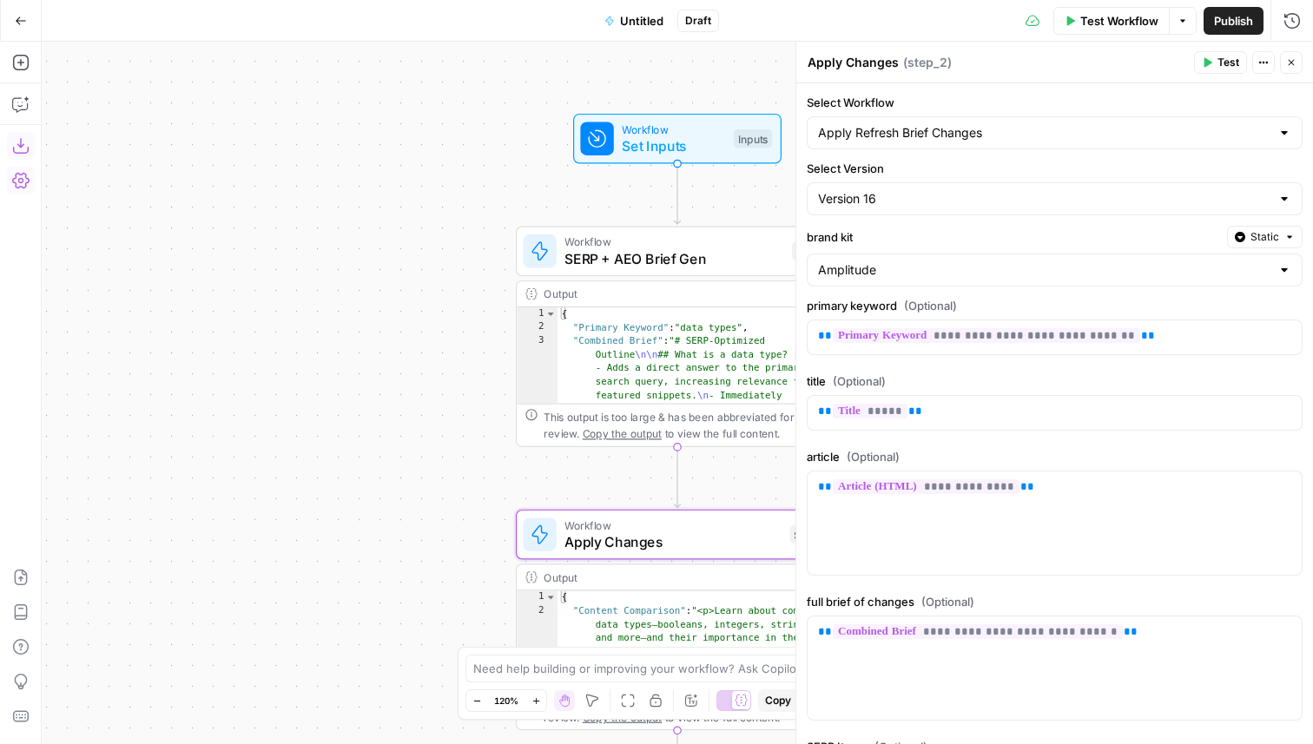
click at [1244, 7] on button "Publish" at bounding box center [1233, 21] width 60 height 28
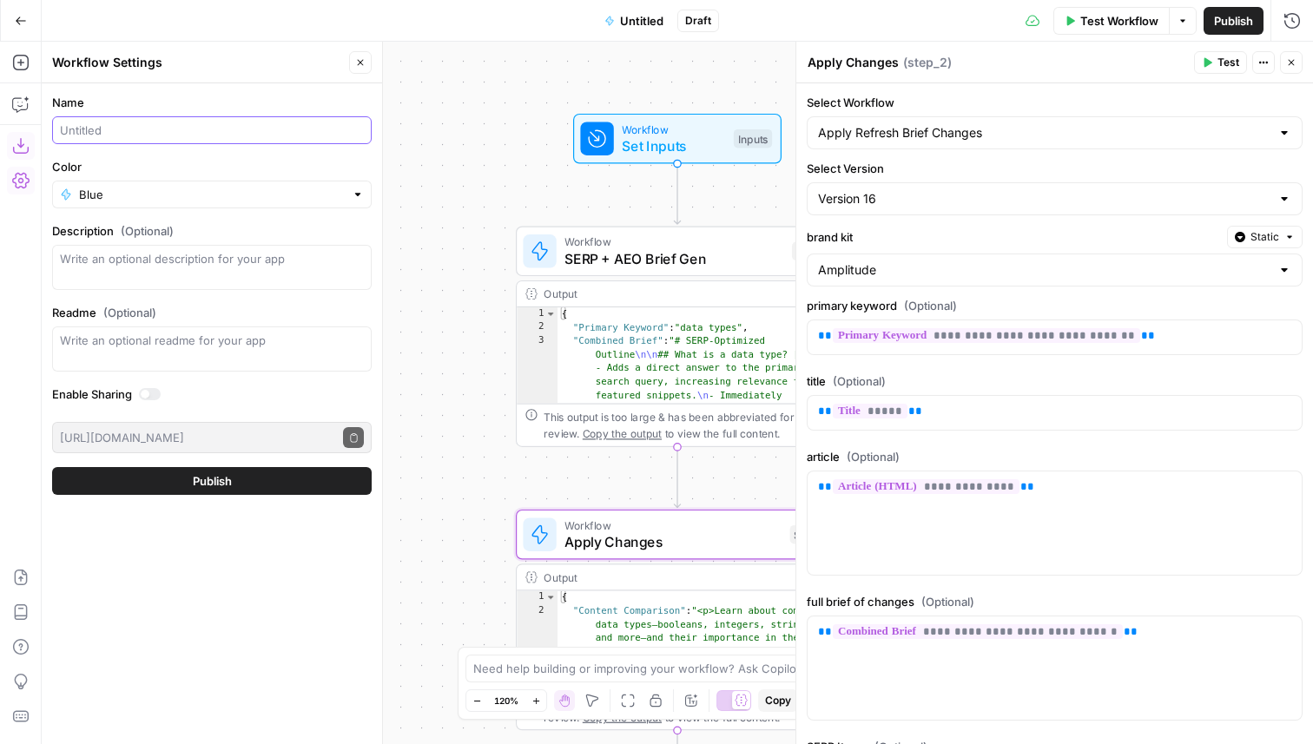
click at [177, 136] on input "Name" at bounding box center [212, 130] width 304 height 17
type input "Full Refresh - AEO on End"
click at [254, 486] on button "Publish" at bounding box center [211, 481] width 319 height 28
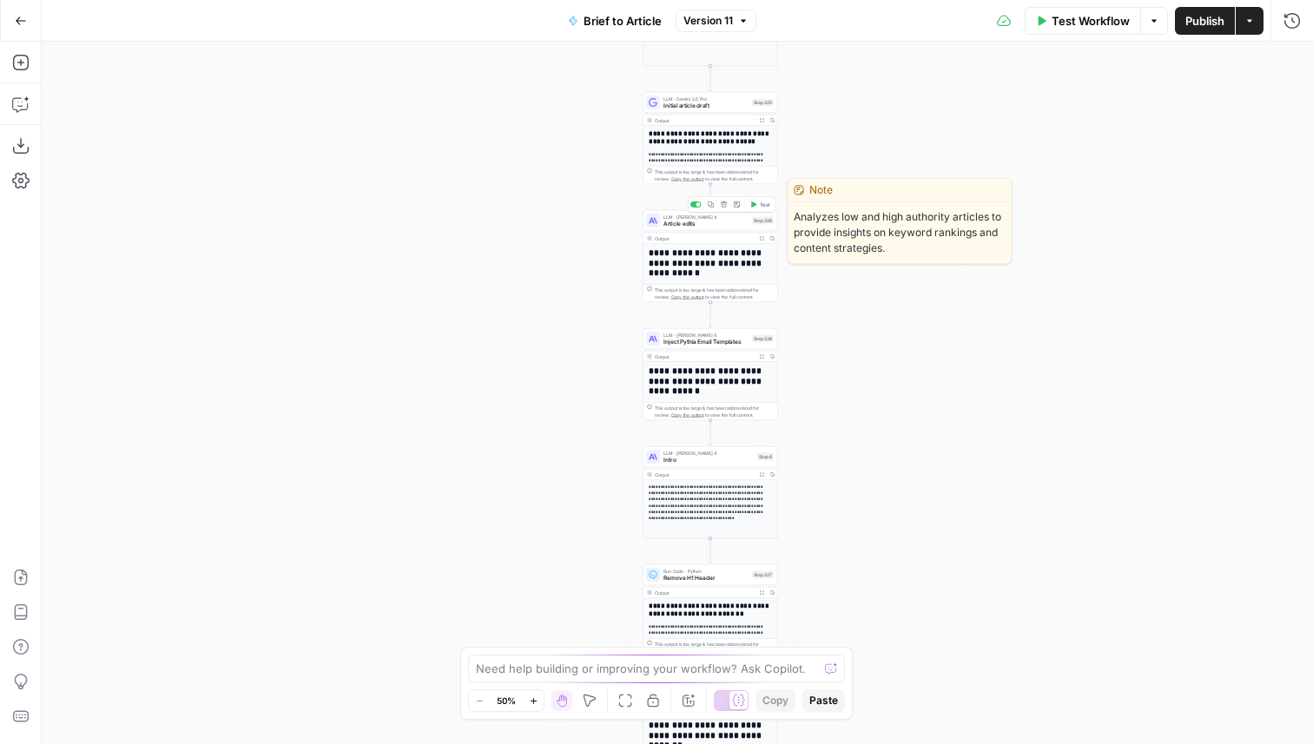
click at [711, 224] on span "Article edits" at bounding box center [705, 224] width 85 height 9
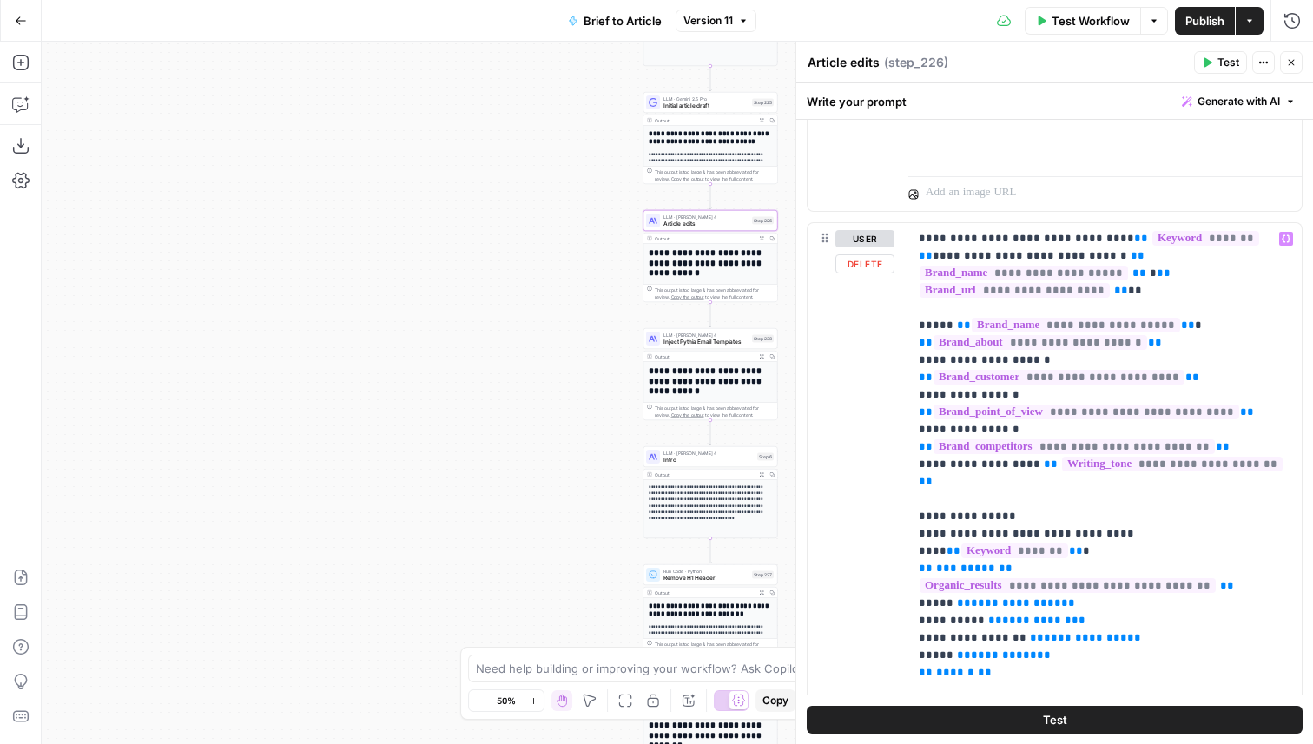
scroll to position [651, 0]
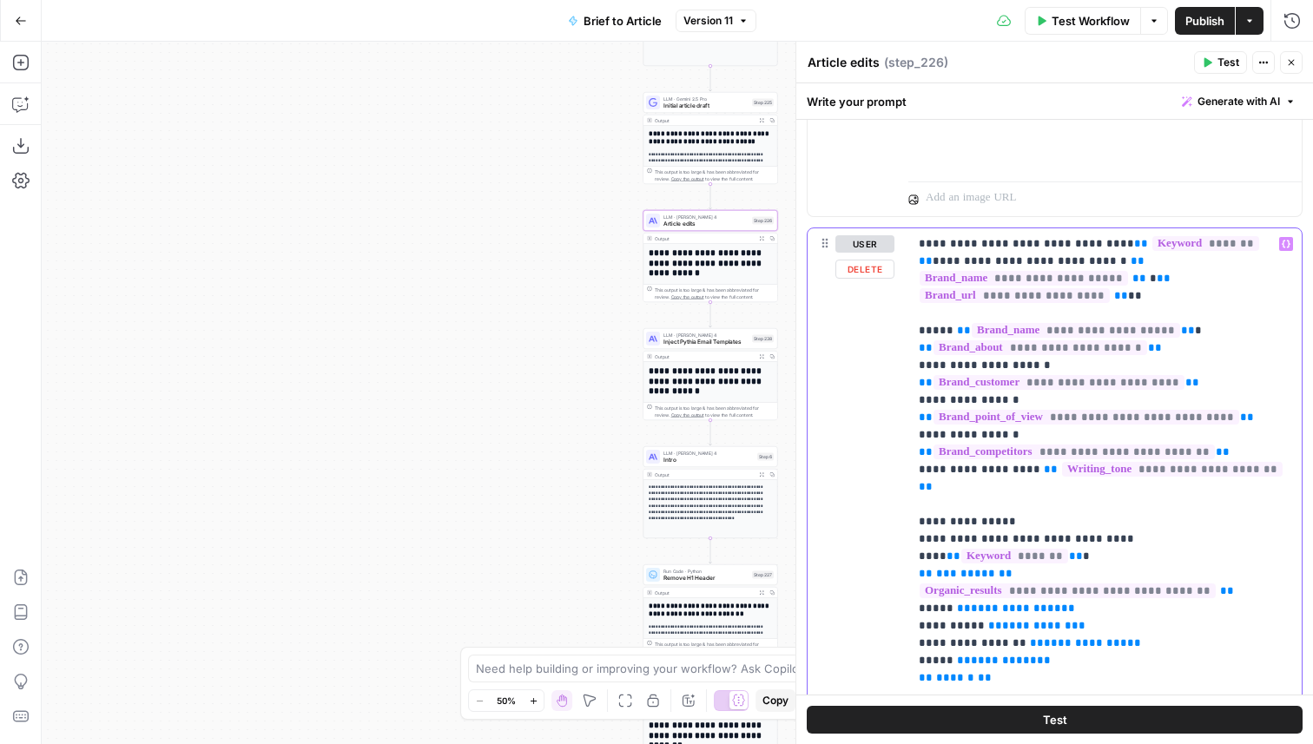
click at [1114, 462] on span "**********" at bounding box center [1172, 469] width 221 height 15
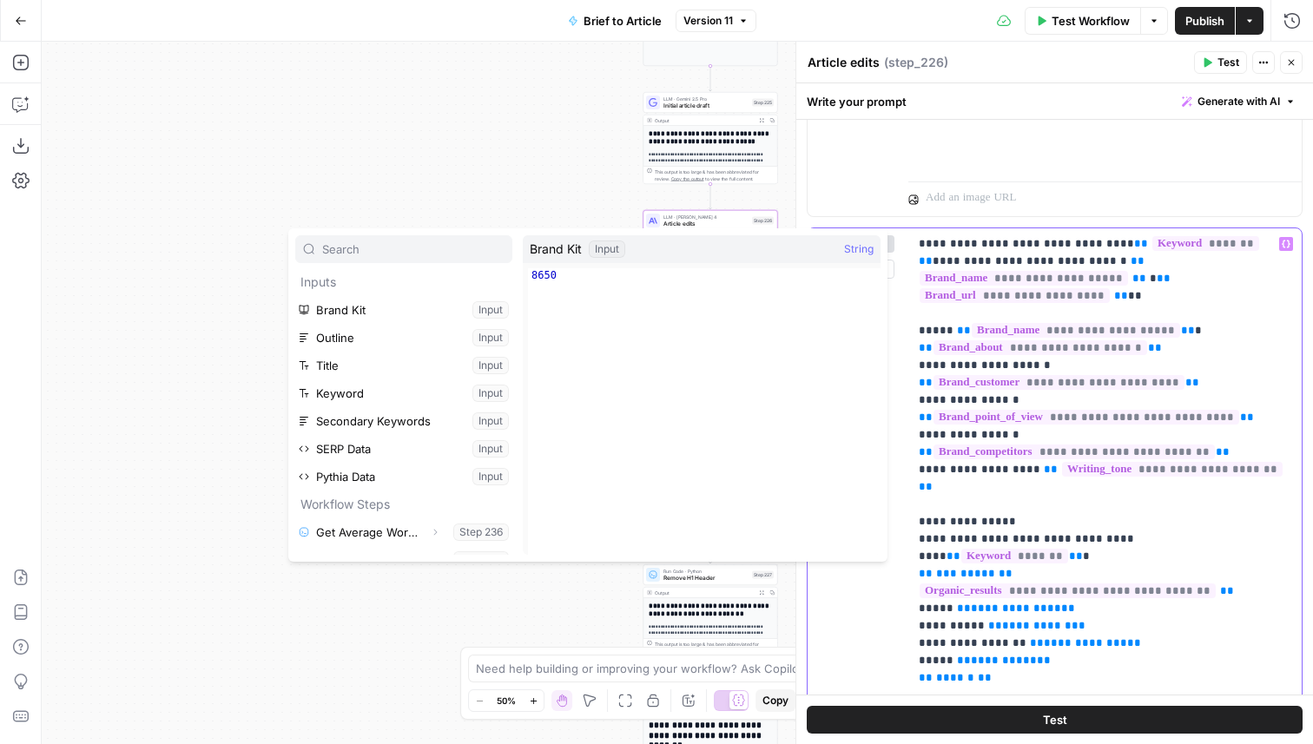
click at [1107, 462] on span "**********" at bounding box center [1172, 469] width 221 height 15
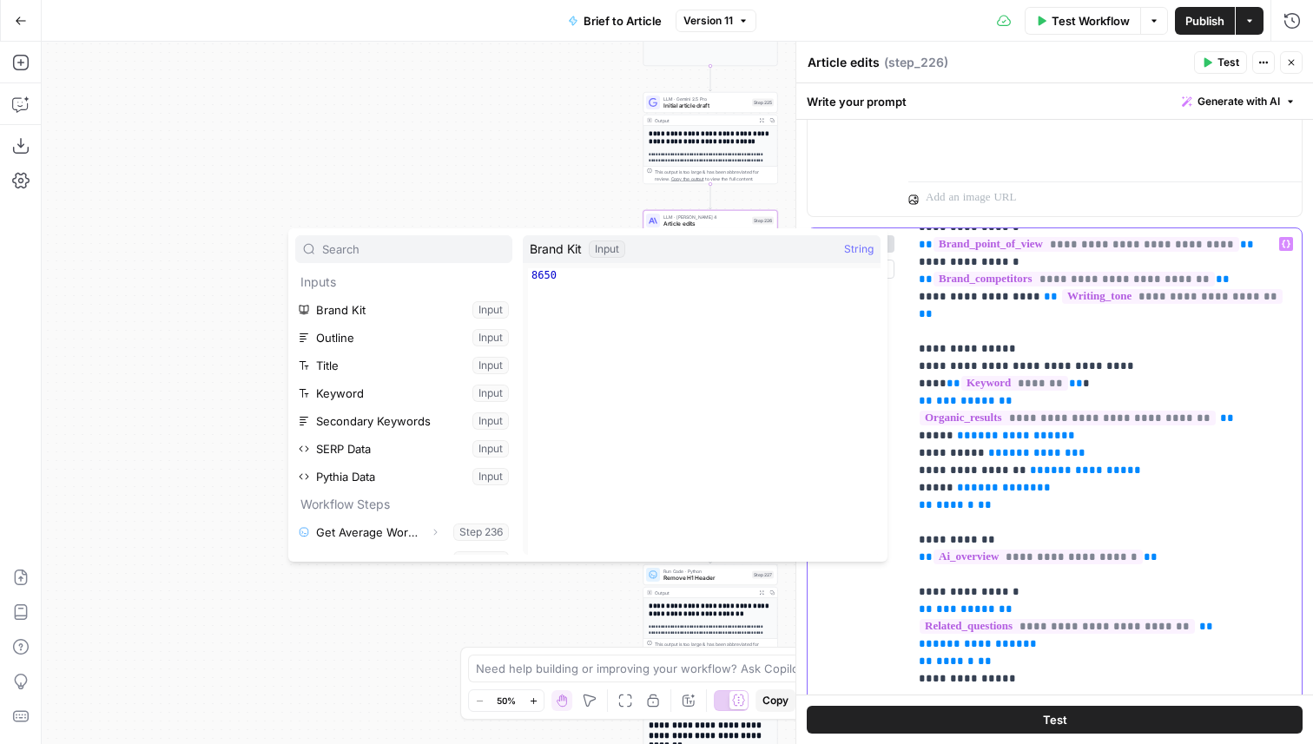
scroll to position [258, 0]
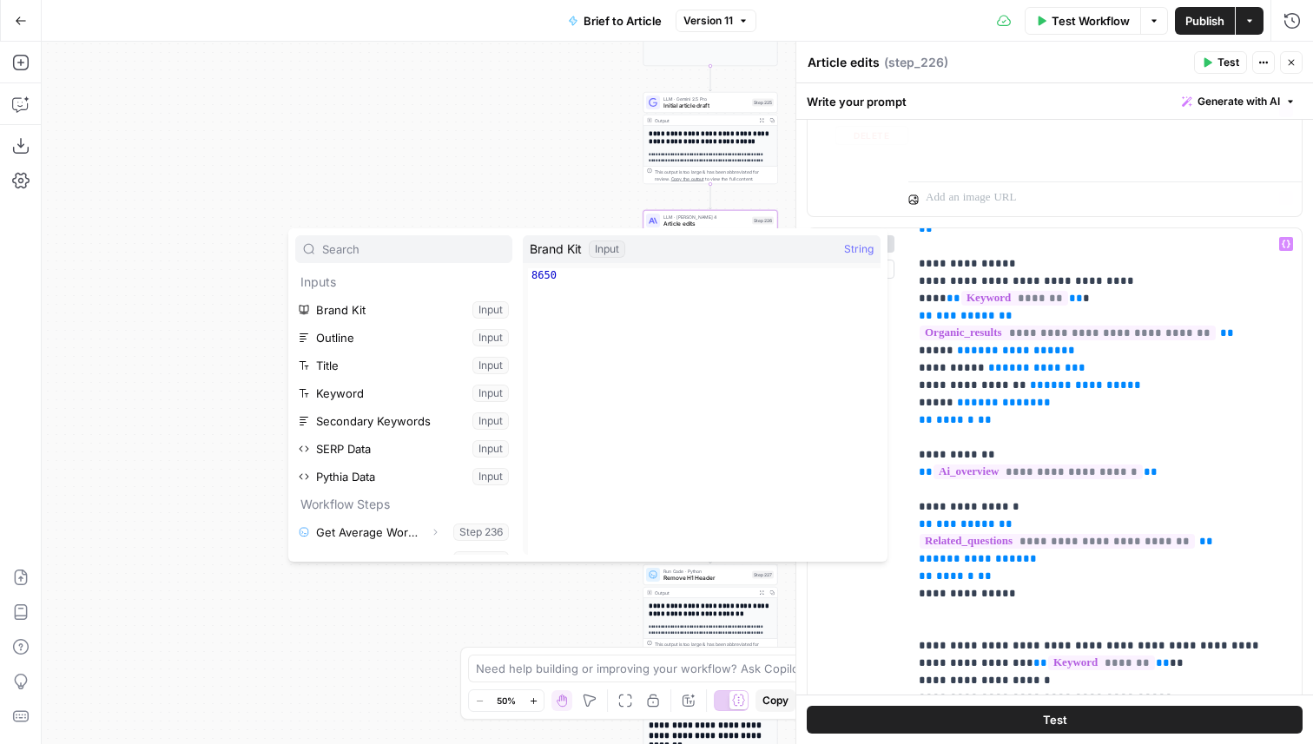
click at [1069, 26] on span "Test Workflow" at bounding box center [1090, 20] width 78 height 17
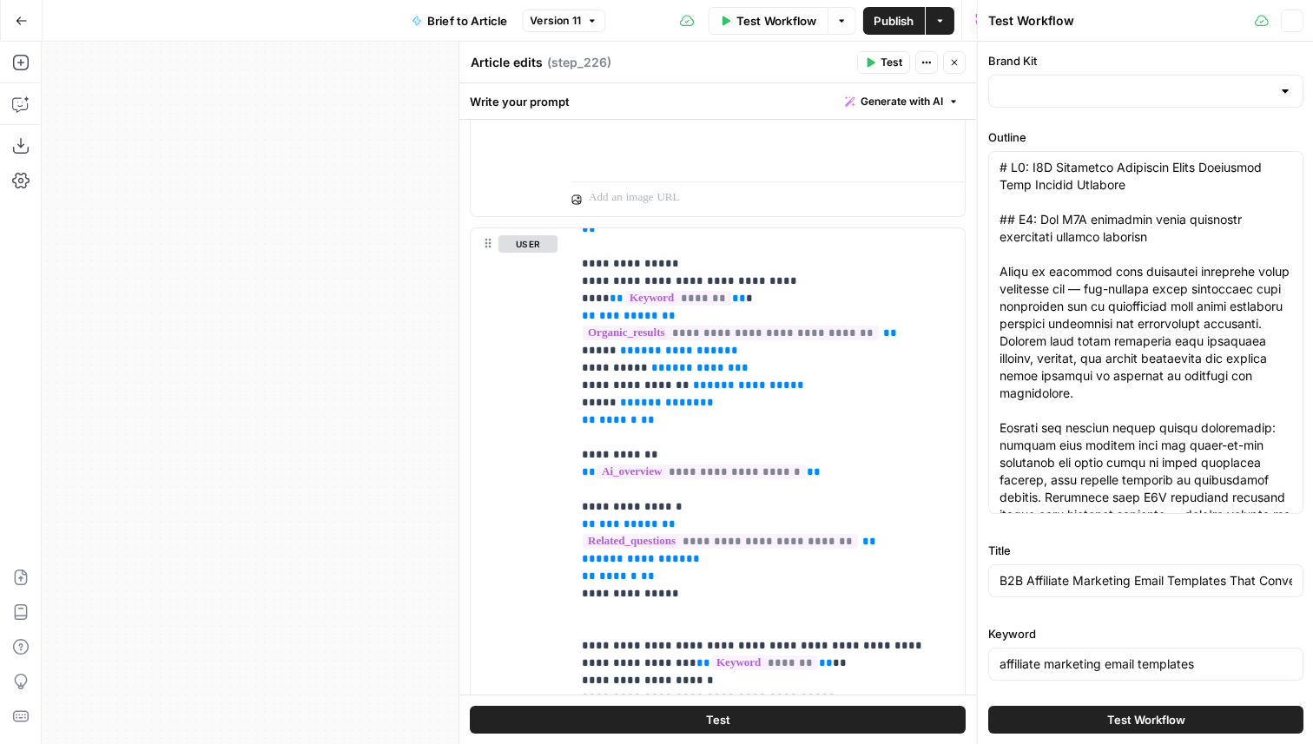
type input "Apollo"
click at [1292, 17] on icon "button" at bounding box center [1291, 21] width 10 height 10
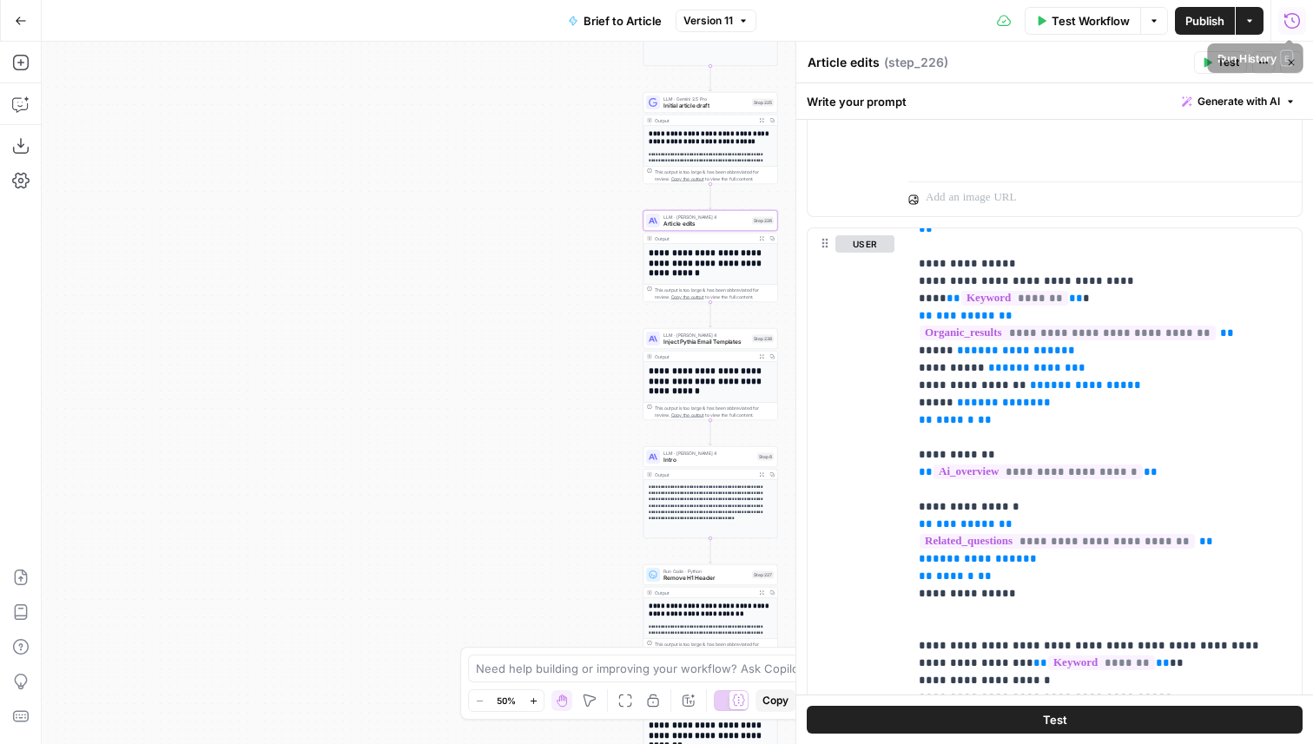
click at [1294, 19] on icon "button" at bounding box center [1291, 20] width 17 height 17
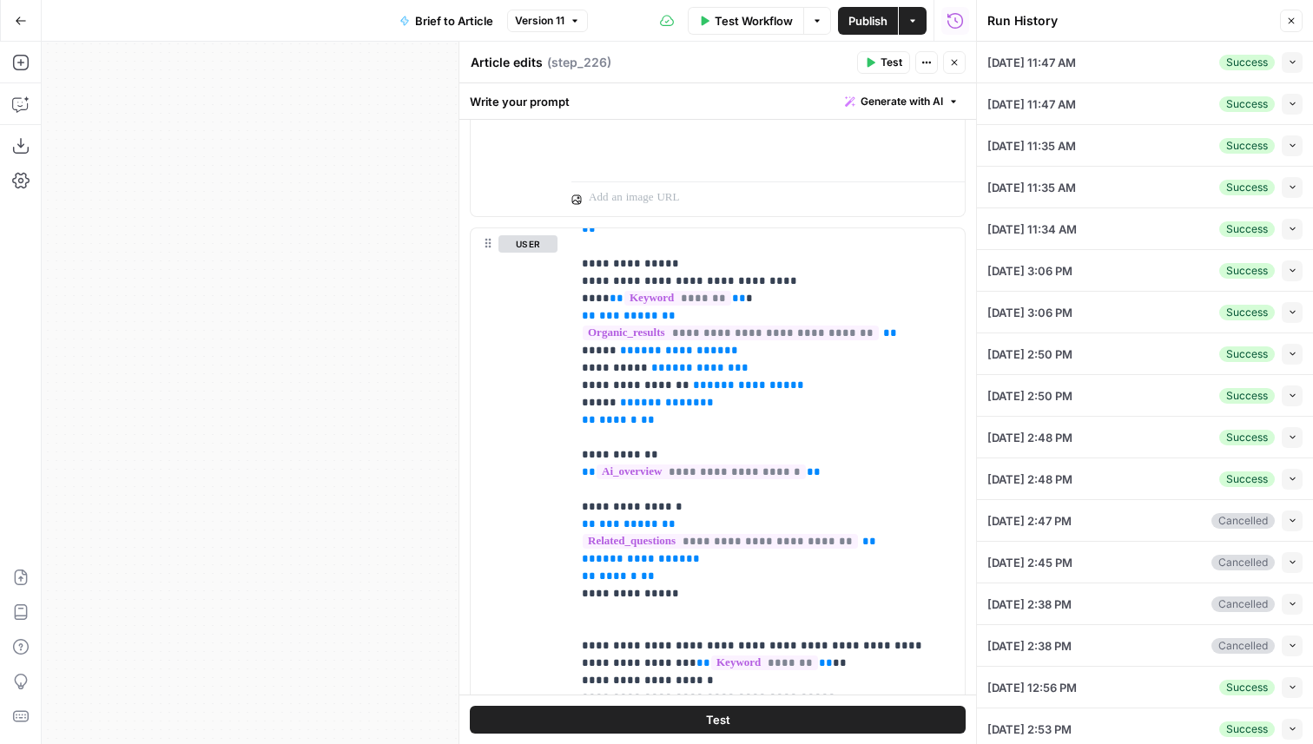
click at [1289, 63] on icon "button" at bounding box center [1292, 62] width 10 height 10
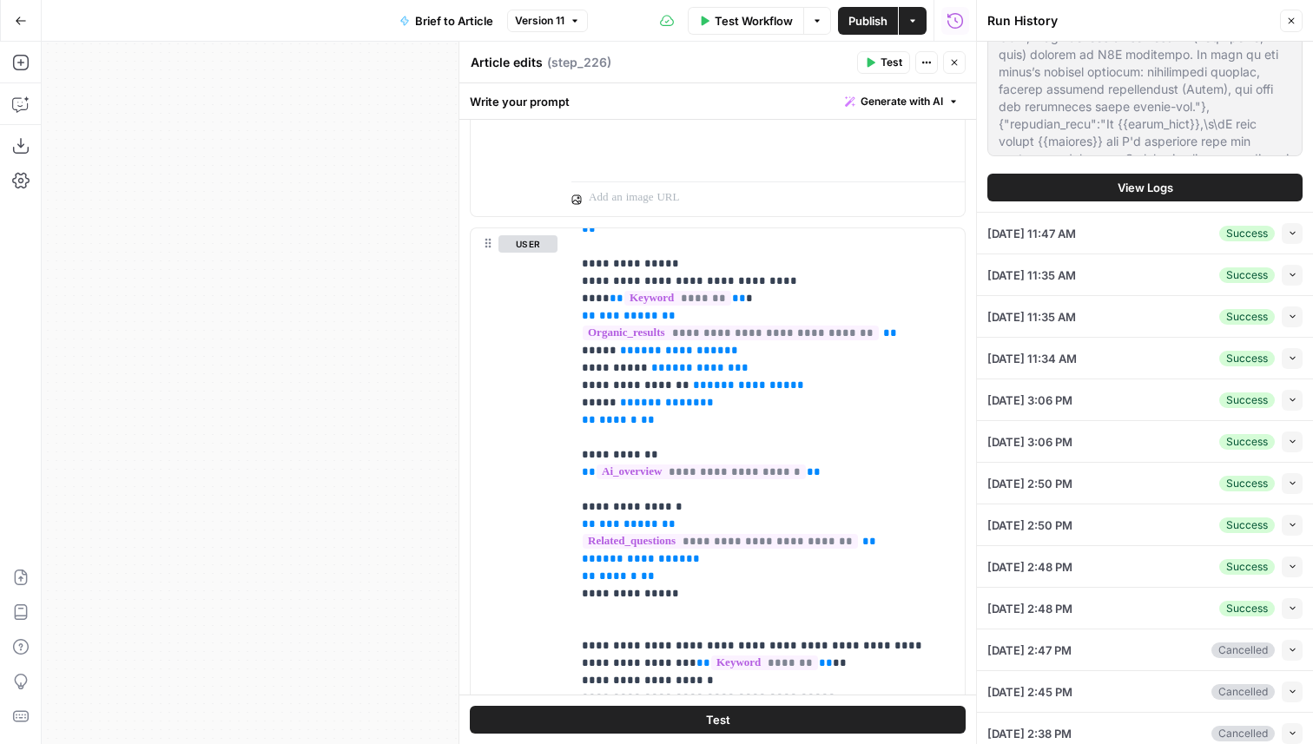
scroll to position [1129, 0]
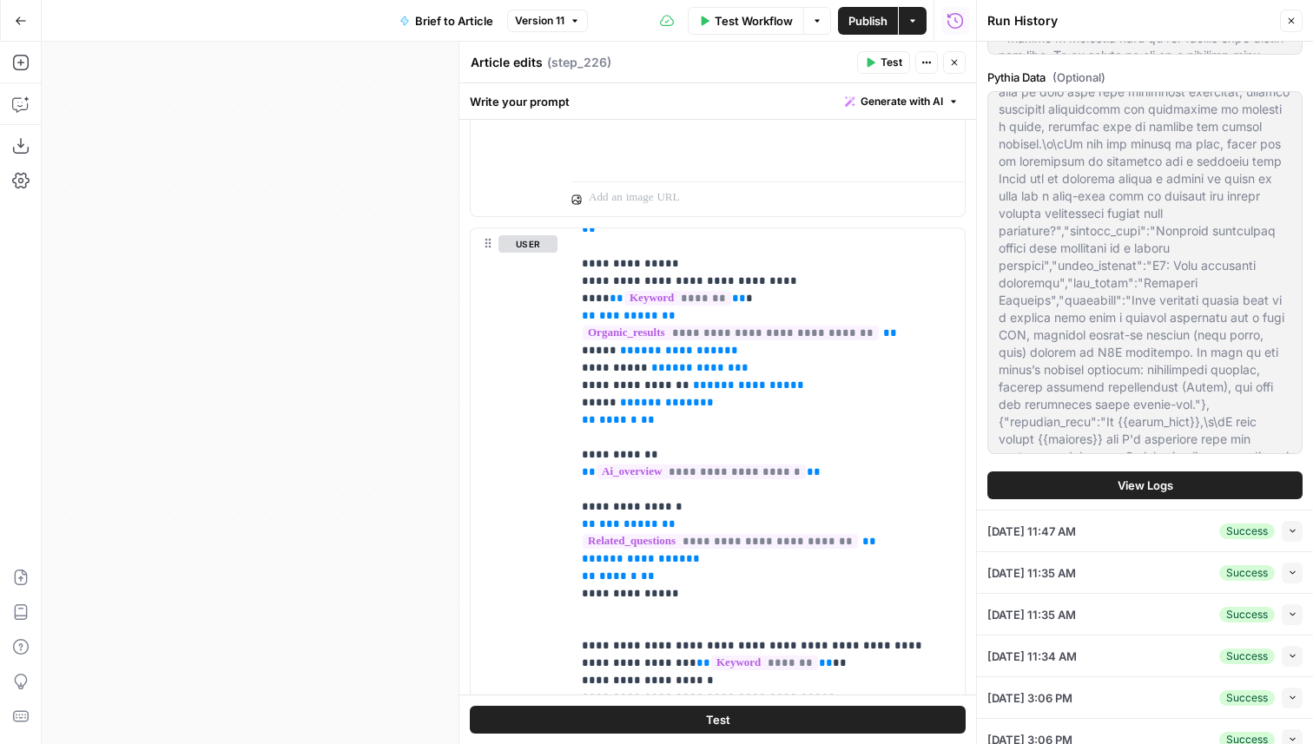
click at [1154, 482] on span "View Logs" at bounding box center [1145, 485] width 56 height 17
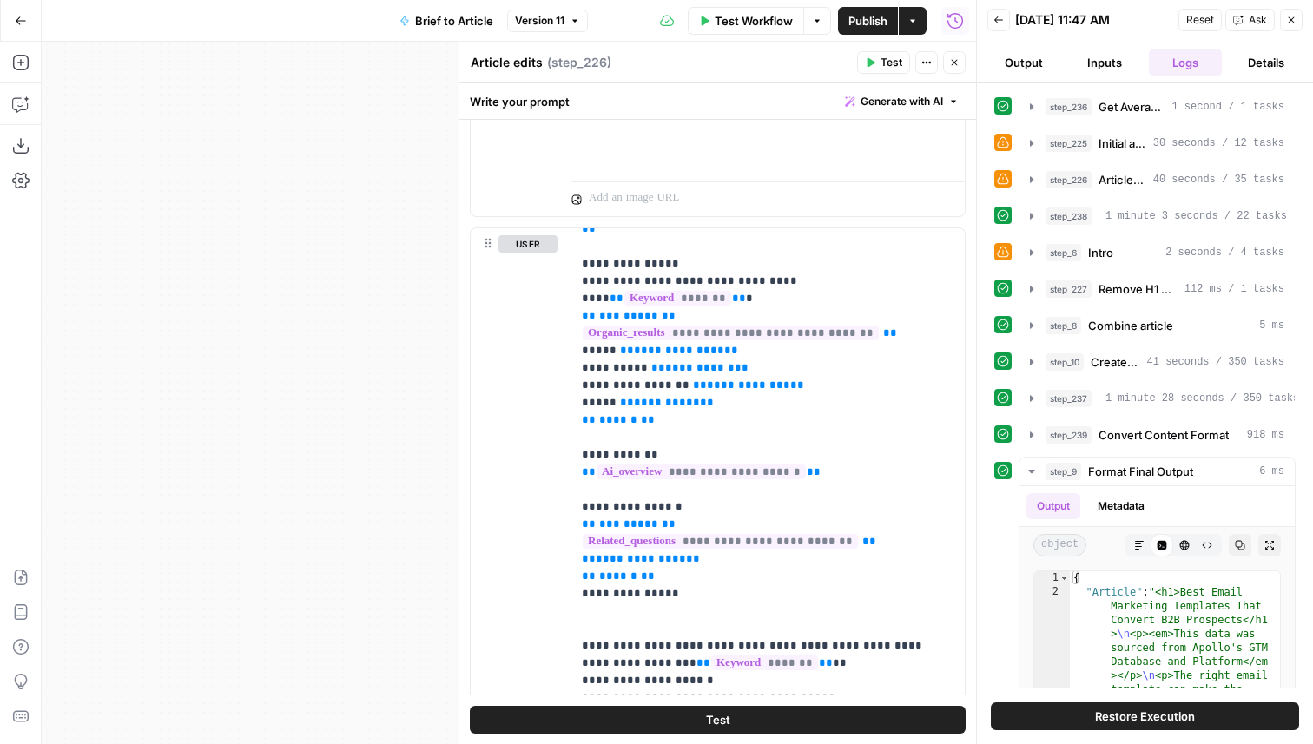
click at [1088, 727] on button "Restore Execution" at bounding box center [1145, 716] width 308 height 28
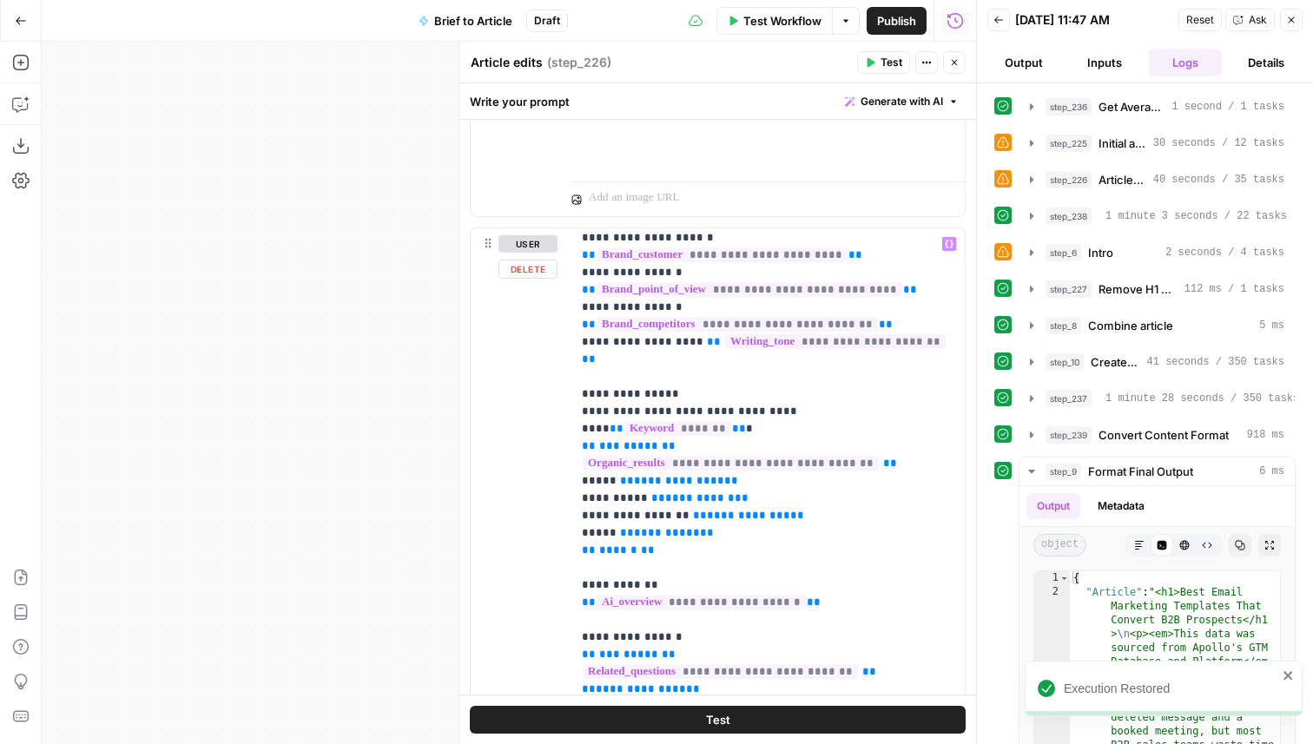
scroll to position [126, 0]
click at [808, 336] on span "**********" at bounding box center [835, 343] width 221 height 15
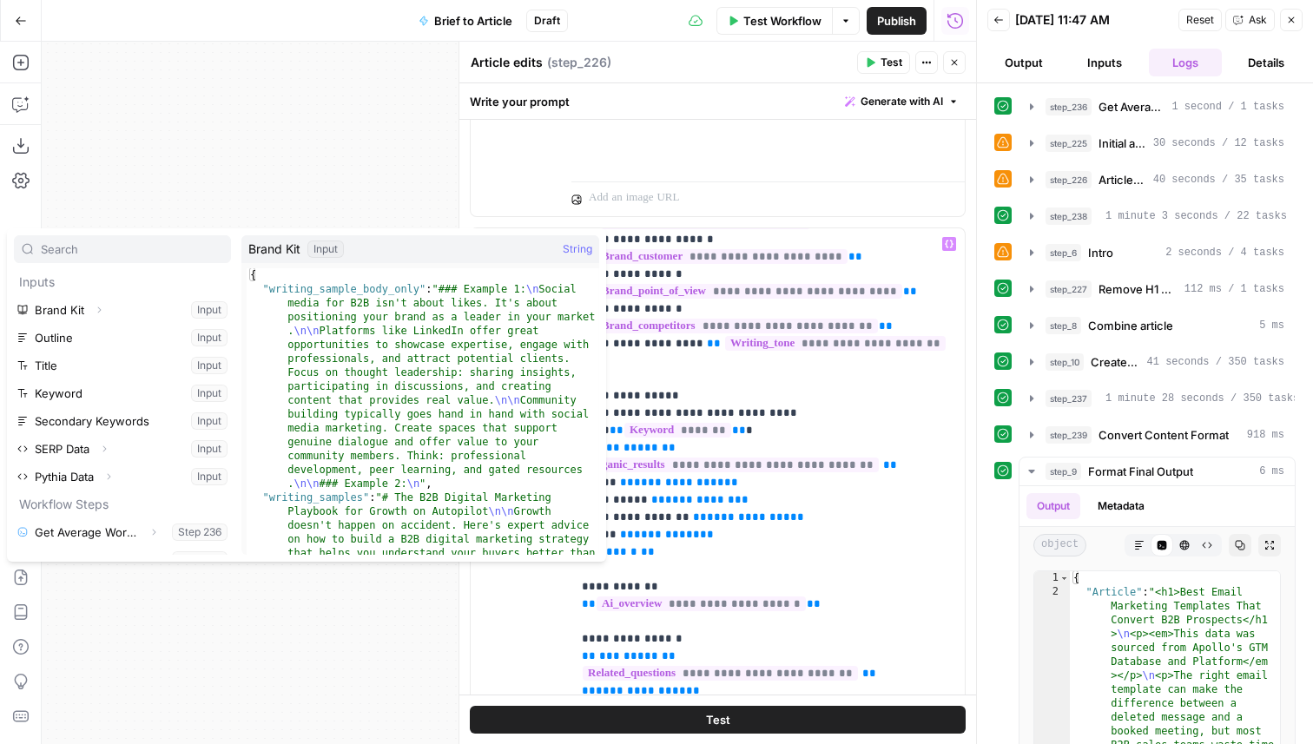
scroll to position [10, 0]
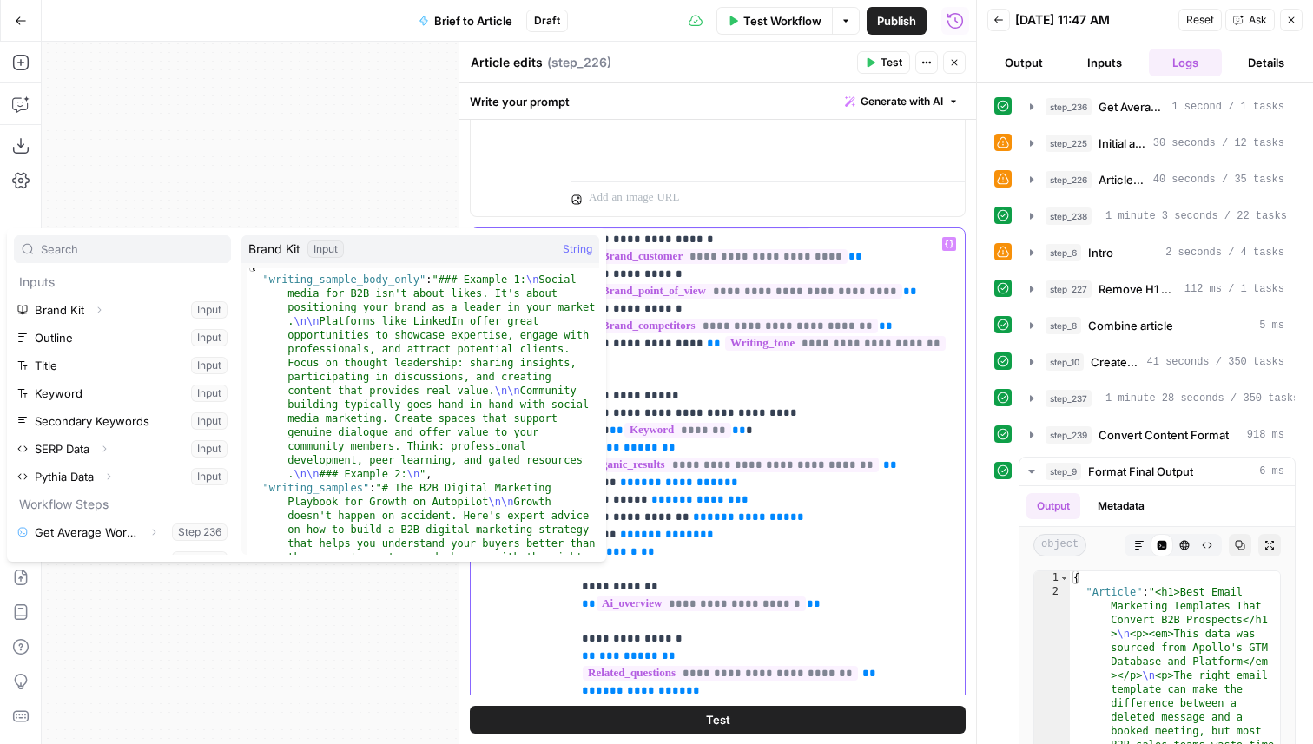
click at [800, 336] on span "**********" at bounding box center [835, 343] width 221 height 15
click at [781, 336] on span "**********" at bounding box center [835, 343] width 221 height 15
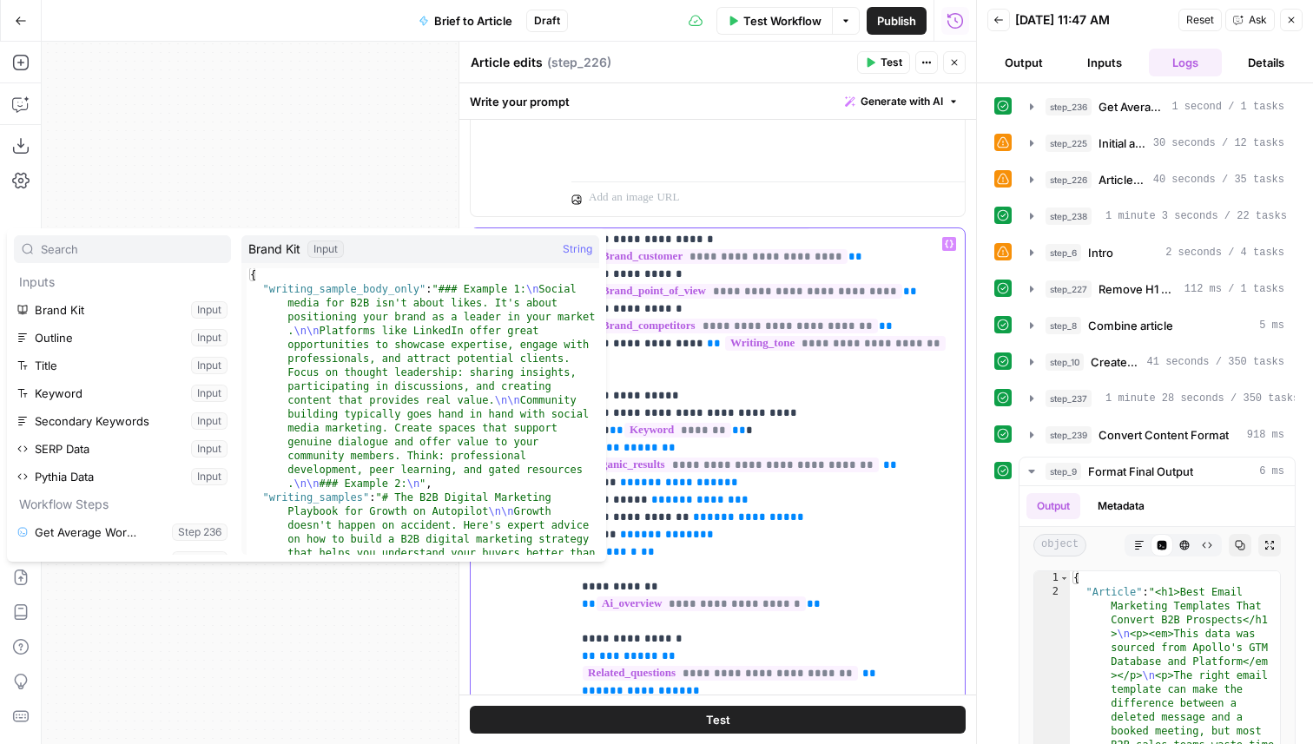
click at [896, 336] on span "**********" at bounding box center [835, 343] width 221 height 15
click at [900, 336] on span "**********" at bounding box center [835, 343] width 221 height 15
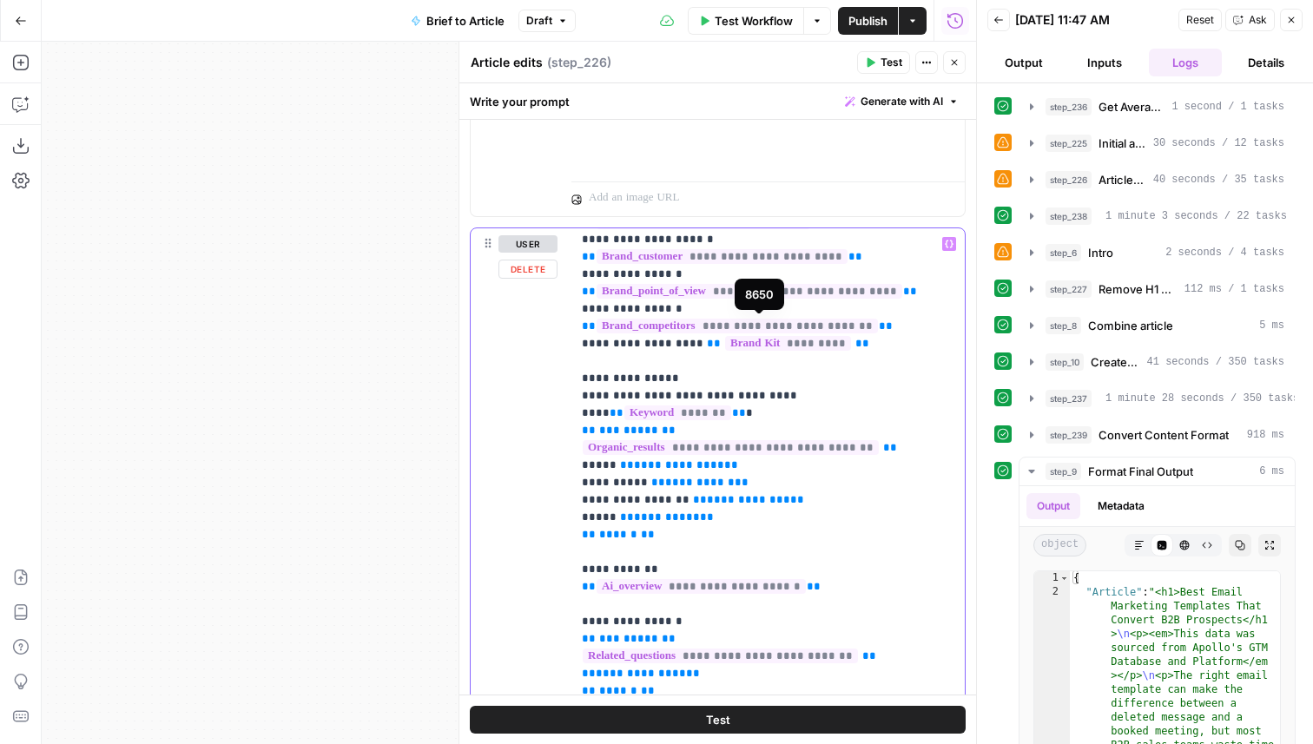
click at [764, 336] on span "*********" at bounding box center [788, 343] width 126 height 15
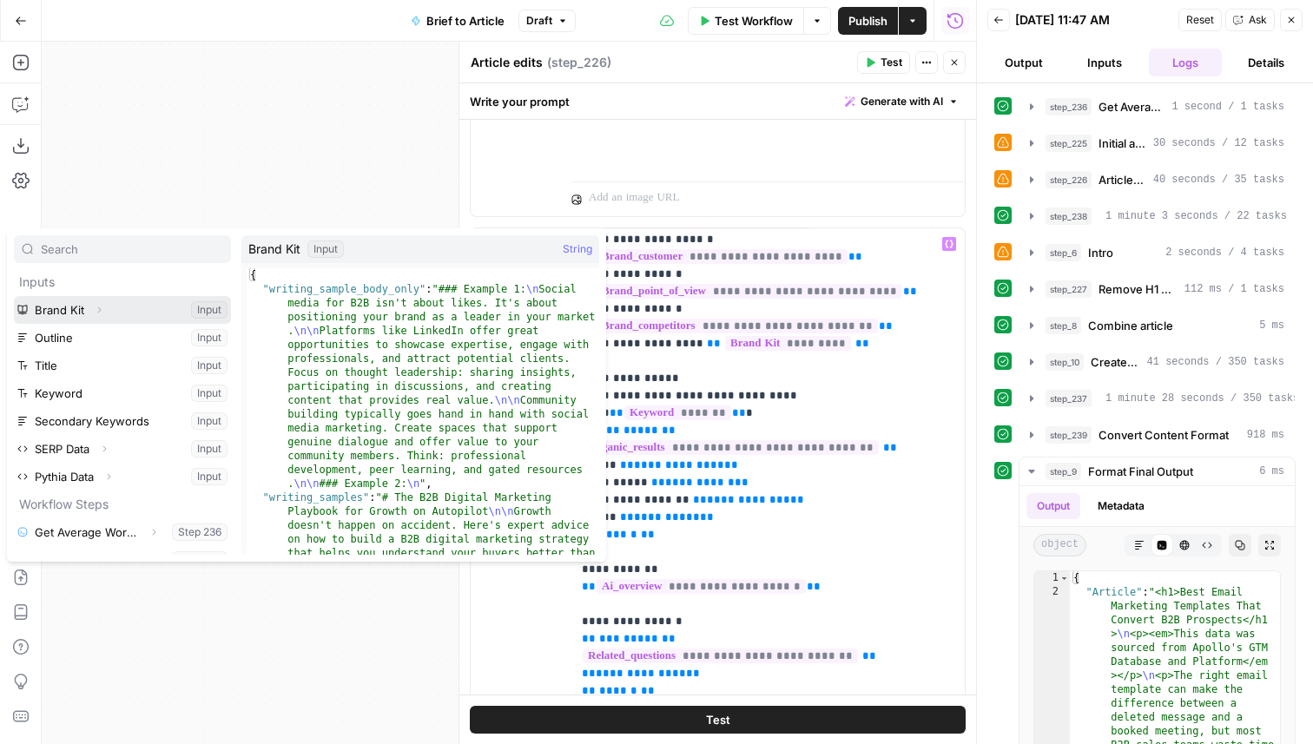
click at [104, 307] on button "Expand" at bounding box center [99, 310] width 23 height 23
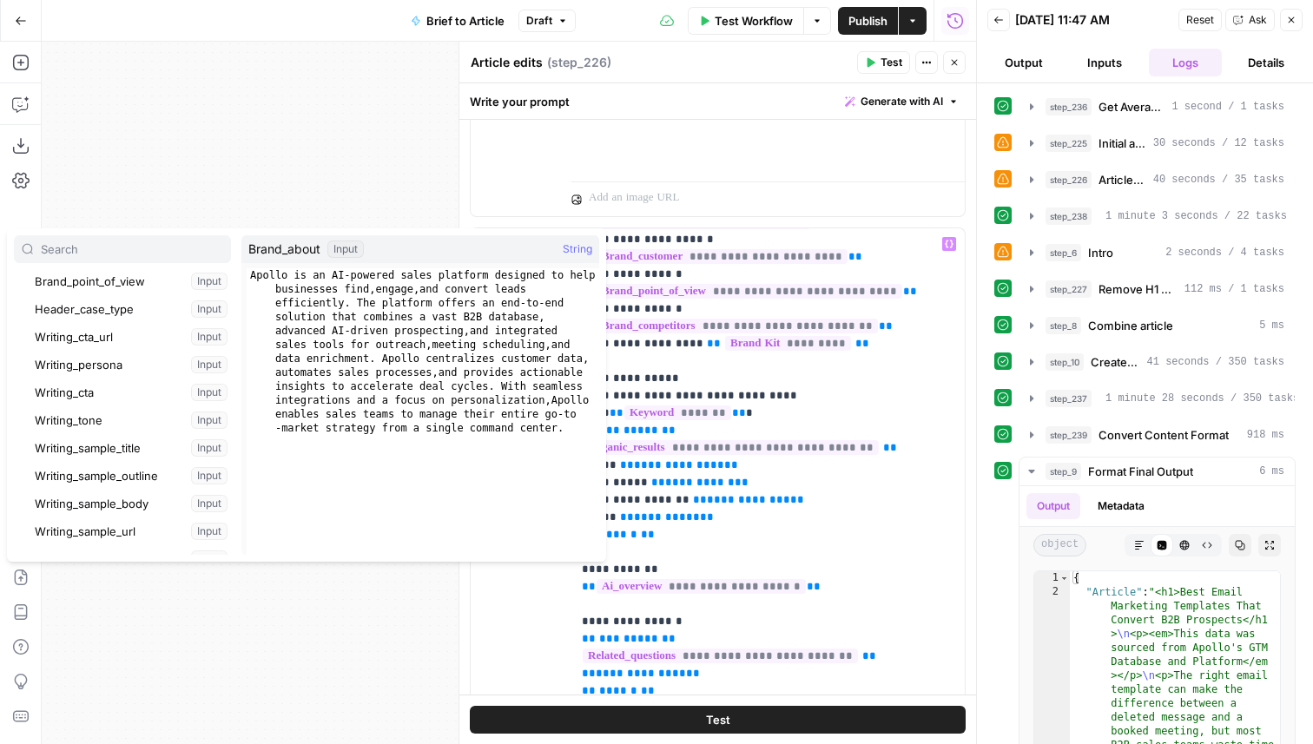
scroll to position [365, 0]
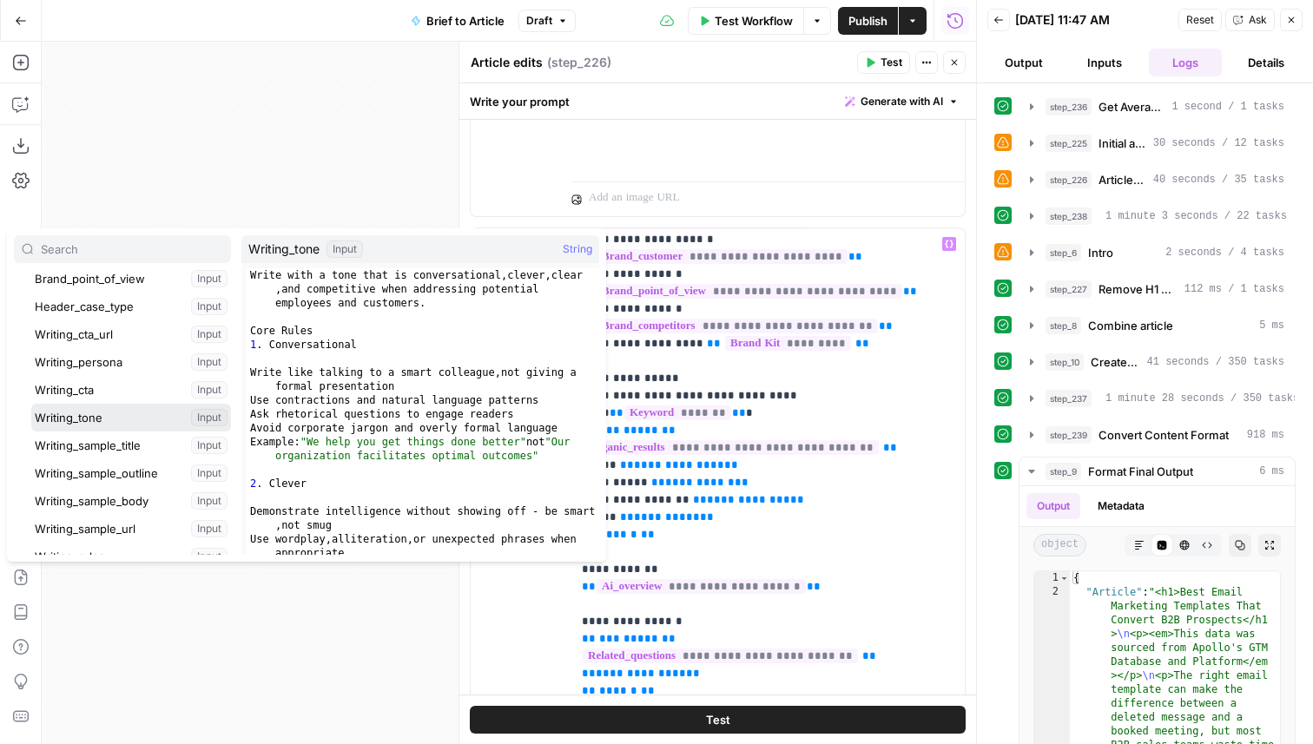
click at [113, 418] on button "Select variable Writing_tone" at bounding box center [131, 418] width 200 height 28
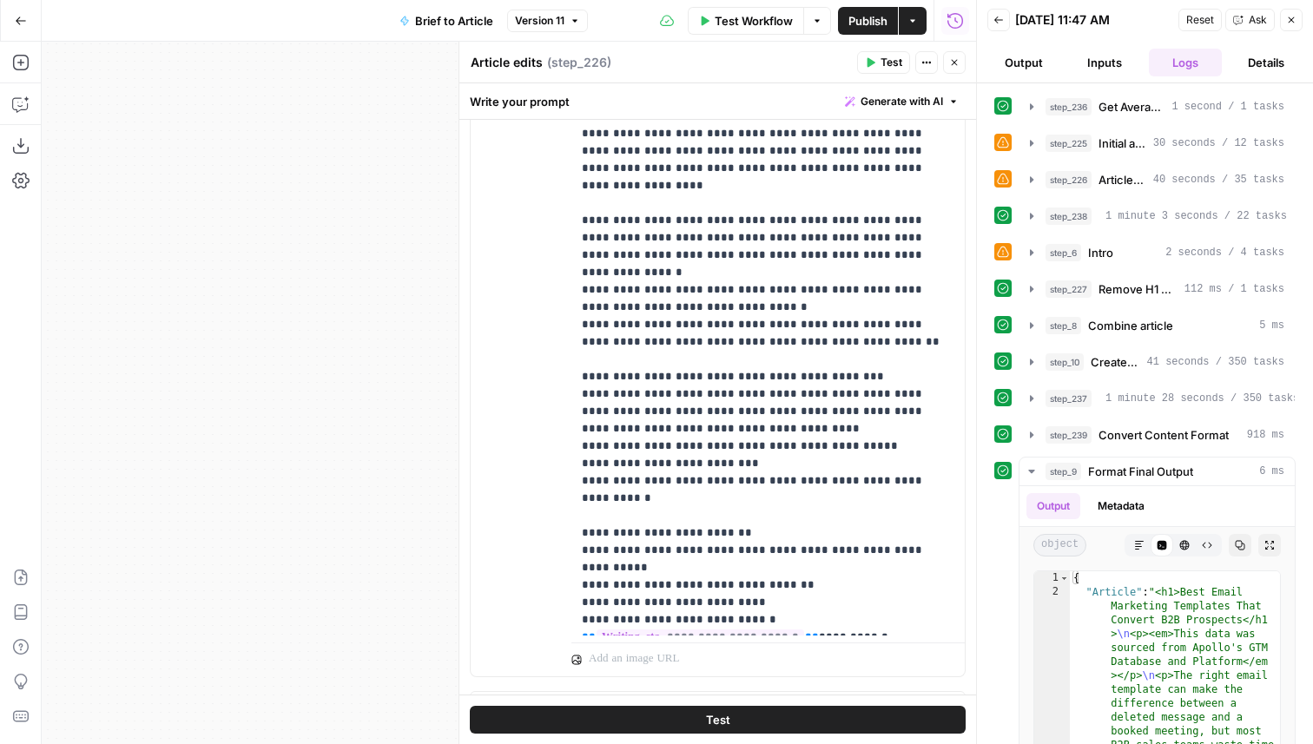
scroll to position [2678, 0]
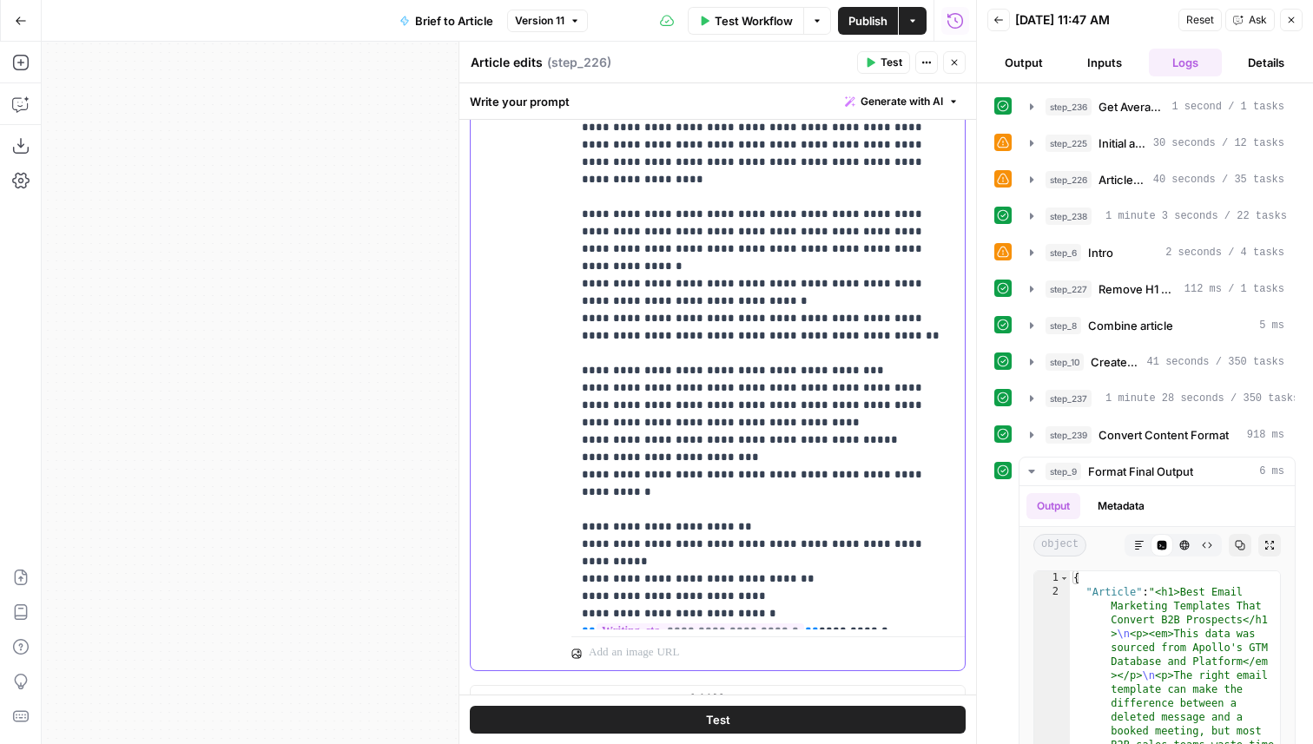
click at [944, 422] on p "**********" at bounding box center [768, 309] width 372 height 625
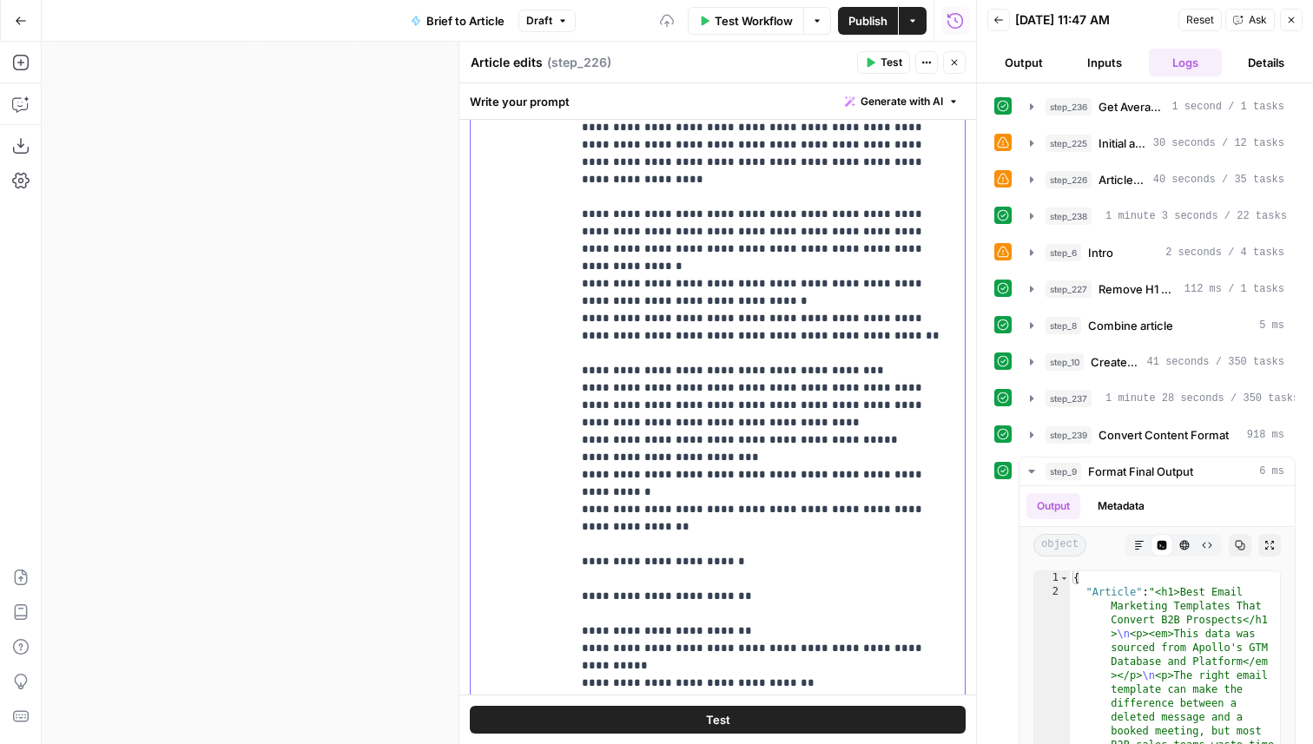
click at [719, 509] on p "**********" at bounding box center [768, 361] width 372 height 729
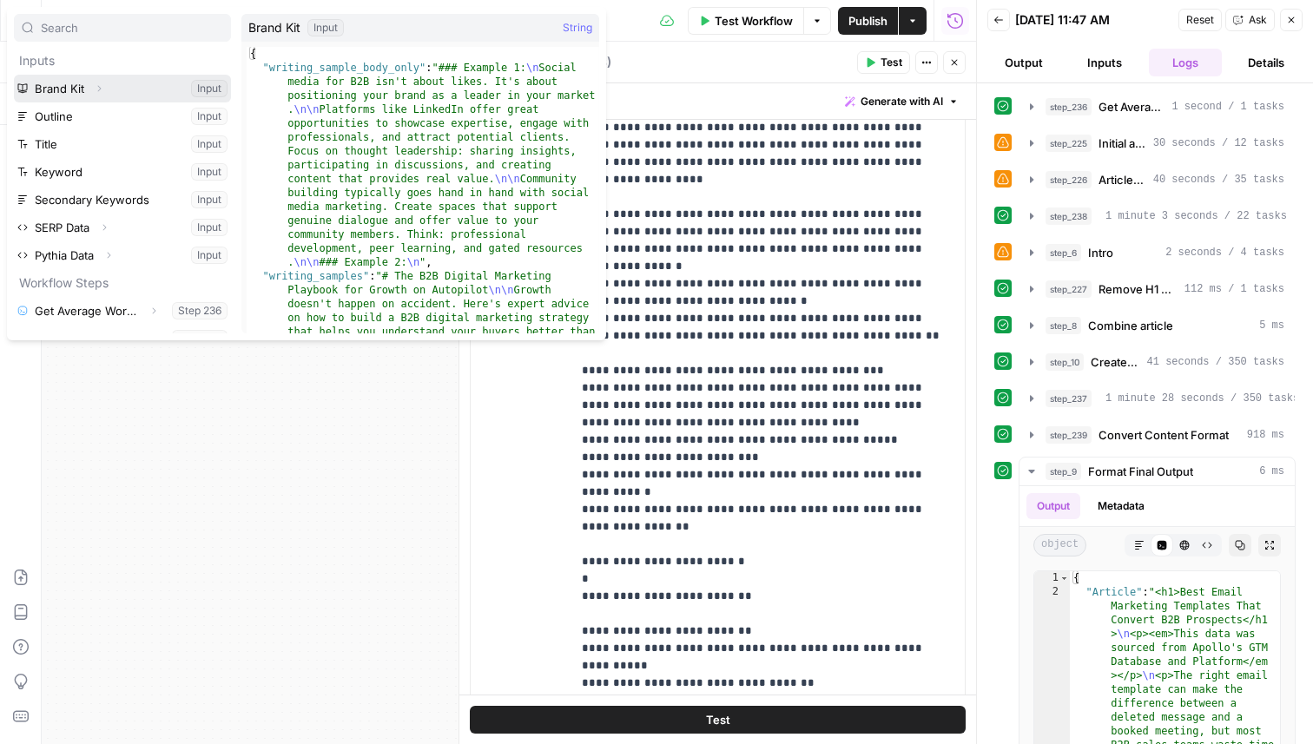
click at [100, 85] on icon "button" at bounding box center [99, 88] width 10 height 10
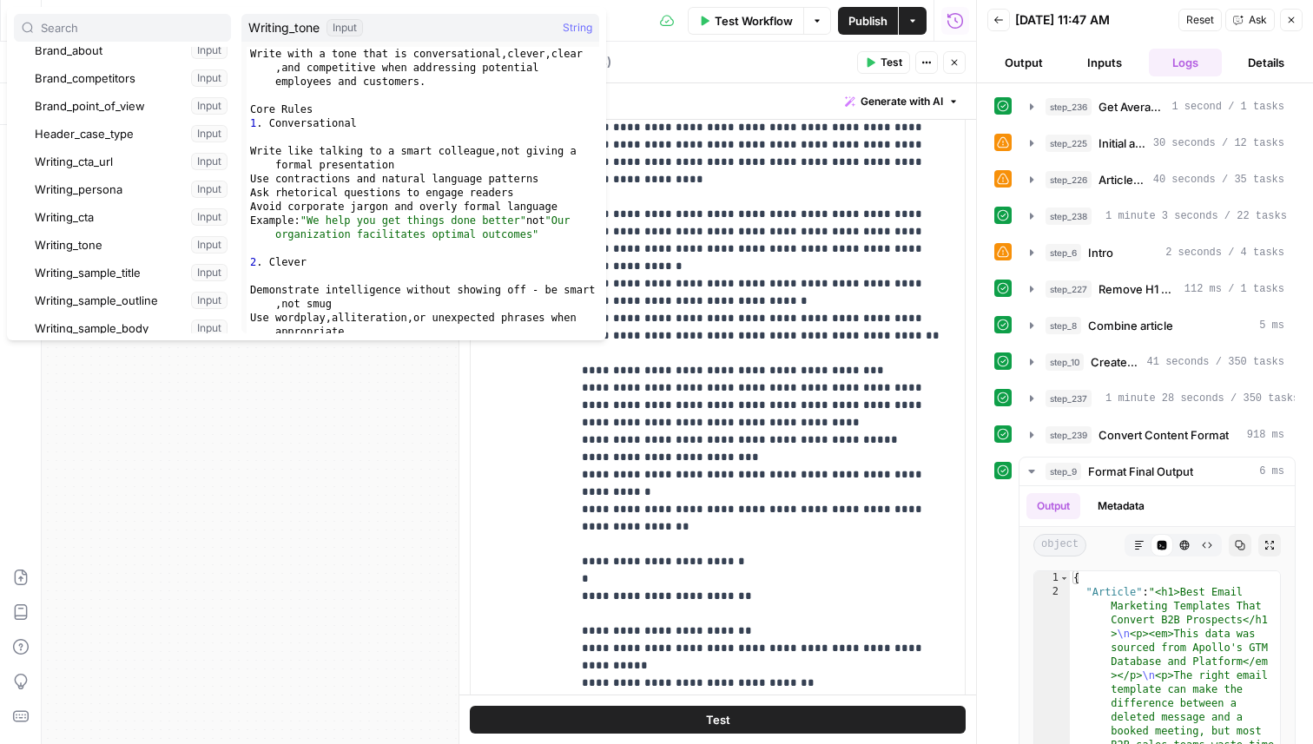
scroll to position [300, 0]
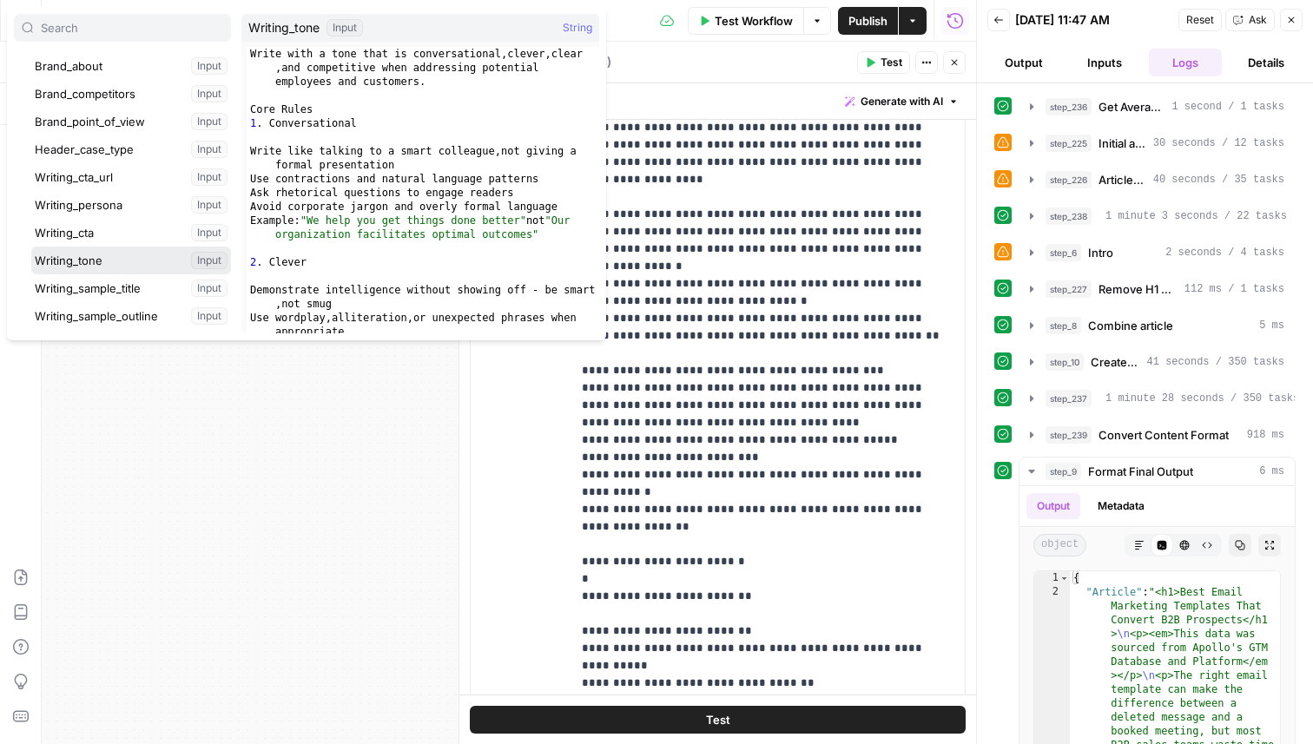
click at [111, 270] on button "Select variable Writing_tone" at bounding box center [131, 261] width 200 height 28
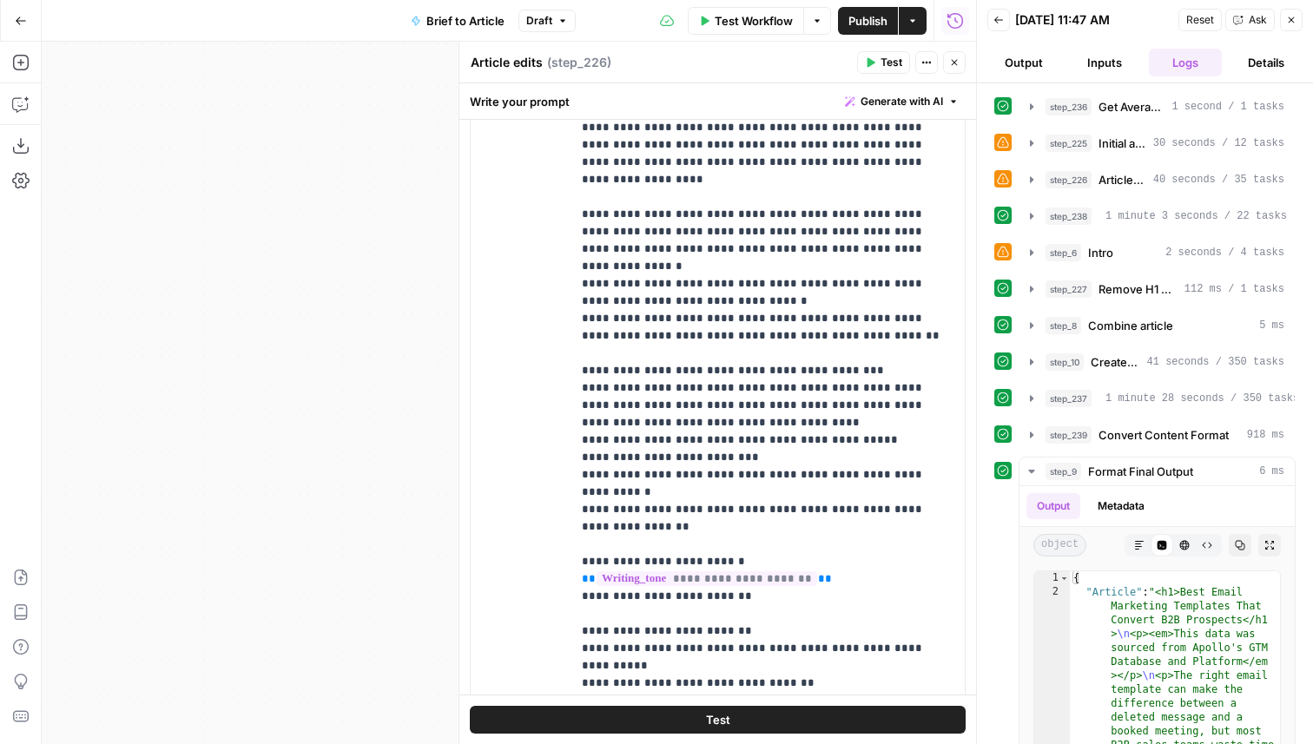
click at [886, 66] on span "Test" at bounding box center [891, 63] width 22 height 16
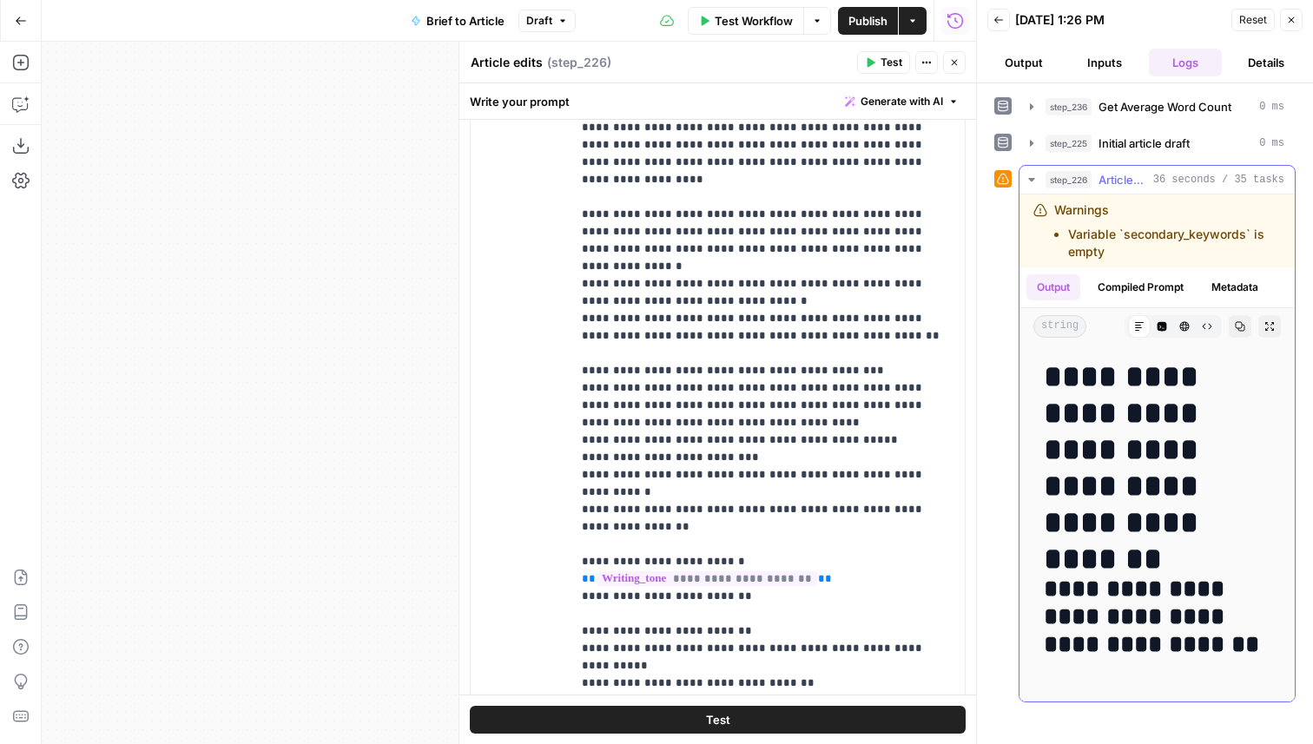
click at [1159, 322] on icon "button" at bounding box center [1162, 327] width 10 height 10
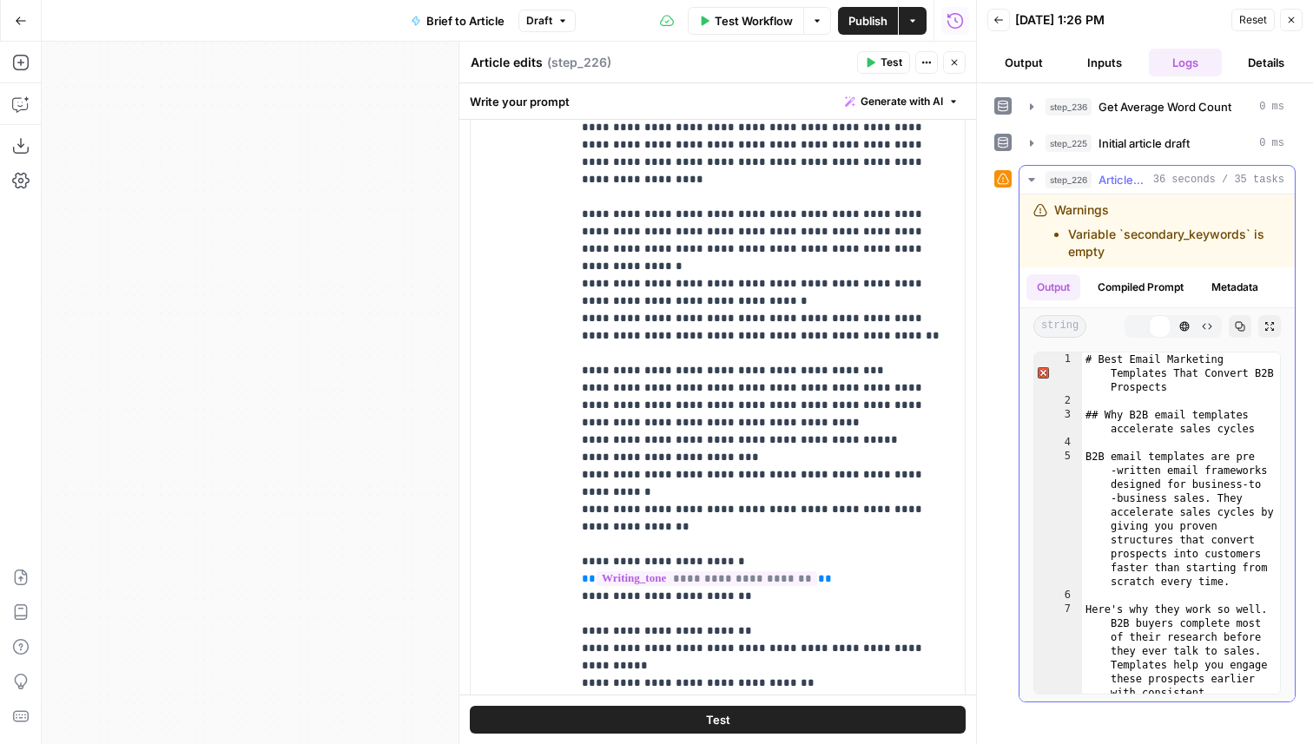
click at [1186, 405] on div "# Best Email Marketing Templates That Convert B2B Prospects ## Why B2B email te…" at bounding box center [1181, 647] width 198 height 591
type textarea "**********"
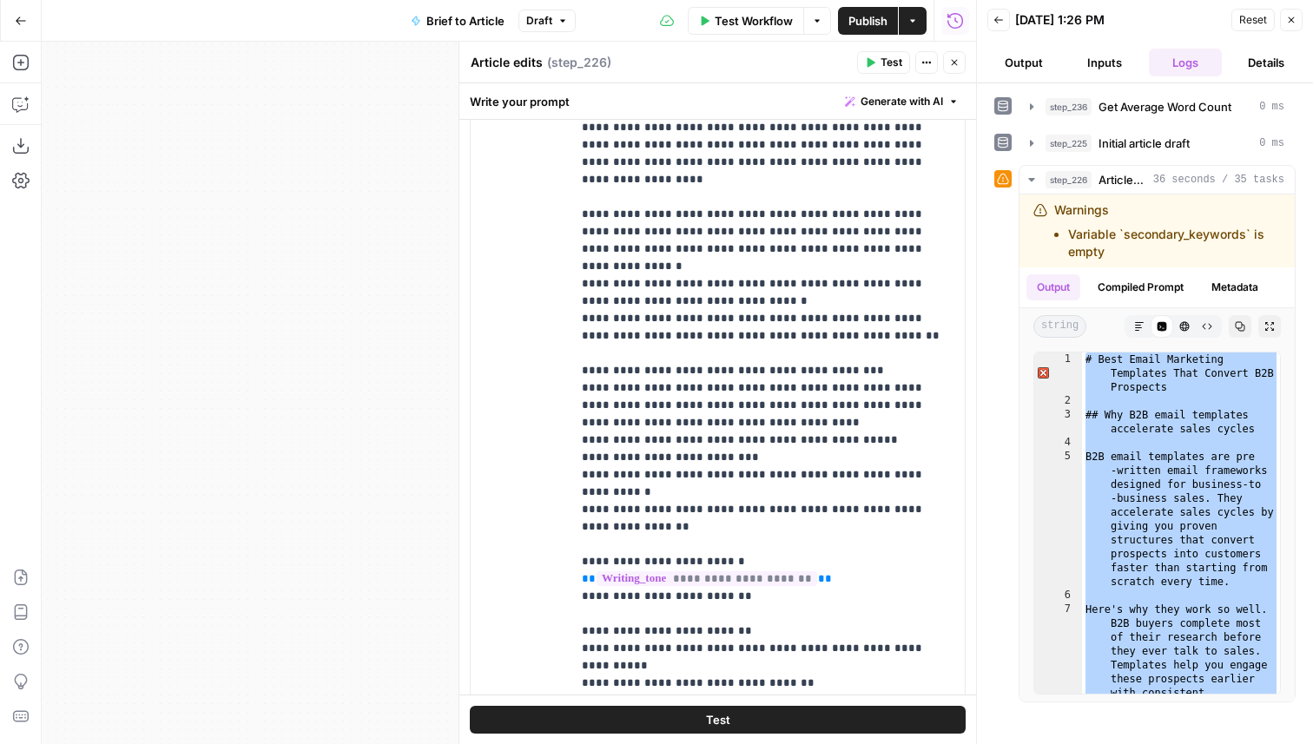
click at [856, 23] on span "Publish" at bounding box center [867, 20] width 39 height 17
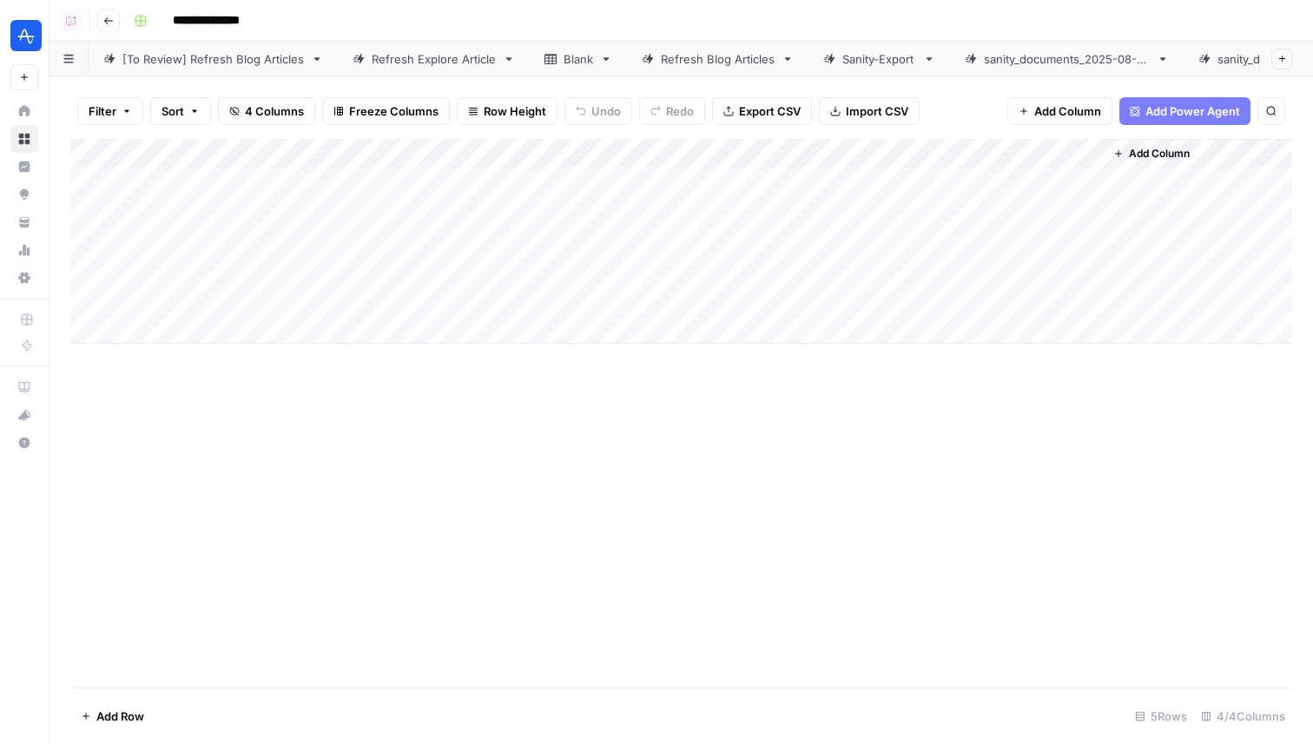
click at [991, 181] on div "Add Column" at bounding box center [681, 241] width 1222 height 205
click at [231, 69] on link "[To Review] Refresh Blog Articles" at bounding box center [213, 59] width 249 height 35
click at [497, 206] on div "Add Column" at bounding box center [681, 241] width 1222 height 205
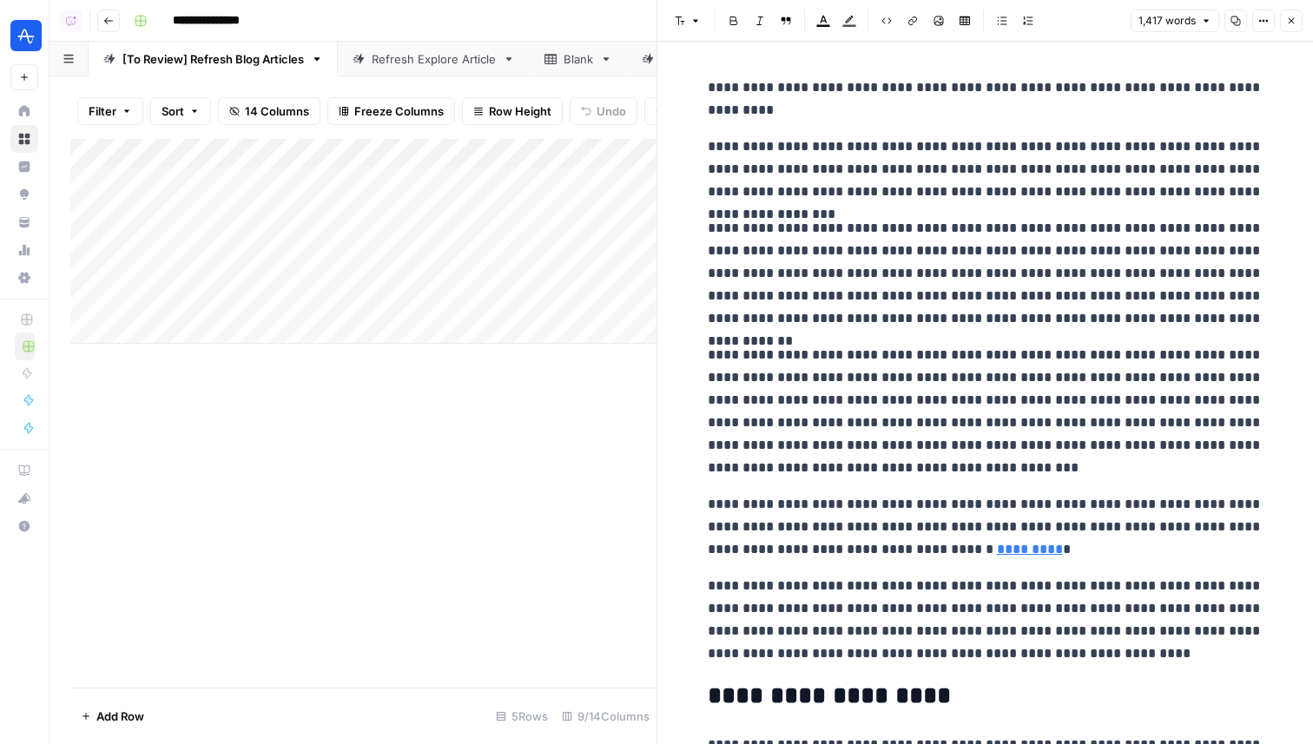
click at [1261, 16] on icon "button" at bounding box center [1263, 21] width 10 height 10
click at [1200, 177] on span "Code" at bounding box center [1210, 183] width 83 height 17
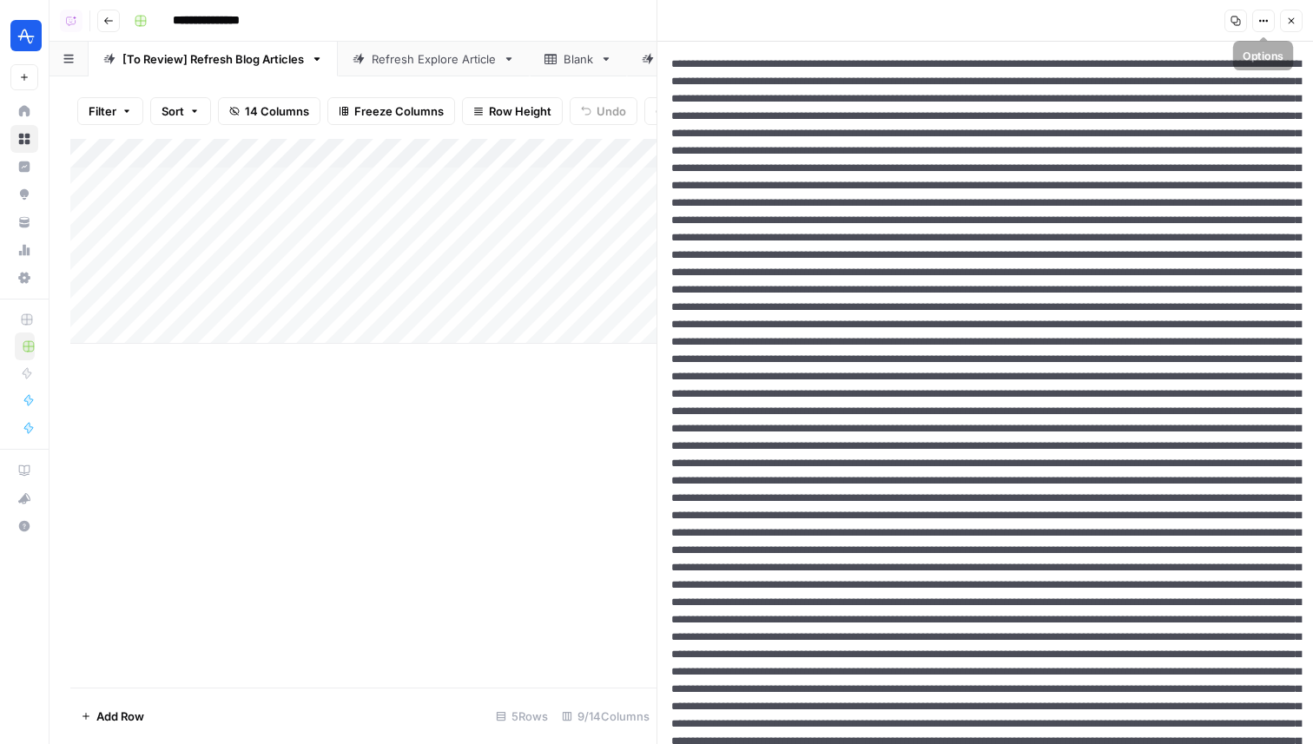
click at [1288, 23] on icon "button" at bounding box center [1291, 21] width 10 height 10
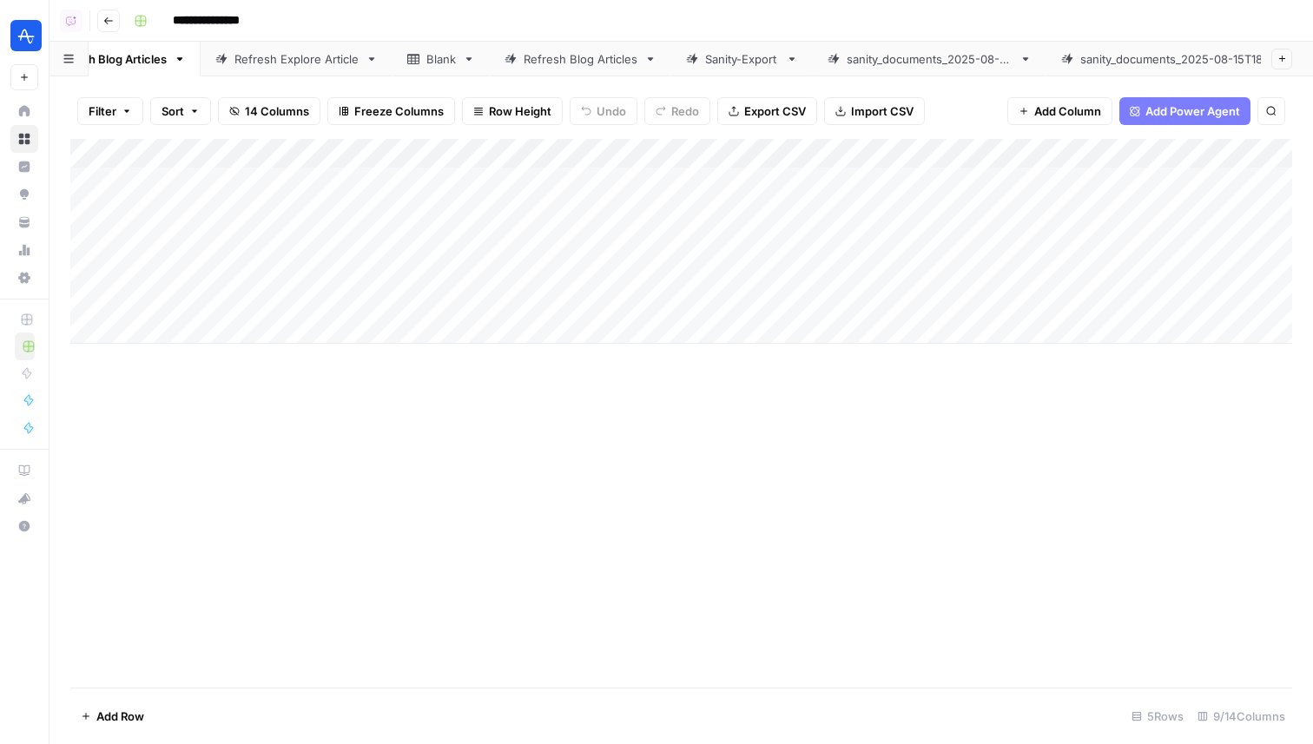
scroll to position [0, 399]
click at [1185, 62] on icon at bounding box center [1184, 59] width 12 height 12
click at [744, 208] on div "Add Column" at bounding box center [681, 241] width 1222 height 205
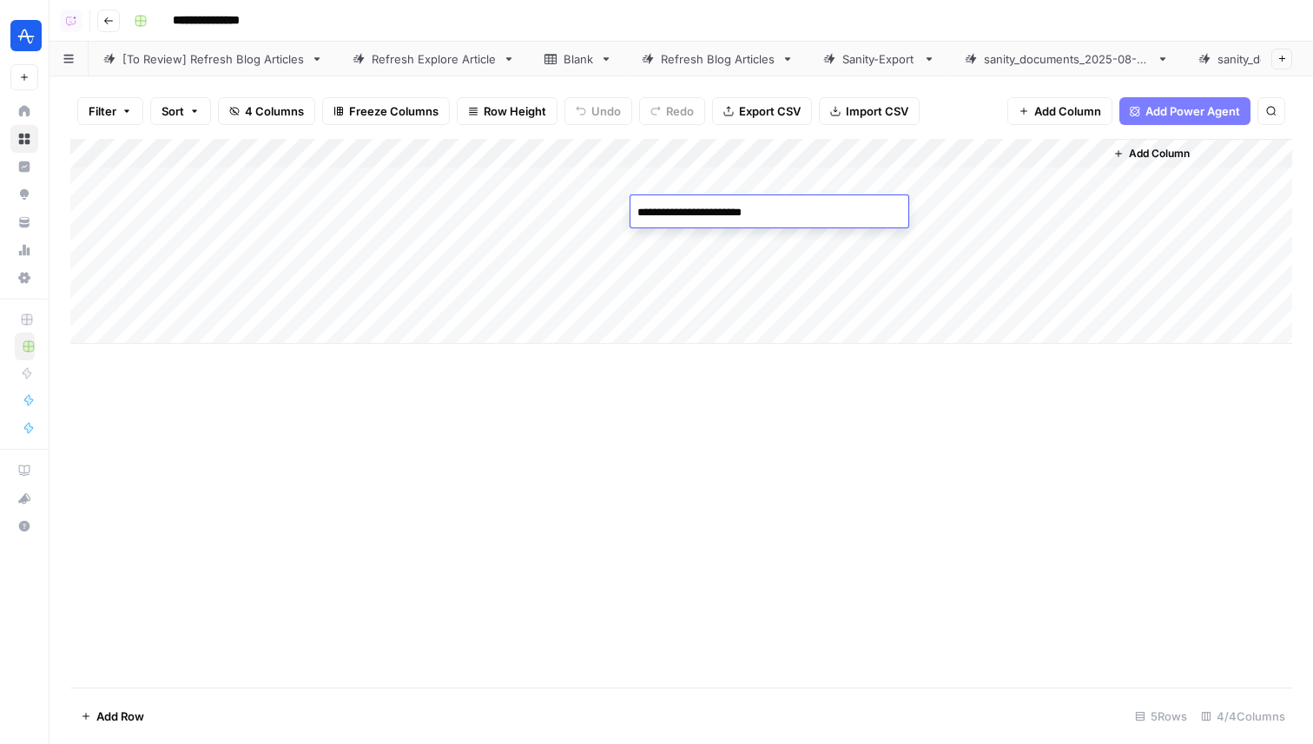
type textarea "**********"
click at [489, 514] on div "Add Column" at bounding box center [681, 413] width 1222 height 549
click at [163, 57] on div "[To Review] Refresh Blog Articles" at bounding box center [212, 58] width 181 height 17
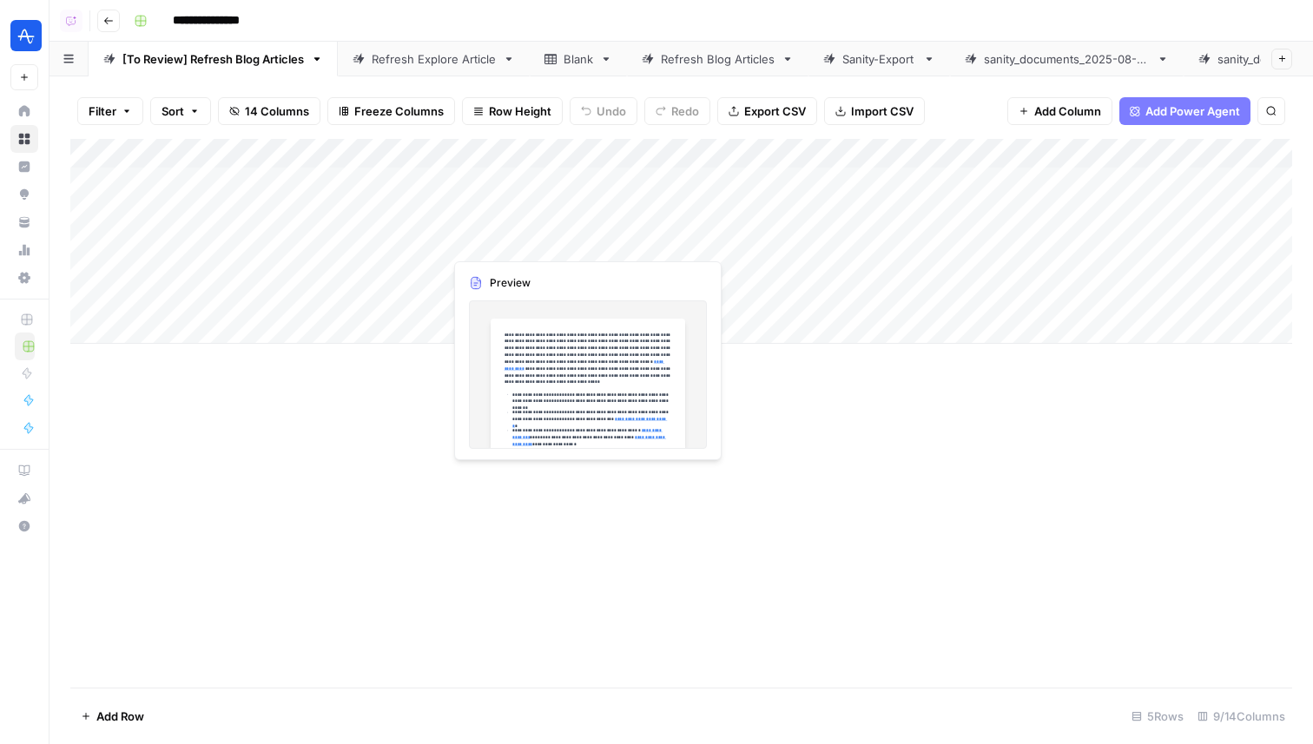
click at [532, 252] on div "Add Column" at bounding box center [681, 241] width 1222 height 205
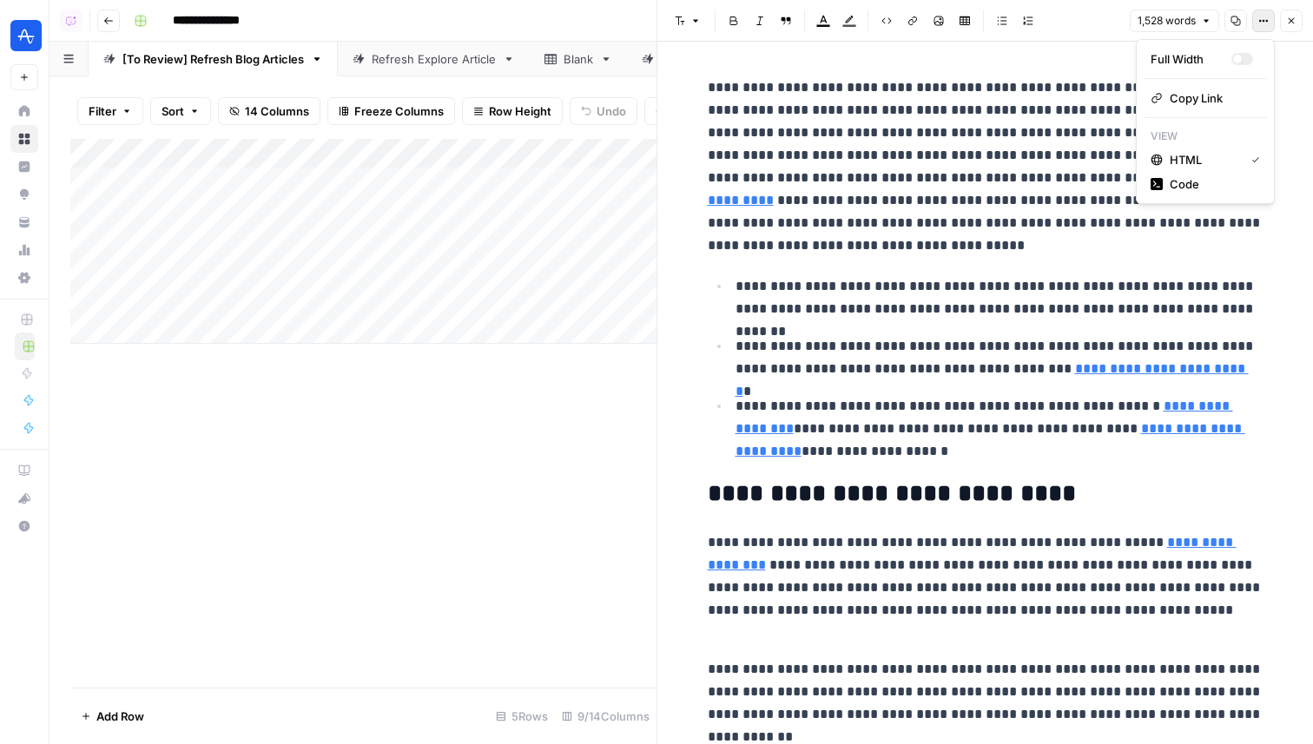
click at [1268, 18] on button "Options" at bounding box center [1263, 21] width 23 height 23
click at [1200, 188] on span "Code" at bounding box center [1210, 183] width 83 height 17
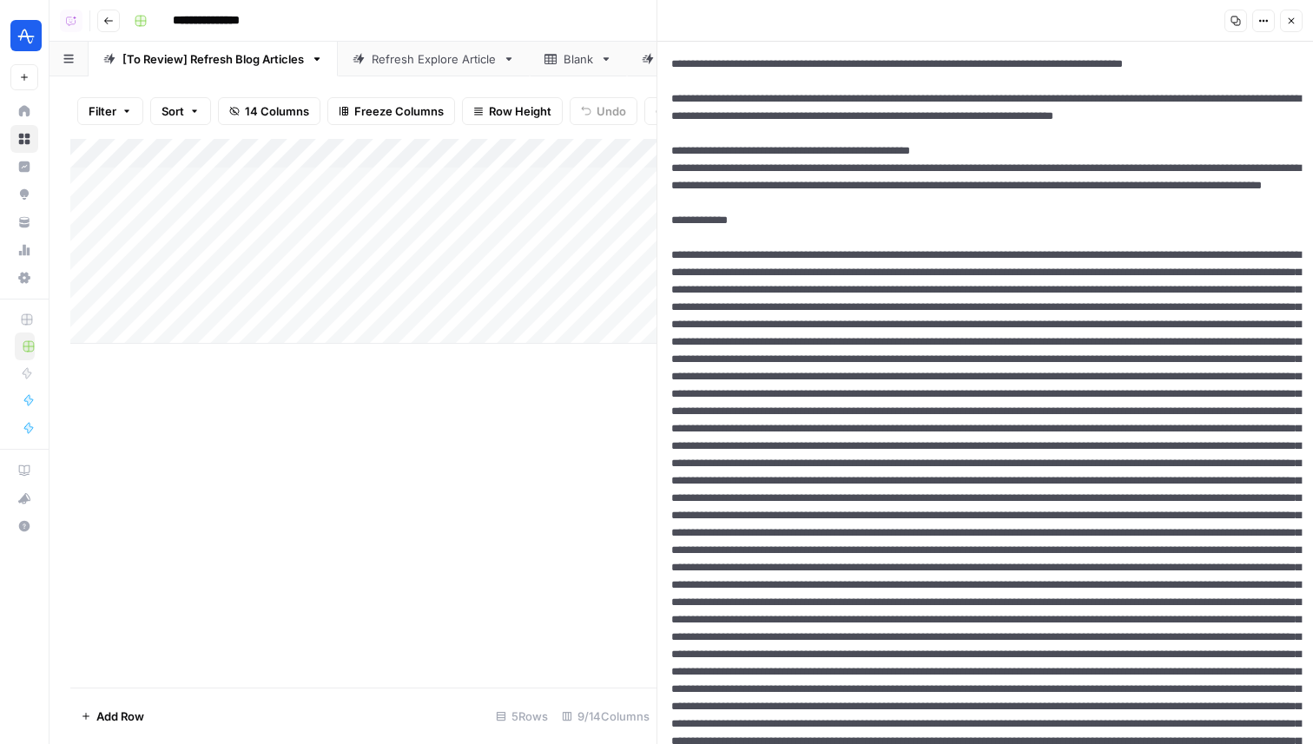
click at [1279, 16] on div "Copy Options Close" at bounding box center [1260, 21] width 83 height 23
click at [1288, 16] on icon "button" at bounding box center [1291, 21] width 10 height 10
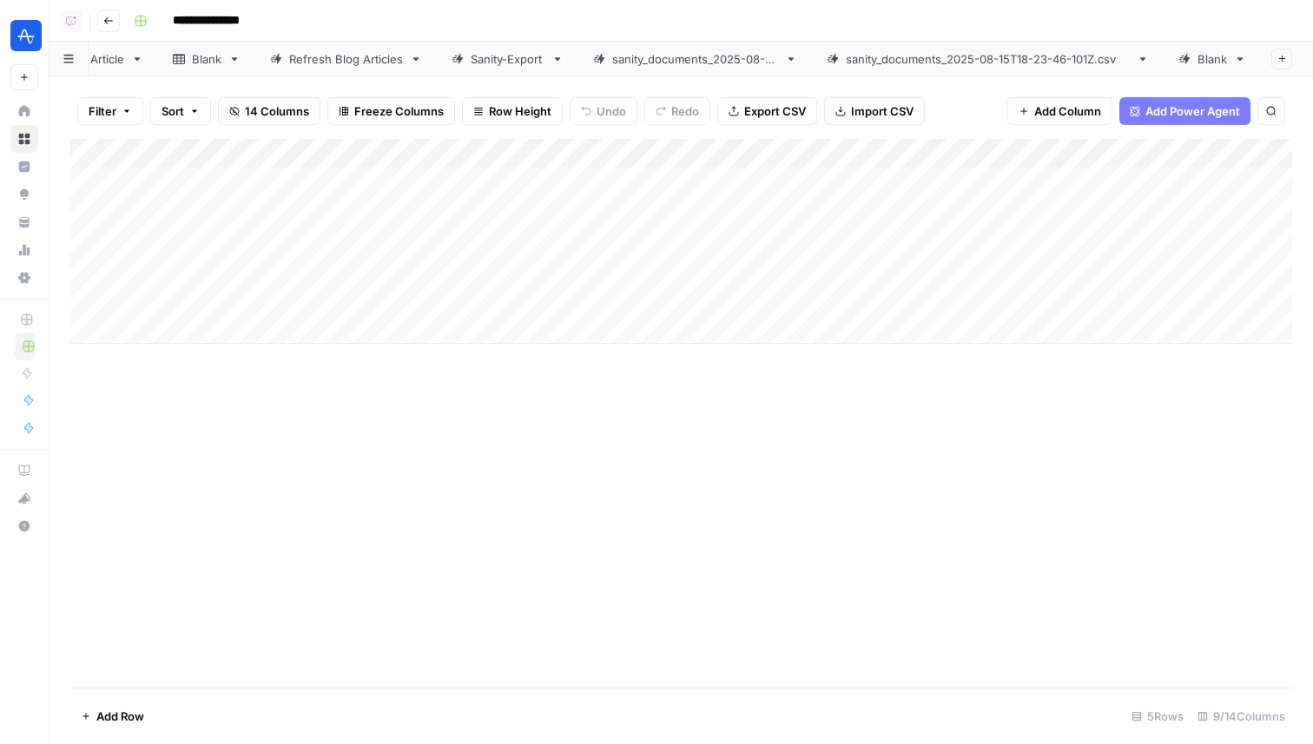
scroll to position [0, 399]
click at [1195, 58] on div "Blank" at bounding box center [1202, 58] width 49 height 17
click at [786, 237] on div "Add Column" at bounding box center [681, 241] width 1222 height 205
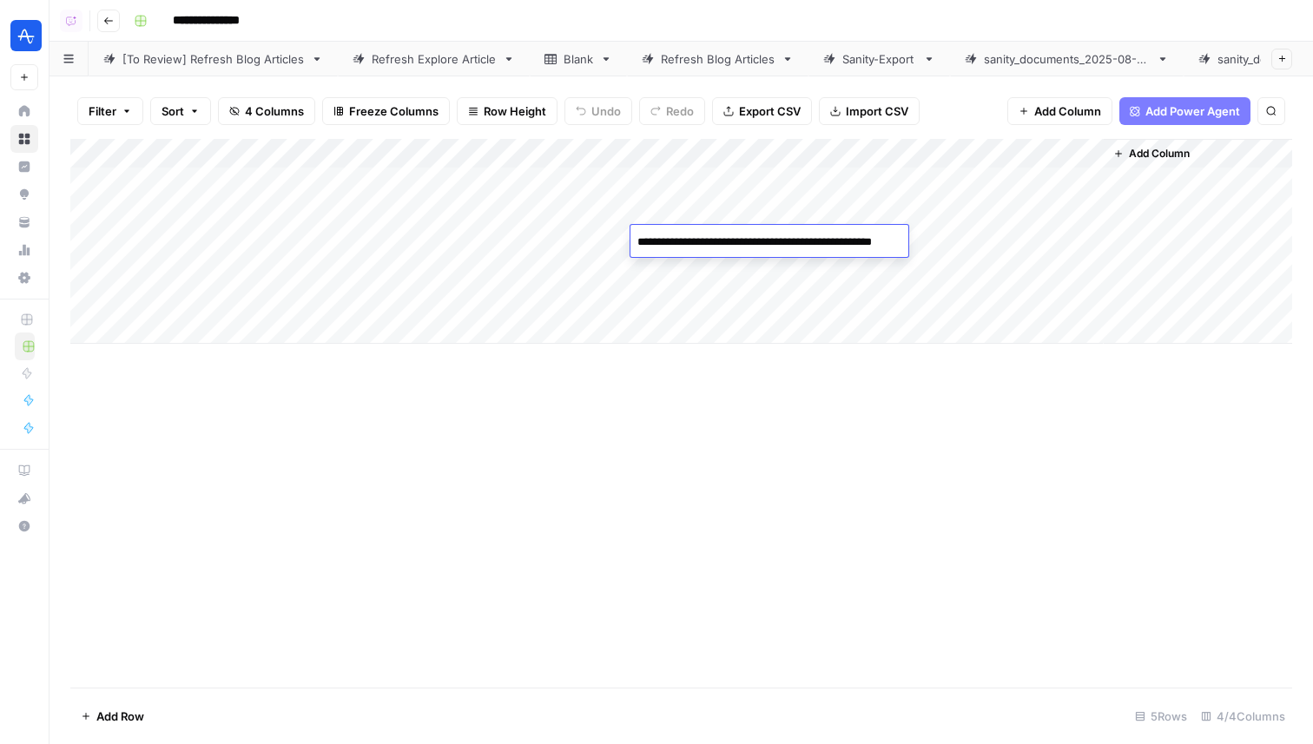
type textarea "**********"
click at [510, 486] on div "Add Column" at bounding box center [681, 413] width 1222 height 549
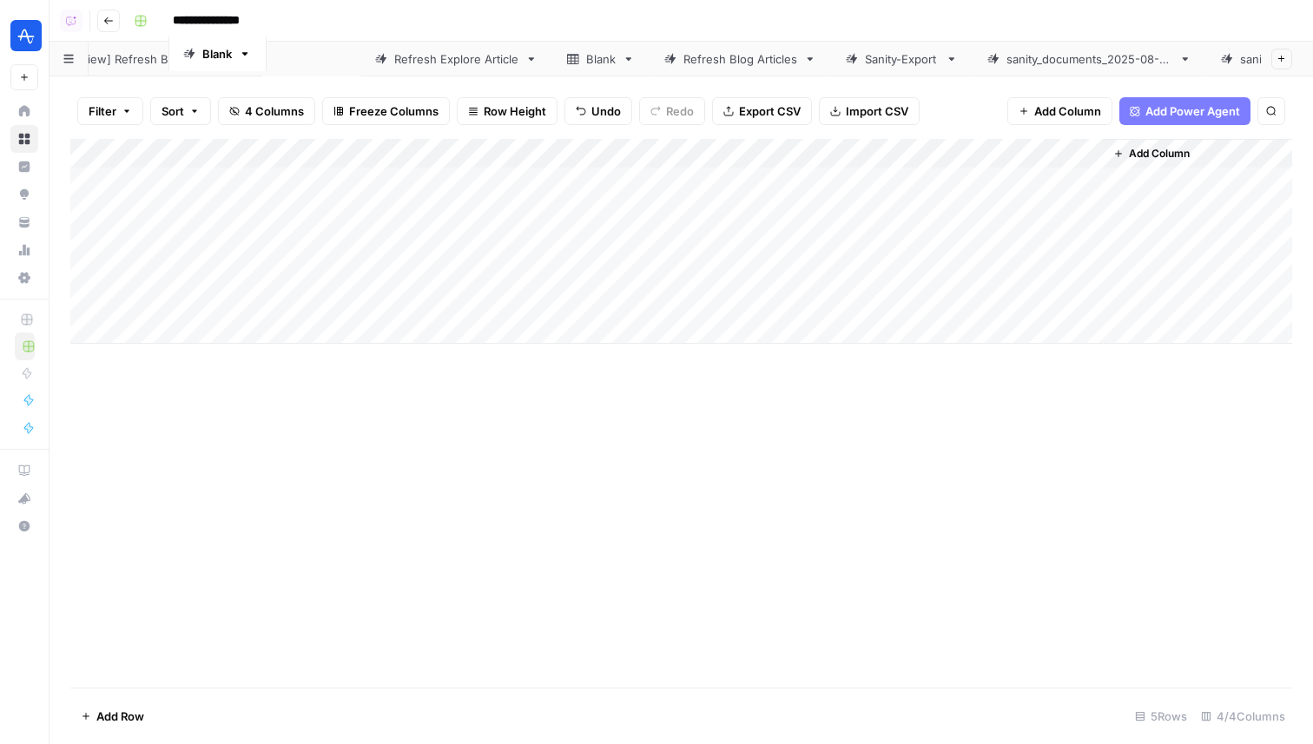
scroll to position [0, 0]
drag, startPoint x: 1194, startPoint y: 49, endPoint x: 313, endPoint y: 45, distance: 881.2
click at [313, 45] on div "[To Review] Refresh Blog Articles Refresh Explore Article Blank Refresh Blog Ar…" at bounding box center [680, 59] width 1263 height 35
click at [382, 69] on link "Blank" at bounding box center [386, 59] width 97 height 35
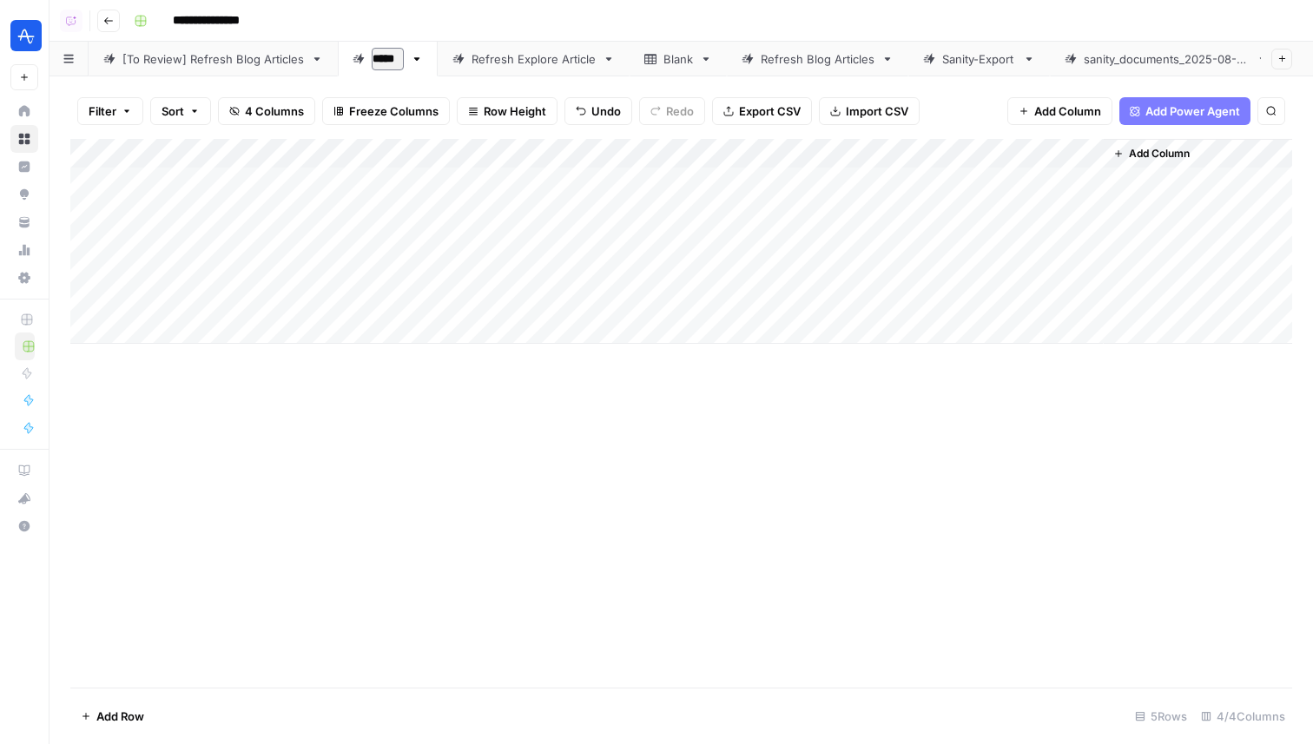
click at [392, 66] on input "*****" at bounding box center [388, 59] width 32 height 23
type input "*"
type input "**********"
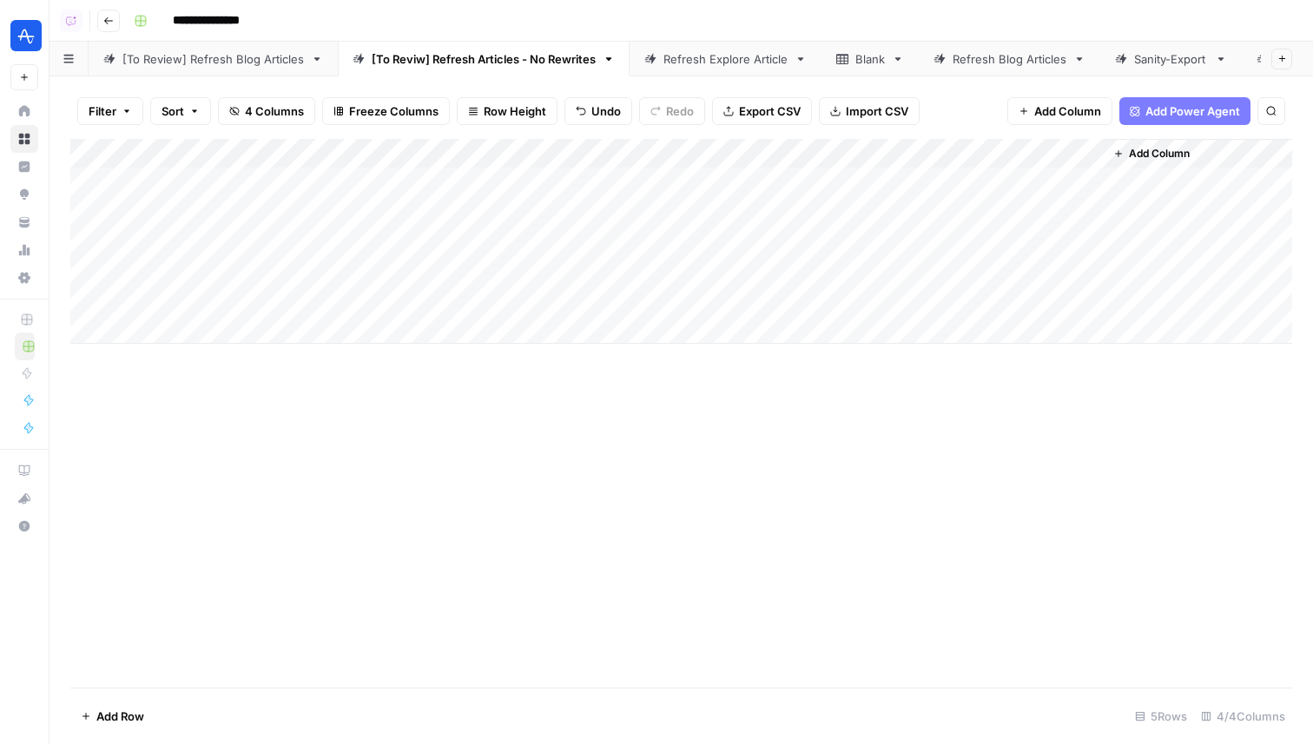
click at [218, 72] on link "[To Review] Refresh Blog Articles" at bounding box center [213, 59] width 249 height 35
click at [928, 188] on div "Add Column" at bounding box center [681, 241] width 1222 height 205
click at [446, 56] on div "[To Reviw] Refresh Articles - No Rewrites" at bounding box center [484, 58] width 224 height 17
click at [1063, 177] on div "Add Column" at bounding box center [681, 241] width 1222 height 205
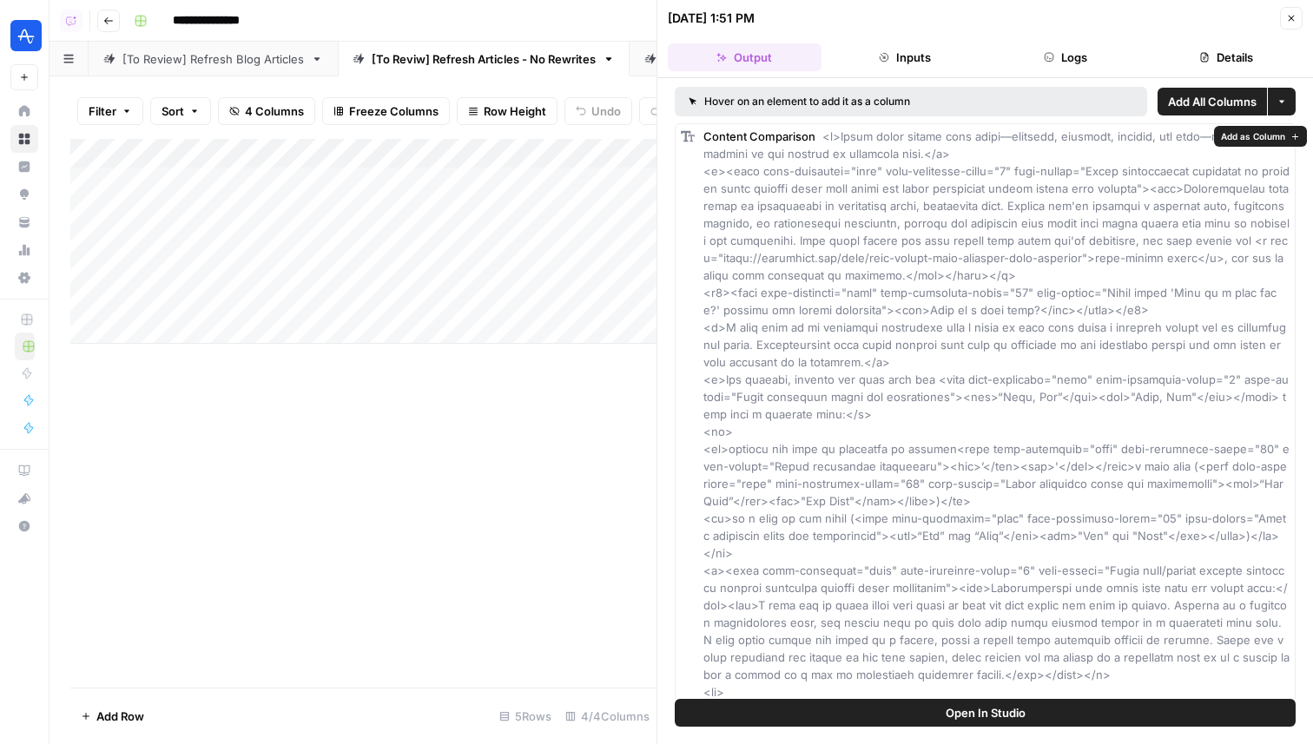
click at [1241, 134] on span "Add as Column" at bounding box center [1253, 136] width 64 height 14
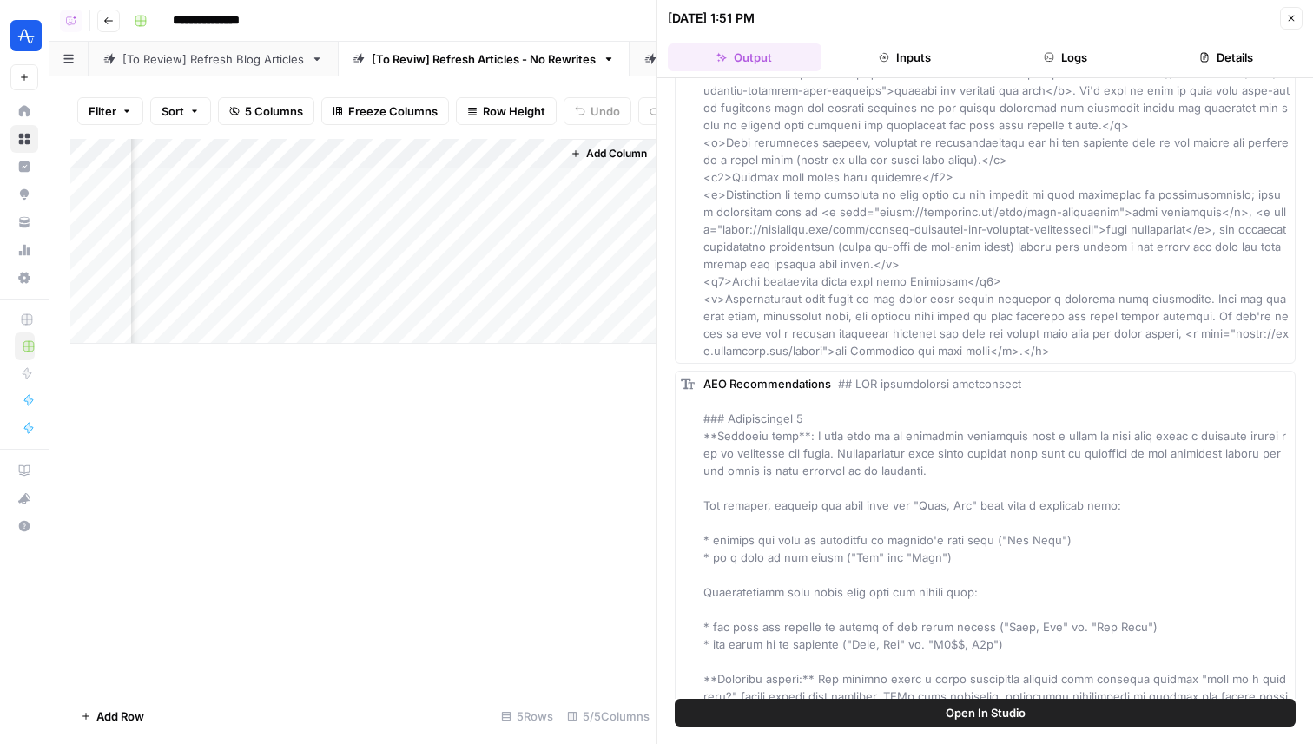
scroll to position [8074, 0]
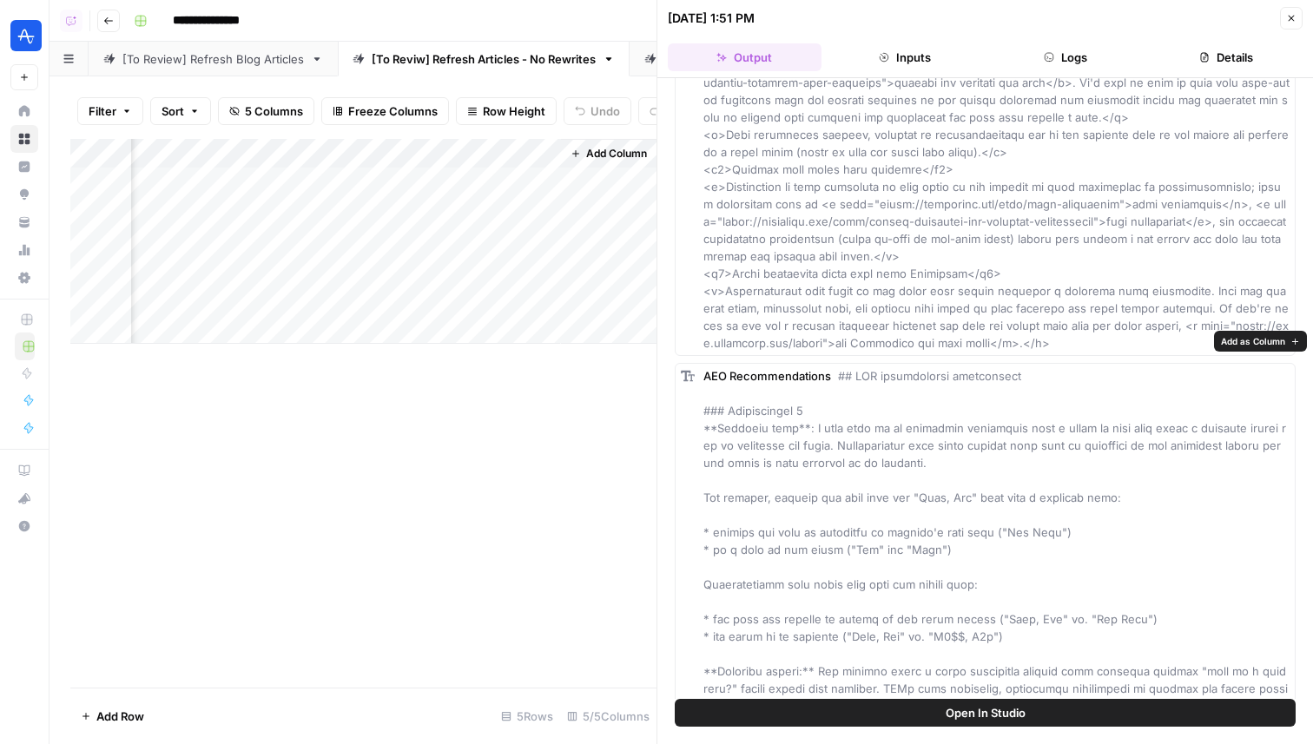
click at [1258, 340] on span "Add as Column" at bounding box center [1253, 341] width 64 height 14
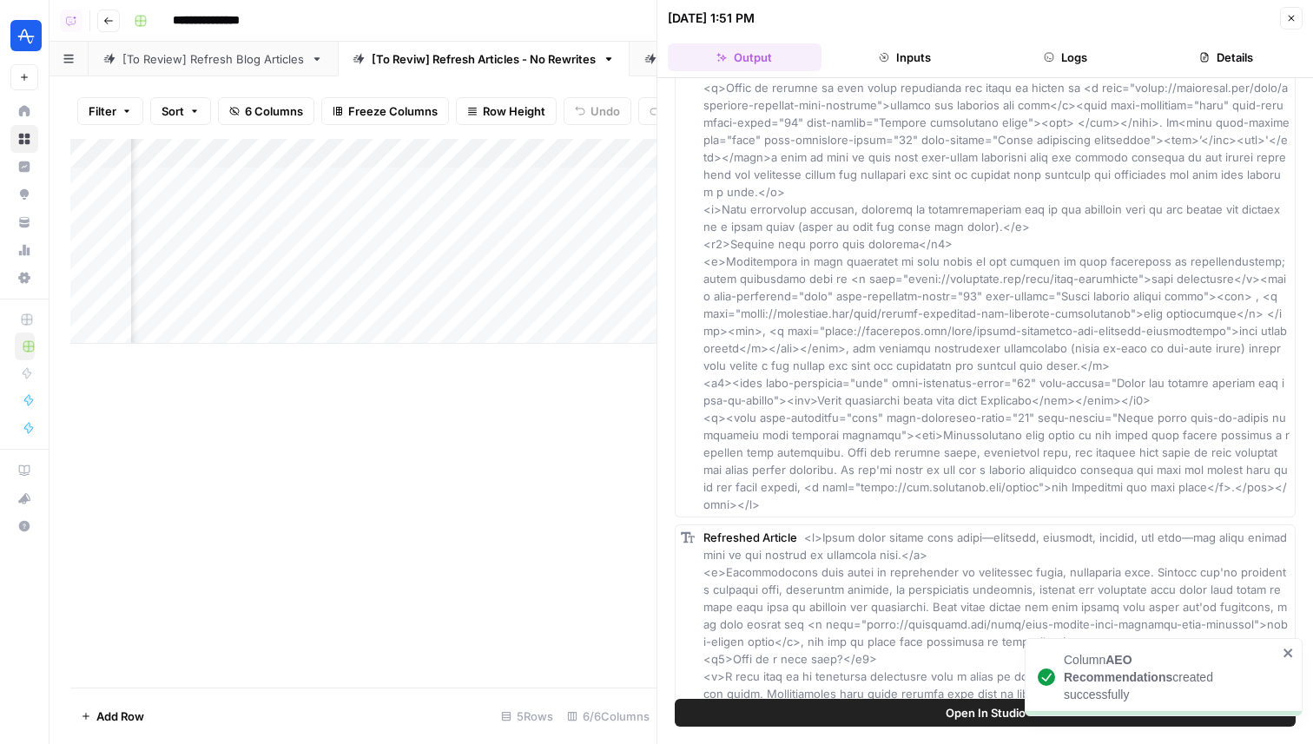
scroll to position [4363, 0]
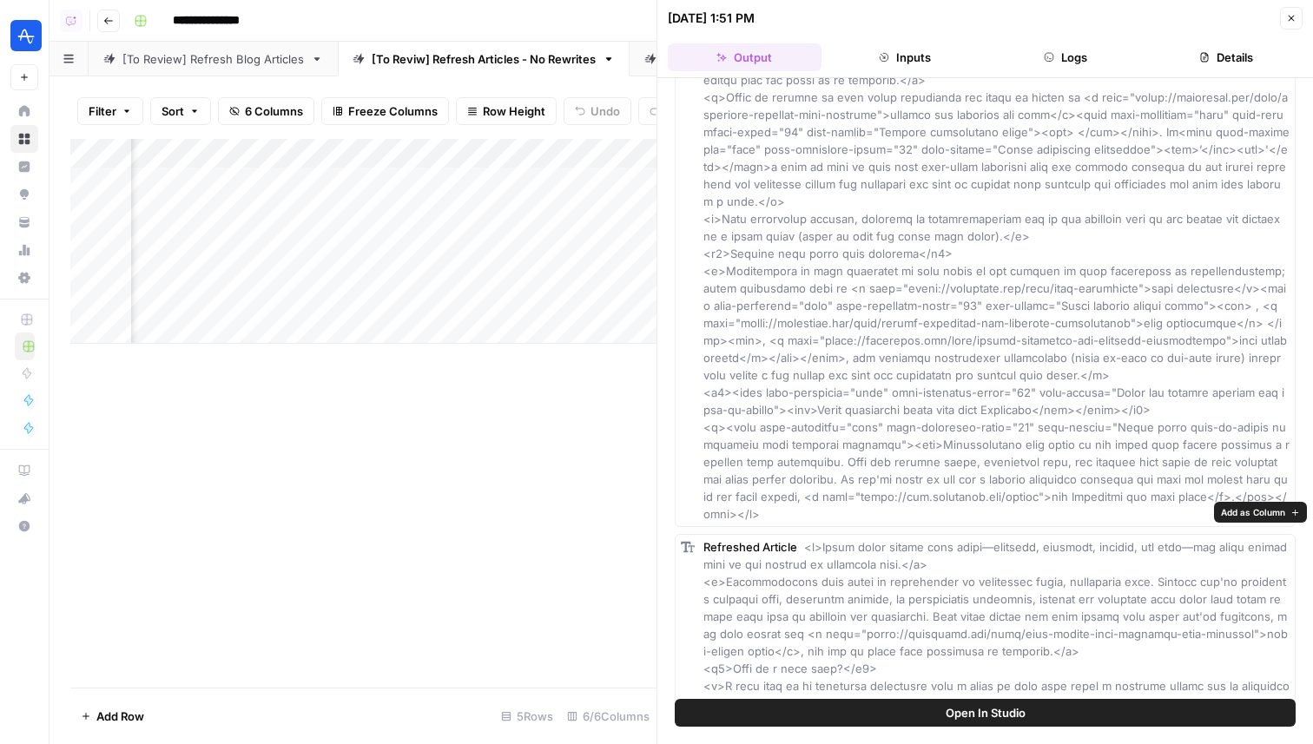
click at [1264, 515] on span "Add as Column" at bounding box center [1253, 512] width 64 height 14
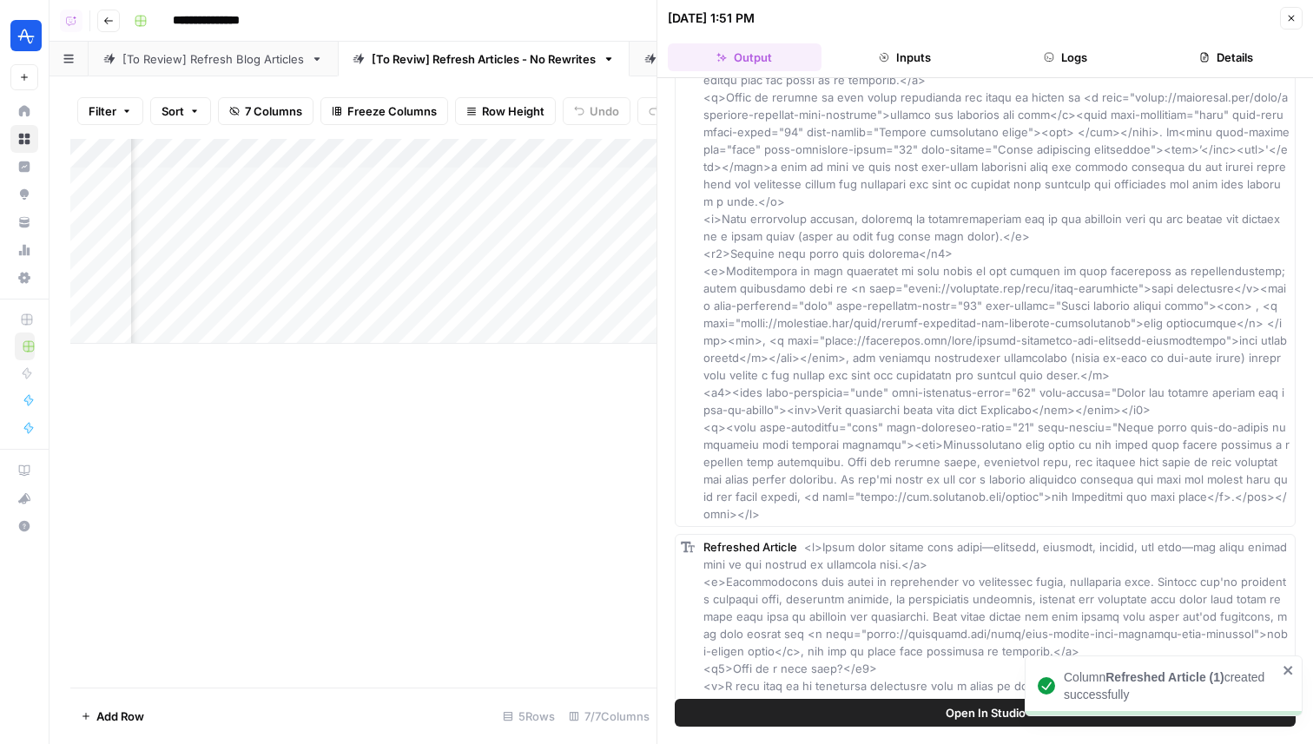
click at [1287, 18] on icon "button" at bounding box center [1291, 18] width 10 height 10
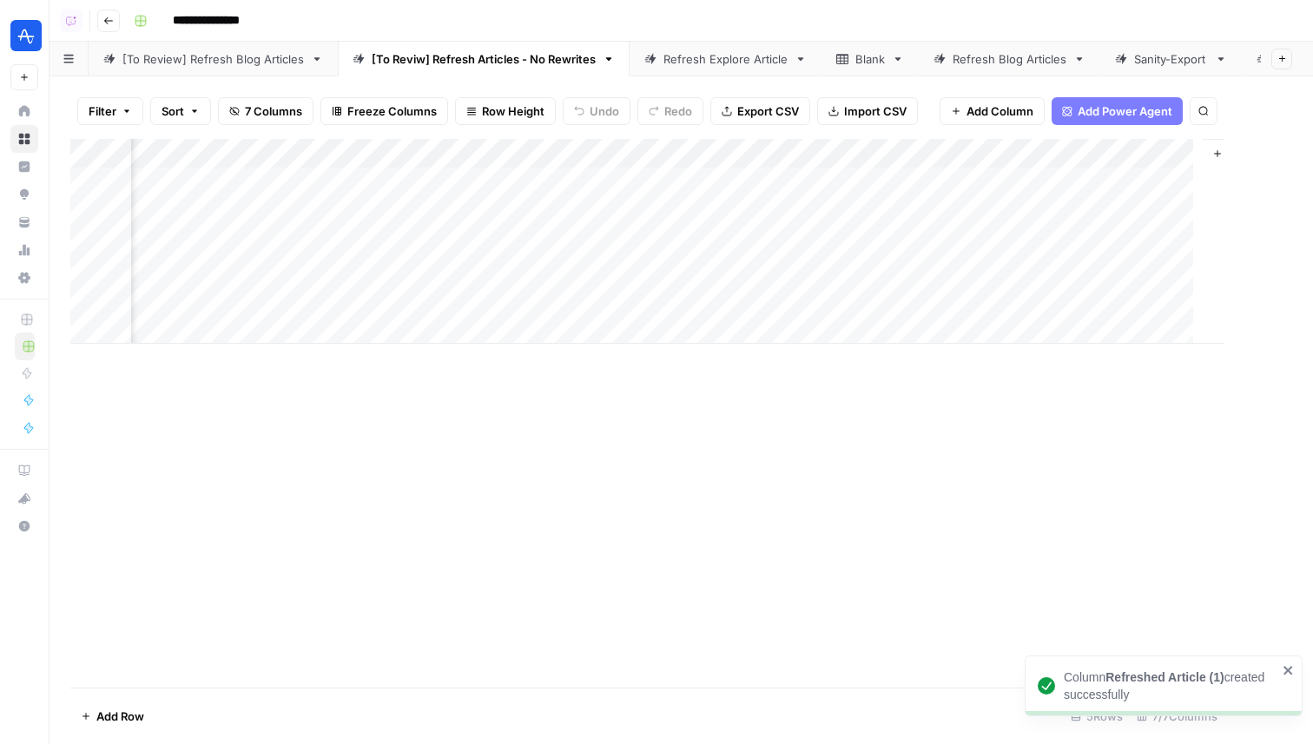
scroll to position [0, 356]
click at [881, 153] on div "Add Column" at bounding box center [681, 241] width 1222 height 205
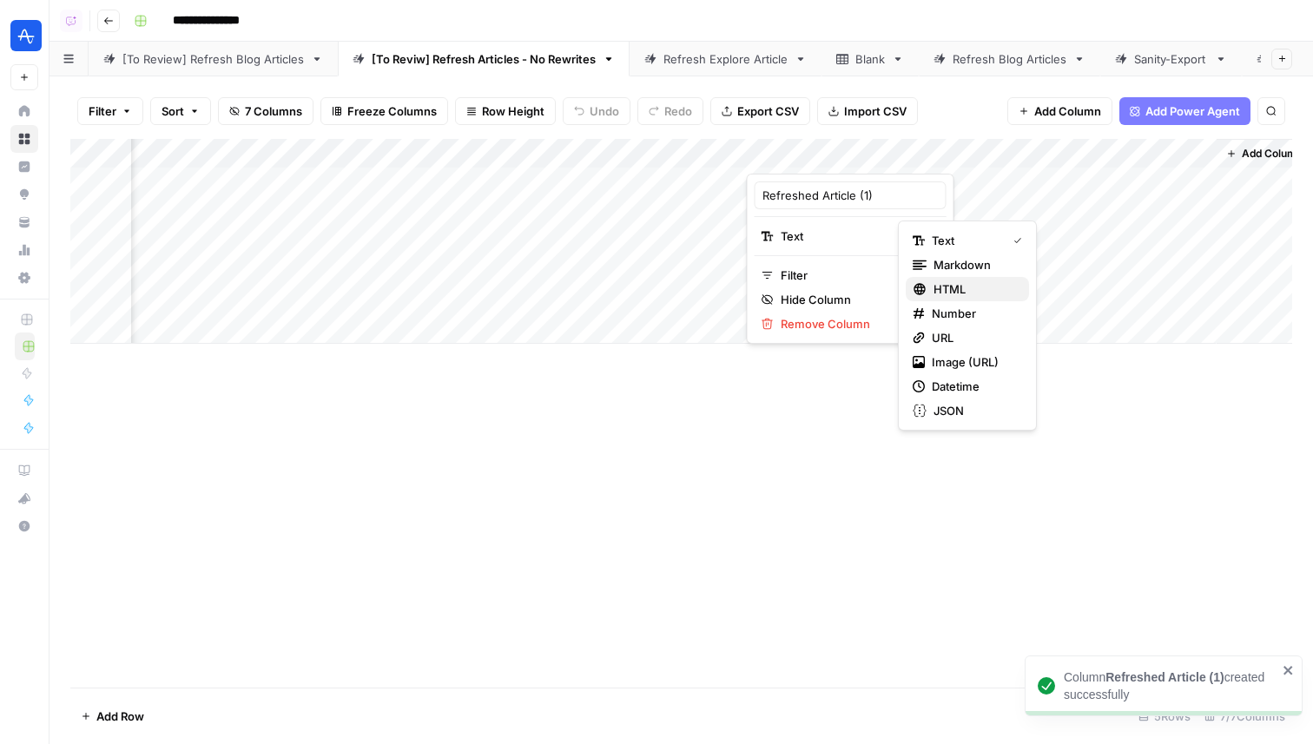
click at [939, 288] on span "HTML" at bounding box center [974, 288] width 82 height 17
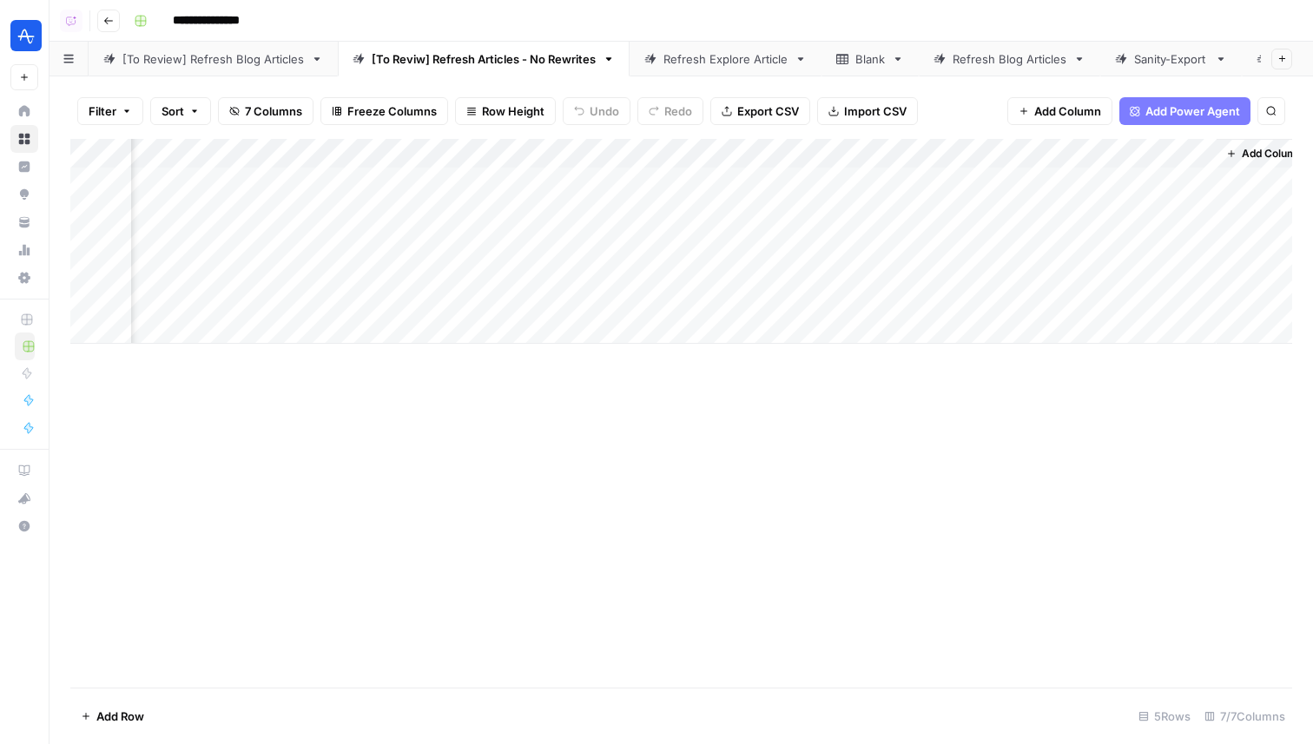
click at [1040, 153] on div "Add Column" at bounding box center [681, 241] width 1222 height 205
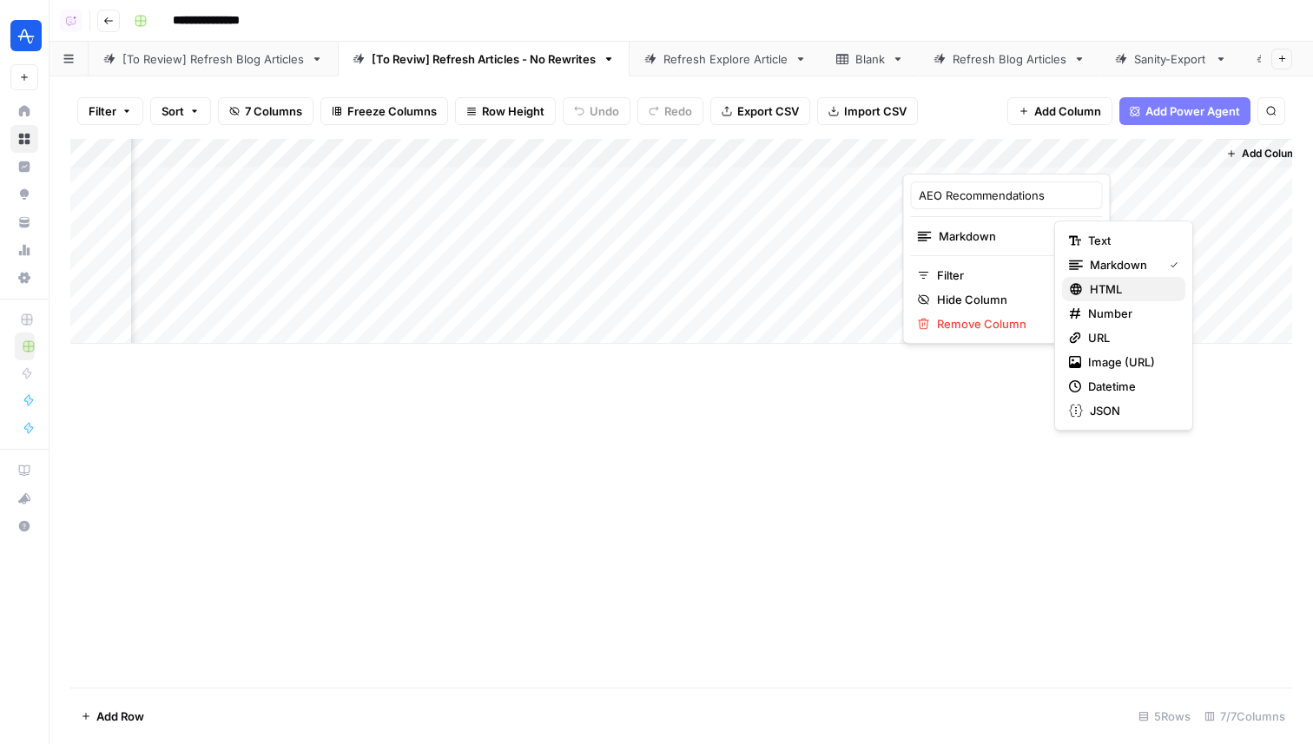
click at [1083, 278] on button "HTML" at bounding box center [1123, 289] width 123 height 24
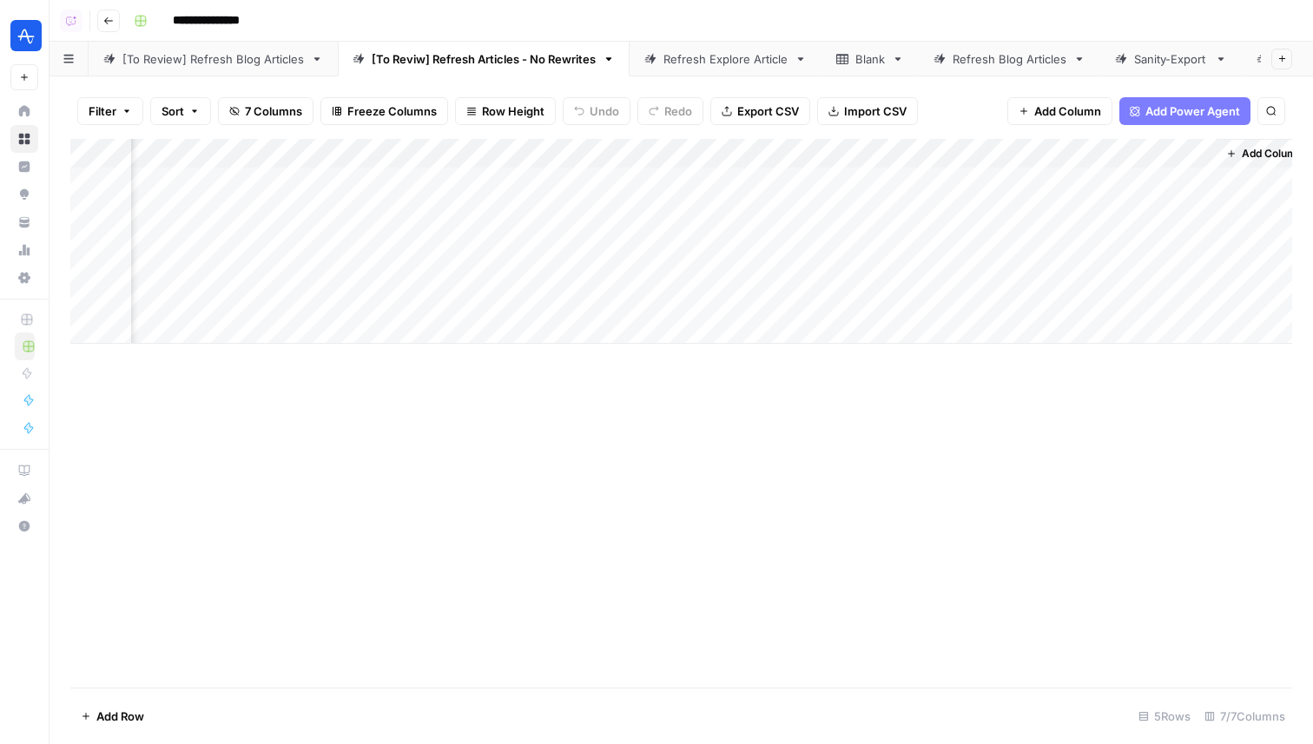
click at [1047, 152] on div "Add Column" at bounding box center [681, 241] width 1222 height 205
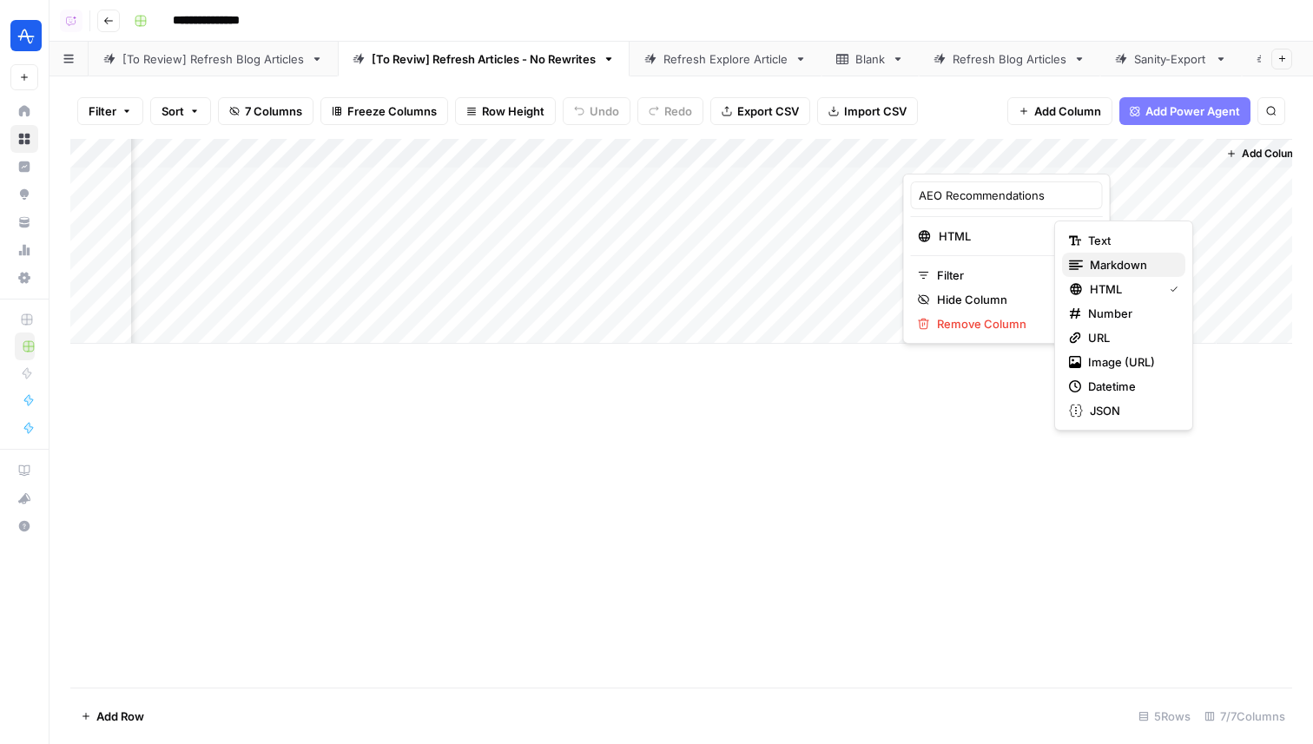
click at [1108, 263] on span "Markdown" at bounding box center [1131, 264] width 82 height 17
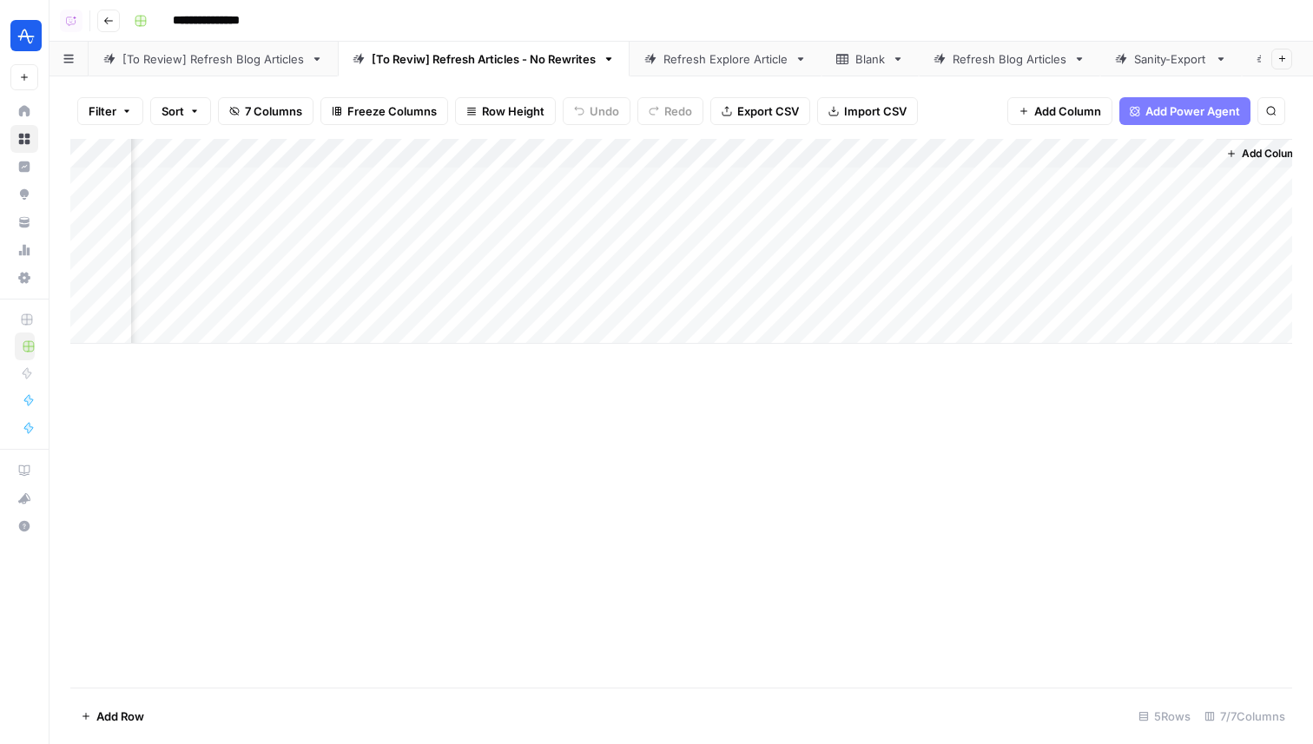
click at [1204, 150] on div "Add Column" at bounding box center [681, 241] width 1222 height 205
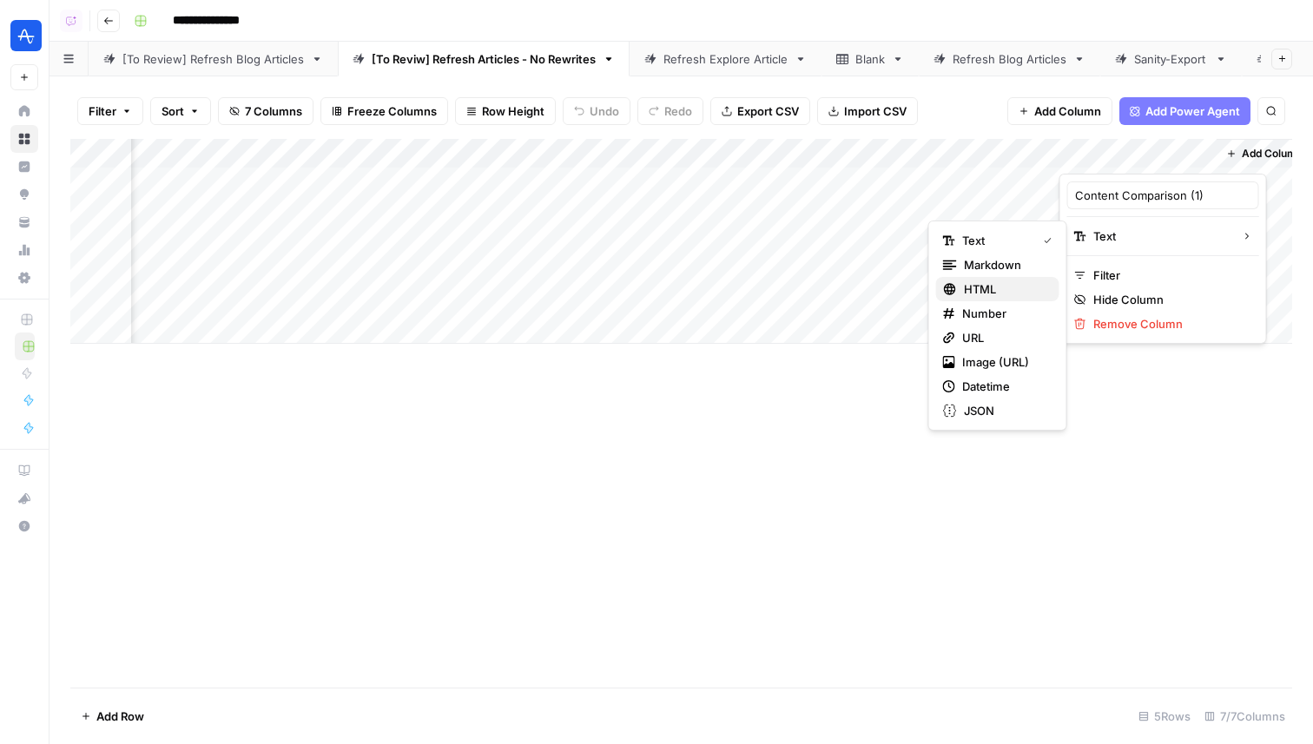
click at [998, 284] on span "HTML" at bounding box center [1005, 288] width 82 height 17
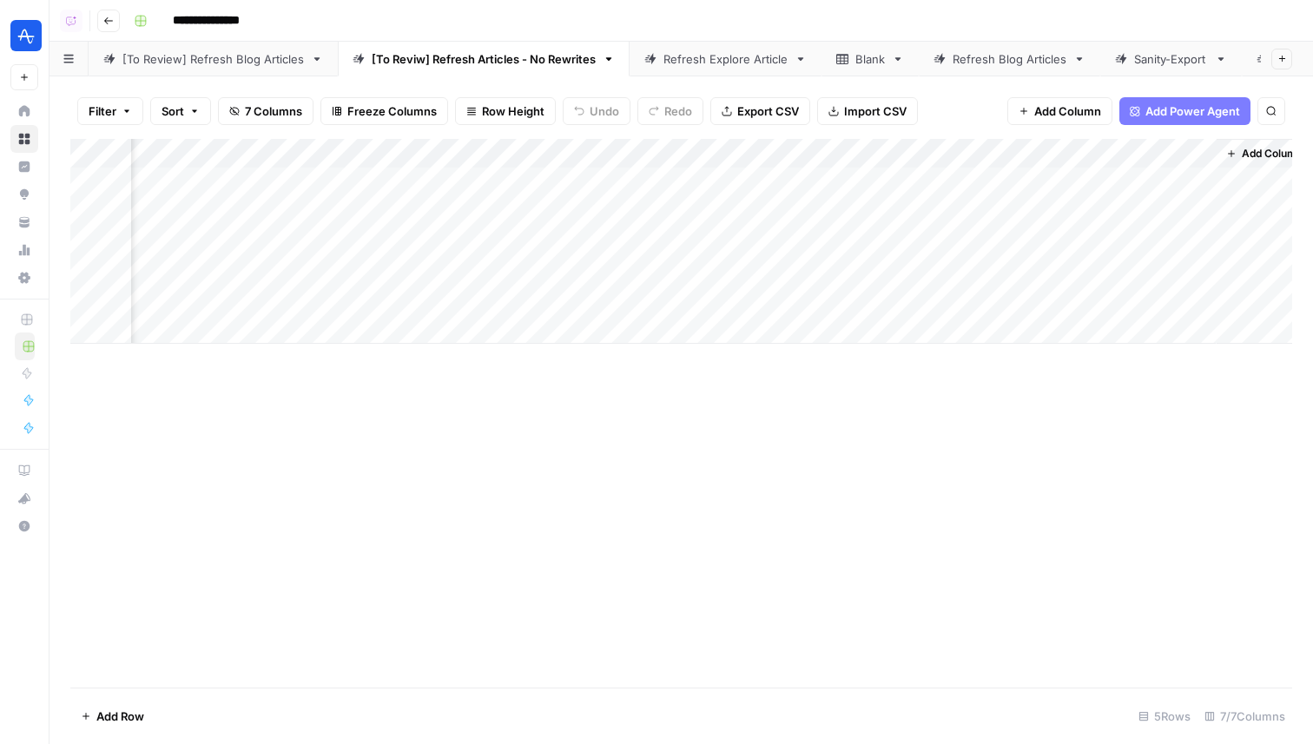
click at [1123, 181] on div "Add Column" at bounding box center [681, 241] width 1222 height 205
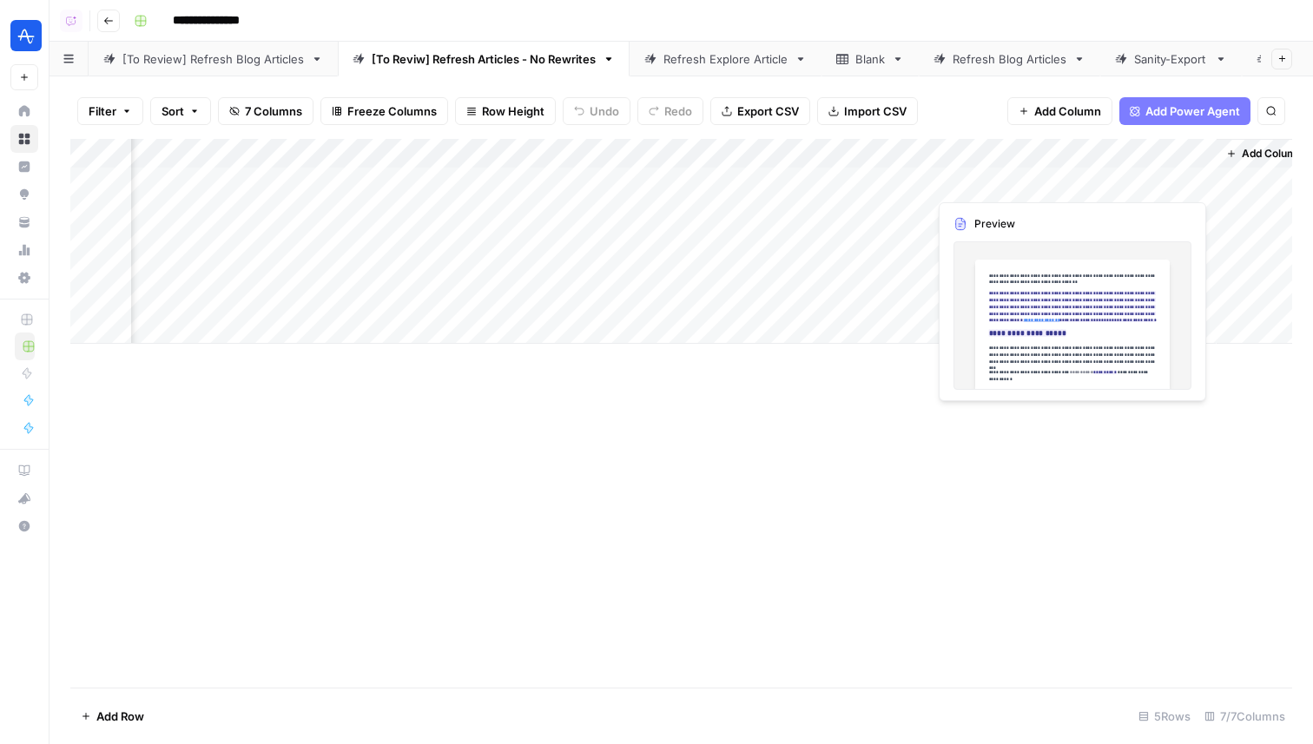
click at [1123, 181] on div "Add Column" at bounding box center [681, 241] width 1222 height 205
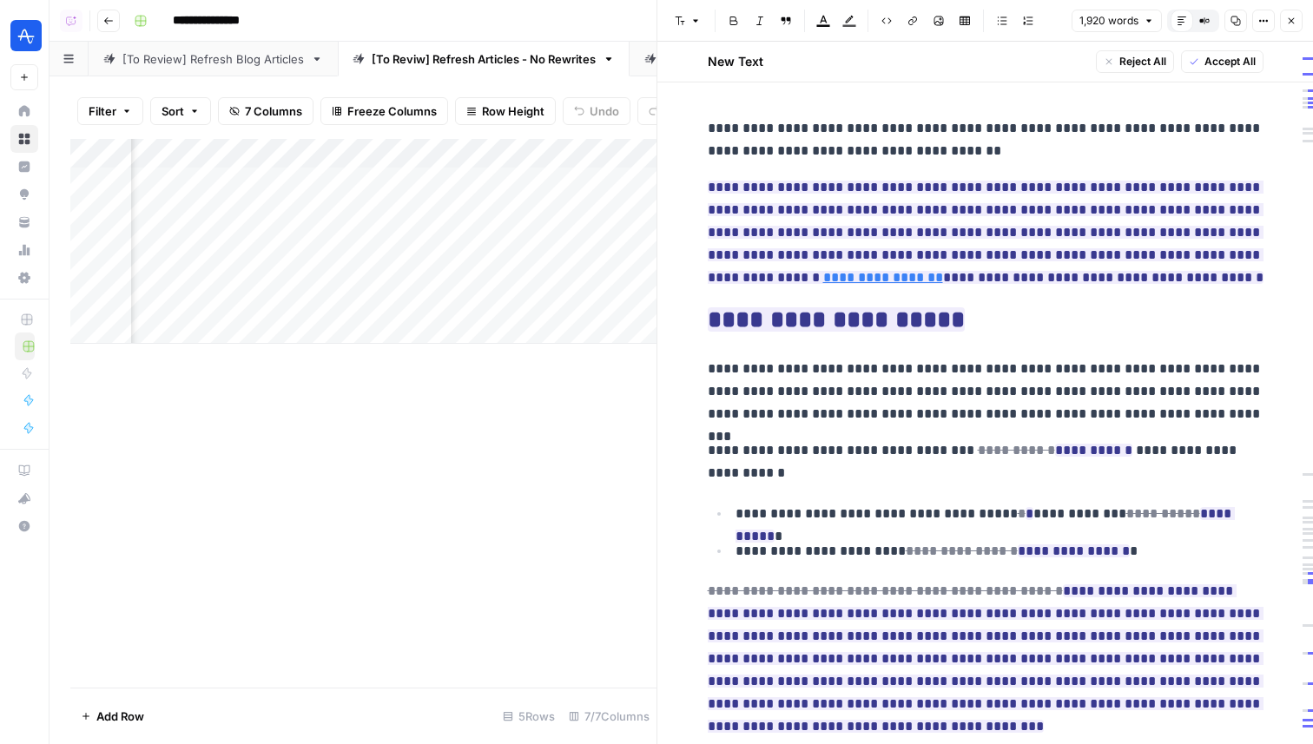
click at [1295, 30] on button "Close" at bounding box center [1291, 21] width 23 height 23
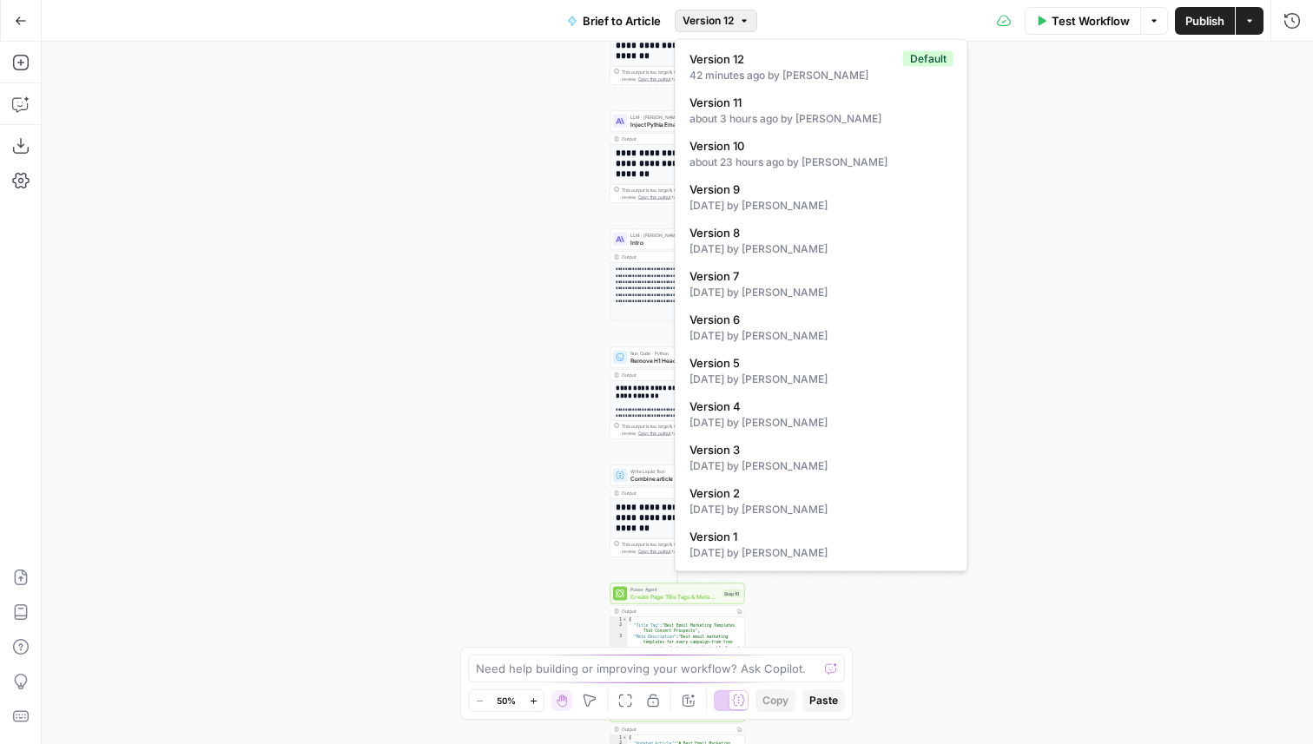
click at [745, 30] on button "Version 12" at bounding box center [716, 21] width 82 height 23
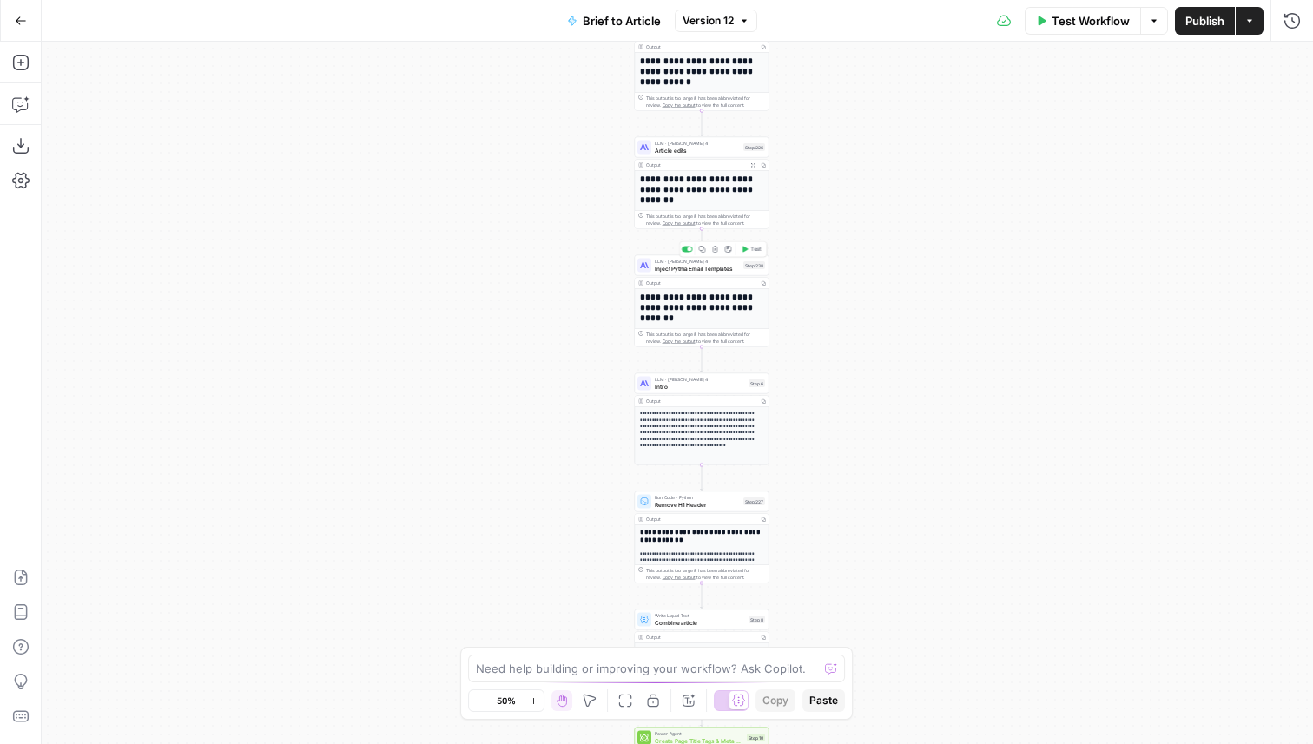
click at [734, 268] on span "Inject Pythia Email Templates" at bounding box center [697, 268] width 85 height 9
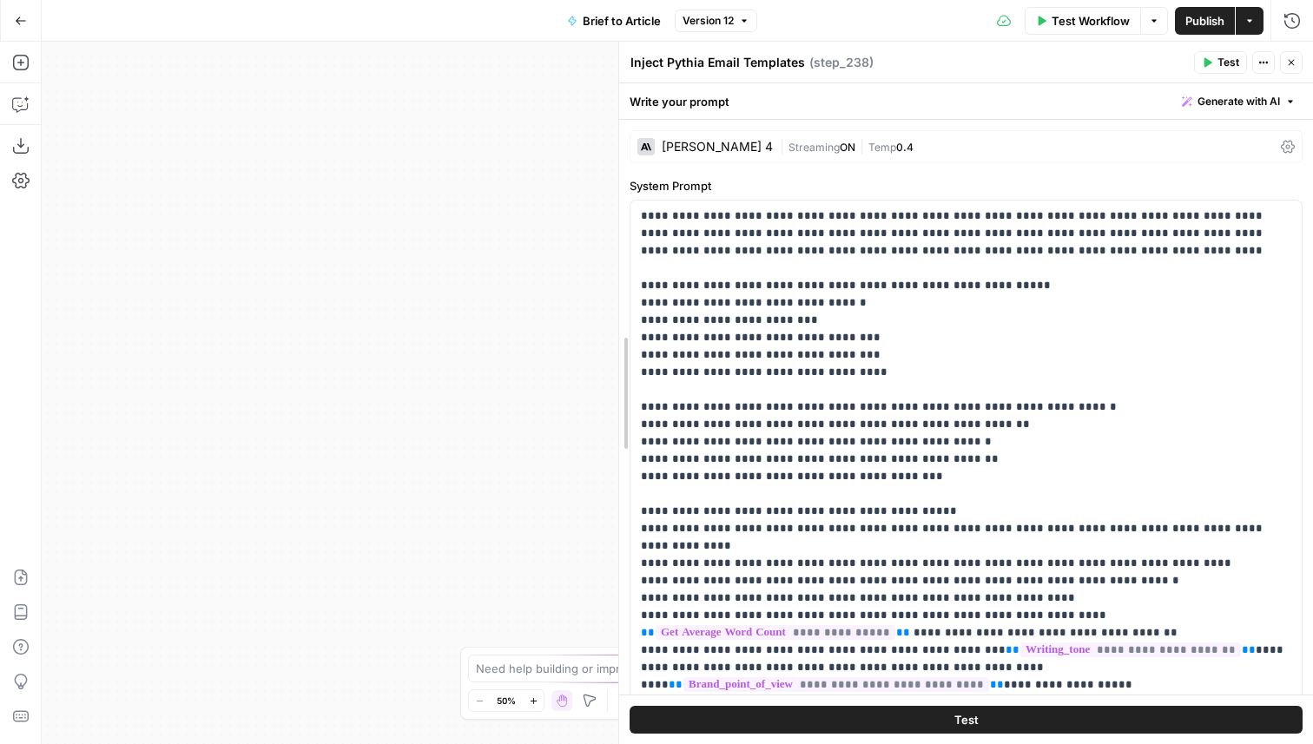
drag, startPoint x: 625, startPoint y: 339, endPoint x: 432, endPoint y: 337, distance: 192.8
click at [432, 337] on body "**********" at bounding box center [656, 372] width 1313 height 744
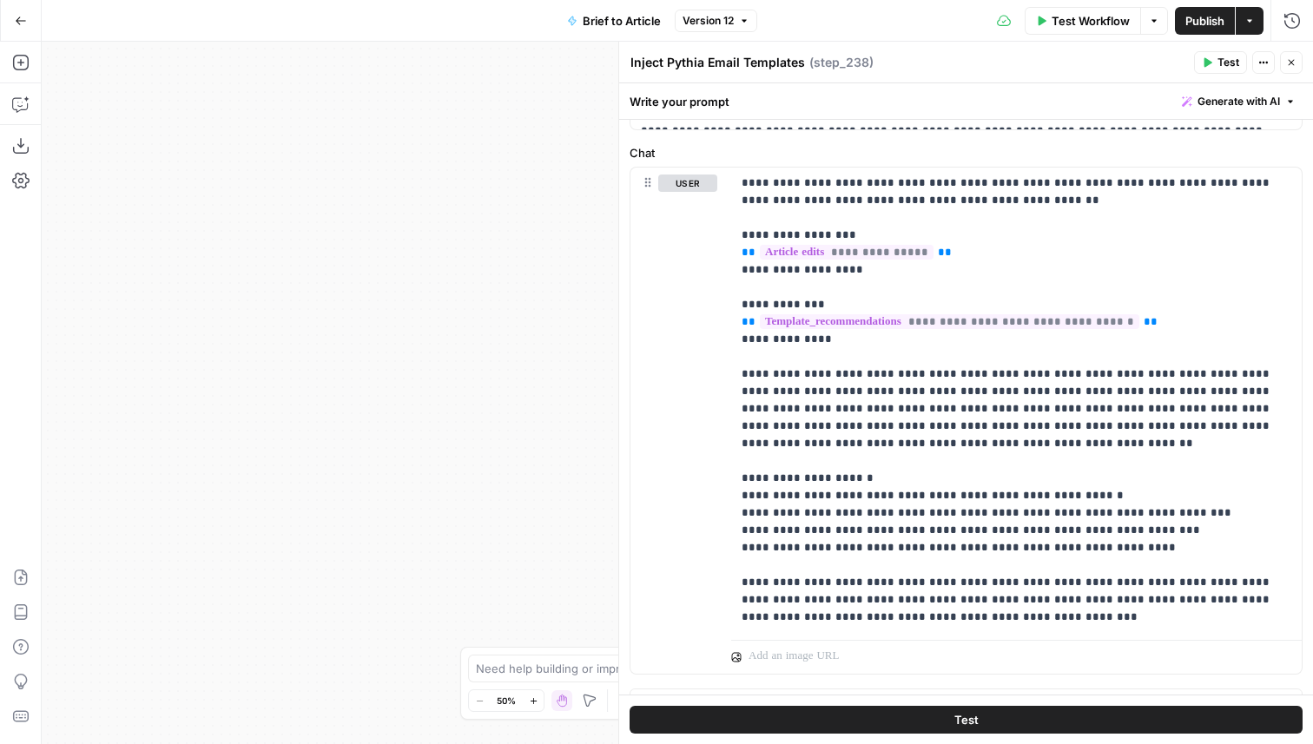
scroll to position [806, 0]
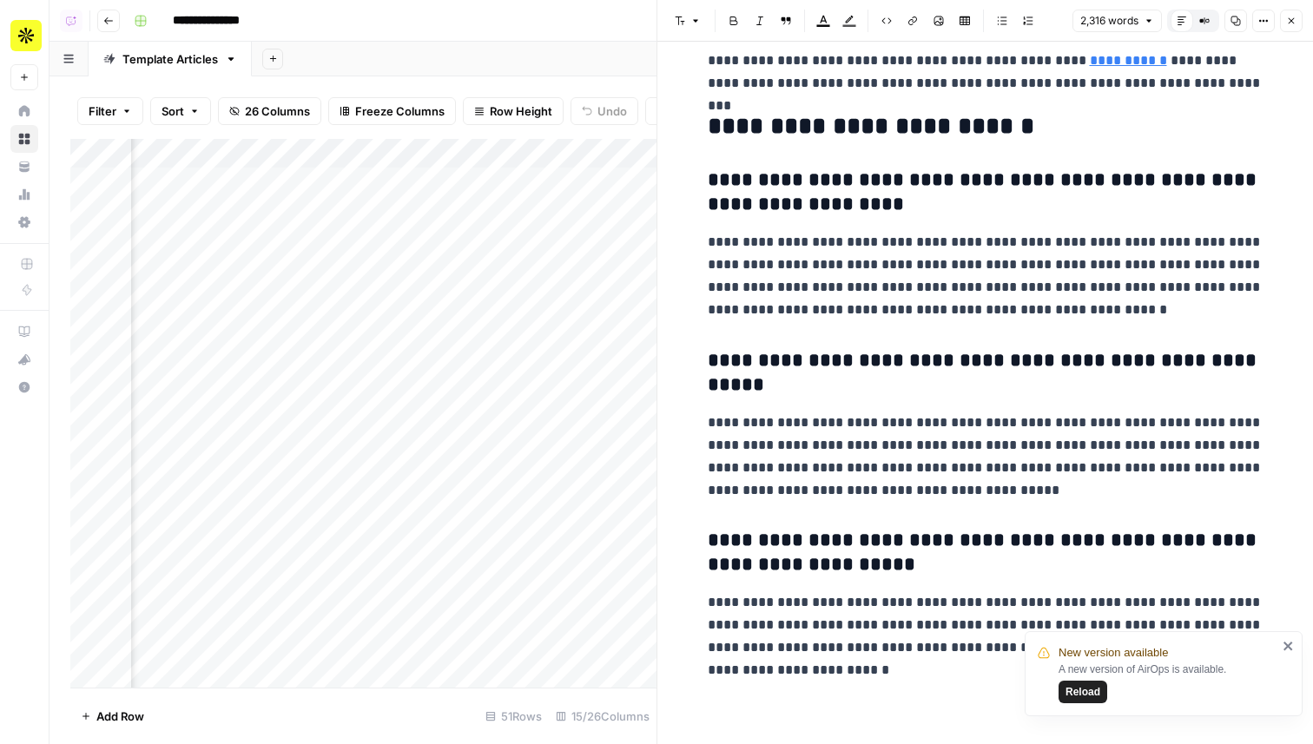
scroll to position [8739, 0]
click at [1287, 20] on icon "button" at bounding box center [1291, 21] width 10 height 10
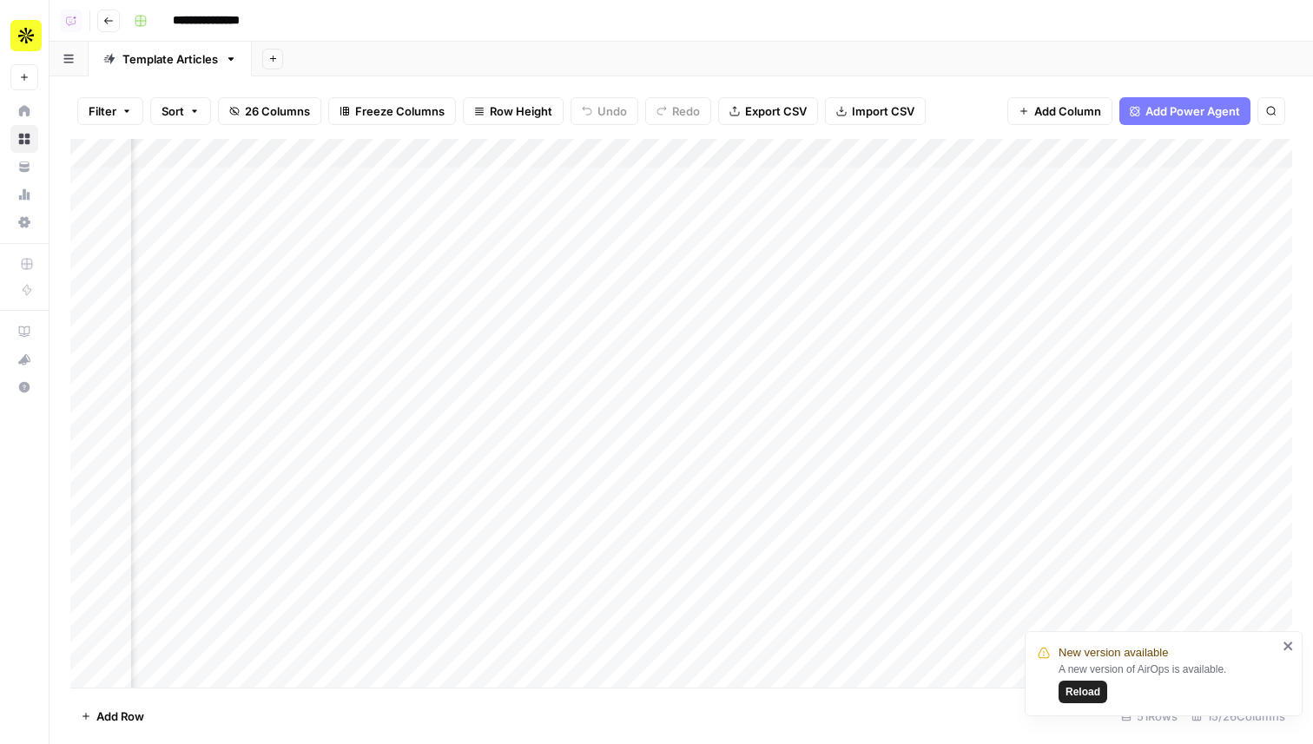
scroll to position [0, 425]
drag, startPoint x: 76, startPoint y: 184, endPoint x: 71, endPoint y: 247, distance: 62.7
click at [71, 247] on div "Add Column" at bounding box center [681, 413] width 1222 height 549
drag, startPoint x: 73, startPoint y: 273, endPoint x: 72, endPoint y: 240, distance: 33.0
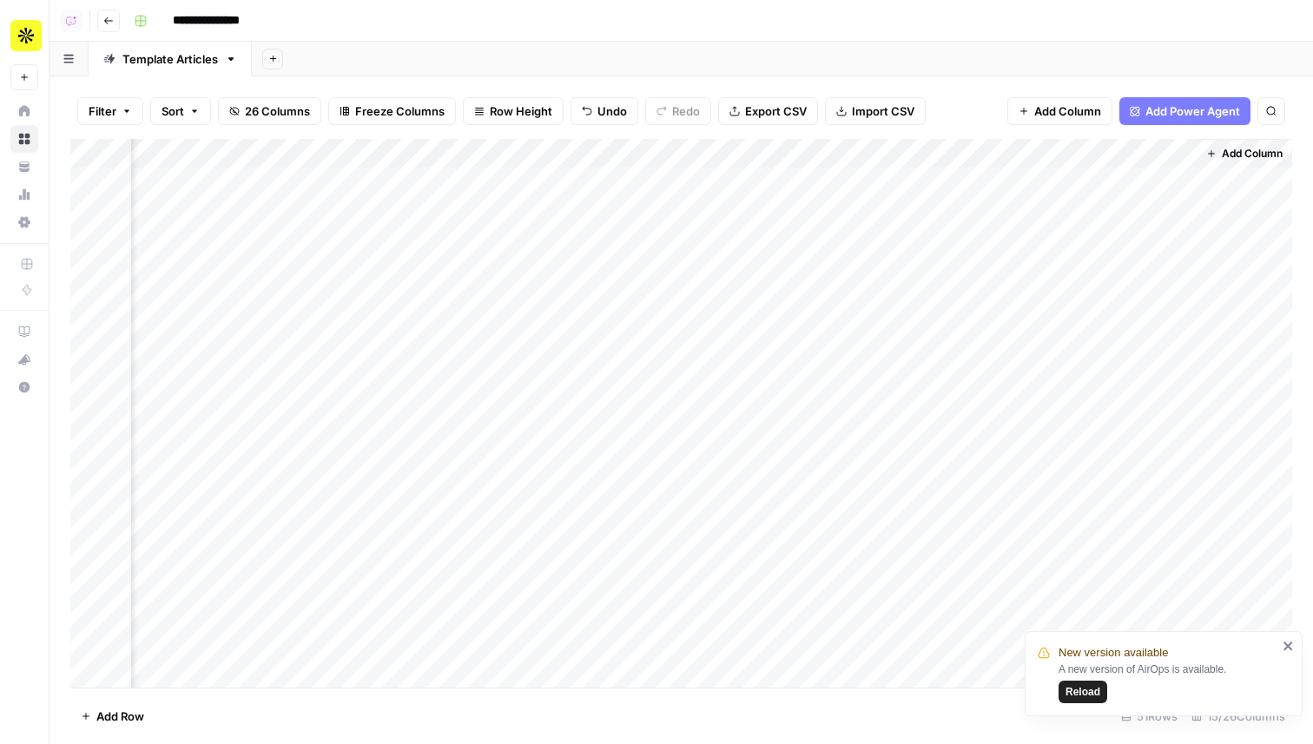
click at [72, 240] on div "Add Column" at bounding box center [681, 413] width 1222 height 549
drag, startPoint x: 76, startPoint y: 243, endPoint x: 76, endPoint y: 217, distance: 26.0
click at [76, 217] on div "Add Column" at bounding box center [681, 413] width 1222 height 549
click at [116, 359] on div "Add Column" at bounding box center [681, 413] width 1222 height 549
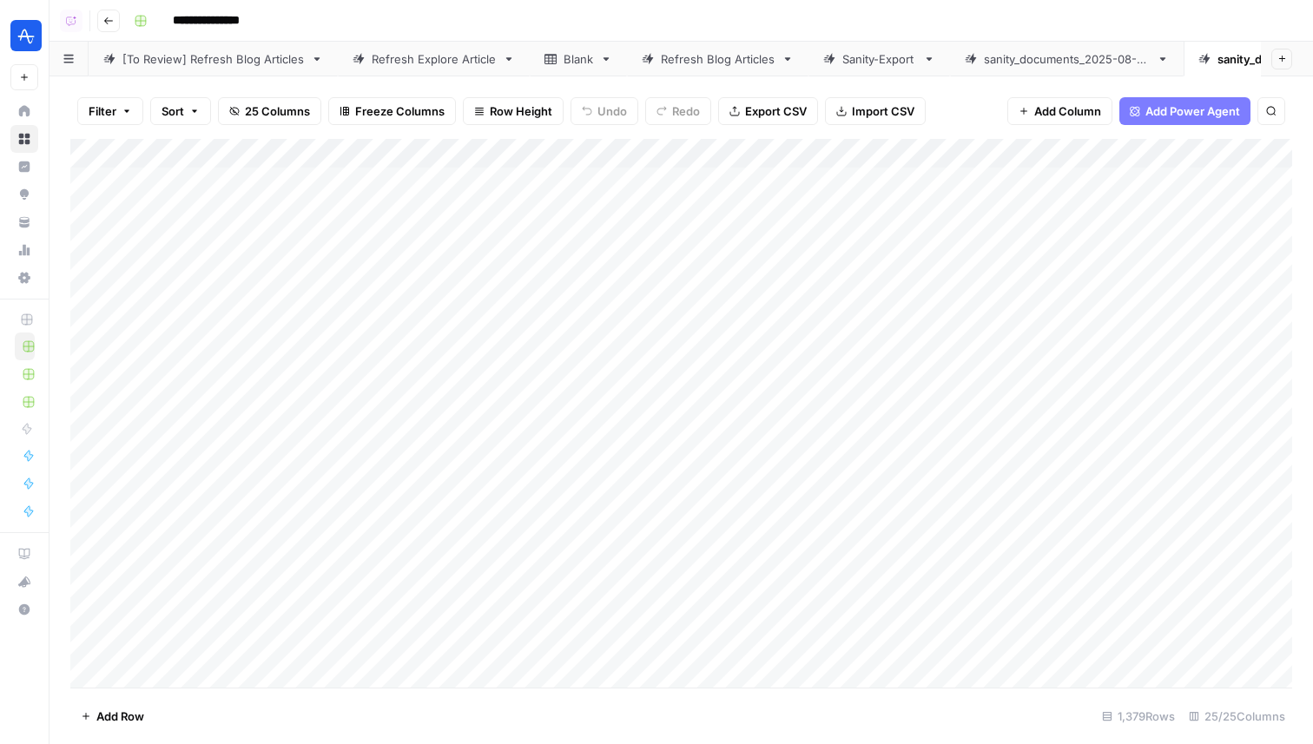
click at [259, 55] on div "[To Review] Refresh Blog Articles" at bounding box center [212, 58] width 181 height 17
click at [425, 68] on link "[To Reviw] Refresh Articles - No Rewrites" at bounding box center [484, 59] width 292 height 35
click at [864, 153] on div "Add Column" at bounding box center [681, 241] width 1222 height 205
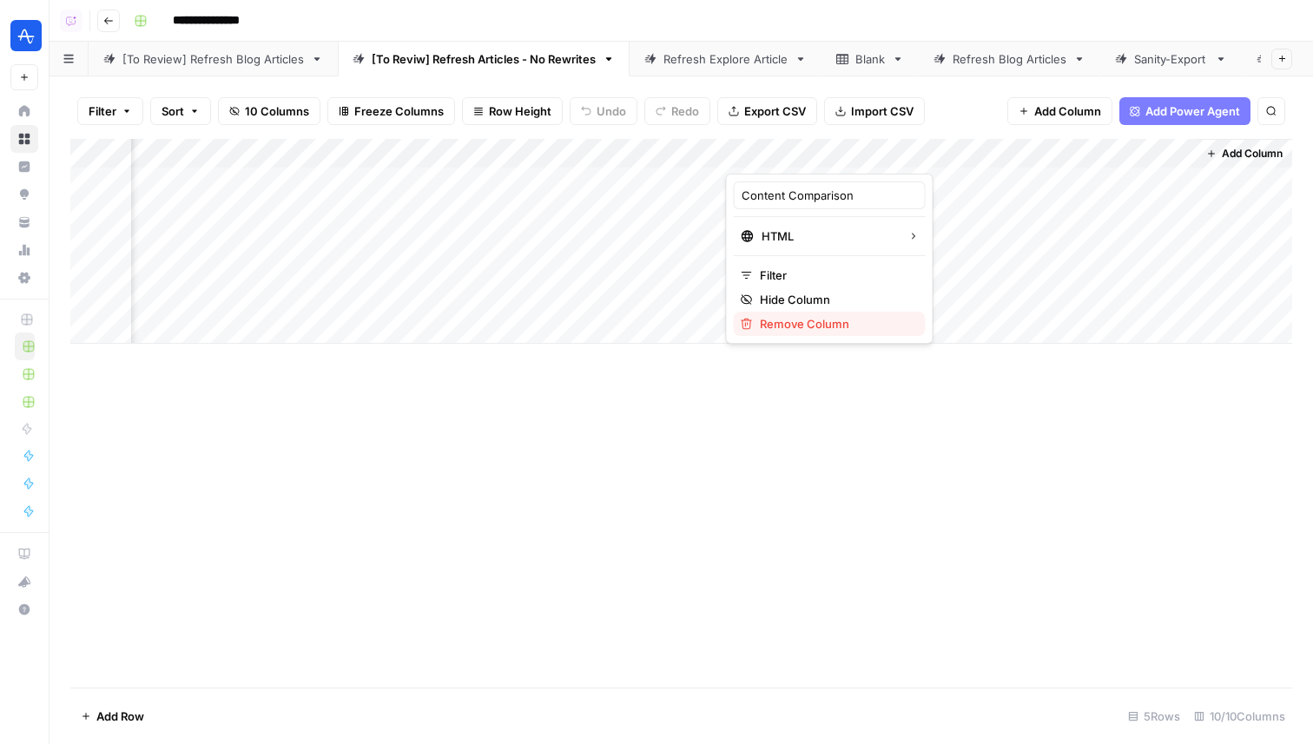
click at [802, 333] on button "Remove Column" at bounding box center [830, 324] width 192 height 24
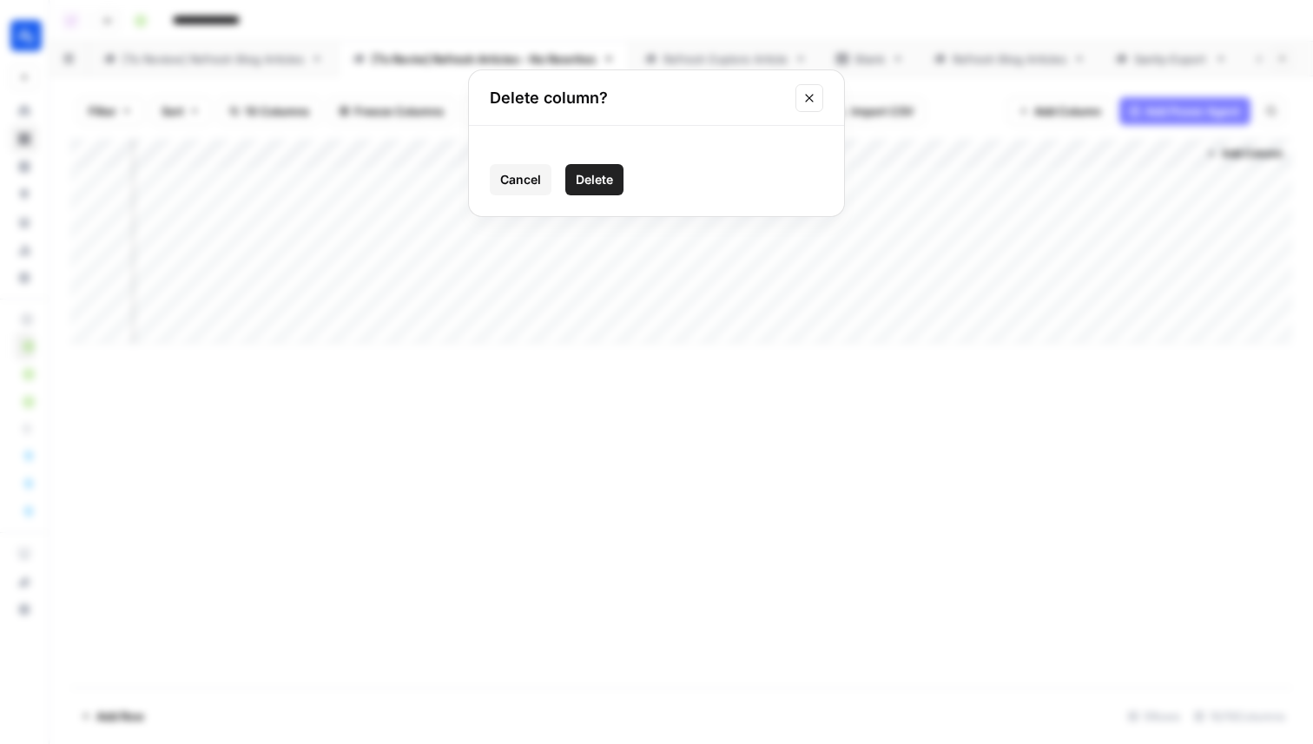
click at [585, 181] on span "Delete" at bounding box center [594, 179] width 37 height 17
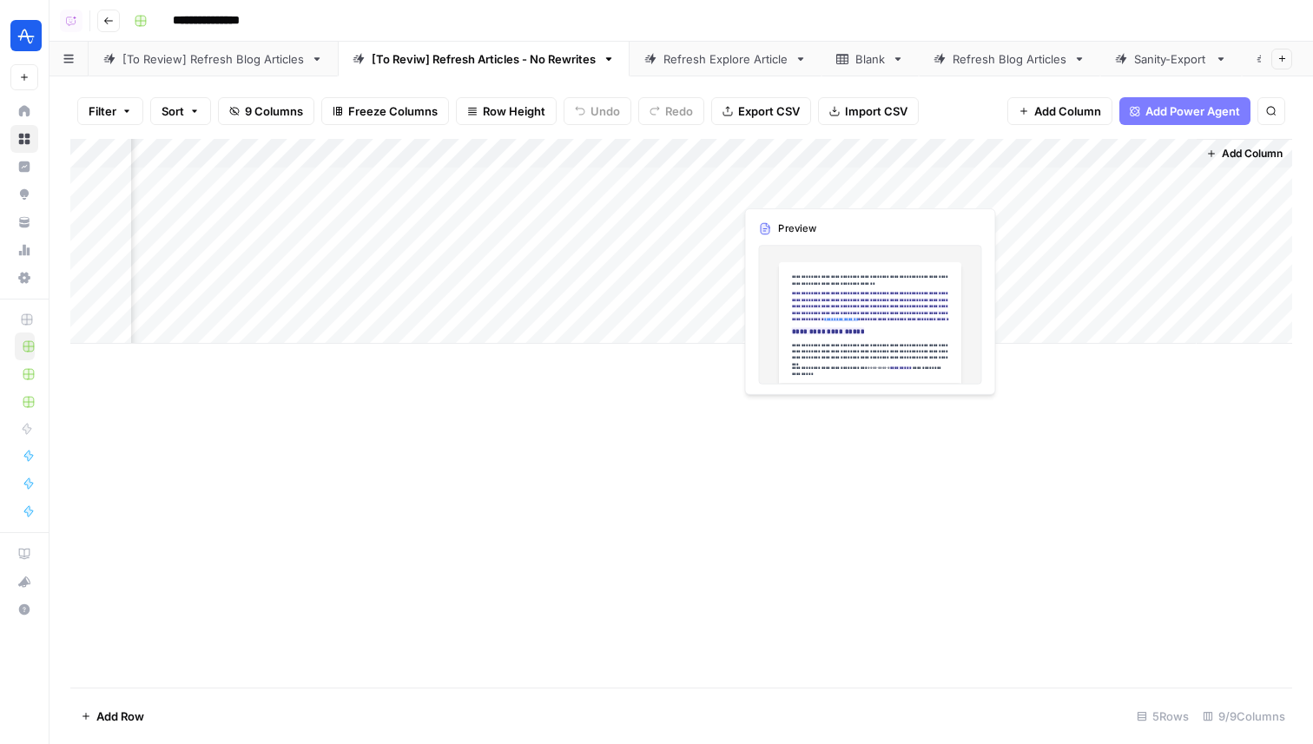
scroll to position [0, 689]
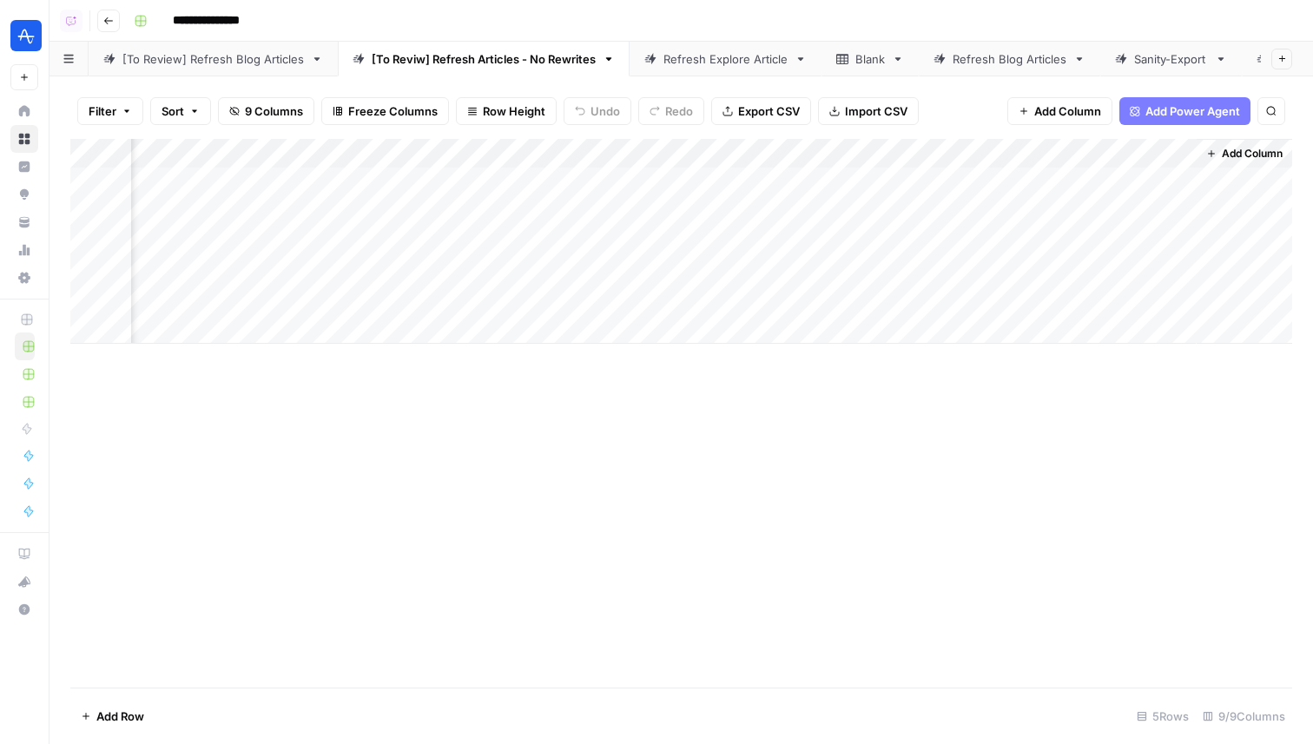
click at [1024, 156] on div "Add Column" at bounding box center [681, 241] width 1222 height 205
click at [969, 314] on button "Remove Column" at bounding box center [986, 324] width 192 height 24
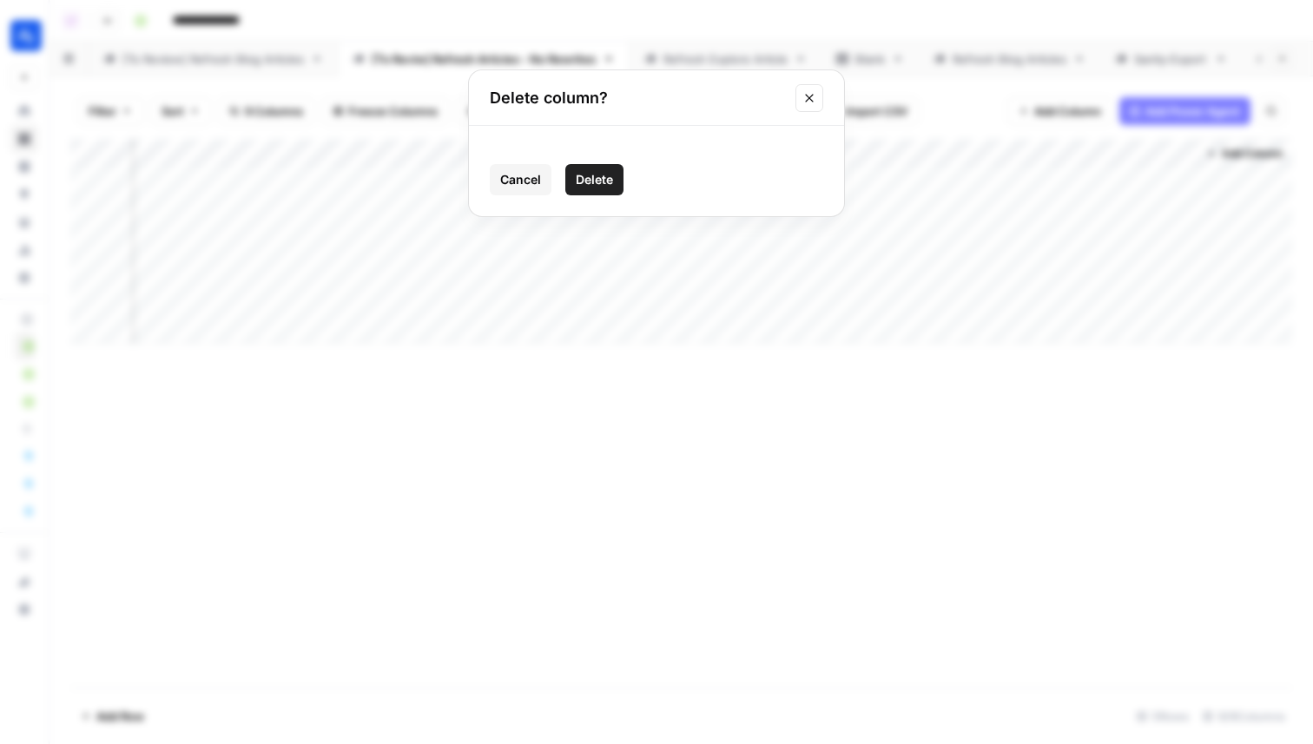
click at [589, 173] on span "Delete" at bounding box center [594, 179] width 37 height 17
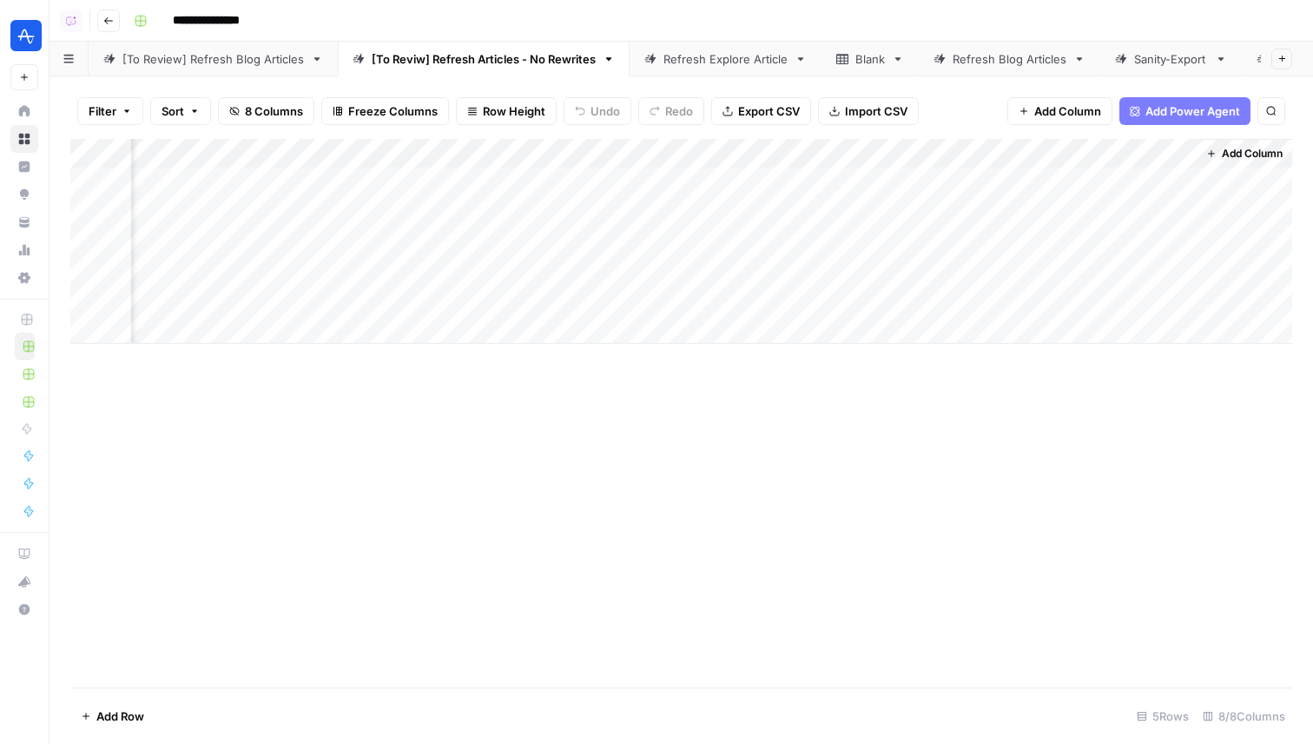
scroll to position [0, 533]
click at [1184, 154] on div "Add Column" at bounding box center [681, 241] width 1222 height 205
click at [1112, 322] on span "Remove Column" at bounding box center [1148, 323] width 152 height 17
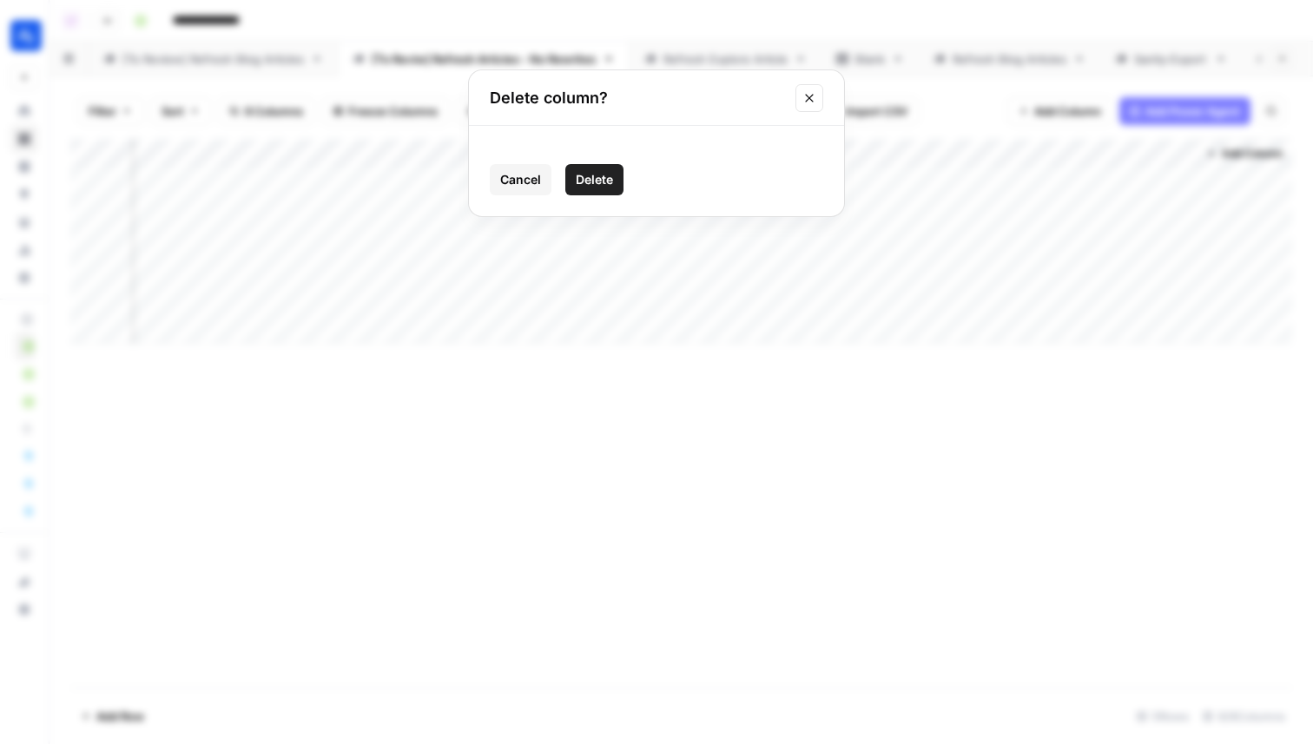
click at [600, 171] on span "Delete" at bounding box center [594, 179] width 37 height 17
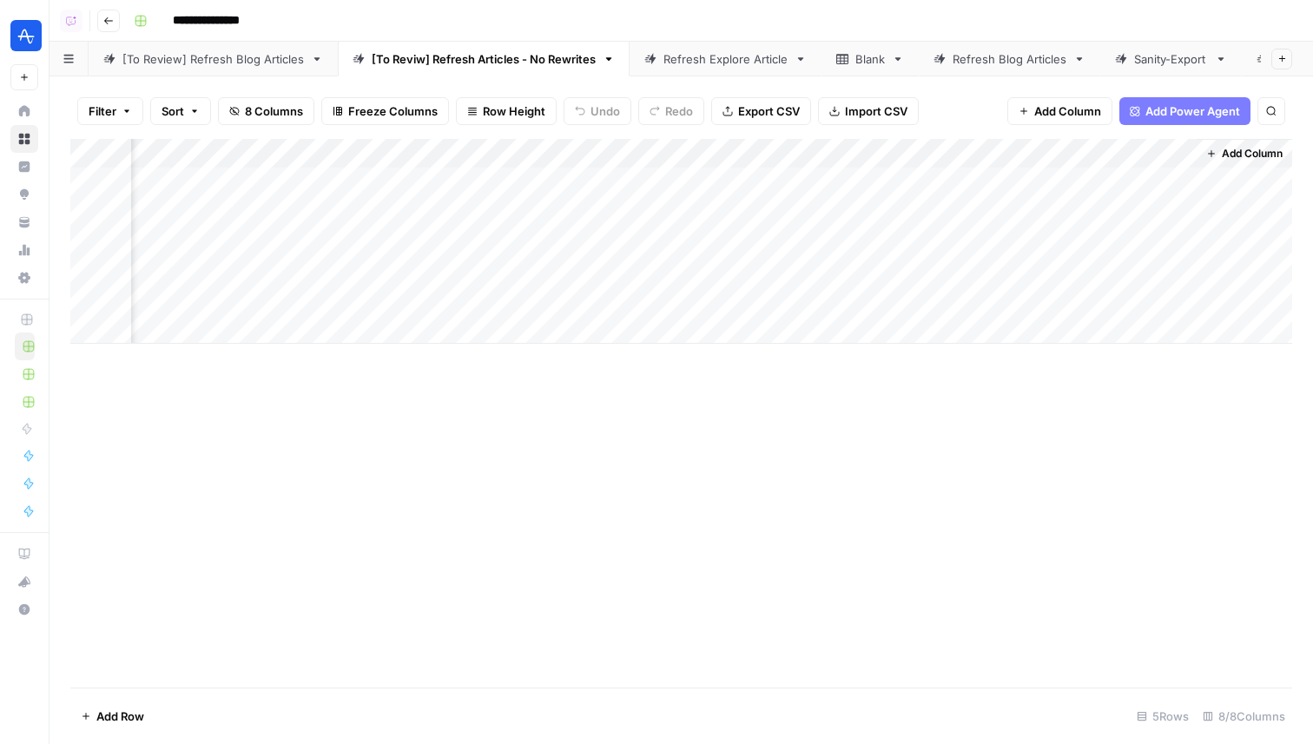
scroll to position [0, 377]
click at [1093, 181] on div "Add Column" at bounding box center [681, 241] width 1222 height 205
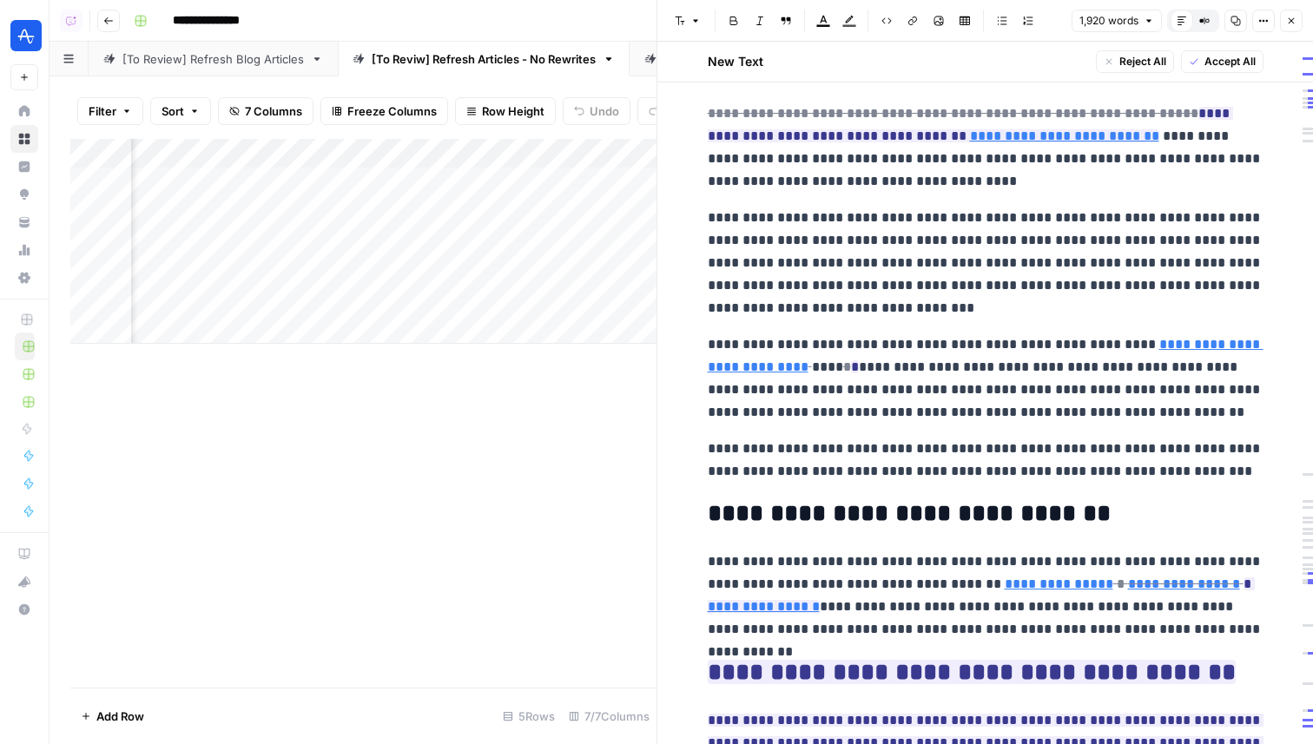
scroll to position [5109, 0]
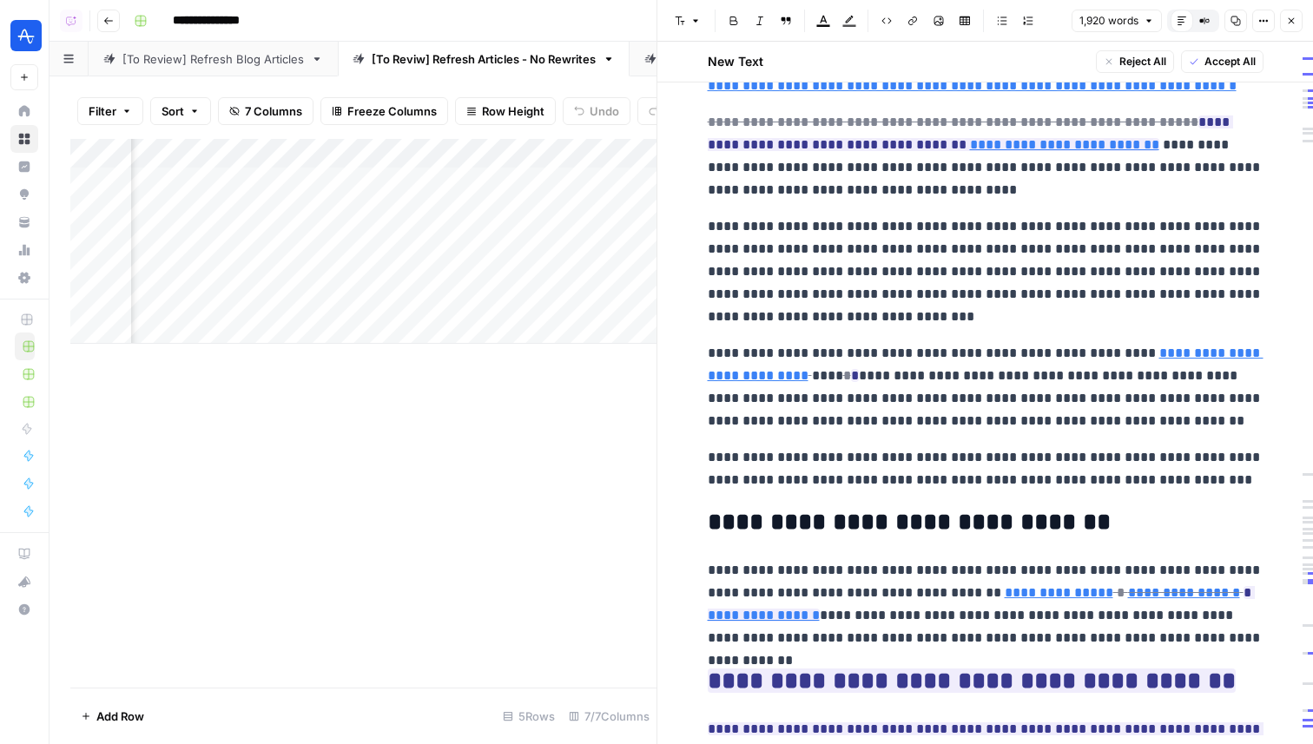
click at [1298, 14] on button "Close" at bounding box center [1291, 21] width 23 height 23
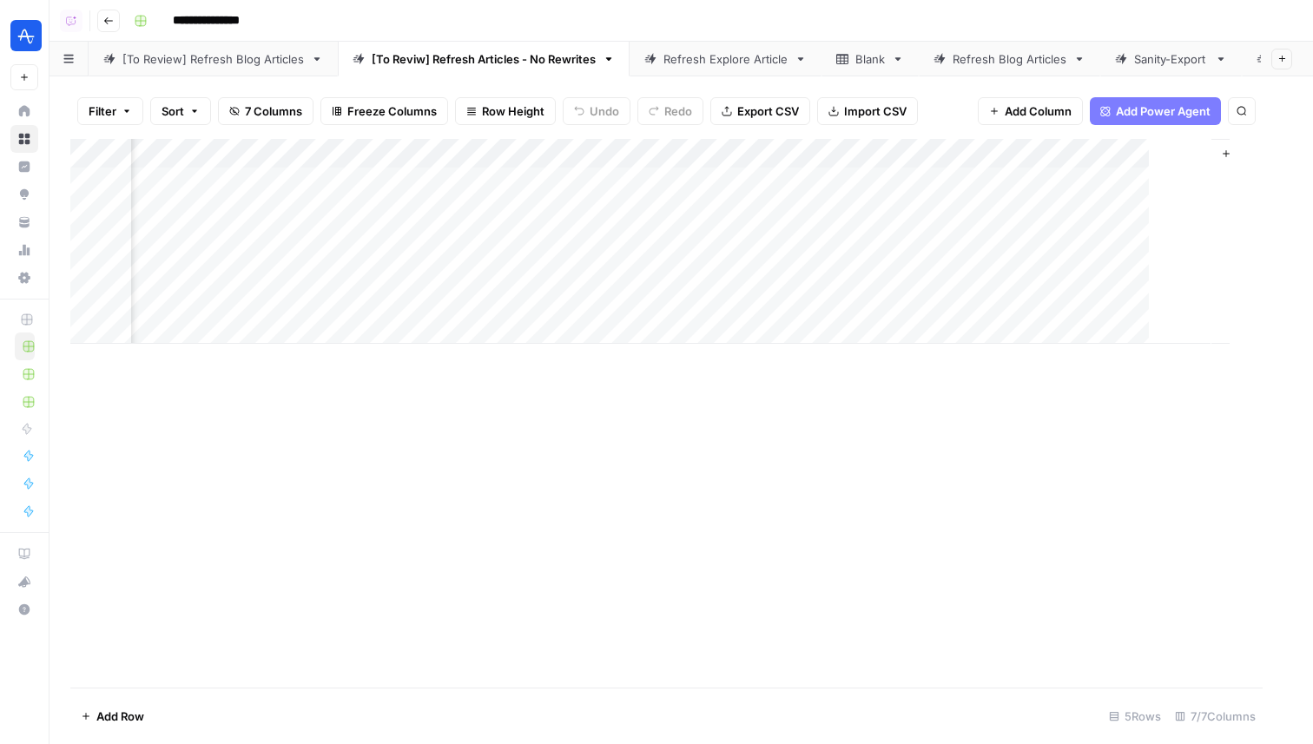
scroll to position [0, 356]
click at [249, 61] on div "[To Review] Refresh Blog Articles" at bounding box center [212, 58] width 181 height 17
click at [461, 32] on div "**********" at bounding box center [711, 21] width 1169 height 28
click at [461, 66] on div "[To Reviw] Refresh Articles - No Rewrites" at bounding box center [484, 58] width 224 height 17
click at [262, 75] on link "[To Review] Refresh Blog Articles" at bounding box center [213, 59] width 249 height 35
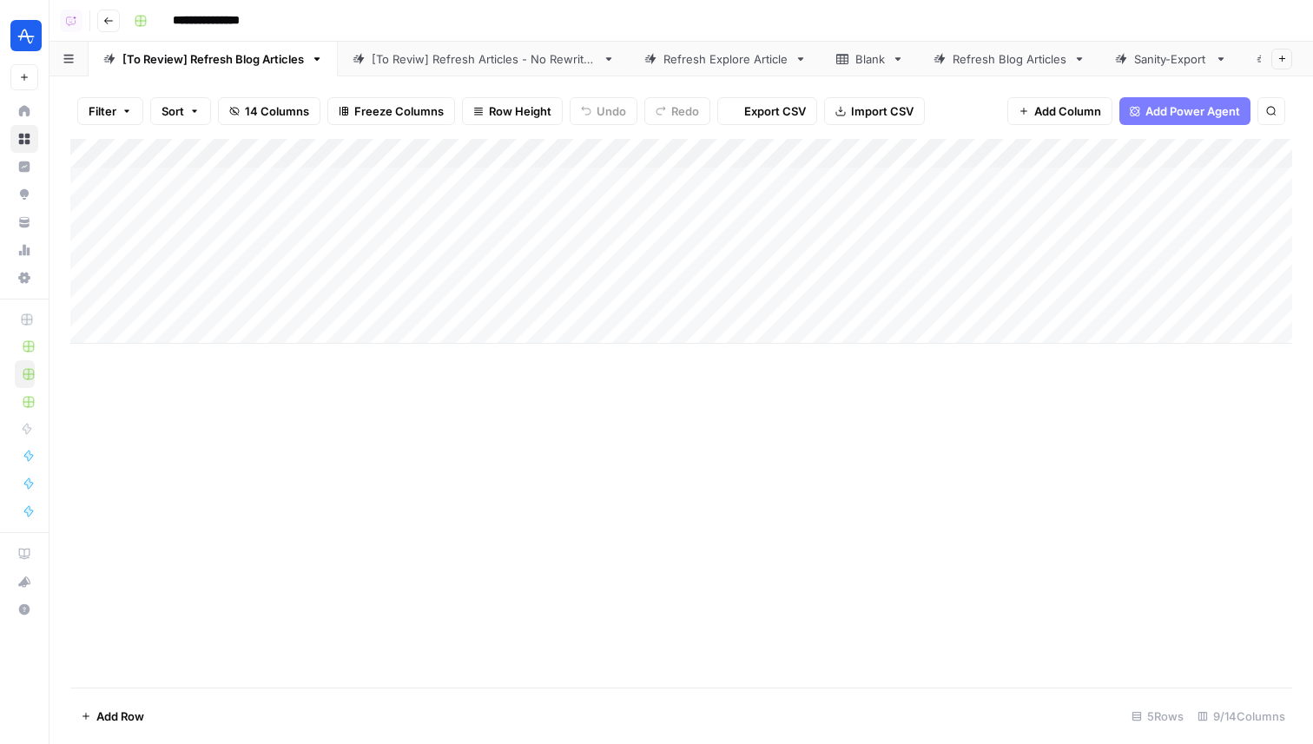
scroll to position [0, 343]
click at [1079, 175] on div "Add Column" at bounding box center [681, 241] width 1222 height 205
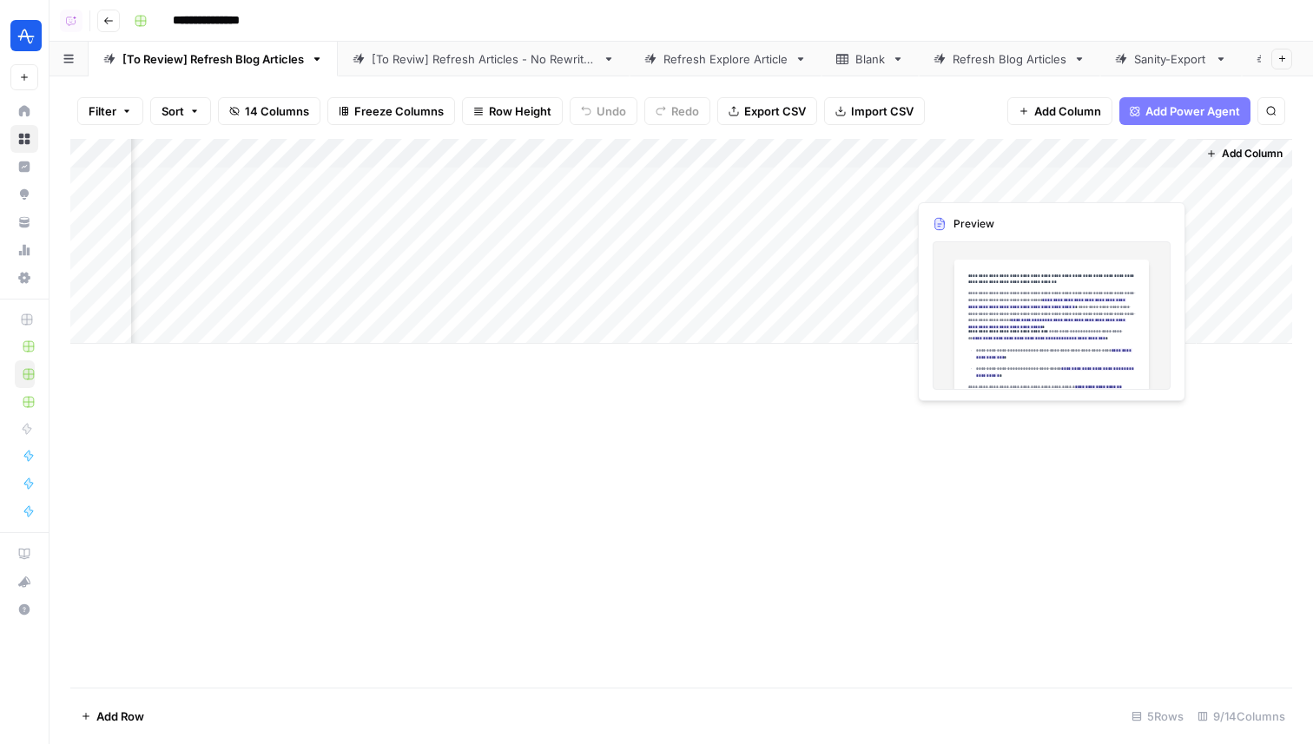
click at [1079, 175] on div "Add Column" at bounding box center [681, 241] width 1222 height 205
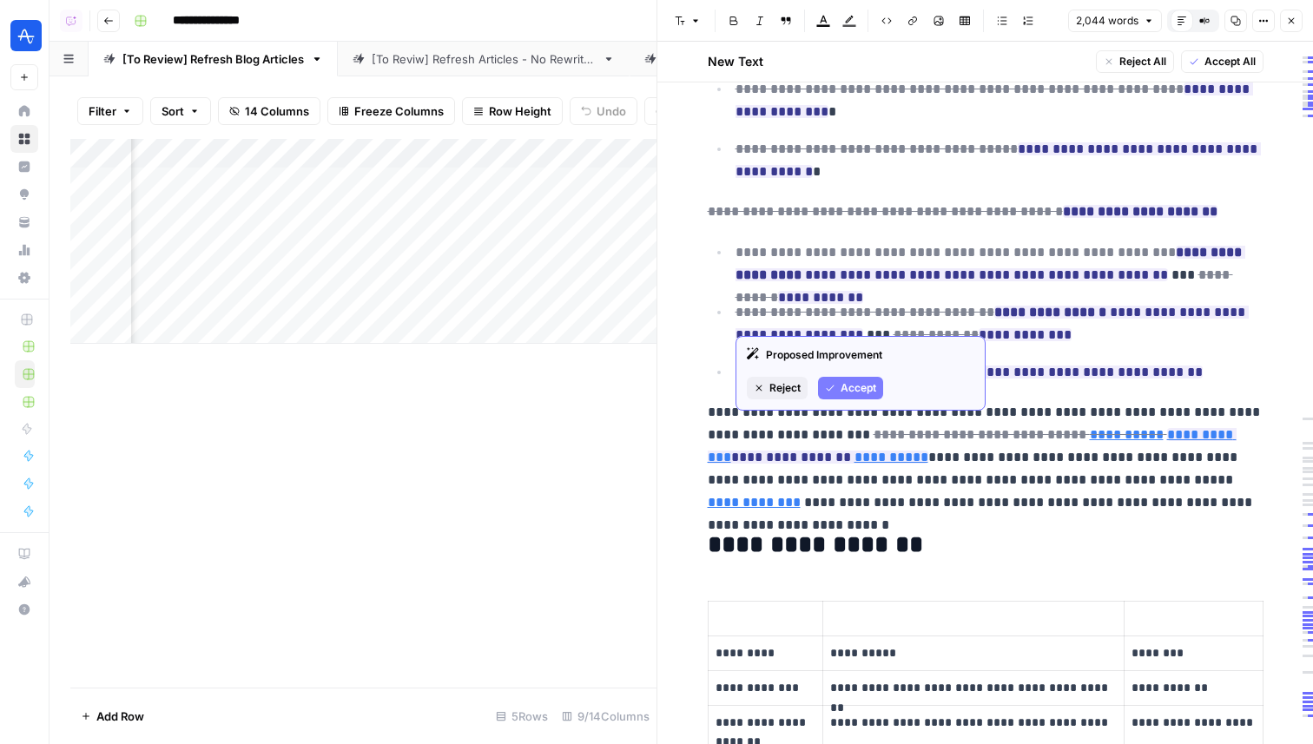
scroll to position [307, 0]
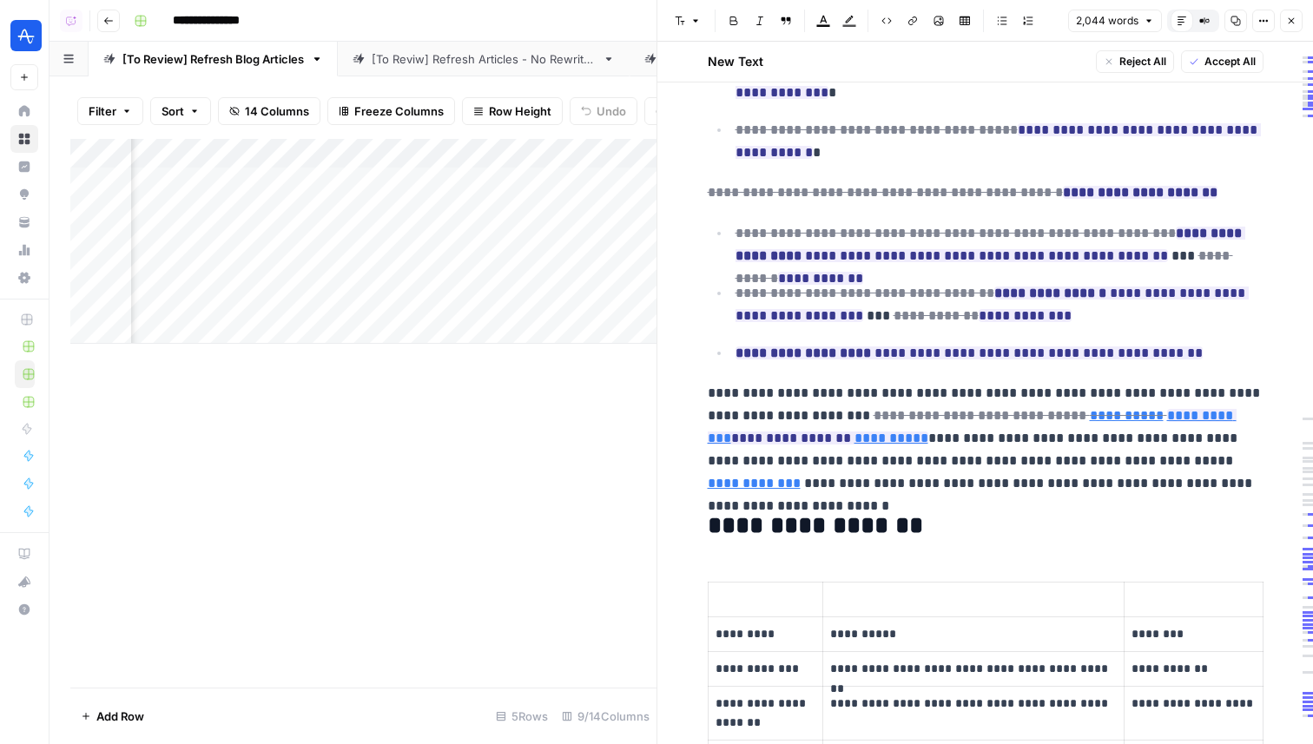
click at [1292, 21] on icon "button" at bounding box center [1291, 21] width 10 height 10
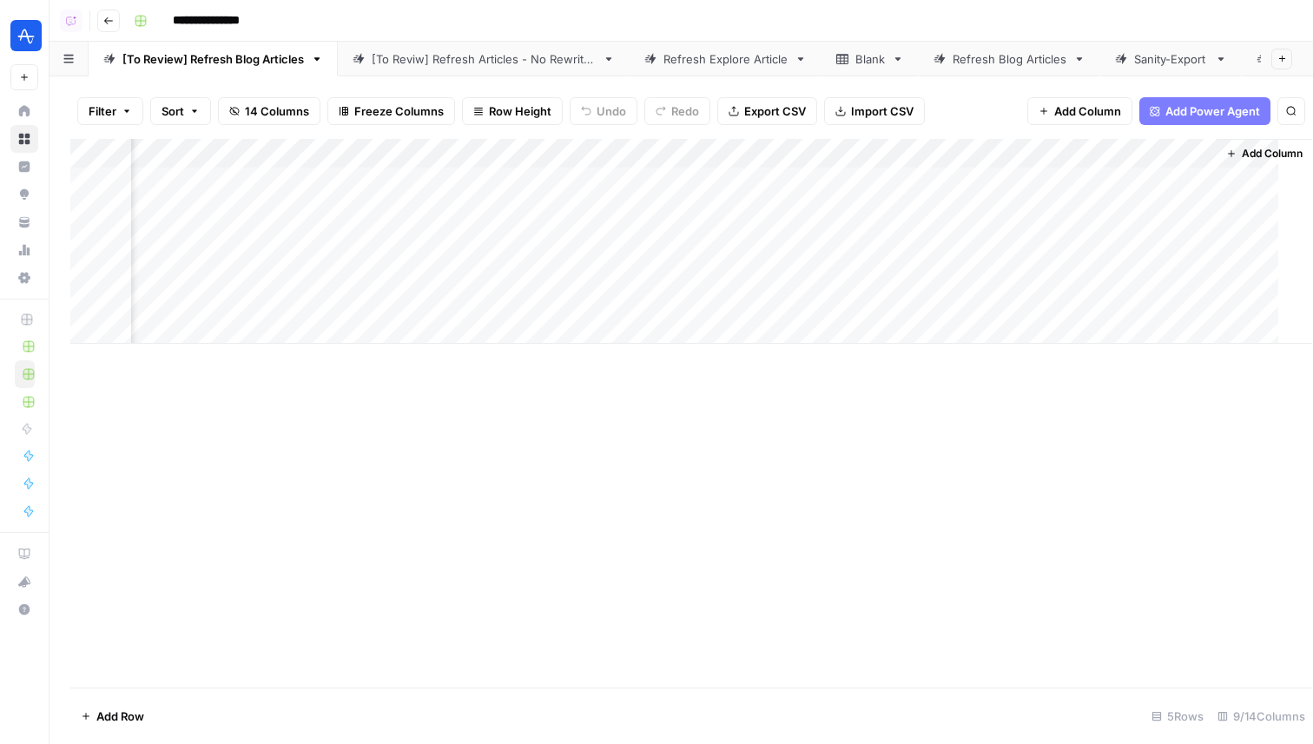
scroll to position [0, 322]
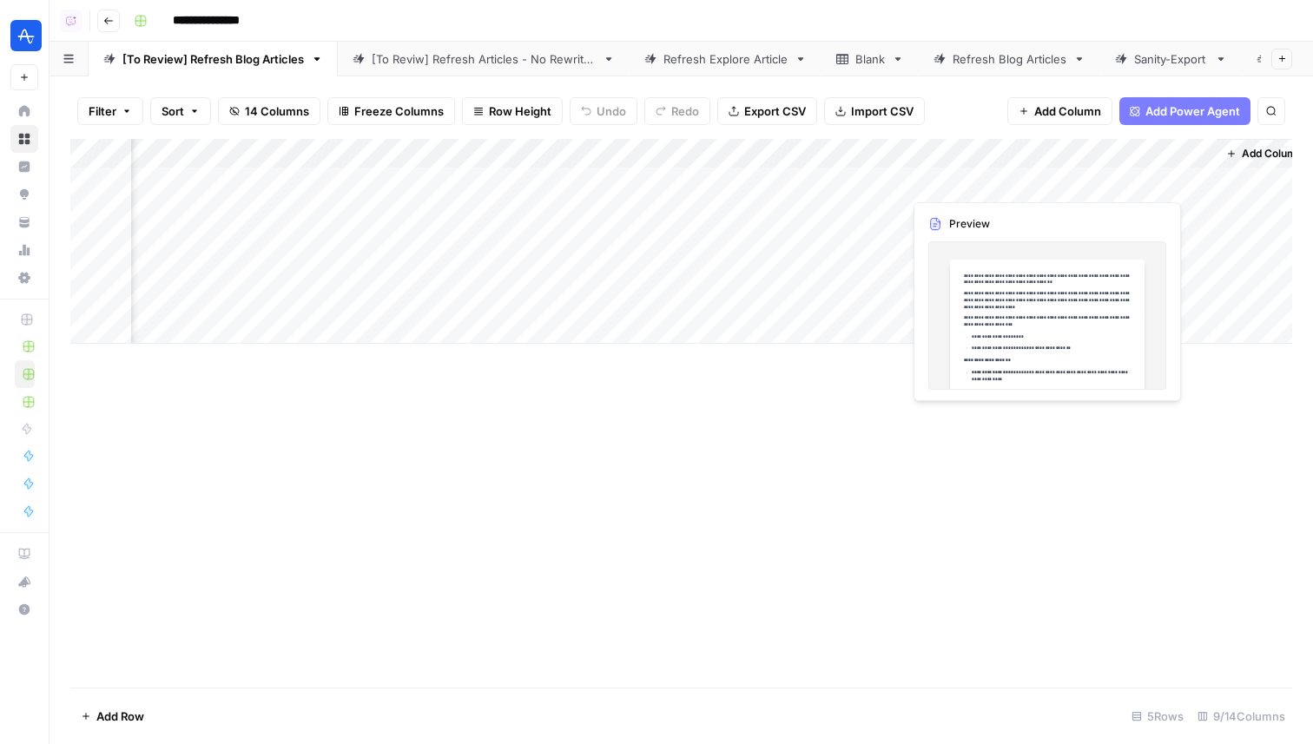
click at [972, 173] on div "Add Column" at bounding box center [681, 241] width 1222 height 205
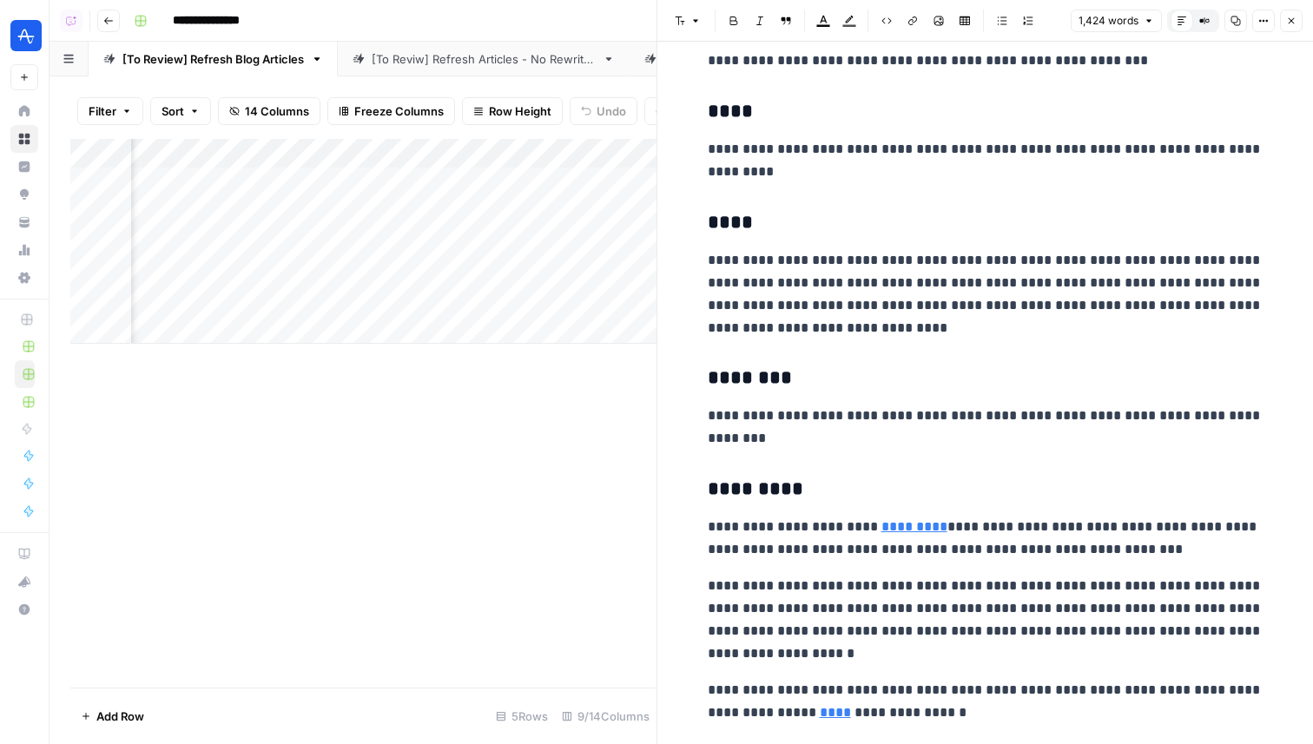
scroll to position [3071, 0]
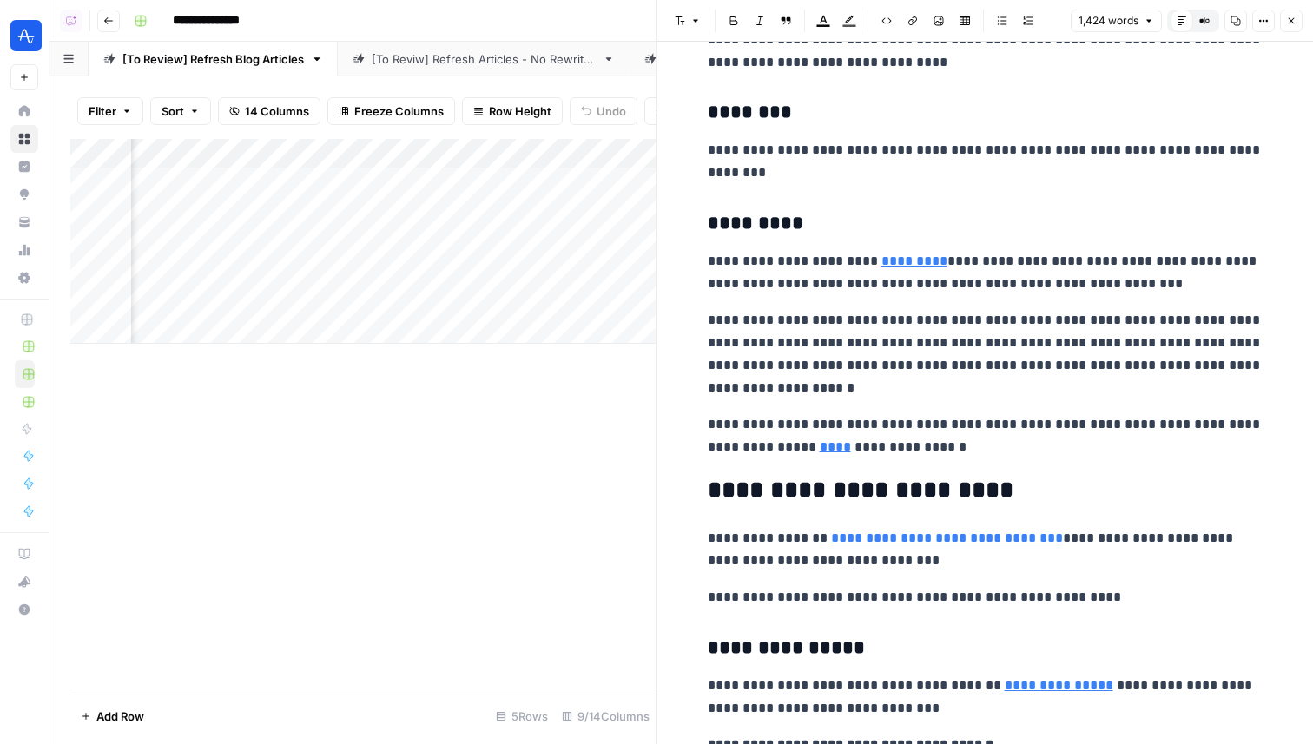
click at [1292, 16] on icon "button" at bounding box center [1291, 21] width 10 height 10
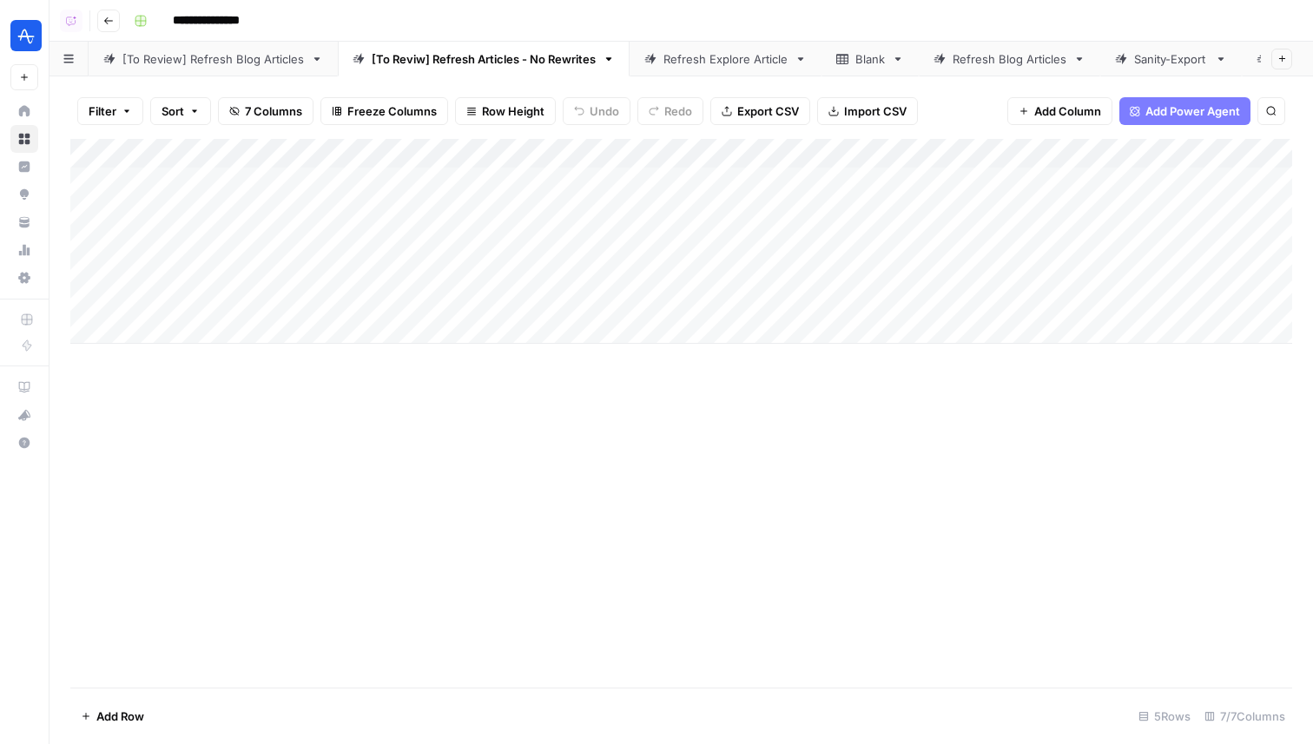
click at [867, 149] on div "Add Column" at bounding box center [681, 241] width 1222 height 205
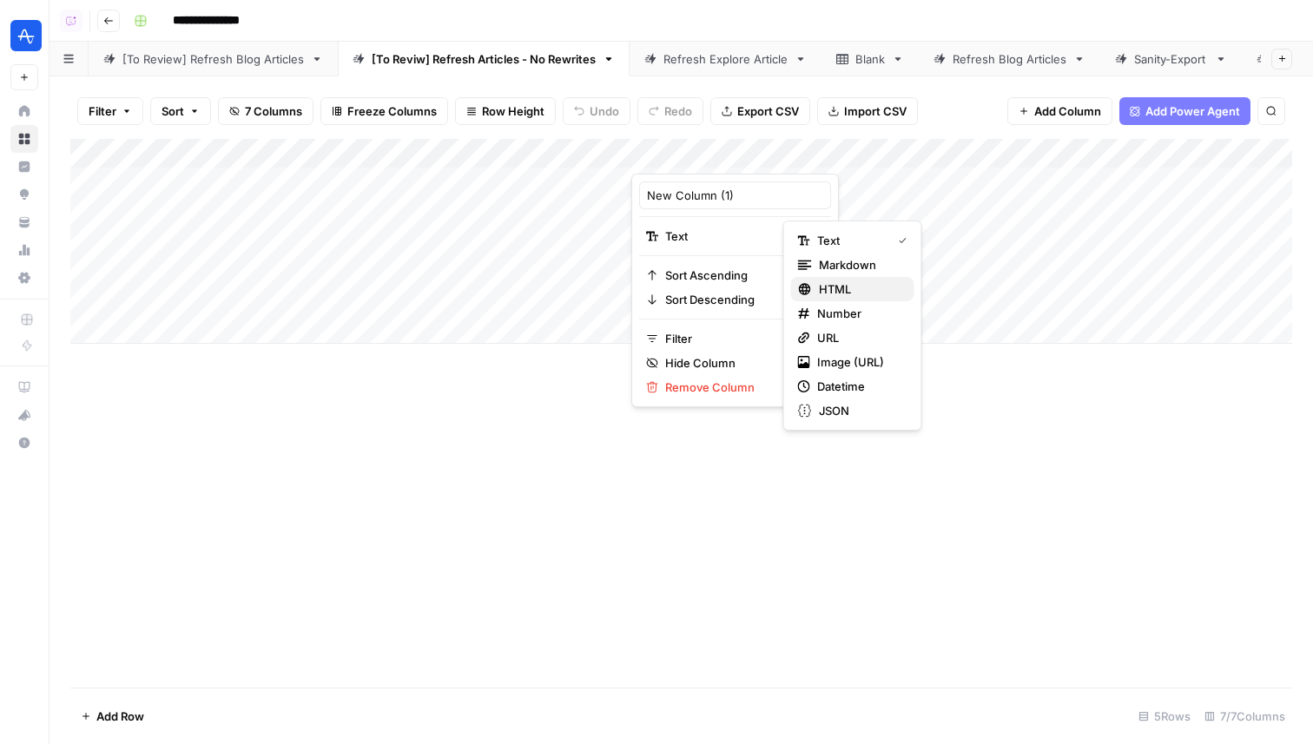
click at [832, 289] on span "HTML" at bounding box center [860, 288] width 82 height 17
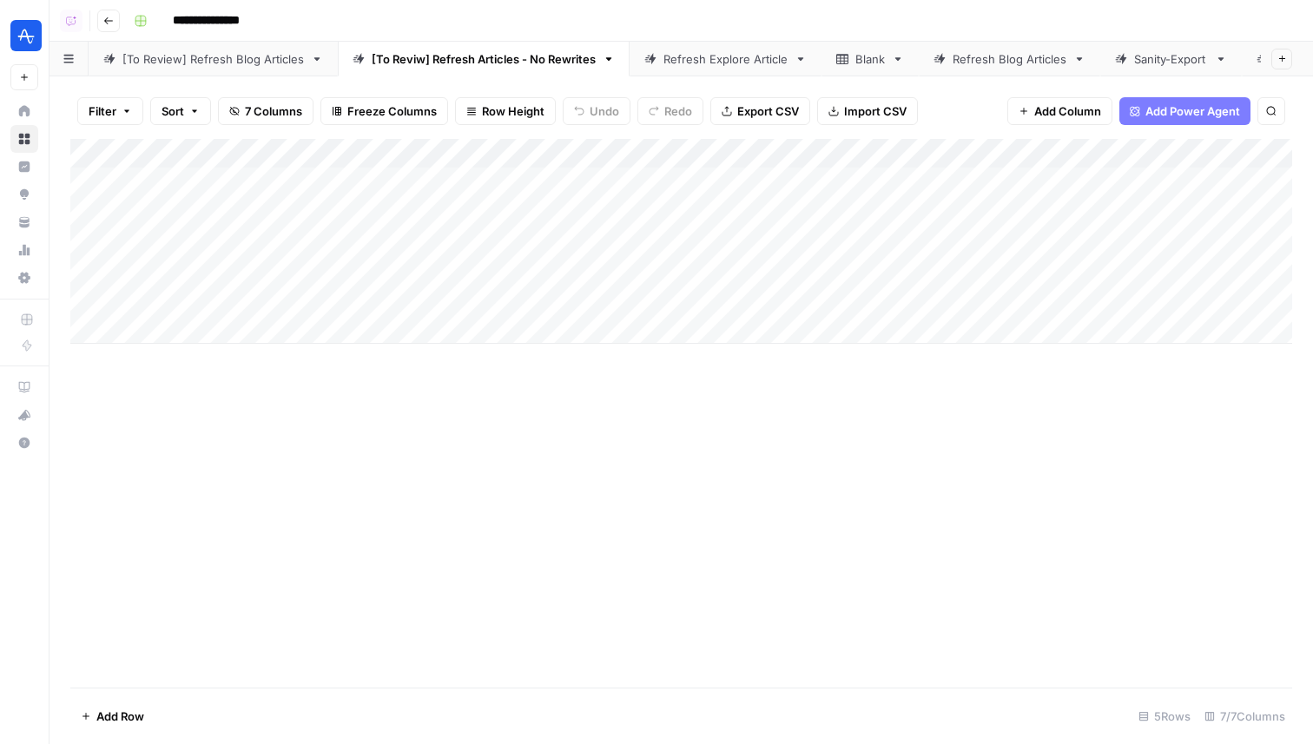
click at [986, 209] on div "Add Column" at bounding box center [681, 241] width 1222 height 205
click at [979, 234] on div "Add Column" at bounding box center [681, 241] width 1222 height 205
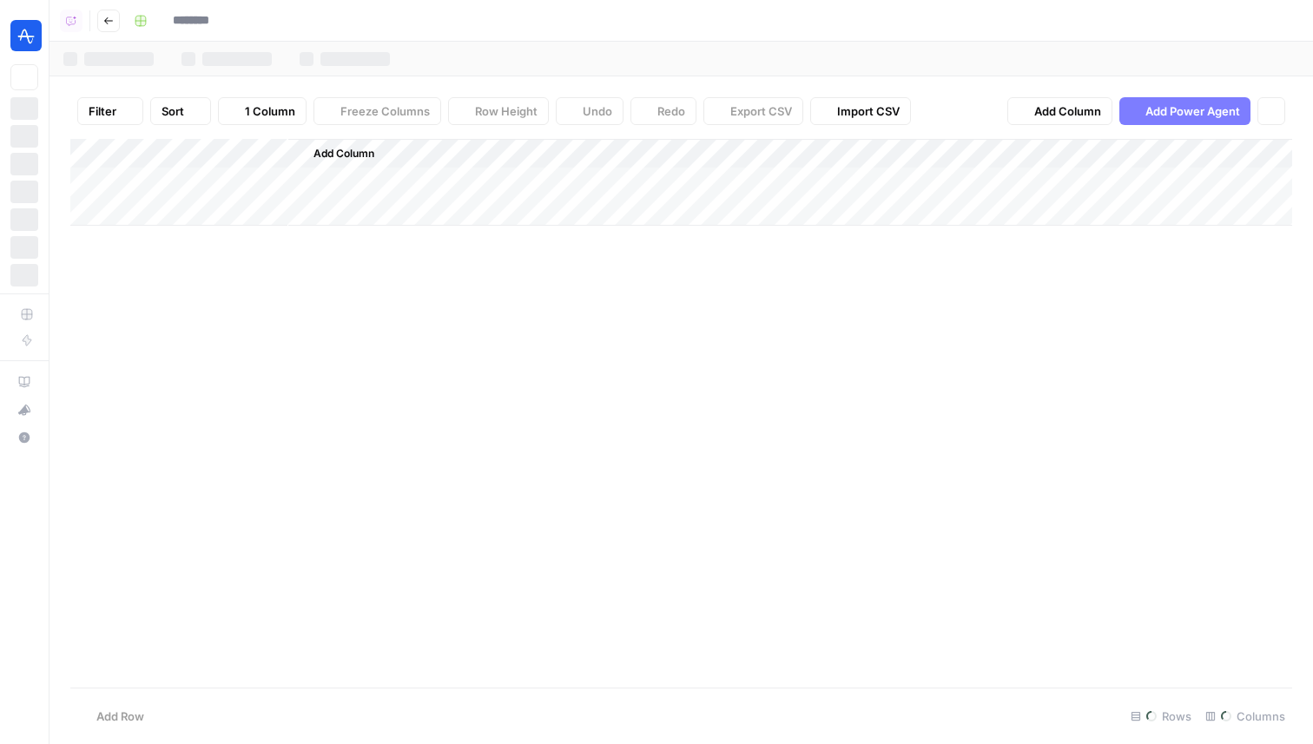
type input "**********"
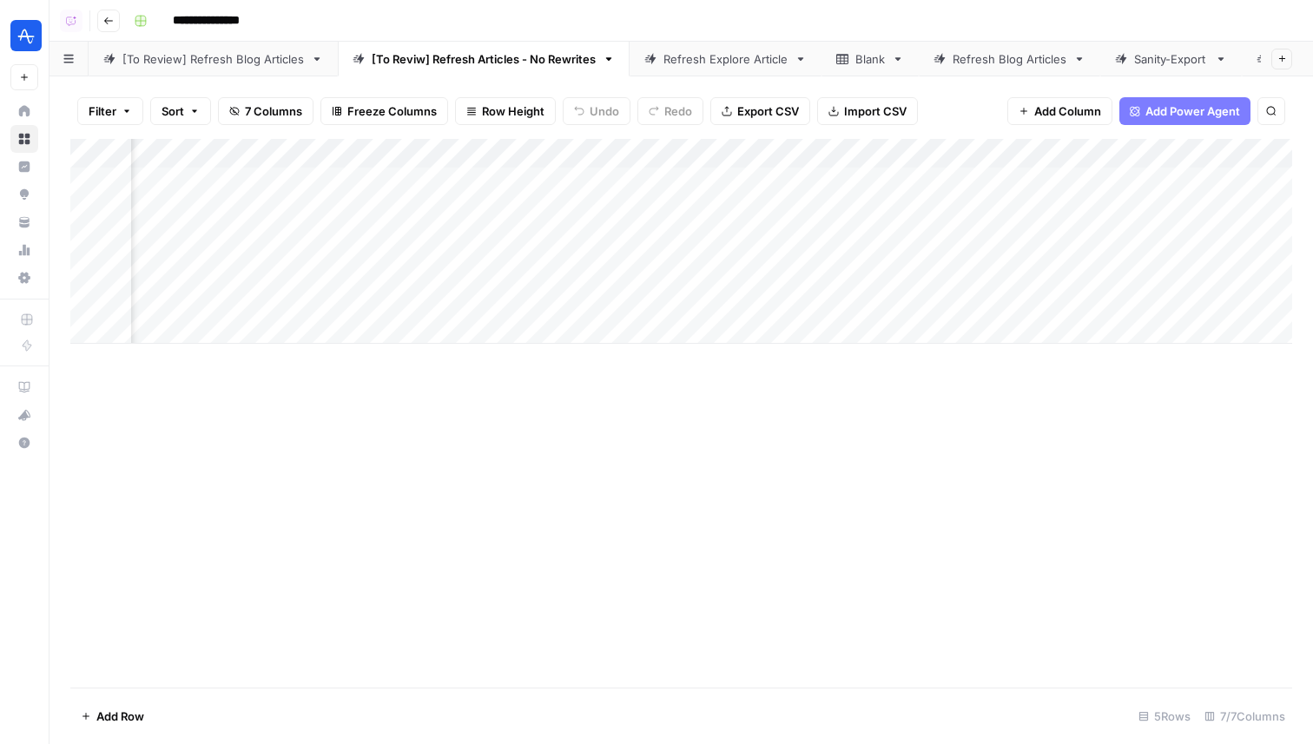
scroll to position [0, 101]
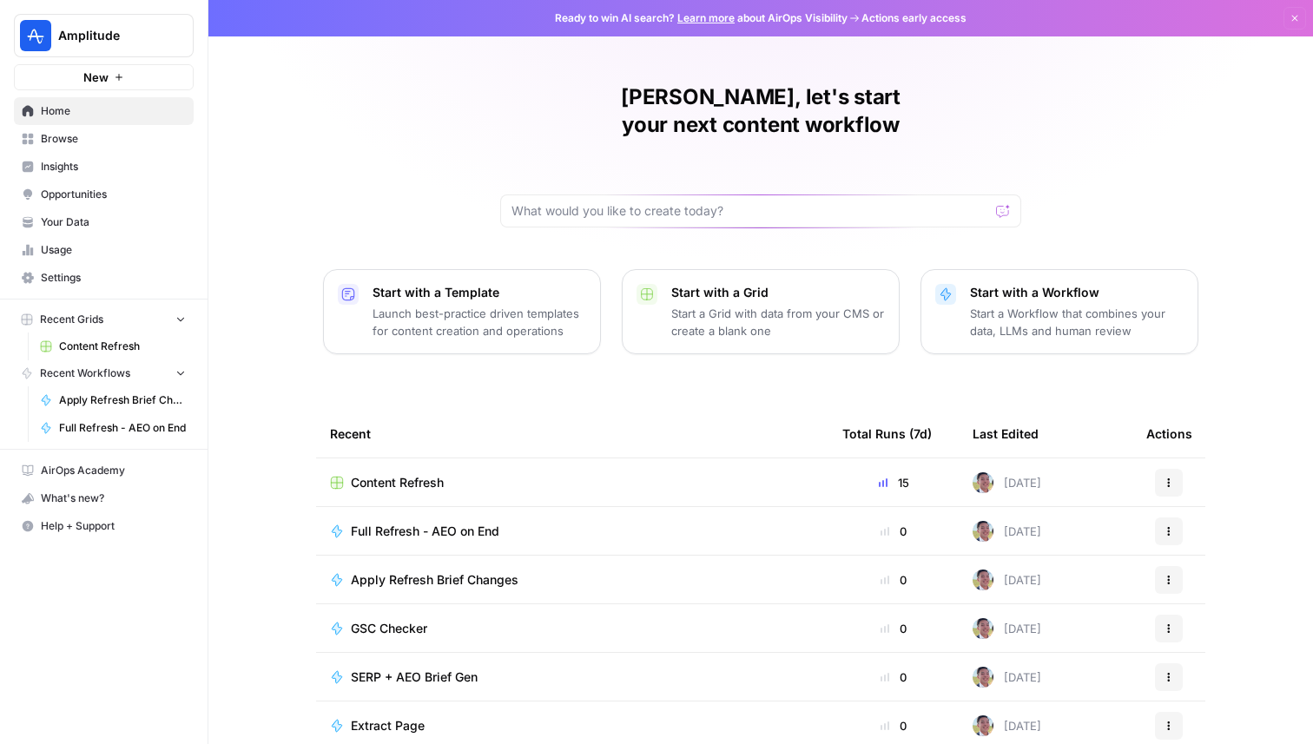
click at [129, 32] on span "Amplitude" at bounding box center [110, 35] width 105 height 17
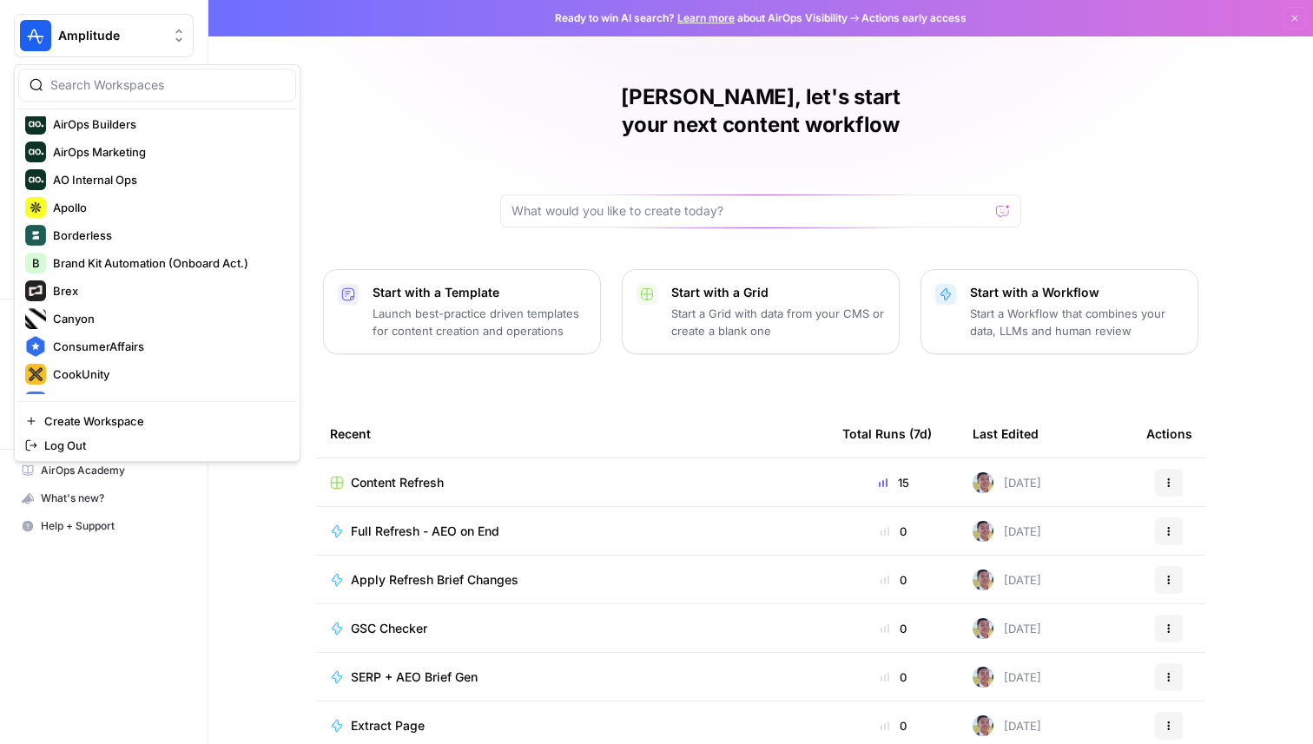
scroll to position [110, 0]
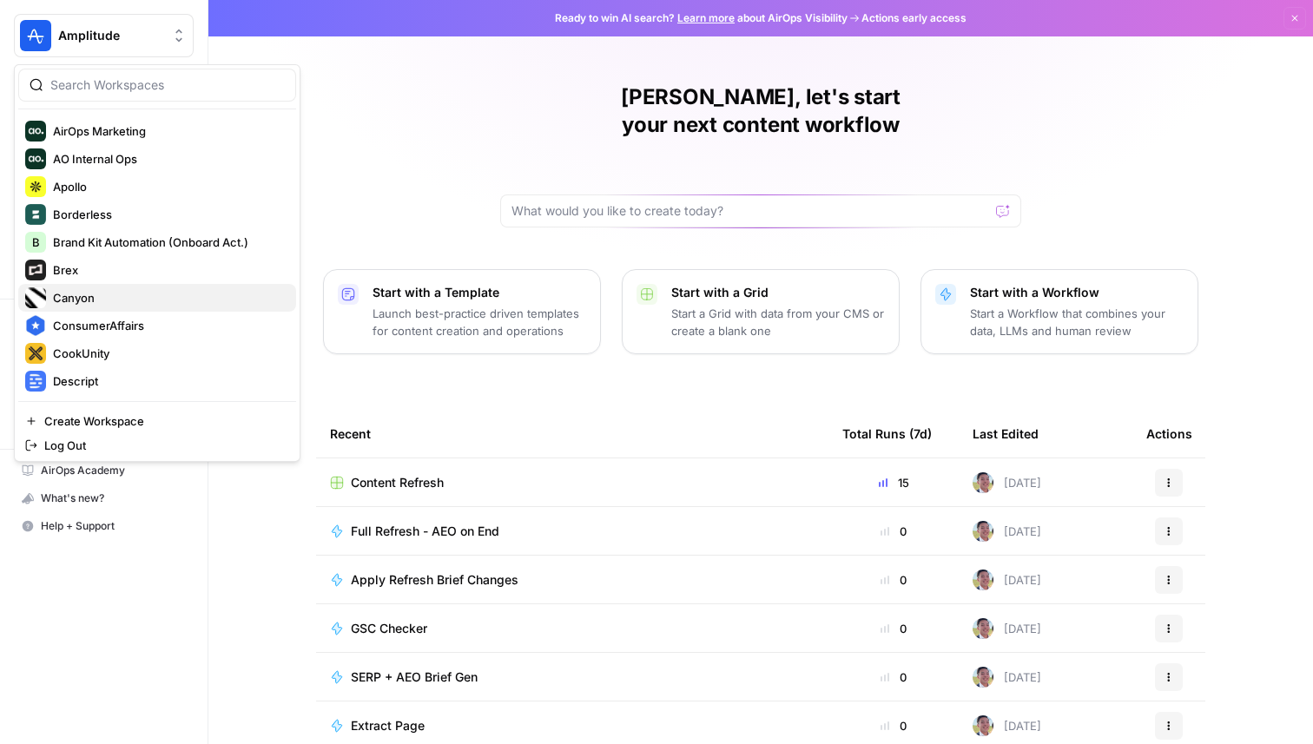
click at [136, 297] on span "Canyon" at bounding box center [167, 297] width 229 height 17
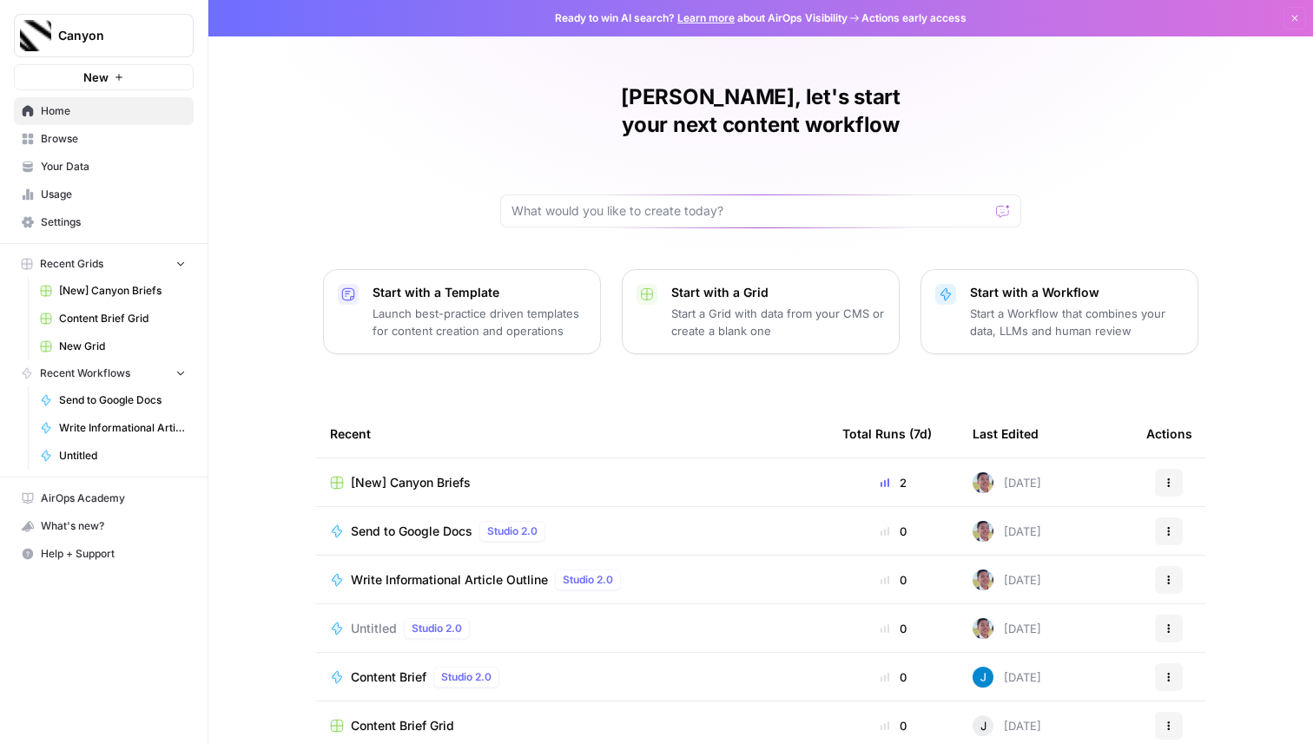
click at [433, 474] on span "[New] Canyon Briefs" at bounding box center [411, 482] width 120 height 17
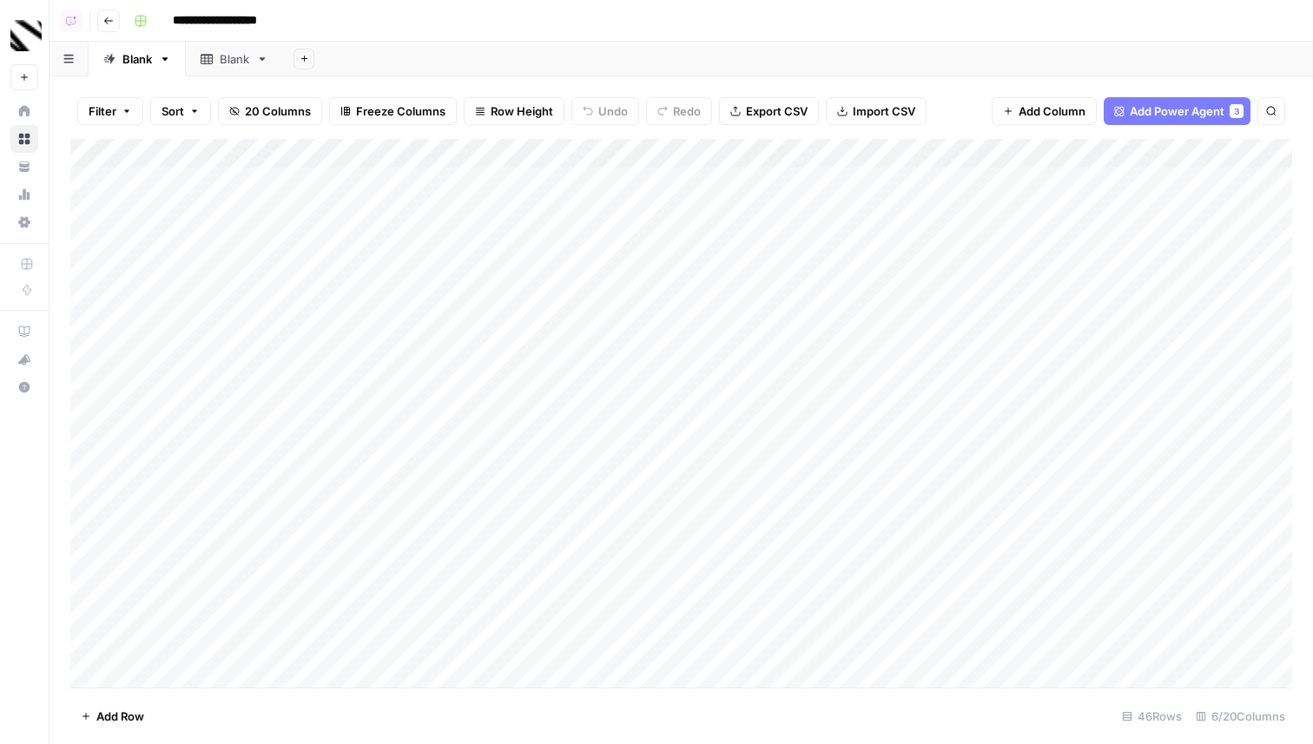
scroll to position [866, 0]
click at [647, 641] on div "Add Column" at bounding box center [681, 413] width 1222 height 549
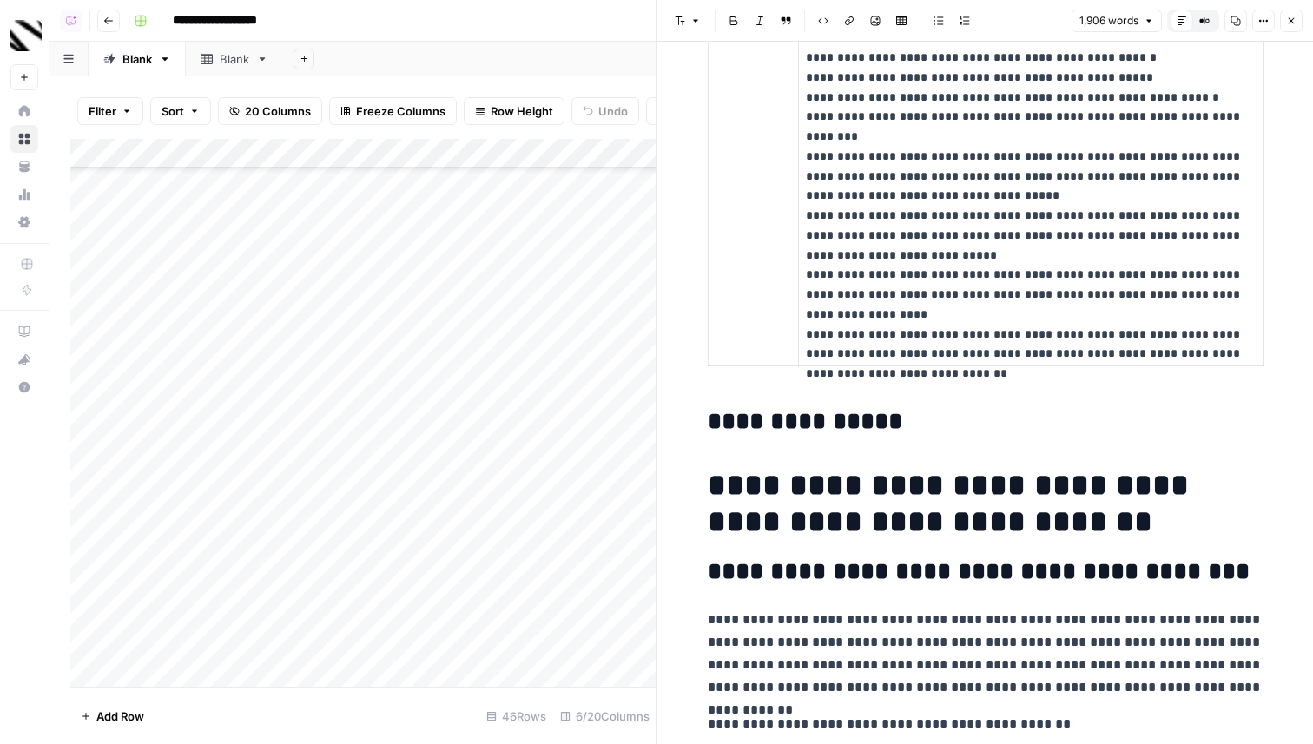
scroll to position [2350, 0]
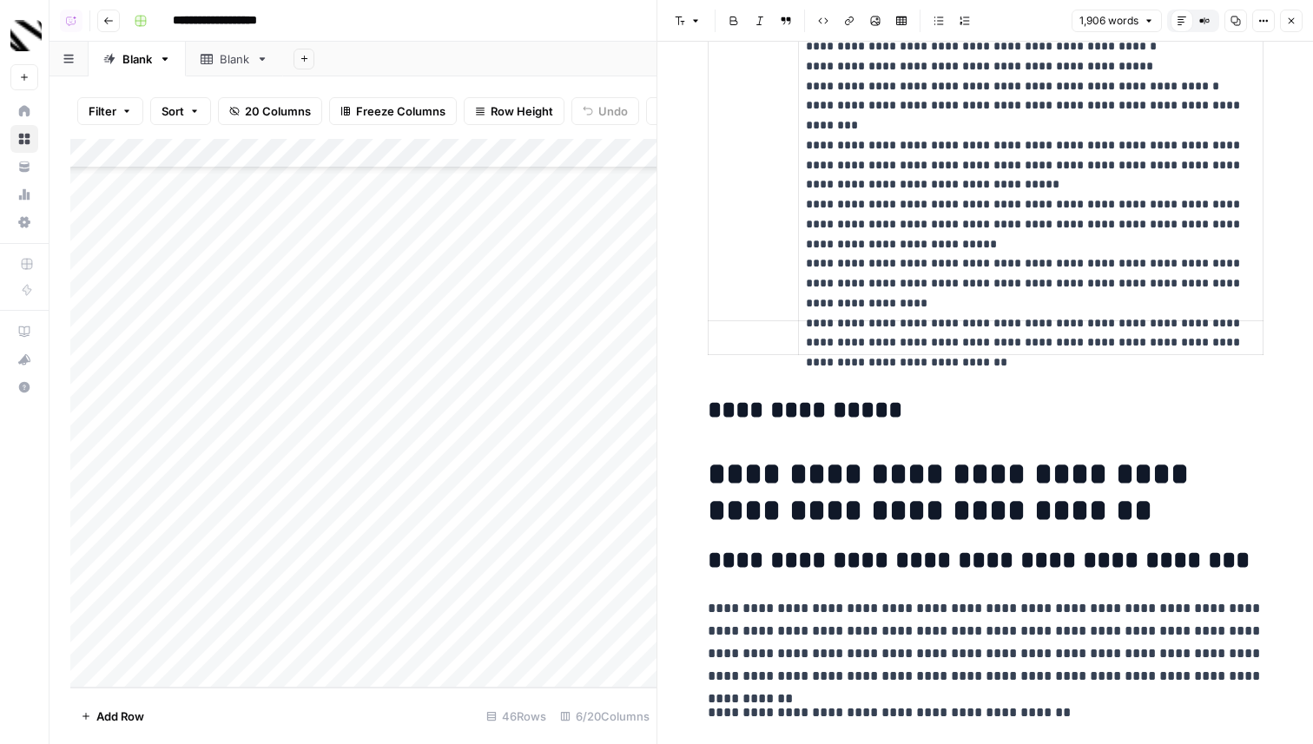
click at [1290, 16] on icon "button" at bounding box center [1291, 21] width 10 height 10
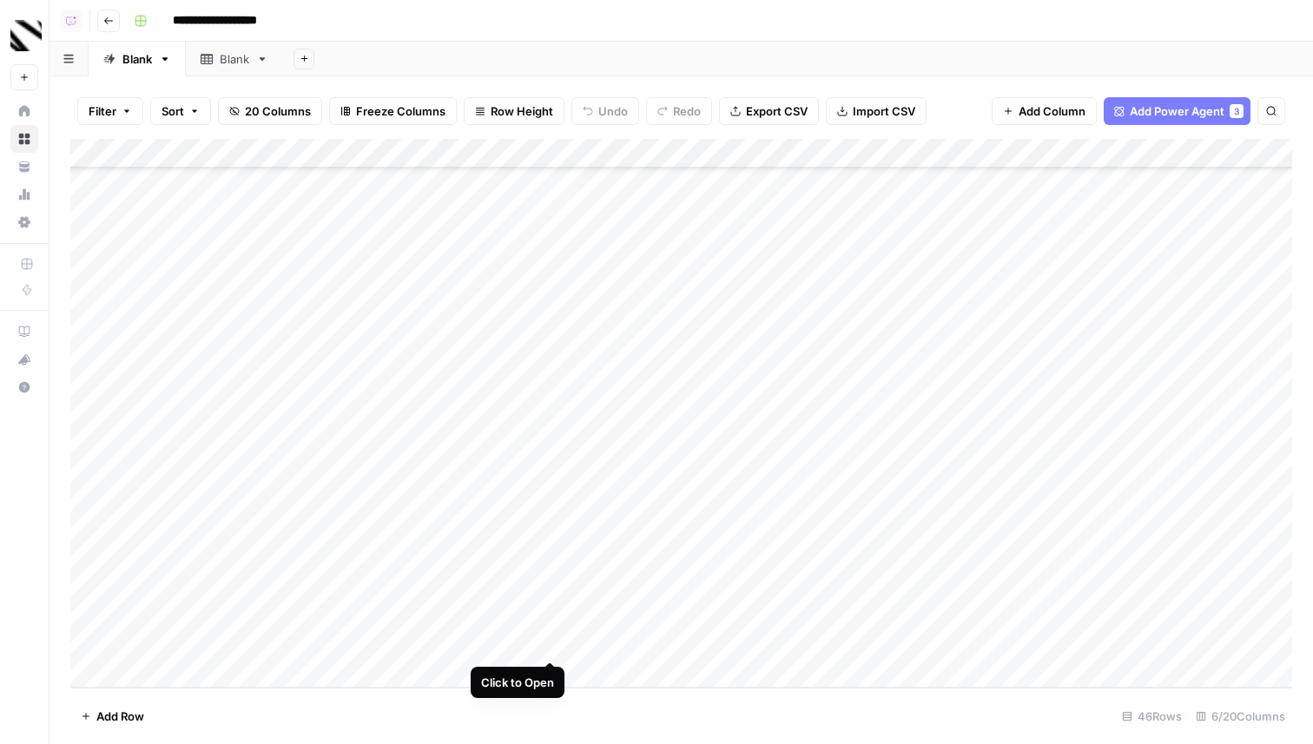
click at [545, 642] on div "Add Column" at bounding box center [681, 413] width 1222 height 549
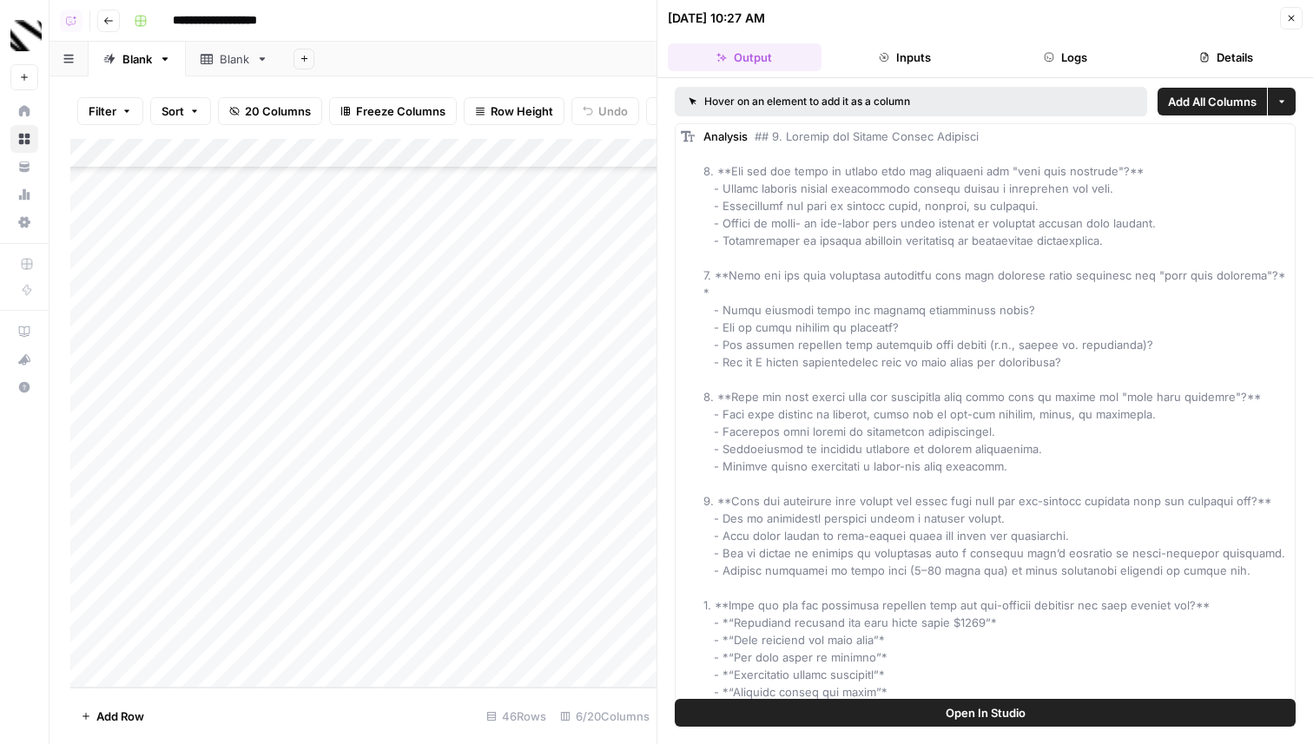
click at [1072, 41] on header "[DATE] 10:27 AM Close Output Inputs Logs Details" at bounding box center [984, 39] width 655 height 78
click at [1072, 50] on button "Logs" at bounding box center [1066, 57] width 154 height 28
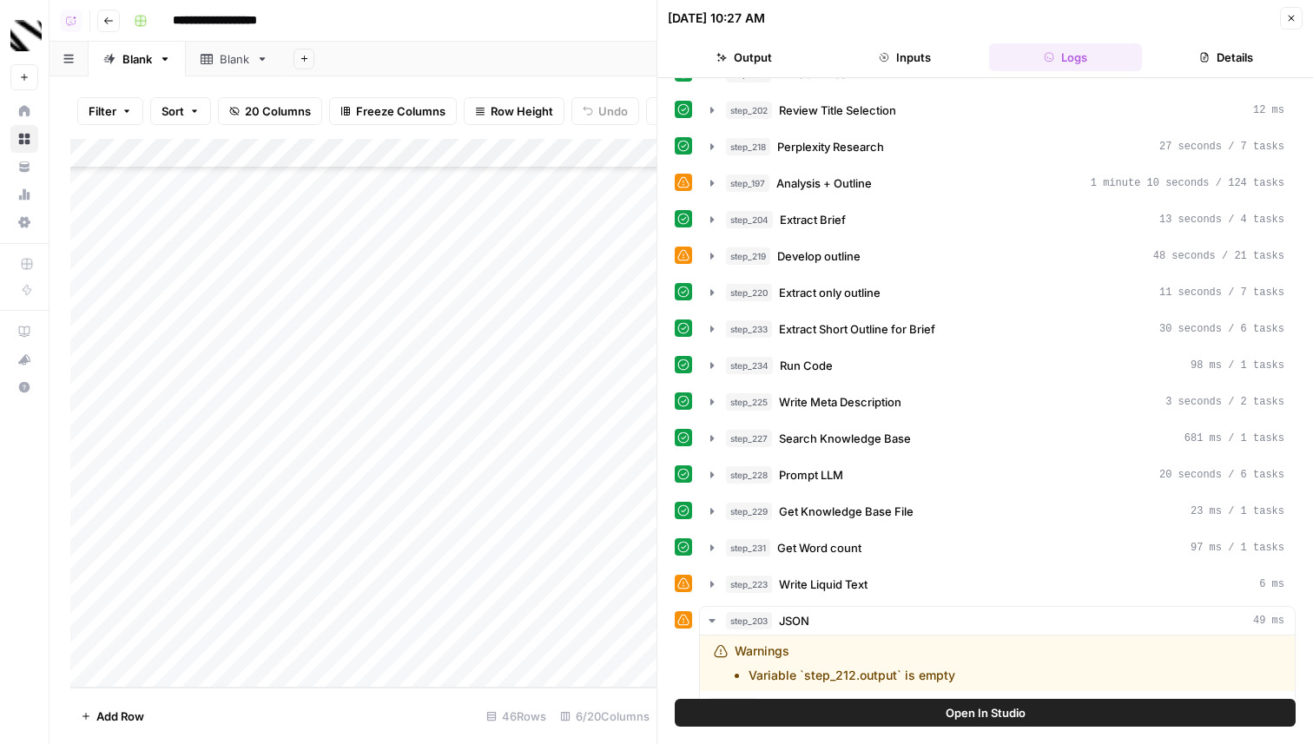
scroll to position [271, 0]
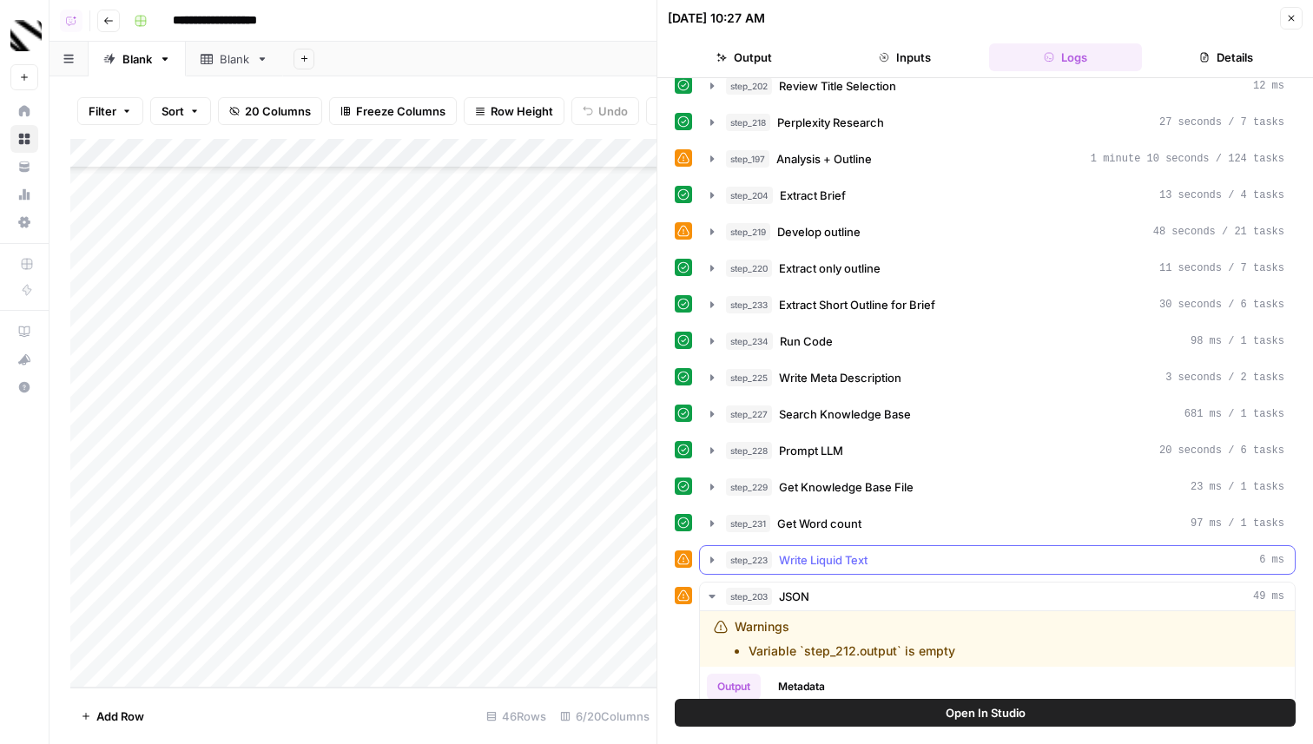
click at [867, 563] on span "Write Liquid Text" at bounding box center [823, 559] width 89 height 17
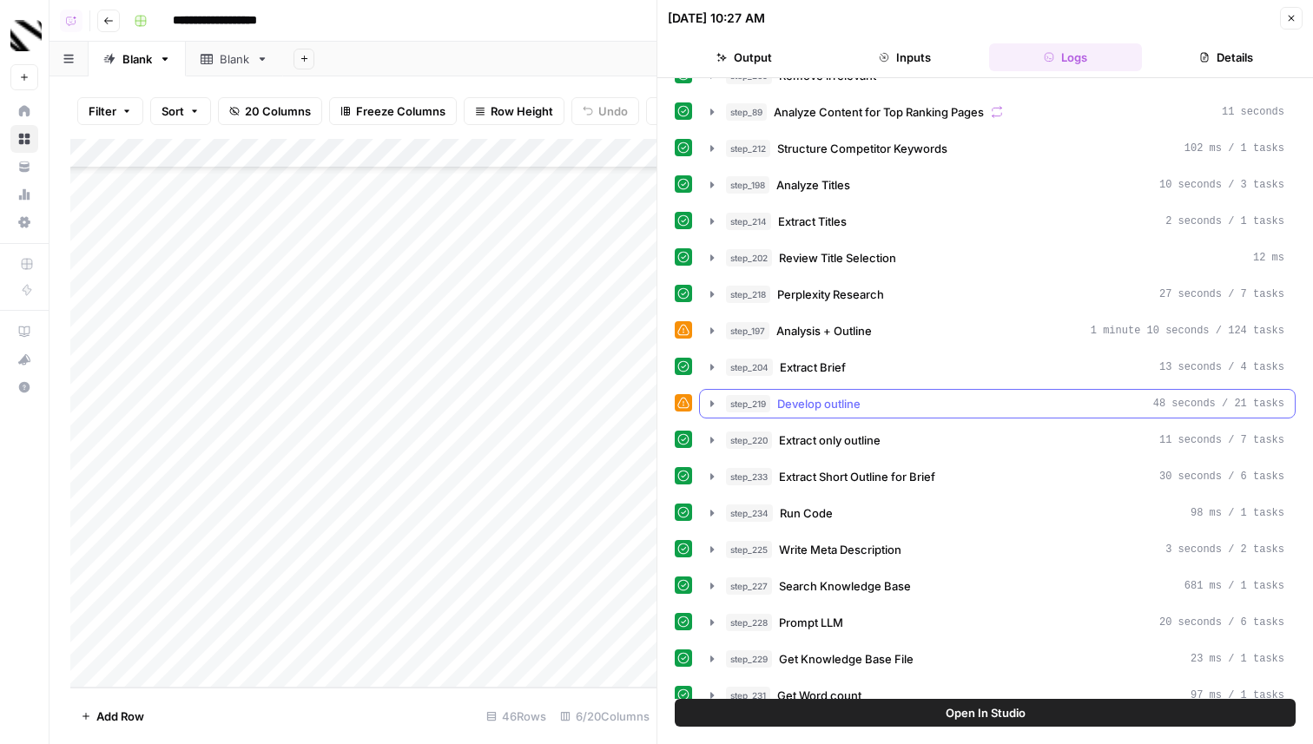
scroll to position [107, 0]
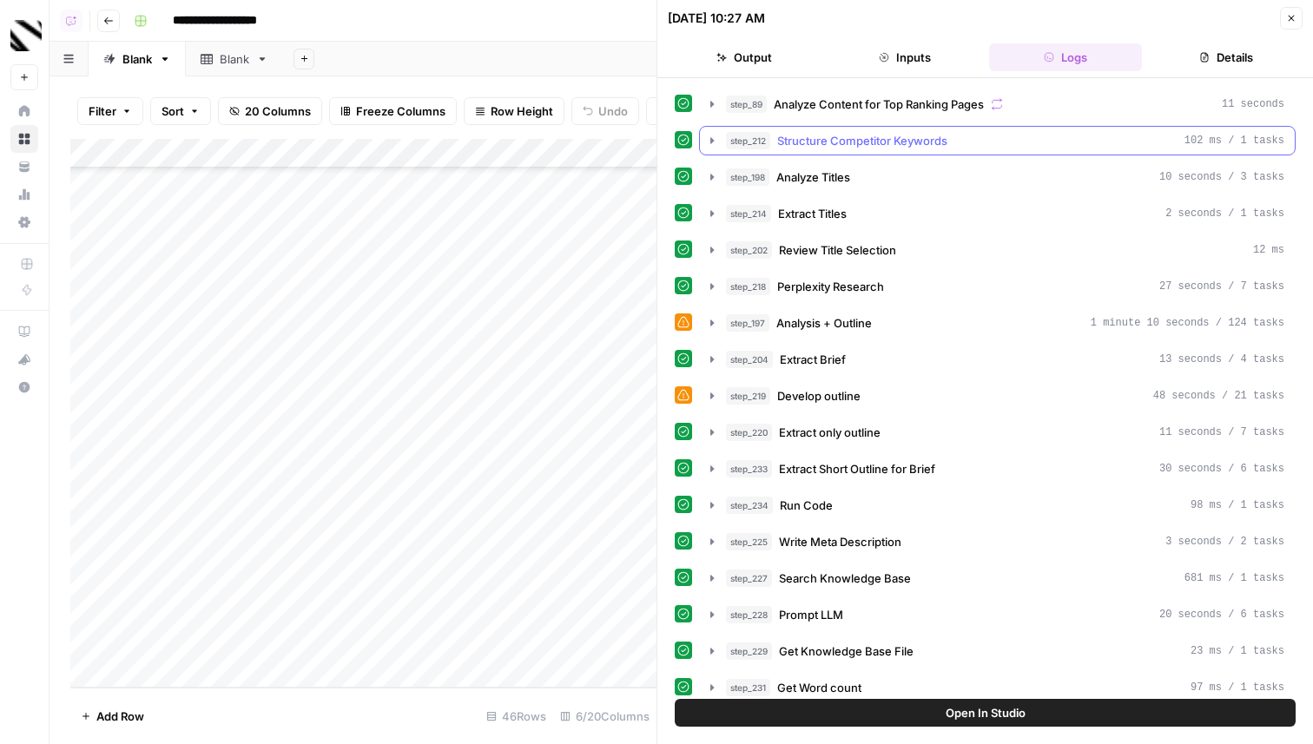
click at [871, 144] on span "Structure Competitor Keywords" at bounding box center [862, 140] width 170 height 17
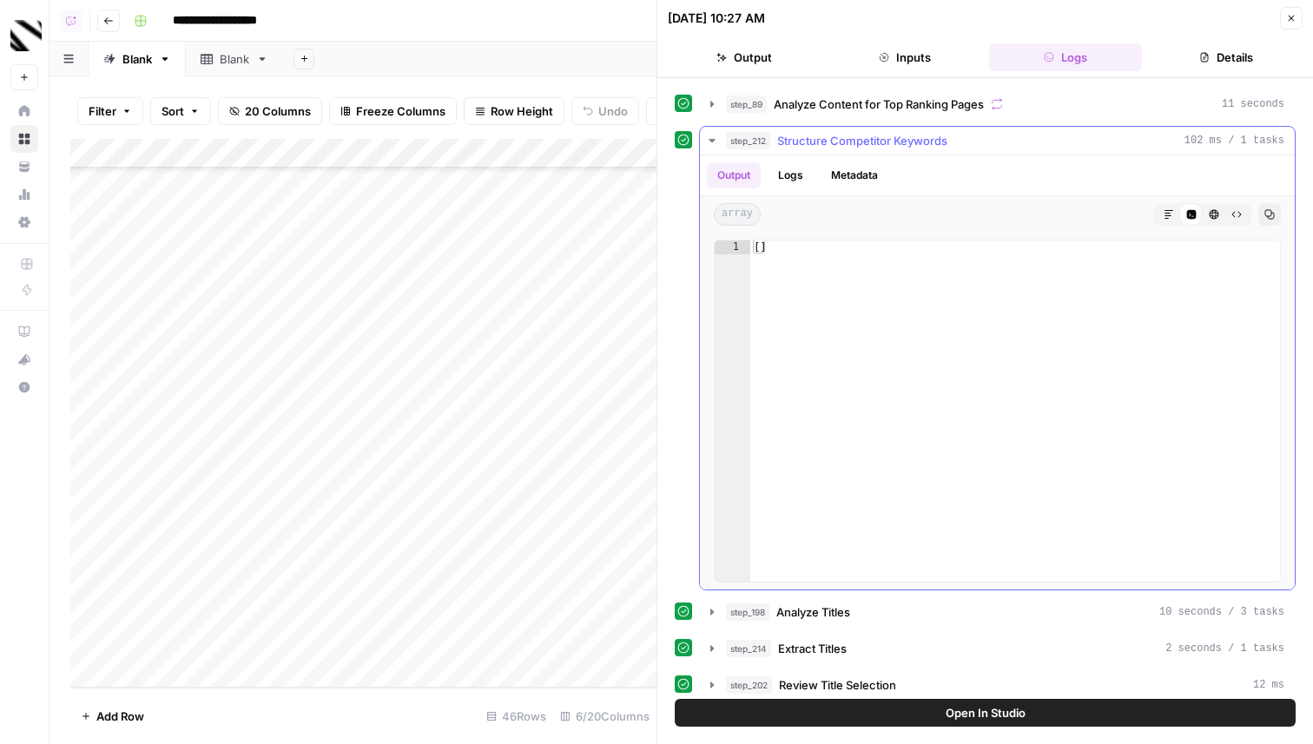
click at [871, 144] on span "Structure Competitor Keywords" at bounding box center [862, 140] width 170 height 17
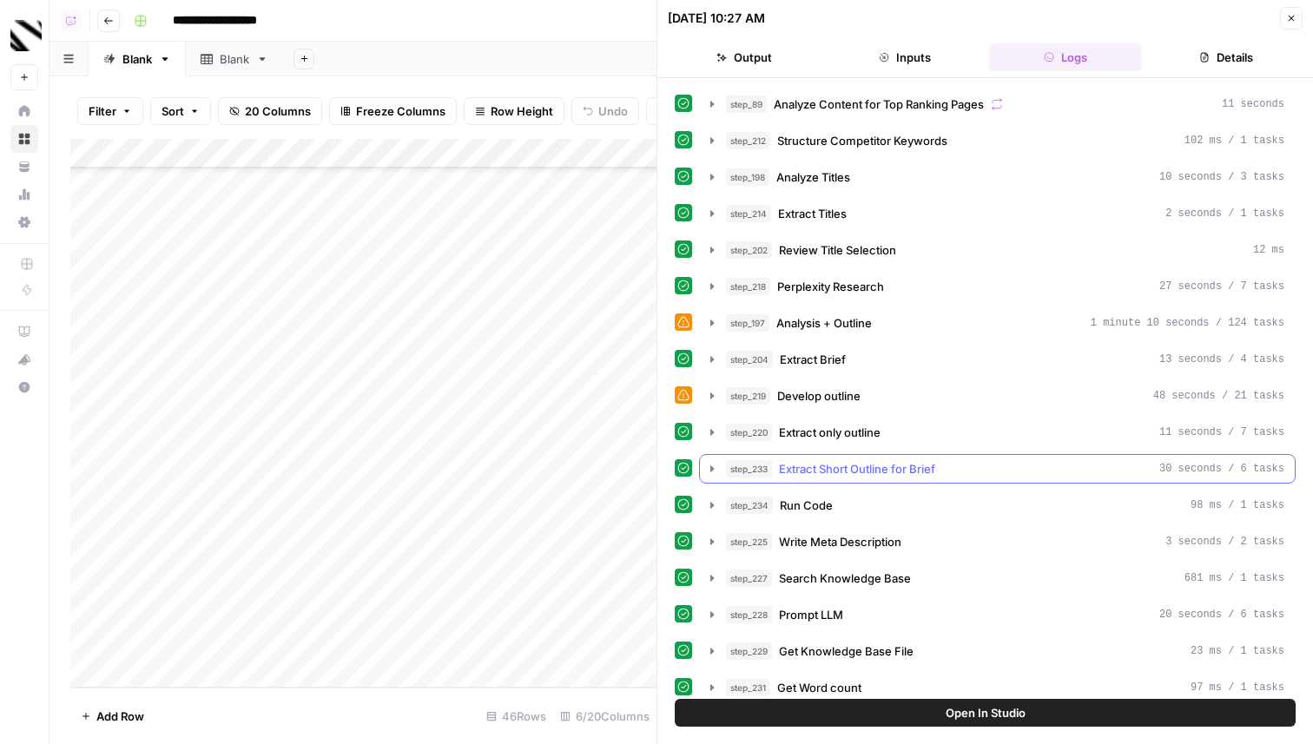
click at [851, 473] on span "Extract Short Outline for Brief" at bounding box center [857, 468] width 156 height 17
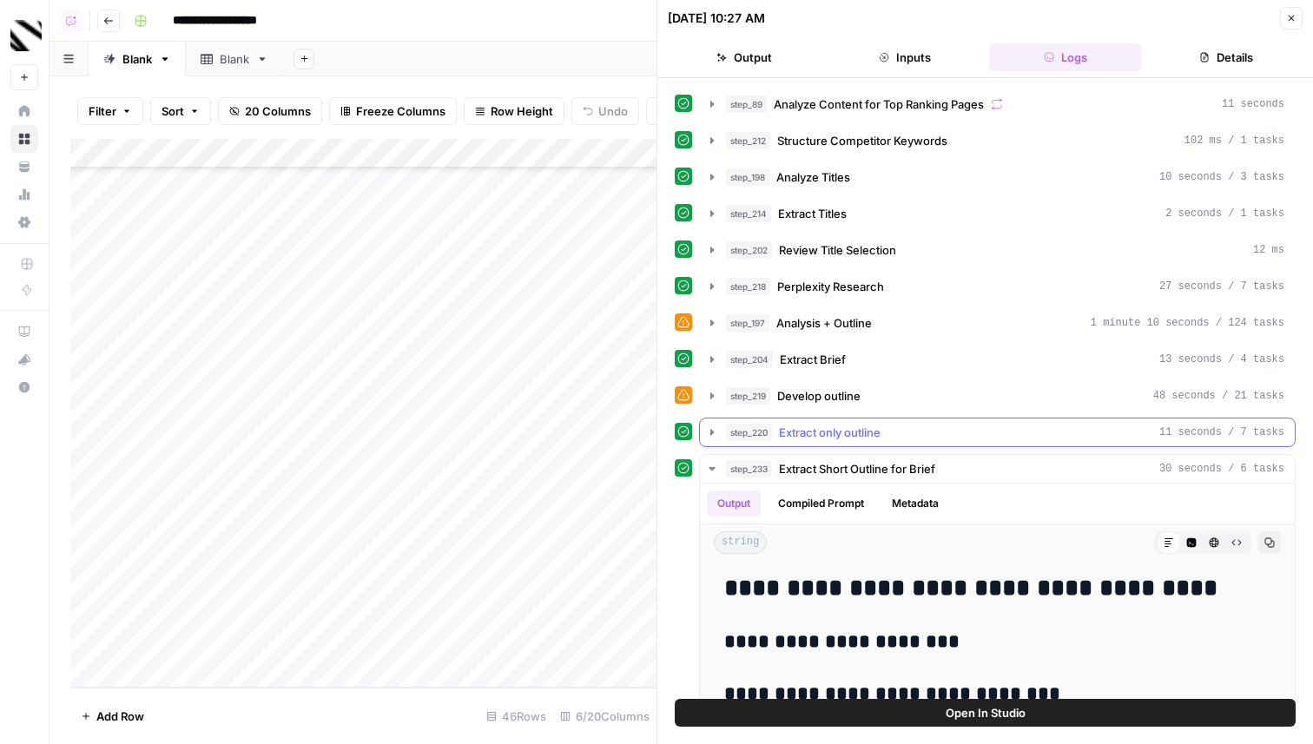
click at [853, 439] on span "Extract only outline" at bounding box center [830, 432] width 102 height 17
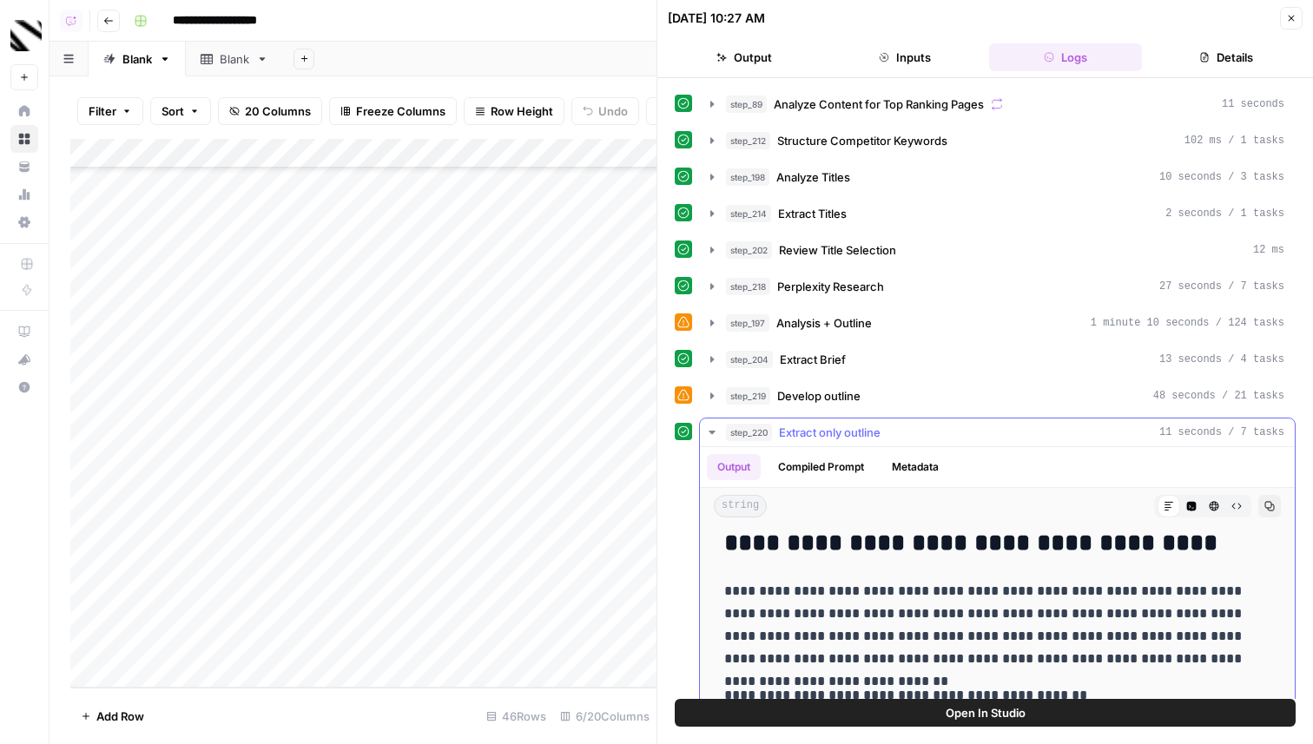
scroll to position [0, 0]
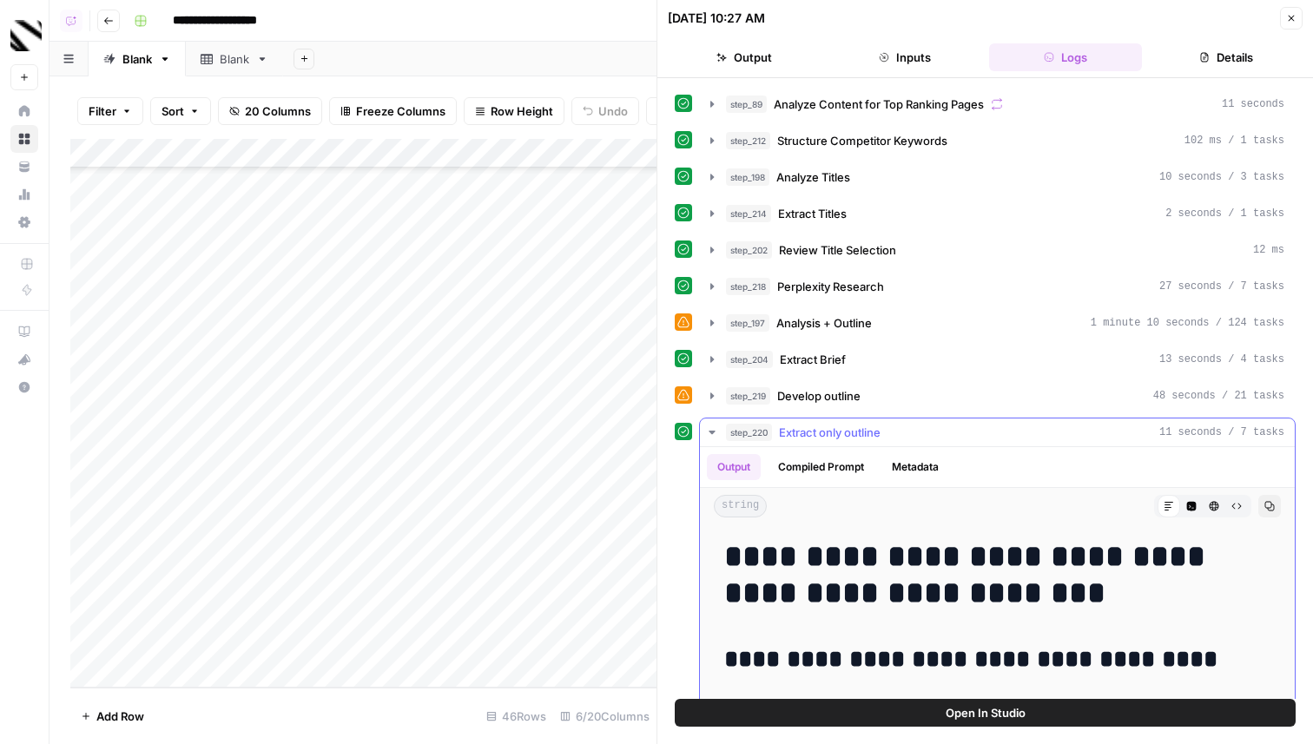
click at [847, 429] on span "Extract only outline" at bounding box center [830, 432] width 102 height 17
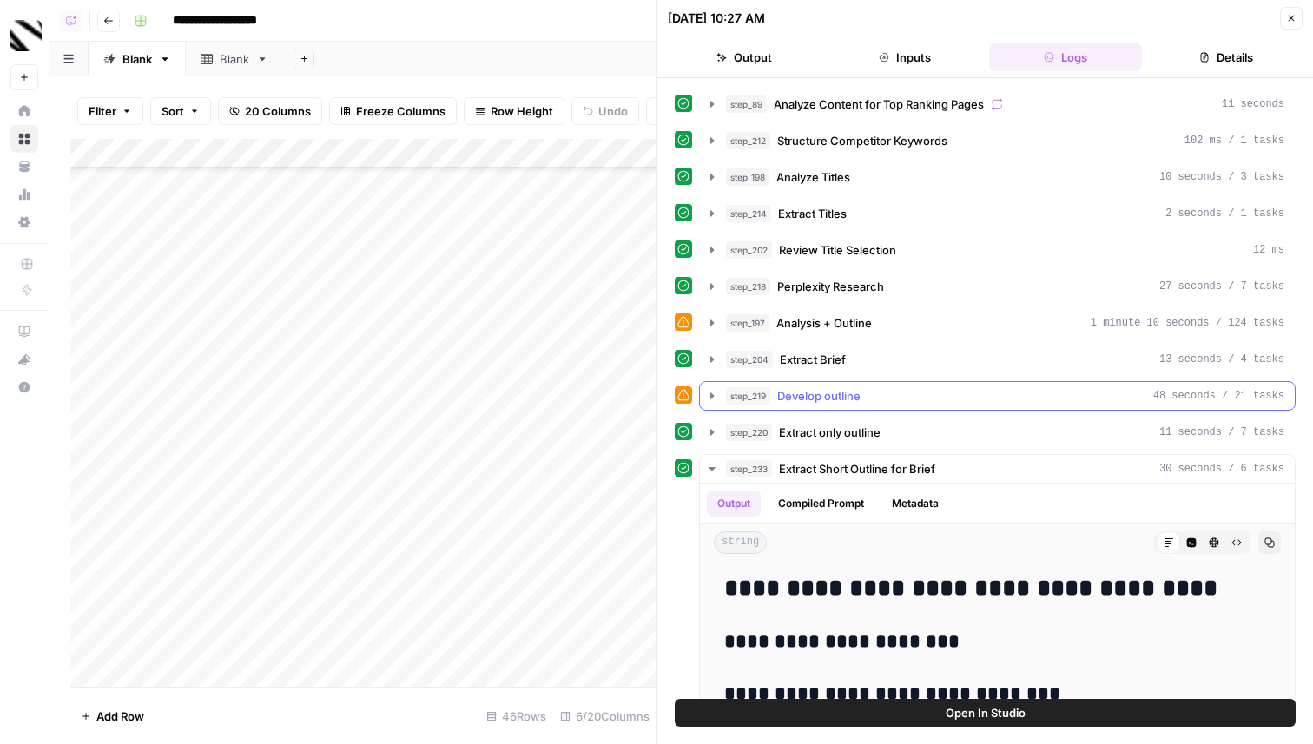
click at [844, 393] on span "Develop outline" at bounding box center [818, 395] width 83 height 17
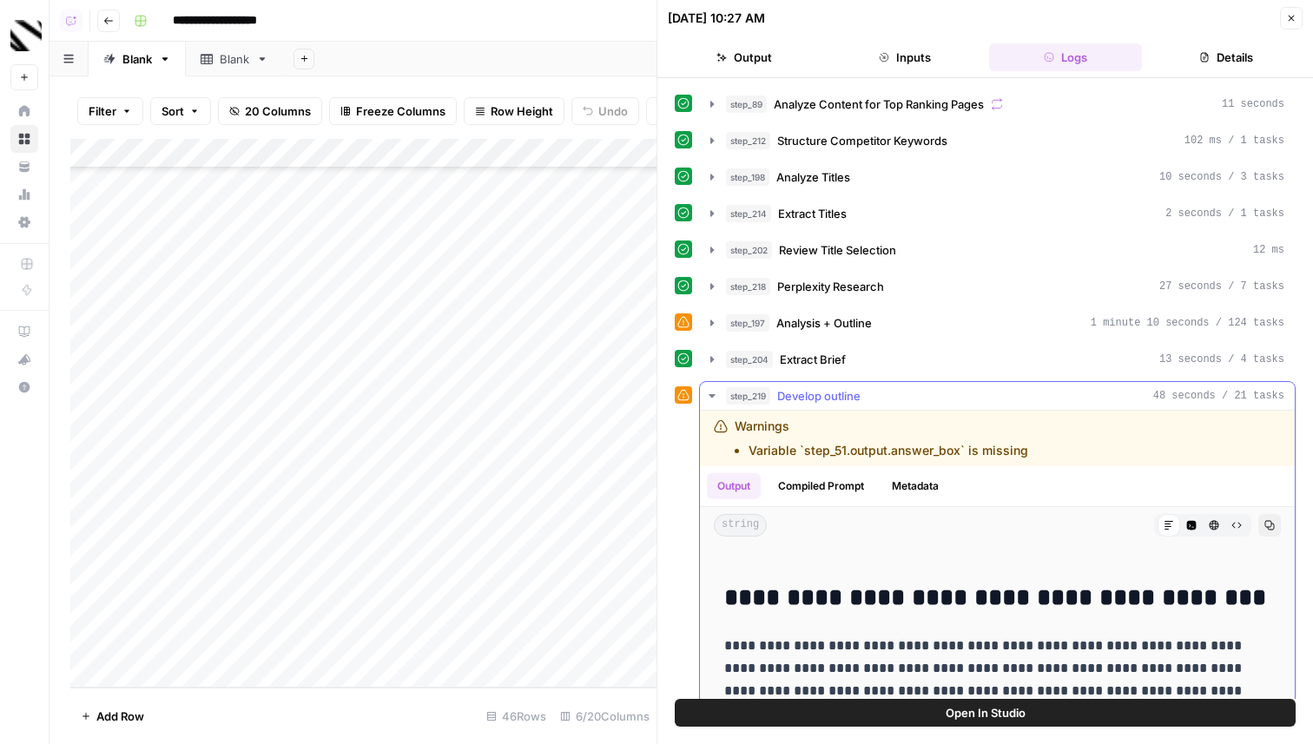
scroll to position [79, 0]
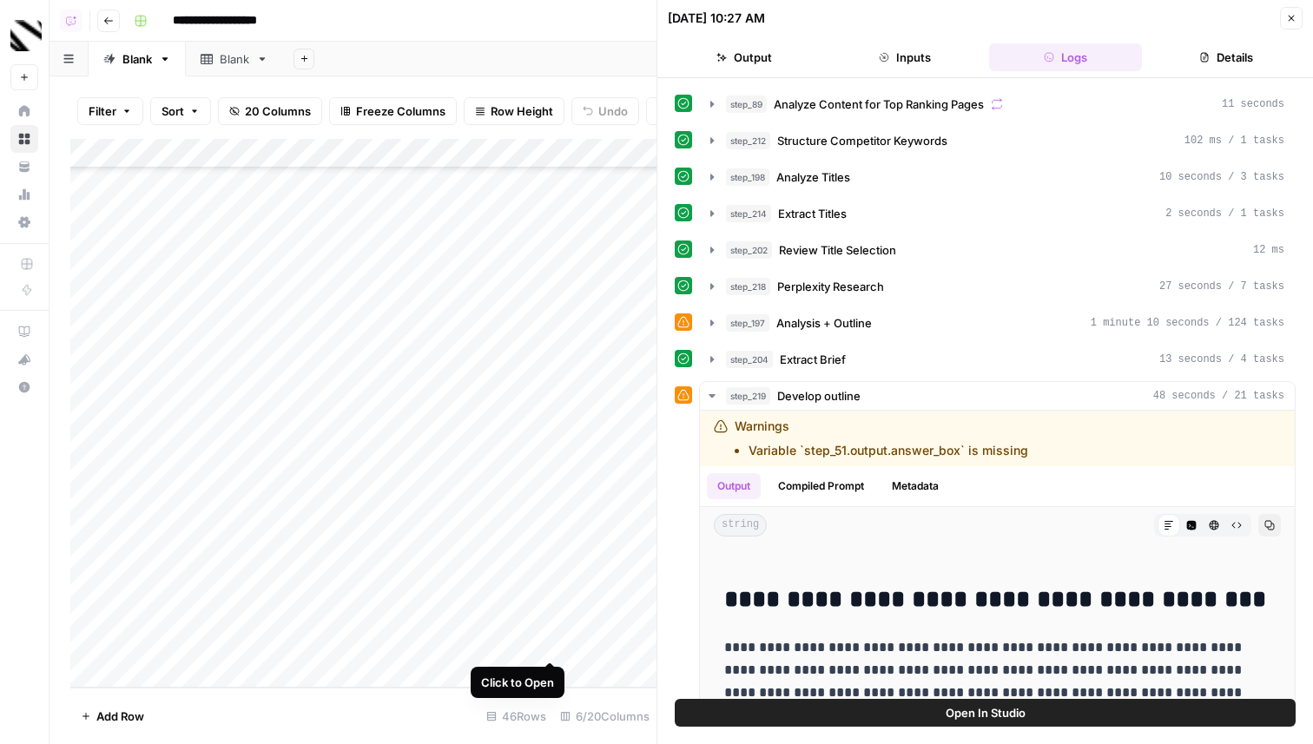
click at [550, 641] on div "Add Column" at bounding box center [363, 413] width 586 height 549
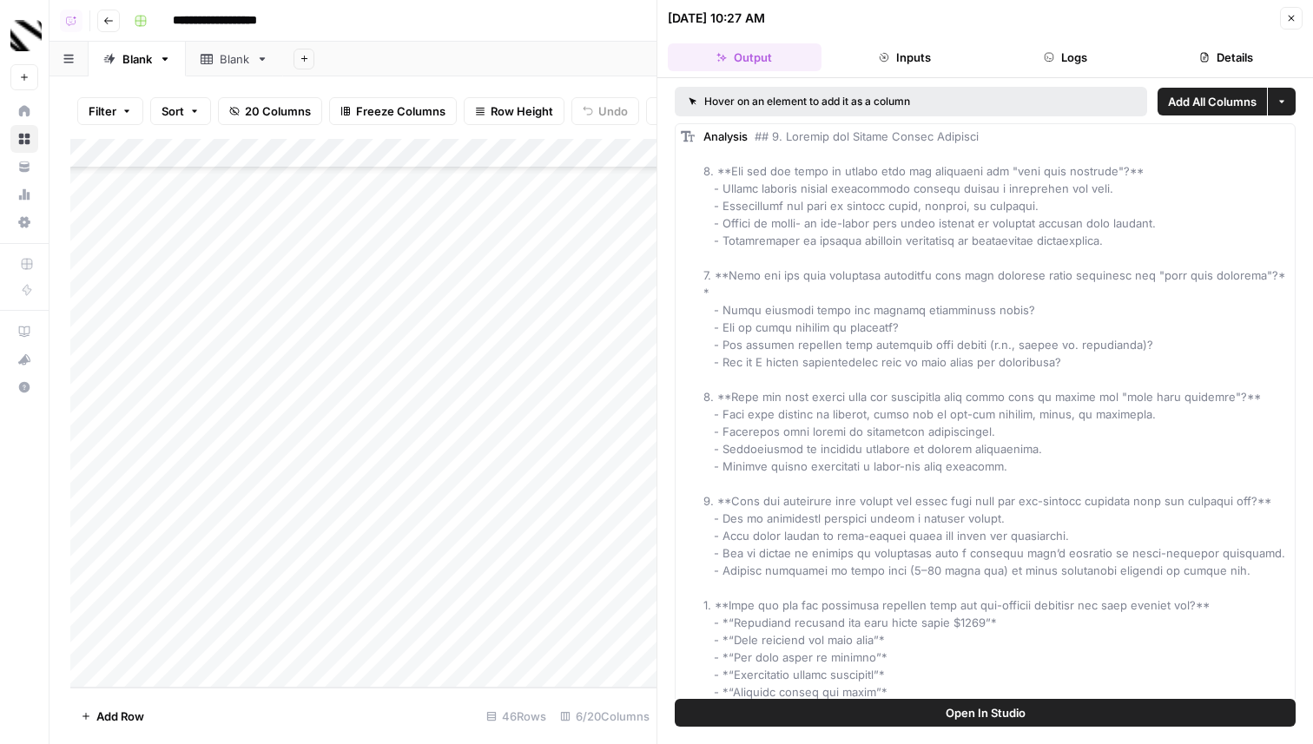
click at [842, 715] on button "Open In Studio" at bounding box center [985, 713] width 621 height 28
click at [801, 718] on button "Open In Studio" at bounding box center [985, 713] width 621 height 28
click at [575, 644] on div "Add Column" at bounding box center [363, 413] width 586 height 549
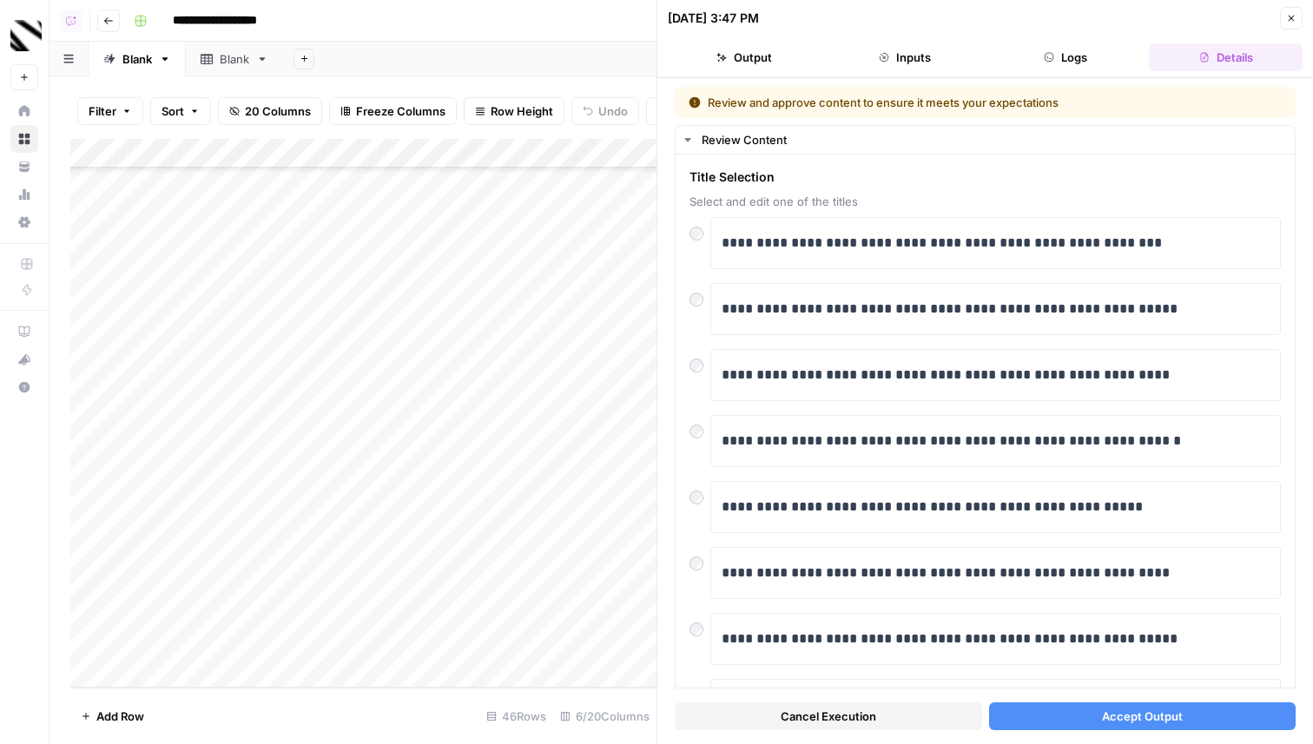
click at [1103, 708] on span "Accept Output" at bounding box center [1142, 716] width 81 height 17
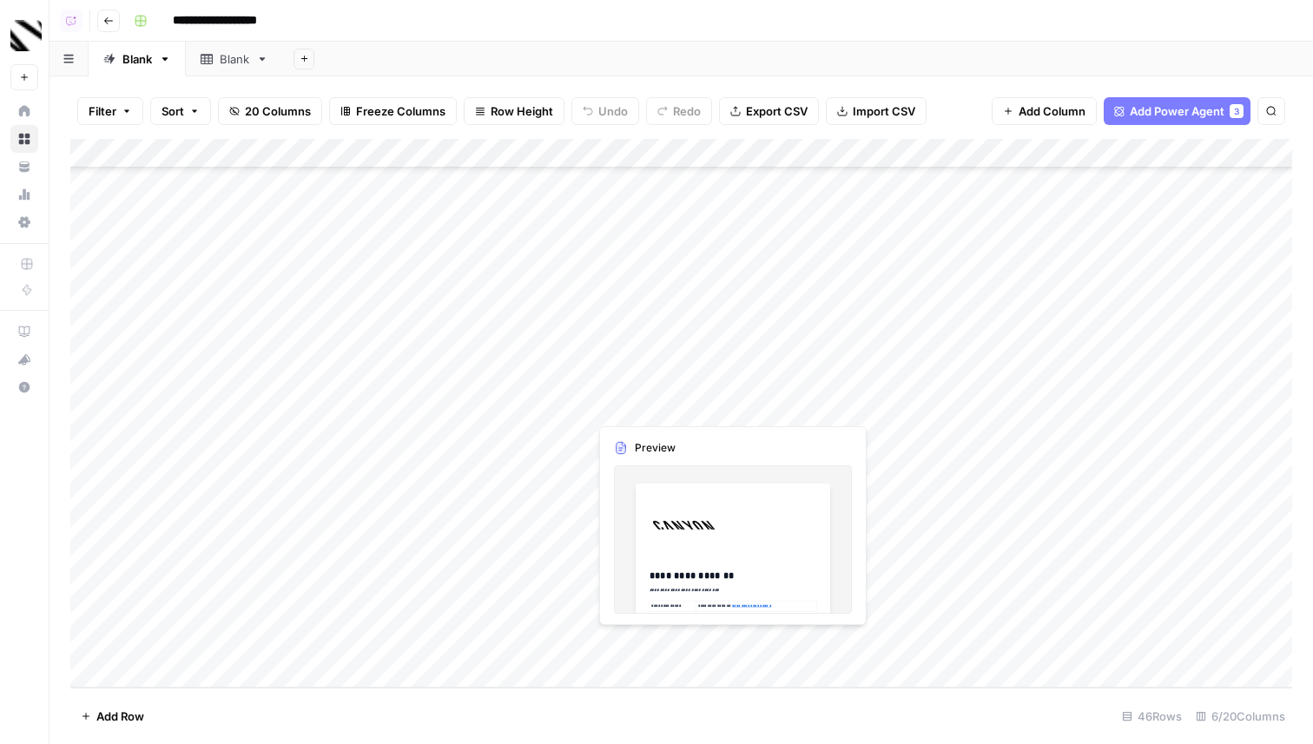
click at [615, 639] on div "Add Column" at bounding box center [681, 413] width 1222 height 549
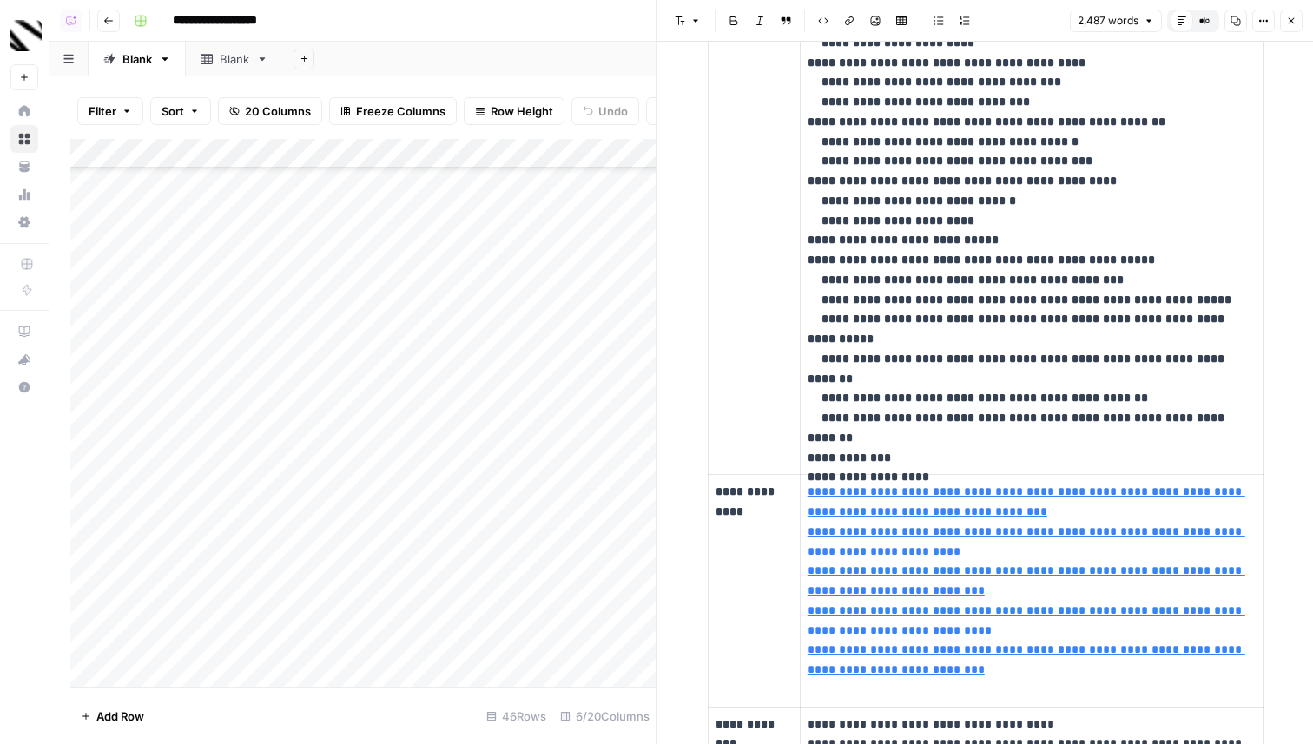
scroll to position [1401, 0]
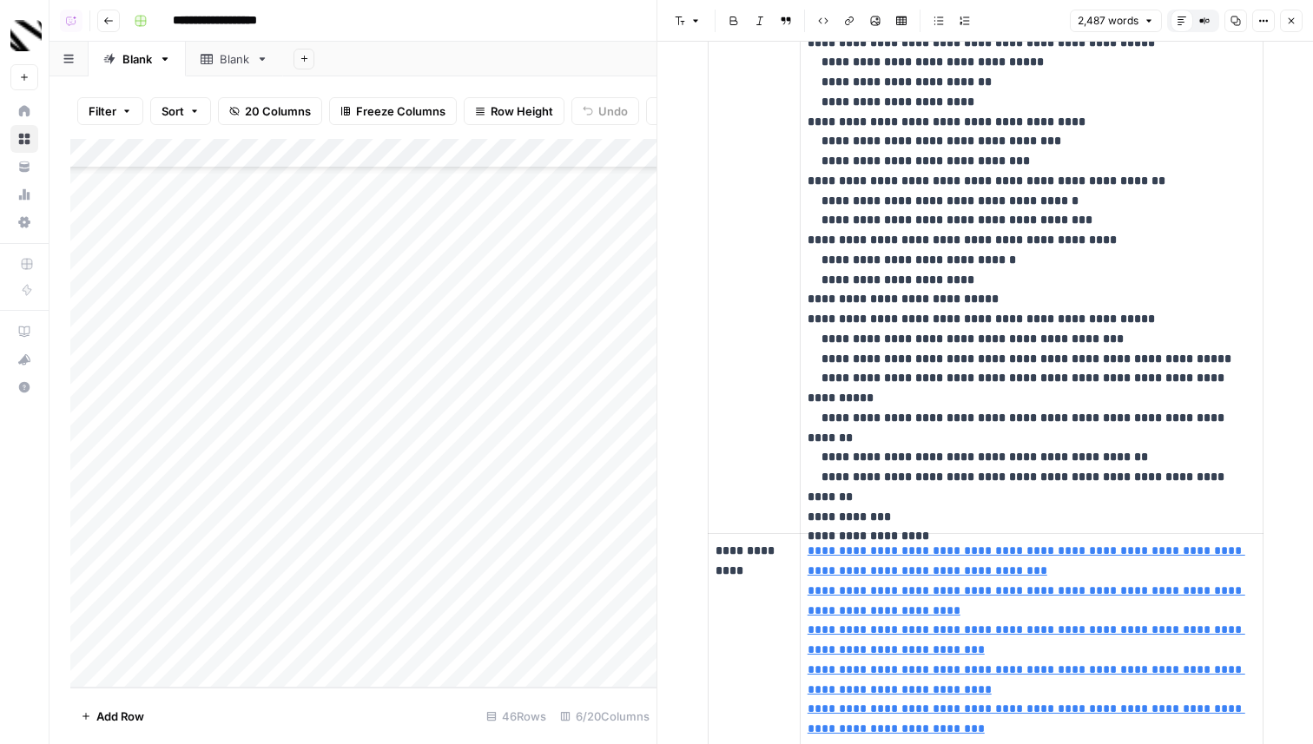
click at [1286, 16] on icon "button" at bounding box center [1291, 21] width 10 height 10
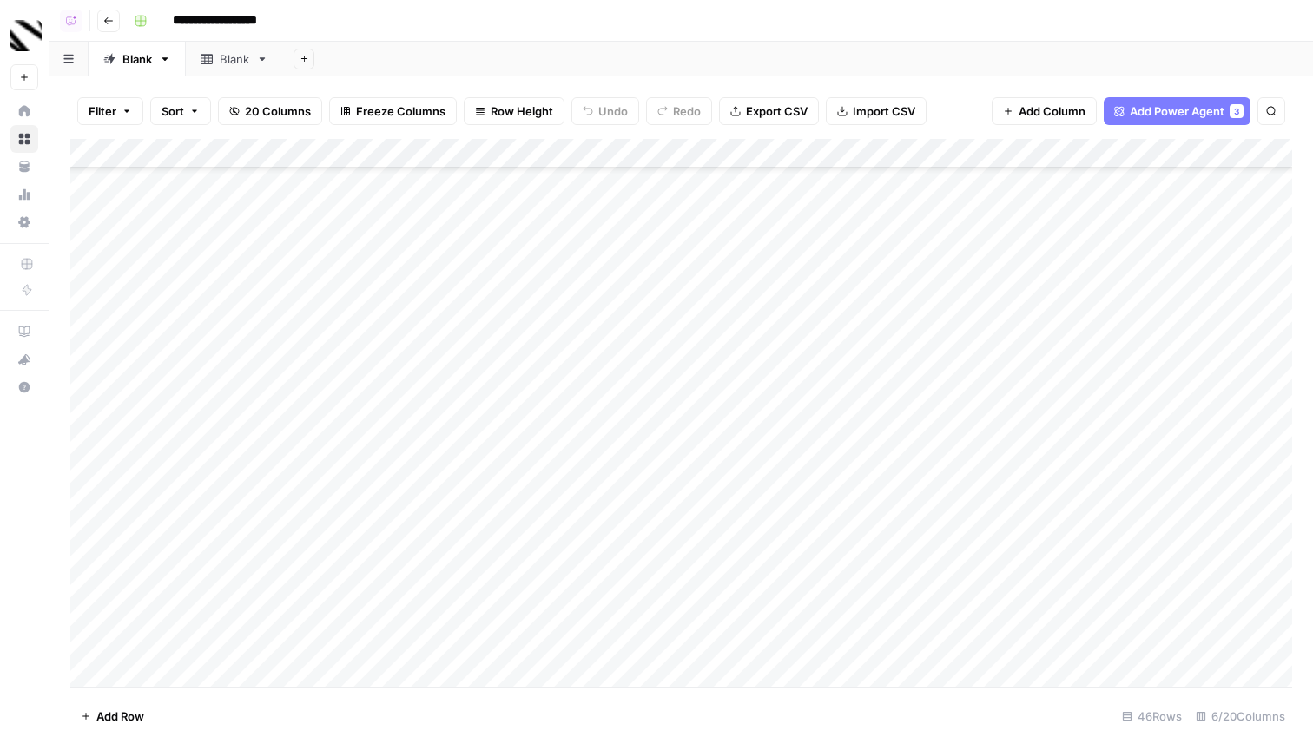
click at [572, 650] on div "Add Column" at bounding box center [681, 413] width 1222 height 549
click at [568, 644] on div "Add Column" at bounding box center [681, 413] width 1222 height 549
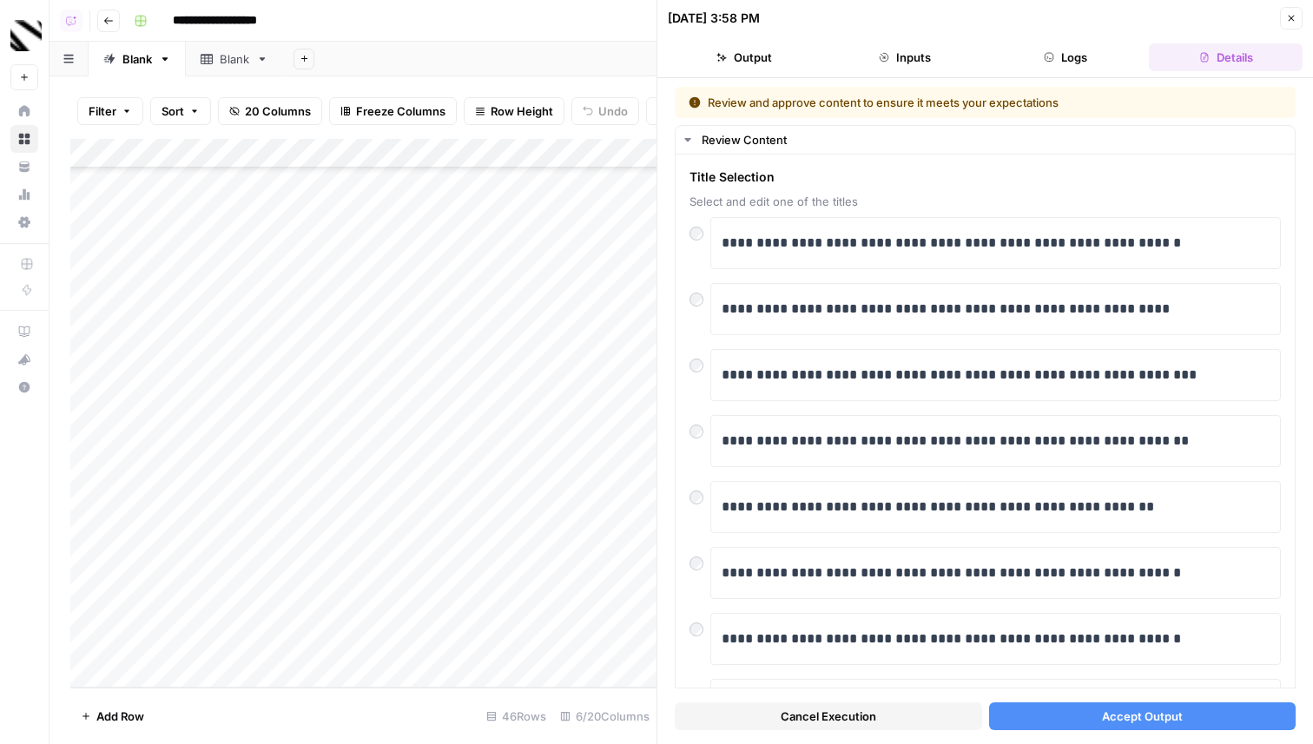
click at [1124, 719] on span "Accept Output" at bounding box center [1142, 716] width 81 height 17
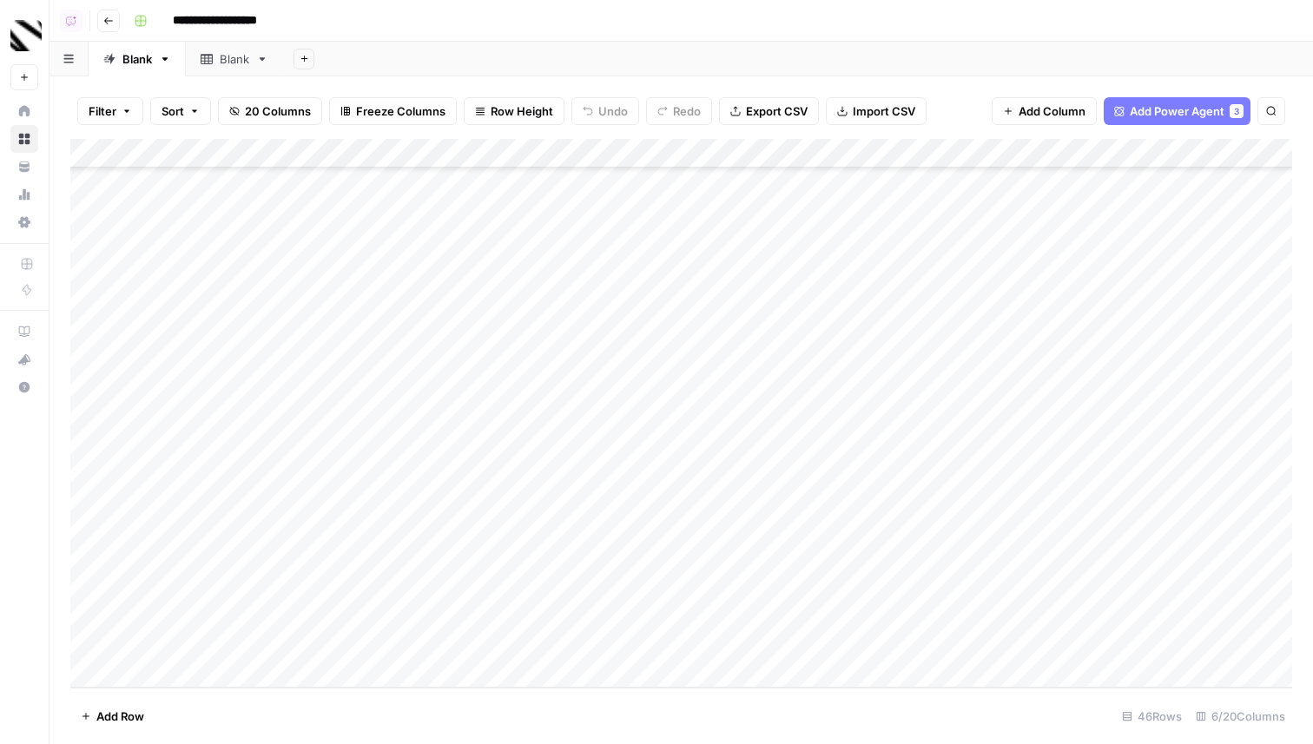
click at [682, 650] on div "Add Column" at bounding box center [681, 413] width 1222 height 549
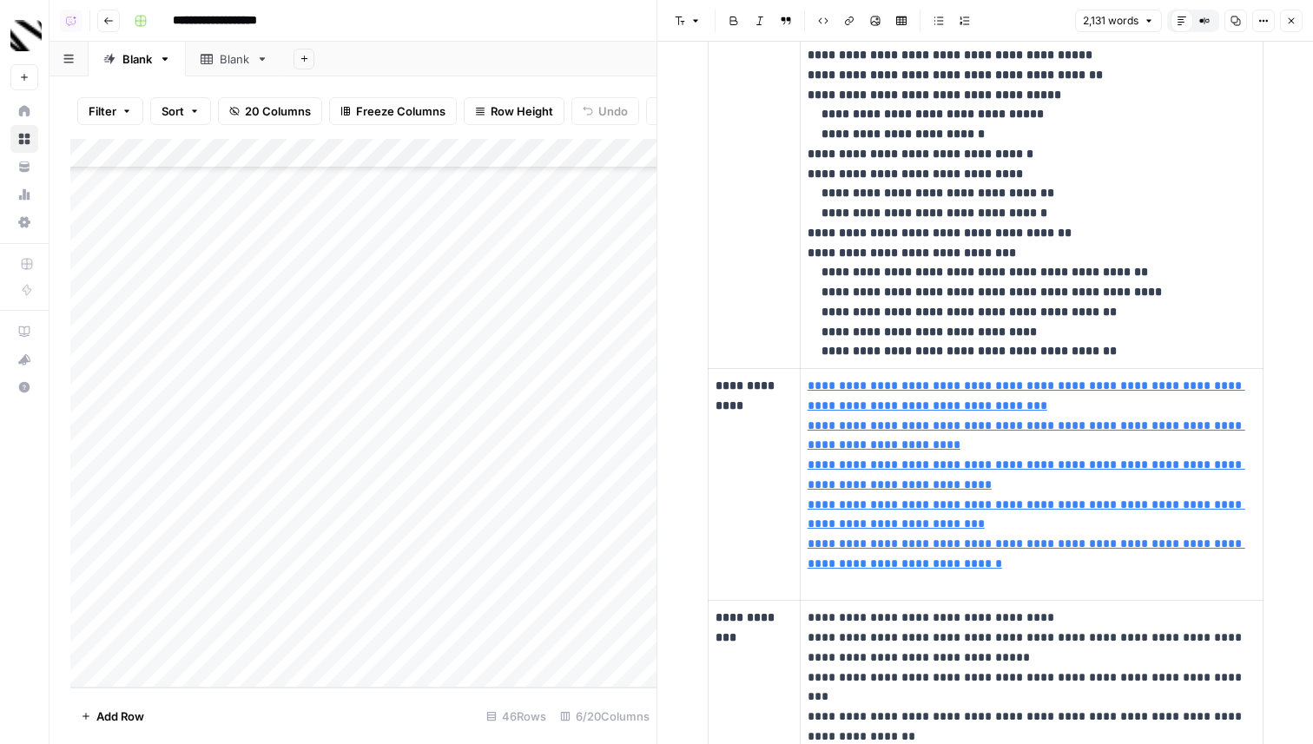
type input "[URL][DOMAIN_NAME]"
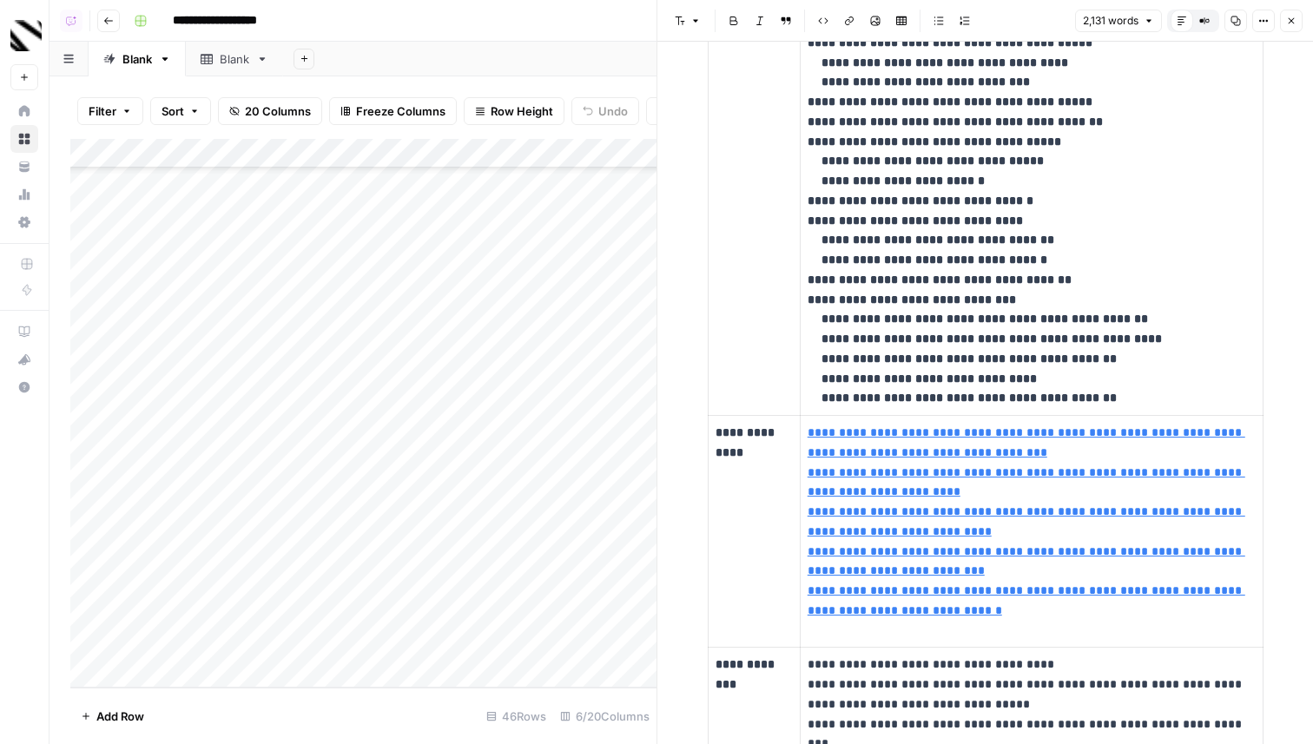
type input "[URL][DOMAIN_NAME]"
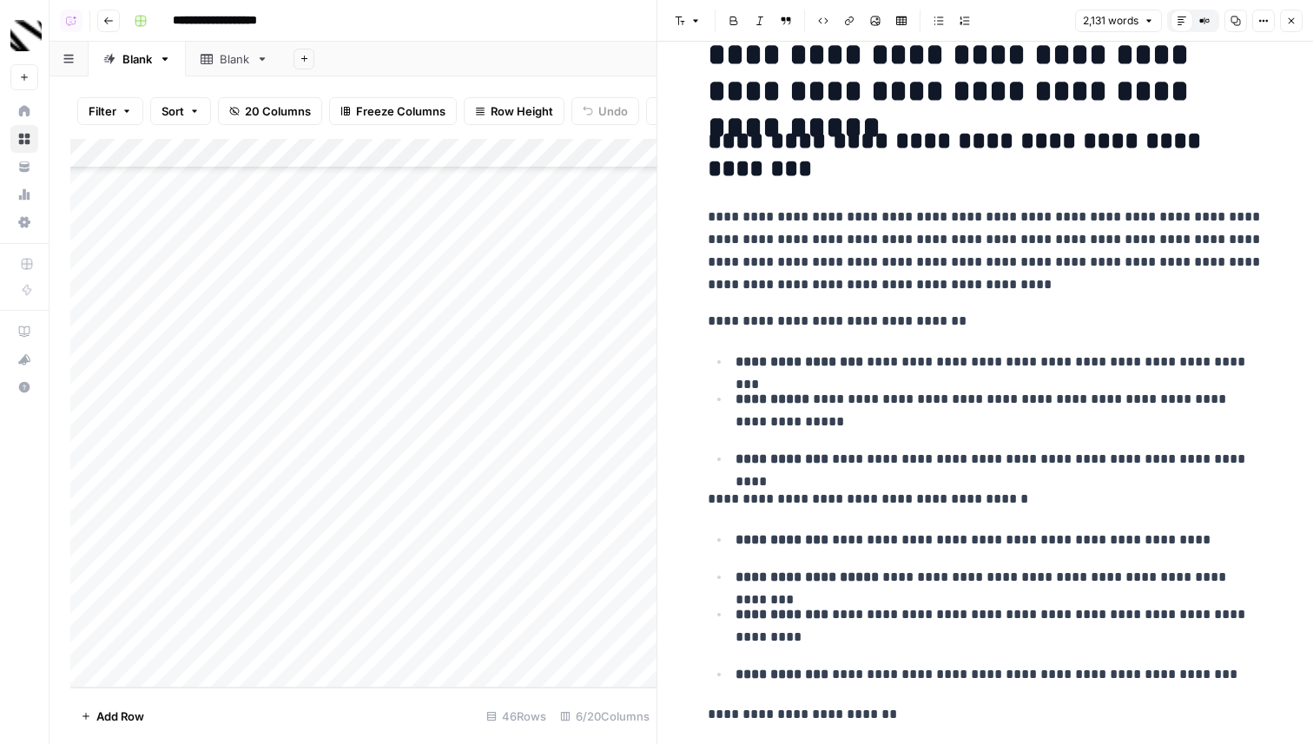
scroll to position [2608, 0]
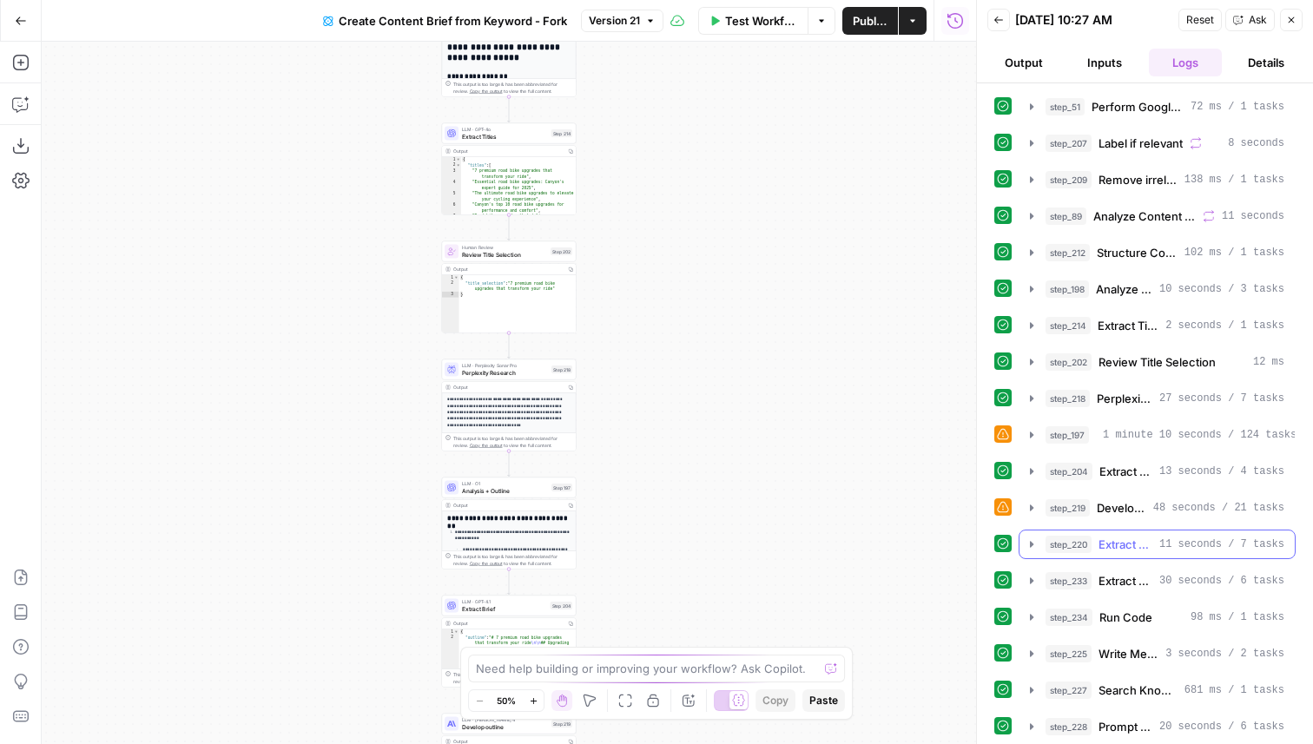
click at [1108, 542] on span "Extract only outline" at bounding box center [1125, 544] width 54 height 17
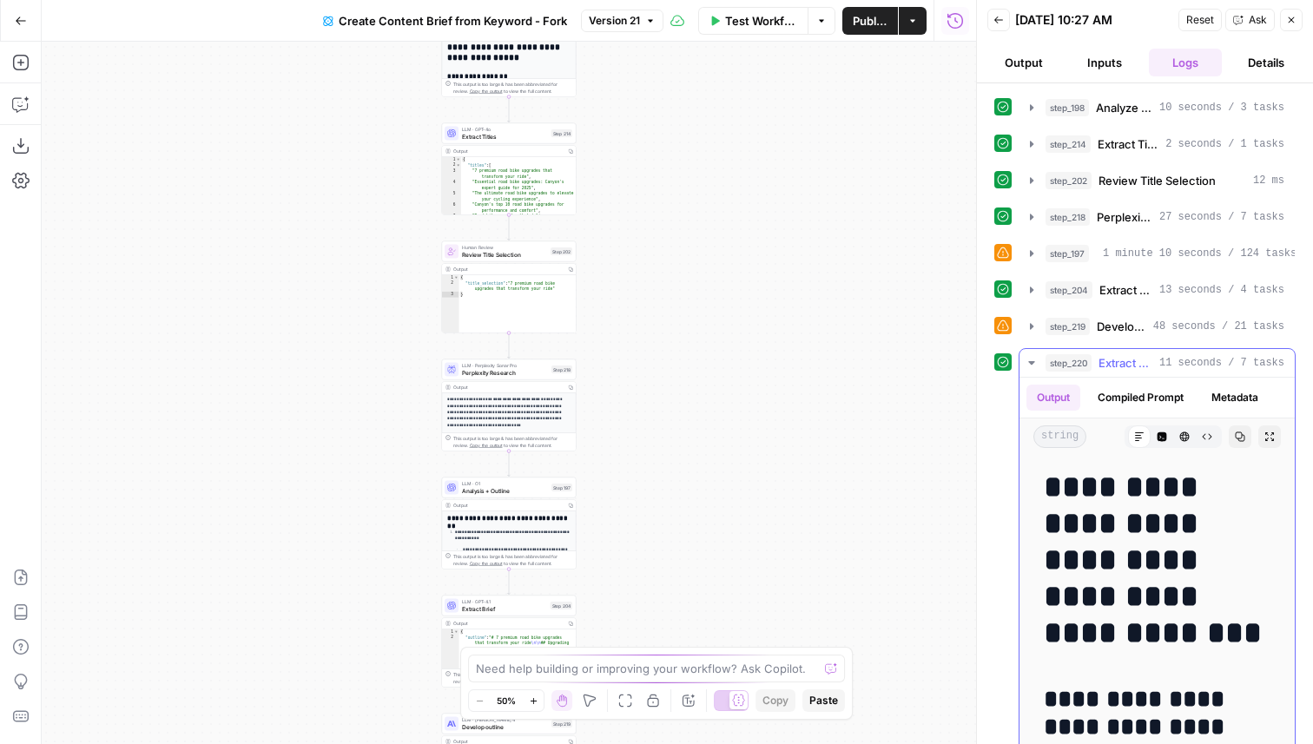
scroll to position [105, 0]
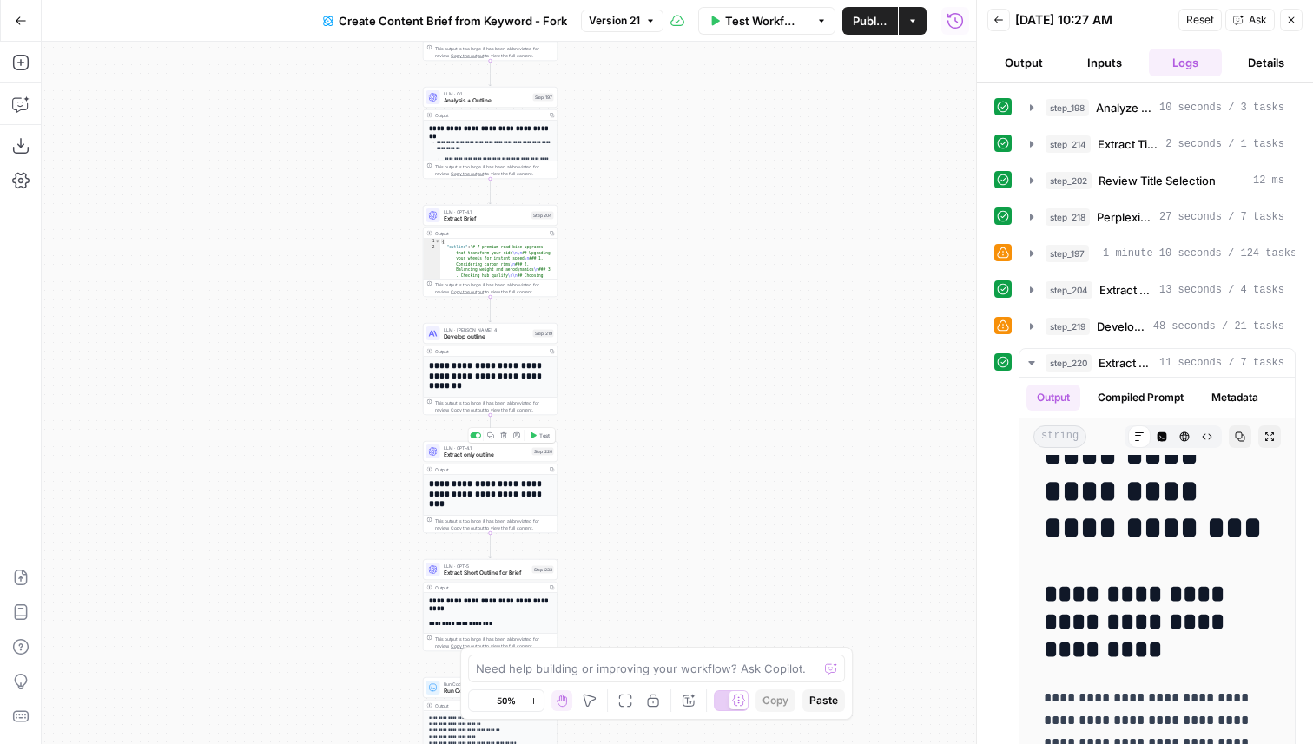
click at [530, 578] on div "LLM · GPT-5 Extract Short Outline for Brief Step 233 Copy step Delete step Add …" at bounding box center [490, 569] width 135 height 21
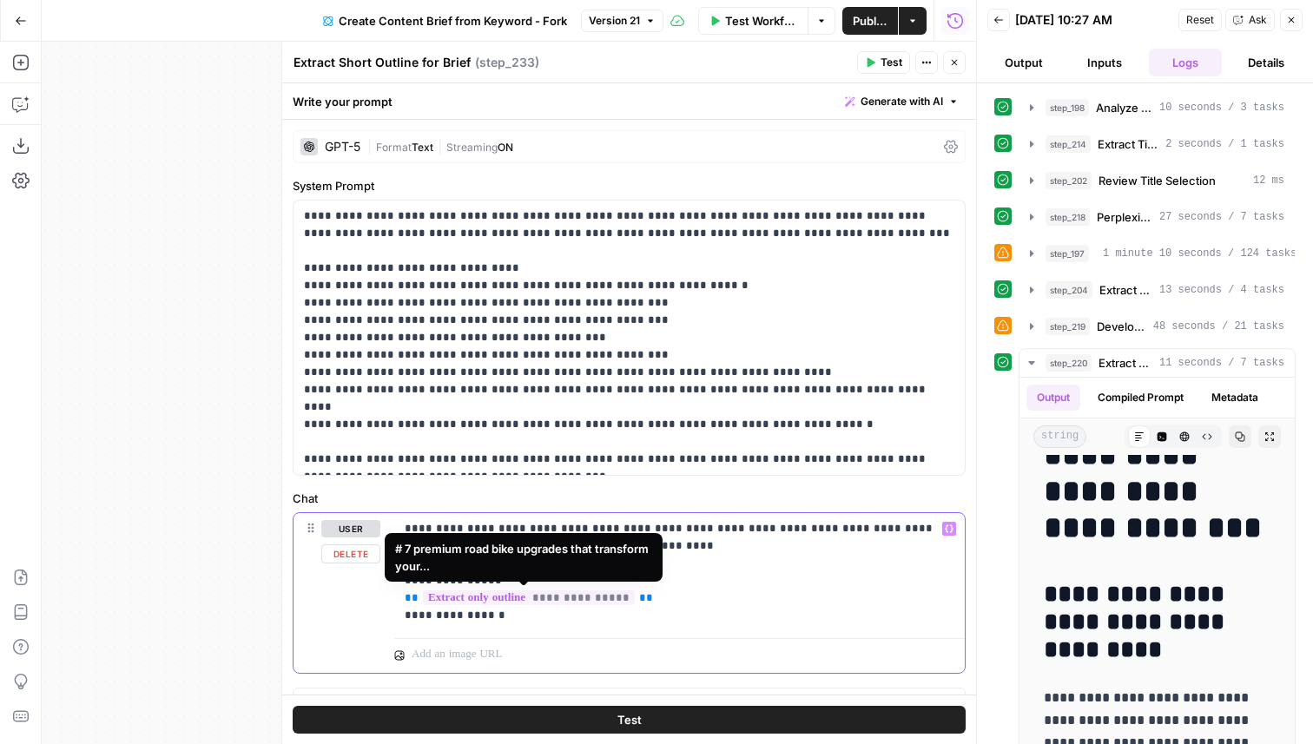
click at [561, 594] on span "**********" at bounding box center [529, 597] width 212 height 15
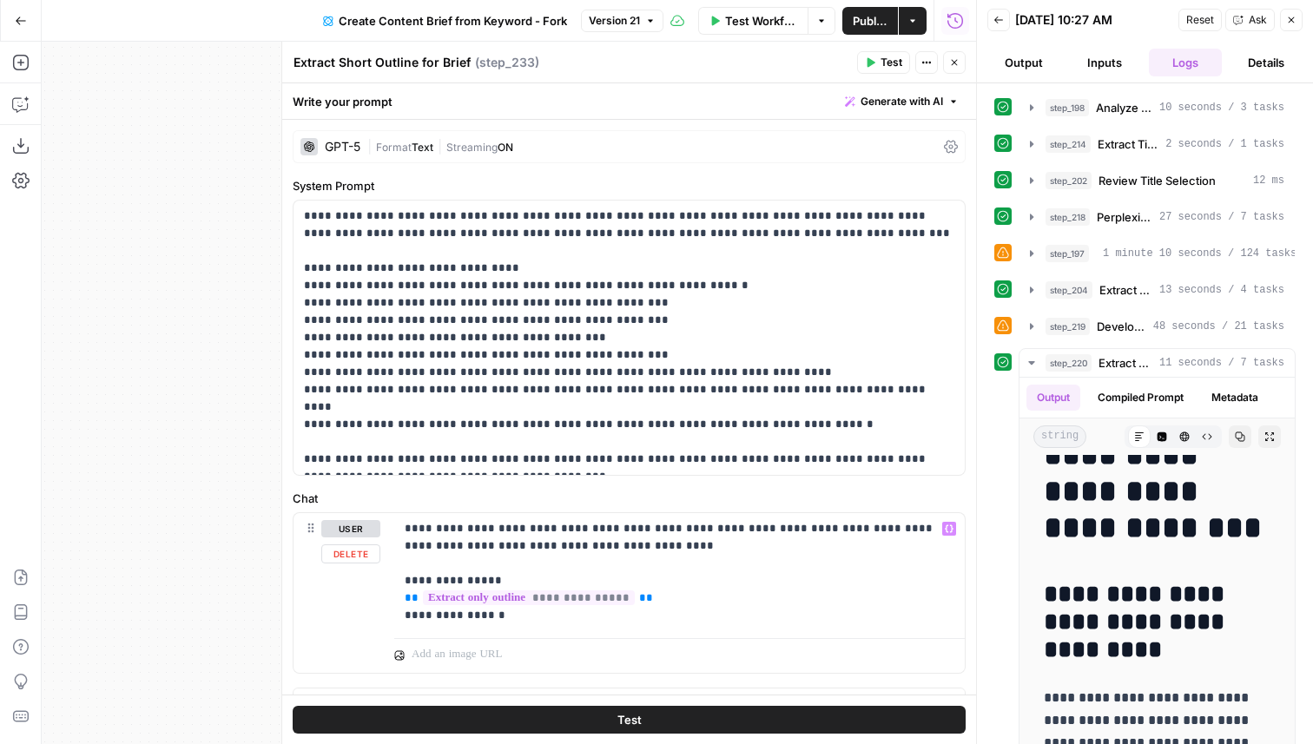
scroll to position [214, 0]
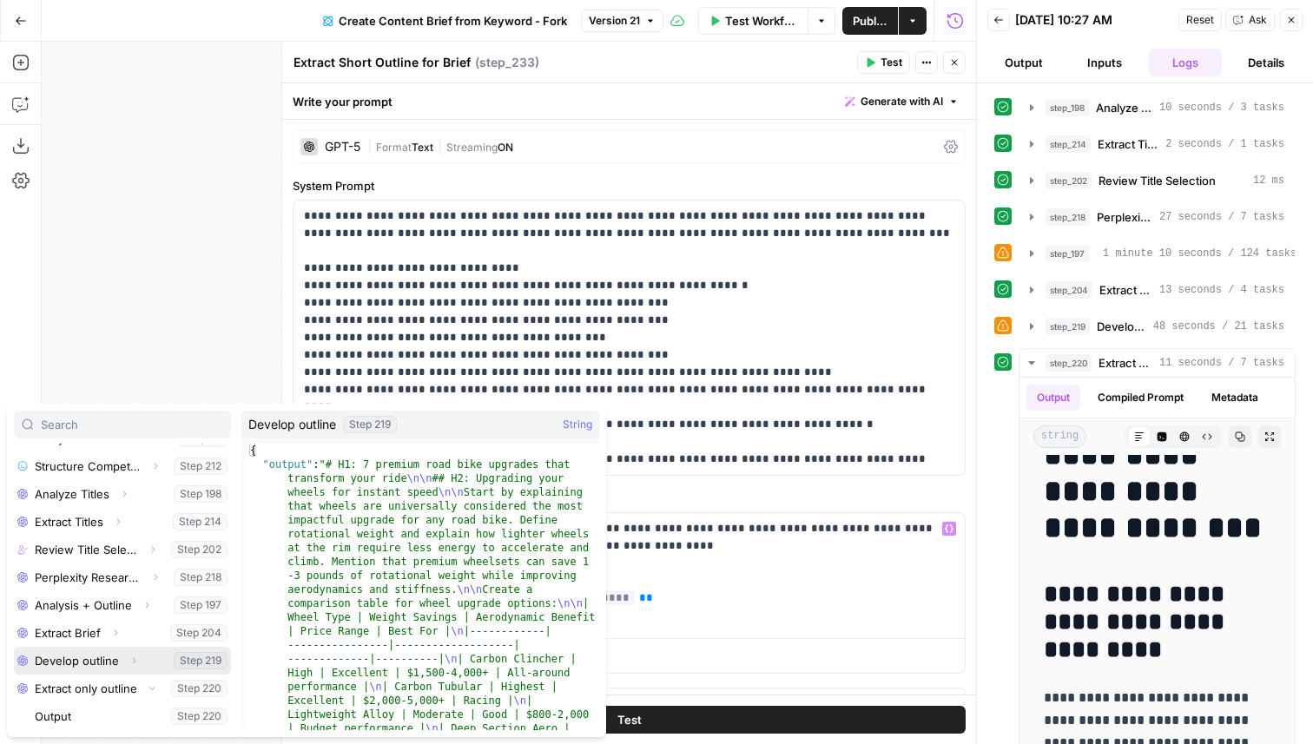
click at [129, 663] on icon "button" at bounding box center [133, 660] width 10 height 10
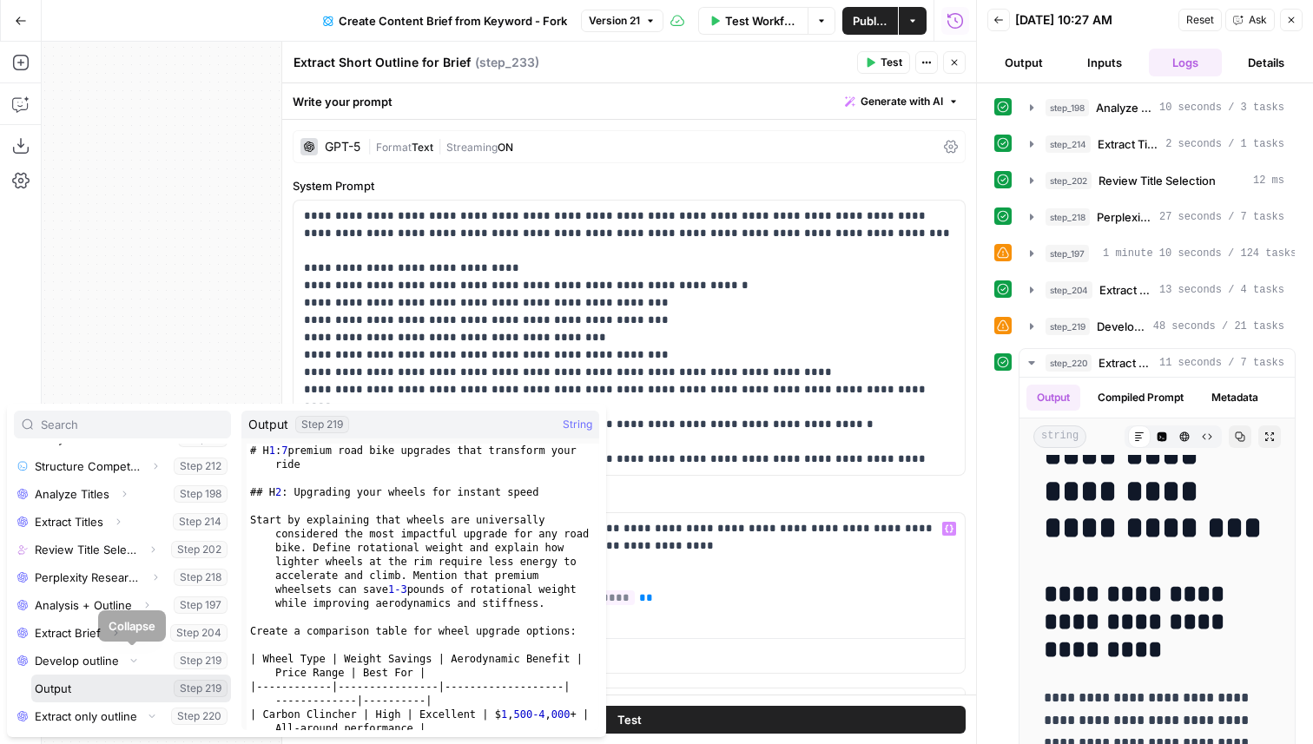
click at [119, 689] on button "Select variable Output" at bounding box center [131, 689] width 200 height 28
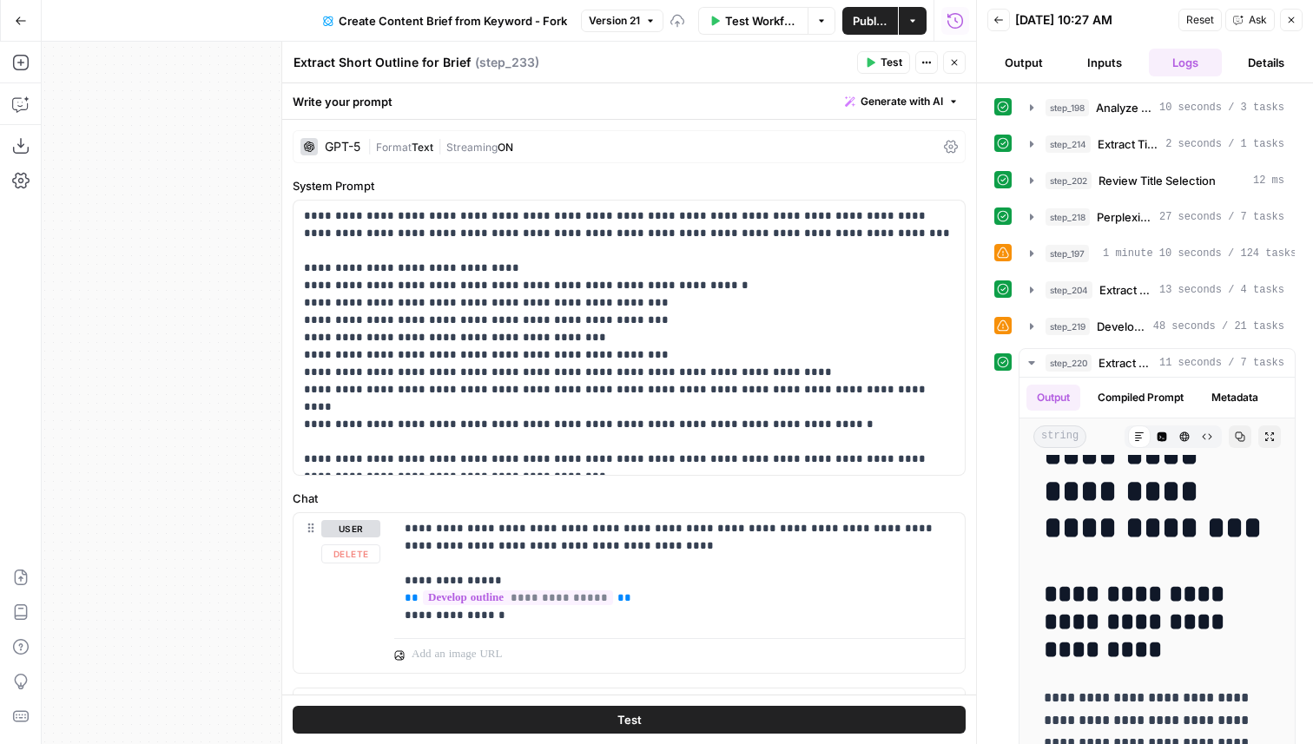
click at [626, 714] on span "Test" at bounding box center [629, 719] width 24 height 17
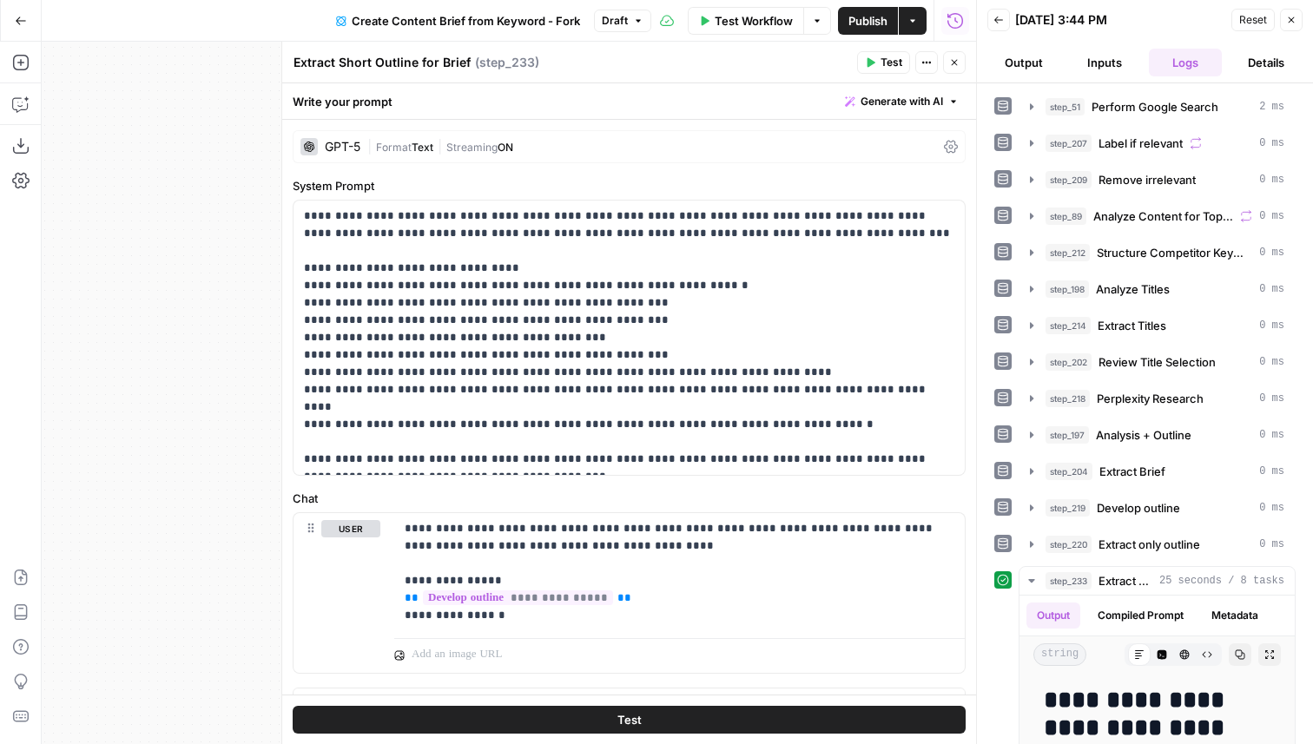
click at [959, 64] on button "Close" at bounding box center [954, 62] width 23 height 23
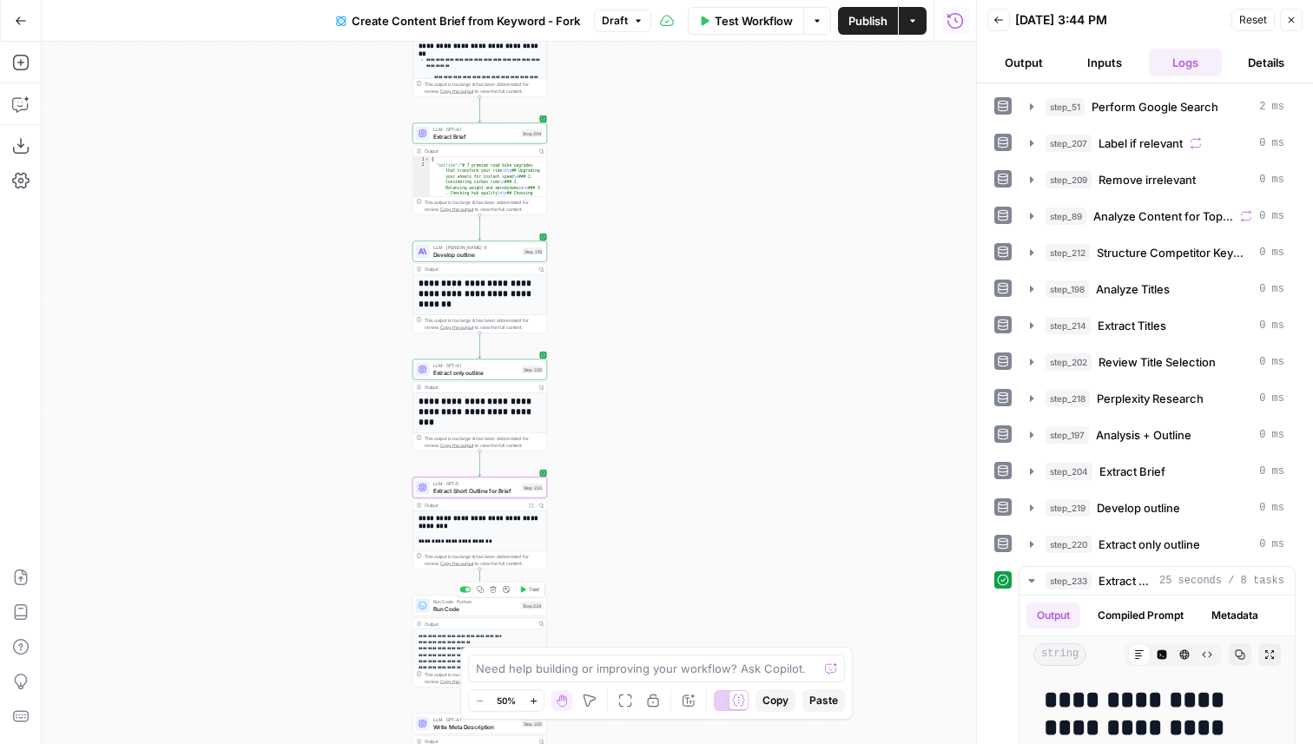
click at [530, 590] on span "Test" at bounding box center [534, 590] width 10 height 8
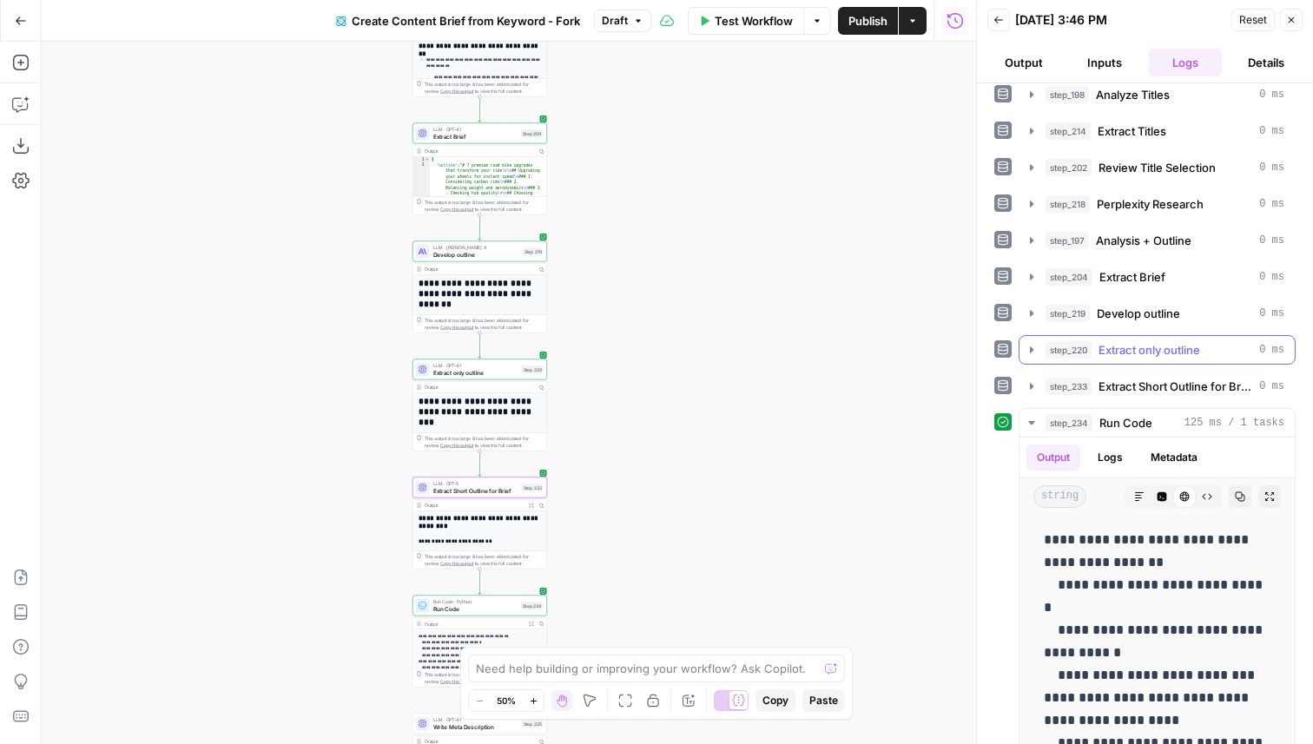
scroll to position [256, 0]
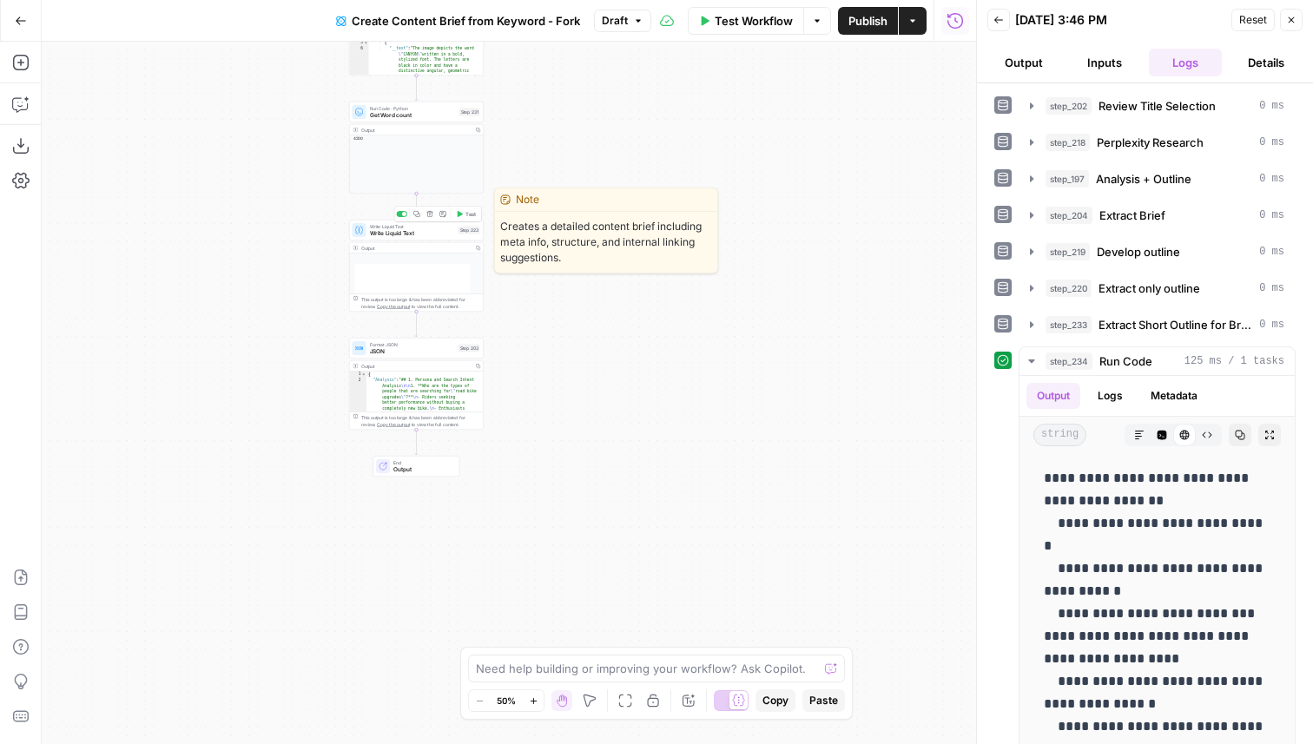
click at [471, 218] on button "Test" at bounding box center [465, 213] width 27 height 11
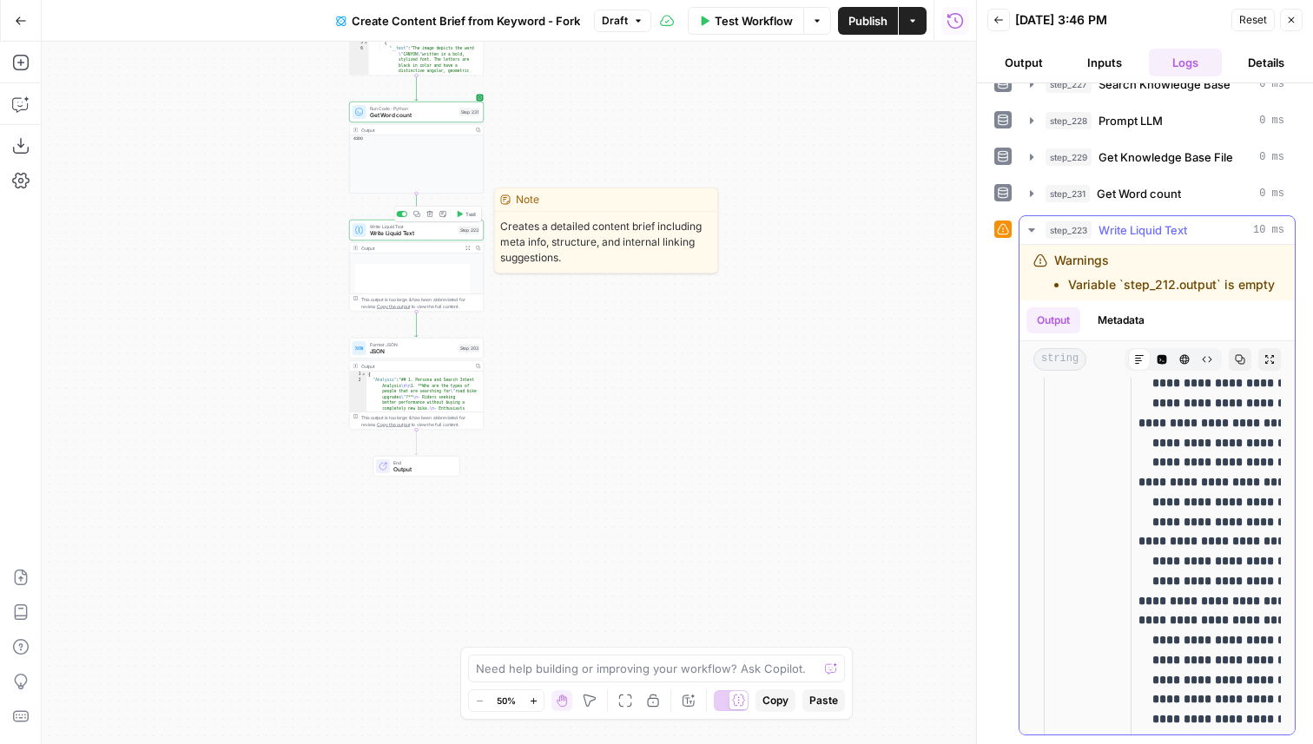
scroll to position [1533, 0]
click at [863, 25] on span "Publish" at bounding box center [867, 20] width 39 height 17
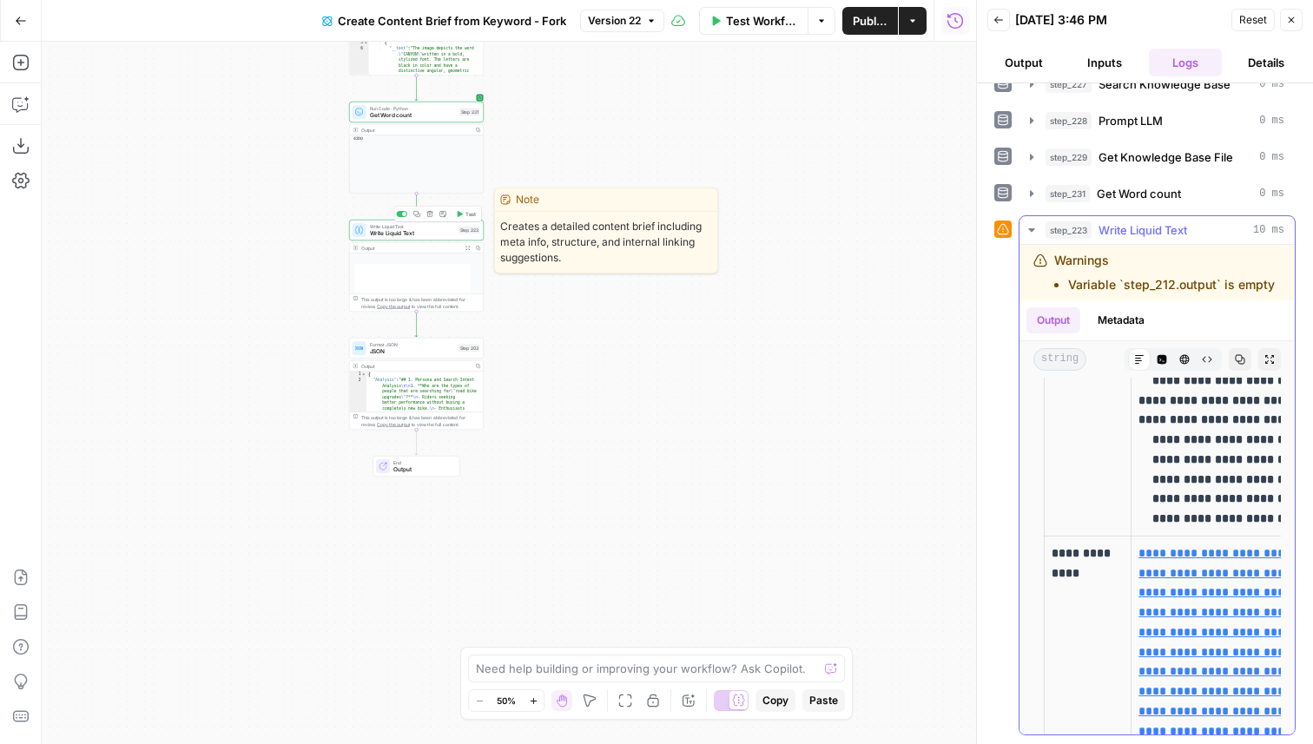
scroll to position [1737, 0]
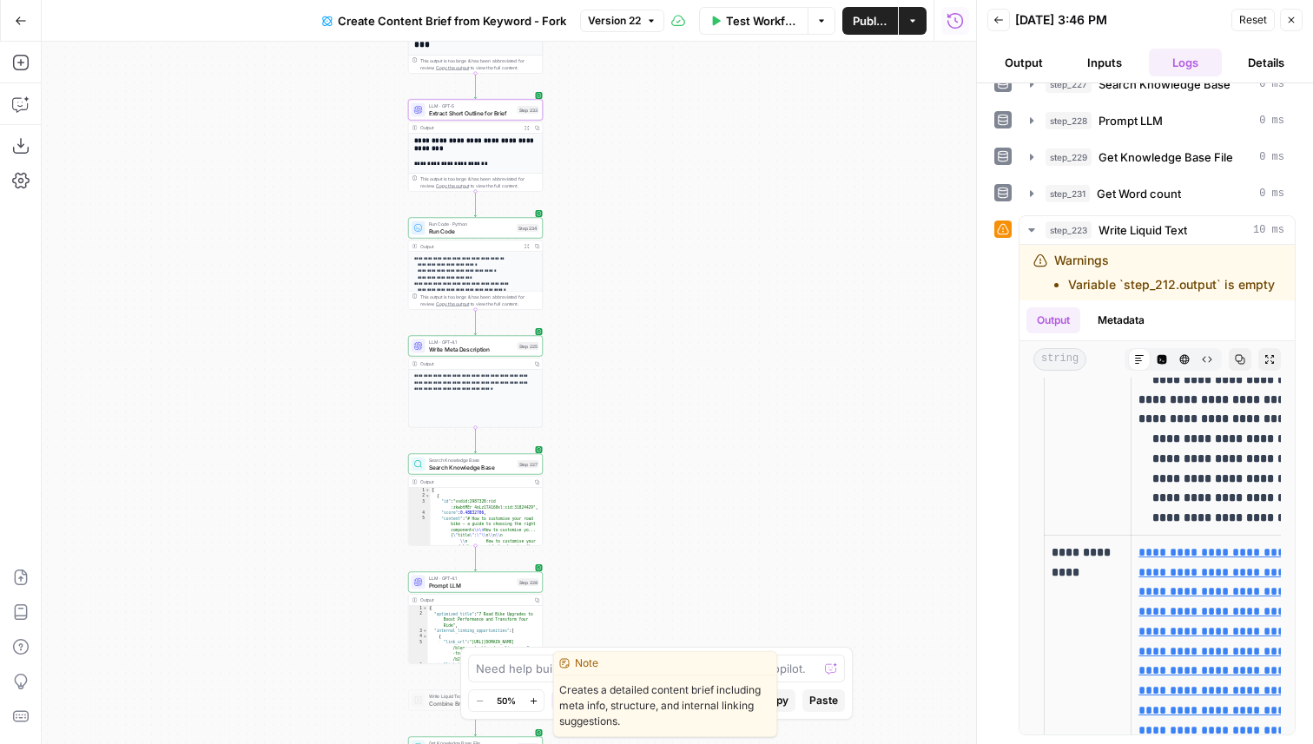
click at [477, 107] on span "LLM · GPT-5" at bounding box center [471, 105] width 85 height 7
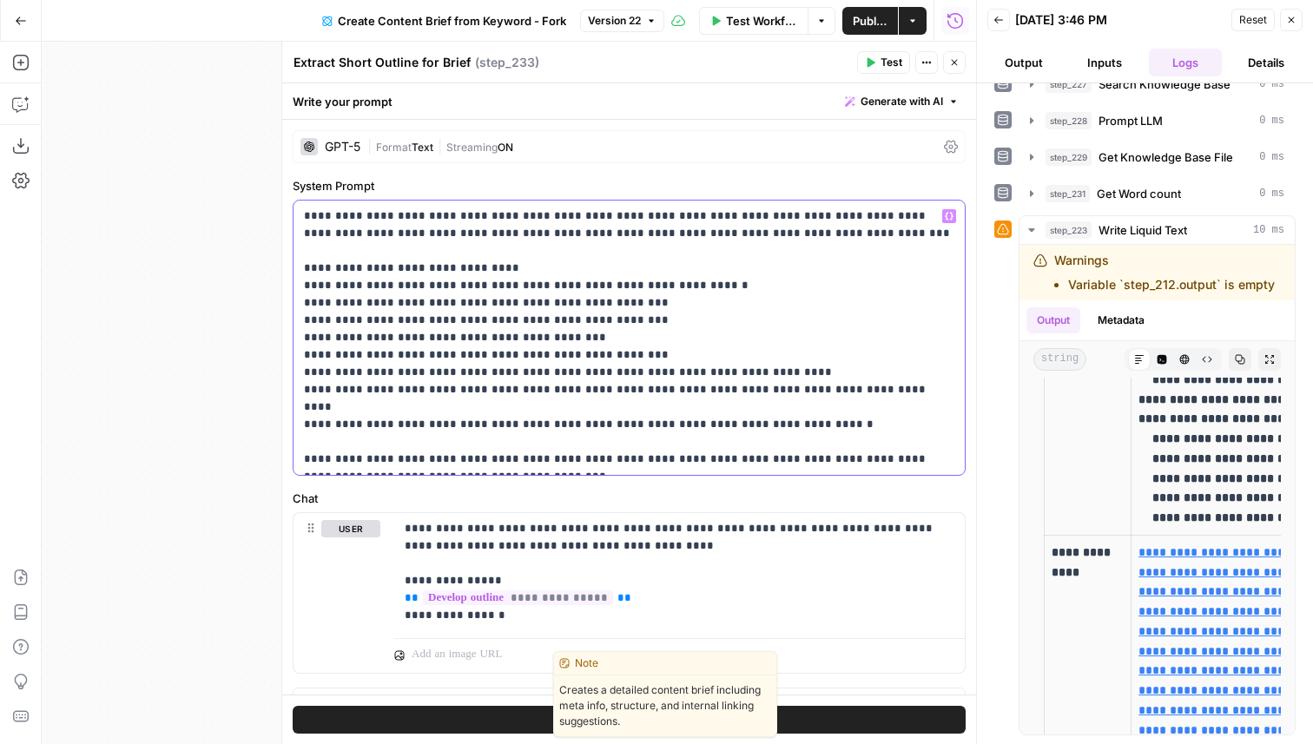
click at [827, 413] on p "**********" at bounding box center [629, 337] width 650 height 260
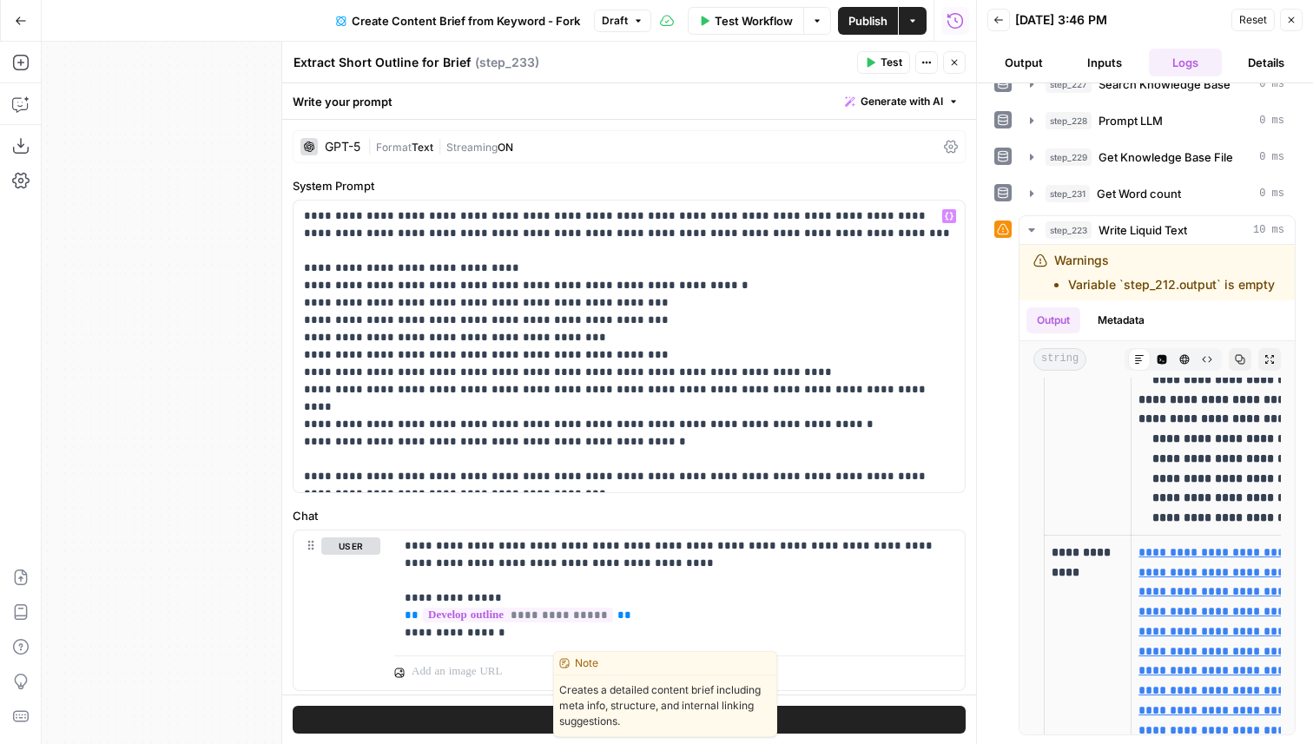
click at [867, 23] on span "Publish" at bounding box center [867, 20] width 39 height 17
